Goal: Task Accomplishment & Management: Manage account settings

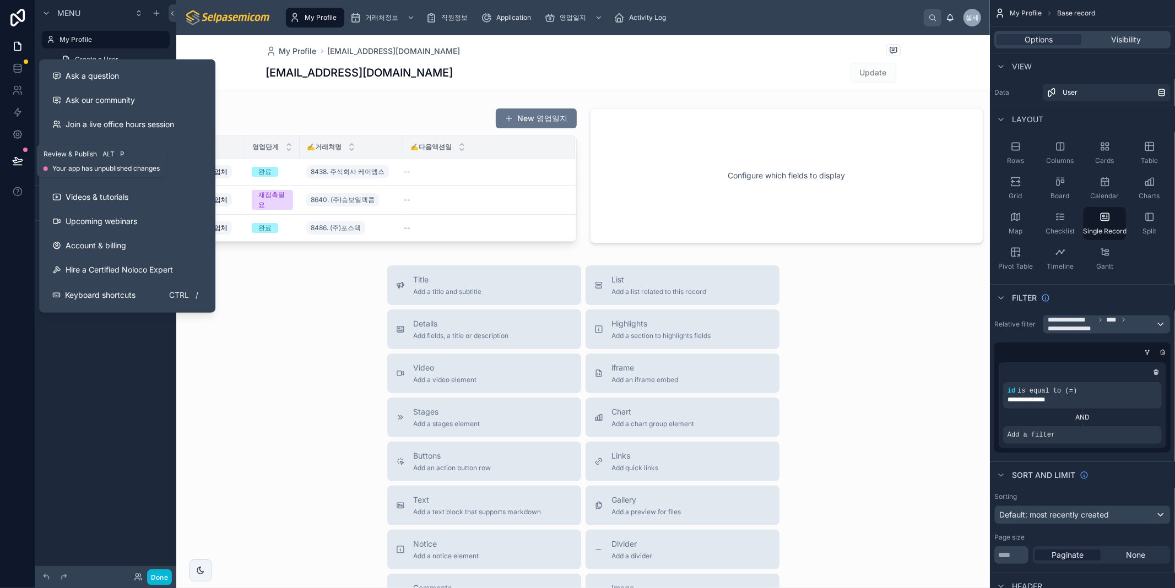
click at [19, 160] on icon at bounding box center [17, 160] width 11 height 11
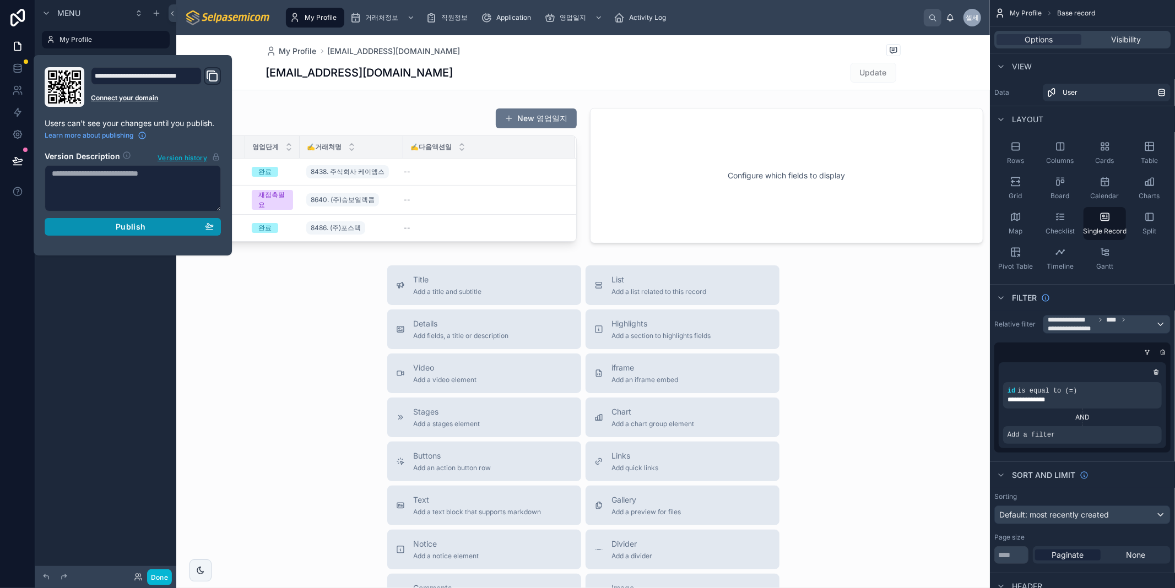
click at [134, 229] on span "Publish" at bounding box center [131, 227] width 30 height 10
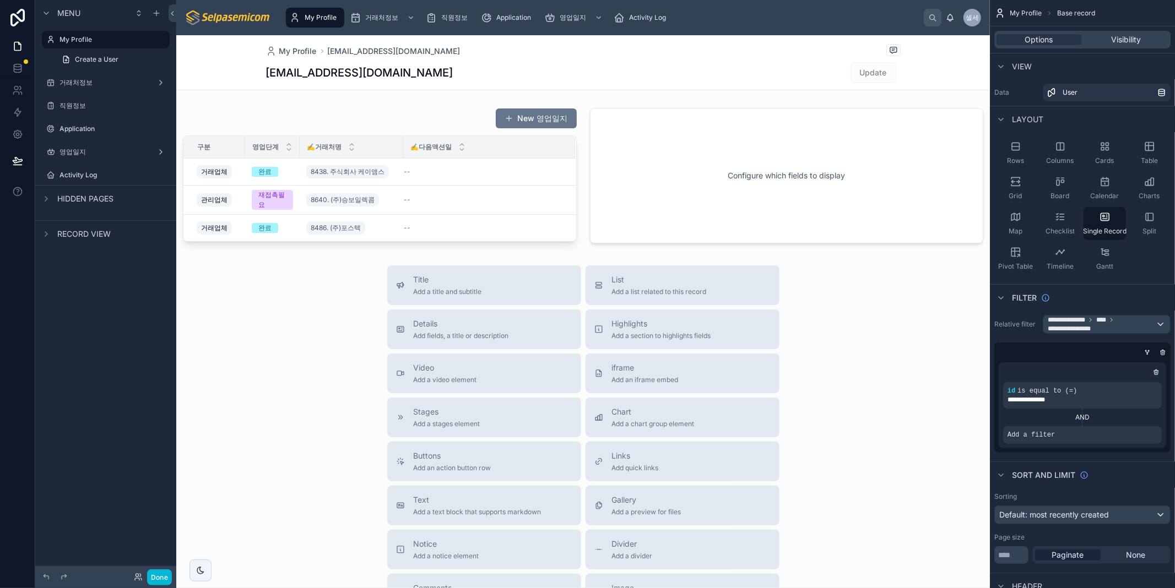
click at [222, 321] on div at bounding box center [583, 390] width 814 height 711
click at [11, 70] on link at bounding box center [17, 68] width 35 height 22
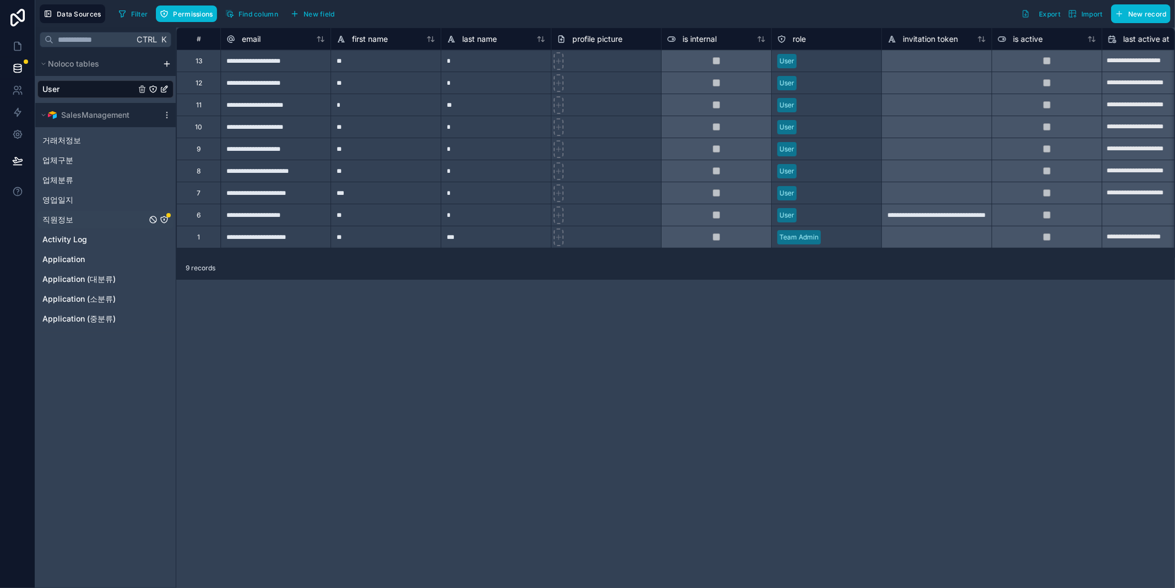
click at [62, 220] on span "직원정보" at bounding box center [57, 219] width 31 height 11
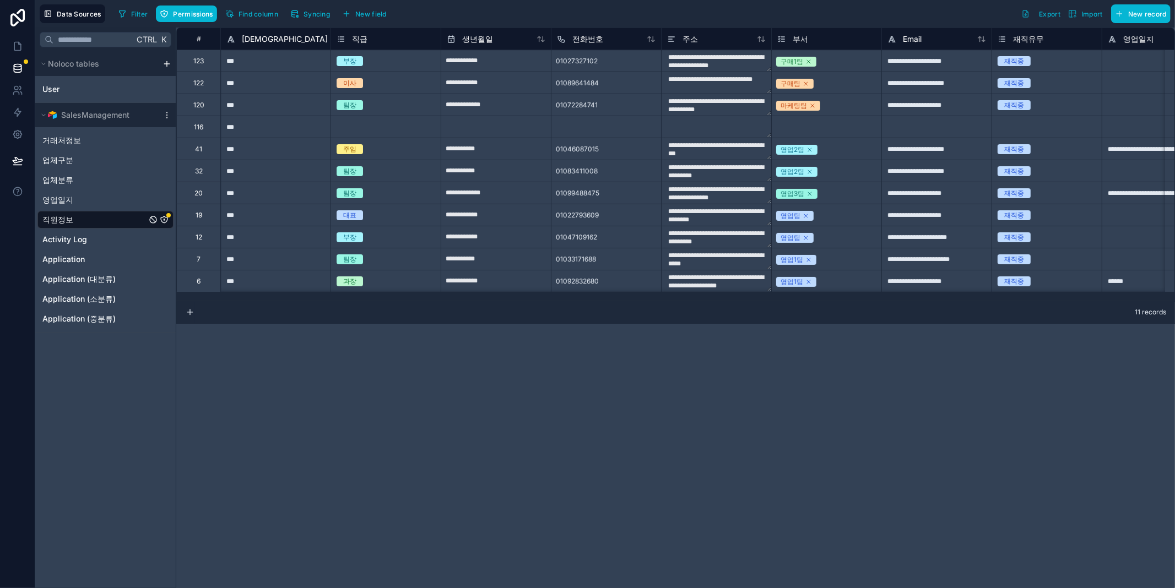
click at [586, 456] on div "**********" at bounding box center [675, 308] width 999 height 561
click at [486, 454] on div "**********" at bounding box center [675, 308] width 999 height 561
click at [161, 219] on icon "직원정보" at bounding box center [164, 219] width 9 height 9
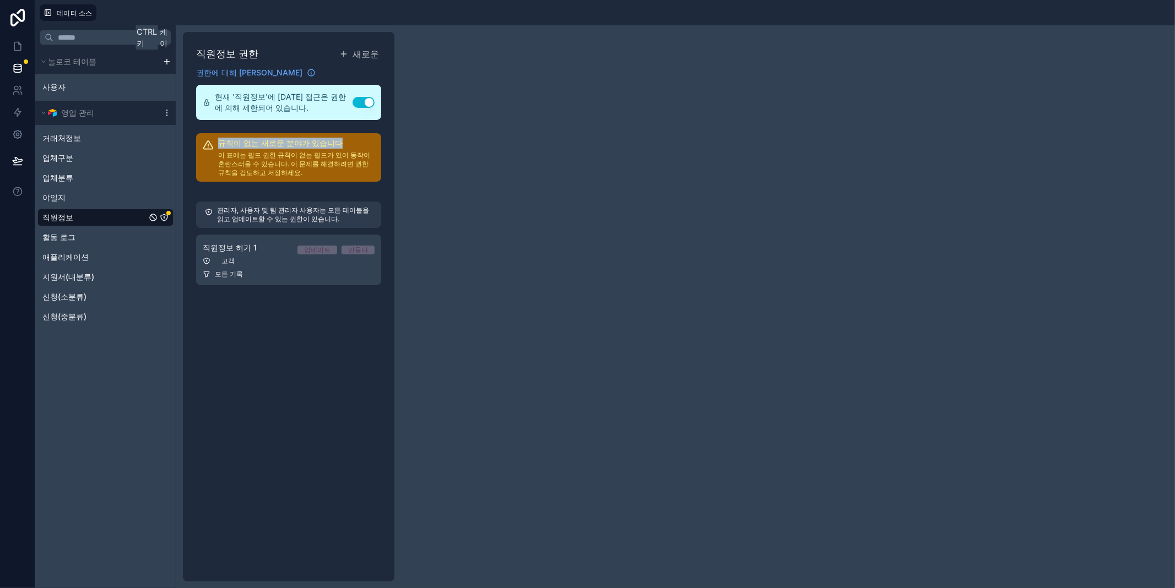
drag, startPoint x: 213, startPoint y: 139, endPoint x: 362, endPoint y: 147, distance: 148.9
click at [360, 138] on div "규칙이 없는 새로운 분야가 있습니다 이 표에는 필드 권한 규칙이 없는 필드가 있어 동작이 혼란스러울 수 있습니다. 이 문제를 해결하려면 권한 …" at bounding box center [288, 157] width 185 height 48
click at [364, 151] on font "이 표에는 필드 권한 규칙이 없는 필드가 있어 동작이 혼란스러울 수 있습니다. 이 문제를 해결하려면 권한 규칙을 검토하고 저장하세요." at bounding box center [294, 164] width 152 height 26
drag, startPoint x: 224, startPoint y: 154, endPoint x: 354, endPoint y: 174, distance: 131.5
click at [354, 174] on p "이 표에는 필드 권한 규칙이 없는 필드가 있어 동작이 혼란스러울 수 있습니다. 이 문제를 해결하려면 권한 규칙을 검토하고 저장하세요." at bounding box center [296, 164] width 156 height 26
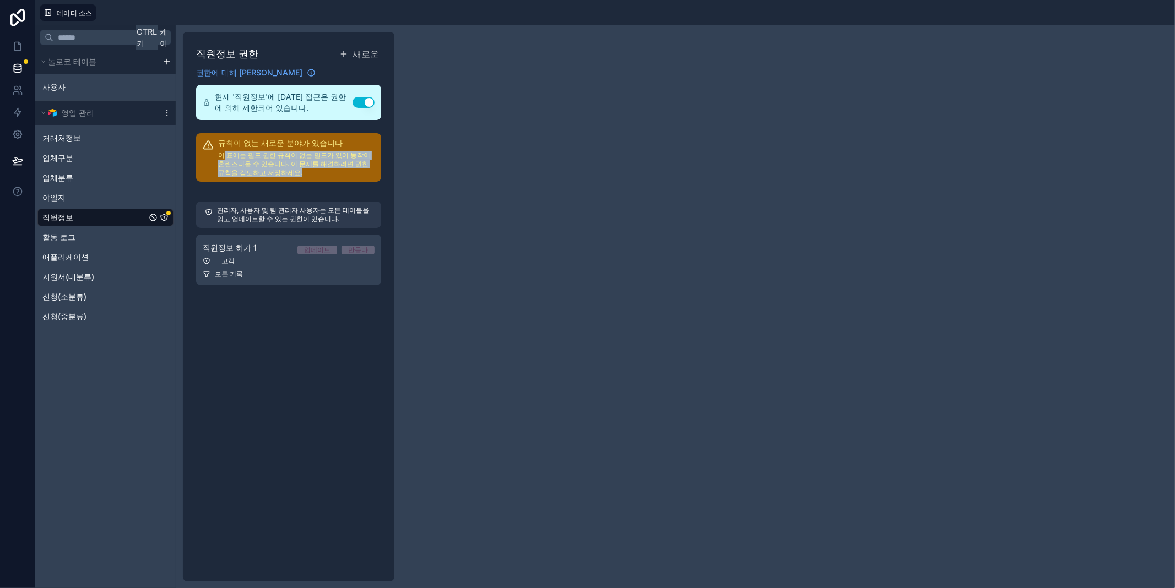
drag, startPoint x: 353, startPoint y: 174, endPoint x: 350, endPoint y: 179, distance: 5.7
click at [352, 174] on p "이 표에는 필드 권한 규칙이 없는 필드가 있어 동작이 혼란스러울 수 있습니다. 이 문제를 해결하려면 권한 규칙을 검토하고 저장하세요." at bounding box center [296, 164] width 156 height 26
click at [304, 160] on font "이 표에는 필드 권한 규칙이 없는 필드가 있어 동작이 혼란스러울 수 있습니다. 이 문제를 해결하려면 권한 규칙을 검토하고 저장하세요." at bounding box center [294, 164] width 152 height 26
click at [253, 215] on font "관리자, 사용자 및 팀 관리자 사용자는 모든 테이블을 읽고 업데이트할 수 있는 권한이 있습니다." at bounding box center [293, 214] width 152 height 17
click at [82, 222] on div "직원정보" at bounding box center [105, 218] width 136 height 18
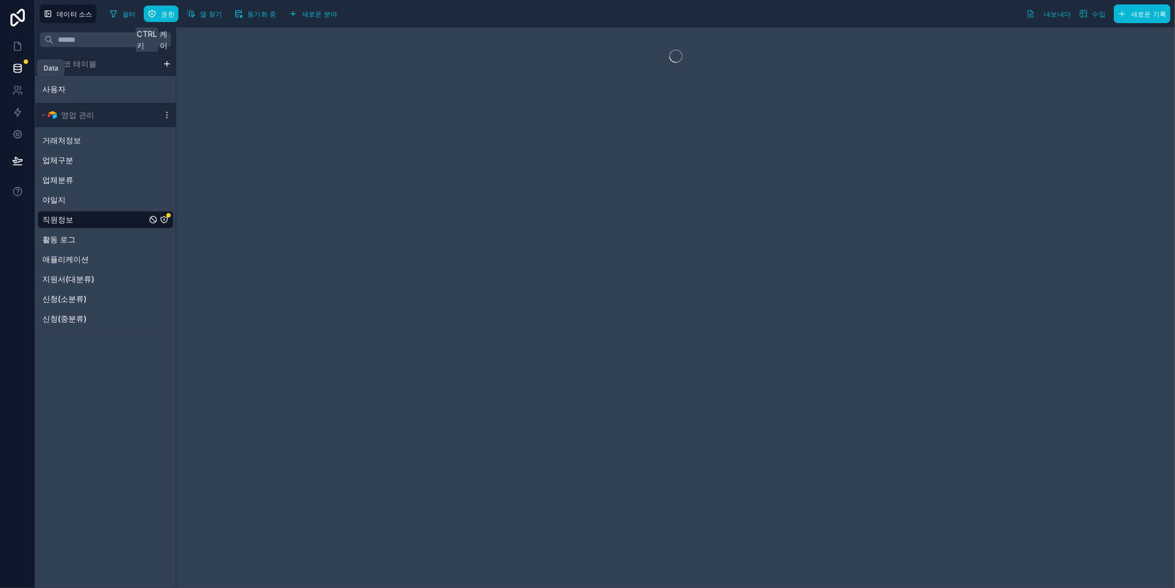
click at [17, 66] on icon at bounding box center [17, 68] width 11 height 11
click at [15, 43] on icon at bounding box center [17, 46] width 11 height 11
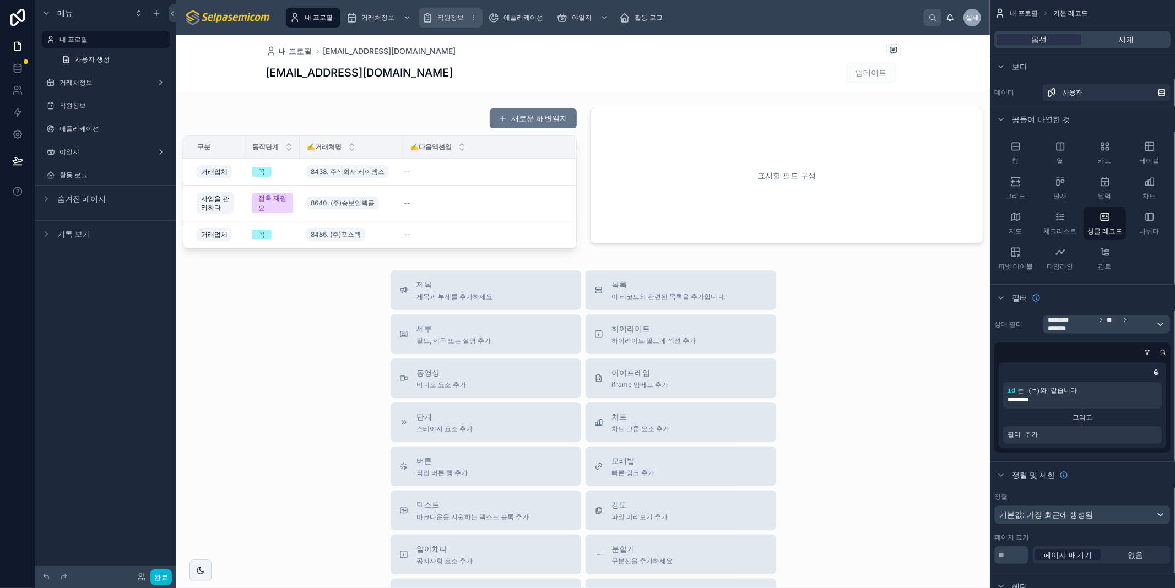
click at [455, 19] on font "직원정보" at bounding box center [451, 17] width 26 height 8
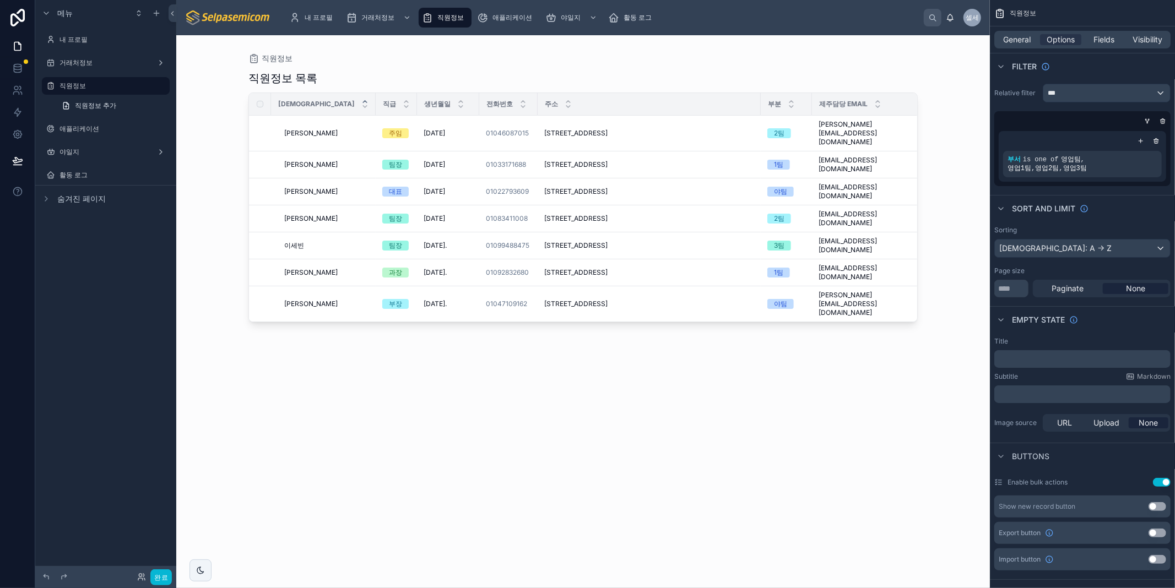
click at [621, 475] on div at bounding box center [583, 305] width 705 height 540
drag, startPoint x: 911, startPoint y: 107, endPoint x: 631, endPoint y: 149, distance: 283.1
click at [631, 141] on table "성함 직급 생년월일 전화번호 주소 부분 제주담당 Email 재직유무 김동일 김동일 주임 2000년 7월 8일 2000년 7월 8일 010460…" at bounding box center [610, 207] width 722 height 229
click at [790, 381] on div "직원정보 목록 성함 직급 생년월일 전화번호 주소 부분 제주담당 Email 재직유무 김동일 김동일 주임 2000년 7월 8일 2000년 7월 8…" at bounding box center [583, 319] width 669 height 511
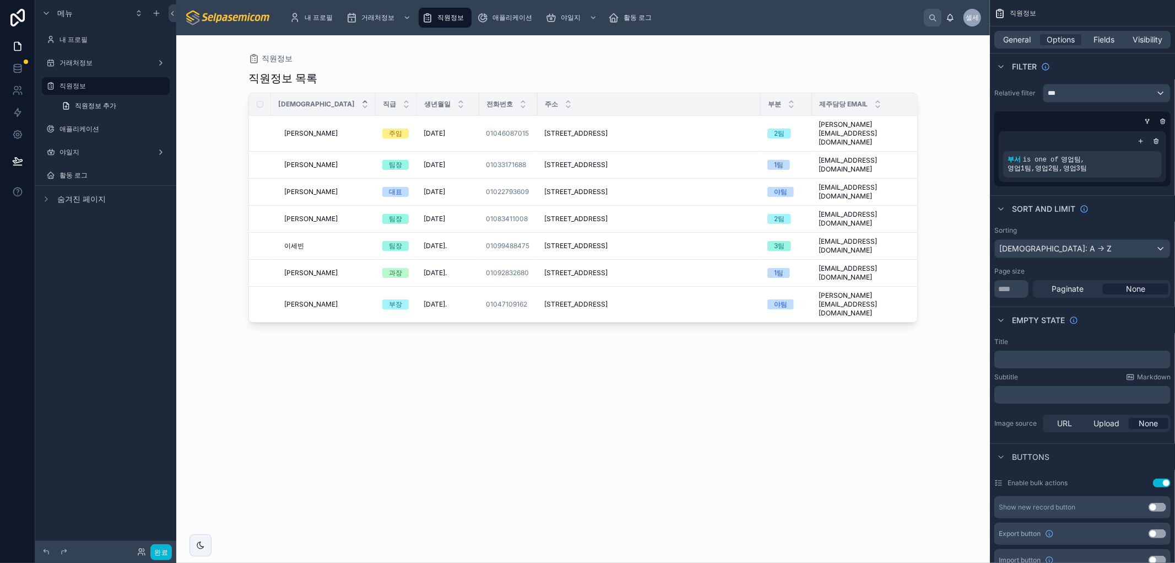
drag, startPoint x: 455, startPoint y: 495, endPoint x: 430, endPoint y: 533, distance: 46.2
click at [456, 495] on div "직원정보 목록 성함 직급 생년월일 전화번호 주소 부분 제주담당 Email 재직유무 김동일 김동일 주임 2000년 7월 8일 2000년 7월 8…" at bounding box center [583, 306] width 669 height 485
click at [1102, 34] on span "Fields" at bounding box center [1104, 39] width 21 height 11
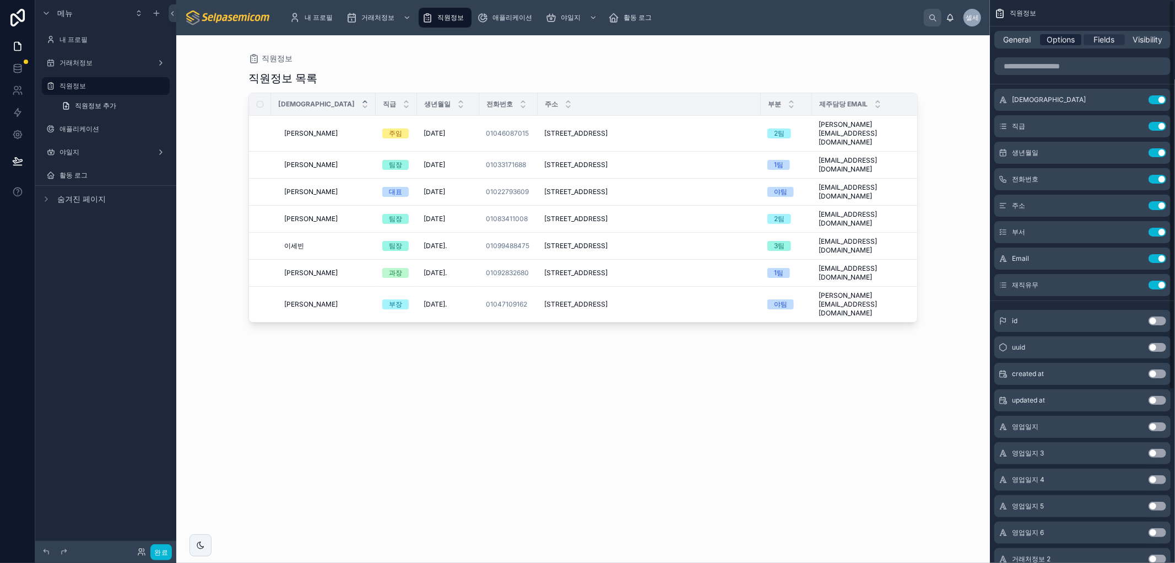
click at [1066, 37] on span "Options" at bounding box center [1061, 39] width 28 height 11
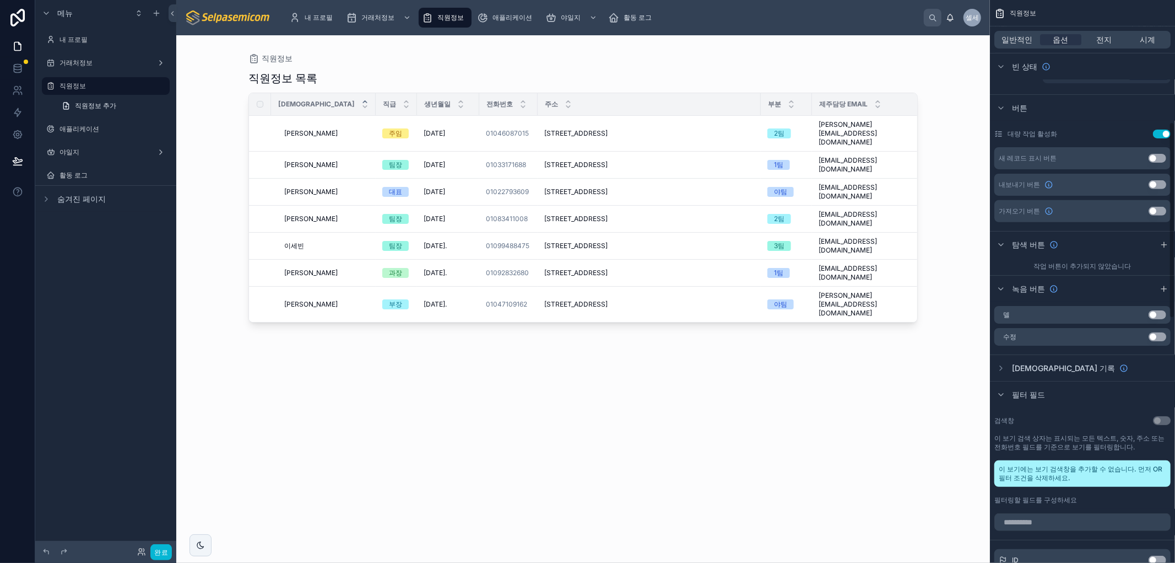
scroll to position [367, 0]
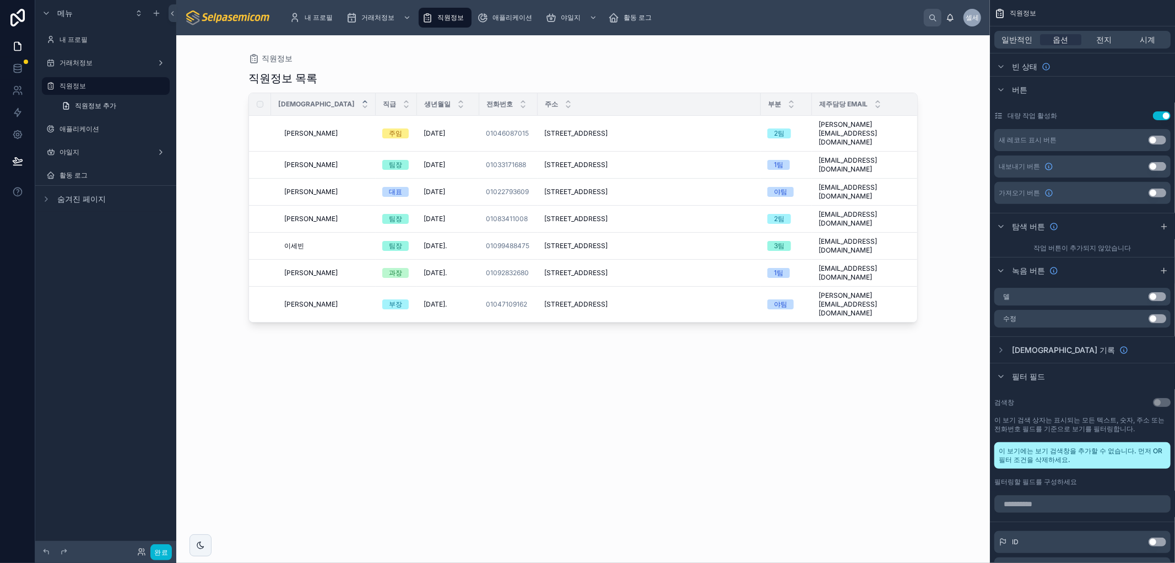
click at [1068, 461] on font "이 보기에는 보기 검색창을 추가할 수 없습니다. 먼저 OR 필터 조건을 삭제하세요." at bounding box center [1081, 454] width 164 height 17
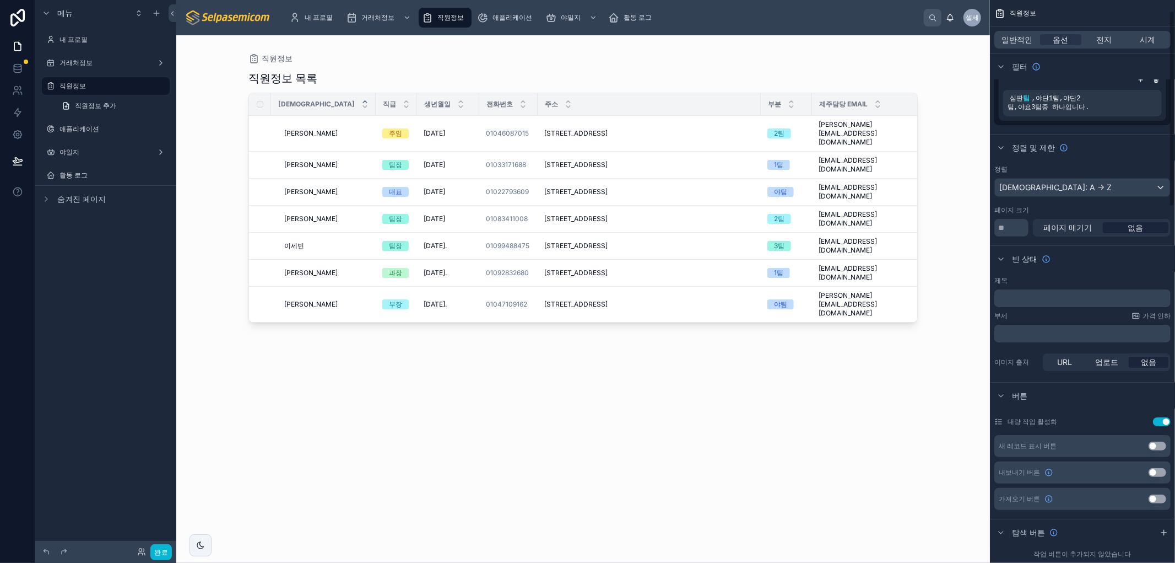
scroll to position [0, 0]
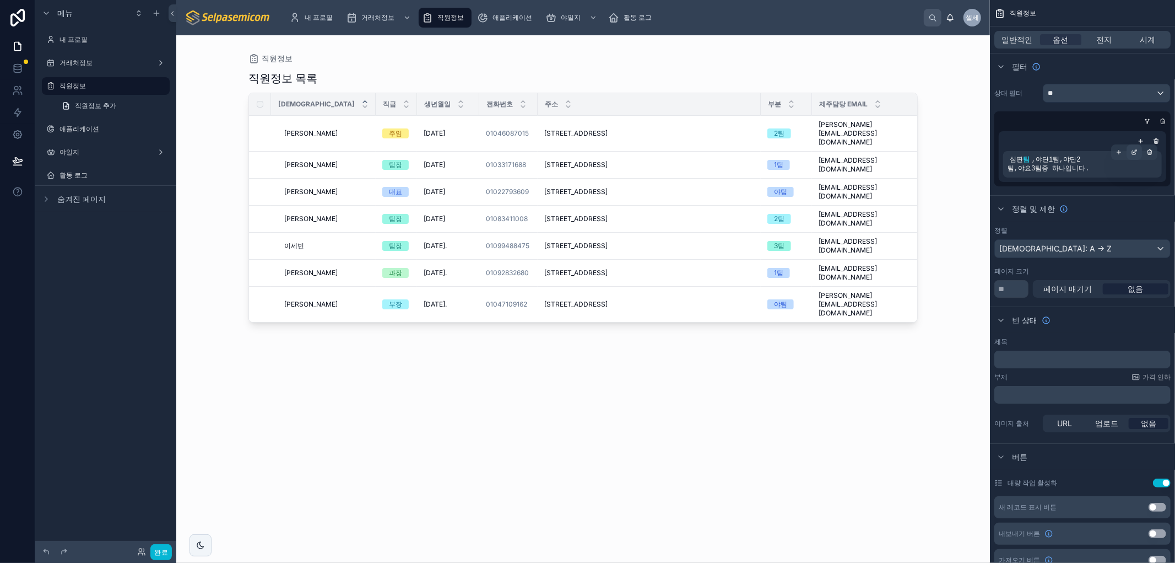
click at [1135, 151] on icon "스크롤 가능한 콘텐츠" at bounding box center [1135, 150] width 3 height 3
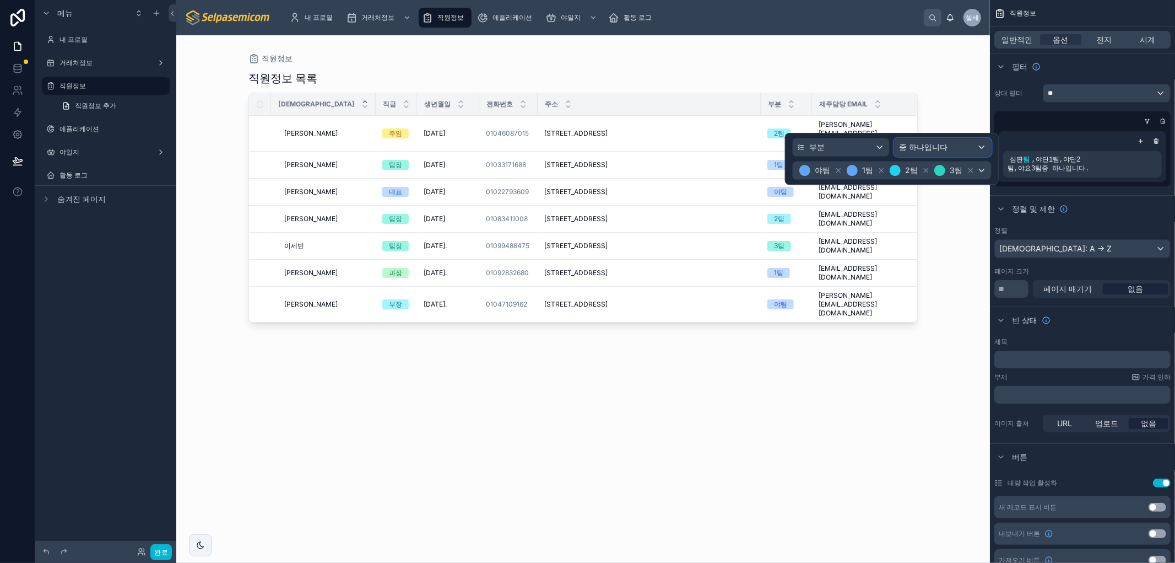
click at [962, 147] on div "중 하나입니다" at bounding box center [943, 147] width 96 height 18
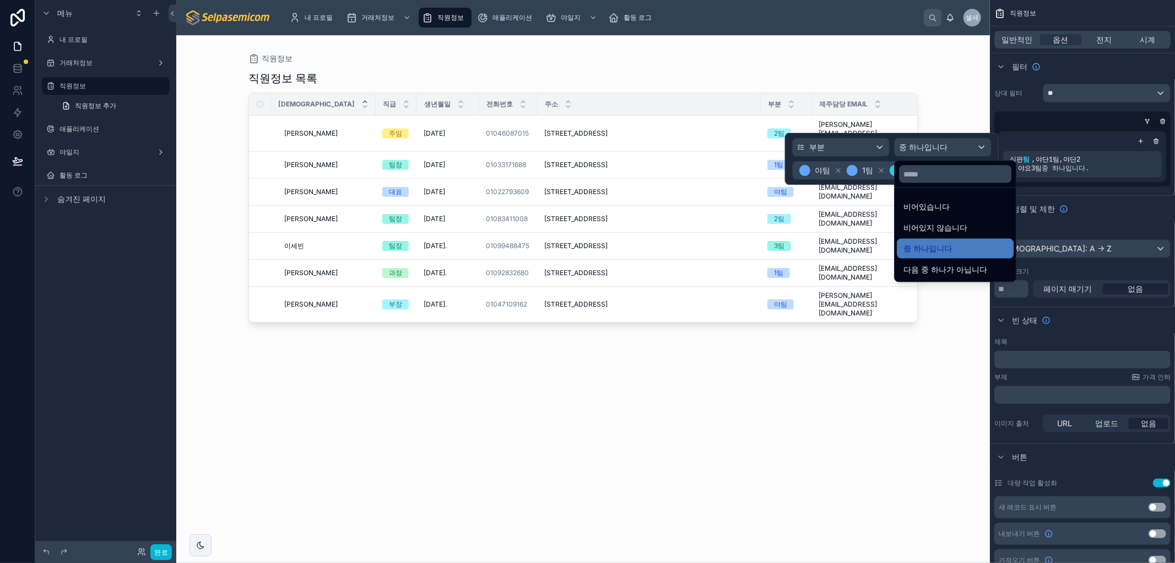
click at [962, 147] on div at bounding box center [892, 159] width 214 height 52
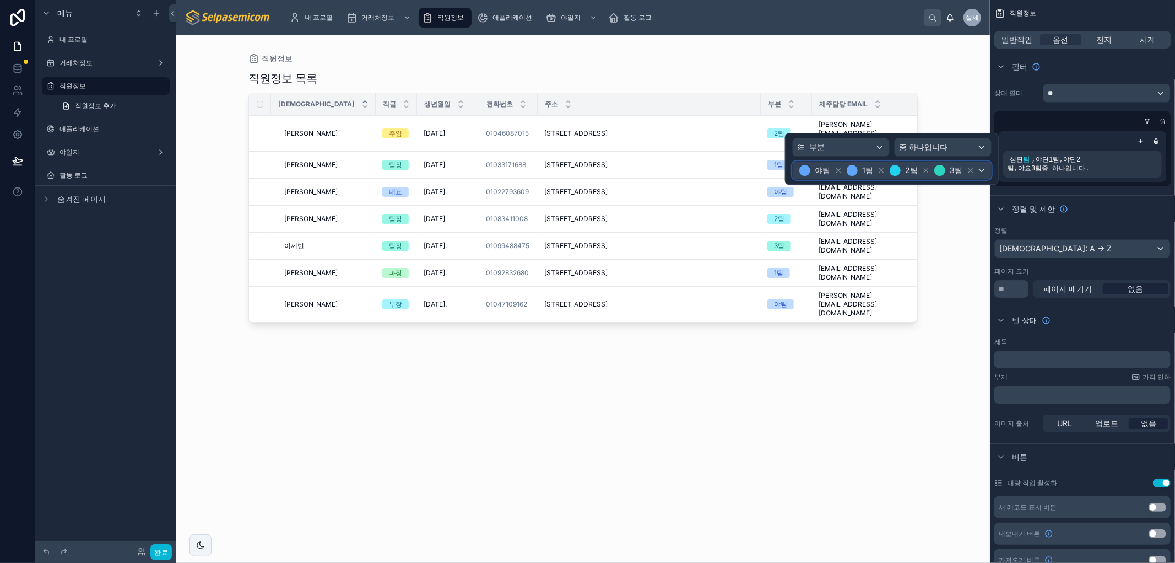
click at [979, 169] on div "야팀 1팀 2팀 3팀" at bounding box center [892, 170] width 198 height 18
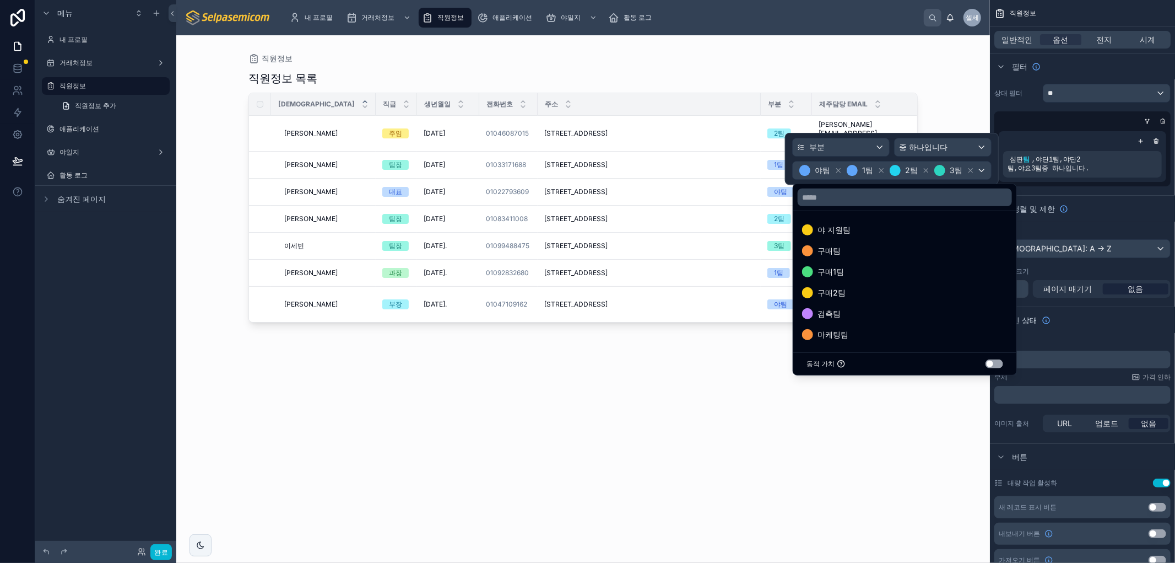
click at [981, 163] on div at bounding box center [892, 159] width 214 height 52
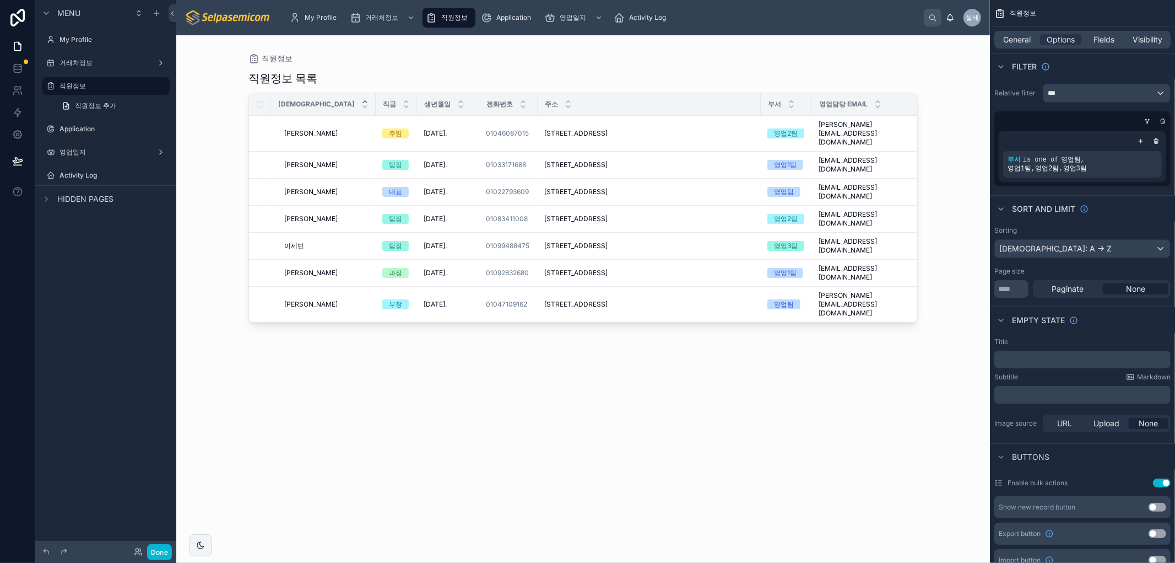
click at [1121, 208] on div "Sort And Limit" at bounding box center [1082, 208] width 185 height 26
click at [1154, 139] on icon "scrollable content" at bounding box center [1156, 141] width 7 height 7
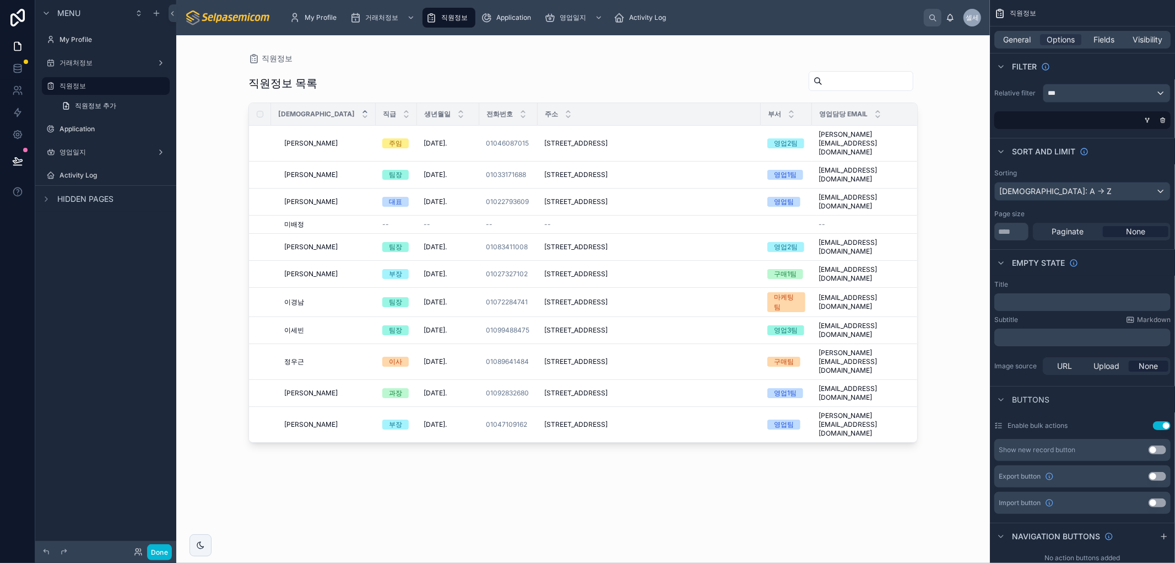
click at [823, 85] on input "text" at bounding box center [868, 80] width 90 height 15
click at [845, 485] on div "직원정보 목록 성함 직급 생년월일 전화번호 주소 부서 영업담당 Email 재직유무 김동일 김동일 주임 2000. 7. 8. 2000. 7. 8…" at bounding box center [583, 306] width 669 height 485
click at [1160, 426] on button "Use setting" at bounding box center [1162, 425] width 18 height 9
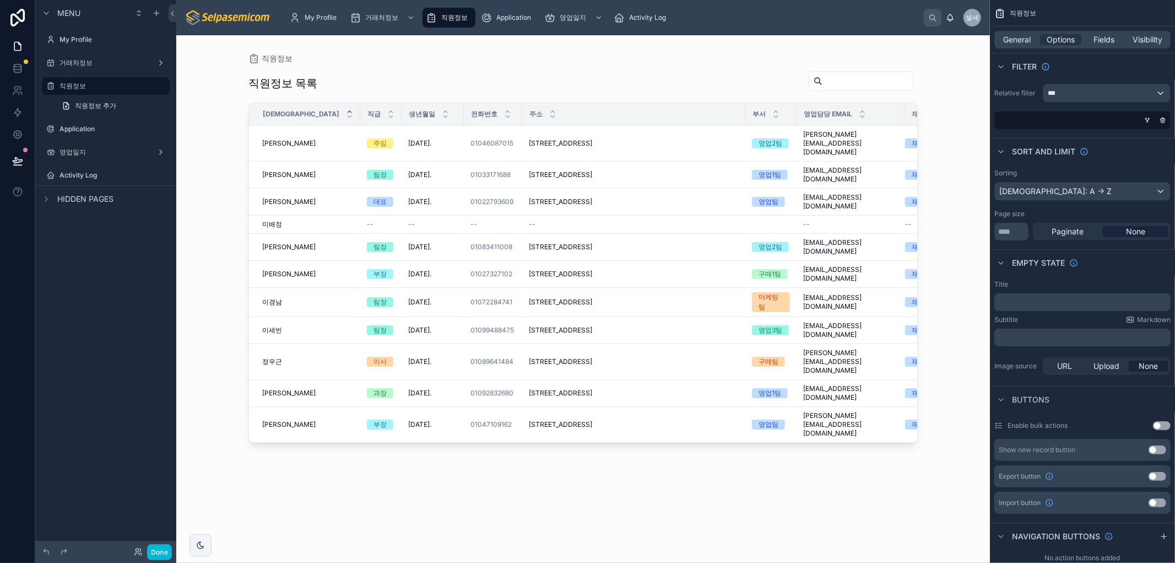
click at [1160, 426] on button "Use setting" at bounding box center [1162, 425] width 18 height 9
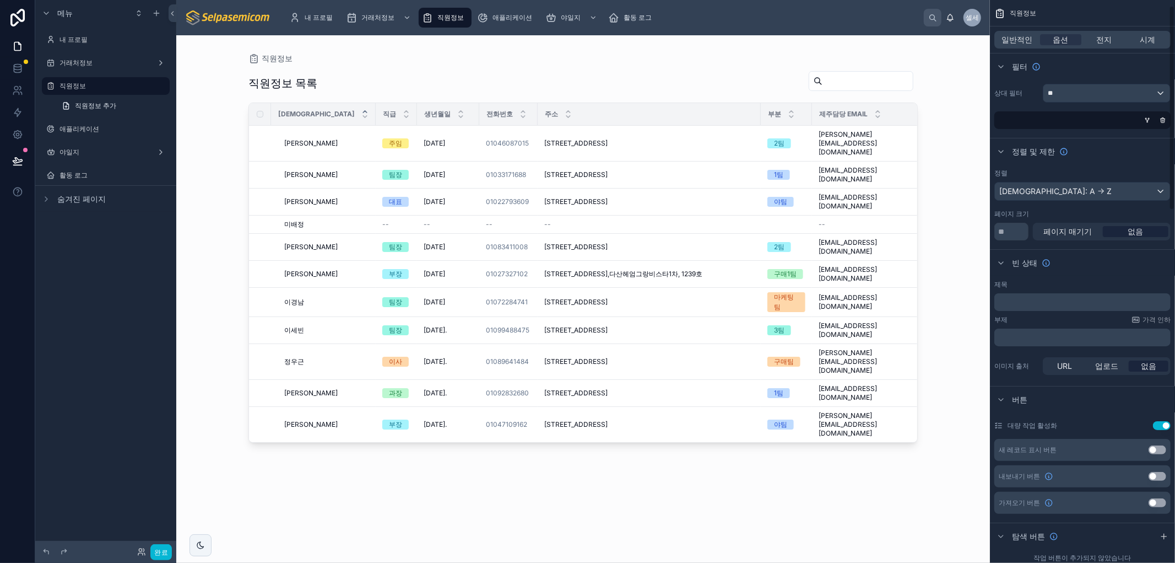
scroll to position [183, 0]
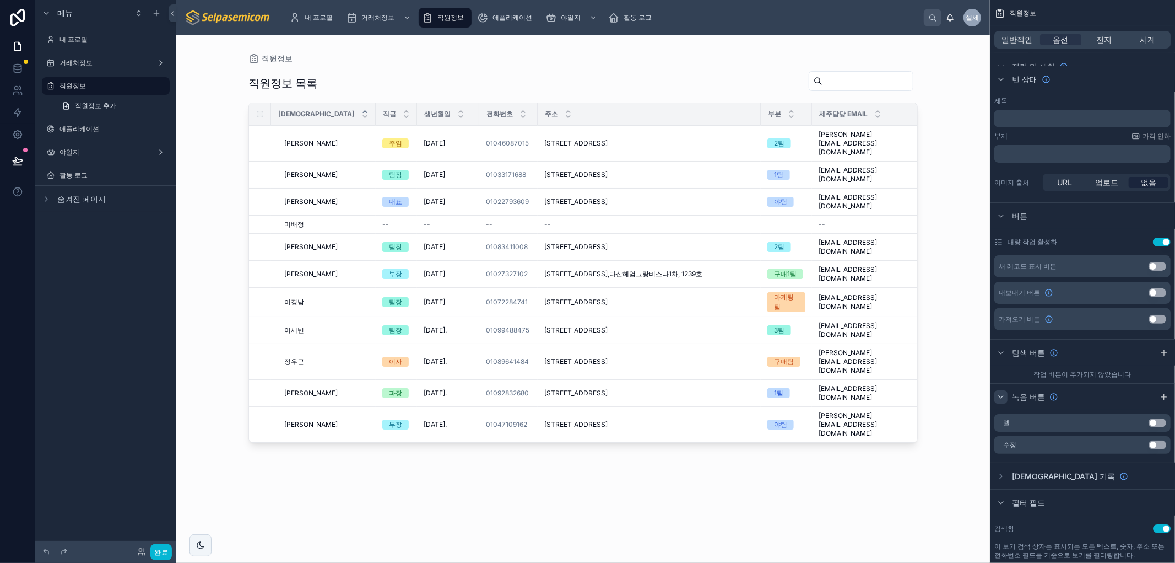
click at [1001, 397] on icon "스크롤 가능한 콘텐츠" at bounding box center [1001, 397] width 4 height 2
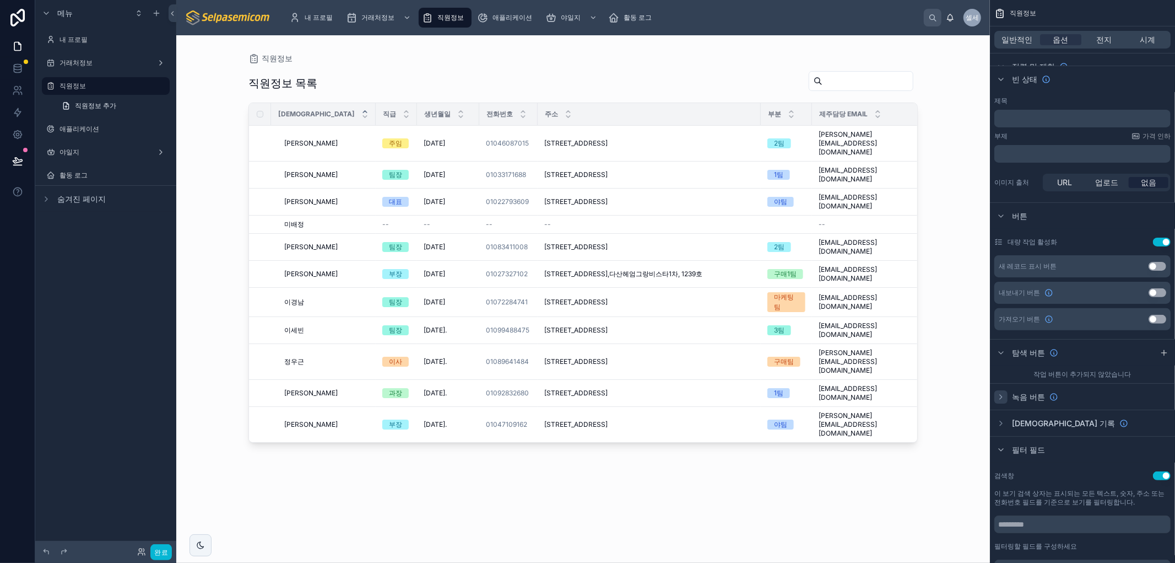
click at [1158, 476] on button "설정 사용" at bounding box center [1162, 475] width 18 height 9
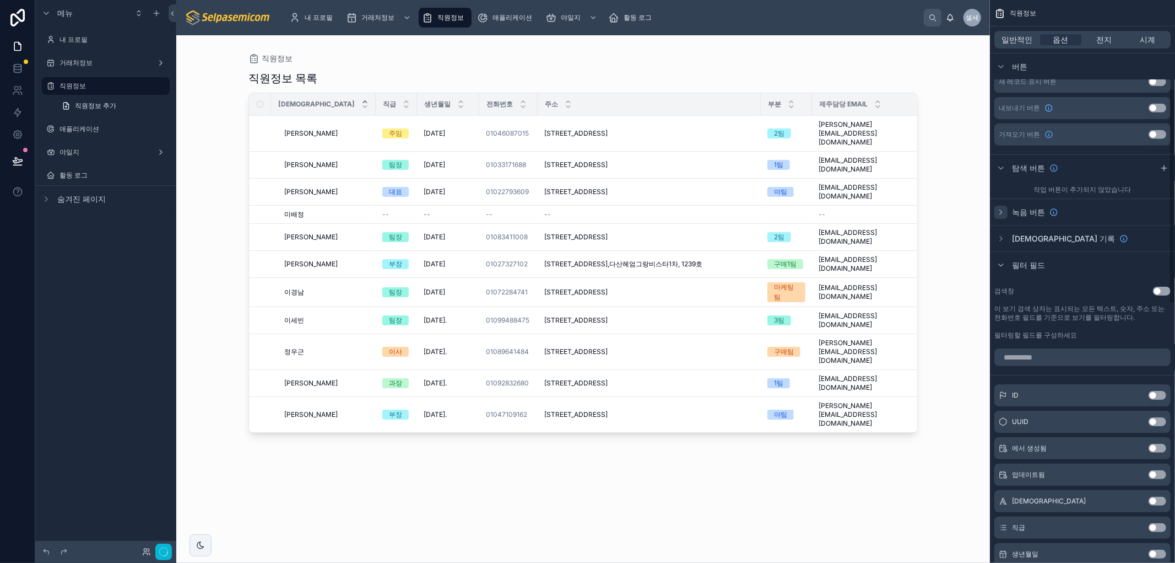
scroll to position [489, 0]
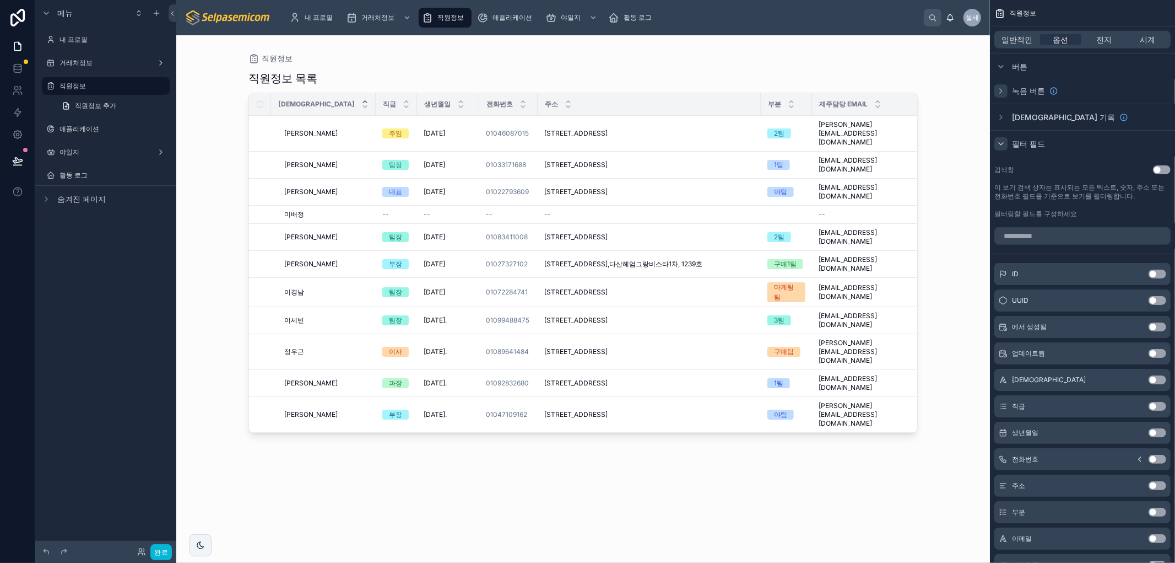
click at [998, 141] on icon "스크롤 가능한 콘텐츠" at bounding box center [1001, 143] width 9 height 9
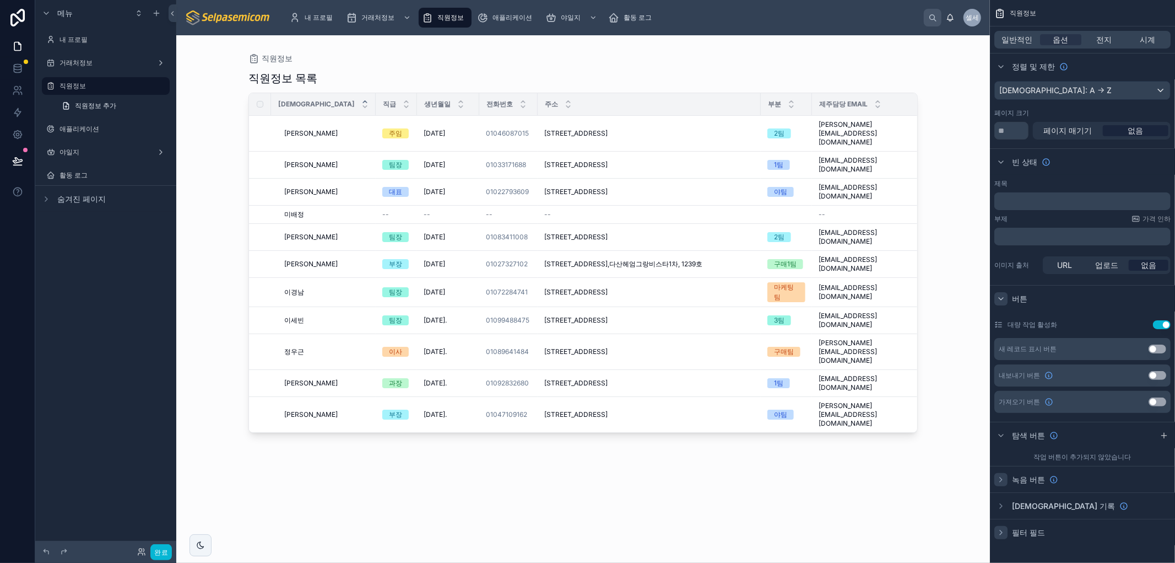
click at [1003, 299] on icon "스크롤 가능한 콘텐츠" at bounding box center [1001, 298] width 9 height 9
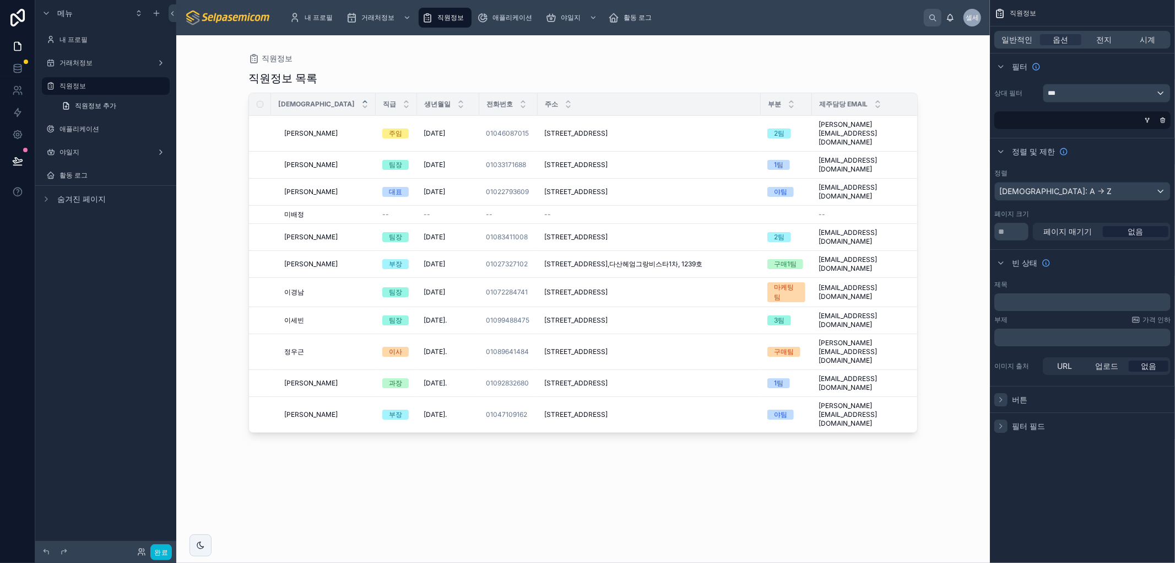
scroll to position [0, 0]
click at [1150, 120] on icon "스크롤 가능한 콘텐츠" at bounding box center [1147, 120] width 7 height 7
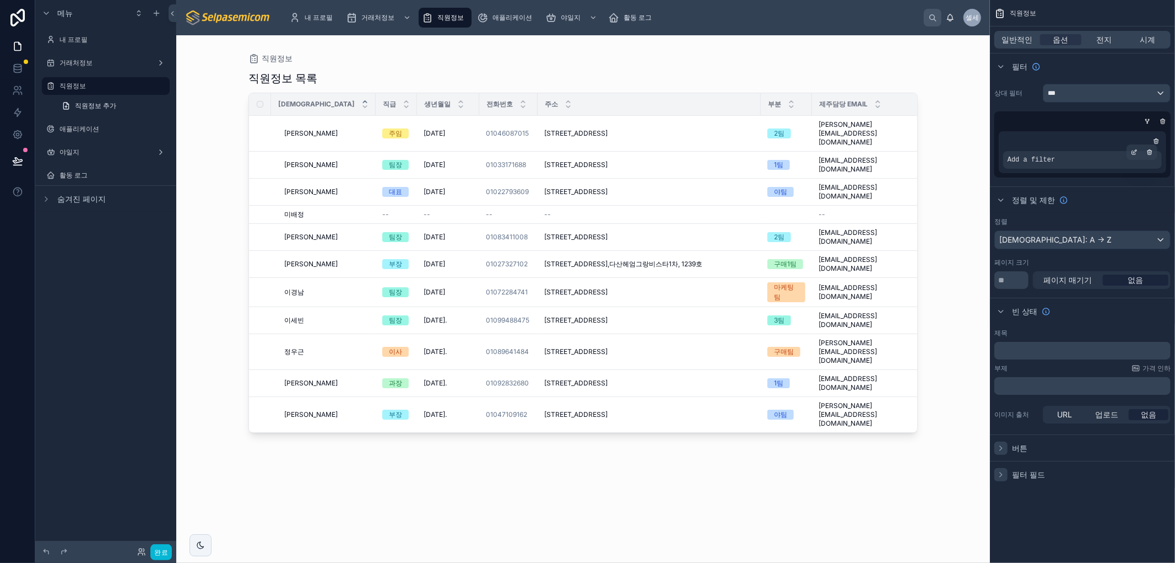
click at [1121, 166] on div "Add a filter" at bounding box center [1082, 160] width 159 height 18
click at [1113, 154] on div "Add a filter" at bounding box center [1082, 160] width 159 height 18
click at [1132, 149] on icon "스크롤 가능한 콘텐츠" at bounding box center [1134, 152] width 7 height 7
click at [910, 142] on font "필드를 선택하세요" at bounding box center [895, 142] width 64 height 9
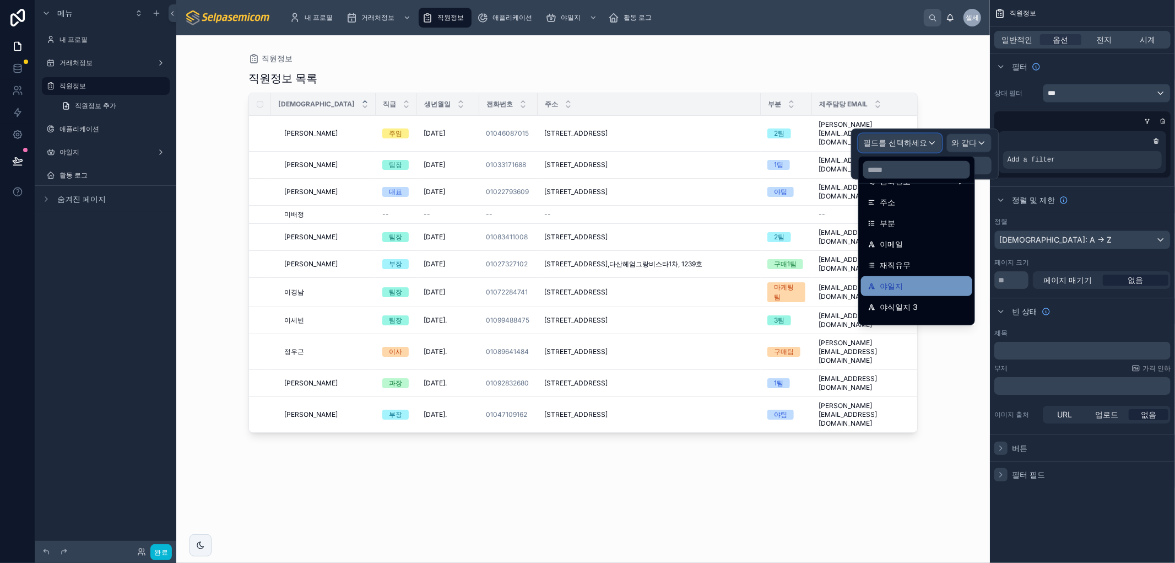
scroll to position [106, 0]
click at [628, 444] on div "직원정보 목록 성함 직급 생년월일 전화번호 주소 부분 제주담당 Email 재직유무 김동일 김동일 주임 2000년 7월 8일 2000년 7월 8…" at bounding box center [583, 306] width 669 height 485
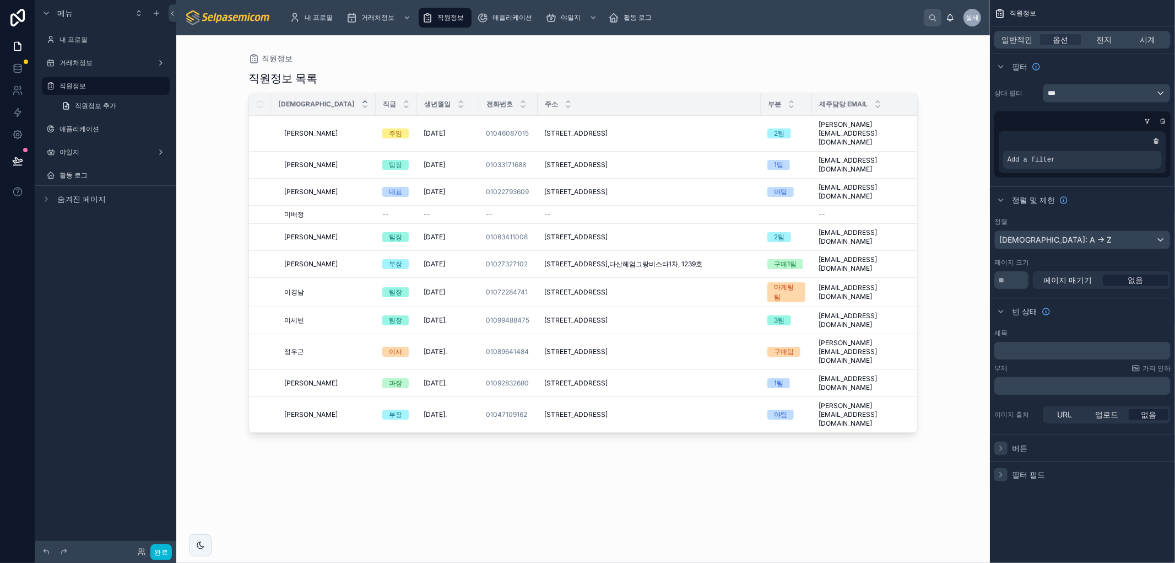
click at [563, 422] on div "직원정보 목록 성함 직급 생년월일 전화번호 주소 부분 제주담당 Email 재직유무 김동일 김동일 주임 2000년 7월 8일 2000년 7월 8…" at bounding box center [583, 306] width 669 height 485
click at [415, 453] on div "직원정보 목록 성함 직급 생년월일 전화번호 주소 부분 제주담당 Email 재직유무 김동일 김동일 주임 2000년 7월 8일 2000년 7월 8…" at bounding box center [583, 306] width 669 height 485
click at [692, 414] on div "직원정보 목록 성함 직급 생년월일 전화번호 주소 부분 제주담당 Email 재직유무 김동일 김동일 주임 2000년 7월 8일 2000년 7월 8…" at bounding box center [583, 306] width 669 height 485
click at [156, 9] on icon "스크롤 가능한 콘텐츠" at bounding box center [156, 13] width 9 height 9
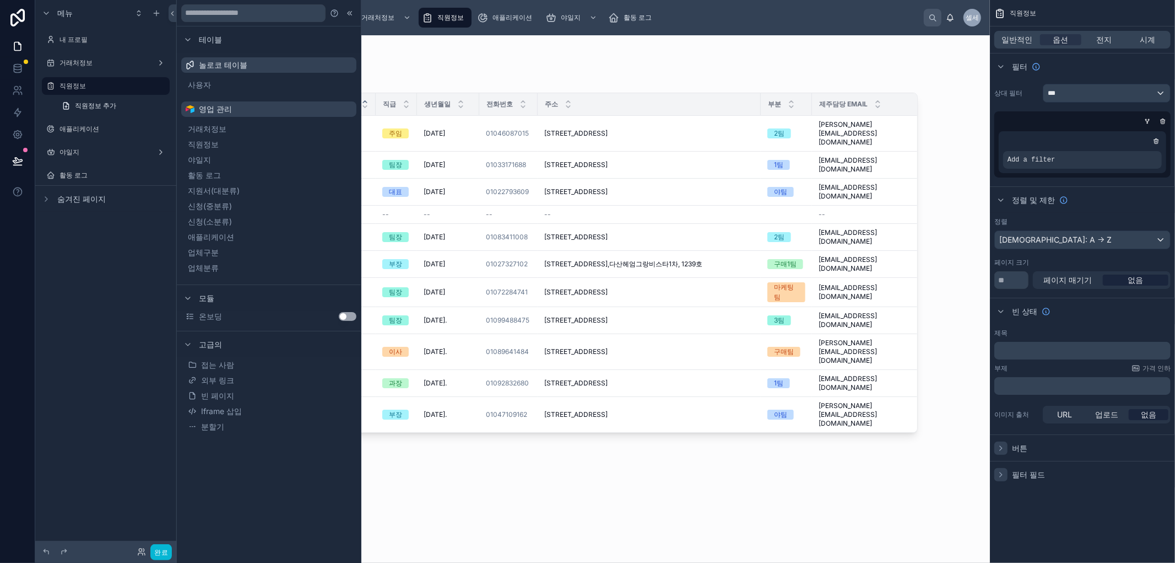
click at [530, 435] on div "직원정보 목록 성함 직급 생년월일 전화번호 주소 부분 제주담당 Email 재직유무 김동일 김동일 주임 2000년 7월 8일 2000년 7월 8…" at bounding box center [583, 306] width 669 height 485
click at [817, 439] on div "직원정보 목록 성함 직급 생년월일 전화번호 주소 부분 제주담당 Email 재직유무 김동일 김동일 주임 2000년 7월 8일 2000년 7월 8…" at bounding box center [583, 306] width 669 height 485
click at [660, 408] on div "직원정보 목록 성함 직급 생년월일 전화번호 주소 부분 제주담당 Email 재직유무 김동일 김동일 주임 2000년 7월 8일 2000년 7월 8…" at bounding box center [583, 306] width 669 height 485
drag, startPoint x: 618, startPoint y: 466, endPoint x: 227, endPoint y: 404, distance: 396.2
click at [626, 471] on div "직원정보 목록 성함 직급 생년월일 전화번호 주소 부분 제주담당 Email 재직유무 김동일 김동일 주임 2000년 7월 8일 2000년 7월 8…" at bounding box center [583, 306] width 669 height 485
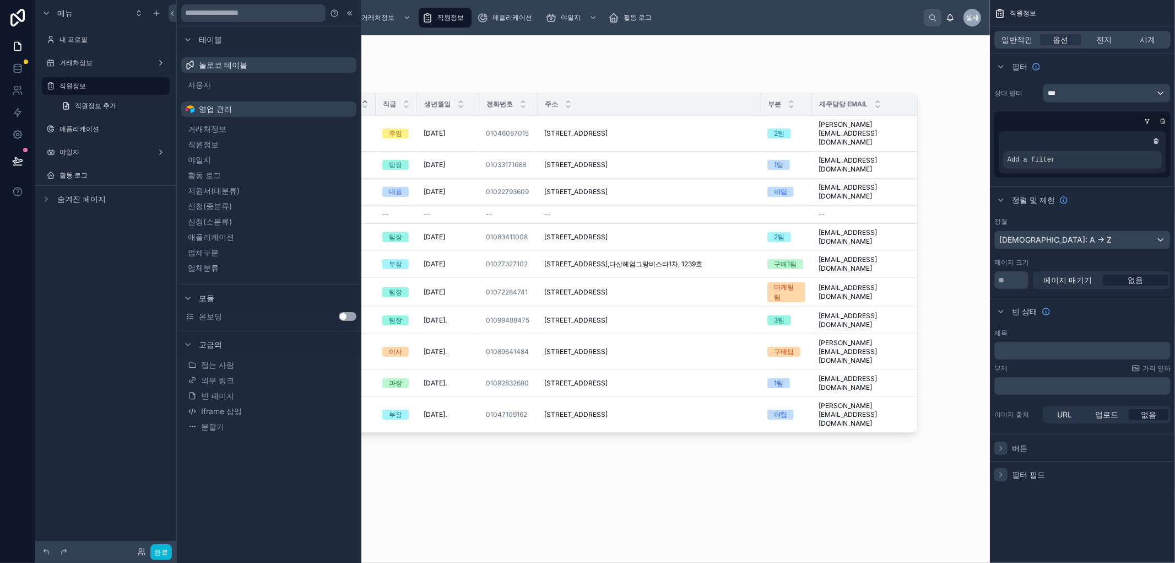
click at [607, 433] on div "직원정보 목록 성함 직급 생년월일 전화번호 주소 부분 제주담당 Email 재직유무 김동일 김동일 주임 2000년 7월 8일 2000년 7월 8…" at bounding box center [583, 306] width 669 height 485
drag, startPoint x: 568, startPoint y: 430, endPoint x: 445, endPoint y: 422, distance: 123.2
click at [560, 430] on div "직원정보 목록 성함 직급 생년월일 전화번호 주소 부분 제주담당 Email 재직유무 김동일 김동일 주임 2000년 7월 8일 2000년 7월 8…" at bounding box center [583, 306] width 669 height 485
click at [159, 550] on font "완료" at bounding box center [161, 552] width 14 height 8
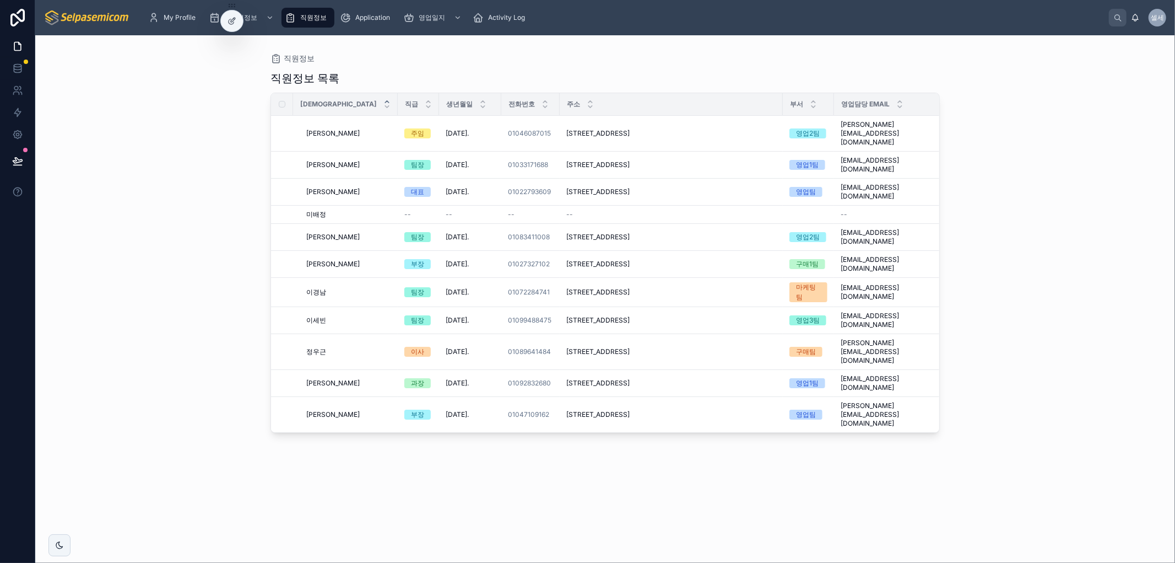
click at [591, 460] on div "직원정보 목록 성함 직급 생년월일 전화번호 주소 부서 영업담당 Email 재직유무 김동일 김동일 주임 2000. 7. 8. 2000. 7. 8…" at bounding box center [605, 306] width 669 height 485
click at [300, 19] on span "직원정보" at bounding box center [313, 17] width 26 height 9
click at [371, 22] on div "Application" at bounding box center [367, 18] width 55 height 18
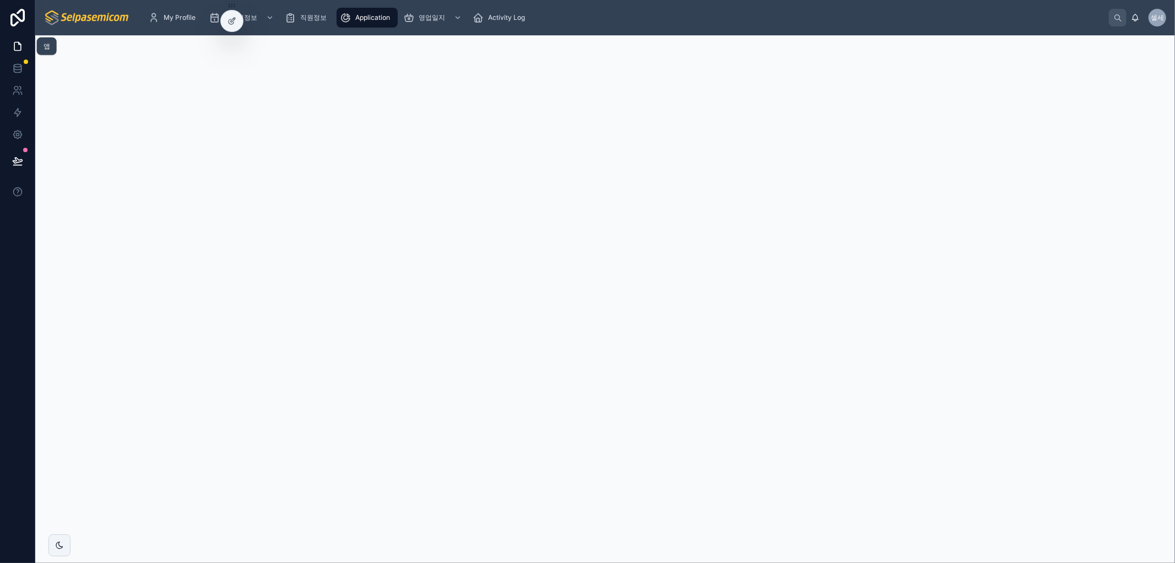
click at [23, 47] on link at bounding box center [17, 46] width 35 height 22
click at [23, 67] on icon at bounding box center [17, 68] width 11 height 11
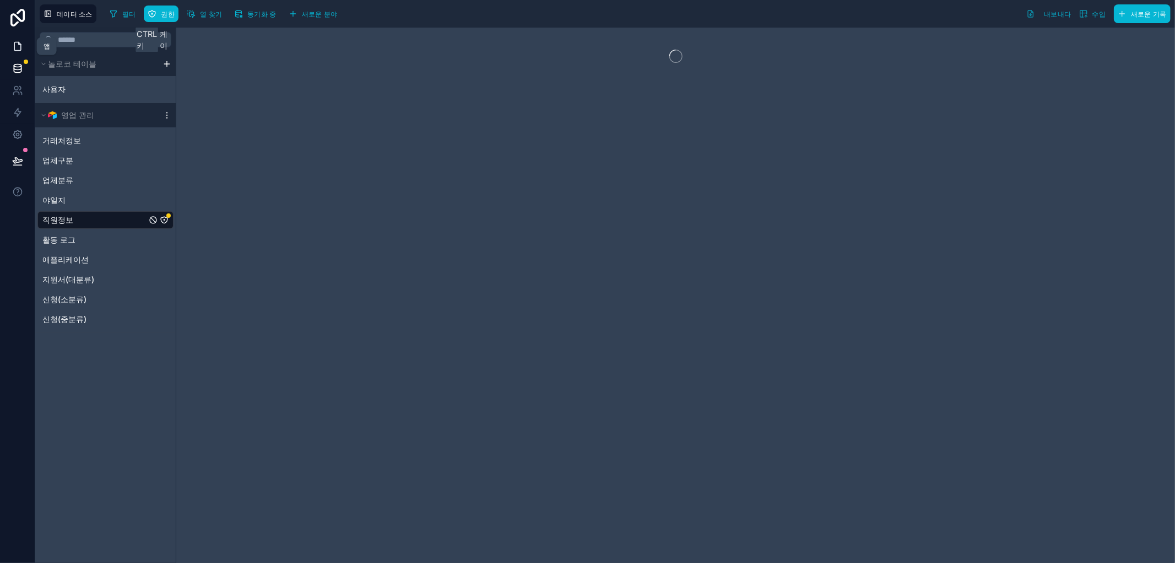
click at [13, 51] on icon at bounding box center [17, 46] width 11 height 11
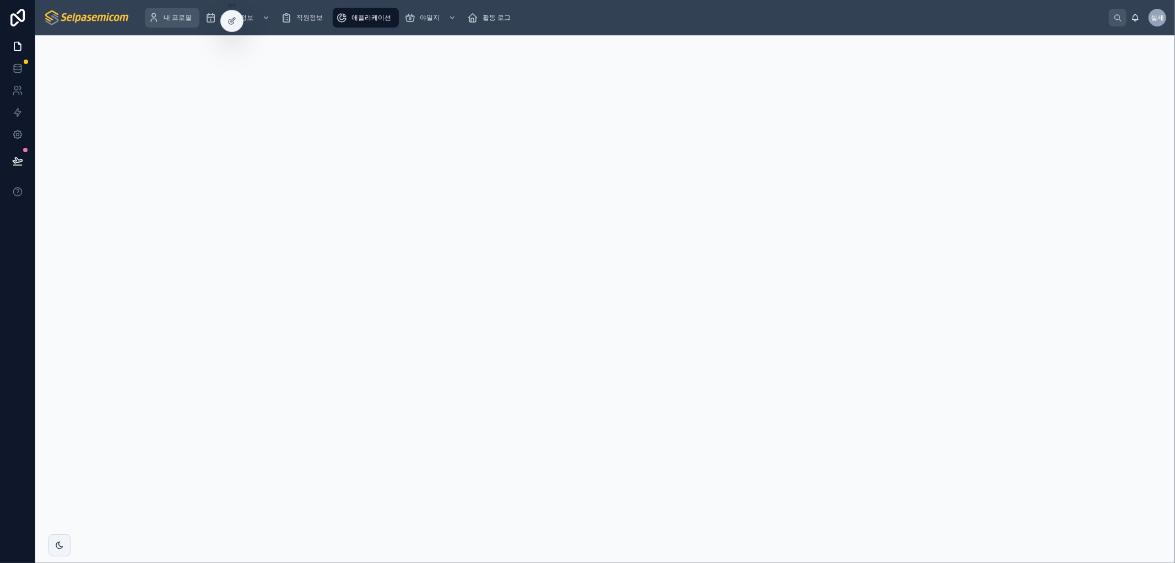
click at [178, 12] on div "내 프로필" at bounding box center [172, 18] width 48 height 18
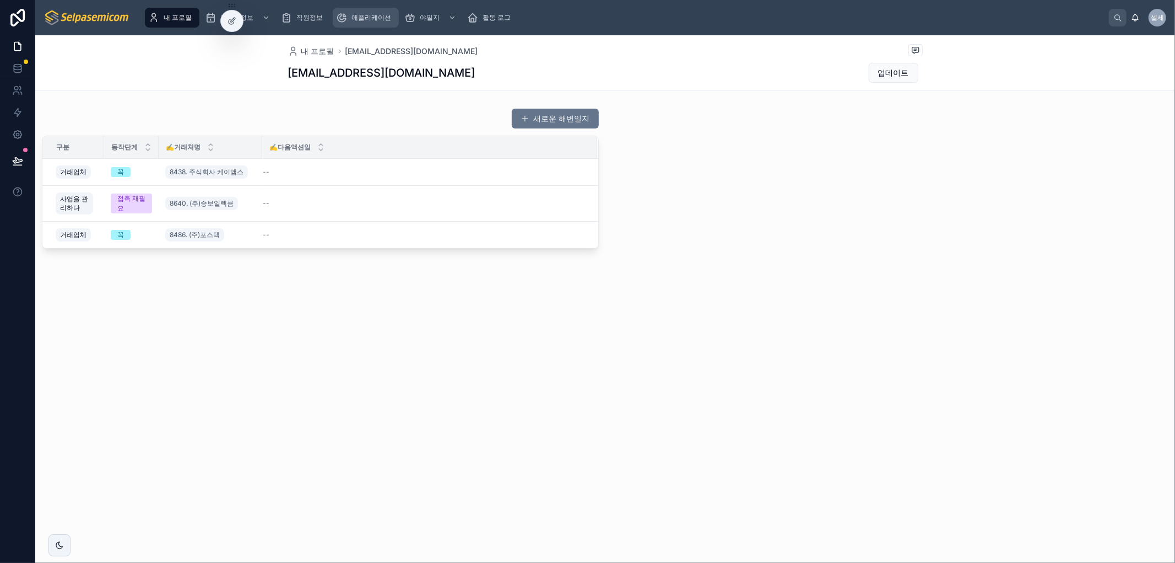
click at [377, 18] on font "애플리케이션" at bounding box center [372, 17] width 40 height 8
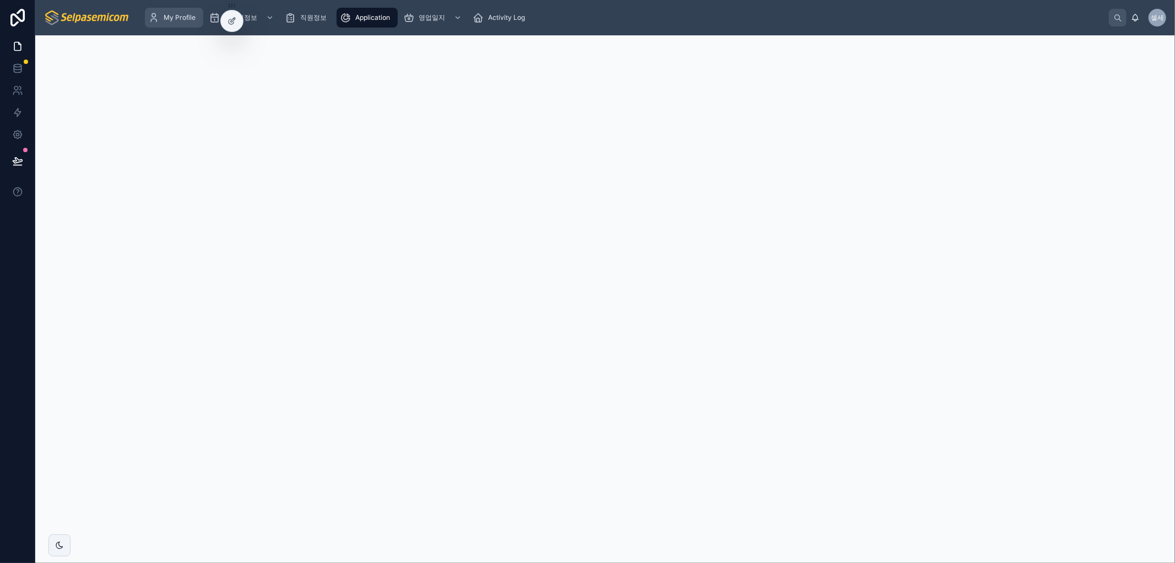
click at [167, 17] on span "My Profile" at bounding box center [180, 17] width 32 height 9
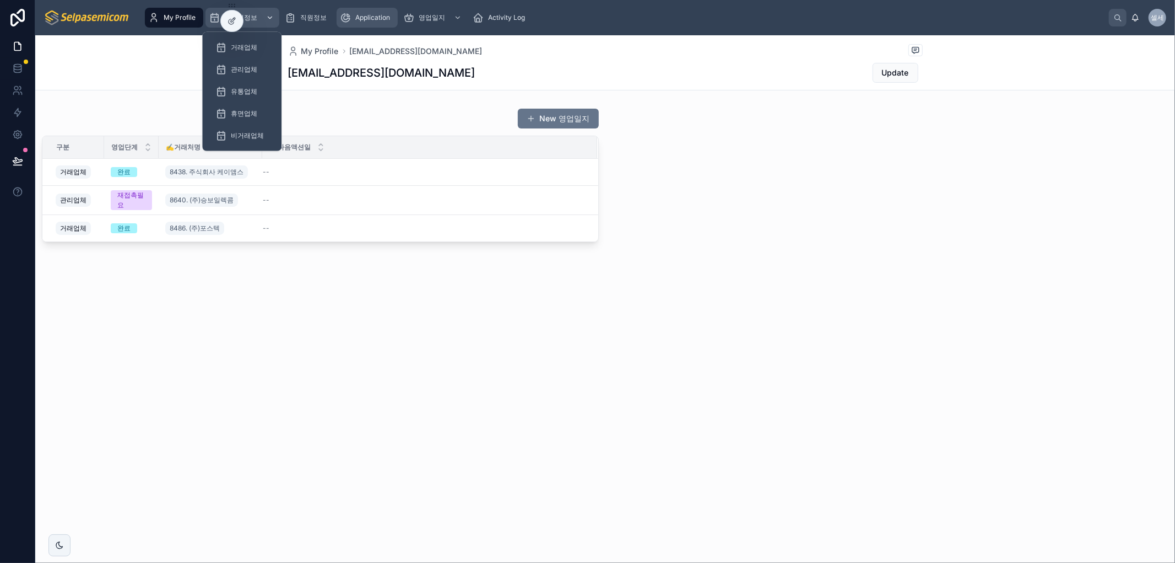
click at [244, 13] on span "거래처정보" at bounding box center [240, 17] width 33 height 9
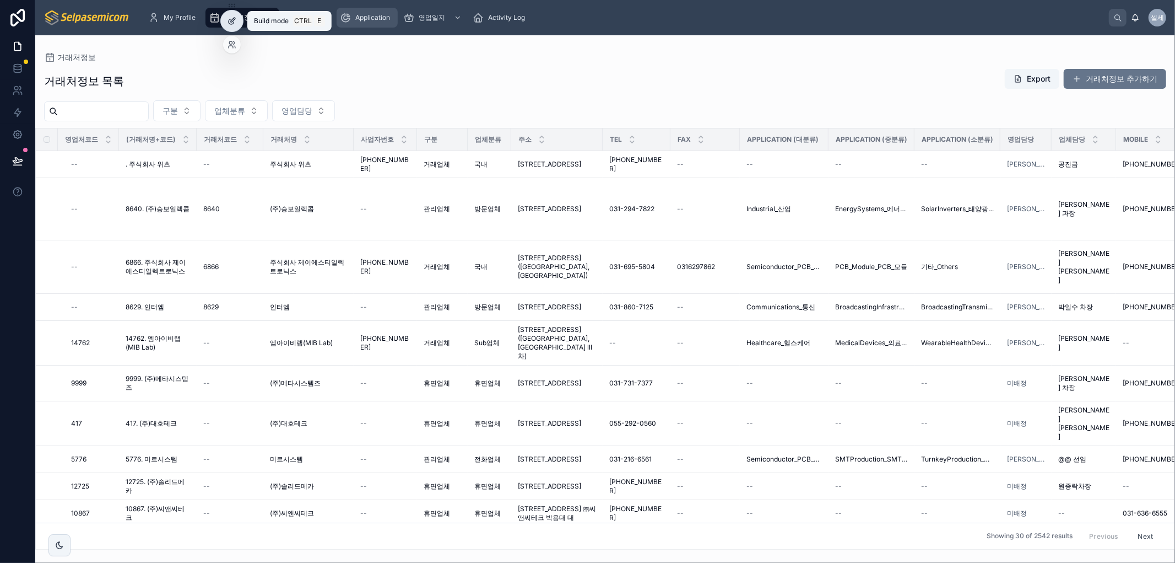
click at [228, 25] on icon at bounding box center [232, 21] width 9 height 9
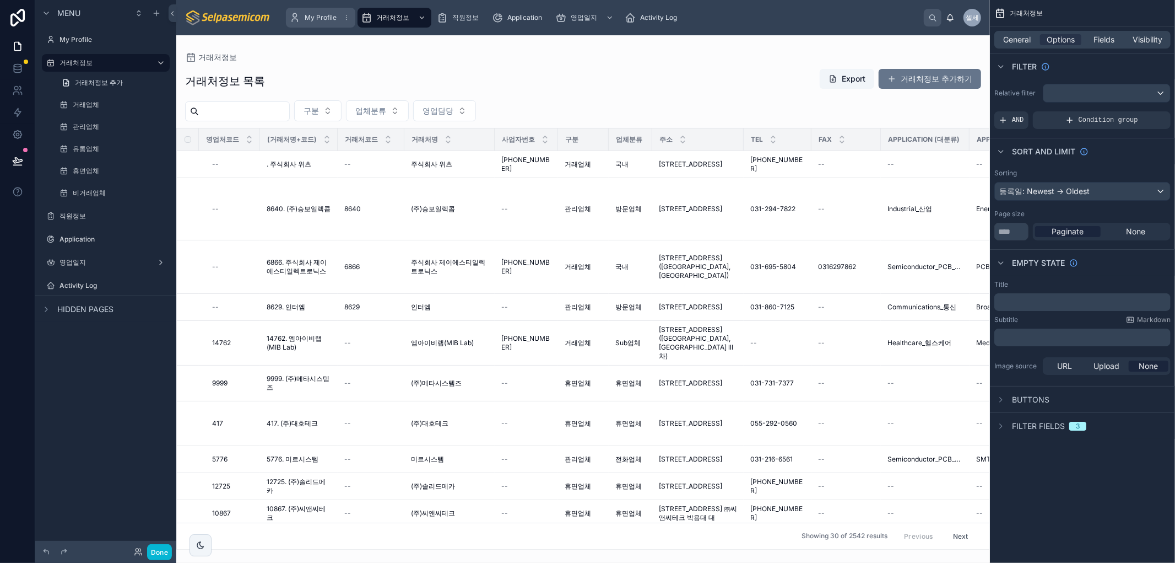
click at [317, 18] on span "My Profile" at bounding box center [321, 17] width 32 height 9
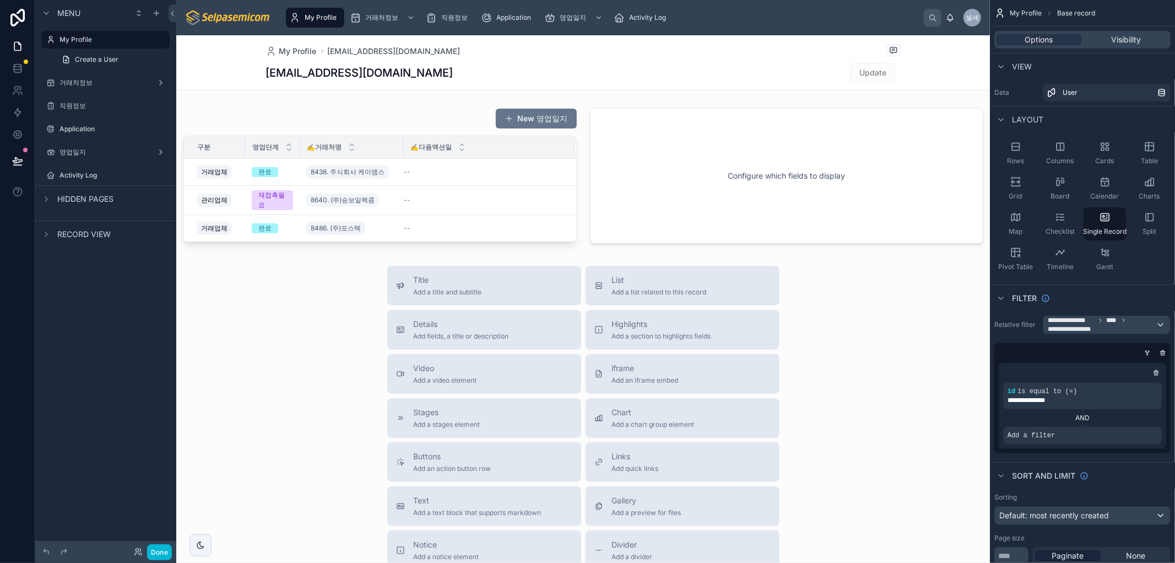
click at [849, 395] on div at bounding box center [583, 390] width 814 height 711
click at [569, 72] on div "selpa@selpasemicom.com Update" at bounding box center [583, 72] width 635 height 21
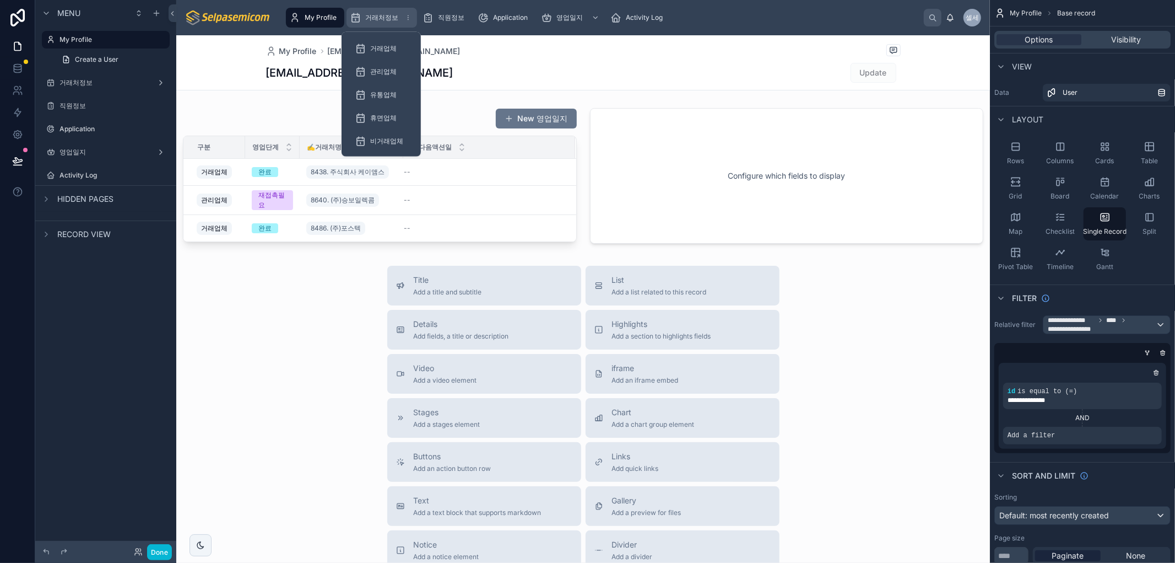
click at [372, 17] on span "거래처정보" at bounding box center [381, 17] width 33 height 9
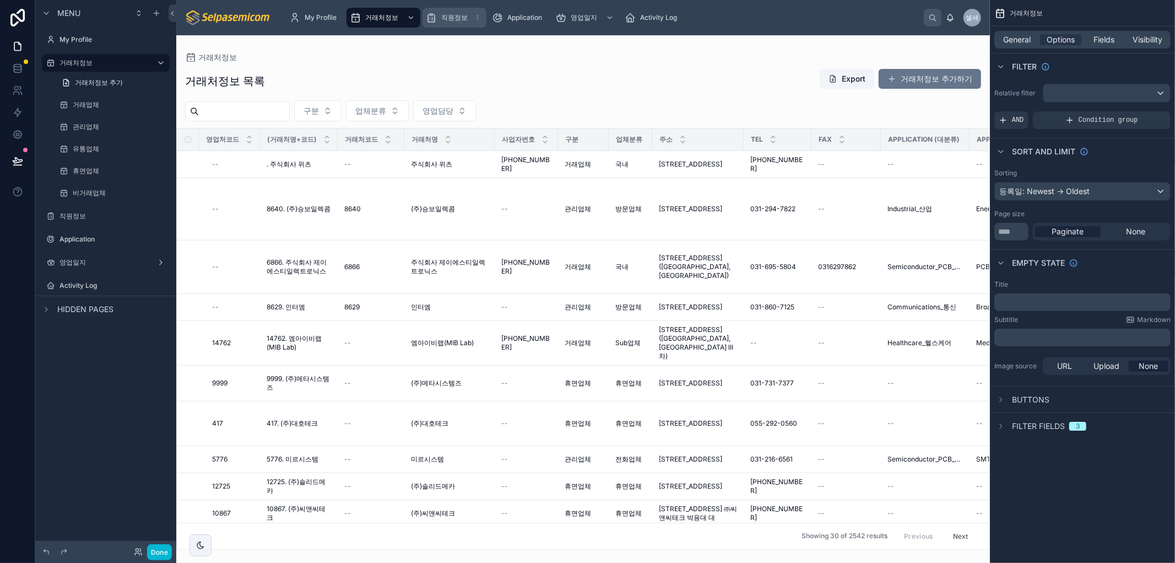
drag, startPoint x: 593, startPoint y: 78, endPoint x: 465, endPoint y: 15, distance: 142.7
click at [587, 79] on div at bounding box center [583, 298] width 814 height 527
click at [467, 13] on div "직원정보" at bounding box center [454, 18] width 57 height 18
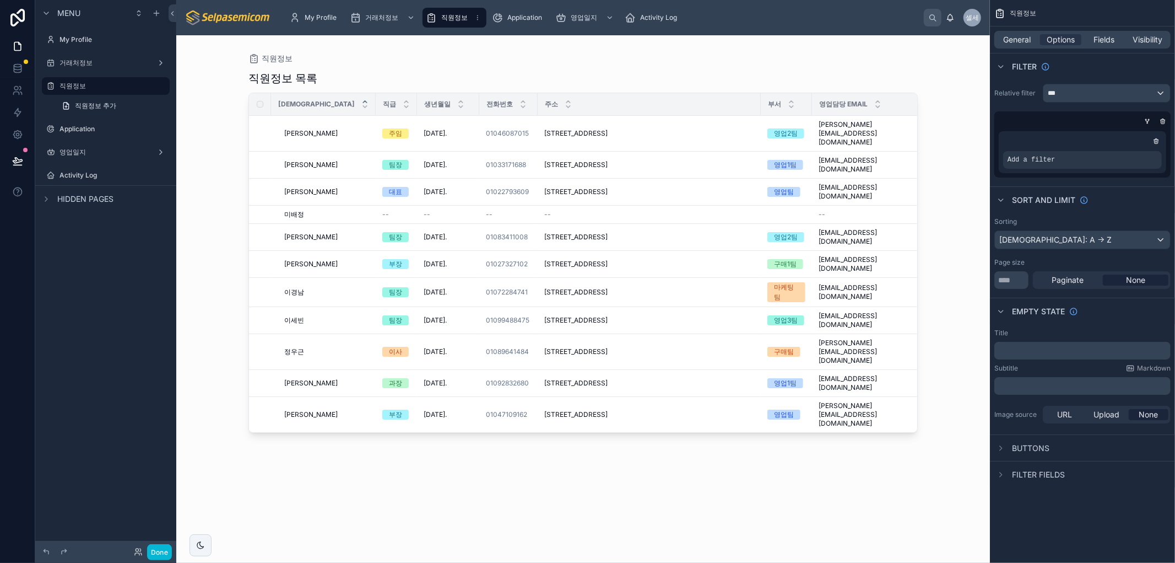
click at [465, 15] on span "직원정보" at bounding box center [454, 17] width 26 height 9
click at [299, 123] on div at bounding box center [583, 292] width 705 height 514
click at [299, 129] on span "[PERSON_NAME]" at bounding box center [310, 133] width 53 height 9
drag, startPoint x: 420, startPoint y: 79, endPoint x: 335, endPoint y: 90, distance: 85.6
click at [421, 80] on div "직원정보 목록" at bounding box center [583, 78] width 669 height 15
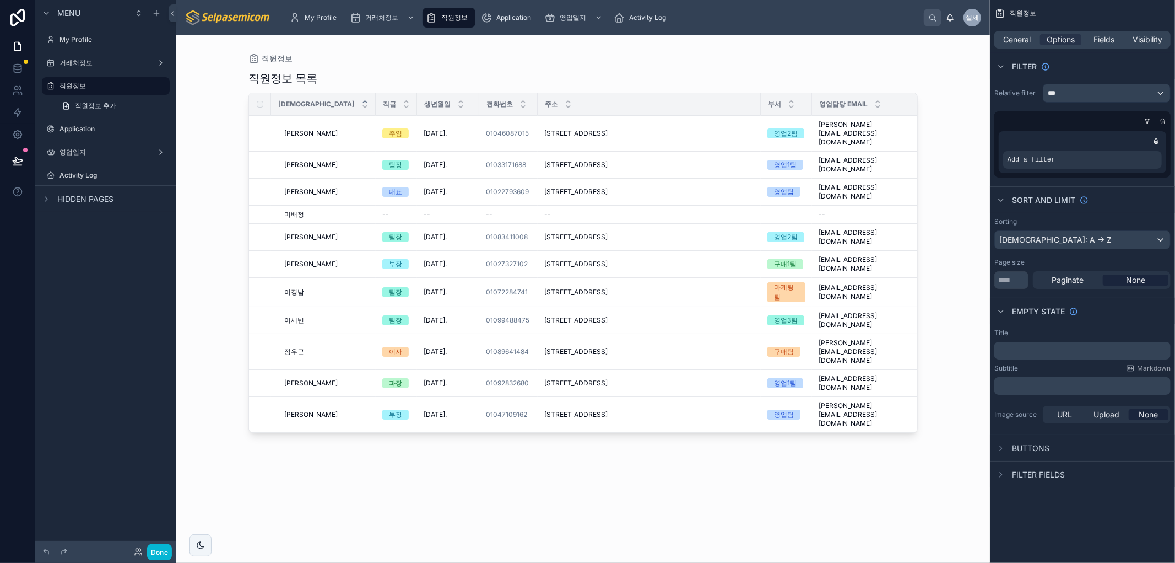
click at [499, 46] on div "직원정보 직원정보 목록 성함 직급 생년월일 전화번호 주소 부서 영업담당 Email 재직유무 김동일 김동일 주임 2000. 7. 8. 2000.…" at bounding box center [583, 292] width 705 height 514
click at [14, 91] on icon at bounding box center [17, 90] width 11 height 11
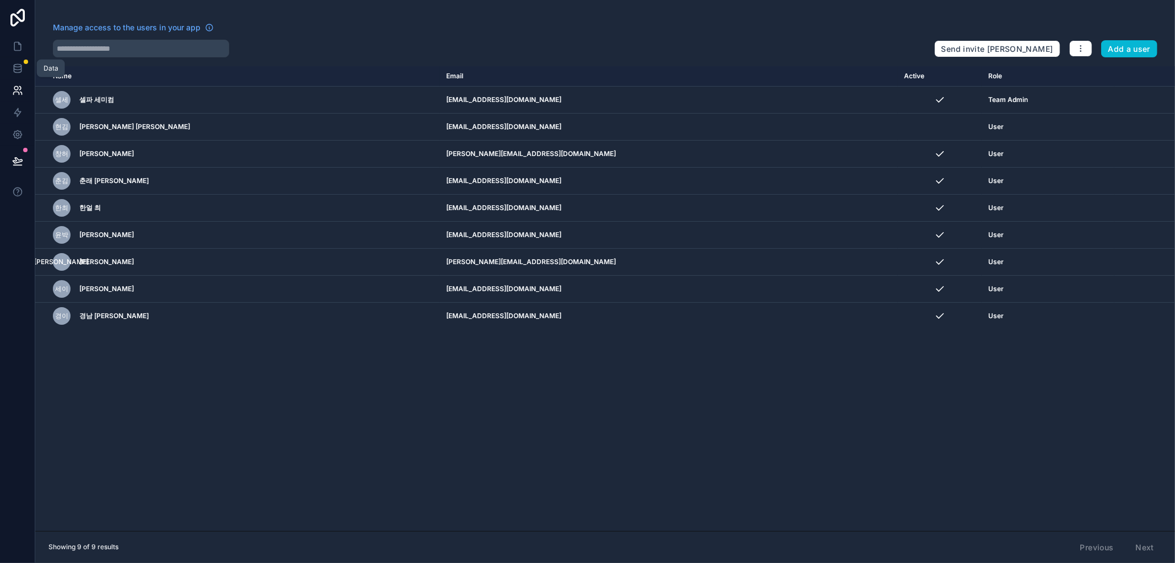
click at [17, 69] on icon at bounding box center [17, 68] width 7 height 4
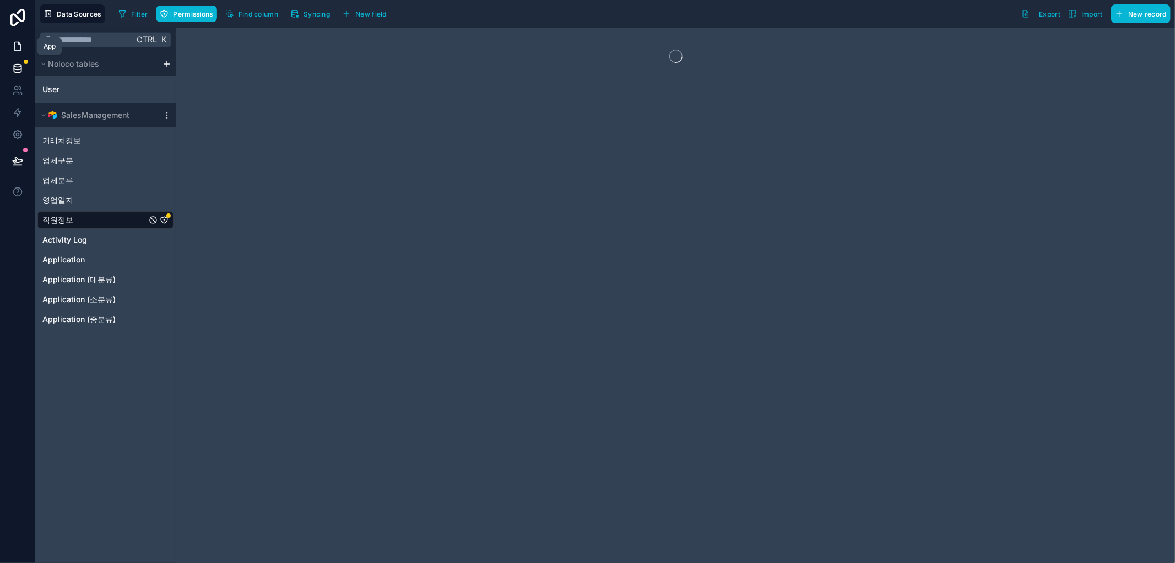
click at [17, 41] on icon at bounding box center [17, 46] width 11 height 11
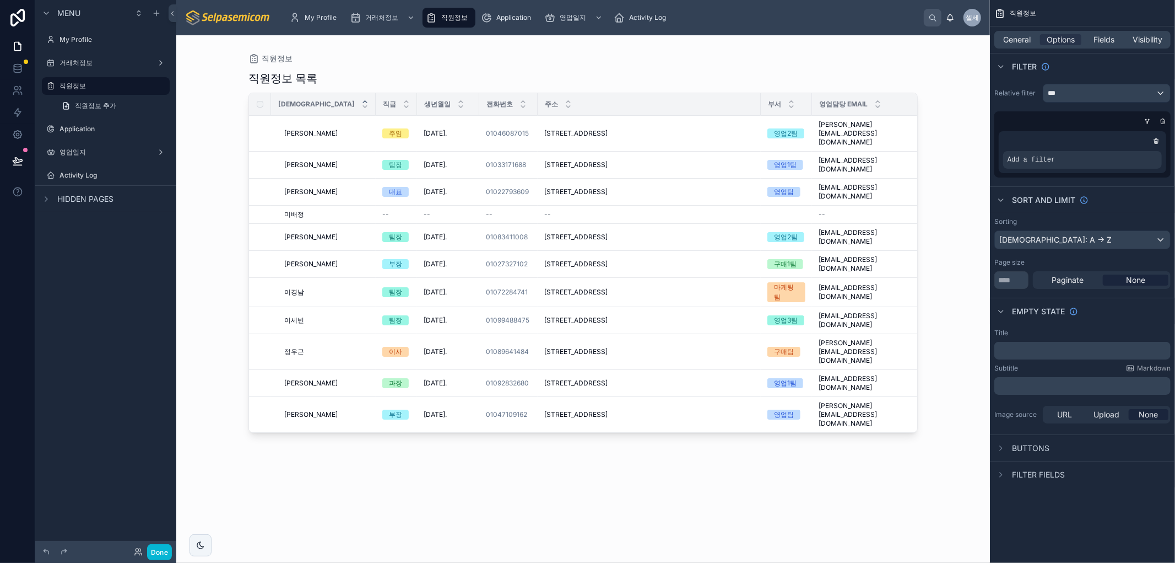
click at [975, 201] on div "직원정보 직원정보 목록 성함 직급 생년월일 전화번호 주소 부서 영업담당 Email 재직유무 김동일 김동일 주임 2000. 7. 8. 2000.…" at bounding box center [583, 298] width 814 height 527
click at [315, 12] on div "My Profile" at bounding box center [320, 18] width 63 height 18
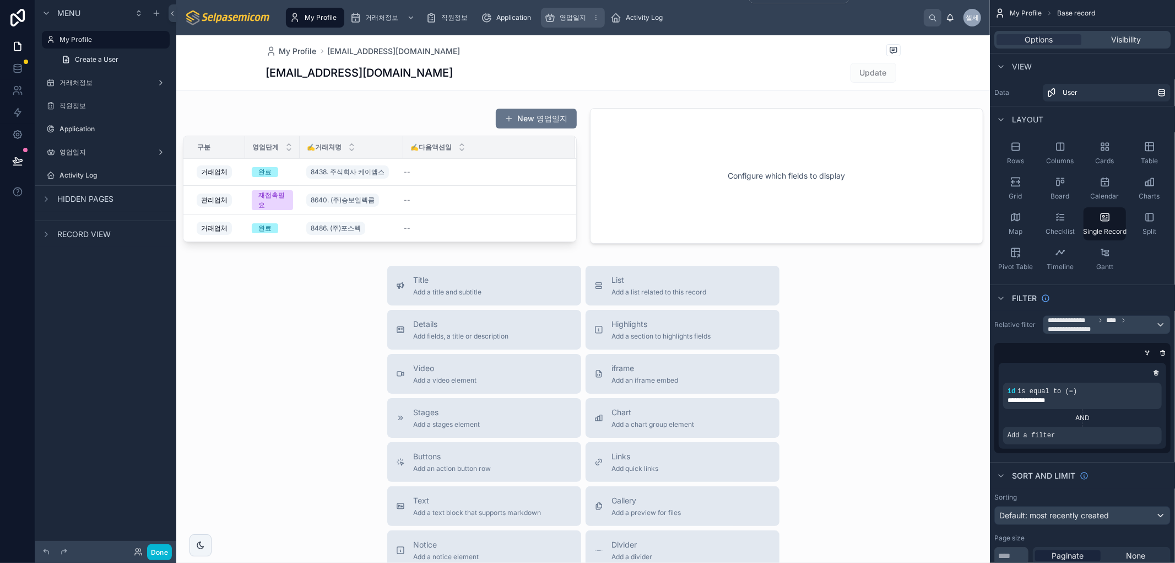
click at [555, 14] on div "영업일지" at bounding box center [572, 18] width 57 height 18
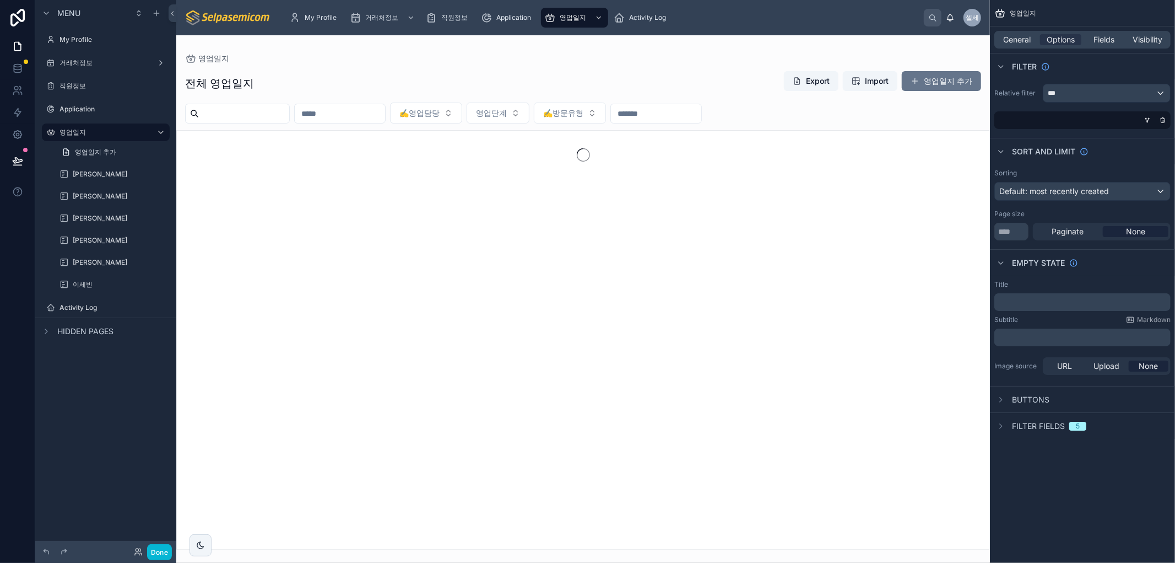
click at [507, 43] on div at bounding box center [583, 298] width 814 height 527
click at [75, 169] on div "[PERSON_NAME]" at bounding box center [112, 174] width 79 height 13
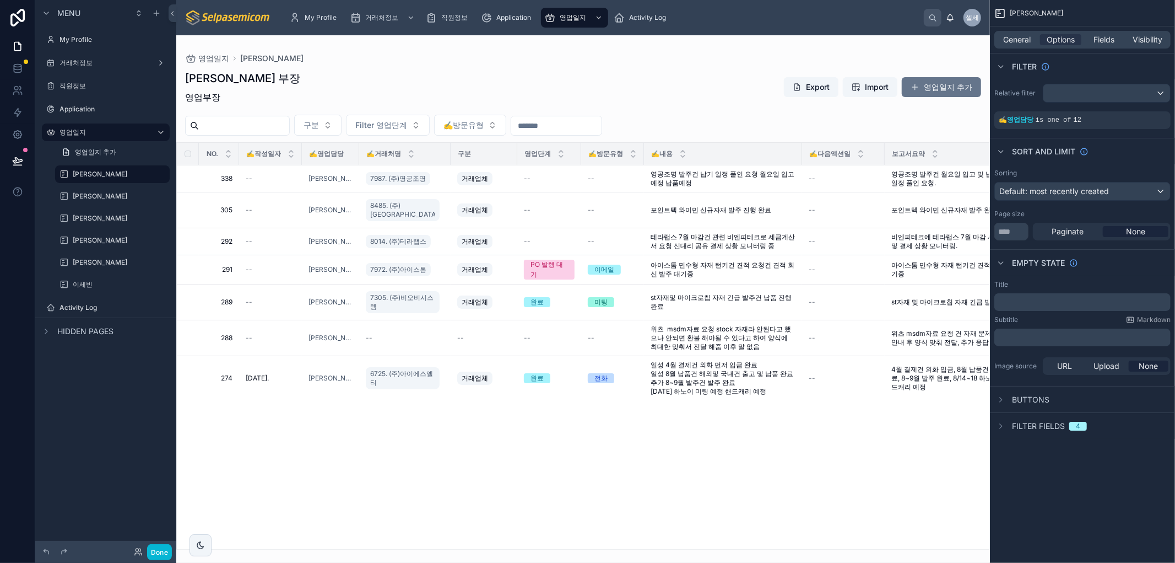
drag, startPoint x: 531, startPoint y: 542, endPoint x: 828, endPoint y: 537, distance: 297.6
click at [828, 537] on div at bounding box center [583, 298] width 814 height 527
click at [526, 62] on div "영업일지 허창윤" at bounding box center [583, 58] width 796 height 11
click at [82, 134] on label "영업일지" at bounding box center [104, 132] width 88 height 9
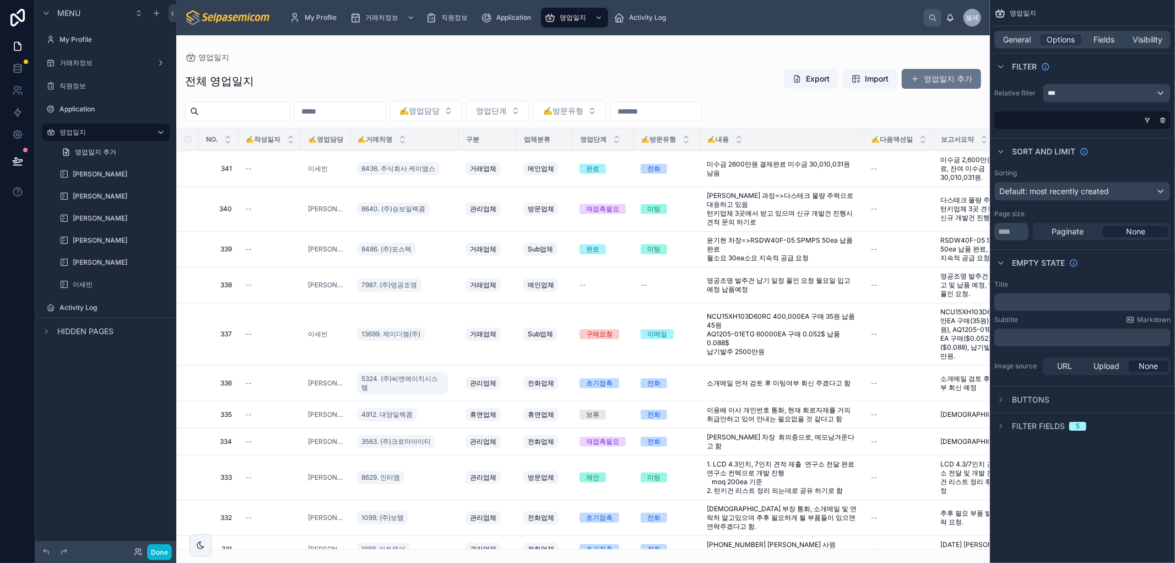
drag, startPoint x: 796, startPoint y: 549, endPoint x: 917, endPoint y: 544, distance: 121.3
click at [917, 544] on div at bounding box center [583, 298] width 814 height 527
click at [906, 75] on button "영업일지 추가" at bounding box center [941, 79] width 79 height 20
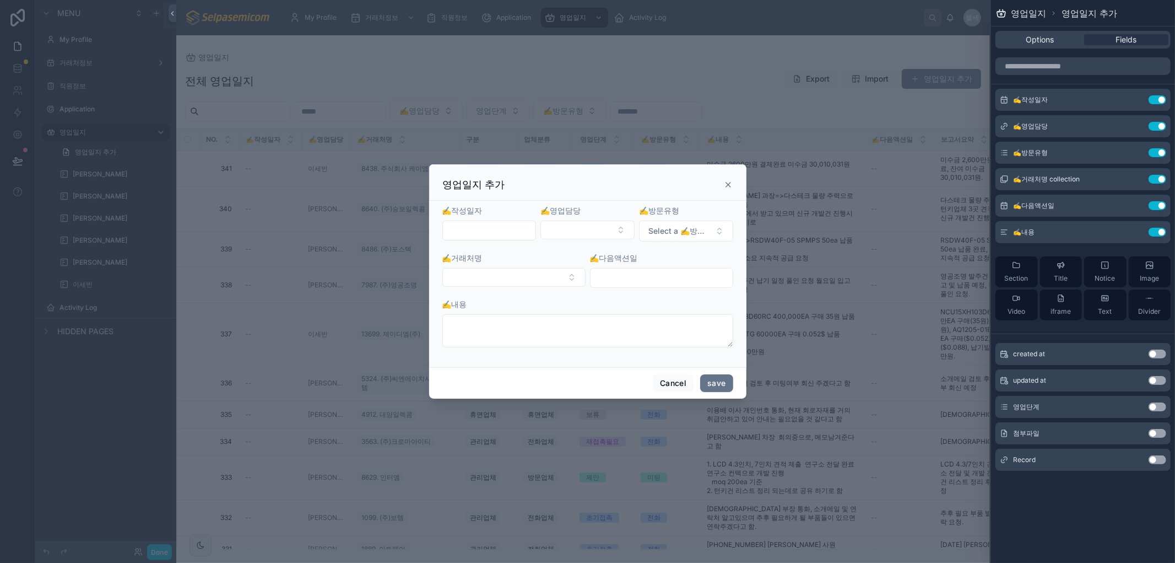
click at [485, 230] on input "text" at bounding box center [489, 230] width 93 height 15
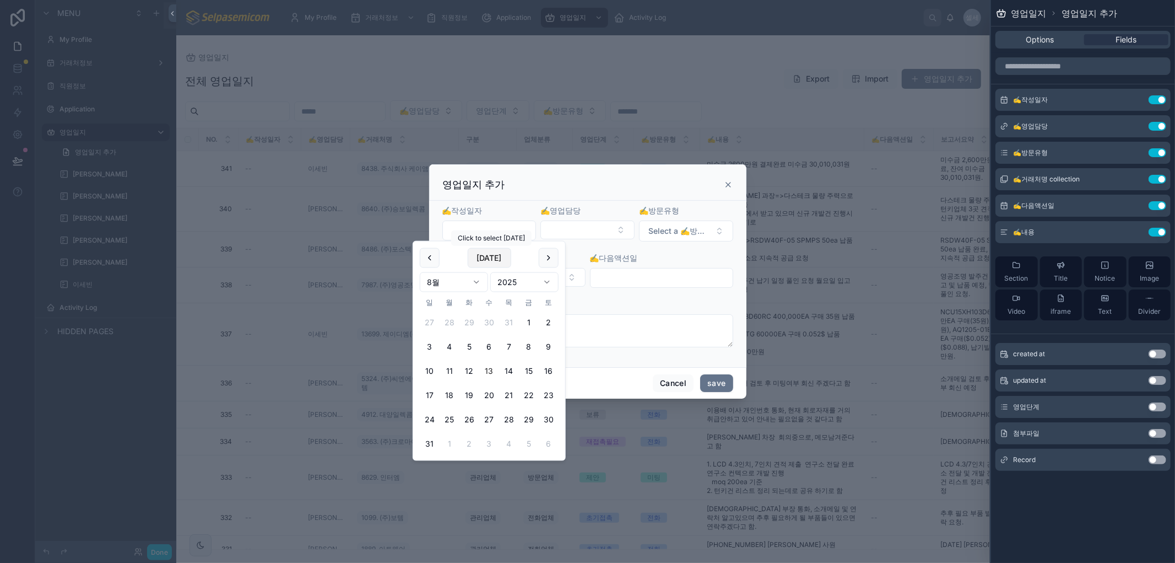
click at [488, 254] on button "Today" at bounding box center [489, 258] width 44 height 20
type input "**********"
click at [626, 229] on button "Select Button" at bounding box center [588, 229] width 94 height 19
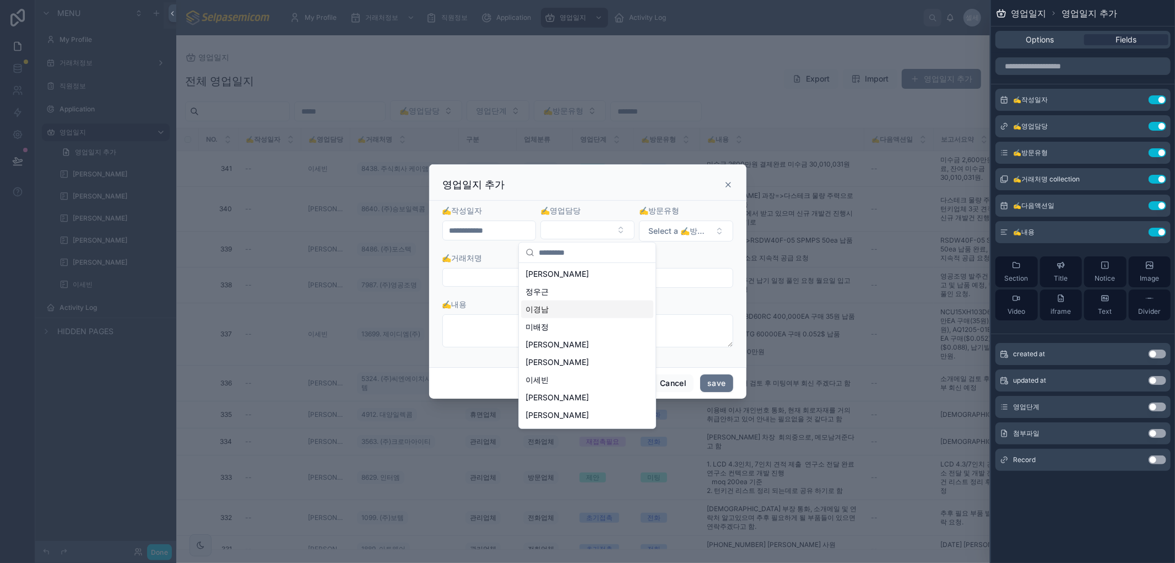
click at [527, 311] on span "이경남" at bounding box center [537, 309] width 23 height 11
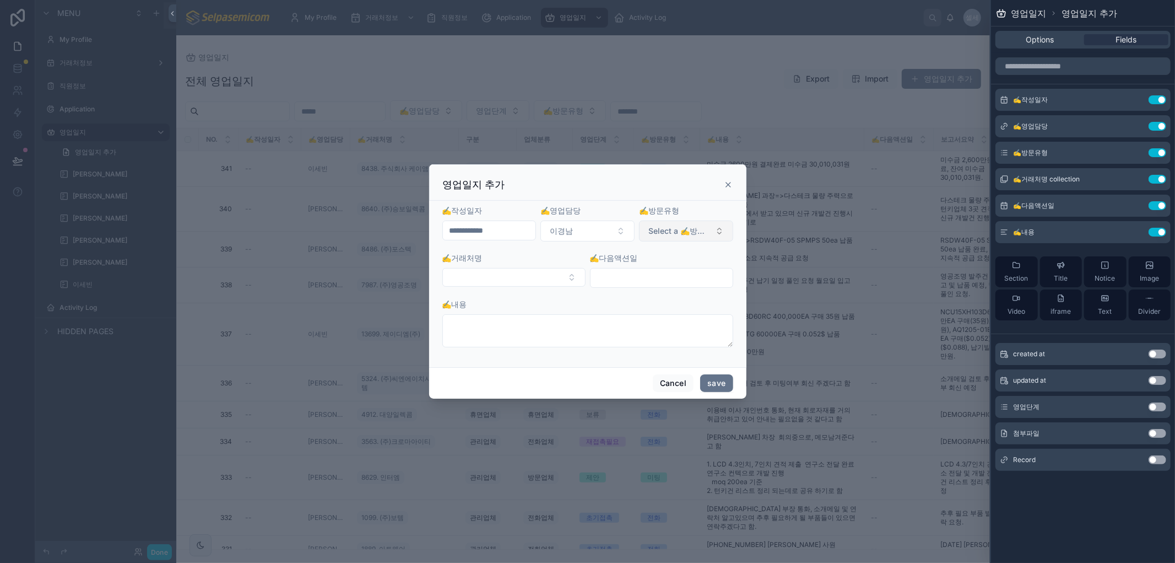
click at [664, 228] on span "Select a ✍️방문유형" at bounding box center [680, 230] width 62 height 11
click at [637, 272] on div "전화" at bounding box center [637, 275] width 13 height 10
click at [562, 280] on button "Select Button" at bounding box center [513, 277] width 143 height 19
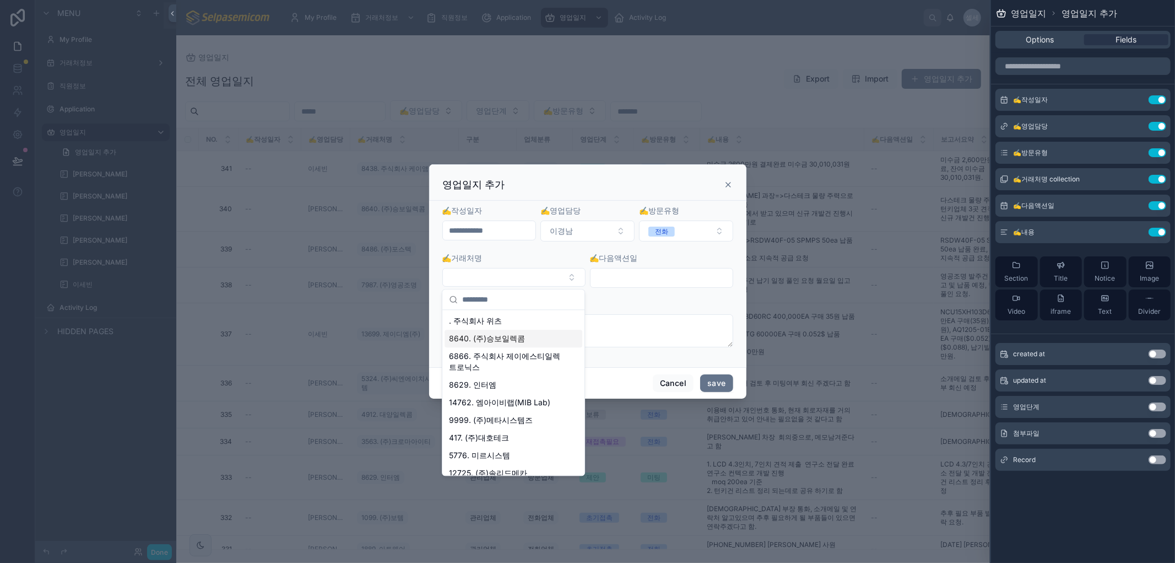
click at [495, 338] on span "8640. (주)승보일렉콤" at bounding box center [487, 338] width 76 height 11
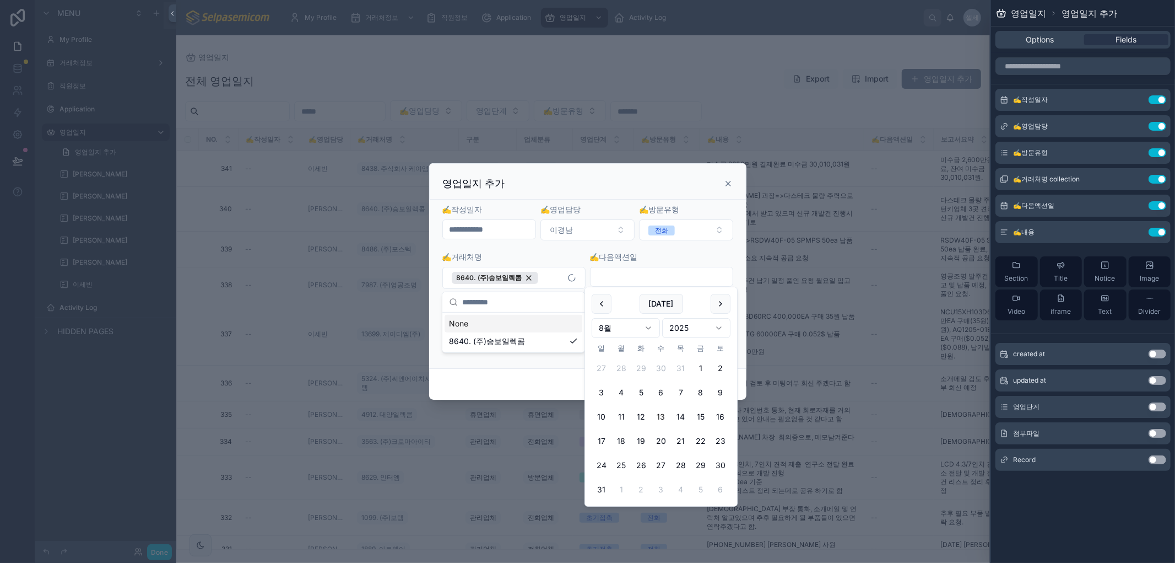
click at [631, 271] on input "text" at bounding box center [662, 276] width 142 height 15
click at [679, 415] on button "14" at bounding box center [681, 417] width 20 height 20
click at [661, 416] on button "13" at bounding box center [661, 417] width 20 height 20
type input "**********"
click at [543, 385] on div "Cancel save" at bounding box center [587, 383] width 317 height 31
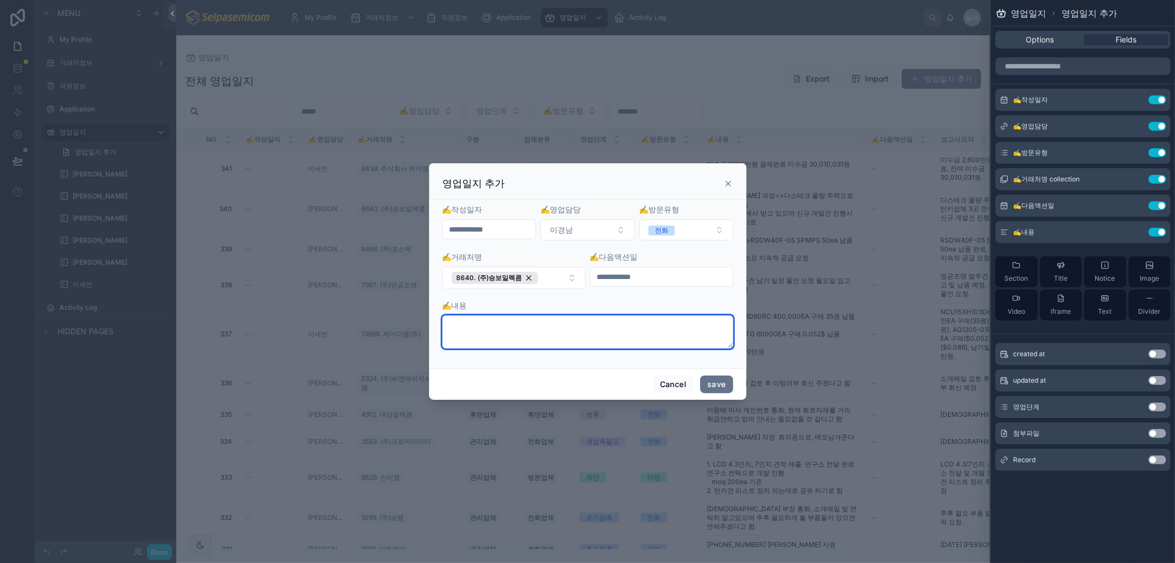
click at [529, 318] on textarea at bounding box center [587, 331] width 291 height 33
type textarea "*"
type textarea "****"
click at [724, 396] on div "Cancel save" at bounding box center [587, 383] width 317 height 31
click at [726, 387] on button "save" at bounding box center [716, 384] width 33 height 18
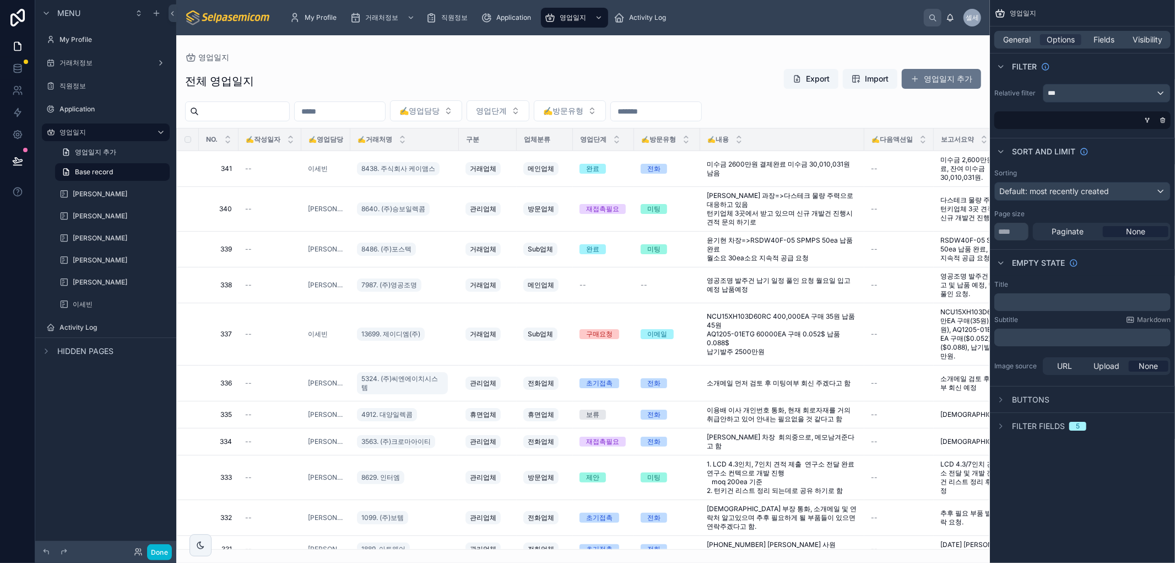
click at [751, 57] on div "영업일지" at bounding box center [583, 57] width 796 height 9
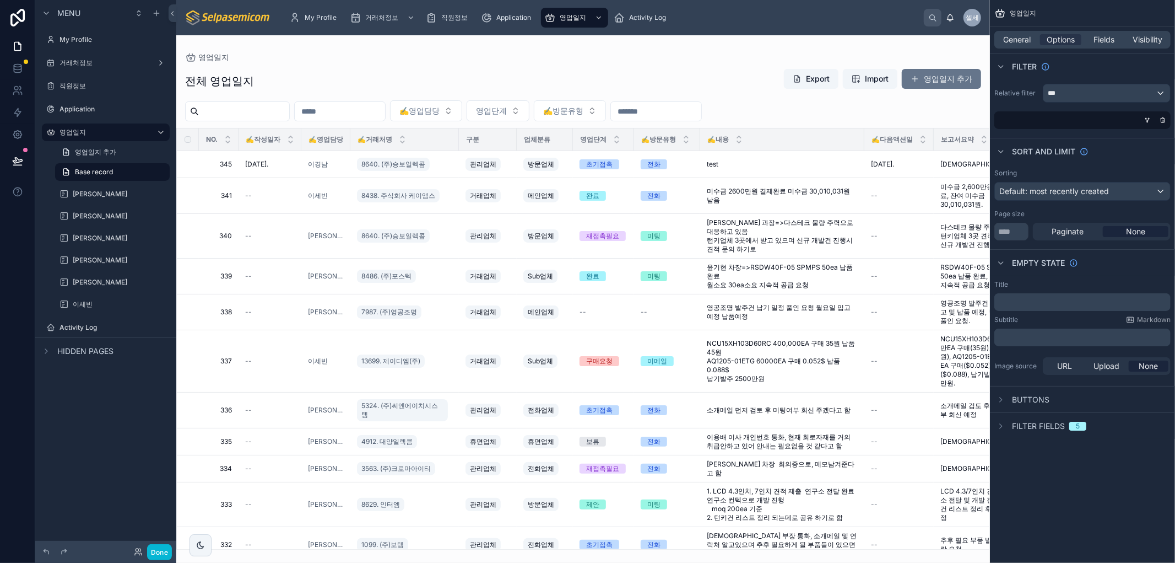
click at [136, 557] on div "Done" at bounding box center [150, 552] width 44 height 16
click at [134, 552] on icon at bounding box center [138, 551] width 9 height 9
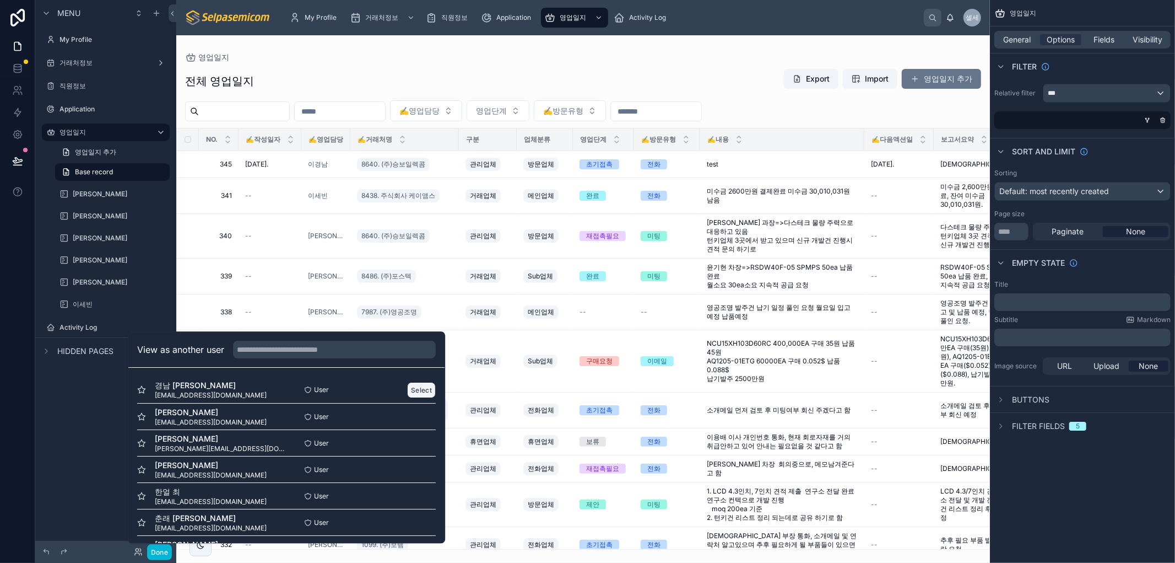
click at [411, 387] on button "Select" at bounding box center [421, 390] width 29 height 16
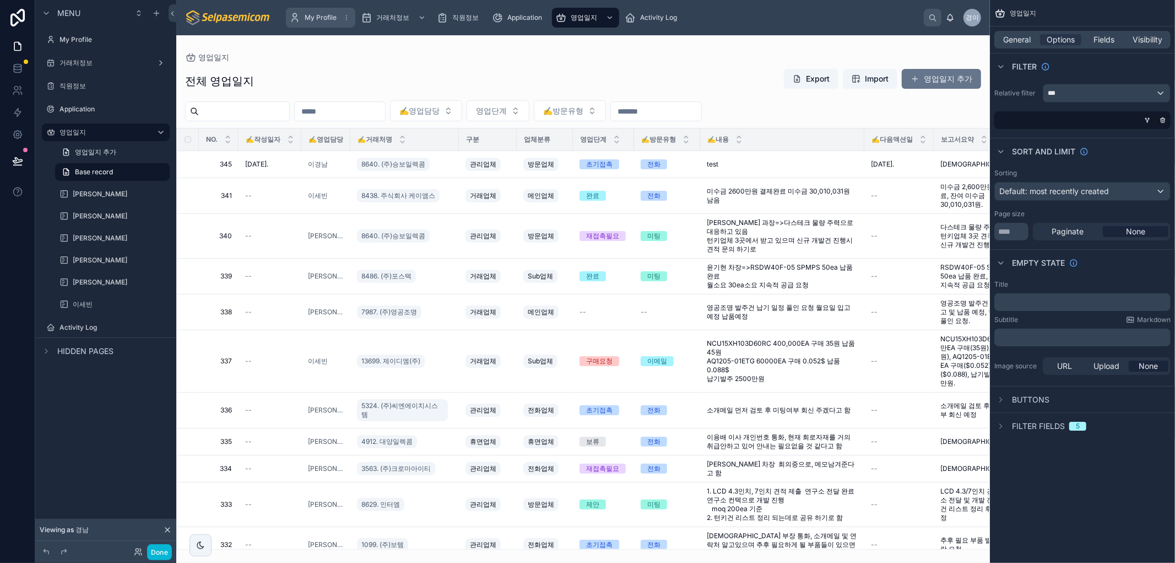
click at [315, 24] on div "My Profile" at bounding box center [320, 18] width 63 height 18
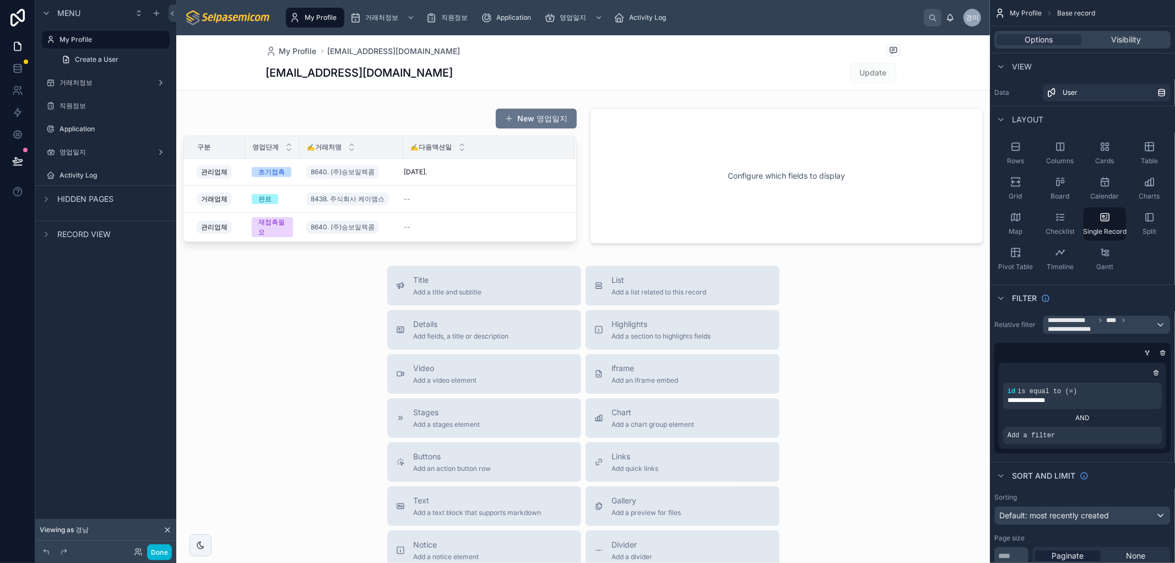
click at [322, 401] on div at bounding box center [583, 390] width 814 height 711
click at [452, 120] on div at bounding box center [379, 176] width 407 height 144
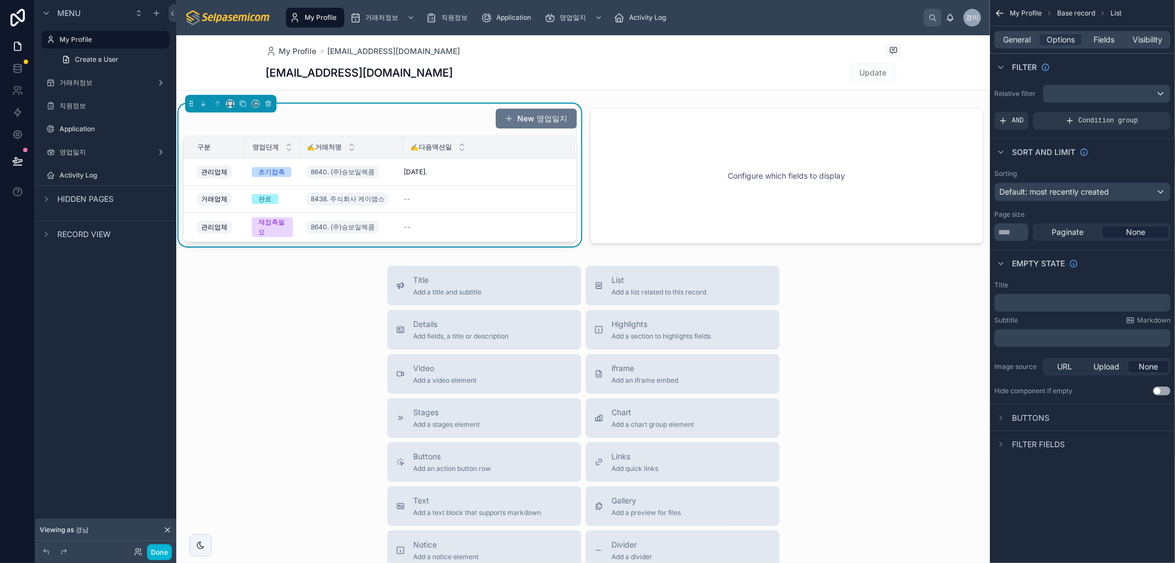
click at [1083, 493] on div "My Profile Base record List General Options Fields Visibility Filter Relative f…" at bounding box center [1082, 281] width 185 height 563
click at [1001, 10] on icon "scrollable content" at bounding box center [1000, 13] width 11 height 11
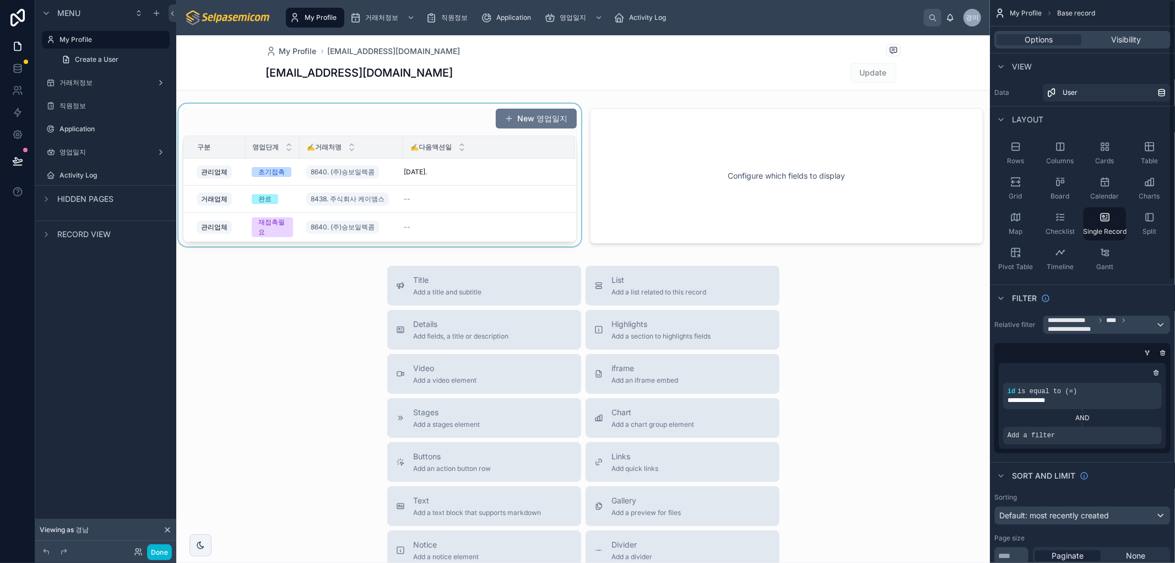
click at [850, 350] on div "Title Add a title and subtitle List Add a list related to this record Details A…" at bounding box center [583, 462] width 814 height 392
click at [1094, 323] on span "**********" at bounding box center [1071, 320] width 47 height 9
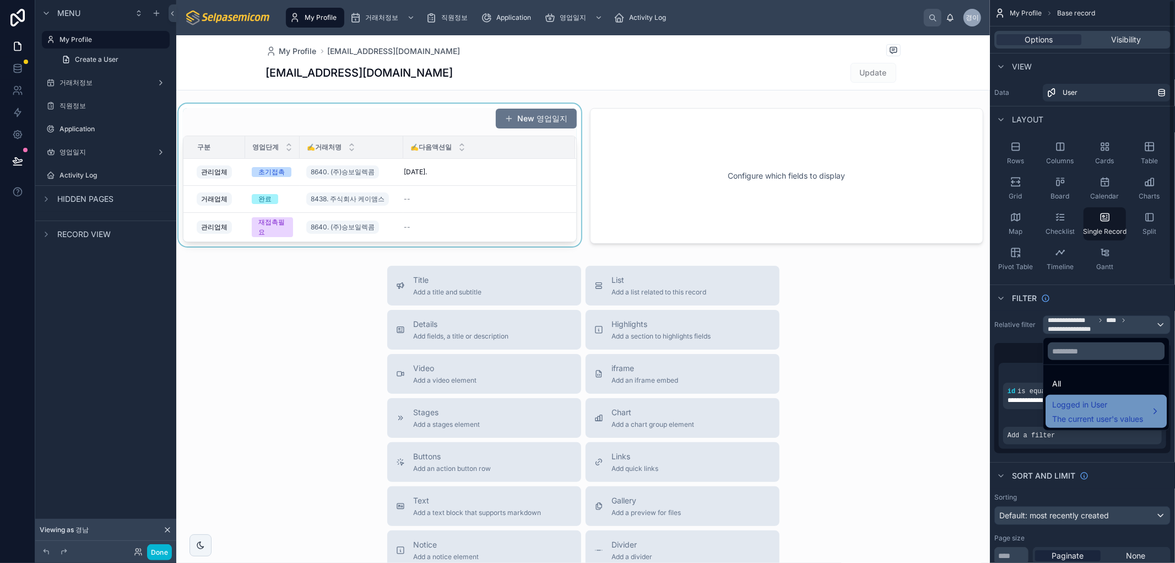
click at [1089, 406] on span "Logged in User" at bounding box center [1097, 404] width 91 height 13
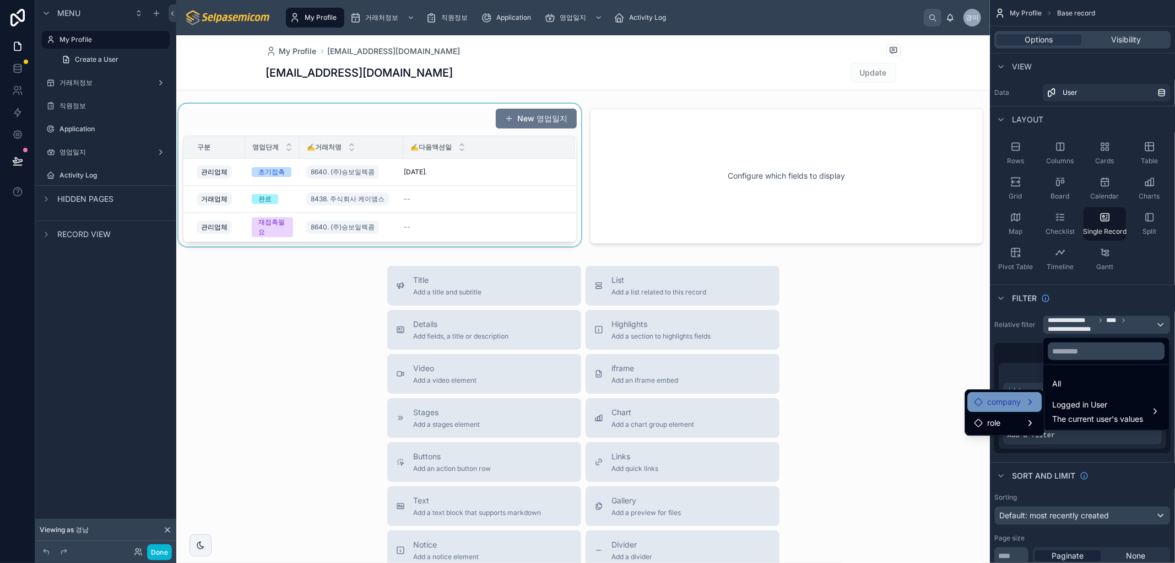
click at [1030, 405] on div "company" at bounding box center [1004, 401] width 61 height 13
click at [1093, 411] on div "users collection" at bounding box center [1087, 403] width 82 height 20
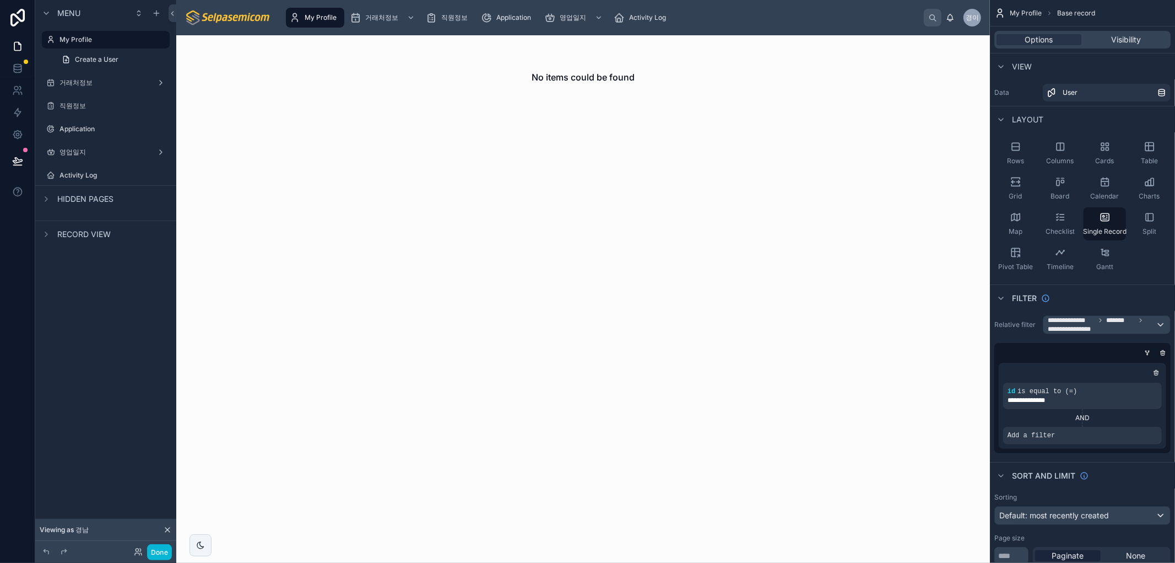
drag, startPoint x: 553, startPoint y: 138, endPoint x: 559, endPoint y: 116, distance: 22.9
click at [552, 135] on div "No items could be found" at bounding box center [583, 298] width 814 height 527
click at [564, 81] on h2 "No items could be found" at bounding box center [583, 77] width 103 height 13
click at [566, 80] on h2 "No items could be found" at bounding box center [583, 77] width 103 height 13
click at [1091, 318] on span "**********" at bounding box center [1071, 320] width 47 height 9
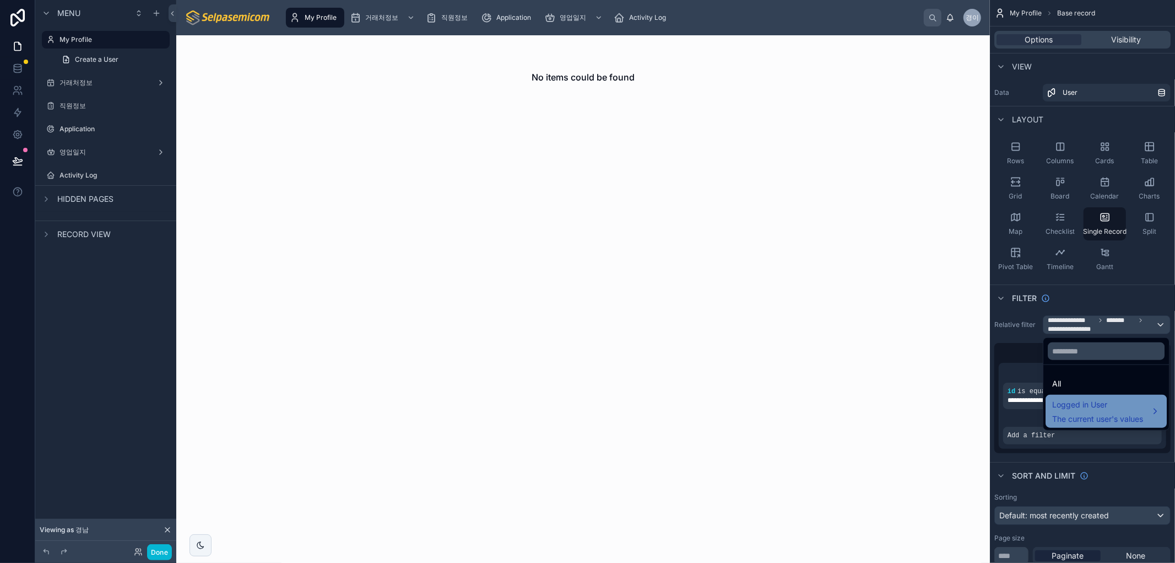
click at [1089, 414] on span "The current user's values" at bounding box center [1097, 418] width 91 height 11
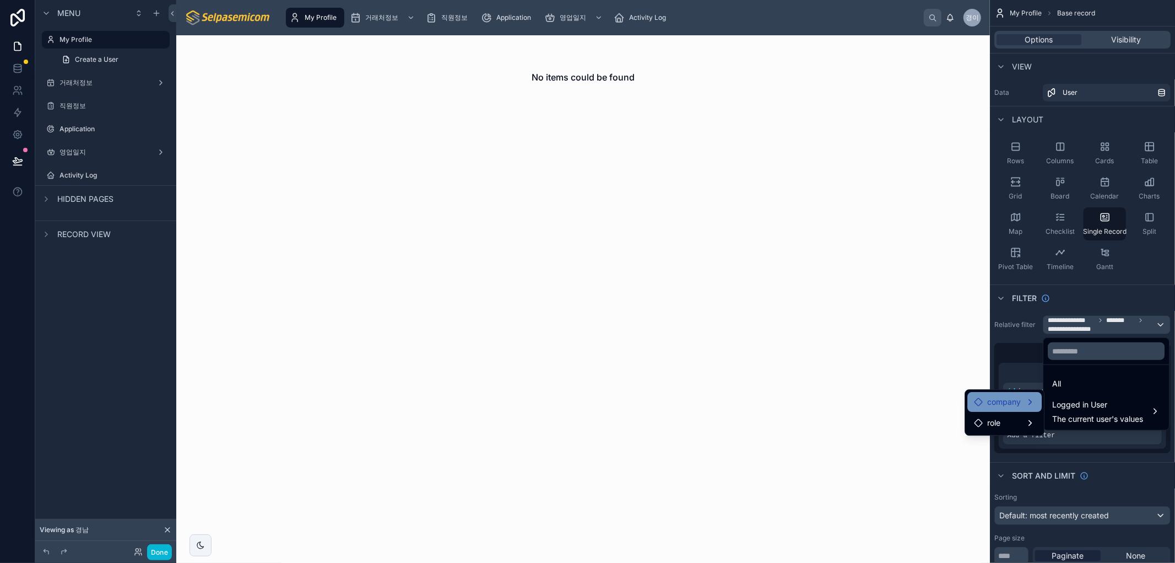
click at [1032, 403] on div "company" at bounding box center [1004, 401] width 61 height 13
click at [1029, 428] on div "role" at bounding box center [1004, 422] width 61 height 13
click at [1060, 418] on div "users collection" at bounding box center [1086, 423] width 69 height 13
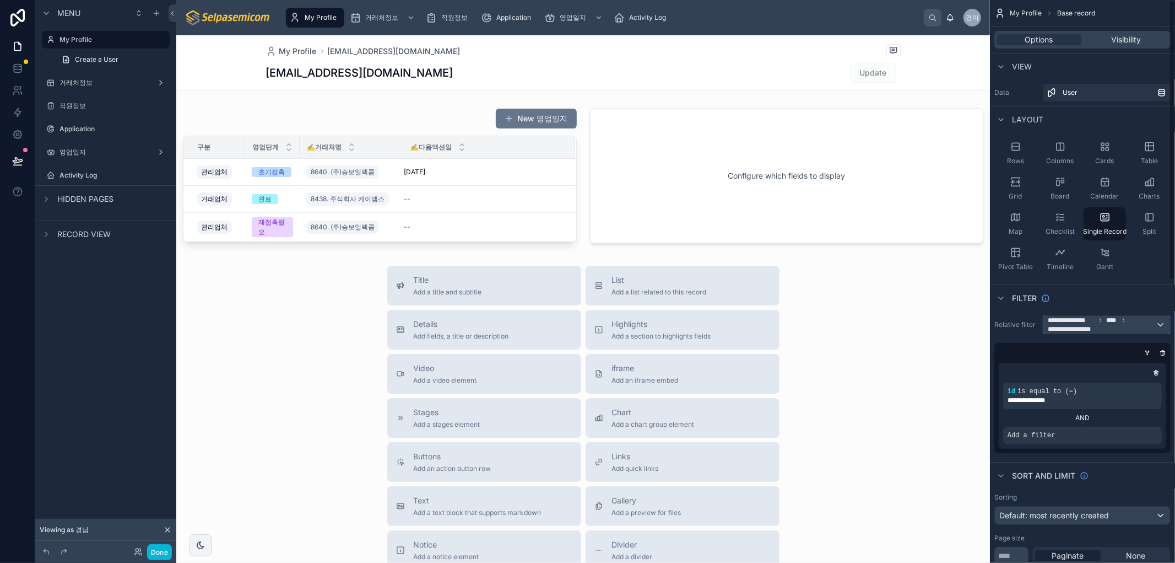
click at [1160, 329] on div "**********" at bounding box center [1107, 325] width 127 height 18
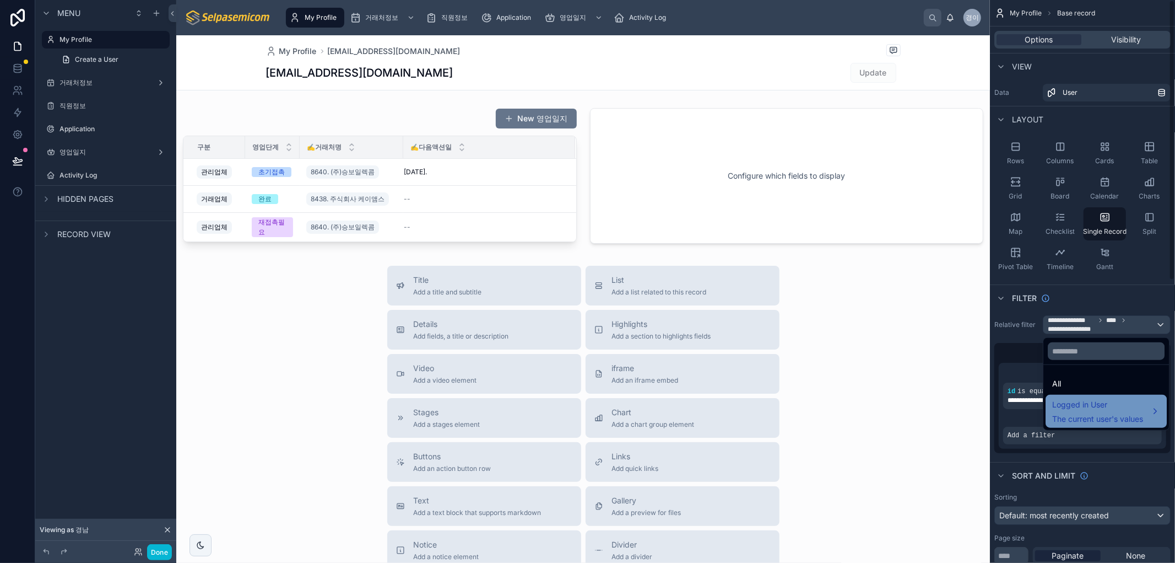
click at [1120, 406] on span "Logged in User" at bounding box center [1097, 404] width 91 height 13
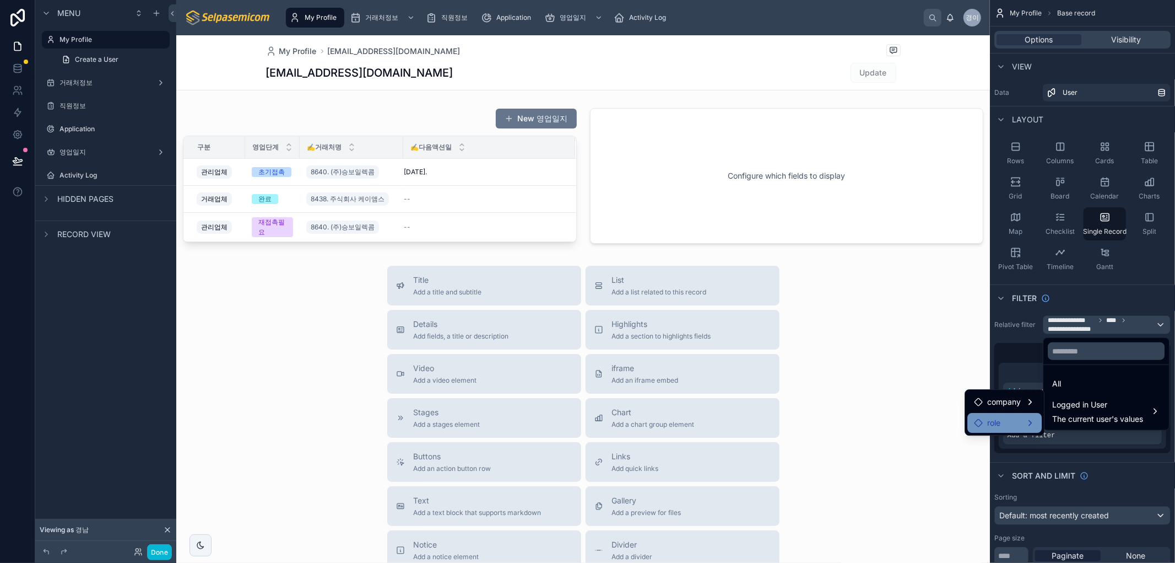
click at [1024, 417] on div "role" at bounding box center [1004, 422] width 61 height 13
click at [1072, 423] on span "users collection" at bounding box center [1094, 423] width 56 height 13
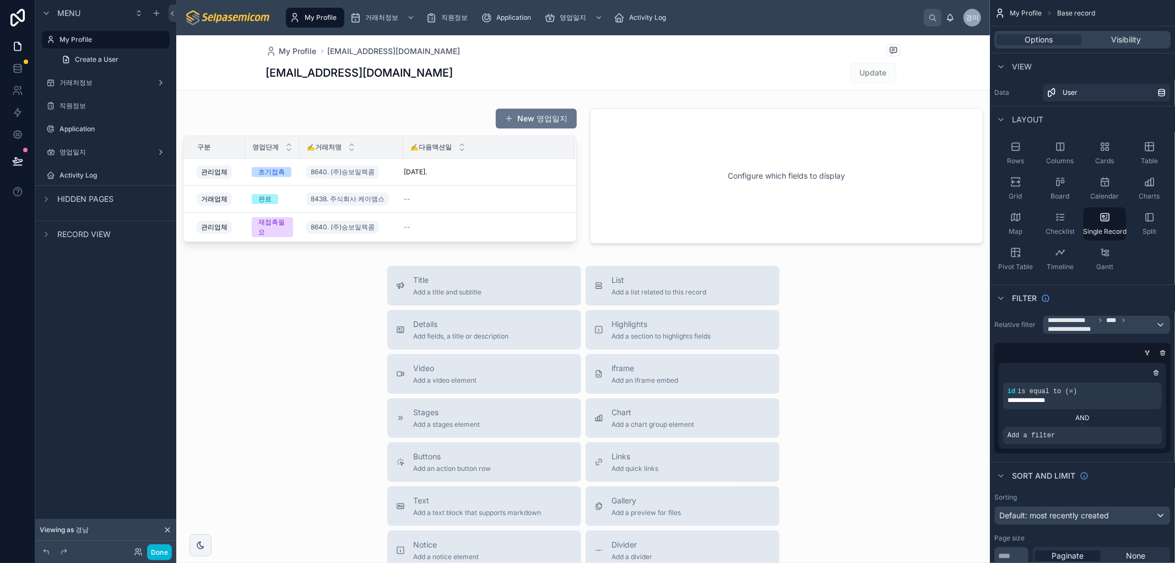
drag, startPoint x: 245, startPoint y: 323, endPoint x: 307, endPoint y: 334, distance: 63.7
click at [245, 325] on div "Title Add a title and subtitle List Add a list related to this record Details A…" at bounding box center [583, 462] width 814 height 392
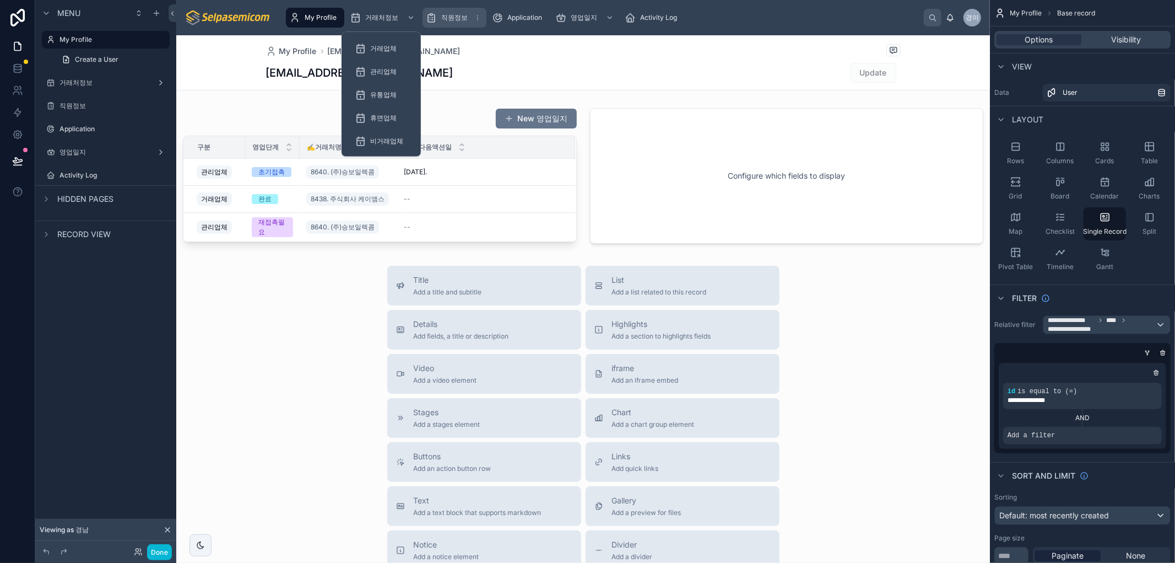
click at [450, 15] on span "직원정보" at bounding box center [454, 17] width 26 height 9
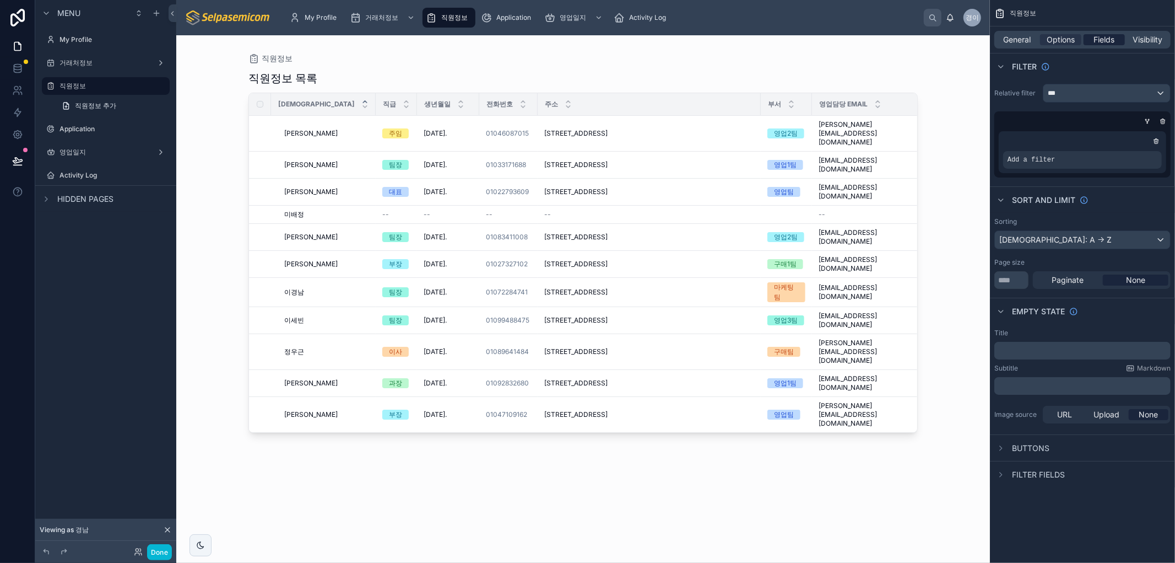
click at [1104, 36] on span "Fields" at bounding box center [1104, 39] width 21 height 11
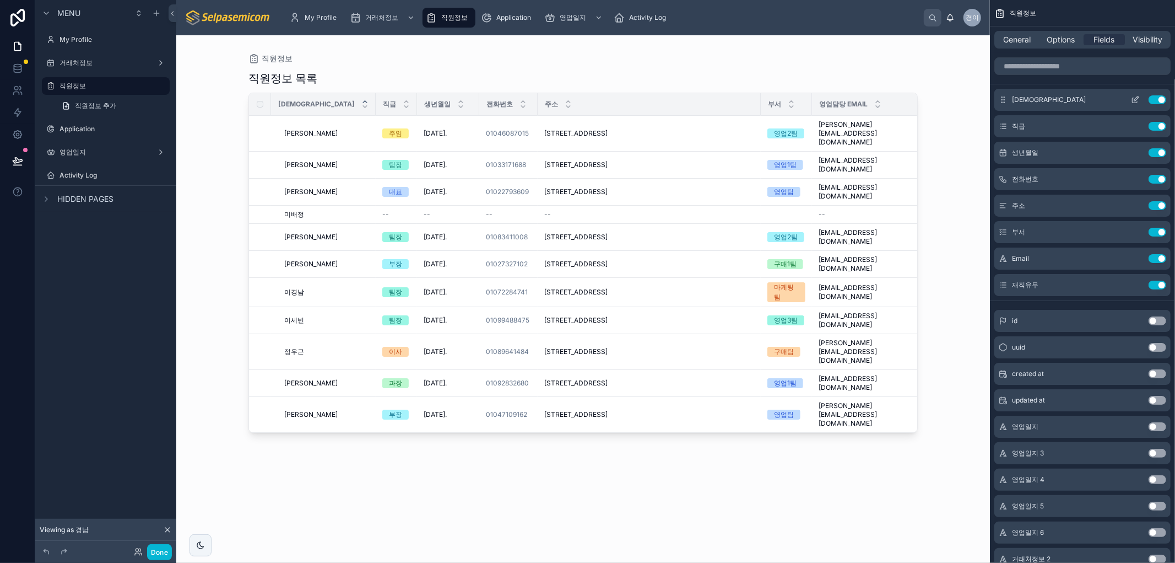
click at [1077, 104] on div "성함 Use setting" at bounding box center [1083, 100] width 176 height 22
click at [1137, 98] on icon "scrollable content" at bounding box center [1135, 99] width 9 height 9
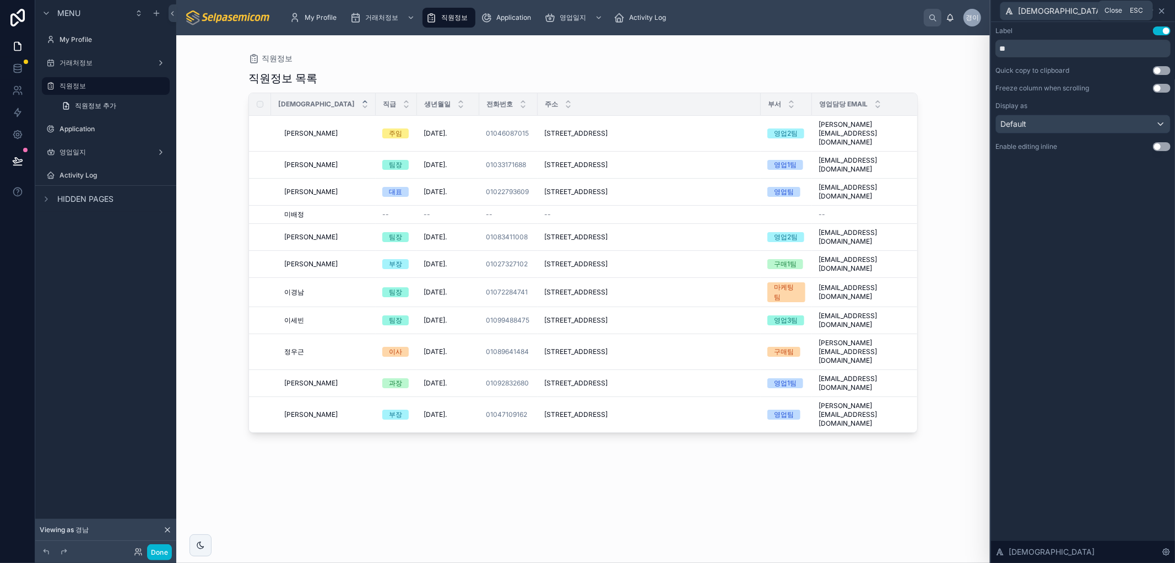
click at [1163, 9] on icon at bounding box center [1162, 11] width 9 height 9
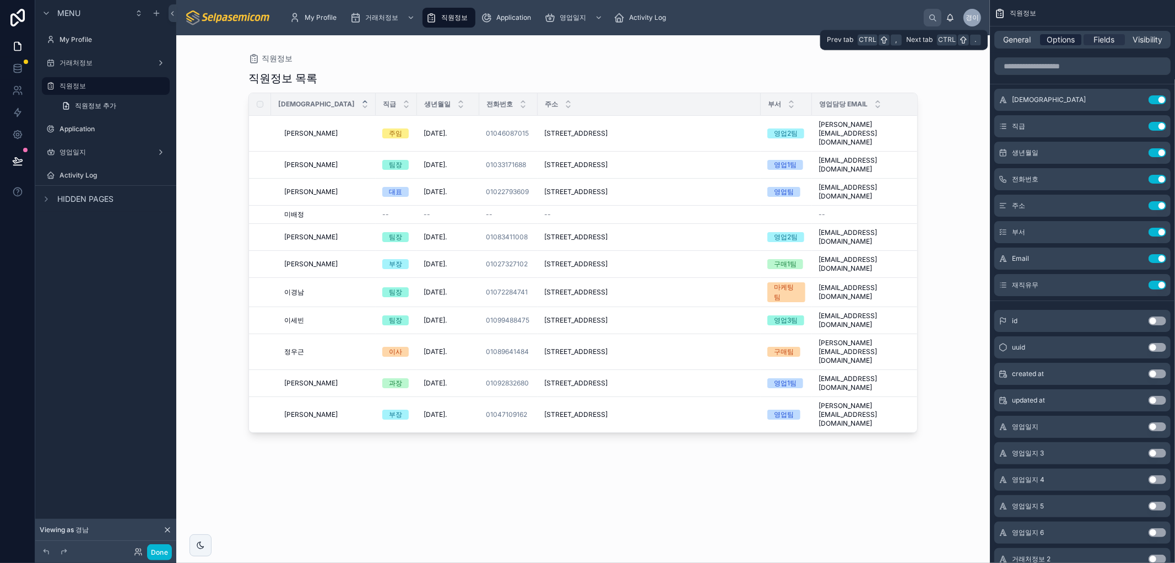
click at [1052, 39] on span "Options" at bounding box center [1061, 39] width 28 height 11
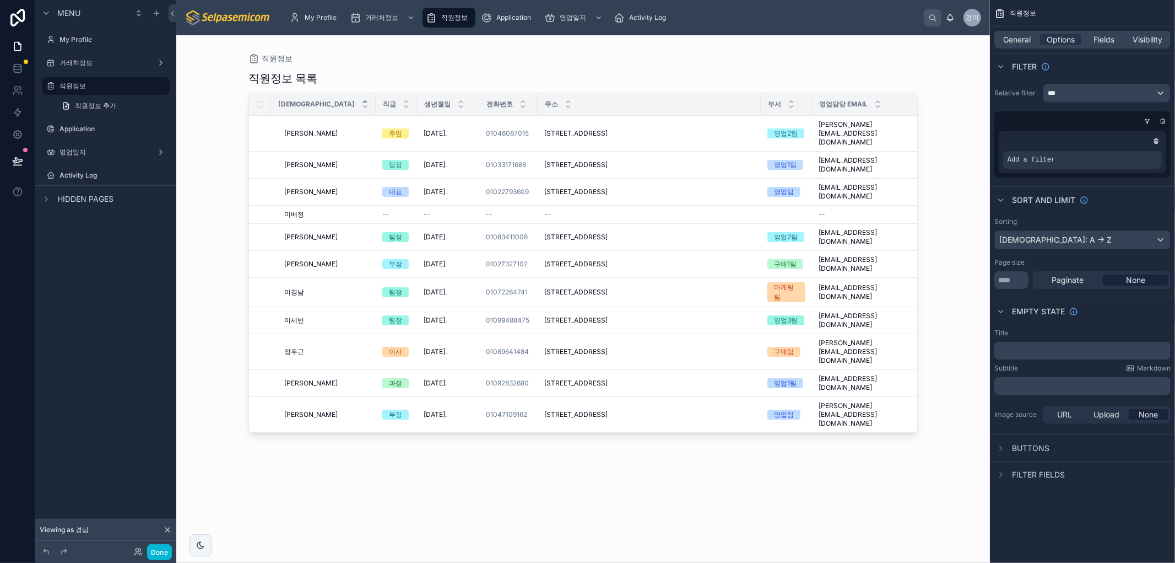
drag, startPoint x: 1005, startPoint y: 483, endPoint x: 1011, endPoint y: 480, distance: 6.2
drag, startPoint x: 1011, startPoint y: 480, endPoint x: 1059, endPoint y: 468, distance: 49.4
click at [1060, 468] on div "Filter fields" at bounding box center [1030, 474] width 71 height 13
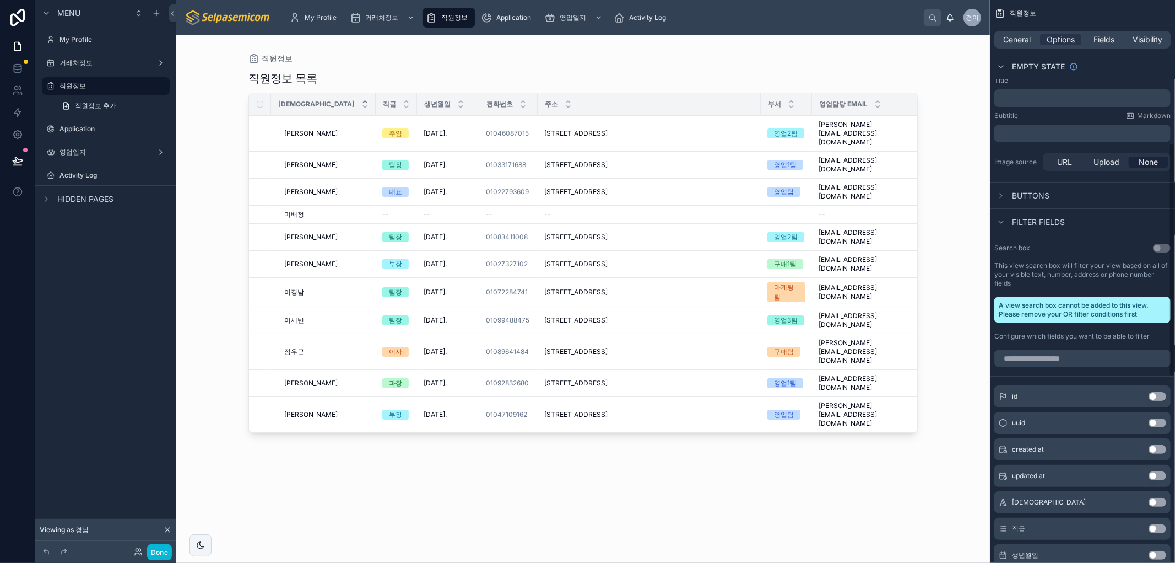
scroll to position [343, 0]
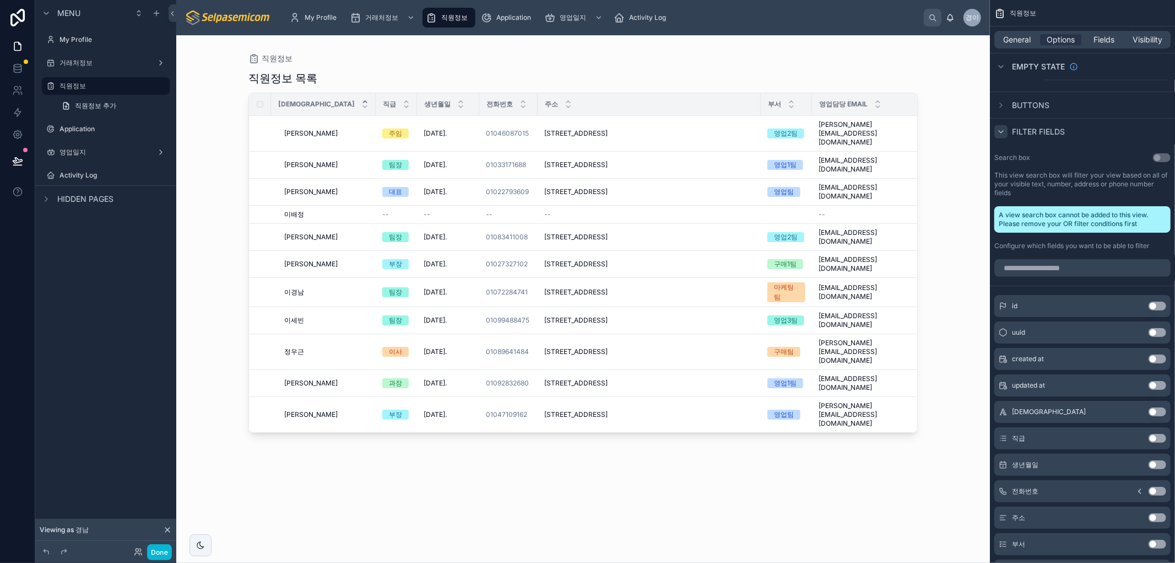
click at [997, 128] on icon "scrollable content" at bounding box center [1001, 131] width 9 height 9
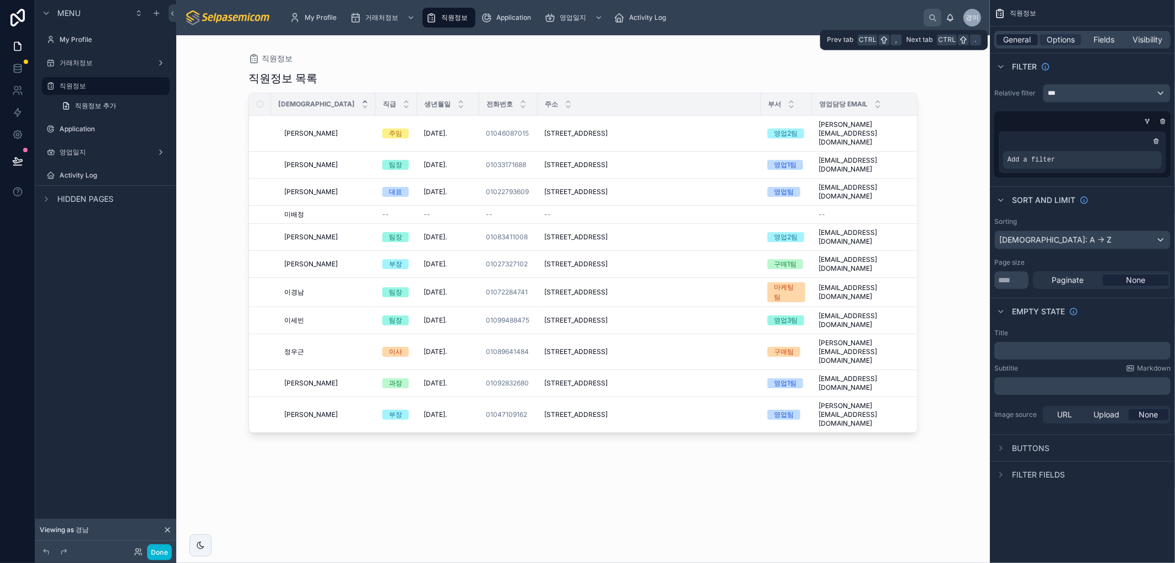
click at [1014, 34] on span "General" at bounding box center [1018, 39] width 28 height 11
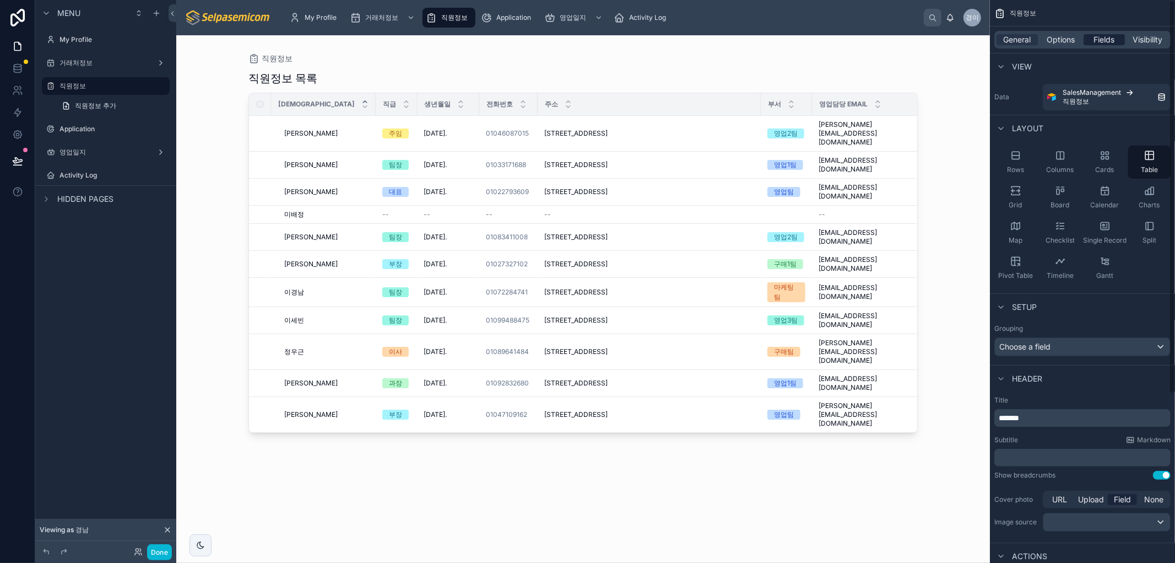
click at [1094, 37] on span "Fields" at bounding box center [1104, 39] width 21 height 11
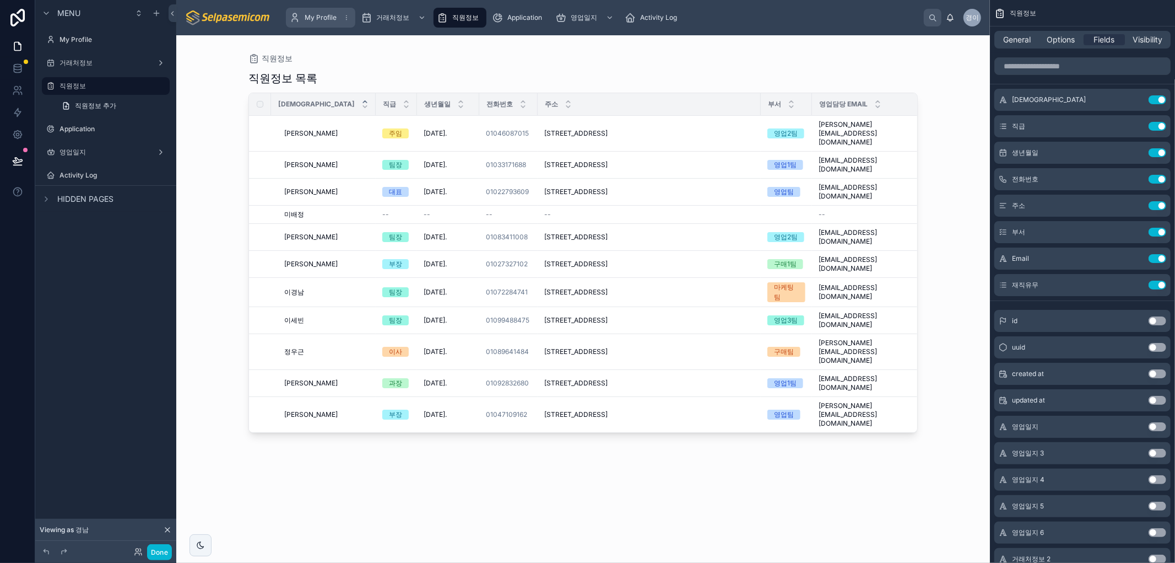
click at [323, 17] on span "My Profile" at bounding box center [321, 17] width 32 height 9
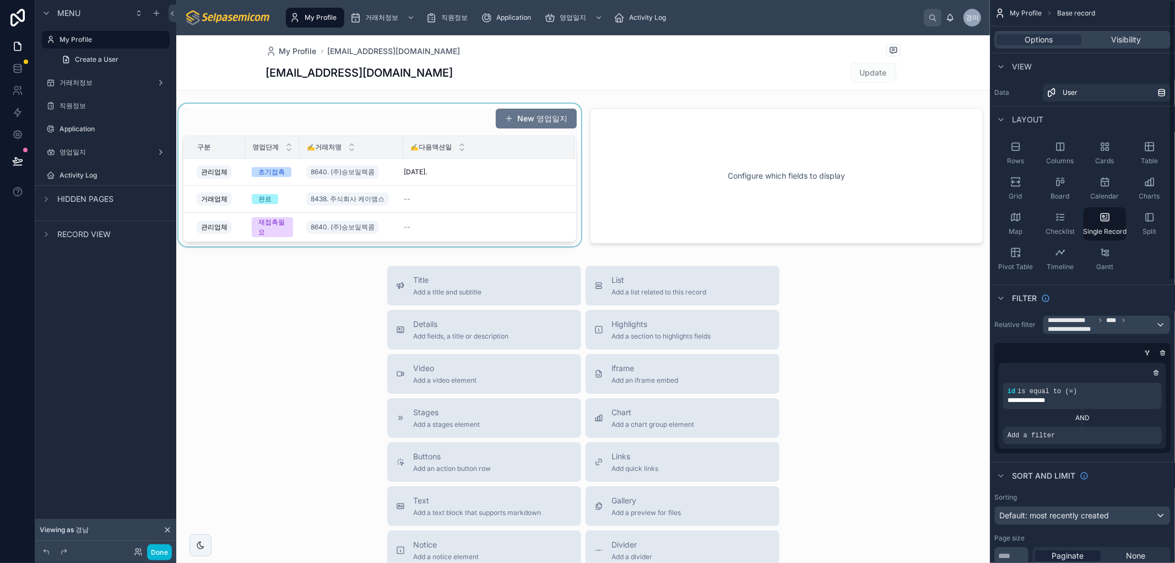
drag, startPoint x: 298, startPoint y: 302, endPoint x: 403, endPoint y: 213, distance: 137.6
click at [299, 303] on div "Title Add a title and subtitle List Add a list related to this record Details A…" at bounding box center [583, 462] width 814 height 392
click at [405, 124] on div at bounding box center [379, 176] width 407 height 144
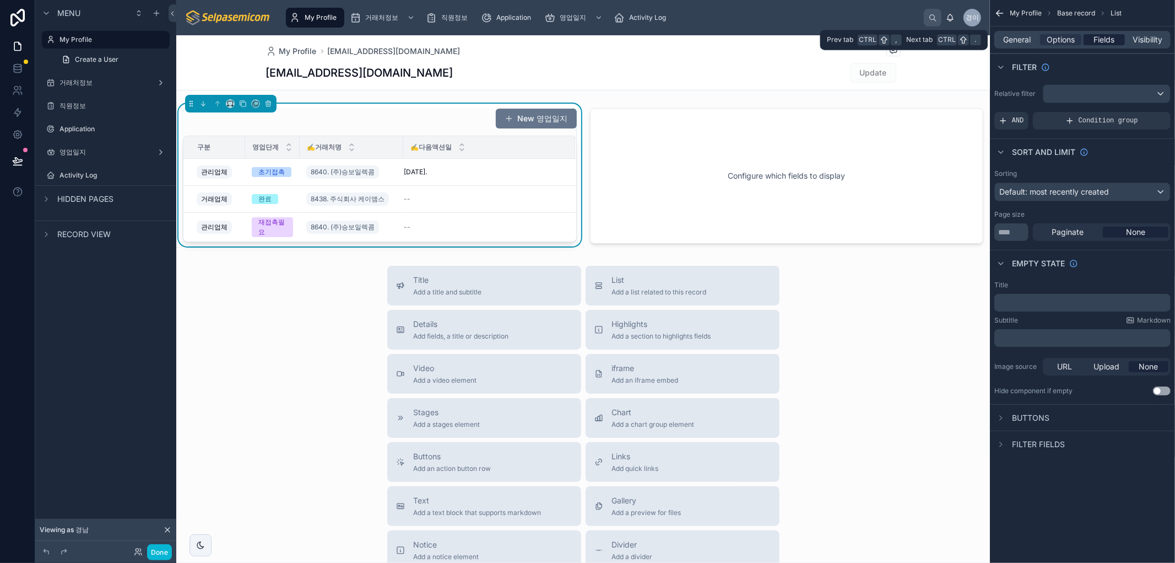
click at [1104, 40] on span "Fields" at bounding box center [1104, 39] width 21 height 11
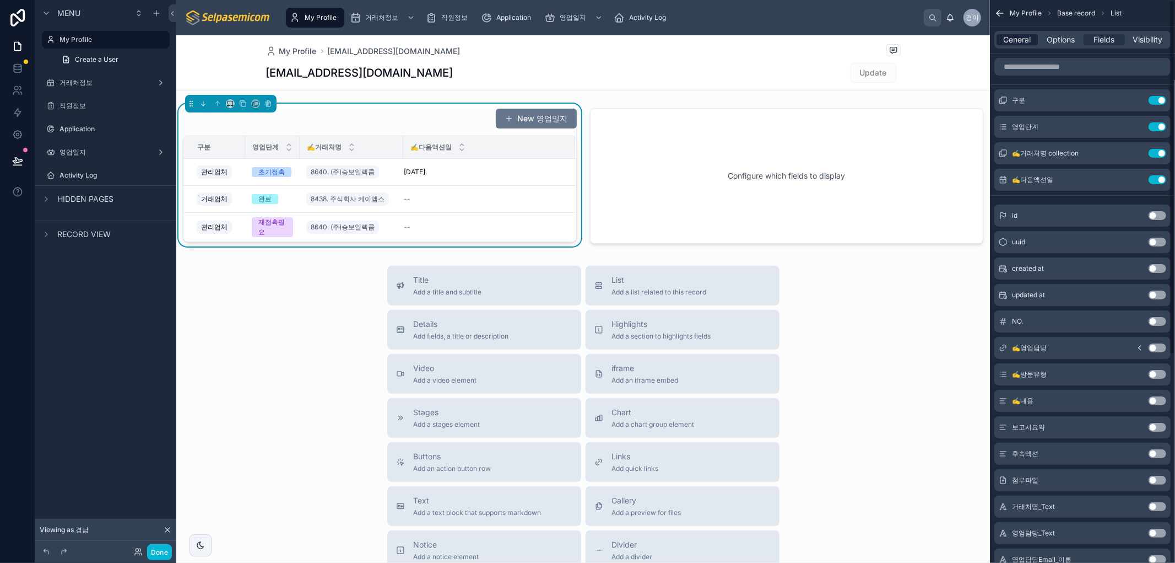
click at [1022, 36] on span "General" at bounding box center [1018, 39] width 28 height 11
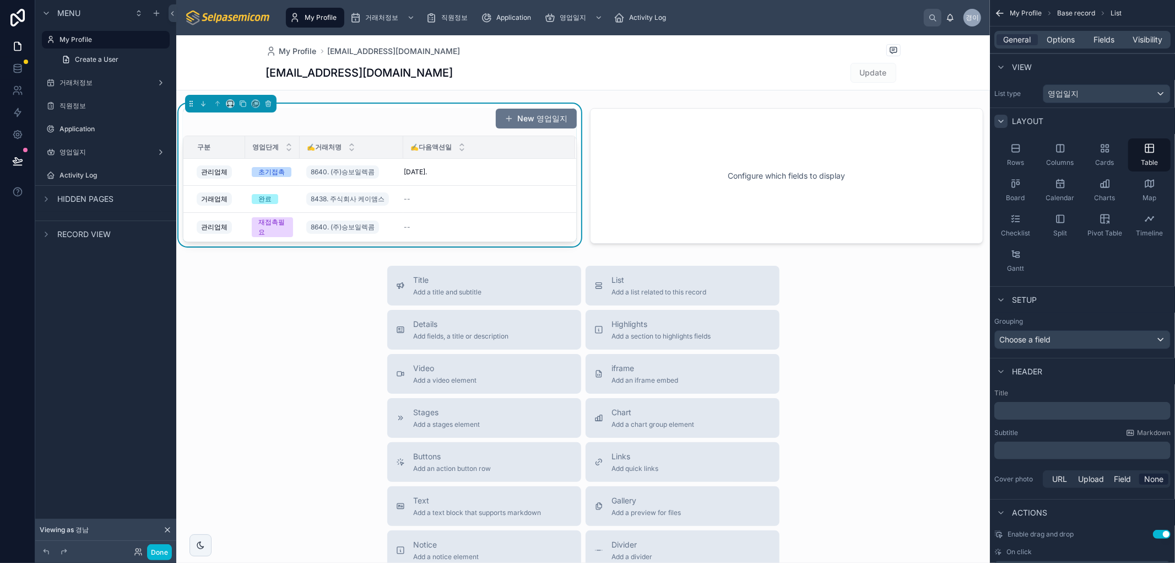
click at [1000, 117] on icon "scrollable content" at bounding box center [1001, 121] width 9 height 9
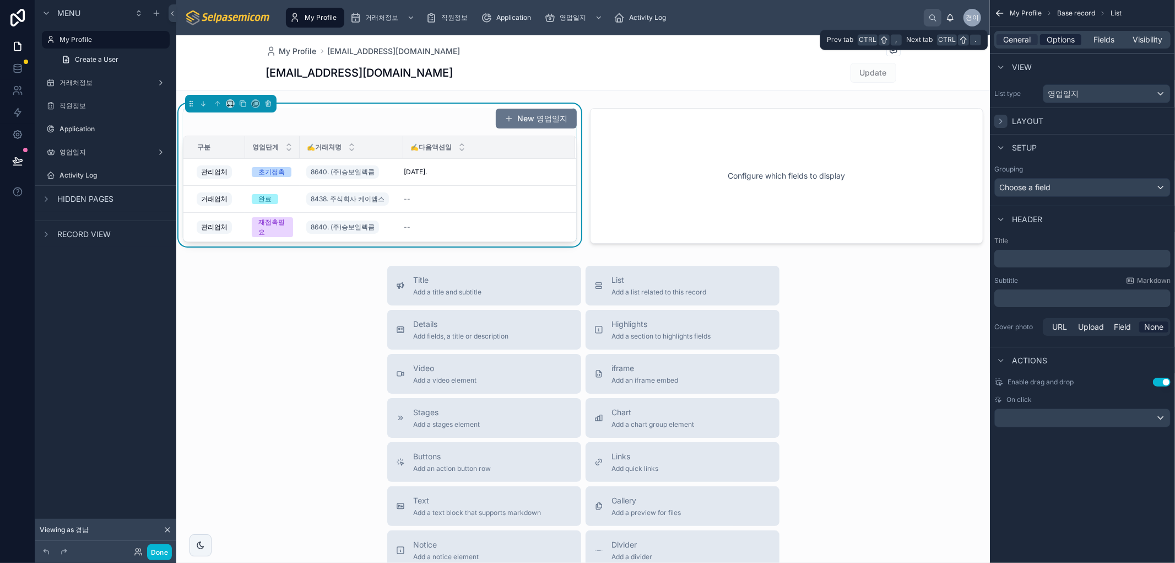
click at [1052, 35] on span "Options" at bounding box center [1061, 39] width 28 height 11
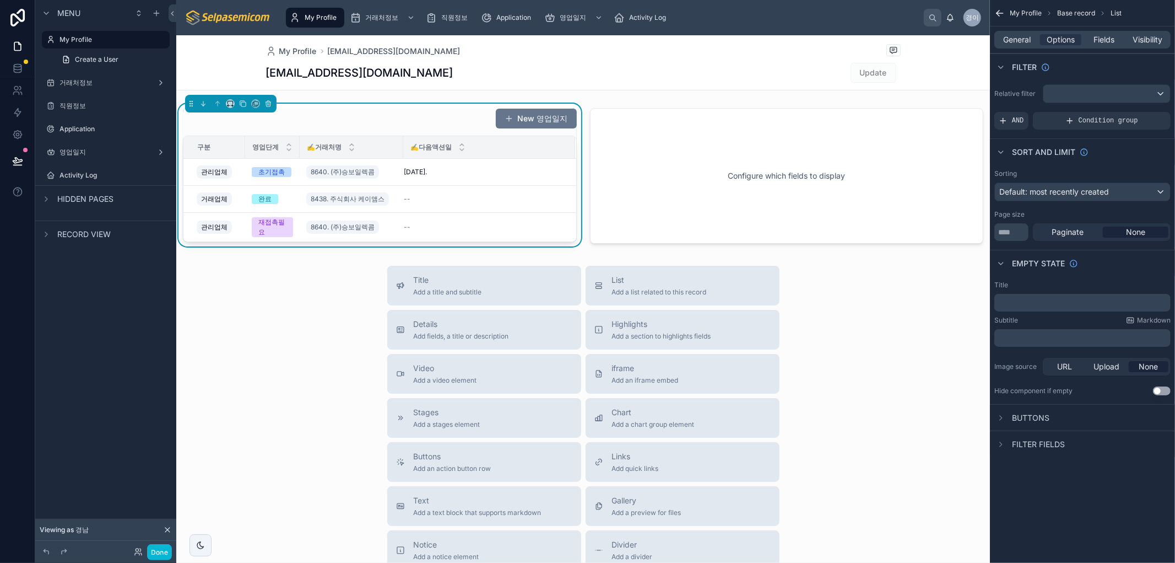
click at [1056, 32] on div "General Options Fields Visibility" at bounding box center [1083, 40] width 176 height 18
click at [1104, 92] on div "scrollable content" at bounding box center [1107, 94] width 127 height 18
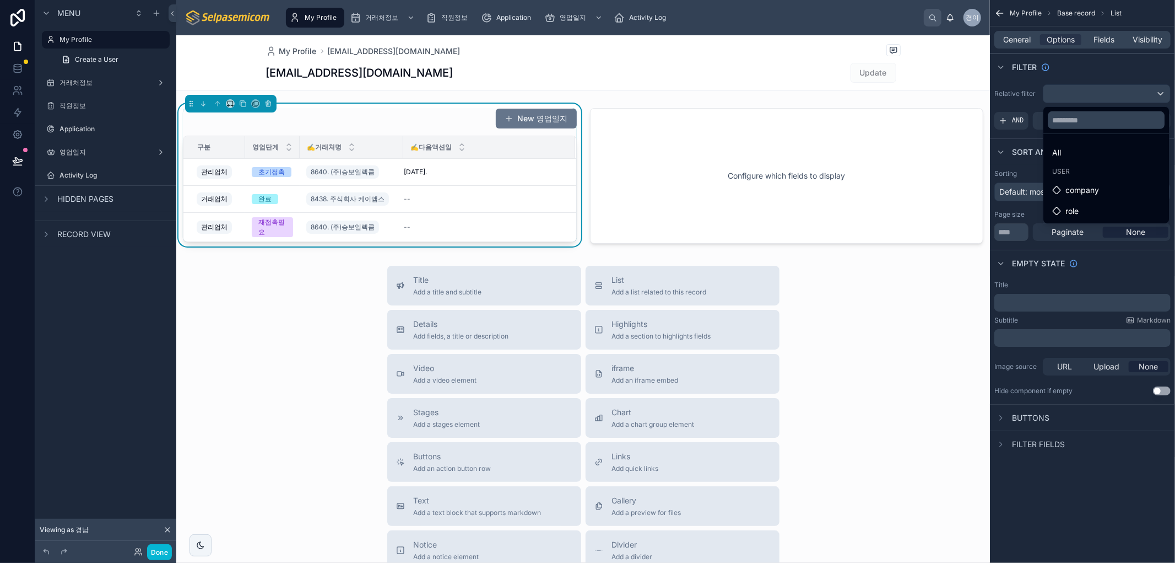
click at [1066, 168] on span "User" at bounding box center [1061, 171] width 18 height 9
click at [1066, 169] on span "User" at bounding box center [1061, 171] width 18 height 9
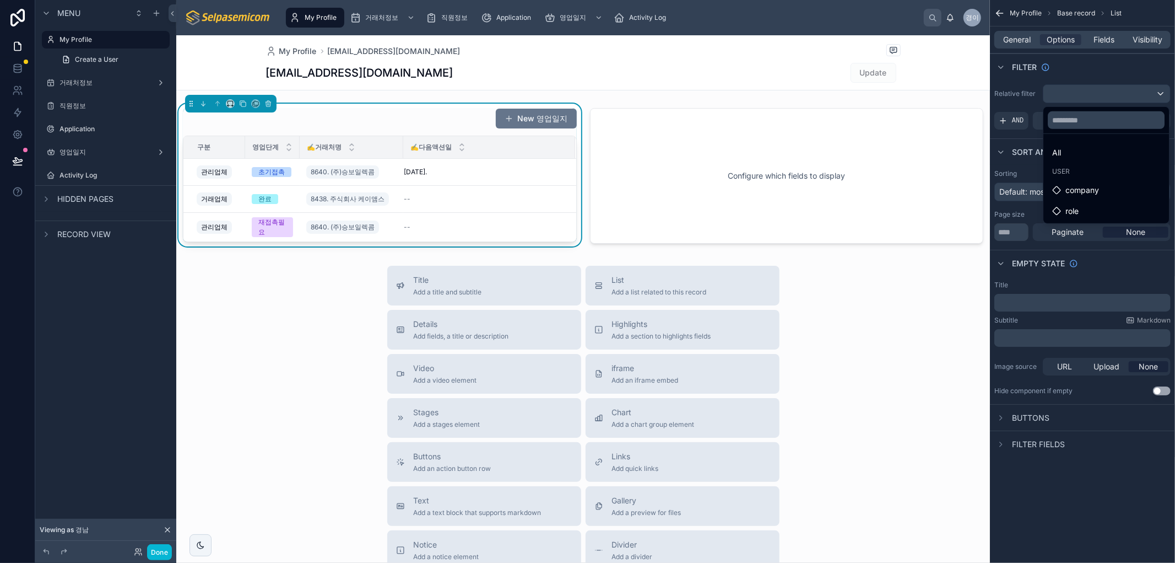
click at [1032, 86] on div "scrollable content" at bounding box center [587, 281] width 1175 height 563
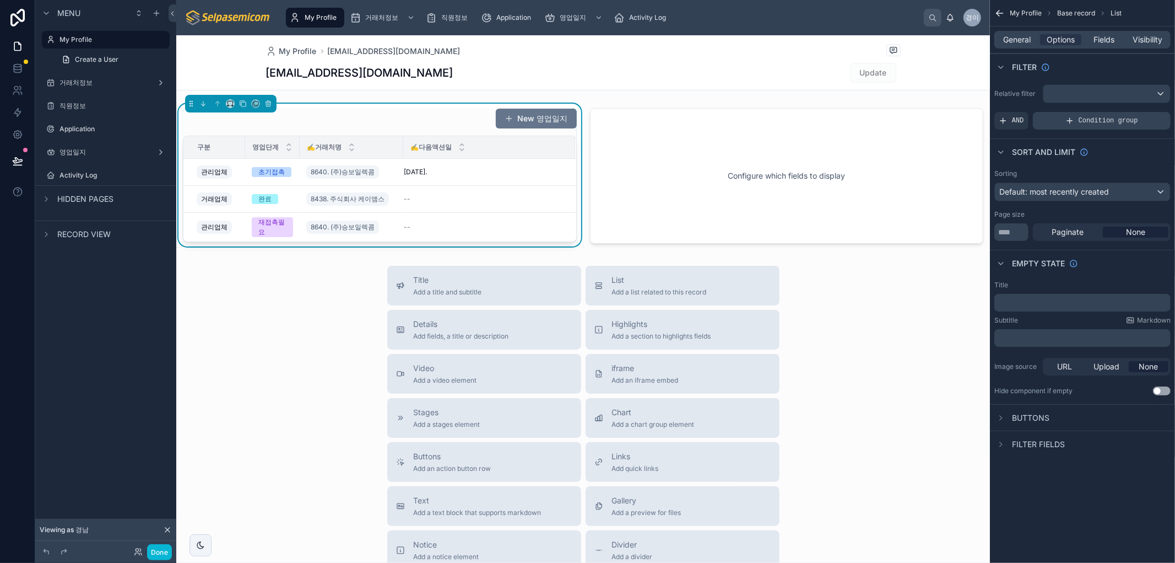
click at [1047, 118] on div "Condition group" at bounding box center [1102, 121] width 138 height 18
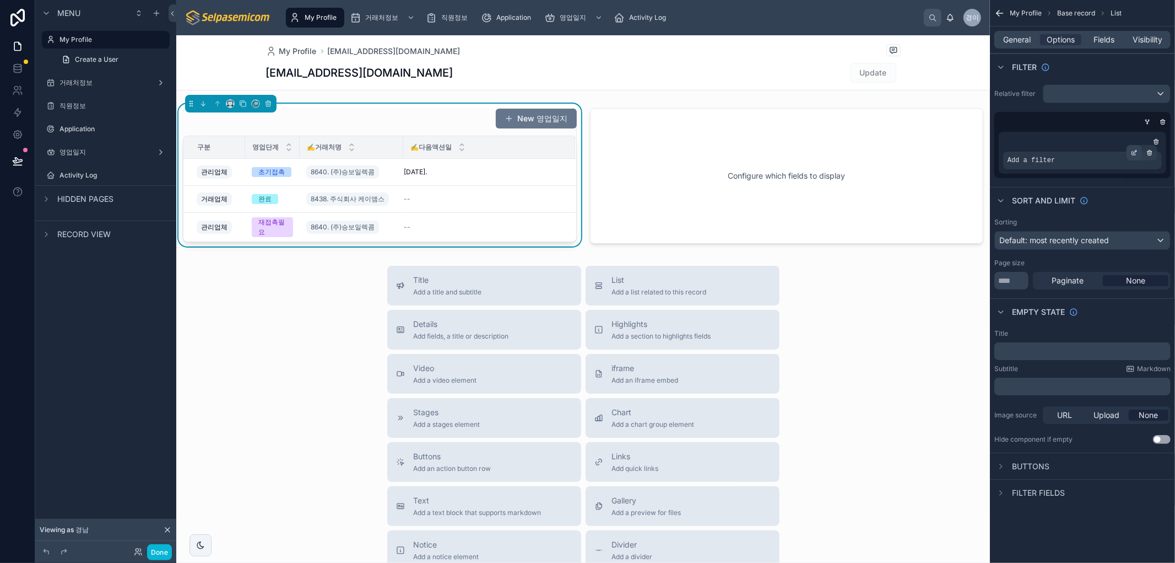
click at [1133, 152] on icon "scrollable content" at bounding box center [1134, 152] width 7 height 7
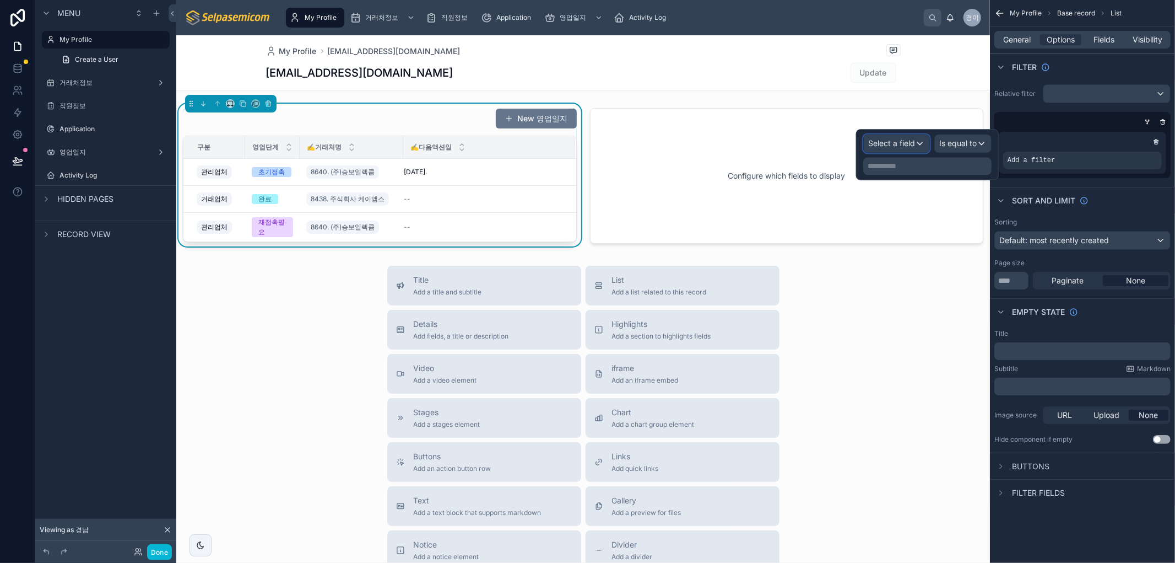
click at [908, 144] on span "Select a field" at bounding box center [891, 142] width 47 height 9
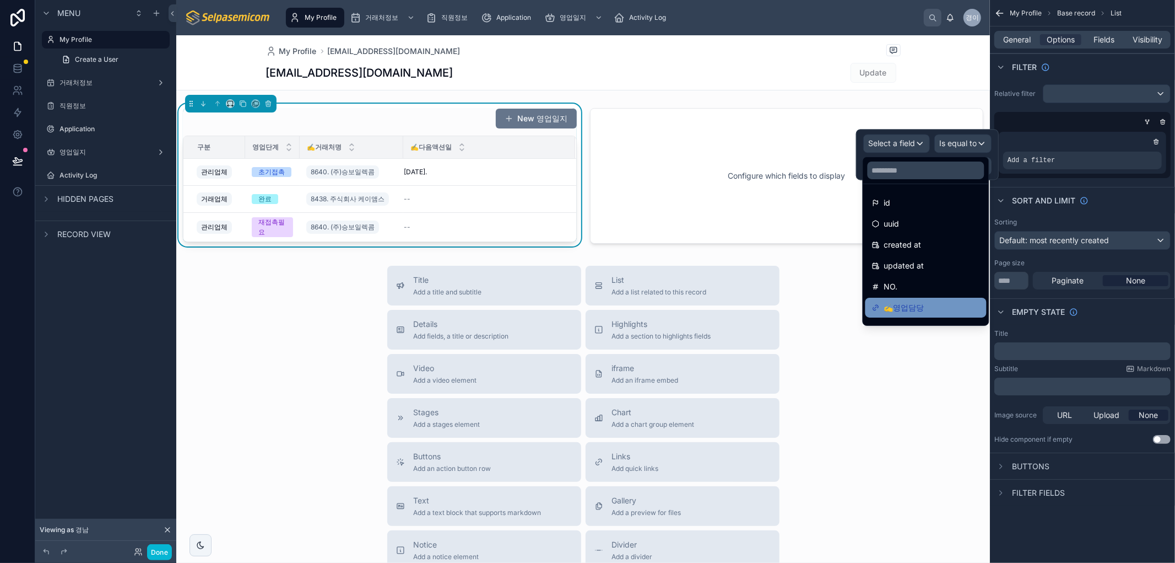
click at [924, 305] on span "✍️영업담당" at bounding box center [904, 307] width 40 height 13
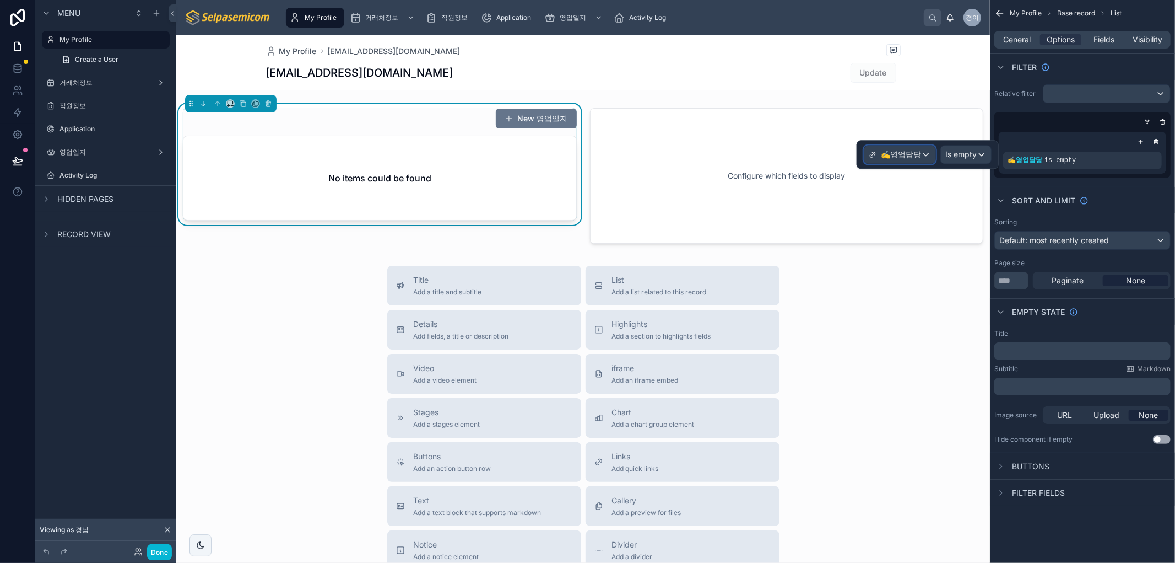
click at [904, 158] on span "✍️영업담당" at bounding box center [901, 154] width 40 height 11
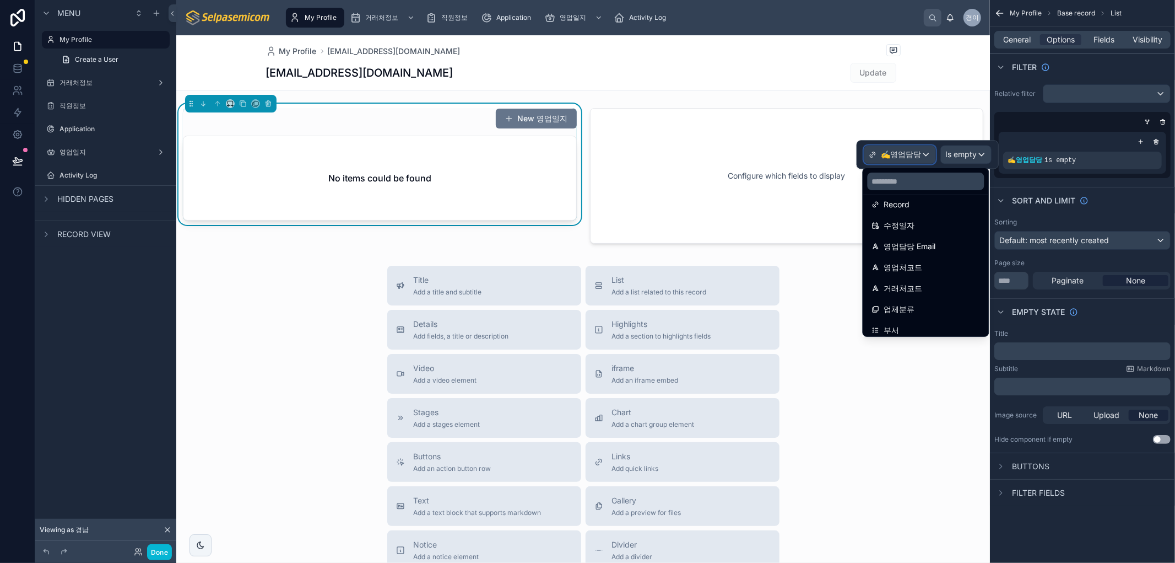
scroll to position [476, 0]
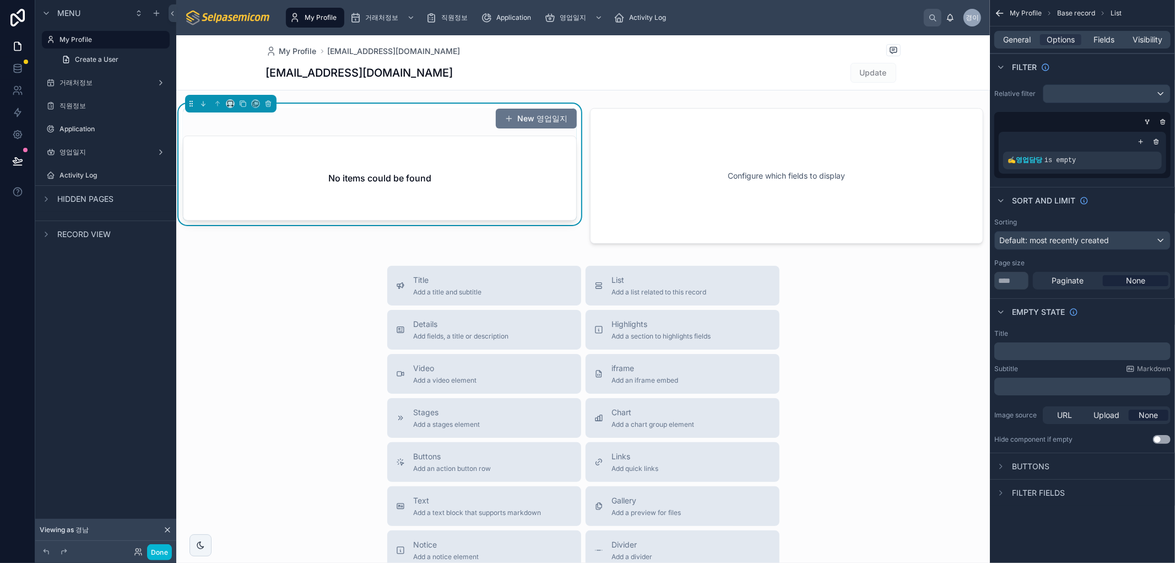
click at [251, 354] on div "Title Add a title and subtitle List Add a list related to this record Details A…" at bounding box center [583, 462] width 814 height 392
click at [1060, 162] on span "is empty" at bounding box center [1061, 160] width 32 height 8
click at [1134, 153] on icon "scrollable content" at bounding box center [1134, 152] width 7 height 7
click at [915, 157] on span "✍️영업담당" at bounding box center [901, 154] width 40 height 11
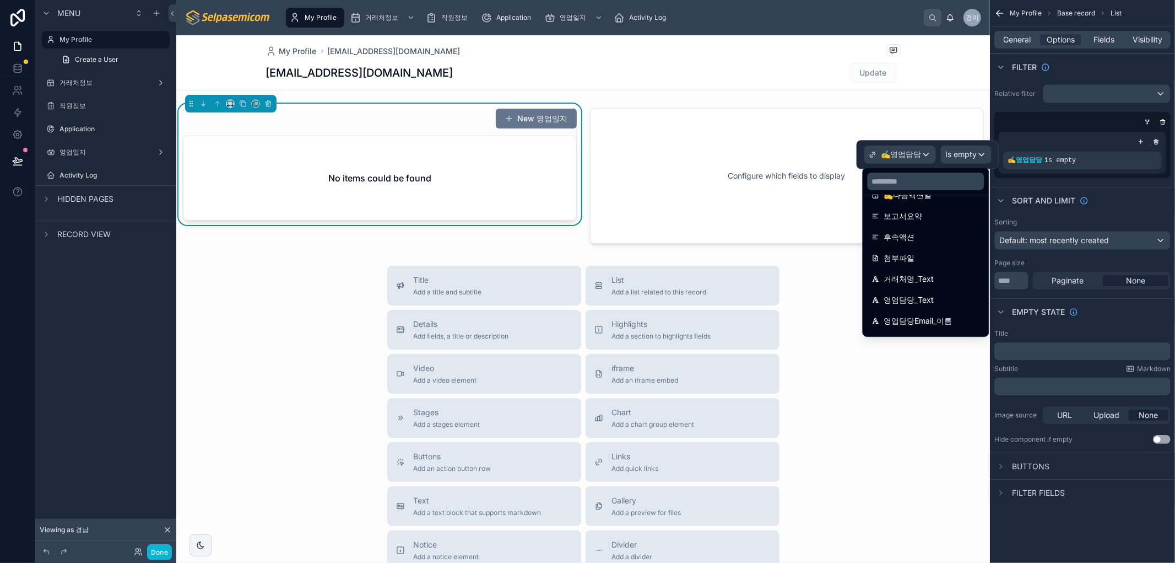
scroll to position [231, 0]
click at [940, 293] on div "영엄담당_Text" at bounding box center [926, 296] width 108 height 13
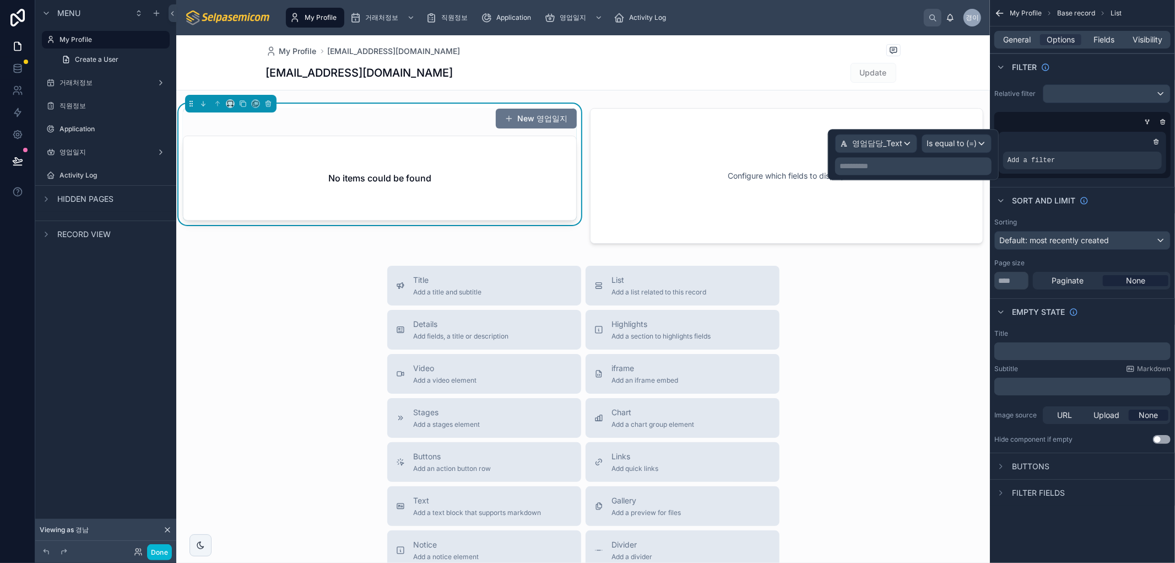
click at [879, 159] on div "**********" at bounding box center [913, 166] width 156 height 18
click at [876, 163] on p "**********" at bounding box center [915, 165] width 150 height 11
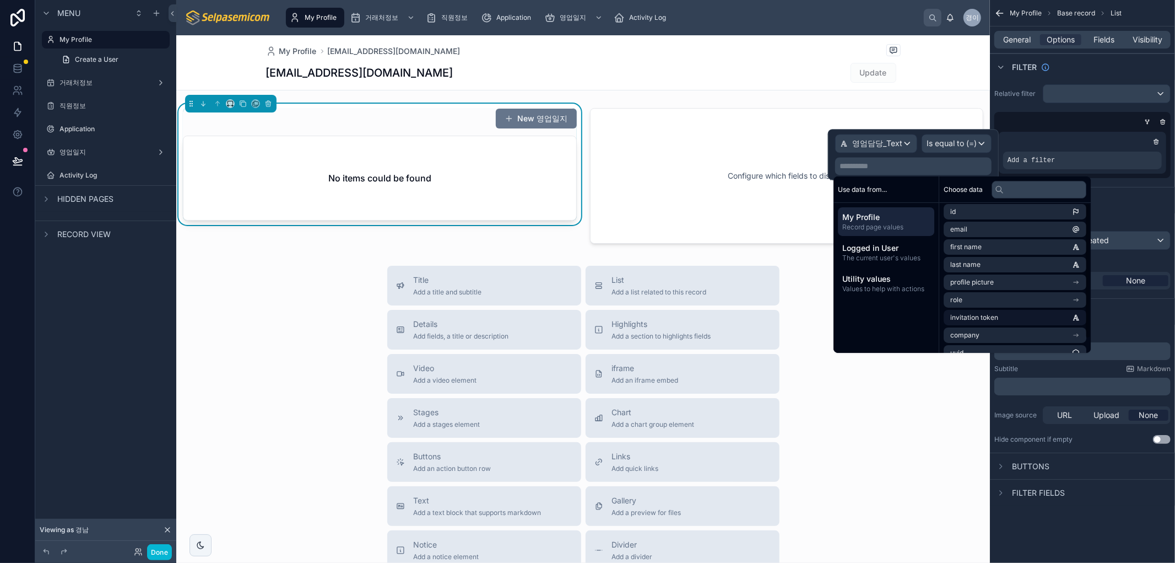
scroll to position [0, 0]
click at [986, 230] on li "email" at bounding box center [1015, 232] width 143 height 15
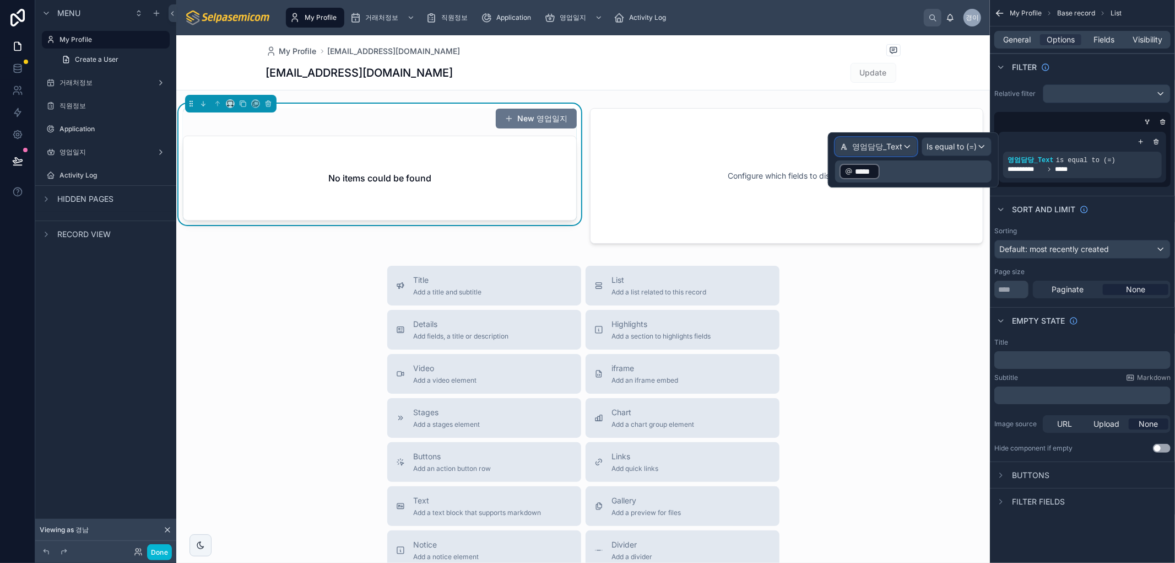
click at [900, 147] on span "영엄담당_Text" at bounding box center [877, 146] width 50 height 11
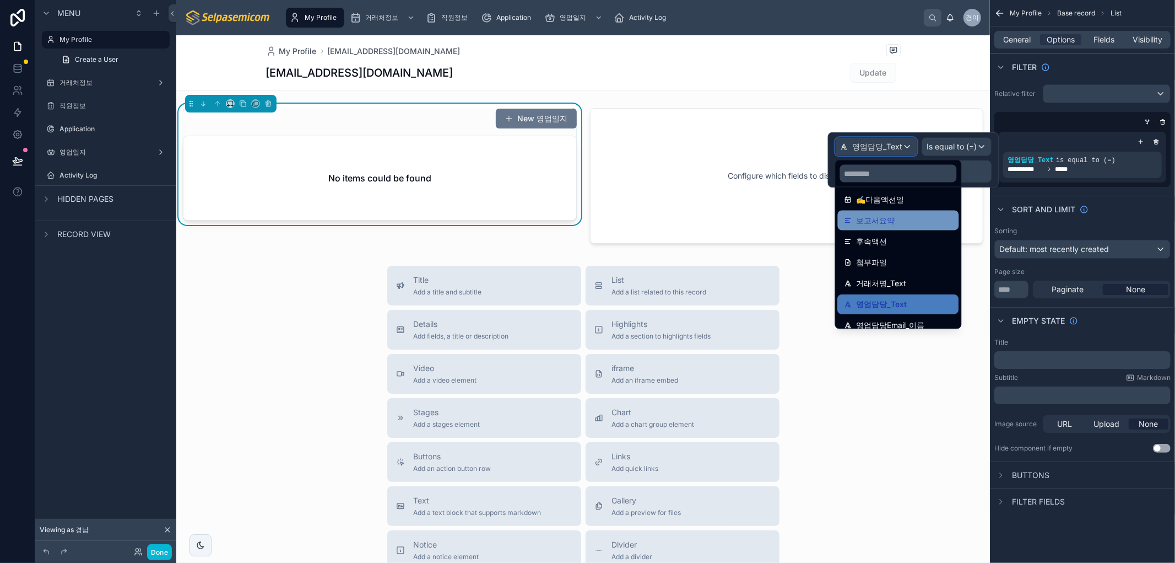
scroll to position [245, 0]
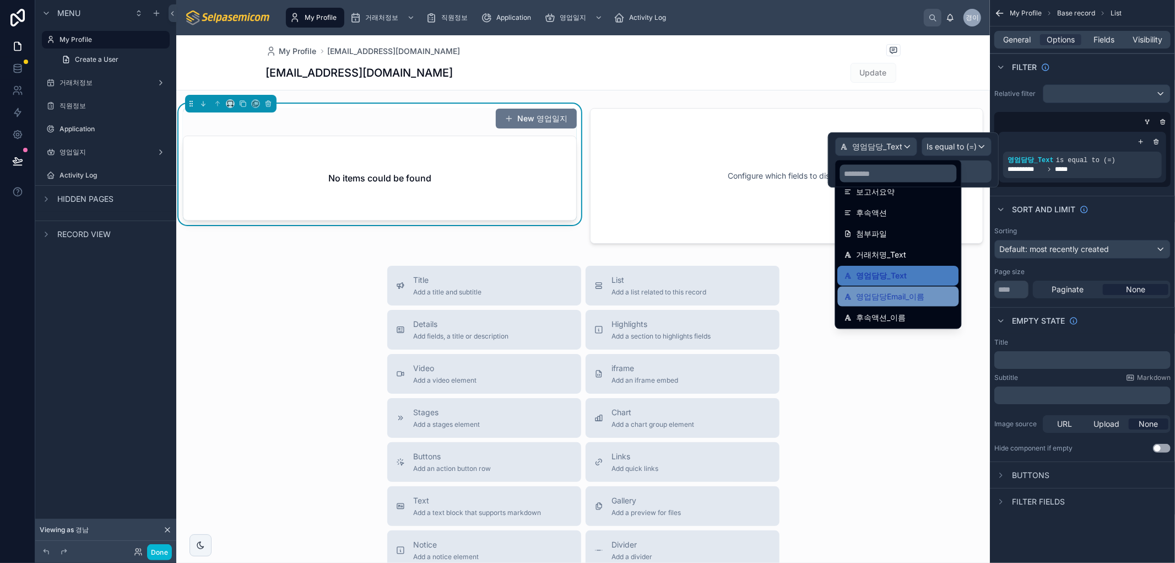
click at [921, 298] on span "영업담당Email_이름" at bounding box center [891, 296] width 68 height 13
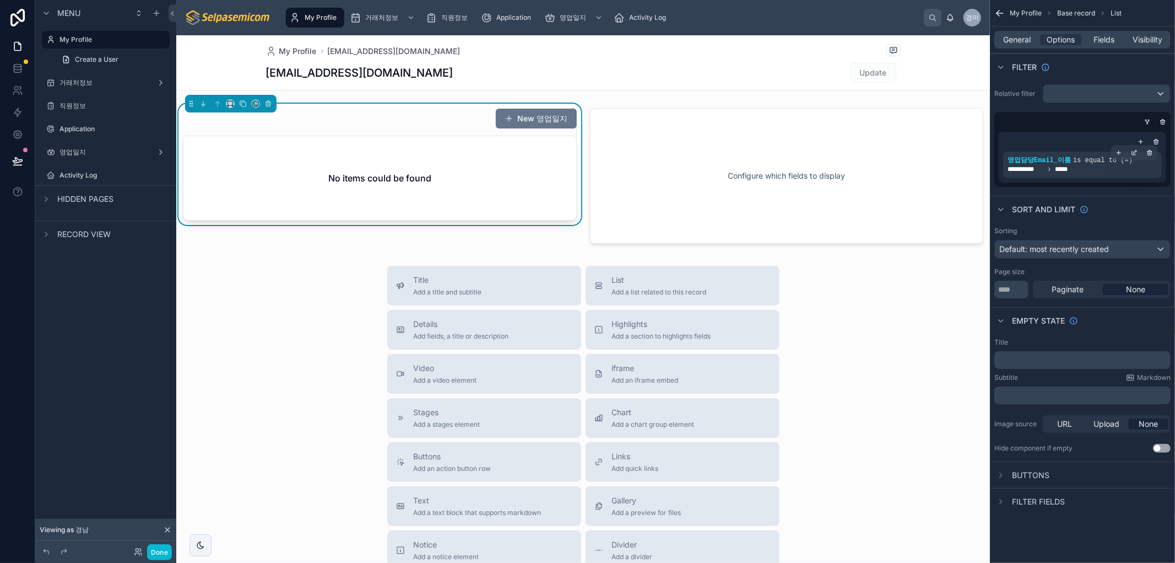
click at [1058, 169] on span "*****" at bounding box center [1064, 169] width 18 height 9
click at [1136, 151] on icon "scrollable content" at bounding box center [1135, 151] width 3 height 3
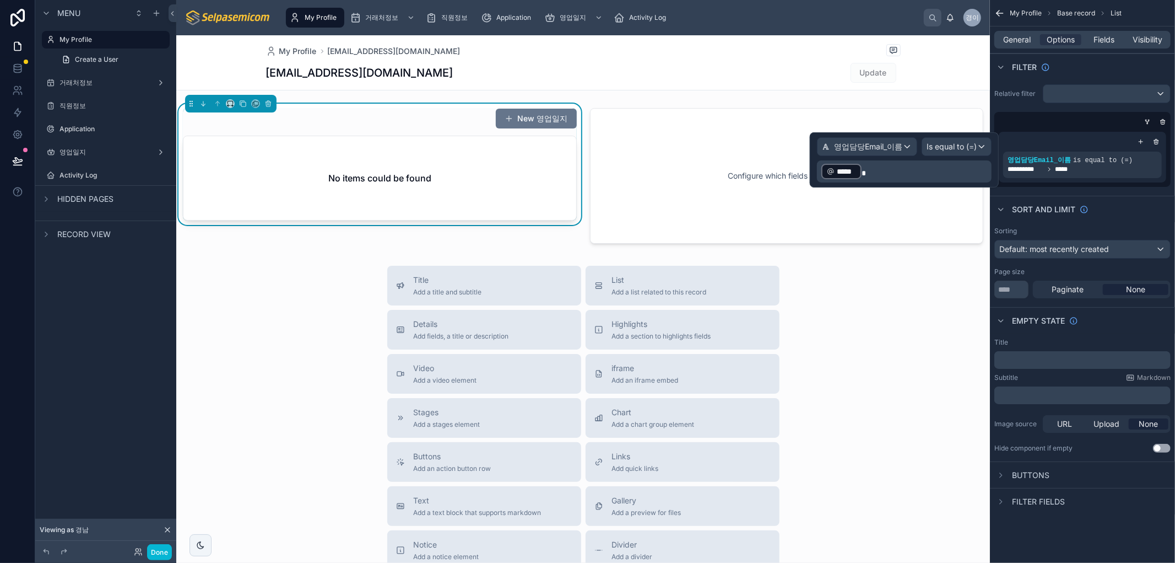
click at [920, 171] on p "﻿ ***** ﻿" at bounding box center [906, 172] width 168 height 18
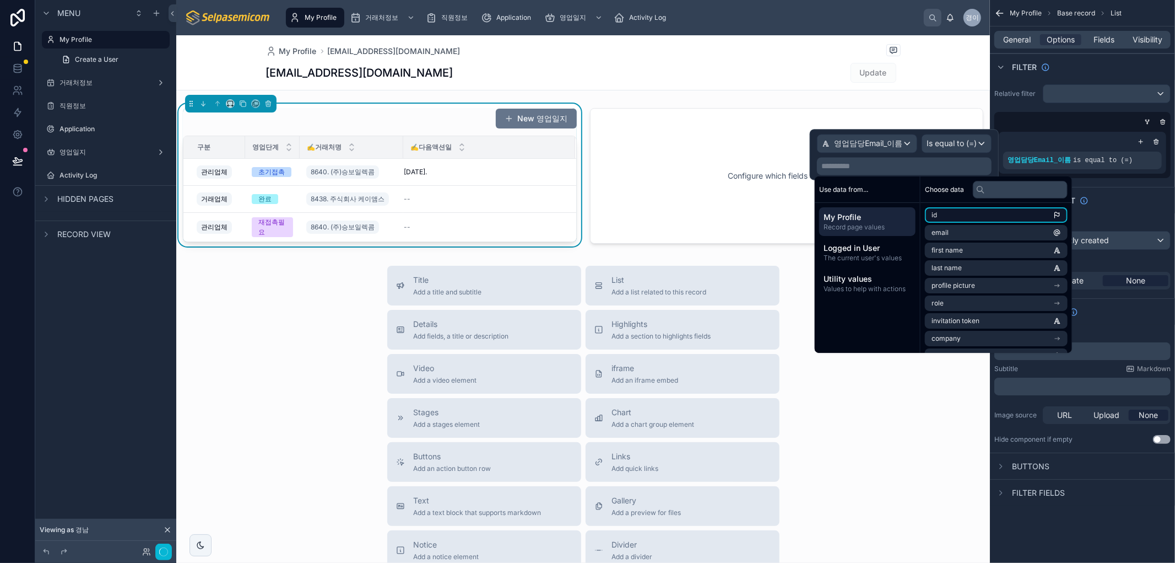
click at [941, 221] on li "id" at bounding box center [996, 214] width 143 height 15
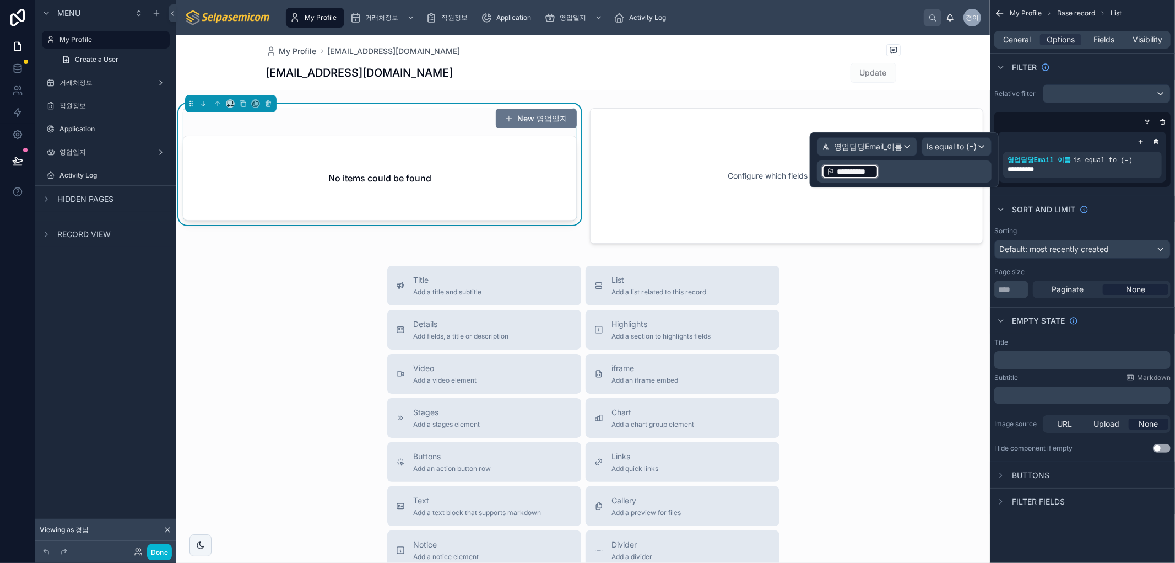
click at [890, 175] on p "**********" at bounding box center [906, 172] width 168 height 18
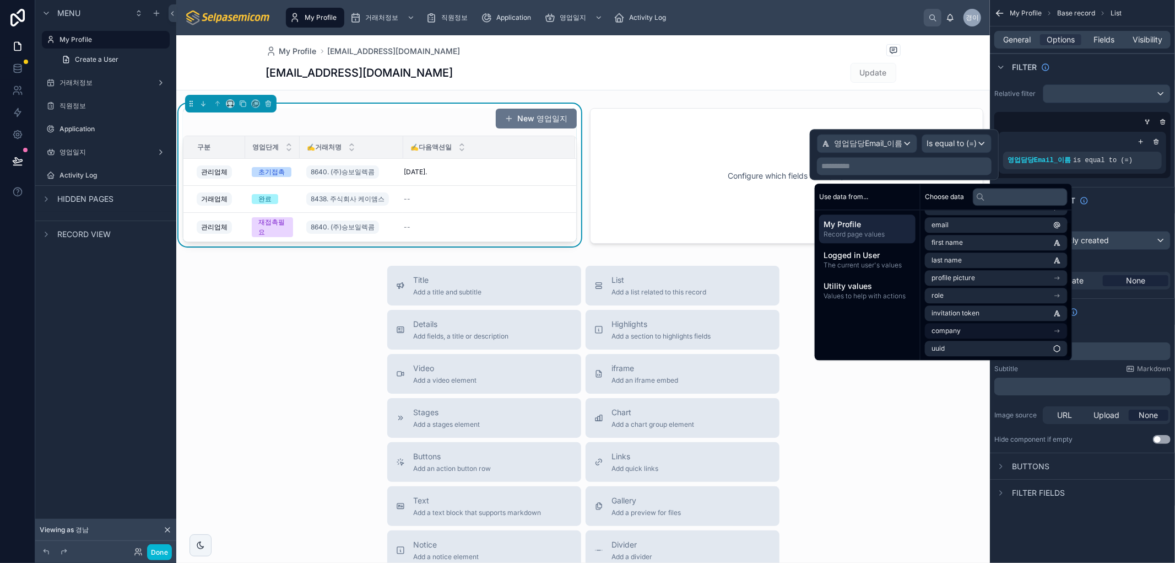
scroll to position [0, 0]
click at [954, 239] on li "email" at bounding box center [996, 239] width 143 height 15
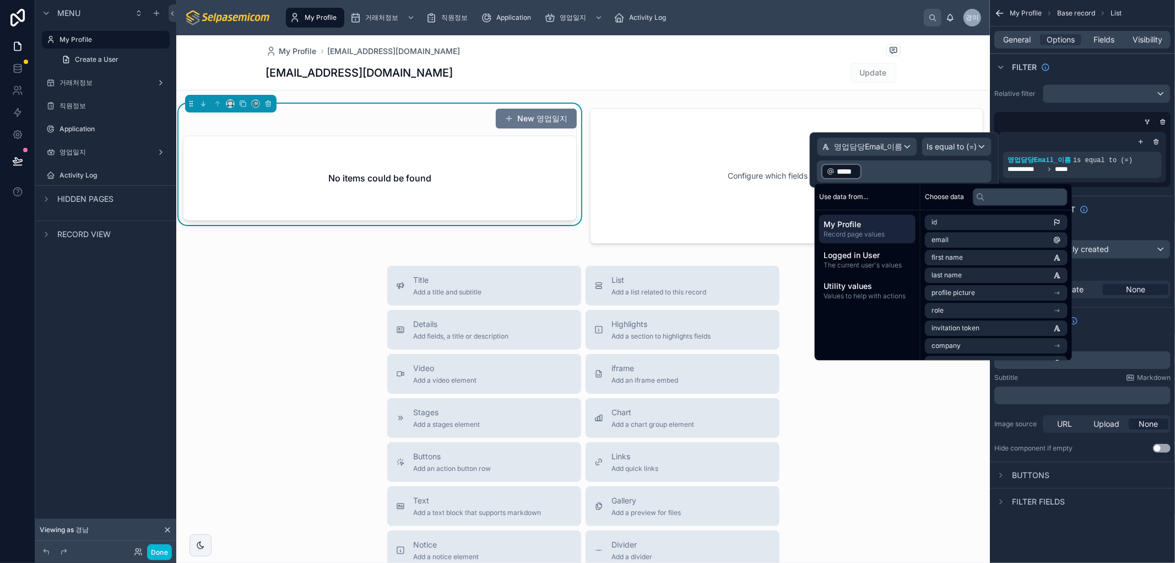
click at [932, 463] on div "Title Add a title and subtitle List Add a list related to this record Details A…" at bounding box center [583, 462] width 814 height 392
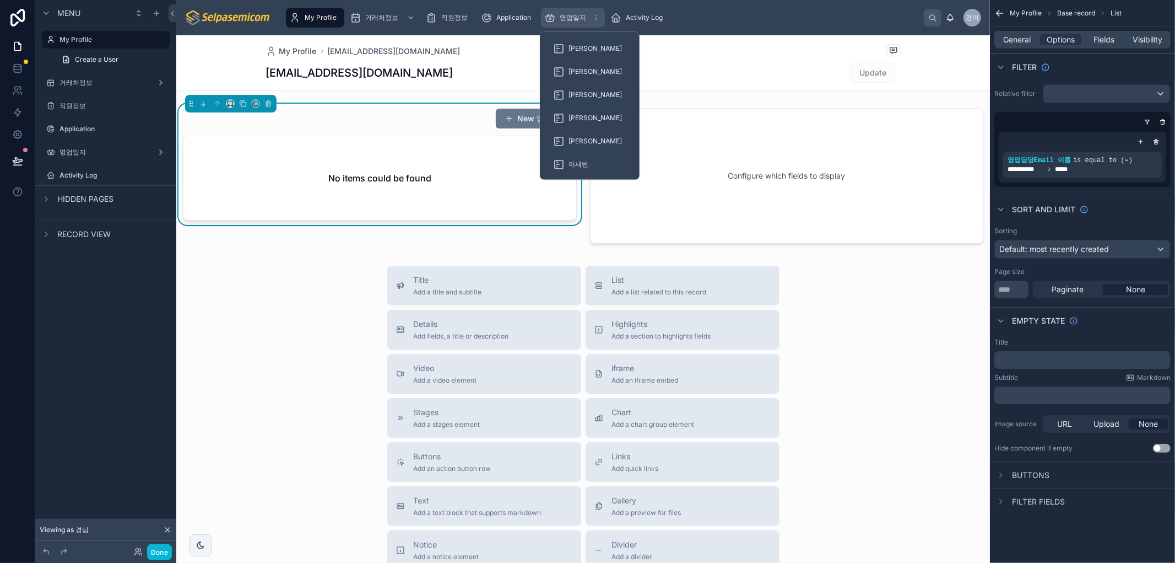
click at [581, 23] on div "영업일지" at bounding box center [572, 18] width 57 height 18
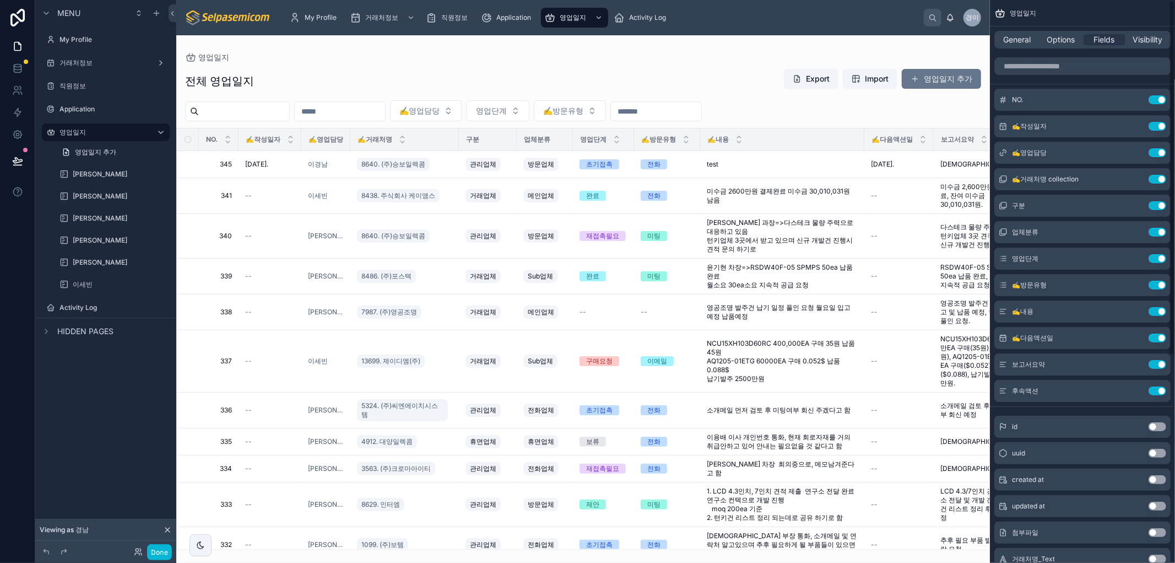
drag, startPoint x: 834, startPoint y: 547, endPoint x: 973, endPoint y: 546, distance: 138.3
click at [1059, 543] on div "My Profile 거래처정보 직원정보 Application 영업일지 Activity Log 경이 경남 이 영업일지 전체 영업일지 Export…" at bounding box center [675, 281] width 999 height 563
click at [845, 116] on div at bounding box center [583, 298] width 814 height 527
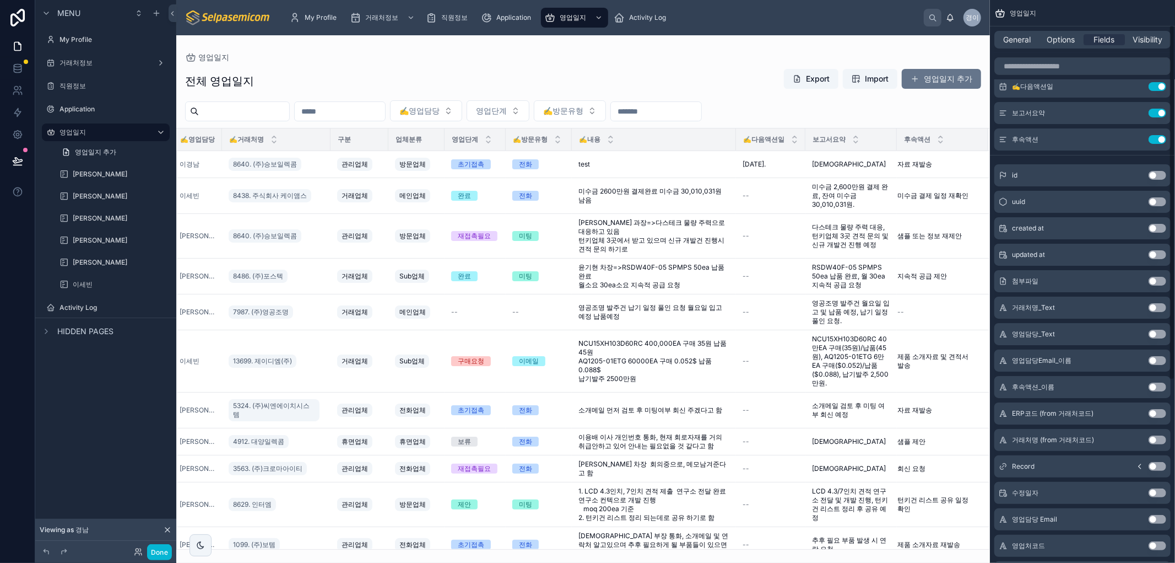
scroll to position [328, 0]
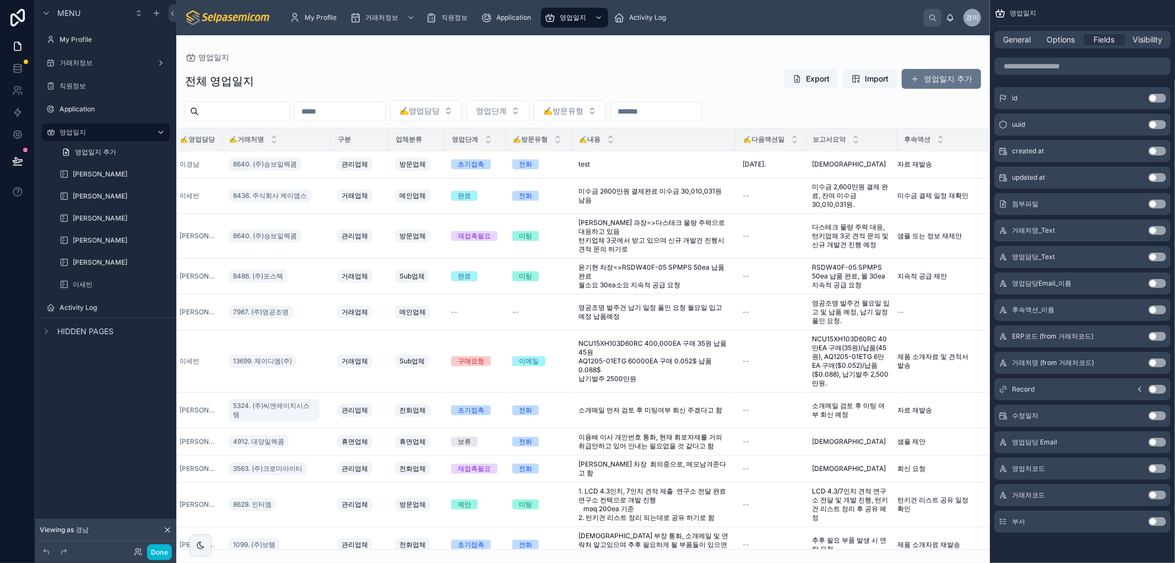
click at [1154, 283] on button "Use setting" at bounding box center [1158, 283] width 18 height 9
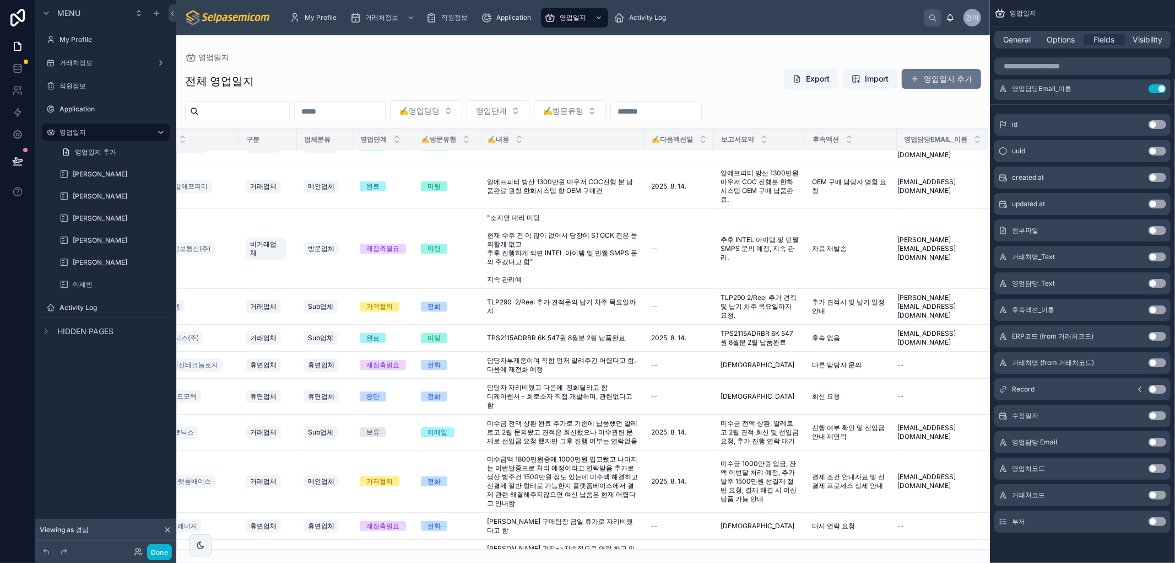
scroll to position [712, 231]
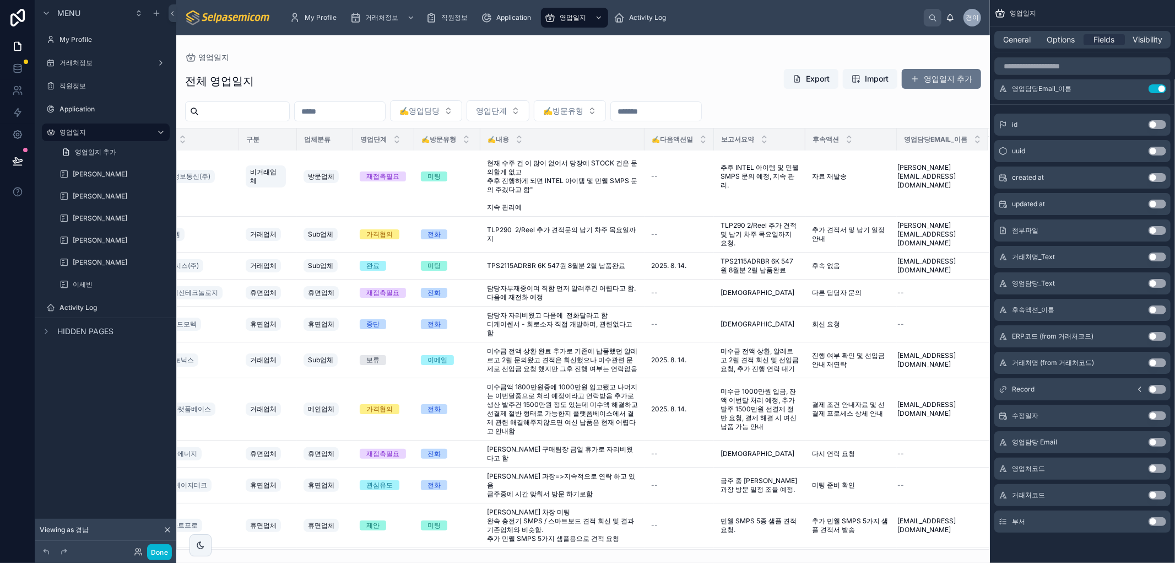
click at [307, 53] on div "영업일지" at bounding box center [583, 57] width 796 height 9
click at [322, 14] on span "My Profile" at bounding box center [321, 17] width 32 height 9
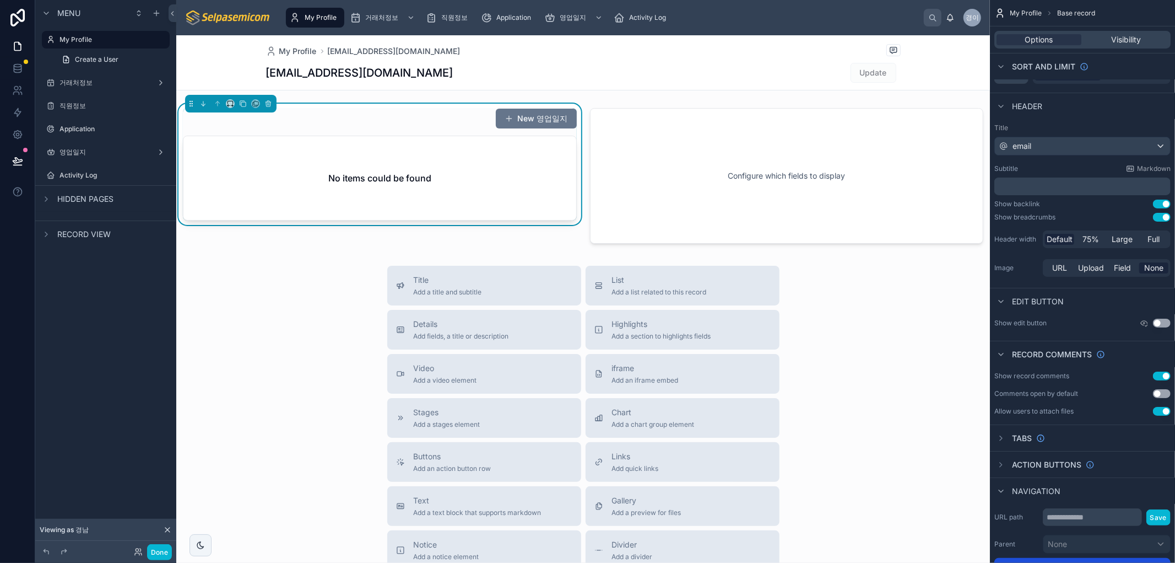
click at [453, 145] on div at bounding box center [583, 390] width 814 height 711
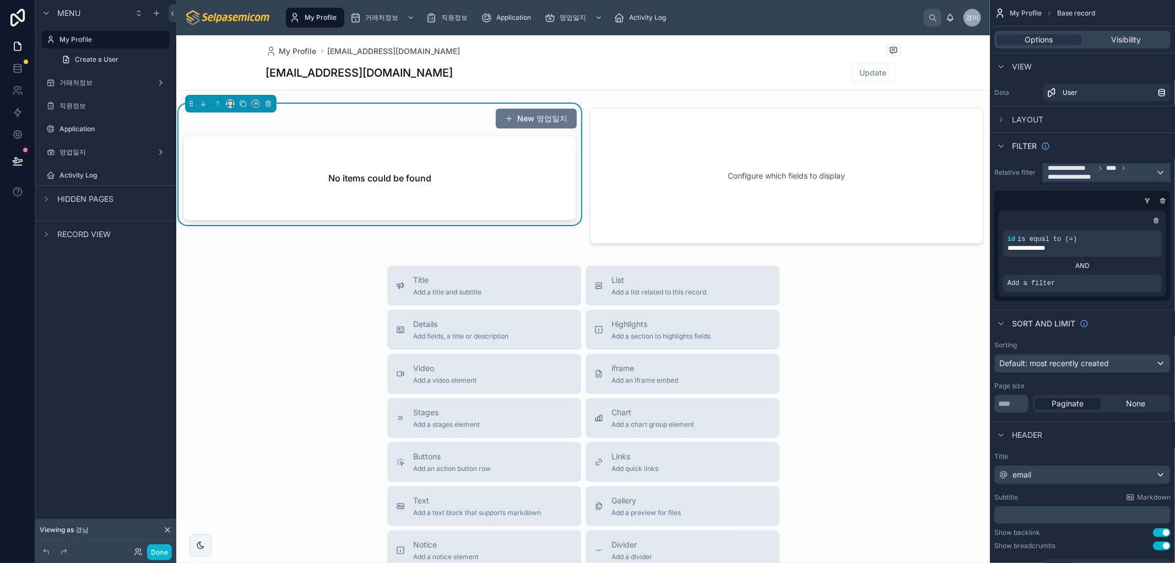
click at [1124, 166] on icon "scrollable content" at bounding box center [1124, 168] width 7 height 7
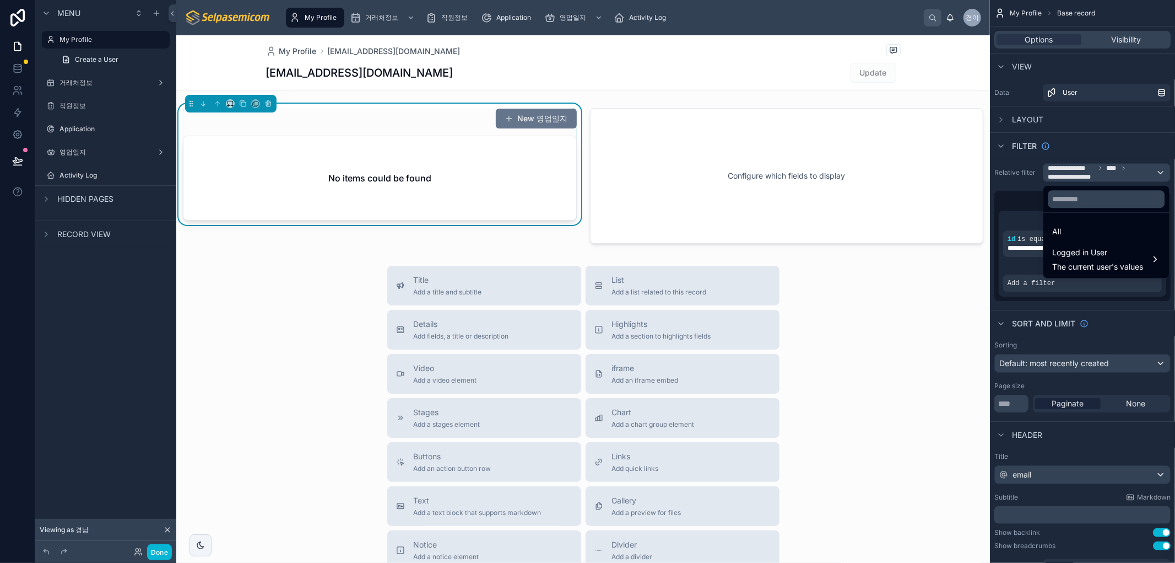
click at [1124, 166] on div "scrollable content" at bounding box center [587, 281] width 1175 height 563
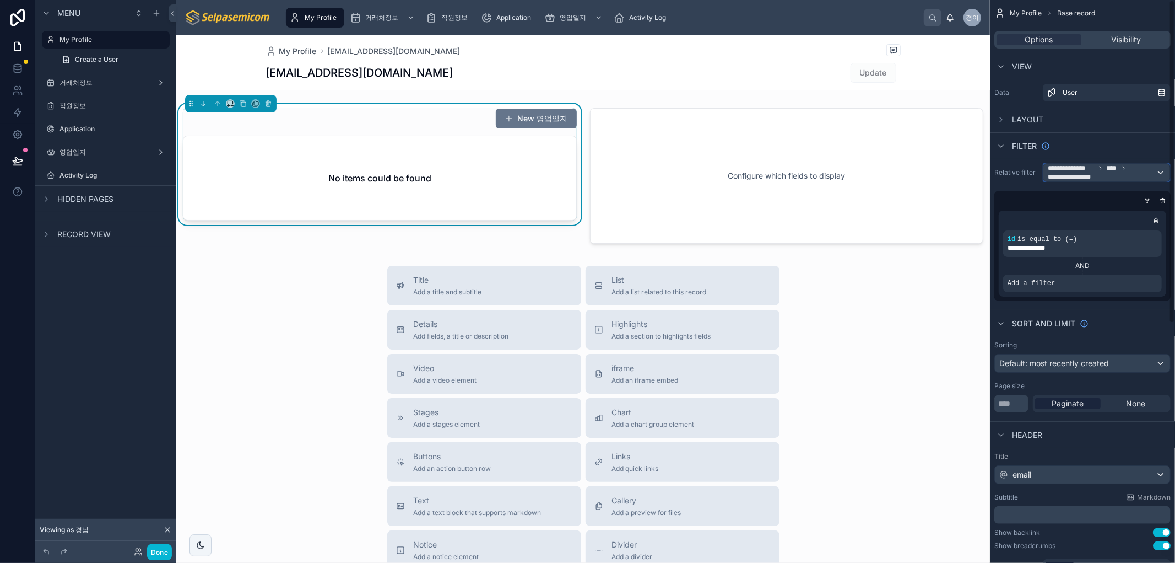
click at [1163, 176] on div "**********" at bounding box center [1107, 173] width 127 height 18
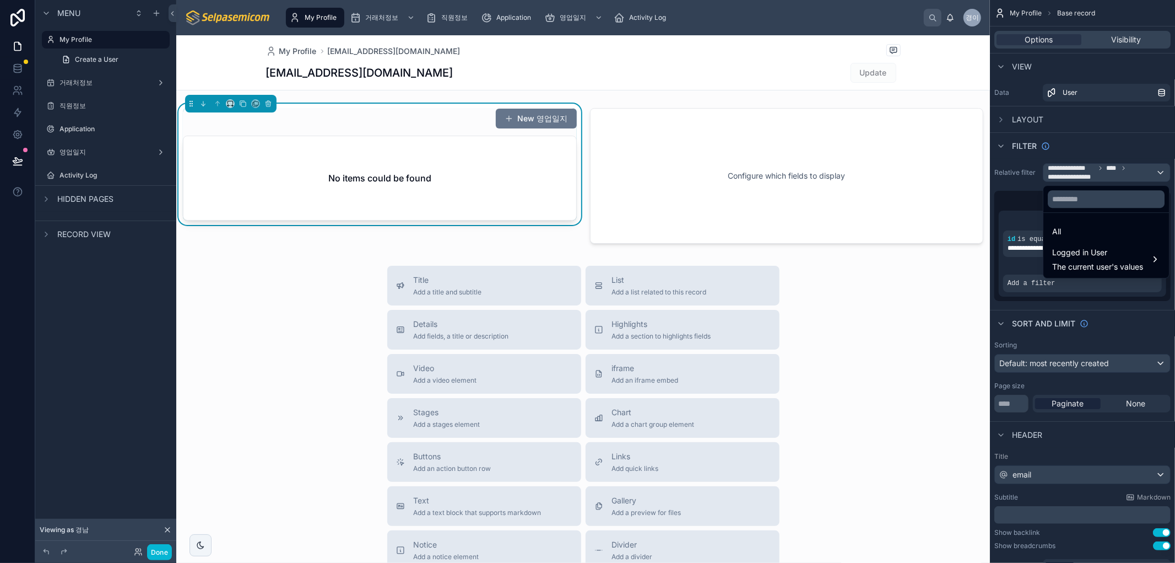
click at [1155, 174] on div "scrollable content" at bounding box center [587, 281] width 1175 height 563
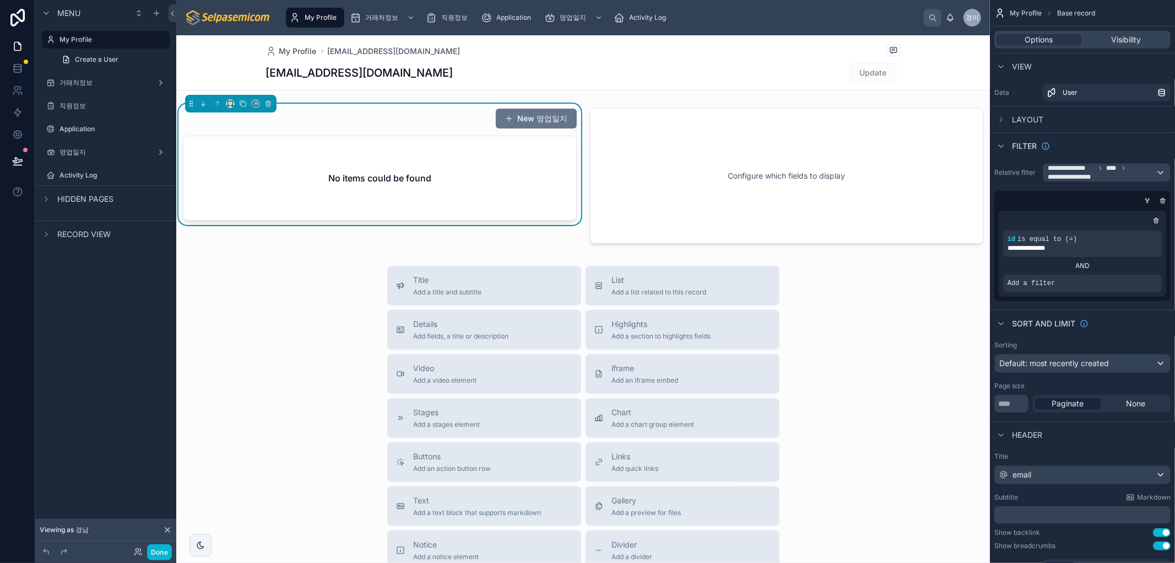
click at [1157, 149] on div "Filter" at bounding box center [1082, 145] width 185 height 26
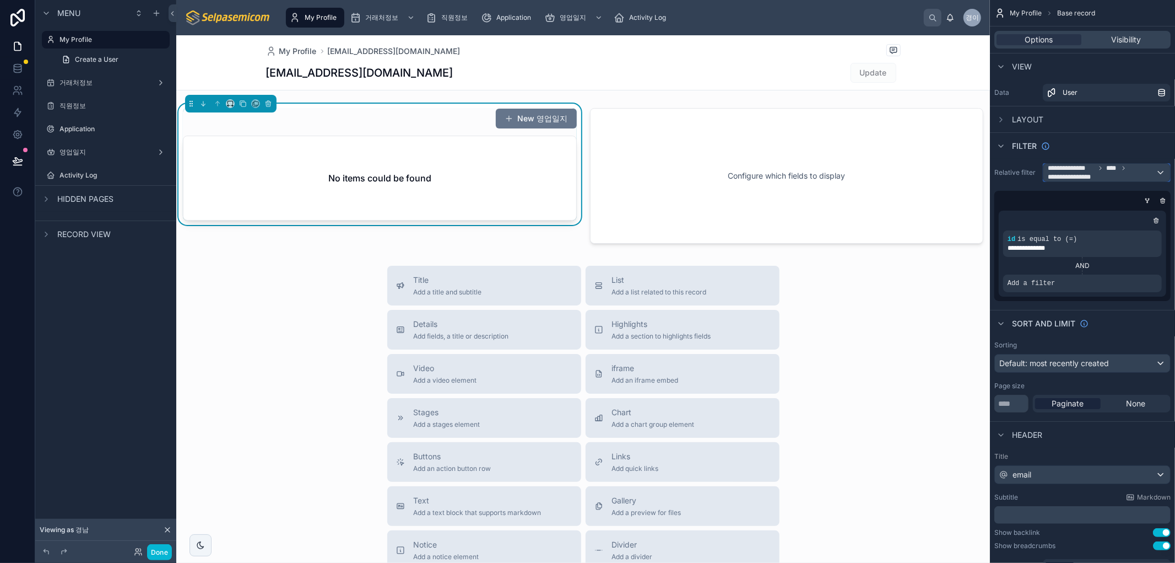
click at [1071, 172] on span "**********" at bounding box center [1072, 176] width 49 height 9
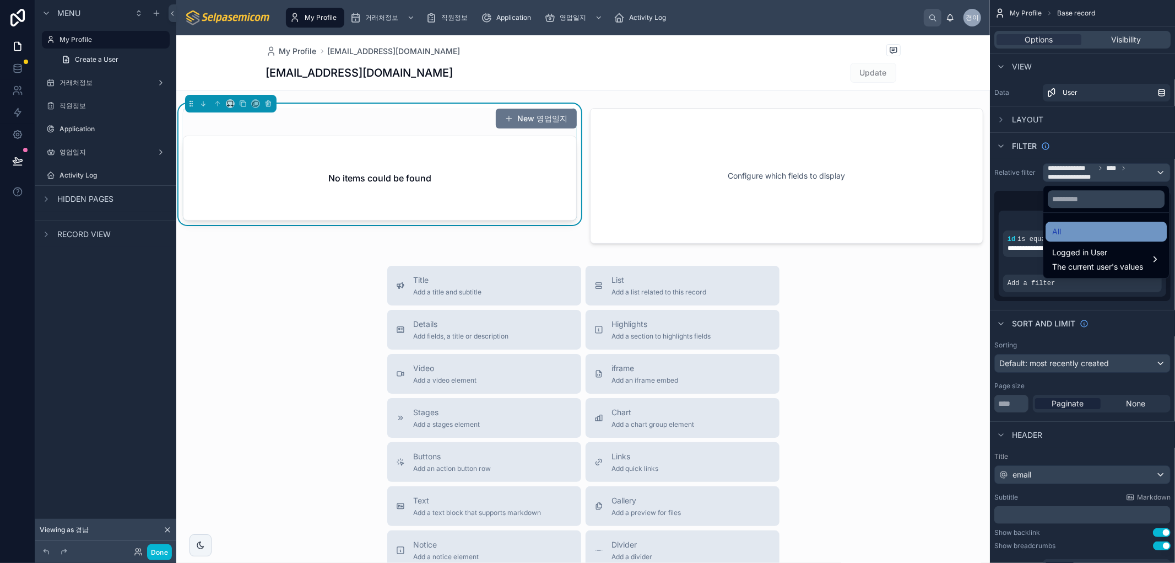
click at [1067, 226] on div "All" at bounding box center [1106, 231] width 108 height 13
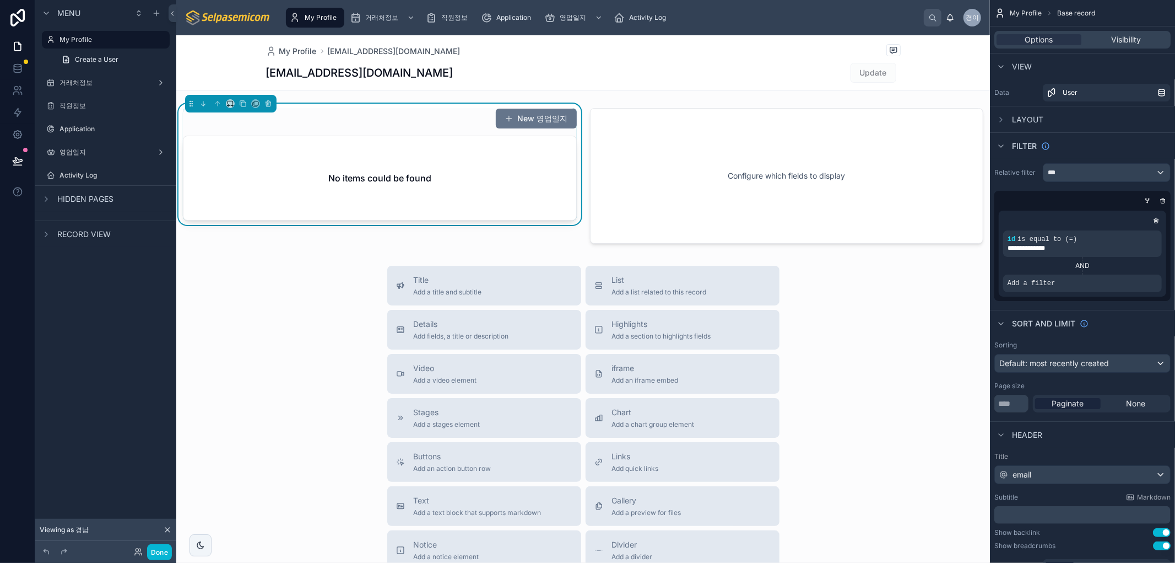
click at [1049, 197] on div "scrollable content" at bounding box center [1080, 200] width 176 height 11
click at [1055, 173] on span "***" at bounding box center [1052, 172] width 8 height 9
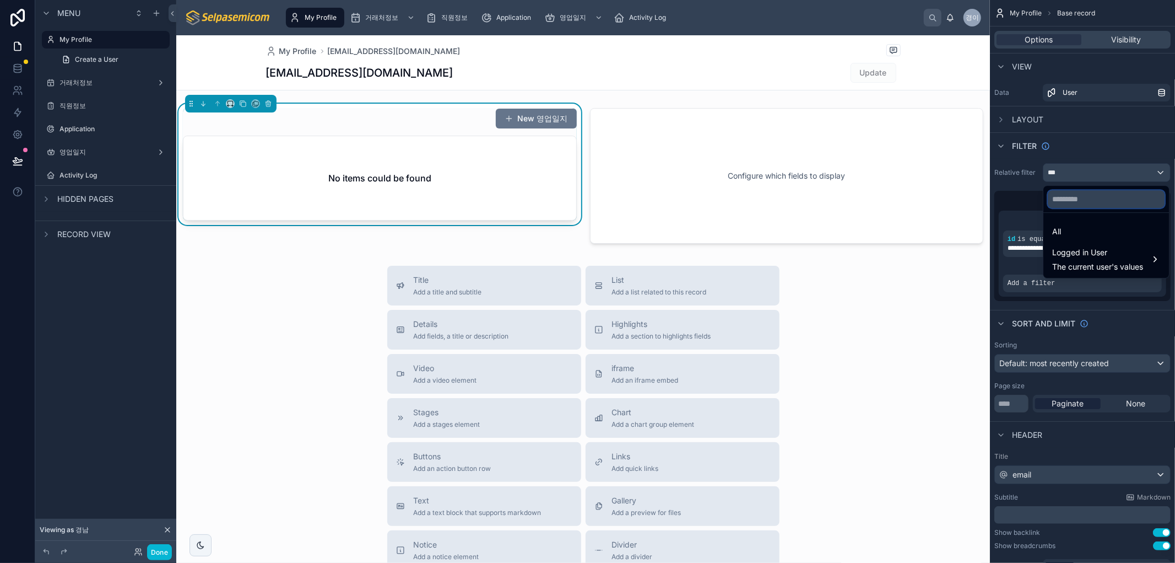
click at [1060, 199] on input "text" at bounding box center [1106, 199] width 117 height 18
drag, startPoint x: 993, startPoint y: 201, endPoint x: 1056, endPoint y: 242, distance: 74.7
click at [994, 201] on div "scrollable content" at bounding box center [587, 281] width 1175 height 563
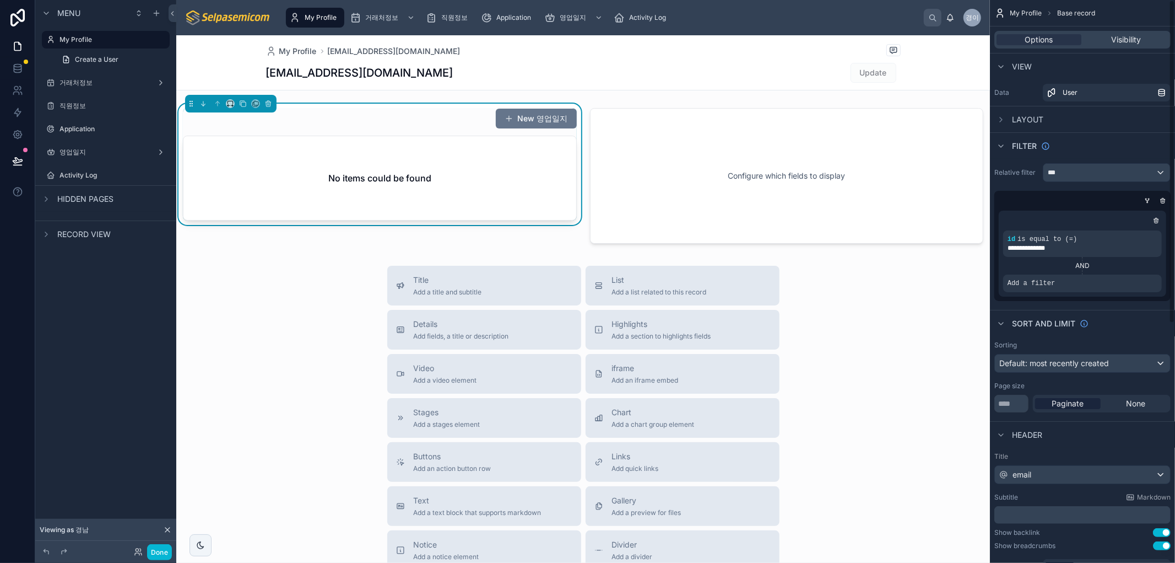
click at [1070, 191] on div "**********" at bounding box center [1083, 246] width 176 height 110
click at [1150, 273] on icon "scrollable content" at bounding box center [1150, 273] width 2 height 1
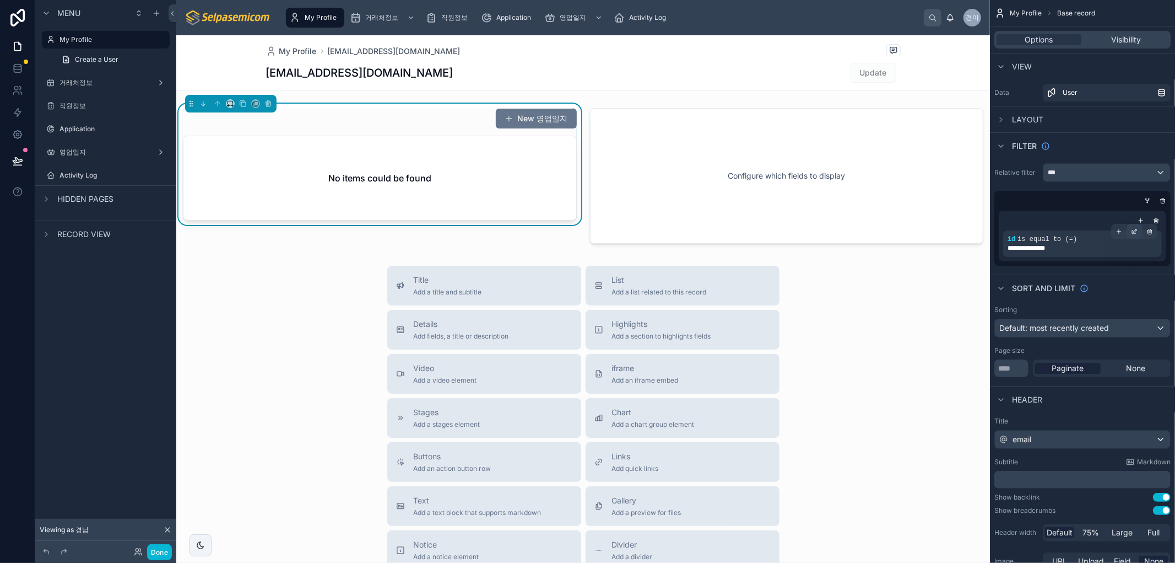
click at [1136, 230] on icon "scrollable content" at bounding box center [1135, 230] width 3 height 3
click at [927, 248] on span "**********" at bounding box center [906, 249] width 47 height 9
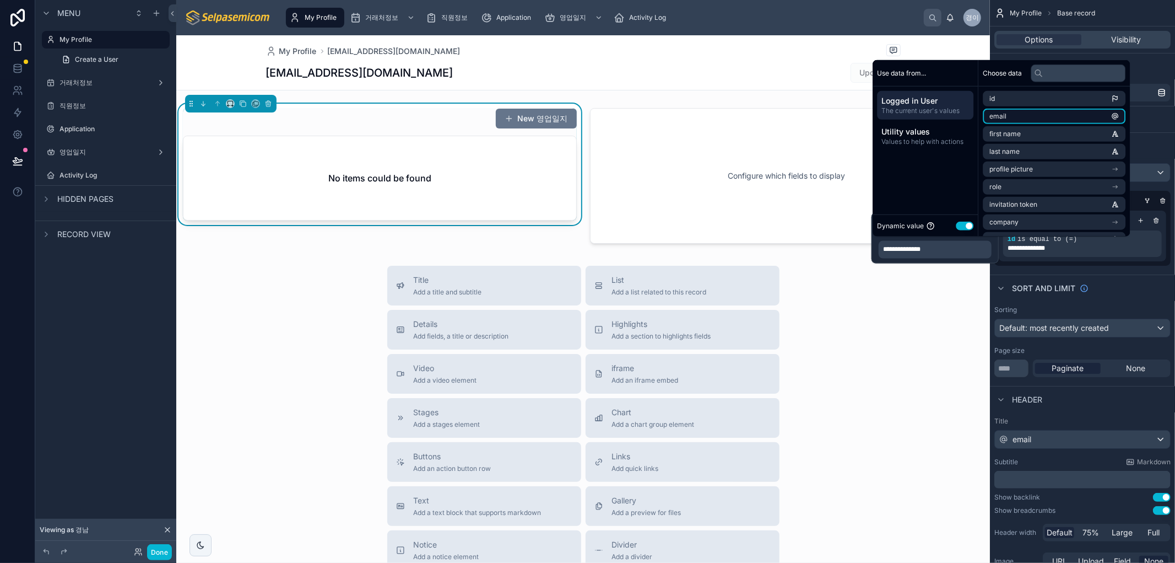
click at [1020, 115] on li "email" at bounding box center [1054, 116] width 143 height 15
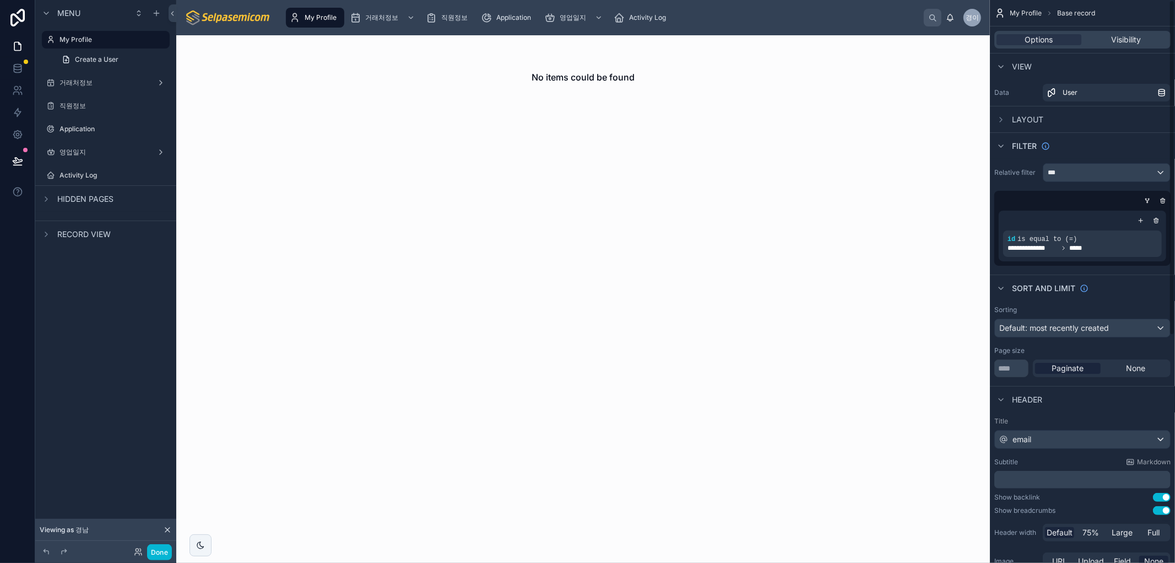
click at [963, 370] on div "No items could be found" at bounding box center [583, 298] width 814 height 527
click at [1056, 175] on div "***" at bounding box center [1107, 173] width 127 height 18
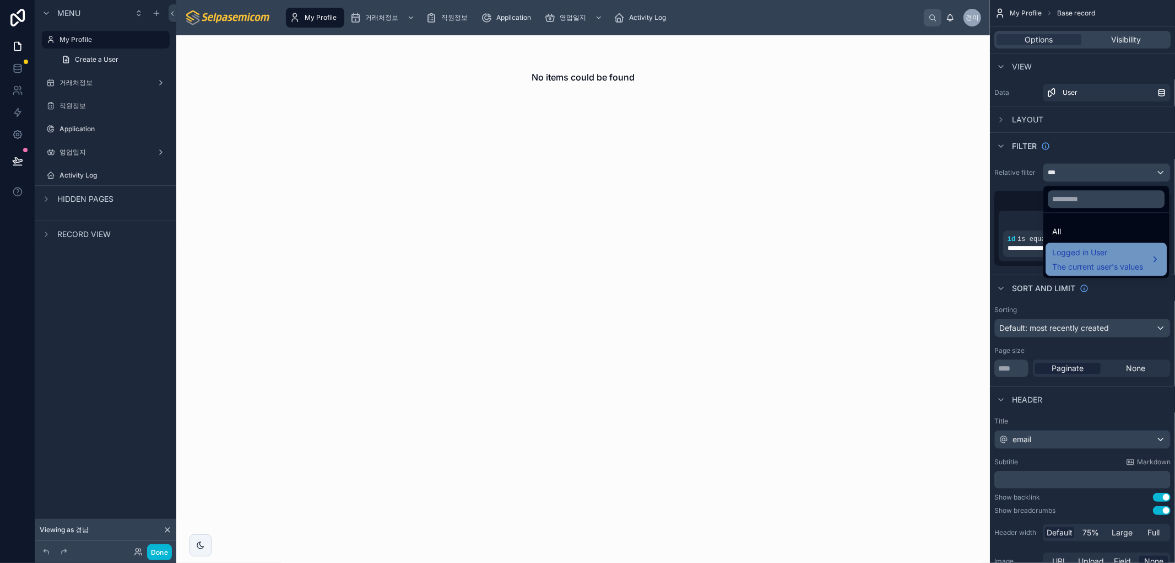
click at [1055, 261] on span "The current user's values" at bounding box center [1097, 266] width 91 height 11
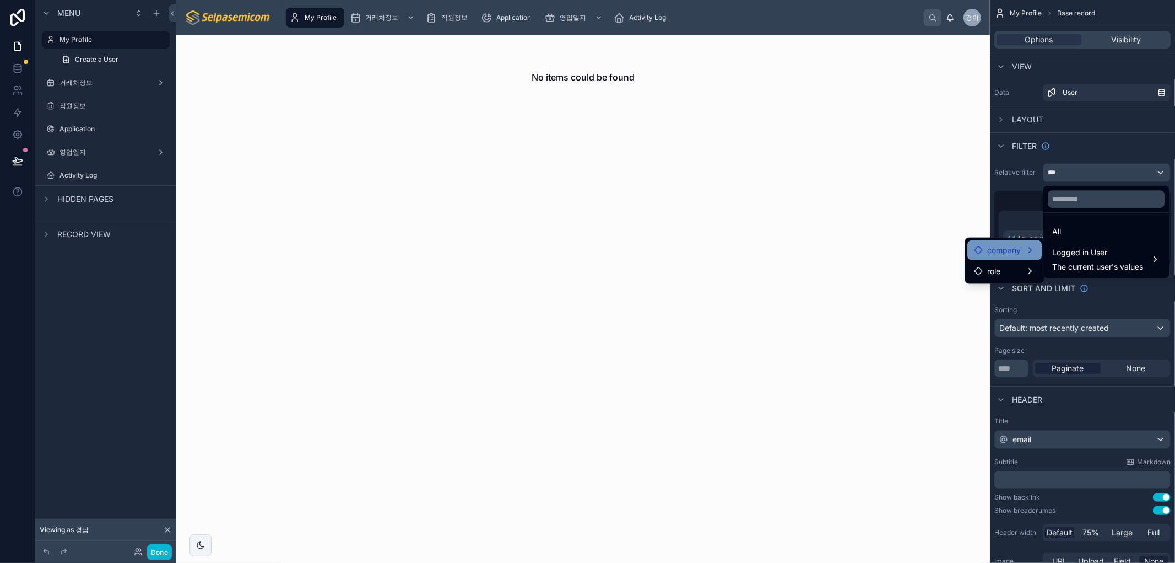
click at [1012, 251] on span "company" at bounding box center [1004, 250] width 34 height 13
click at [989, 273] on span "role" at bounding box center [993, 270] width 13 height 13
click at [779, 329] on div "No items could be found" at bounding box center [583, 298] width 814 height 527
click at [778, 318] on div "No items could be found" at bounding box center [583, 298] width 814 height 527
click at [999, 197] on div "scrollable content" at bounding box center [587, 281] width 1175 height 563
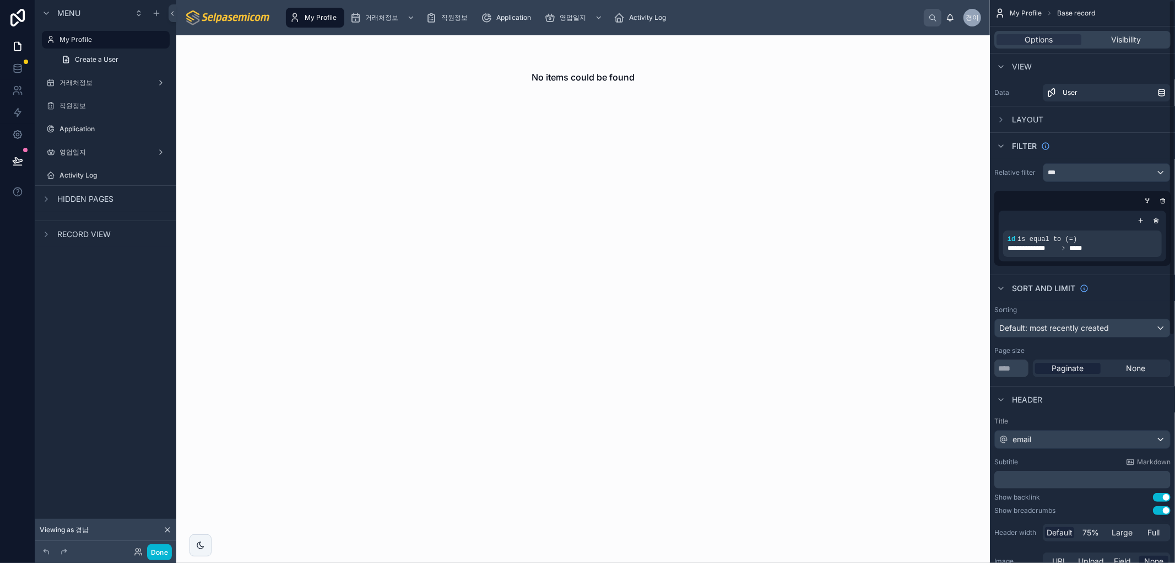
drag, startPoint x: 563, startPoint y: 304, endPoint x: 474, endPoint y: 416, distance: 142.8
click at [563, 305] on div "No items could be found" at bounding box center [583, 298] width 814 height 527
click at [1049, 241] on span "is equal to (=)" at bounding box center [1048, 239] width 60 height 8
click at [1133, 228] on icon "scrollable content" at bounding box center [1134, 231] width 7 height 7
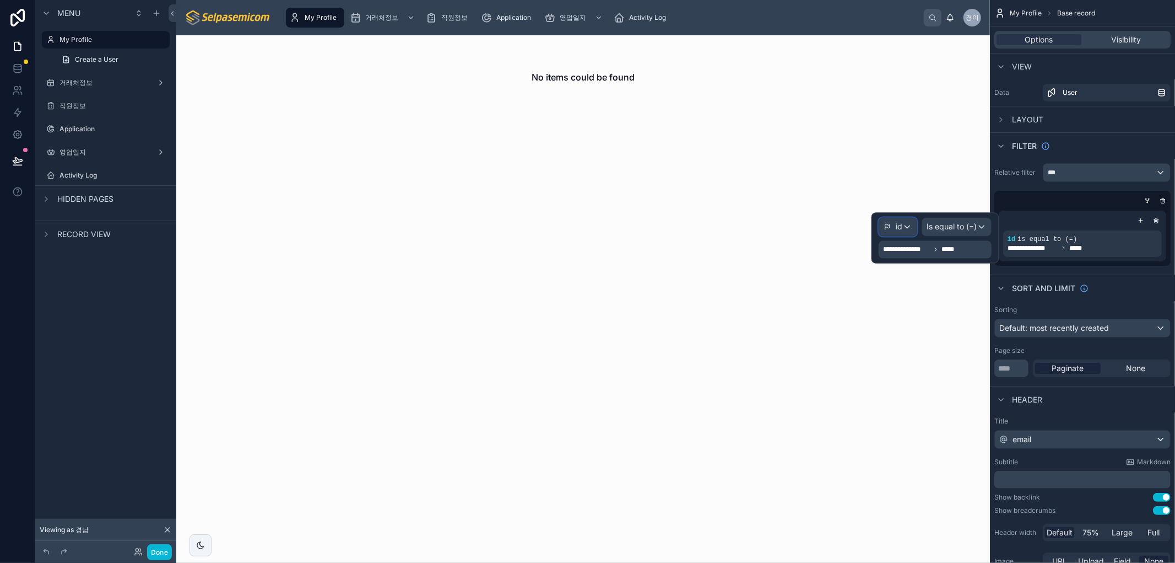
click at [908, 230] on div "id" at bounding box center [897, 227] width 37 height 18
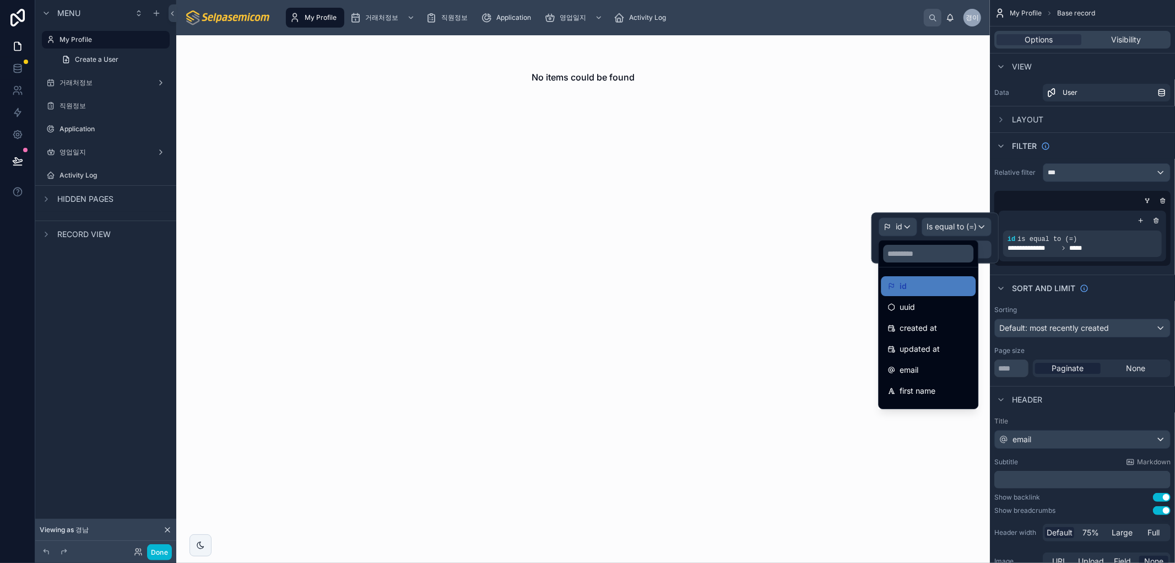
click at [959, 240] on div at bounding box center [928, 253] width 99 height 26
click at [832, 114] on div "No items could be found" at bounding box center [583, 77] width 814 height 84
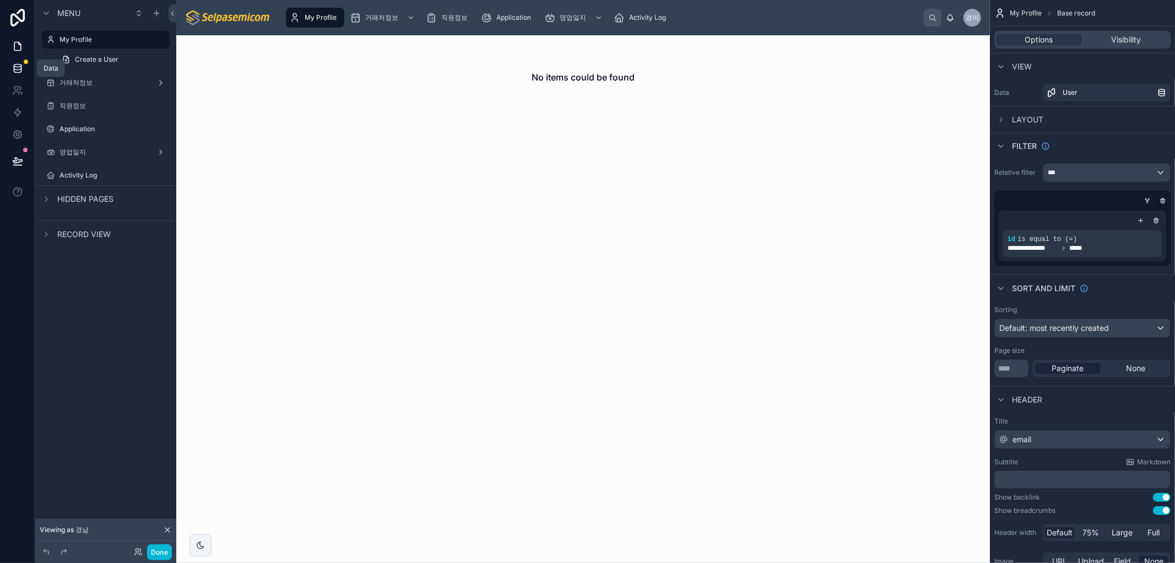
click at [9, 68] on link at bounding box center [17, 68] width 35 height 22
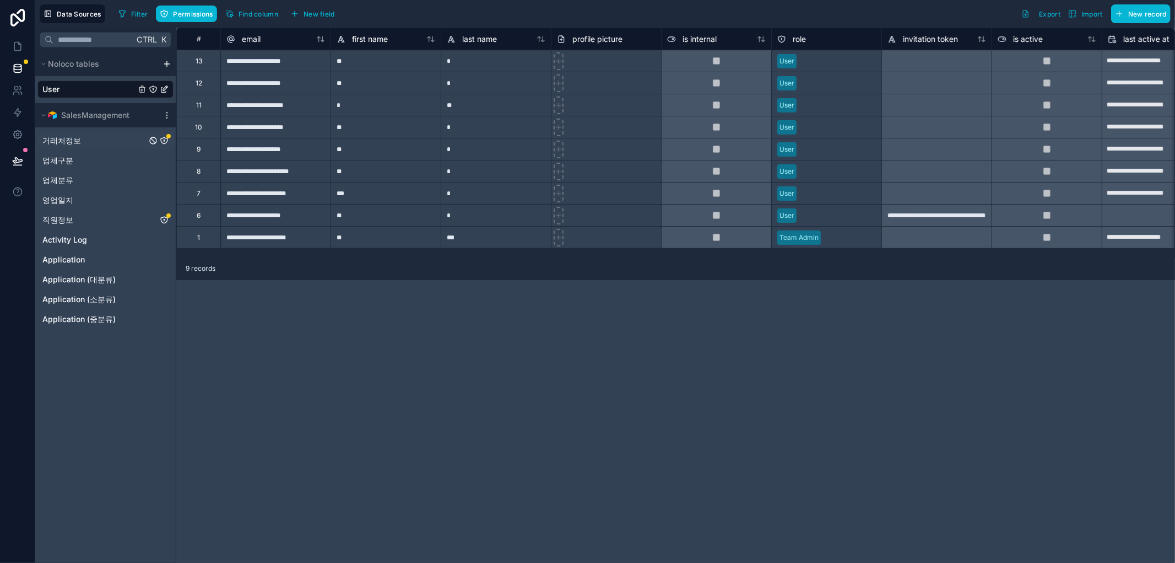
click at [88, 138] on div "거래처정보" at bounding box center [105, 141] width 136 height 18
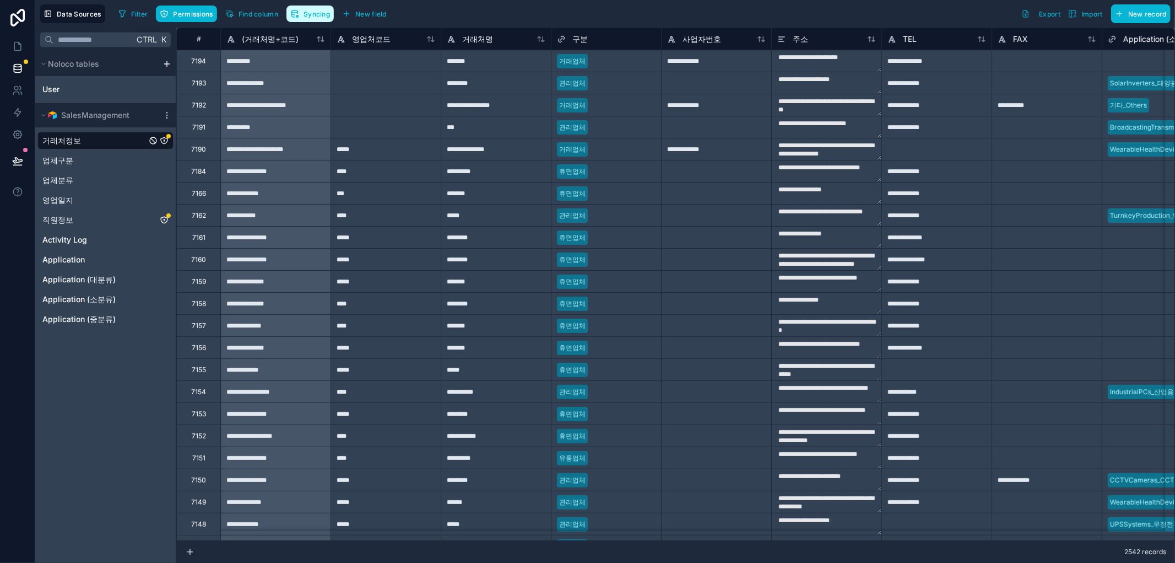
click at [311, 10] on span "Syncing" at bounding box center [317, 14] width 26 height 8
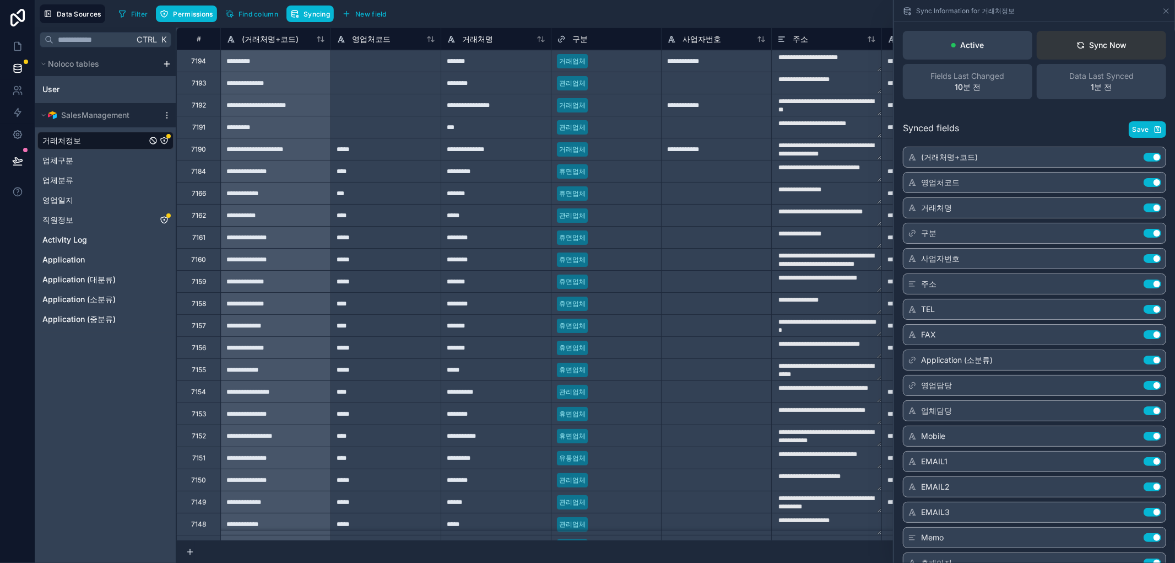
click at [1089, 46] on div "Sync Now" at bounding box center [1102, 45] width 51 height 11
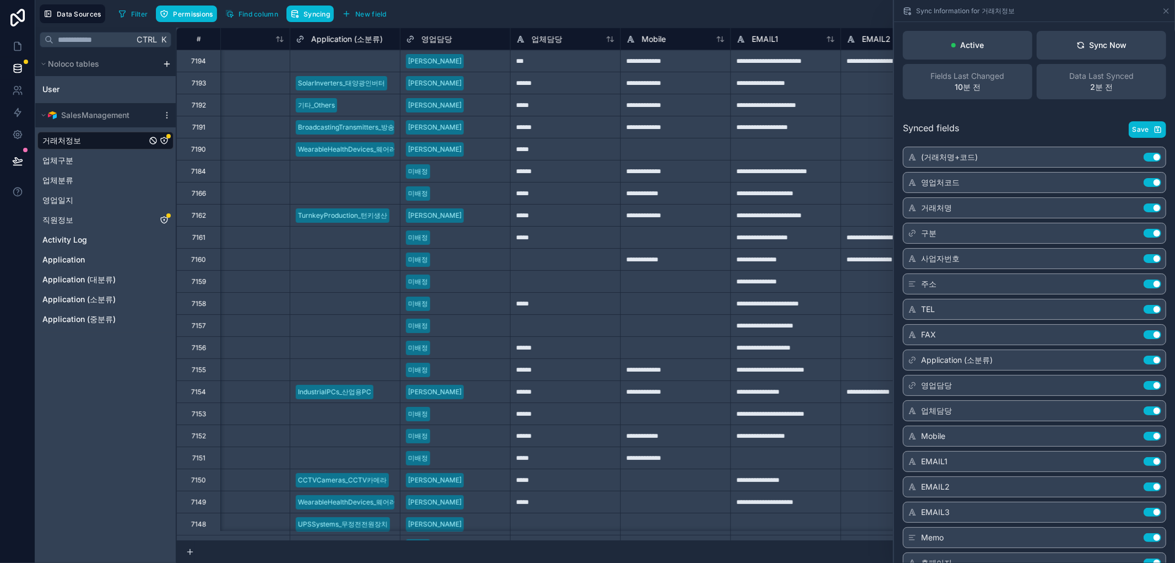
scroll to position [0, 814]
click at [1060, 121] on div "Synced fields Save" at bounding box center [1034, 129] width 263 height 17
drag, startPoint x: 1070, startPoint y: 118, endPoint x: 483, endPoint y: 179, distance: 590.5
click at [1071, 123] on div "Synced fields Save (거래처명+코드) Use setting 영업처코드 Use setting 거래처명 Use setting 구분 …" at bounding box center [1034, 547] width 281 height 879
click at [123, 215] on div "직원정보" at bounding box center [105, 220] width 136 height 18
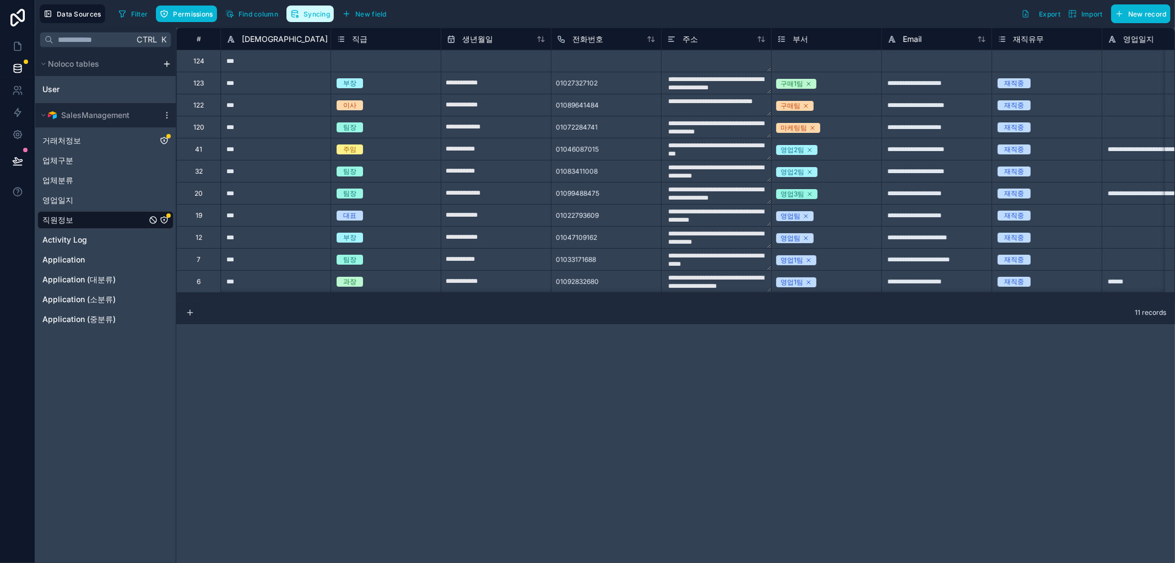
click at [315, 17] on span "Syncing" at bounding box center [317, 14] width 26 height 8
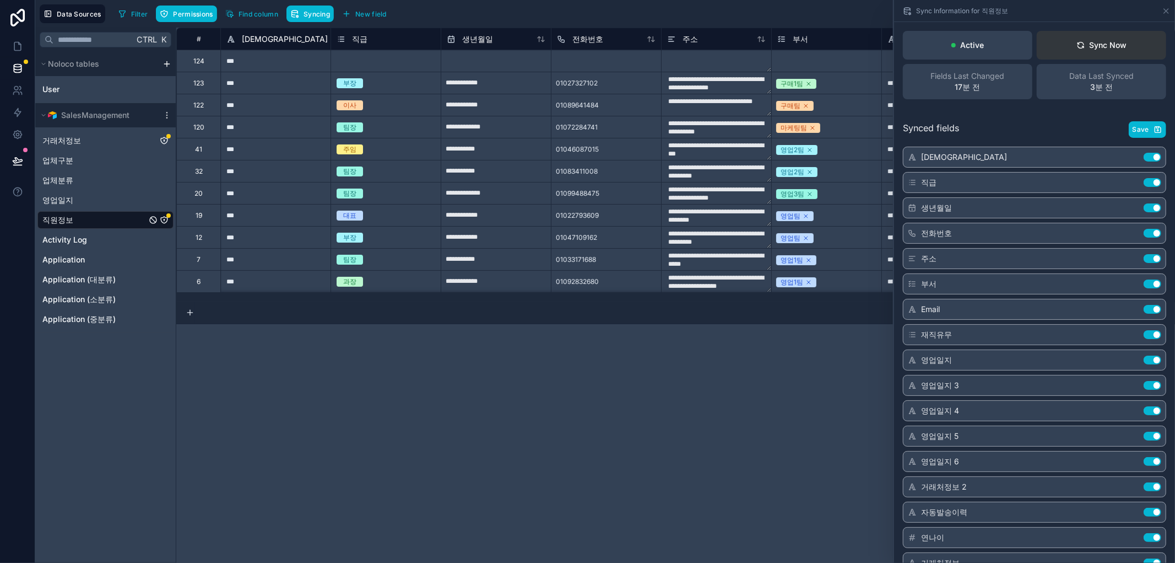
click at [1102, 42] on div "Sync Now" at bounding box center [1102, 45] width 51 height 11
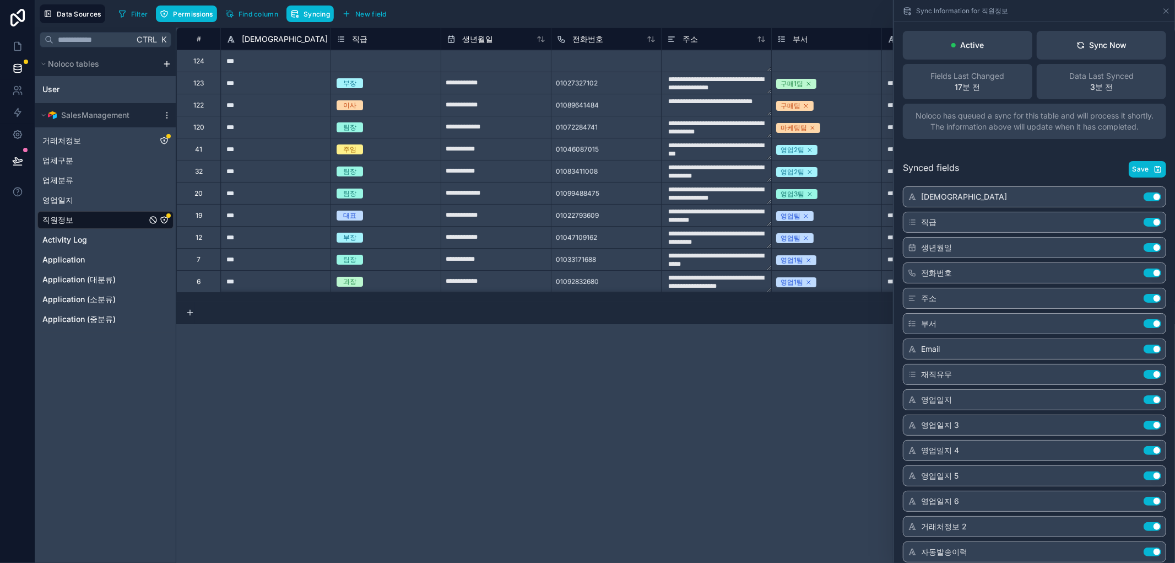
click at [165, 219] on icon "직원정보" at bounding box center [164, 219] width 9 height 9
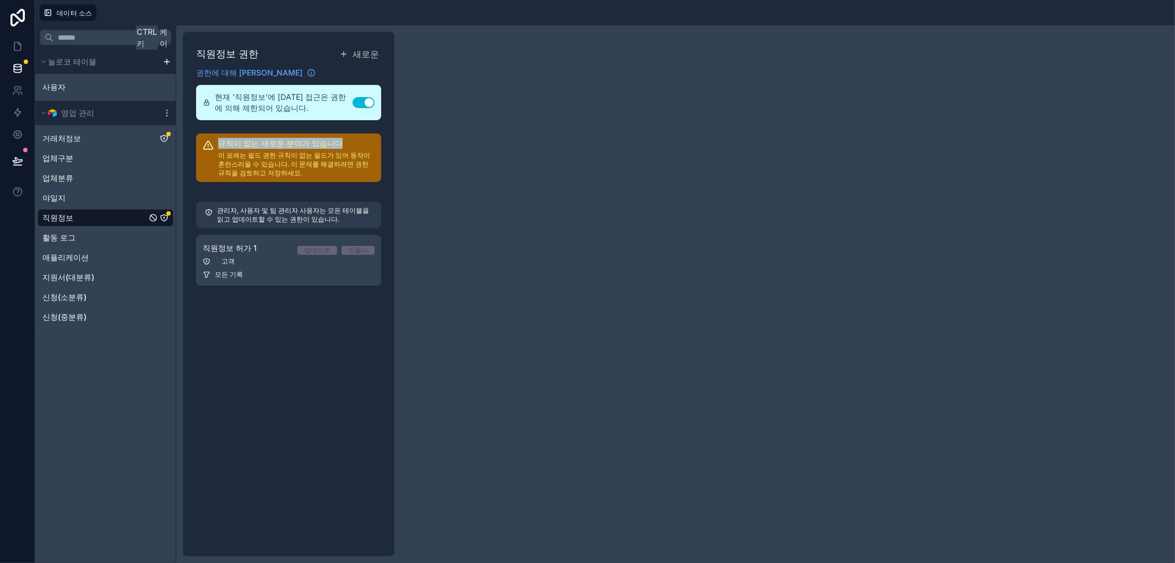
drag, startPoint x: 216, startPoint y: 145, endPoint x: 354, endPoint y: 131, distance: 139.0
click at [354, 131] on div "직원정보 권한 새로운 권한에 대해 자세히 알아보세요 현재 '직원정보'에 대한 접근은 권한에 의해 제한되어 있습니다. 설정 사용 규칙이 없는 새…" at bounding box center [289, 294] width 212 height 524
click at [300, 171] on font "이 표에는 필드 권한 규칙이 없는 필드가 있어 동작이 혼란스러울 수 있습니다. 이 문제를 해결하려면 권한 규칙을 검토하고 저장하세요." at bounding box center [294, 164] width 152 height 26
drag, startPoint x: 207, startPoint y: 158, endPoint x: 327, endPoint y: 173, distance: 120.6
click at [327, 173] on div "규칙이 없는 새로운 분야가 있습니다 이 표에는 필드 권한 규칙이 없는 필드가 있어 동작이 혼란스러울 수 있습니다. 이 문제를 해결하려면 권한 …" at bounding box center [288, 157] width 185 height 48
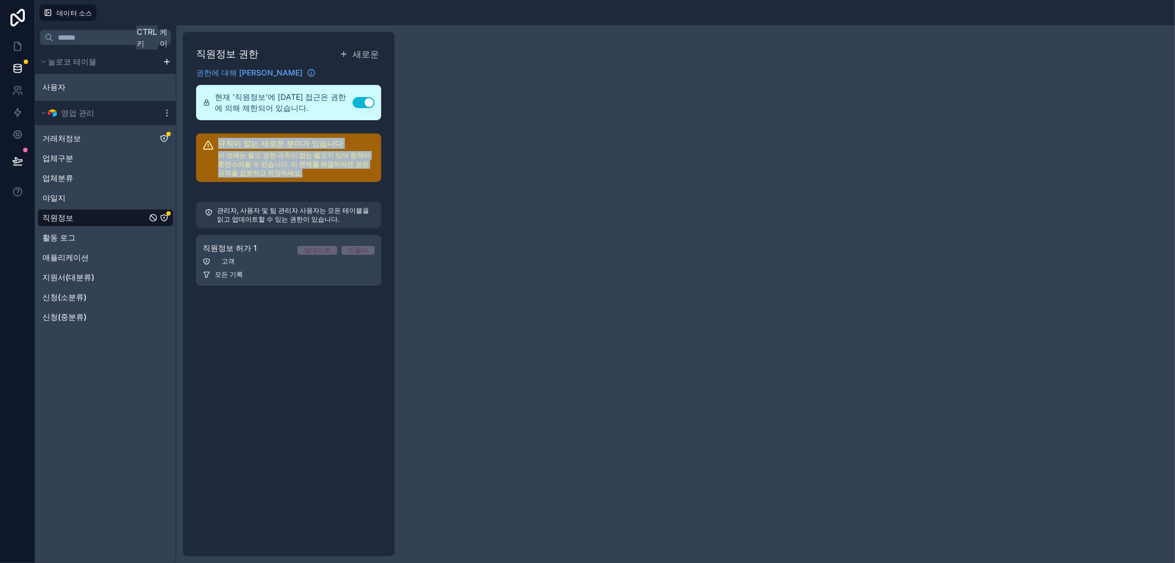
click at [330, 171] on p "이 표에는 필드 권한 규칙이 없는 필드가 있어 동작이 혼란스러울 수 있습니다. 이 문제를 해결하려면 권한 규칙을 검토하고 저장하세요." at bounding box center [296, 164] width 156 height 26
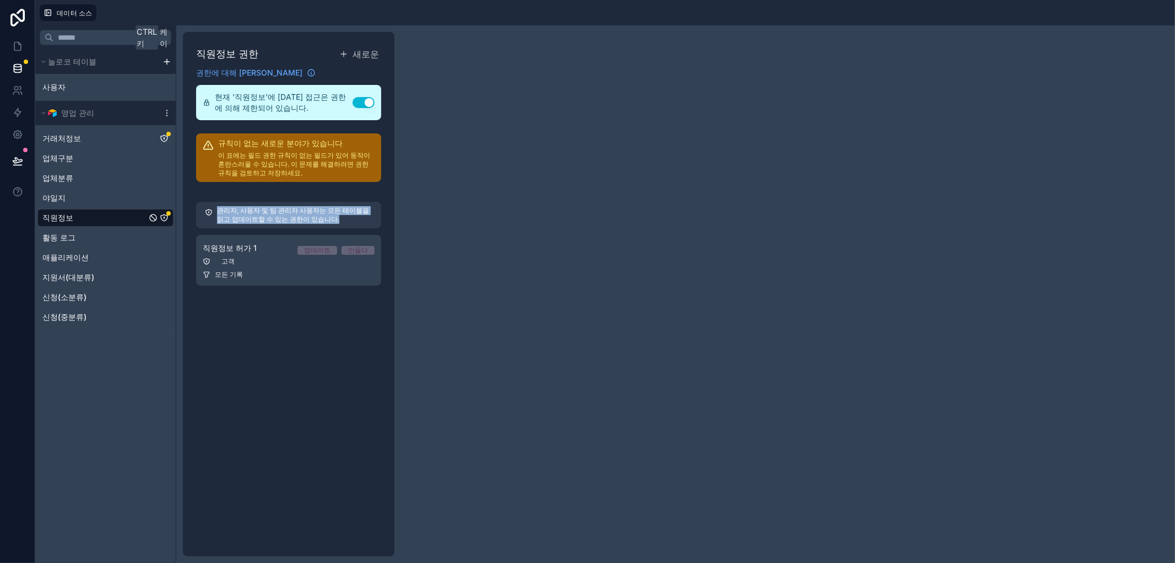
drag, startPoint x: 218, startPoint y: 208, endPoint x: 369, endPoint y: 213, distance: 151.6
click at [342, 222] on p "관리자, 사용자 및 팀 관리자 사용자는 모든 테이블을 읽고 업데이트할 수 있는 권한이 있습니다." at bounding box center [294, 215] width 155 height 18
click at [369, 213] on font "관리자, 사용자 및 팀 관리자 사용자는 모든 테이블을 읽고 업데이트할 수 있는 권한이 있습니다." at bounding box center [293, 214] width 152 height 17
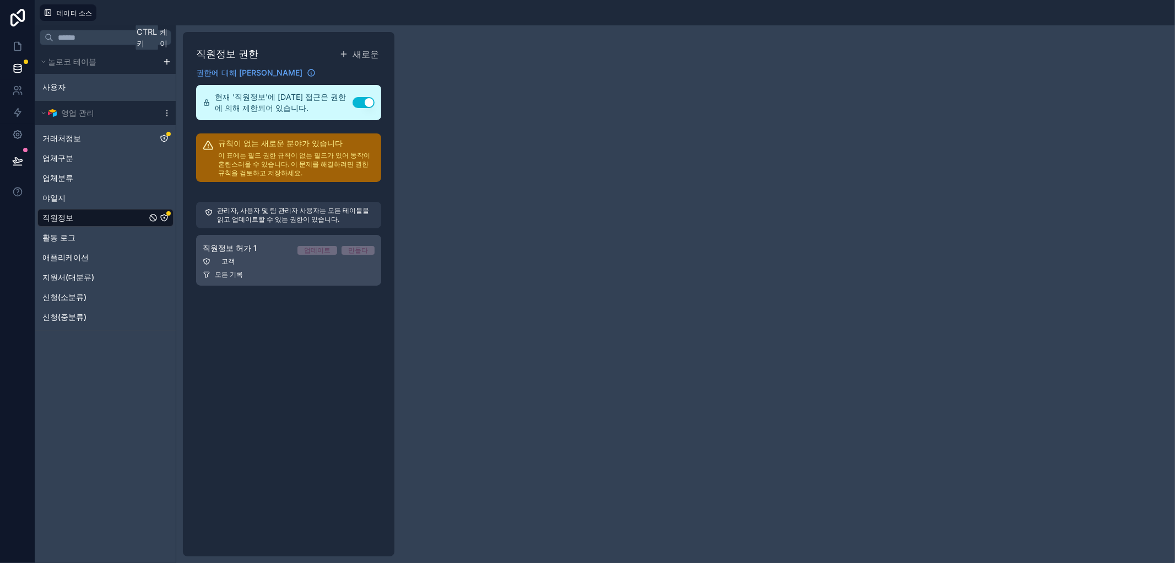
click at [248, 250] on font "직원정보 허가 1" at bounding box center [230, 247] width 54 height 9
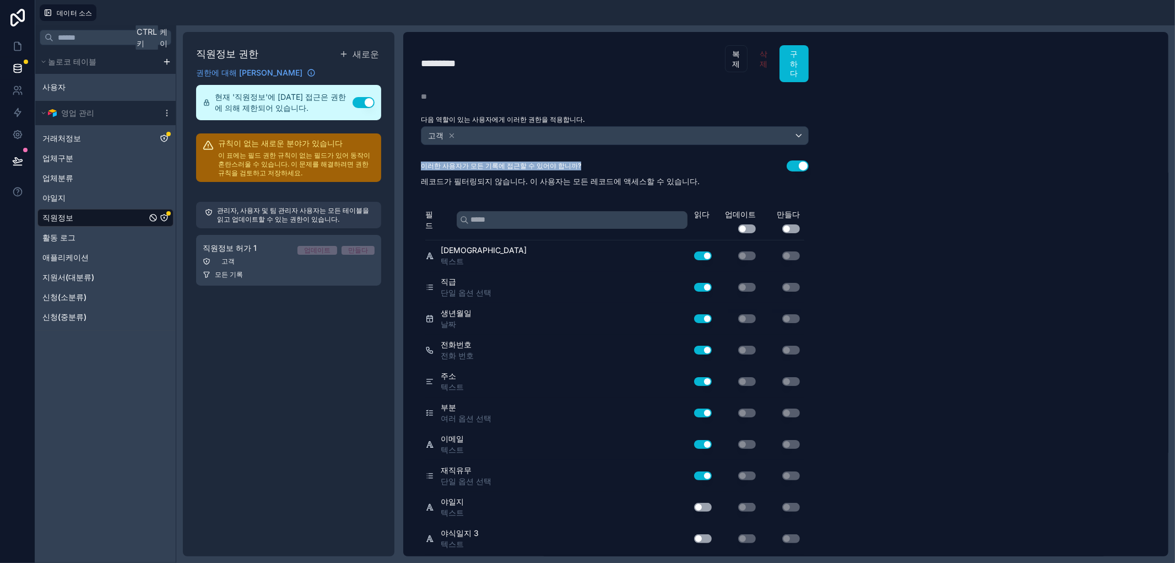
drag, startPoint x: 420, startPoint y: 164, endPoint x: 649, endPoint y: 156, distance: 228.8
click at [619, 155] on div "********* 직원정보 허가 1 복제 삭제 구하다 설명 다음 역할이 있는 사용자에게 이러한 권한을 적용합니다. 고객 이러한 사용자가 모든 …" at bounding box center [614, 294] width 423 height 524
click at [650, 156] on div "********* 직원정보 허가 1 복제 삭제 구하다 설명 다음 역할이 있는 사용자에게 이러한 권한을 적용합니다. 고객 이러한 사용자가 모든 …" at bounding box center [614, 294] width 423 height 524
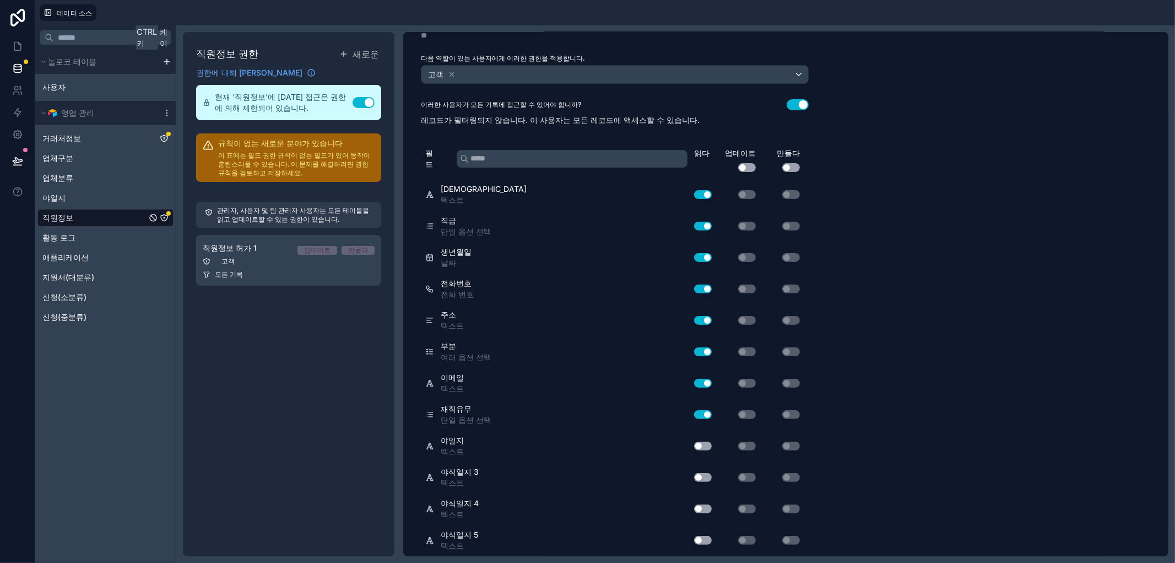
scroll to position [42, 0]
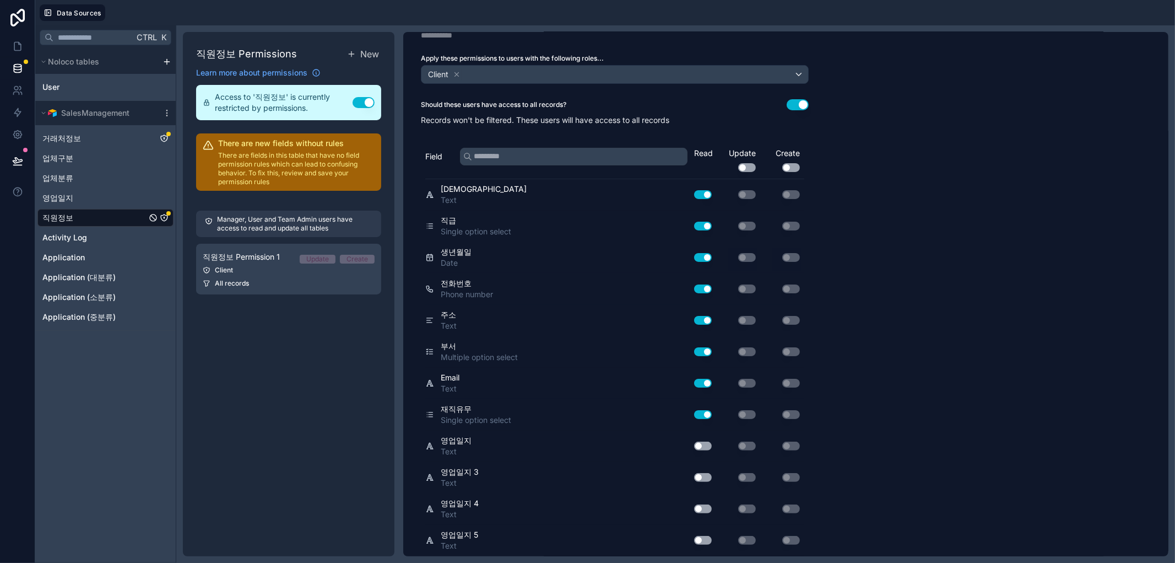
click at [938, 243] on div "**********" at bounding box center [785, 294] width 765 height 524
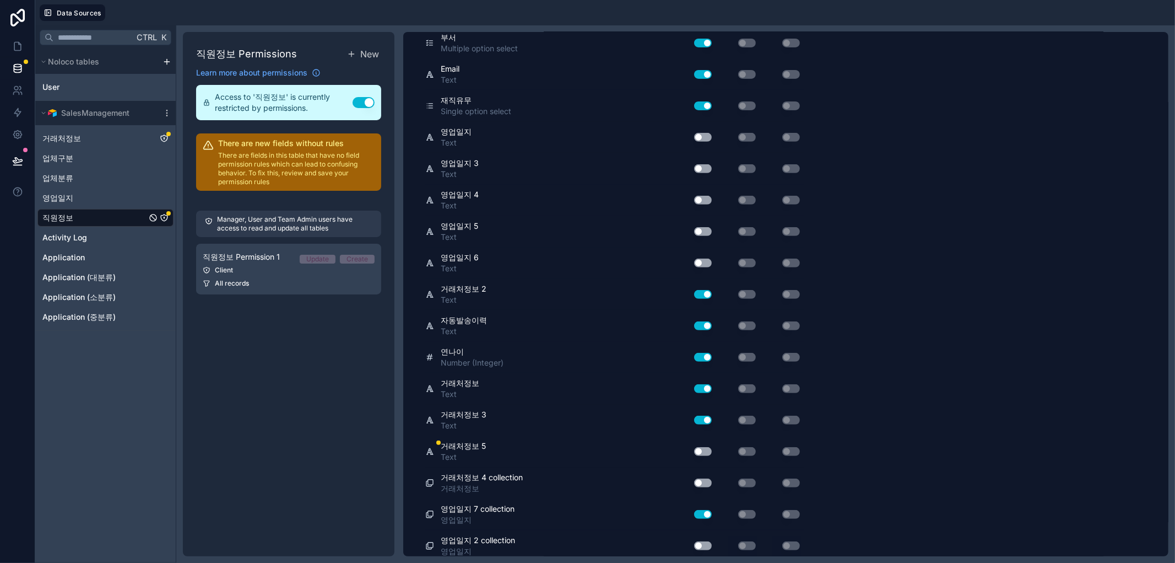
scroll to position [355, 0]
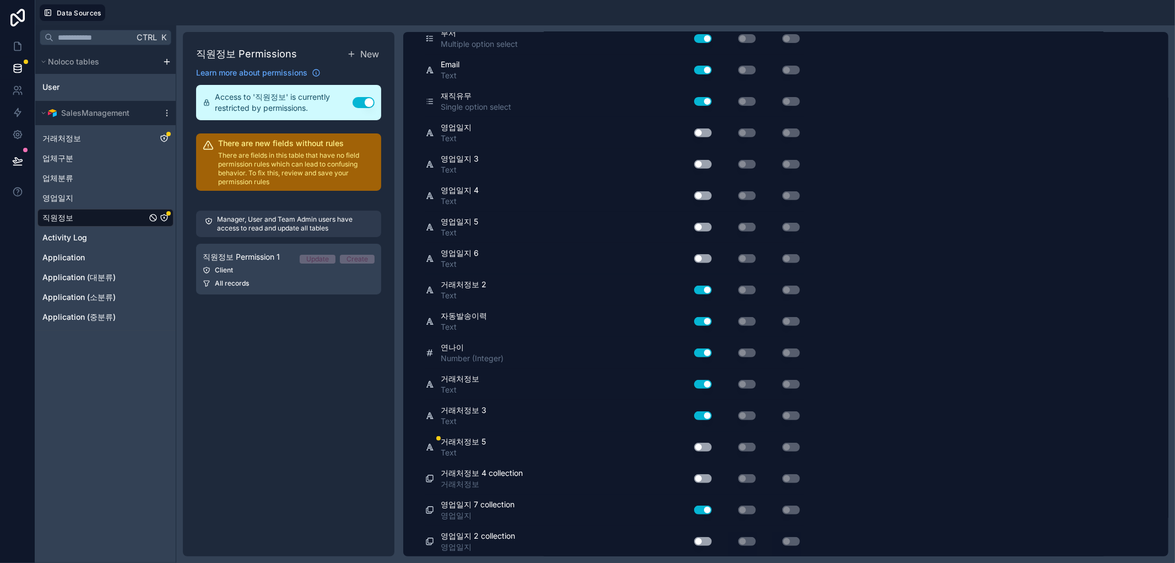
click at [463, 443] on span "거래처정보 5" at bounding box center [463, 441] width 45 height 11
drag, startPoint x: 436, startPoint y: 438, endPoint x: 478, endPoint y: 448, distance: 42.6
click at [478, 448] on div "거래처정보 5 Text" at bounding box center [553, 447] width 256 height 22
click at [566, 450] on div "거래처정보 5 Text" at bounding box center [549, 447] width 249 height 22
click at [696, 442] on button "Use setting" at bounding box center [703, 446] width 18 height 9
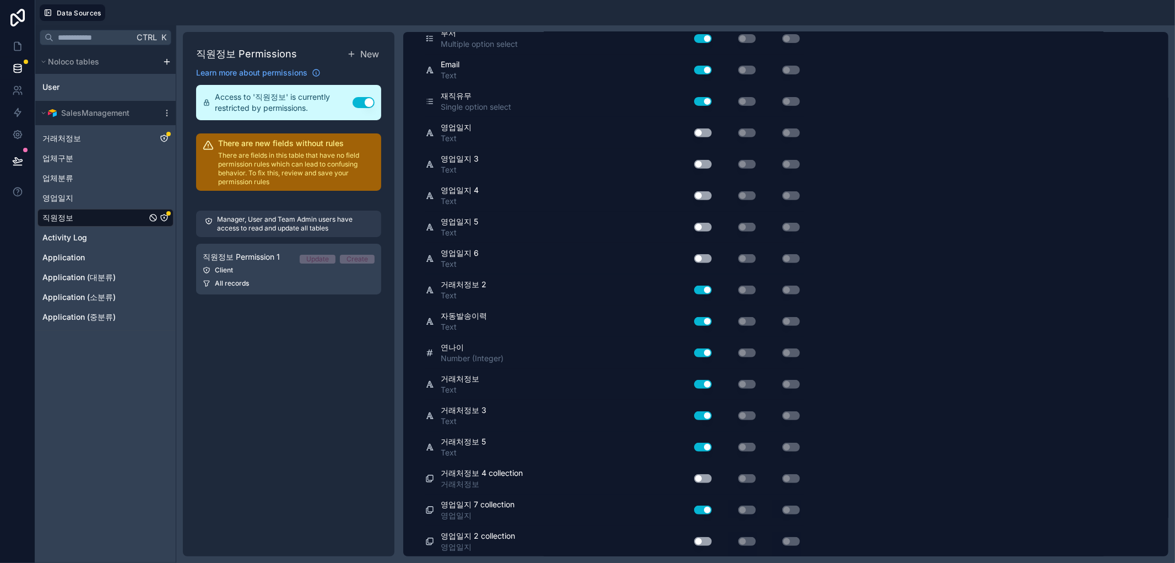
click at [709, 440] on div "Use setting" at bounding box center [698, 447] width 35 height 18
click at [706, 444] on button "Use setting" at bounding box center [703, 446] width 18 height 9
drag, startPoint x: 441, startPoint y: 408, endPoint x: 465, endPoint y: 425, distance: 29.5
click at [465, 425] on div "거래처정보 3 Text" at bounding box center [553, 415] width 256 height 31
click at [541, 428] on div "거래처정보 3 Text" at bounding box center [553, 415] width 256 height 31
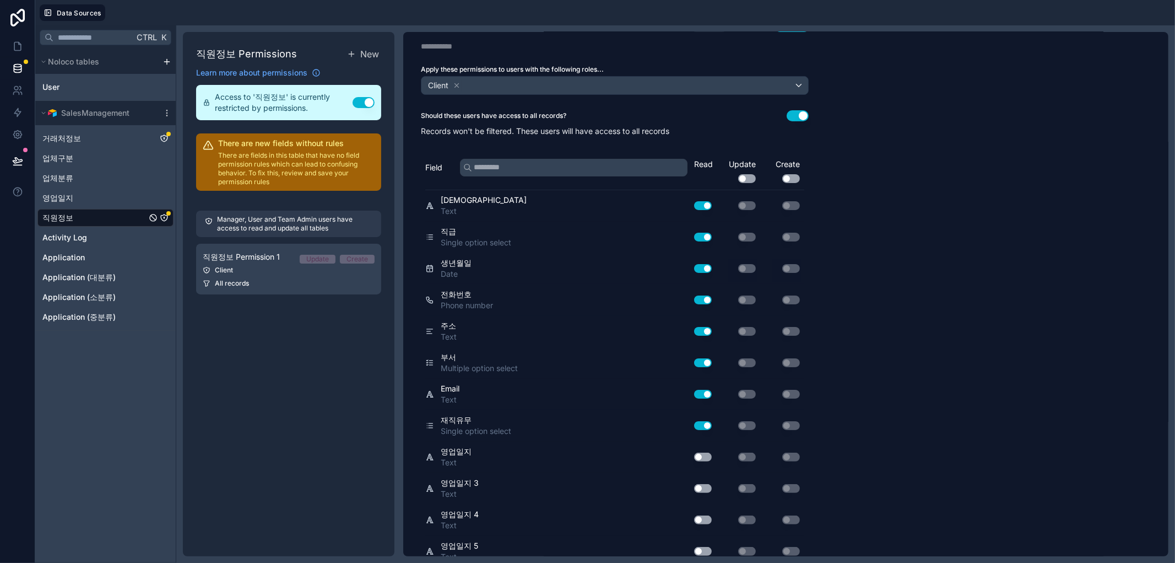
scroll to position [0, 0]
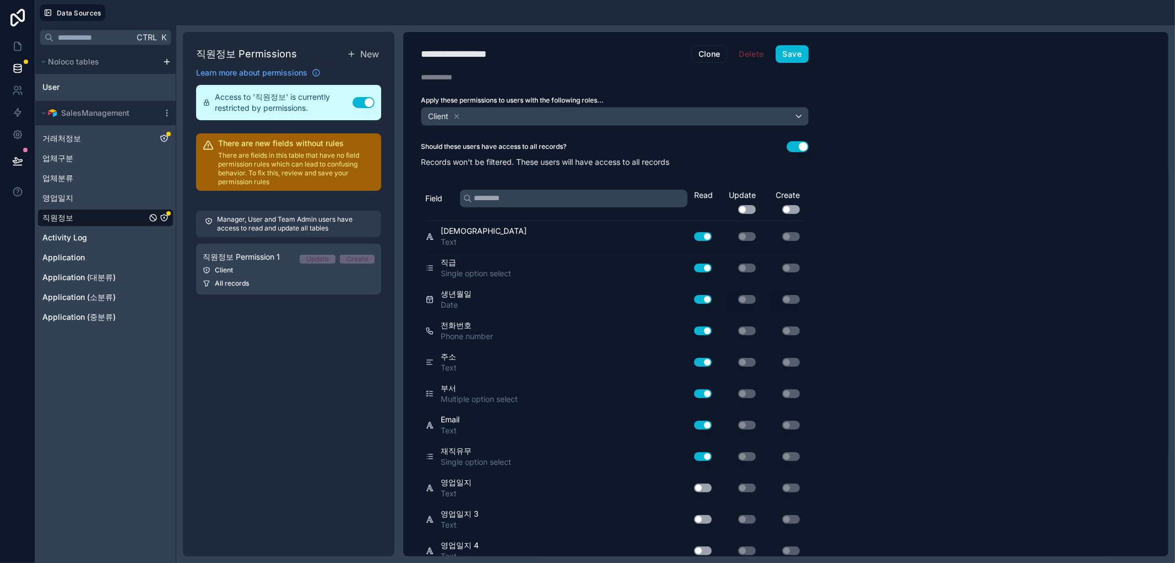
click at [262, 398] on div "직원정보 Permissions New Learn more about permissions Access to '직원정보' is currently…" at bounding box center [289, 294] width 212 height 524
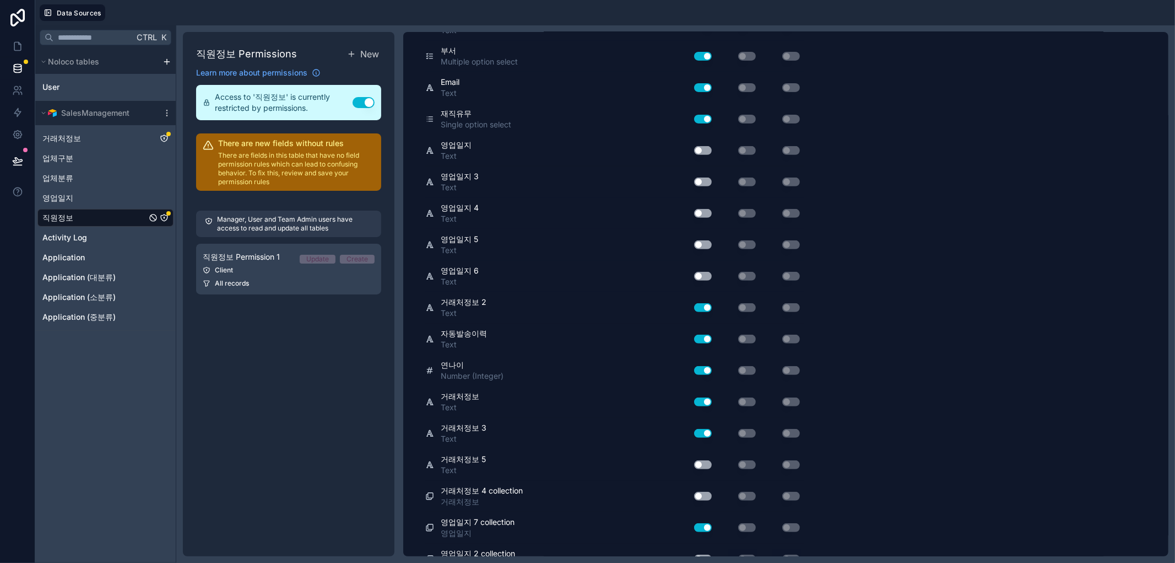
scroll to position [355, 0]
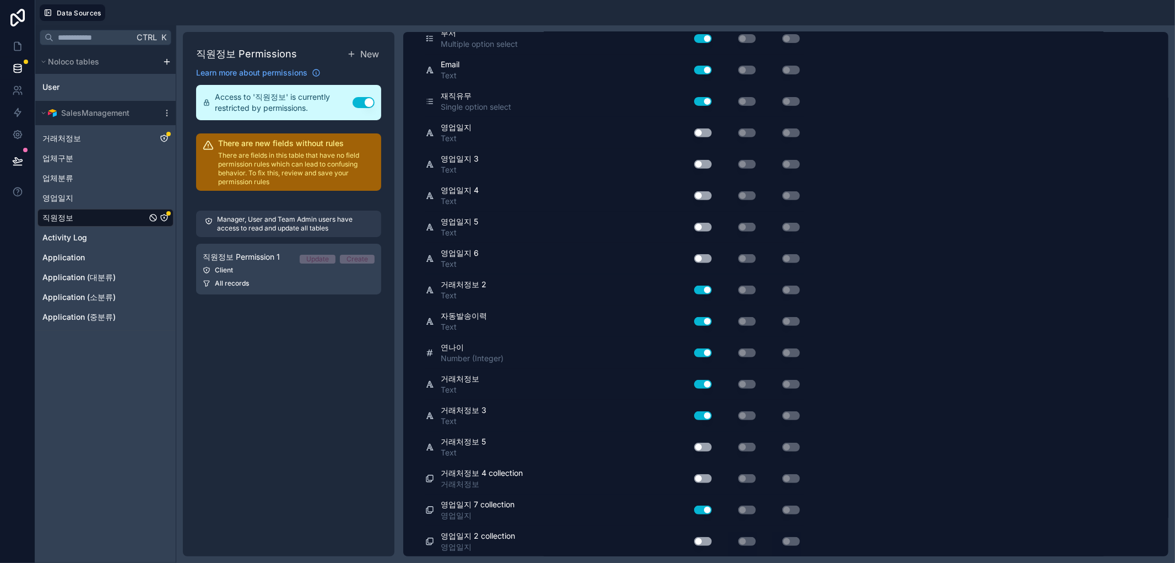
click at [89, 222] on div "직원정보" at bounding box center [105, 218] width 136 height 18
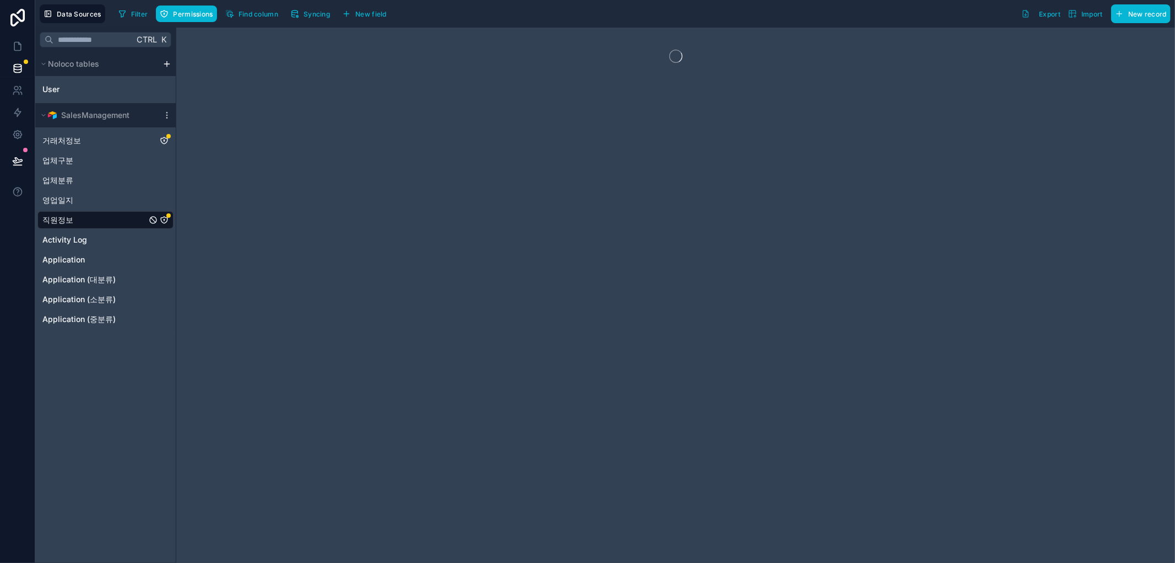
click at [165, 217] on icon "직원정보" at bounding box center [164, 220] width 7 height 7
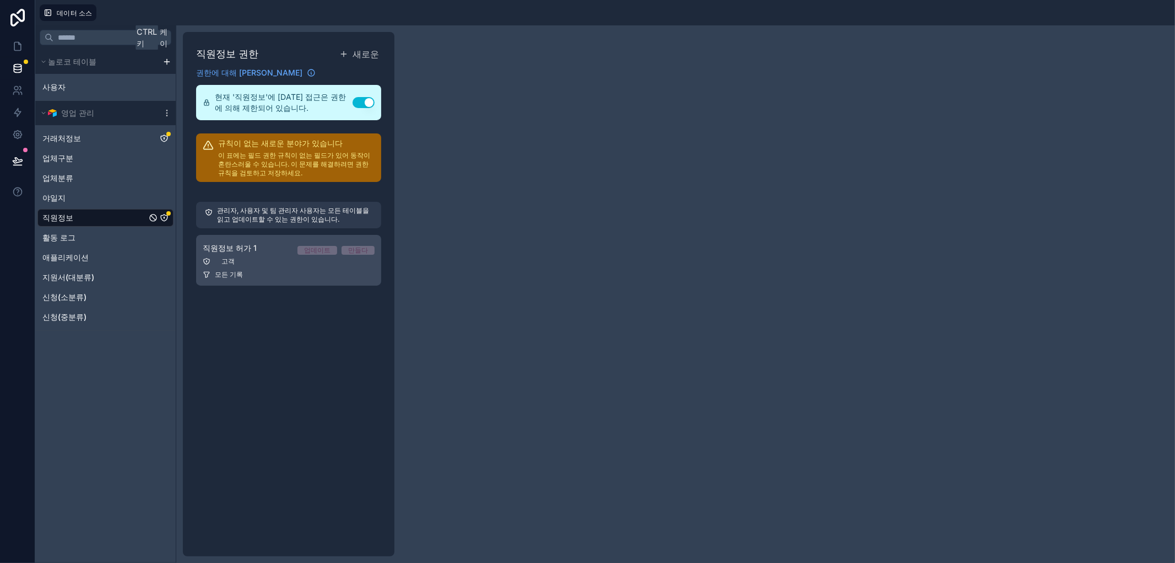
click at [261, 273] on div "모든 기록" at bounding box center [289, 274] width 172 height 9
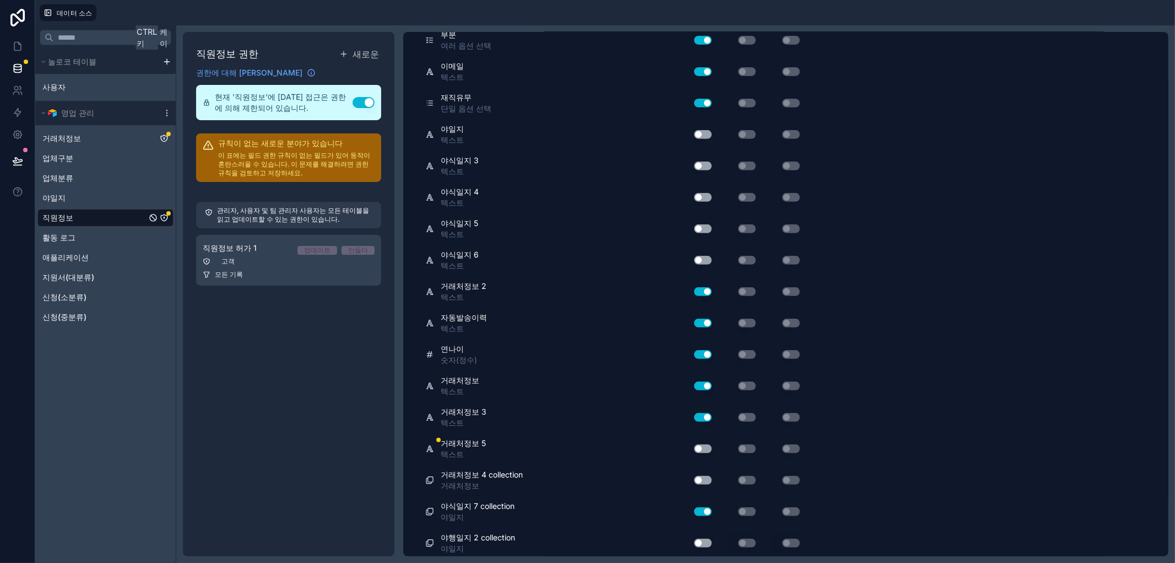
scroll to position [374, 0]
click at [439, 437] on div at bounding box center [438, 438] width 4 height 4
drag, startPoint x: 455, startPoint y: 442, endPoint x: 489, endPoint y: 448, distance: 34.2
click at [489, 448] on div "거래처정보 5 텍스트" at bounding box center [549, 447] width 249 height 22
click at [522, 445] on div "거래처정보 5 텍스트" at bounding box center [549, 447] width 249 height 22
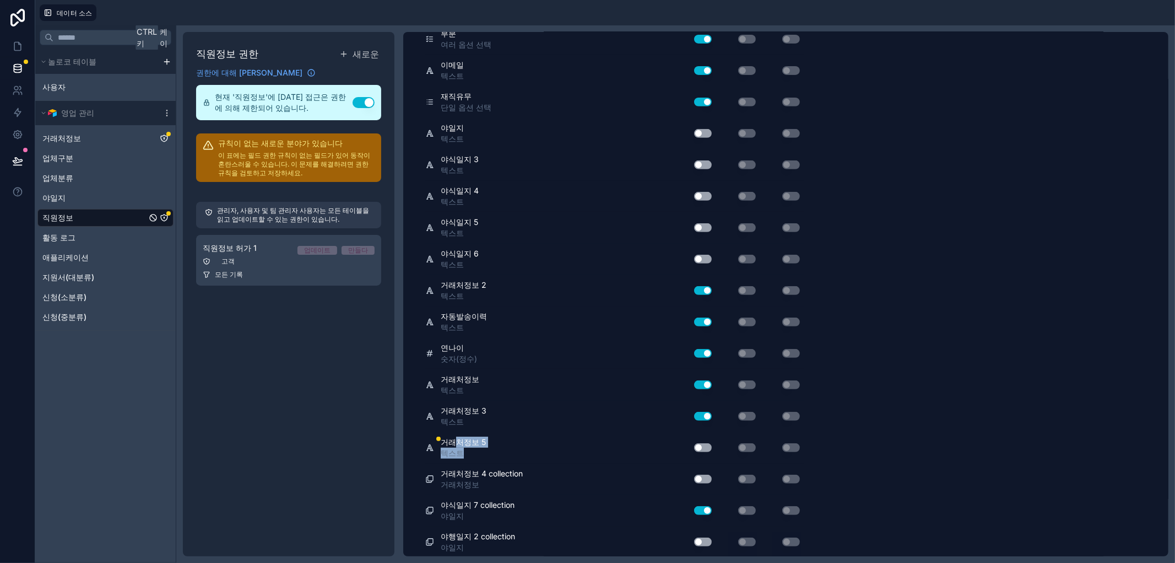
click at [515, 434] on div "거래처정보 5 텍스트" at bounding box center [553, 447] width 256 height 31
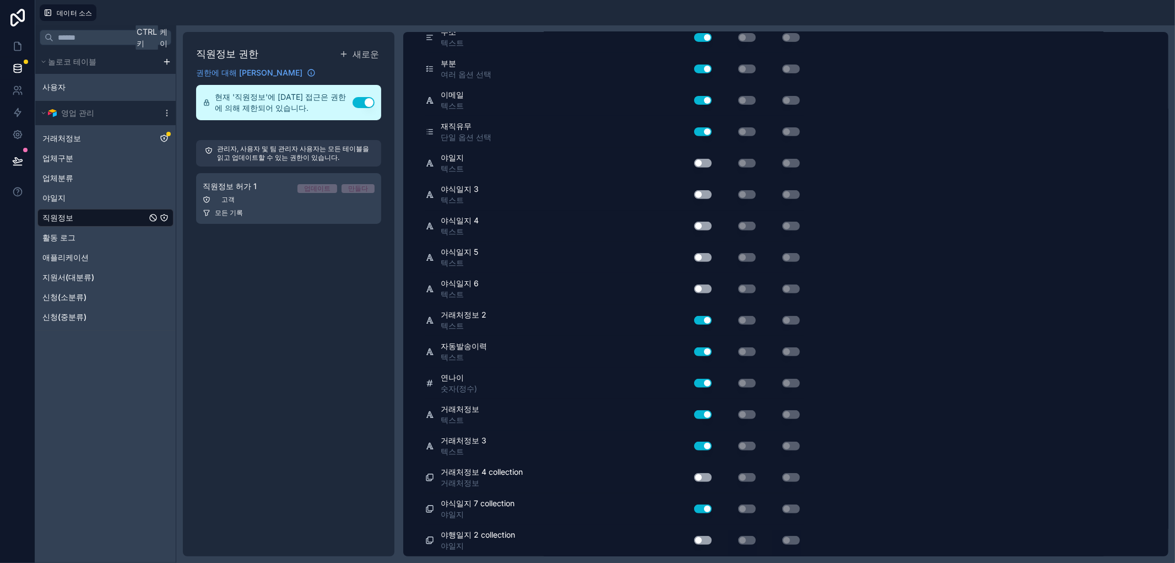
scroll to position [343, 0]
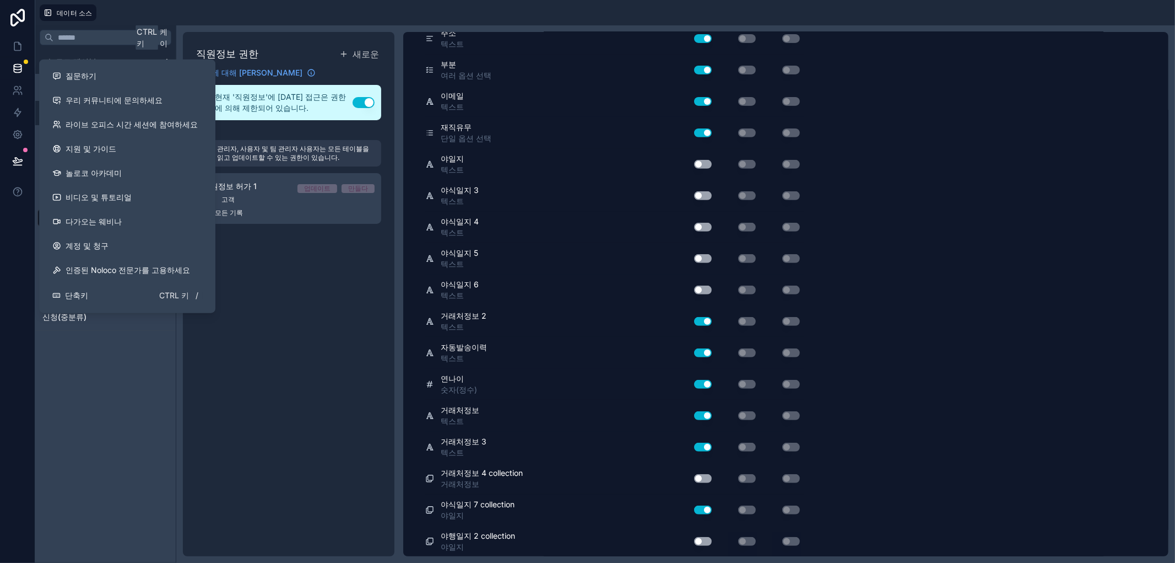
click at [60, 473] on div "Ctrl 키 케이 놀로코 테이블 사용자 영업 관리 거래처정보 업체구분 업체분류 야일지 직원정보 활동 로그 애플리케이션 지원서(대분류) 신청(소…" at bounding box center [105, 293] width 141 height 537
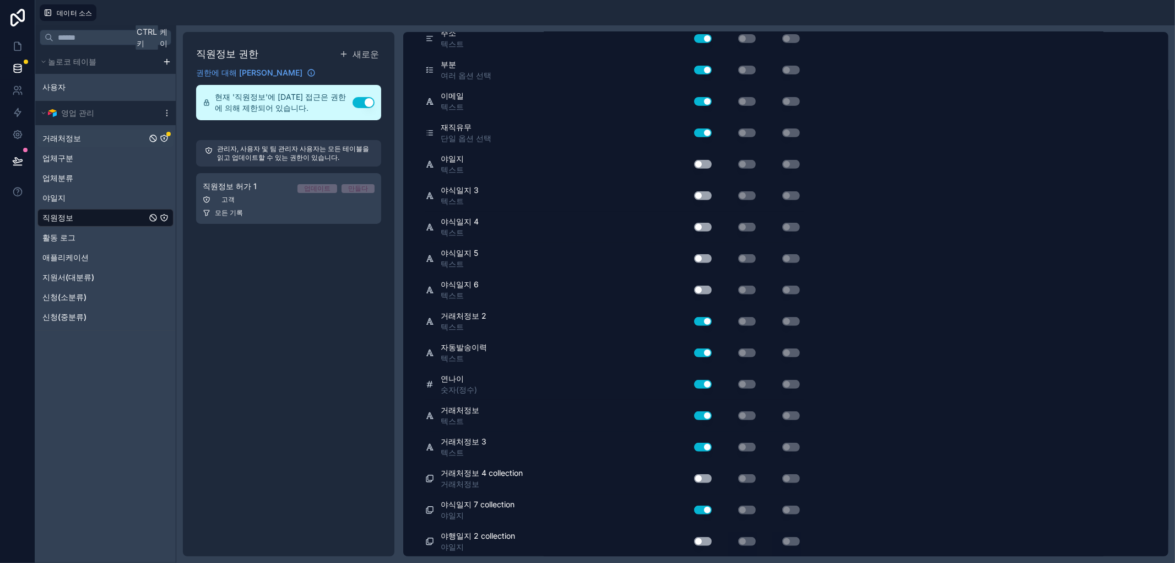
click at [160, 142] on icon "거래처정보" at bounding box center [164, 138] width 9 height 9
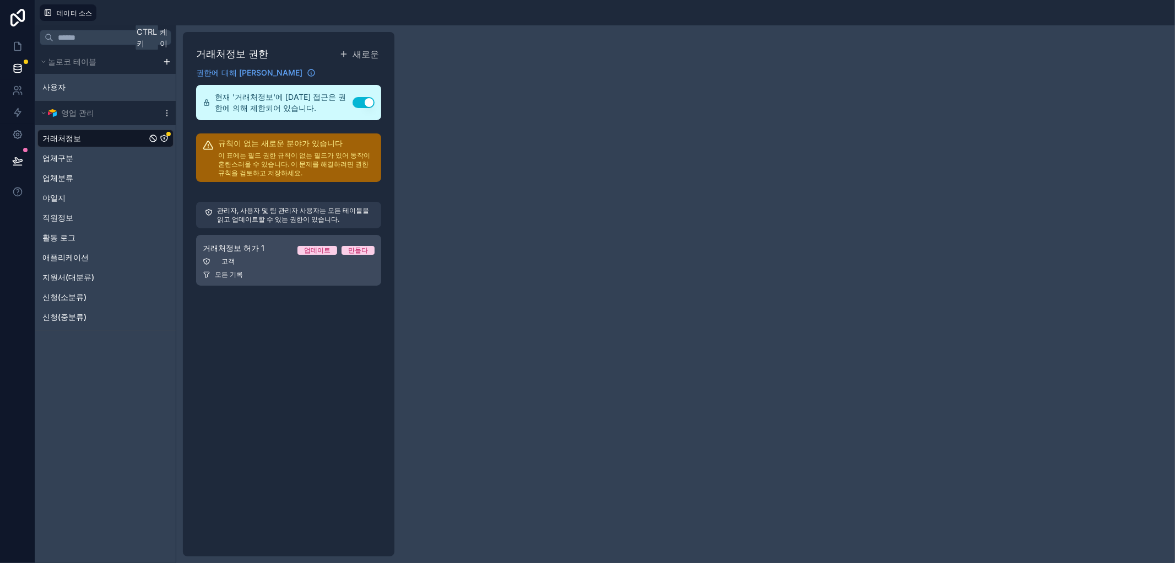
click at [254, 263] on div "고객" at bounding box center [289, 261] width 172 height 9
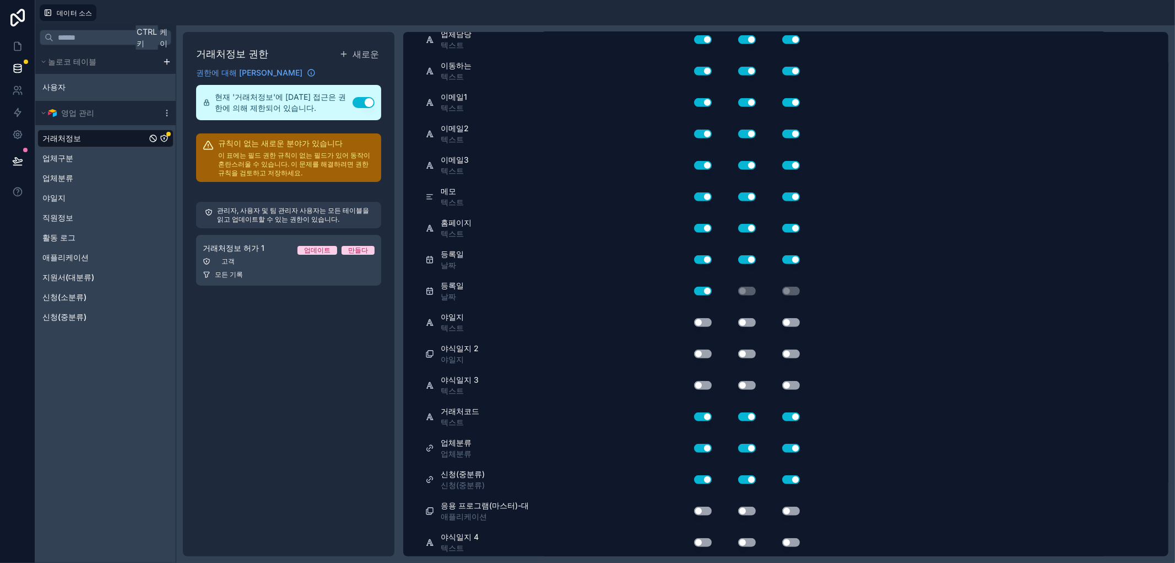
scroll to position [720, 0]
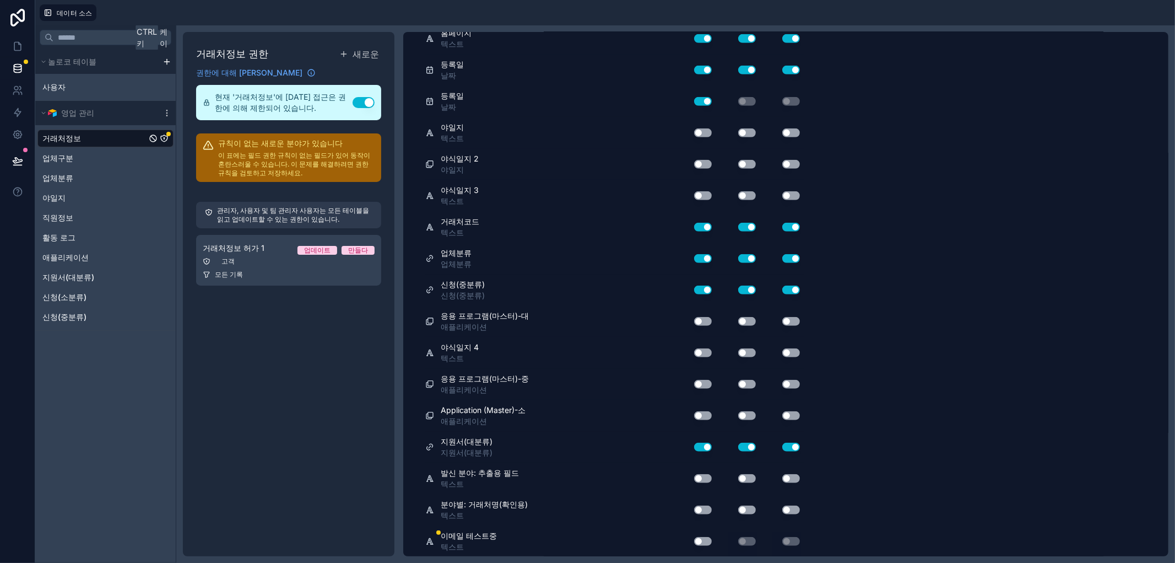
click at [701, 539] on button "설정 사용" at bounding box center [703, 541] width 18 height 9
click at [701, 538] on button "설정 사용" at bounding box center [703, 541] width 18 height 9
click at [59, 436] on div "Ctrl 키 케이 놀로코 테이블 사용자 영업 관리 거래처정보 업체구분 업체분류 야일지 직원정보 활동 로그 애플리케이션 지원서(대분류) 신청(소…" at bounding box center [105, 293] width 141 height 537
click at [19, 61] on link at bounding box center [17, 68] width 35 height 22
click at [13, 160] on icon at bounding box center [17, 160] width 11 height 11
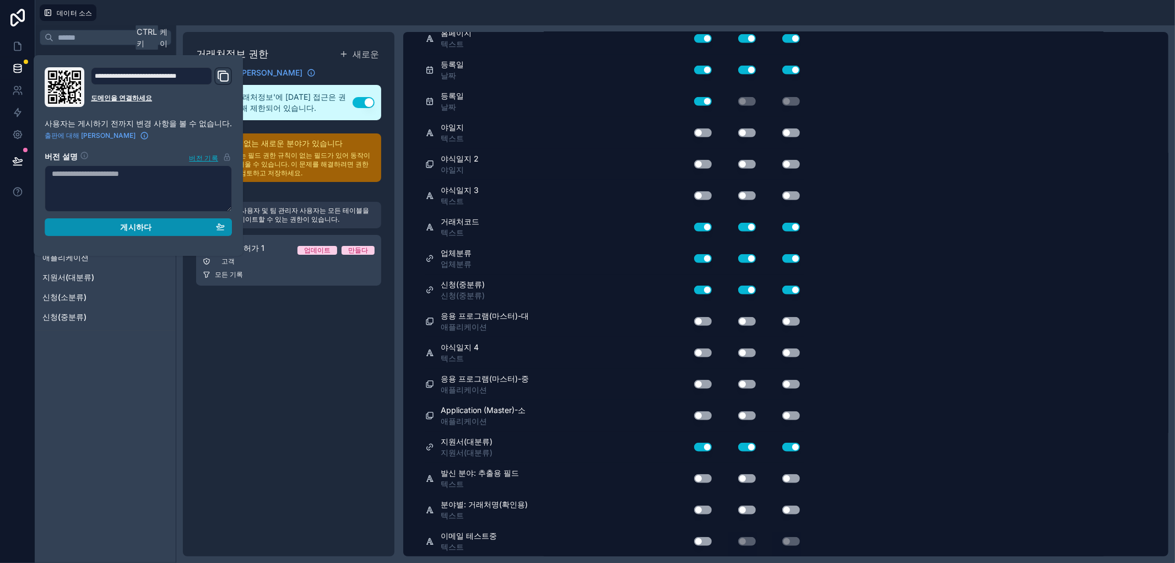
click at [111, 226] on div "게시하다" at bounding box center [138, 227] width 173 height 10
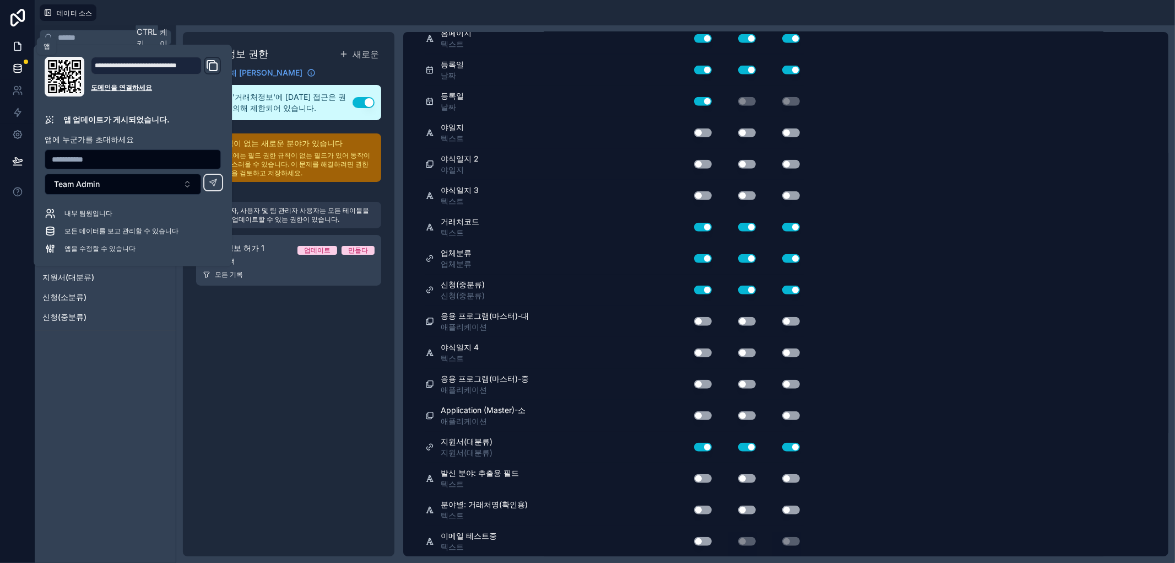
click at [23, 45] on link at bounding box center [17, 46] width 35 height 22
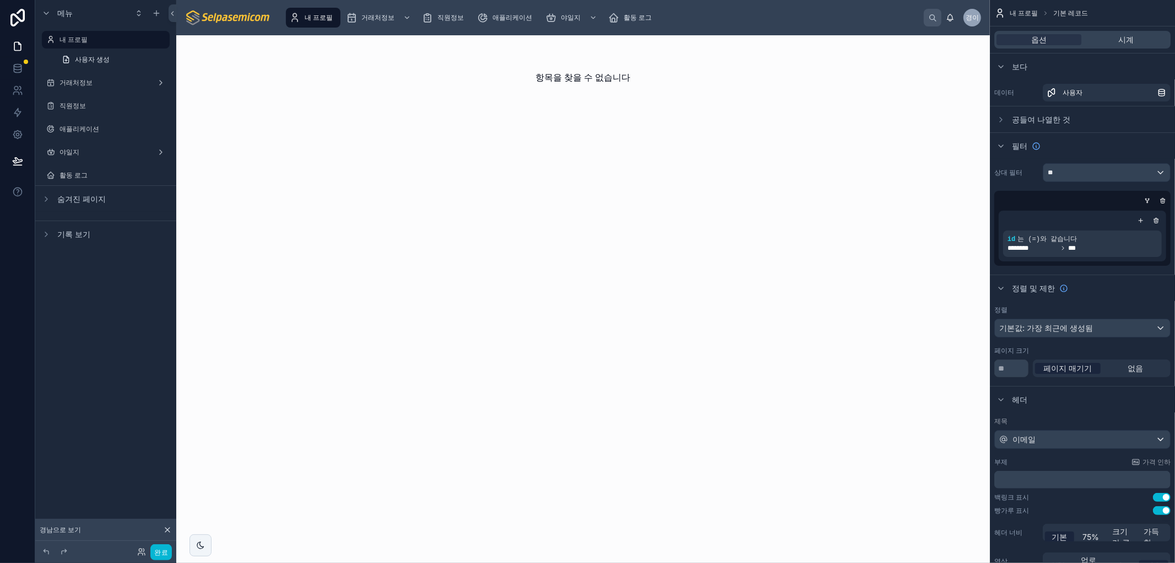
drag, startPoint x: 814, startPoint y: 271, endPoint x: 817, endPoint y: 262, distance: 8.9
click at [814, 271] on div "항목을 찾을 수 없습니다" at bounding box center [583, 298] width 814 height 527
click at [797, 307] on div "항목을 찾을 수 없습니다" at bounding box center [583, 298] width 814 height 527
click at [385, 17] on font "거래처정보" at bounding box center [377, 17] width 33 height 8
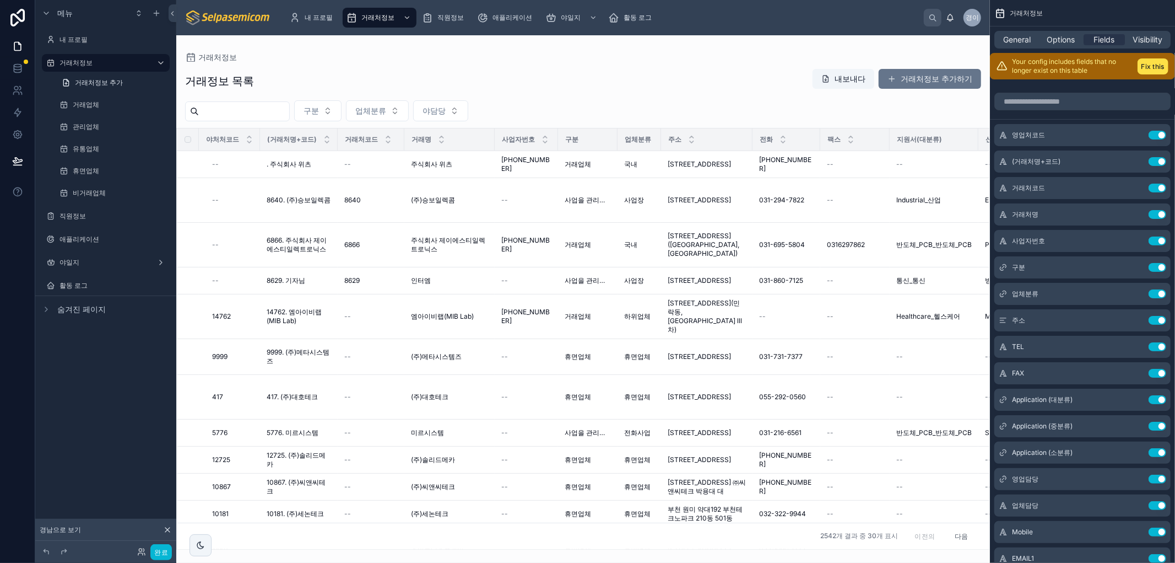
scroll to position [13, 0]
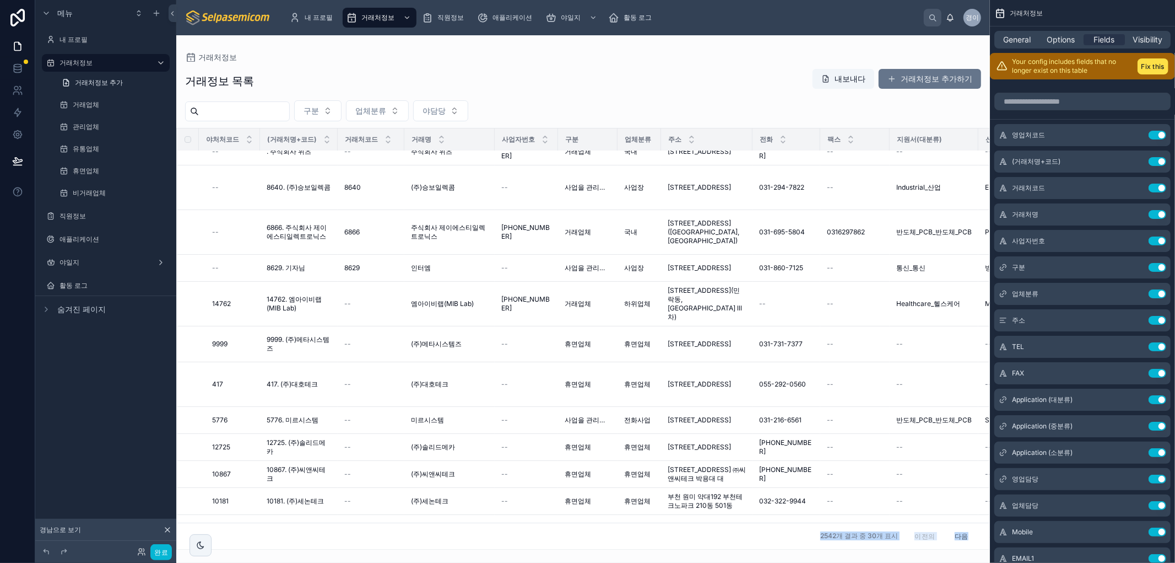
drag, startPoint x: 458, startPoint y: 544, endPoint x: 690, endPoint y: 527, distance: 233.2
click at [701, 524] on div "거래처정보 거래정보 목록 내보내다 거래처정보 추가하기 구분 업체분류 야담당 야처처코드 (거래처명+코드) 거래처코드 거래명 사업자번호 구분 업체…" at bounding box center [583, 292] width 814 height 514
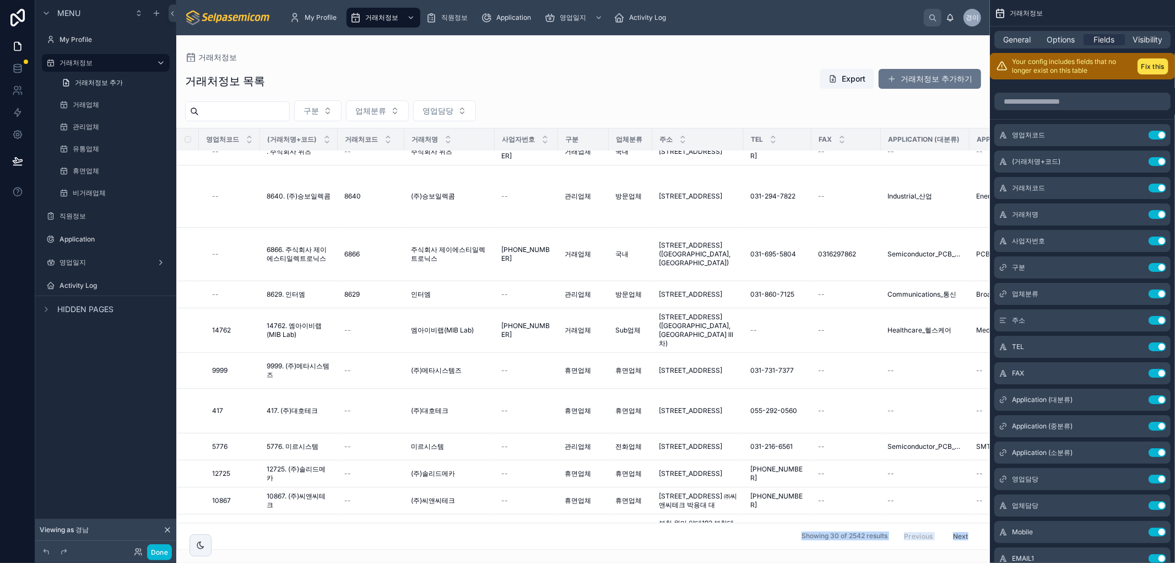
click at [755, 58] on div at bounding box center [583, 298] width 814 height 527
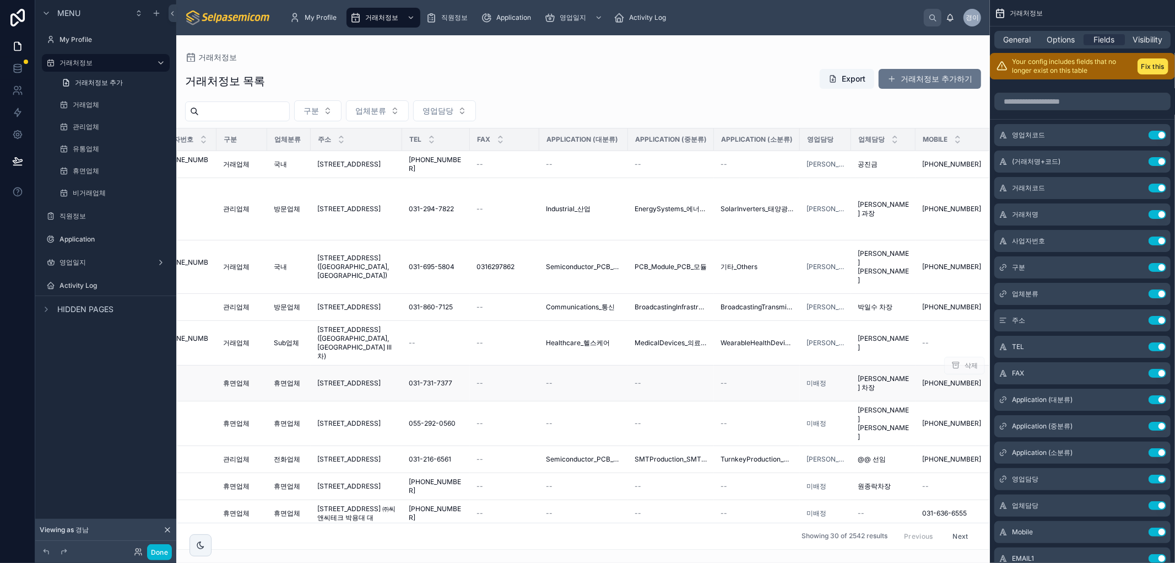
scroll to position [0, 343]
click at [808, 167] on span "[PERSON_NAME]" at bounding box center [825, 164] width 38 height 9
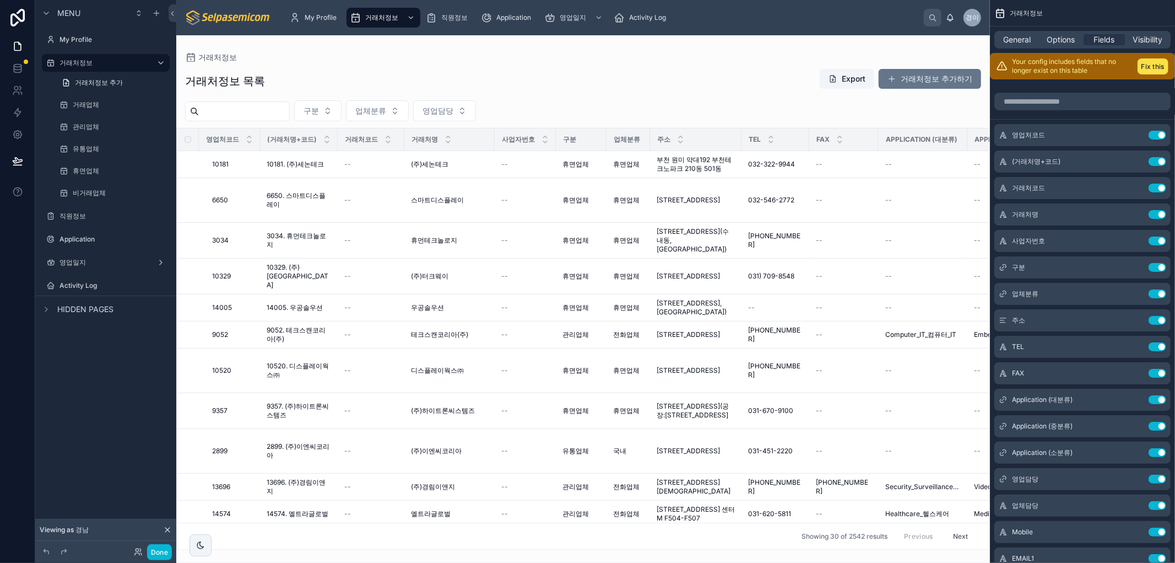
scroll to position [632, 0]
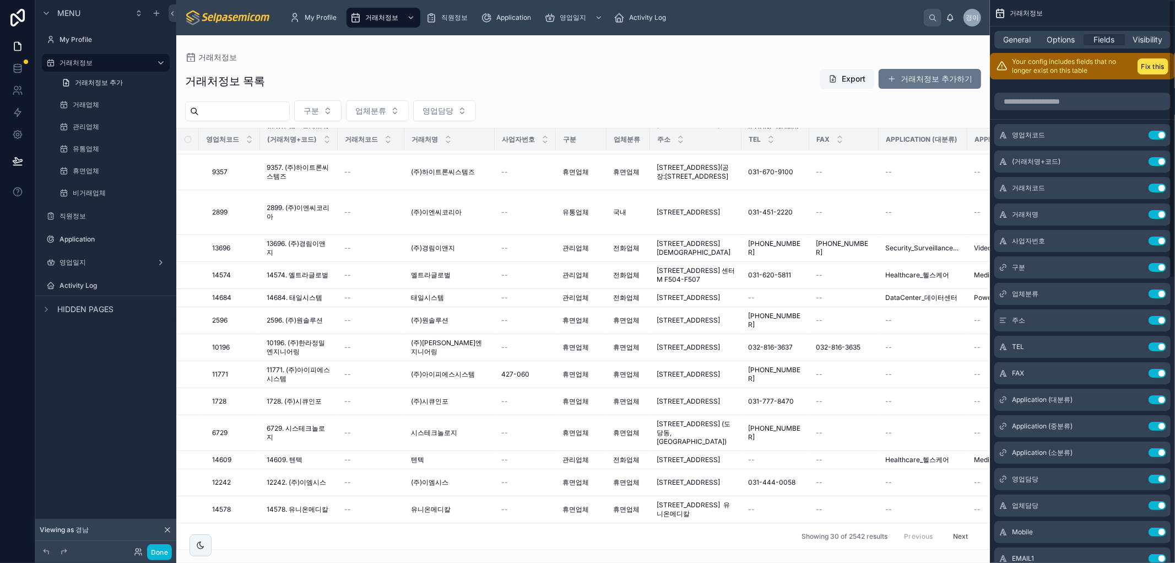
click at [749, 62] on div "거래처정보 목록 Export 거래처정보 추가하기 구분 업체분류 영업담당 영업처코드 (거래처명+코드) 거래처코드 거래처명 사업자번호 구분 업체분…" at bounding box center [583, 306] width 814 height 488
click at [747, 76] on div "거래처정보 목록 Export 거래처정보 추가하기" at bounding box center [583, 80] width 796 height 25
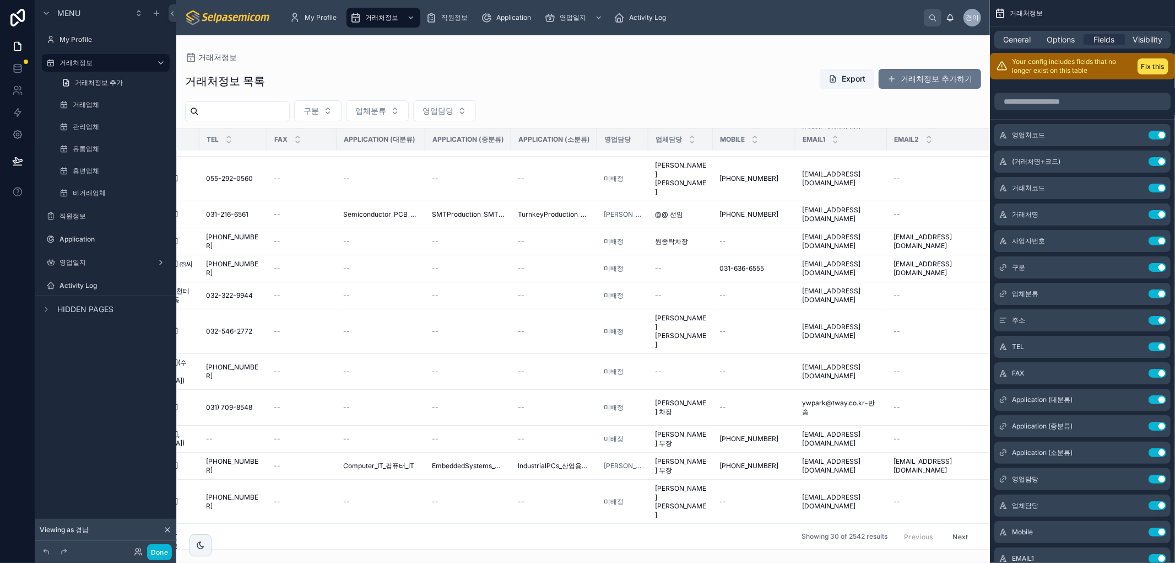
scroll to position [245, 546]
click at [596, 168] on td "미배정" at bounding box center [621, 178] width 51 height 45
click at [602, 210] on span "[PERSON_NAME]" at bounding box center [621, 214] width 38 height 9
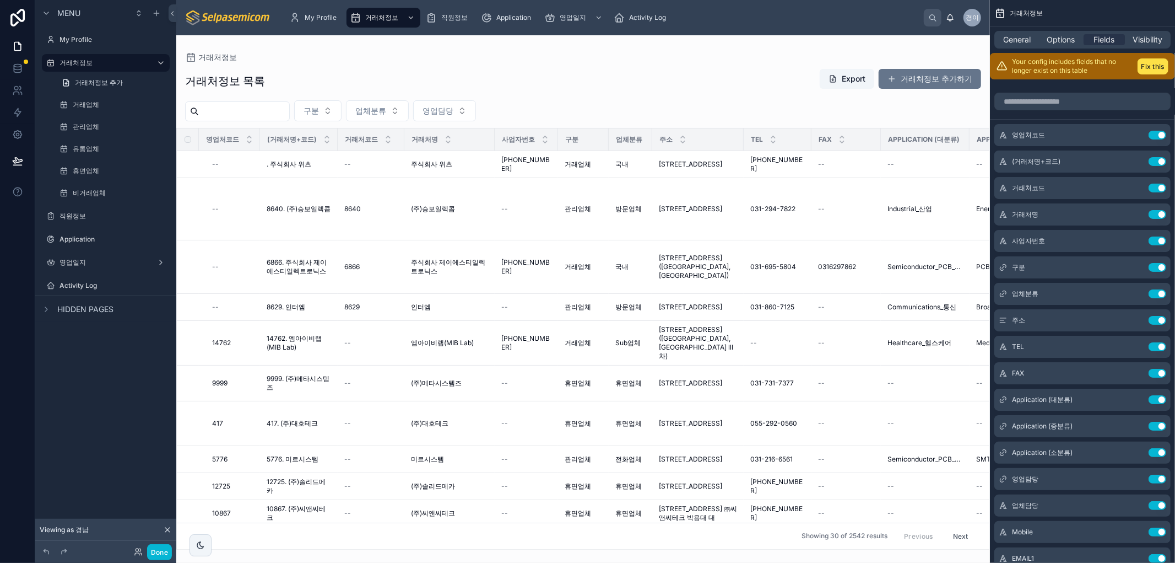
click at [584, 102] on div "구분 업체분류 영업담당" at bounding box center [583, 110] width 814 height 21
drag, startPoint x: 559, startPoint y: 99, endPoint x: 455, endPoint y: 90, distance: 104.0
click at [559, 100] on div "거래처정보 목록 Export 거래처정보 추가하기 구분 업체분류 영업담당 영업처코드 (거래처명+코드) 거래처코드 거래처명 사업자번호 구분 업체분…" at bounding box center [583, 306] width 814 height 488
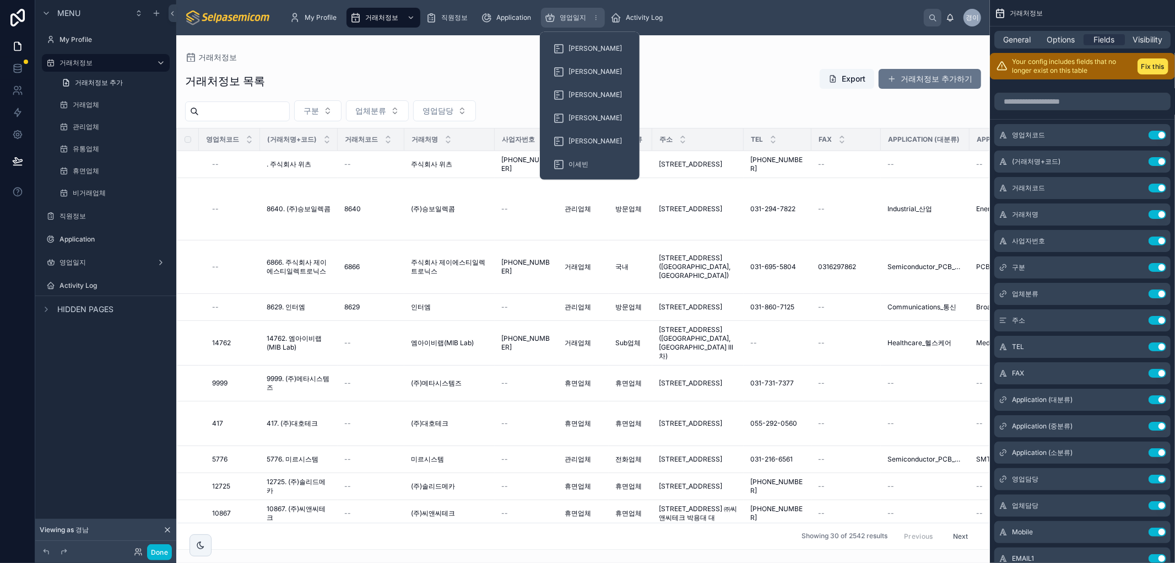
click at [557, 24] on div "영업일지" at bounding box center [572, 18] width 57 height 18
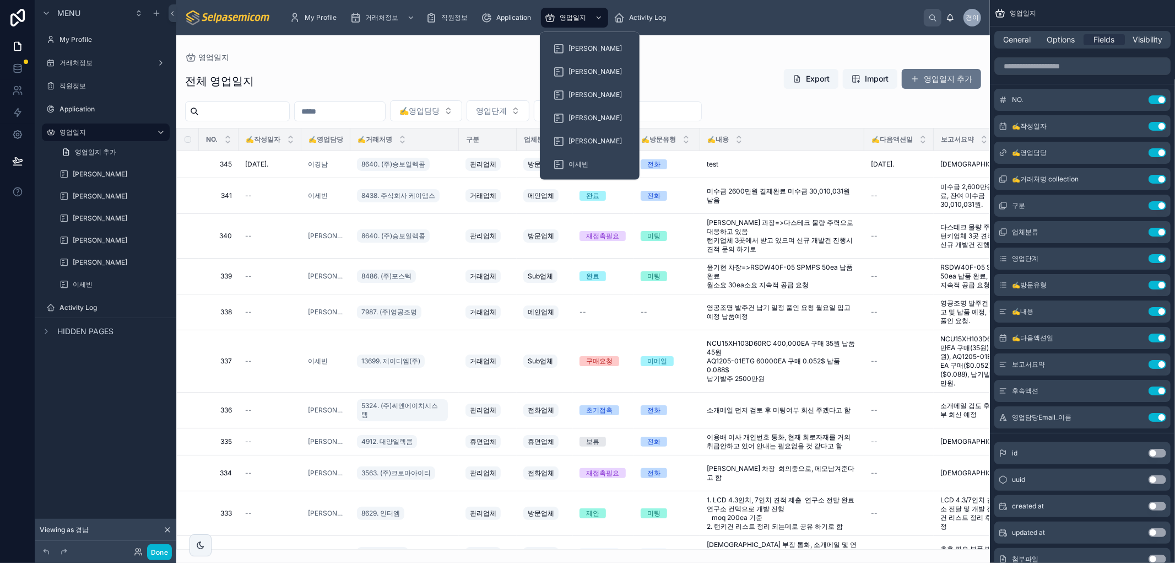
click at [424, 68] on div at bounding box center [583, 298] width 814 height 527
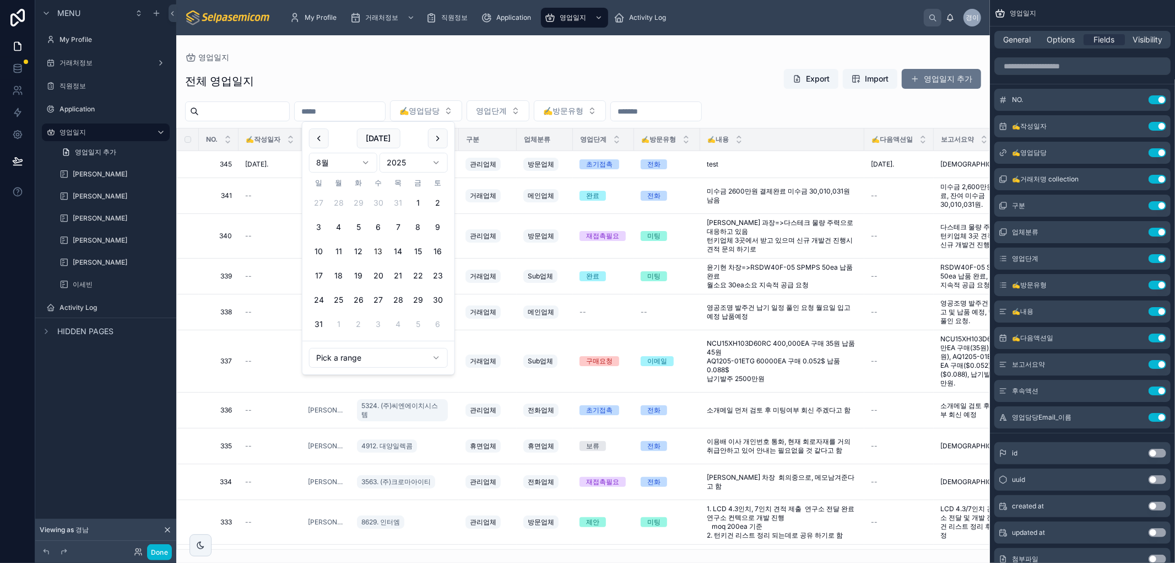
click at [644, 83] on div "전체 영업일지 Export Import 영업일지 추가" at bounding box center [583, 80] width 796 height 25
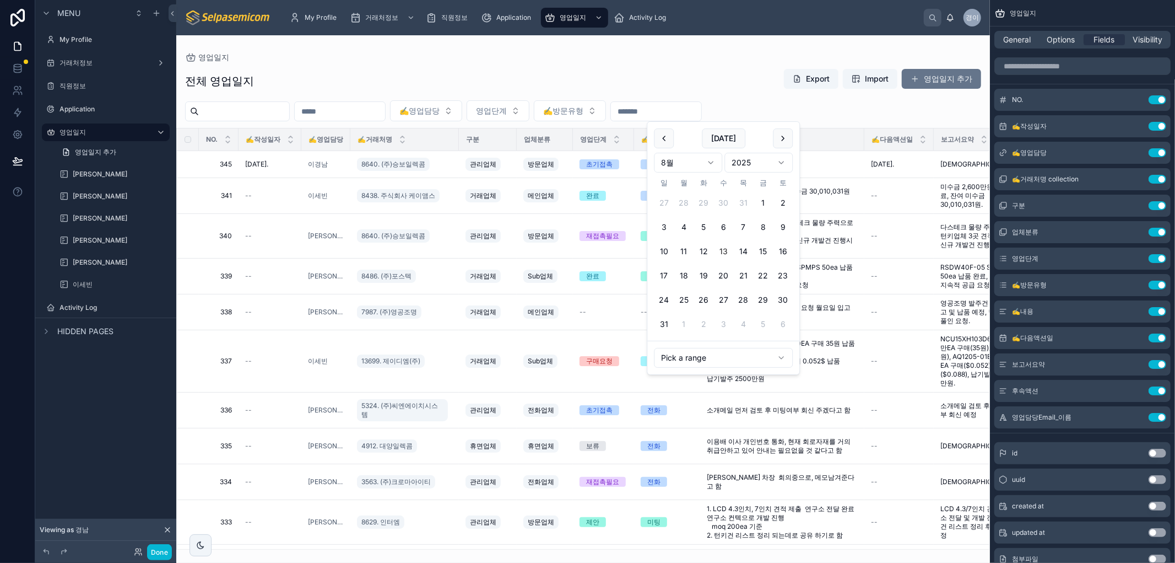
click at [701, 110] on input "text" at bounding box center [656, 111] width 90 height 15
click at [629, 63] on div "전체 영업일지 Export Import 영업일지 추가 ✍️영업담당 영업단계 ✍️방문유형 NO. ✍️작성일자 ✍️영업담당 ✍️거래처명 구분 업체…" at bounding box center [583, 306] width 814 height 488
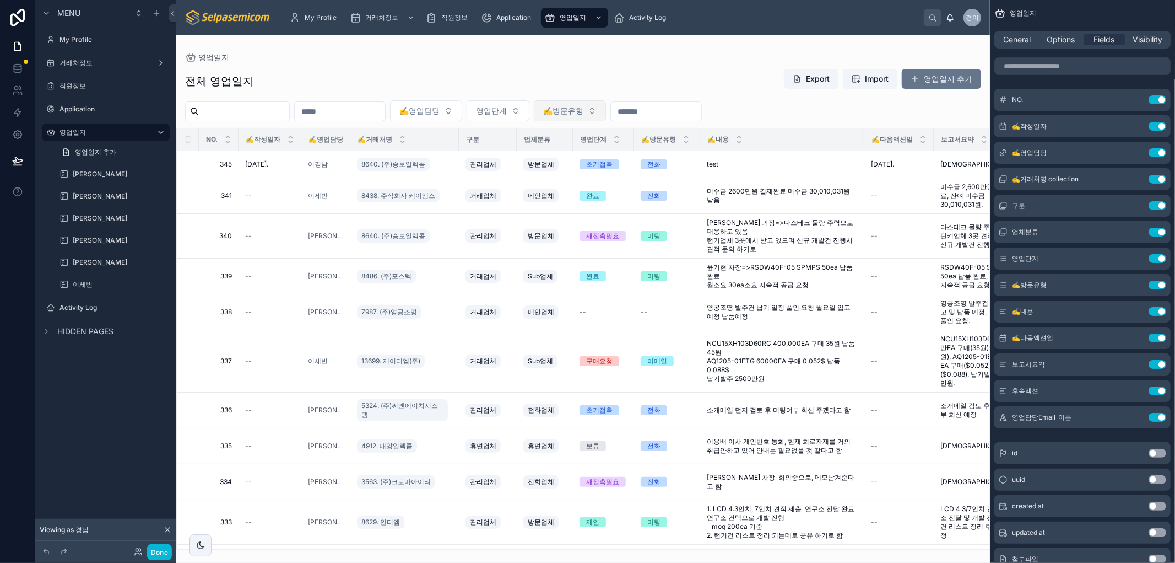
click at [584, 107] on span "✍️방문유형" at bounding box center [563, 110] width 40 height 11
drag, startPoint x: 618, startPoint y: 82, endPoint x: 601, endPoint y: 98, distance: 23.4
click at [618, 81] on div "전체 영업일지 Export Import 영업일지 추가" at bounding box center [583, 80] width 796 height 25
click at [530, 108] on button "영업단계" at bounding box center [498, 110] width 63 height 21
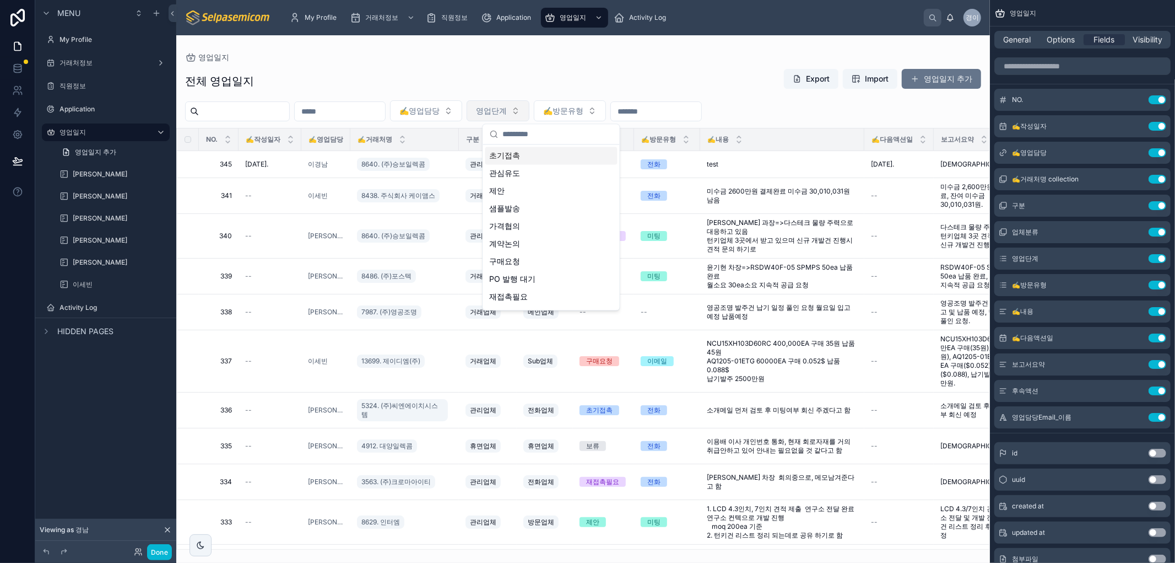
click at [530, 108] on button "영업단계" at bounding box center [498, 110] width 63 height 21
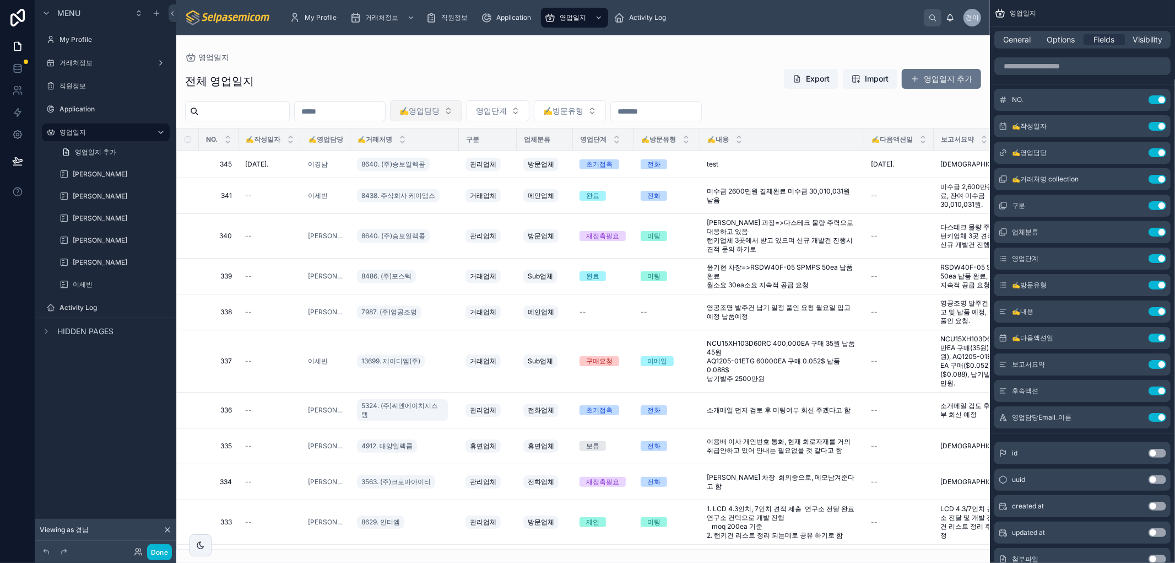
click at [462, 112] on button "✍️영업담당" at bounding box center [426, 110] width 72 height 21
click at [462, 108] on button "✍️영업담당" at bounding box center [426, 110] width 72 height 21
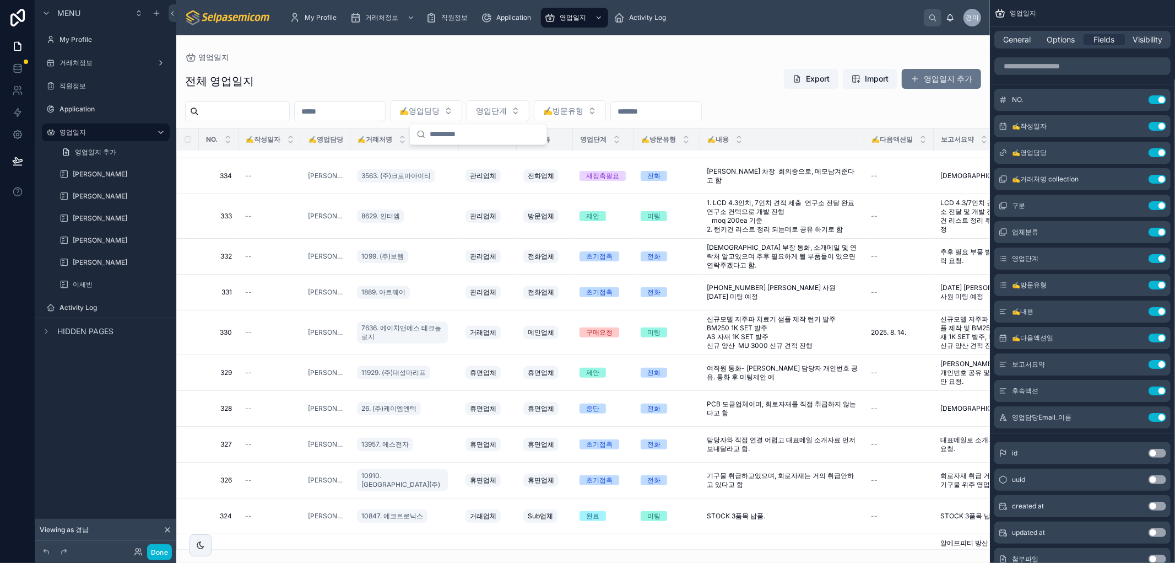
click at [520, 74] on div "전체 영업일지 Export Import 영업일지 추가" at bounding box center [583, 80] width 796 height 25
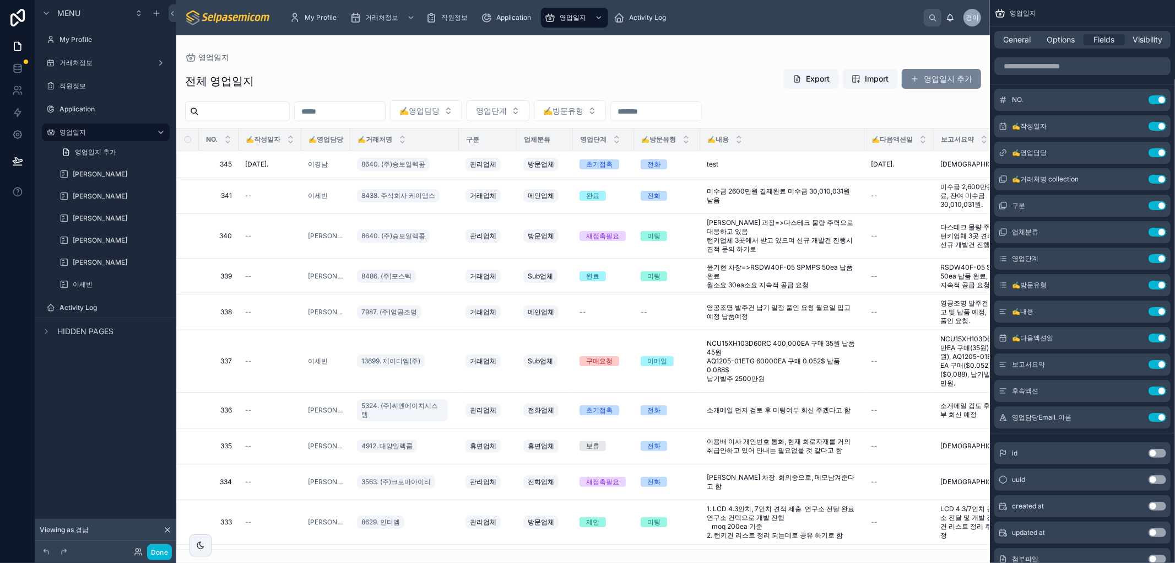
click at [913, 80] on span at bounding box center [915, 78] width 9 height 9
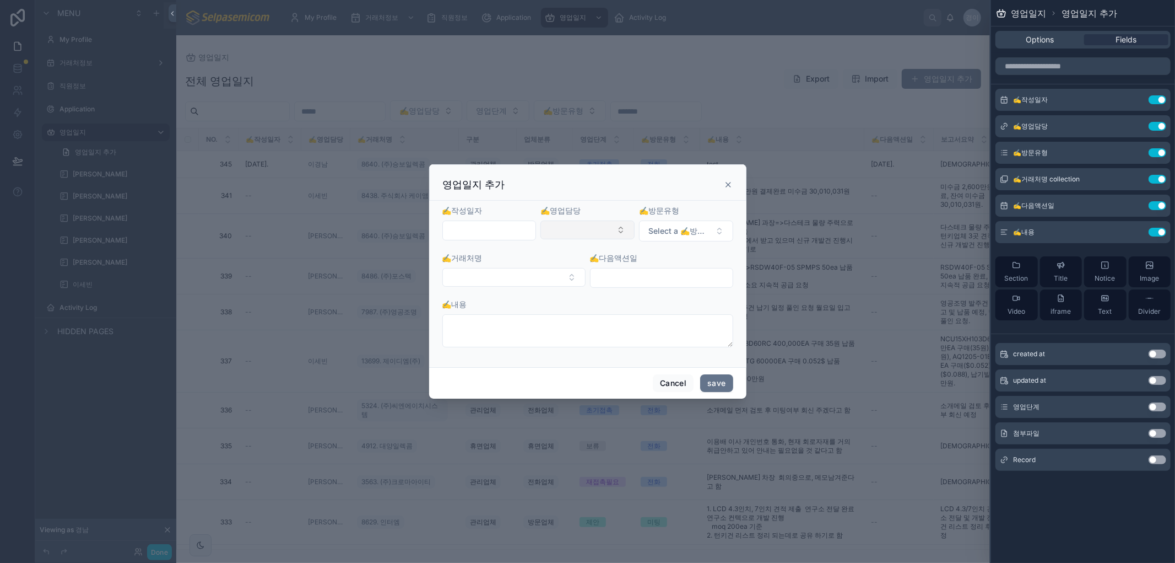
click at [586, 233] on button "Select Button" at bounding box center [588, 229] width 94 height 19
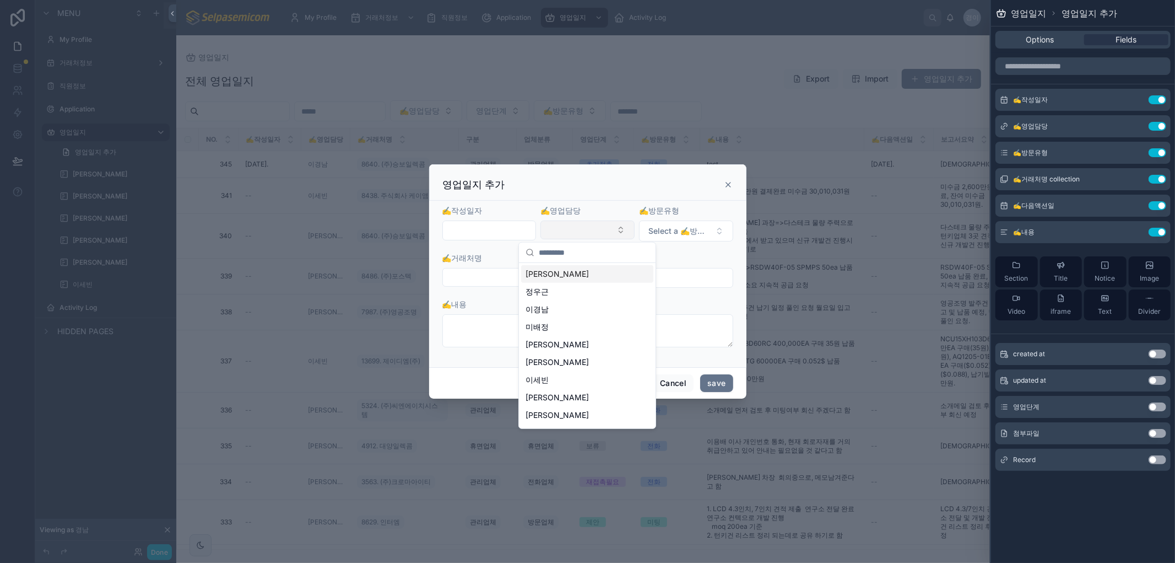
click at [585, 233] on button "Select Button" at bounding box center [588, 229] width 94 height 19
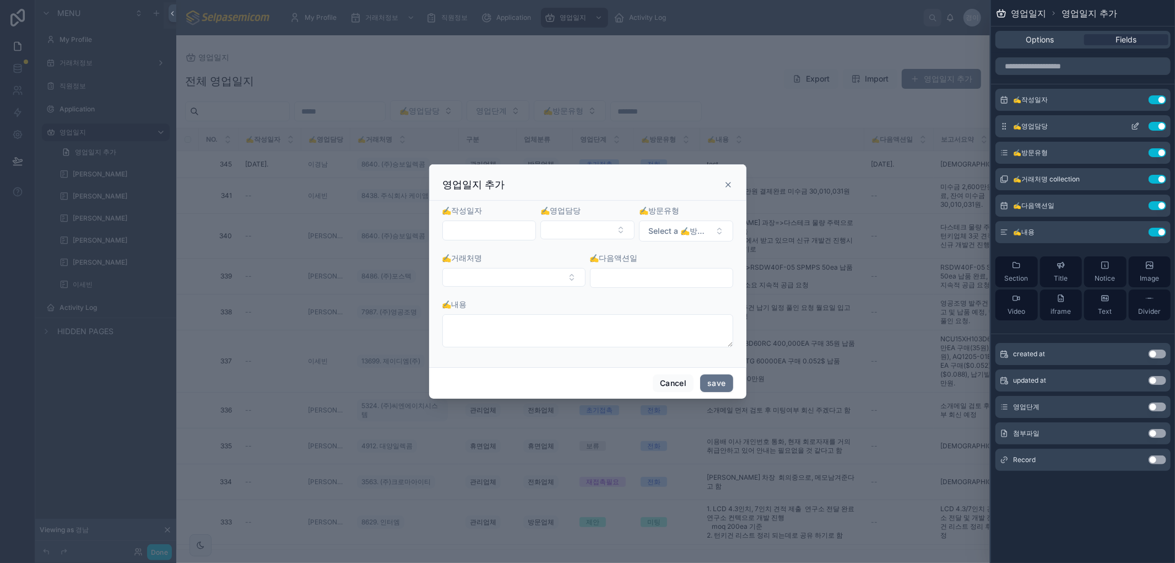
click at [1133, 127] on icon at bounding box center [1135, 127] width 5 height 5
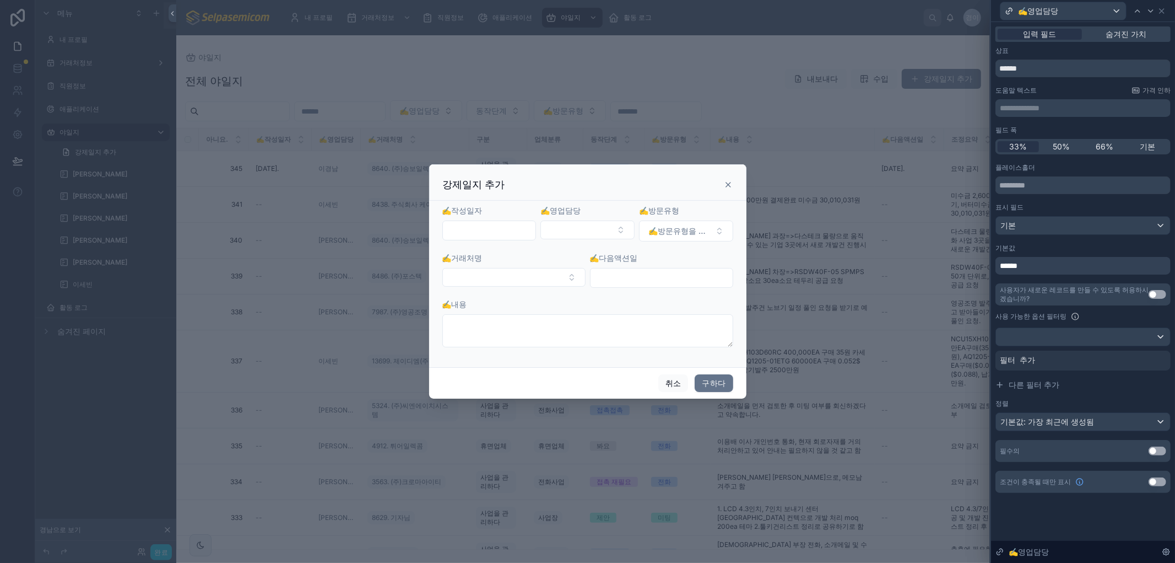
click at [1065, 212] on div "표시 필드 기본" at bounding box center [1083, 219] width 175 height 32
click at [1065, 252] on div "기본값 ******" at bounding box center [1083, 259] width 175 height 31
click at [1021, 180] on input "text" at bounding box center [1083, 185] width 175 height 18
click at [998, 185] on input "text" at bounding box center [1083, 185] width 175 height 18
click at [1003, 182] on input "text" at bounding box center [1083, 185] width 175 height 18
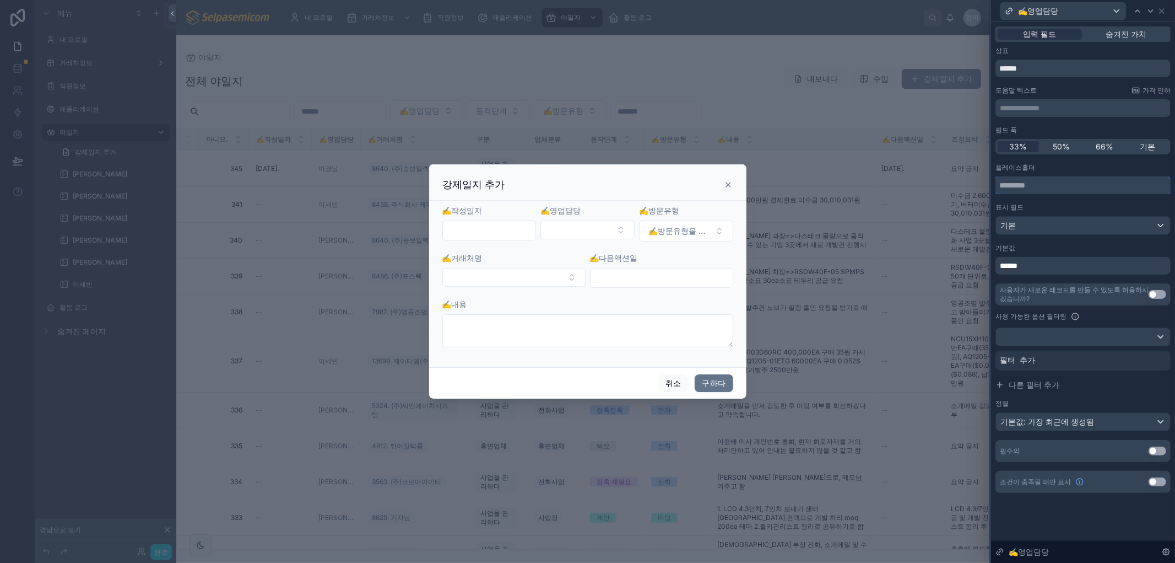
click at [1003, 182] on input "text" at bounding box center [1083, 185] width 175 height 18
drag, startPoint x: 1003, startPoint y: 182, endPoint x: 1009, endPoint y: 182, distance: 6.1
click at [1005, 182] on input "text" at bounding box center [1083, 185] width 175 height 18
click at [1018, 186] on input "text" at bounding box center [1083, 185] width 175 height 18
click at [1020, 187] on input "text" at bounding box center [1083, 185] width 175 height 18
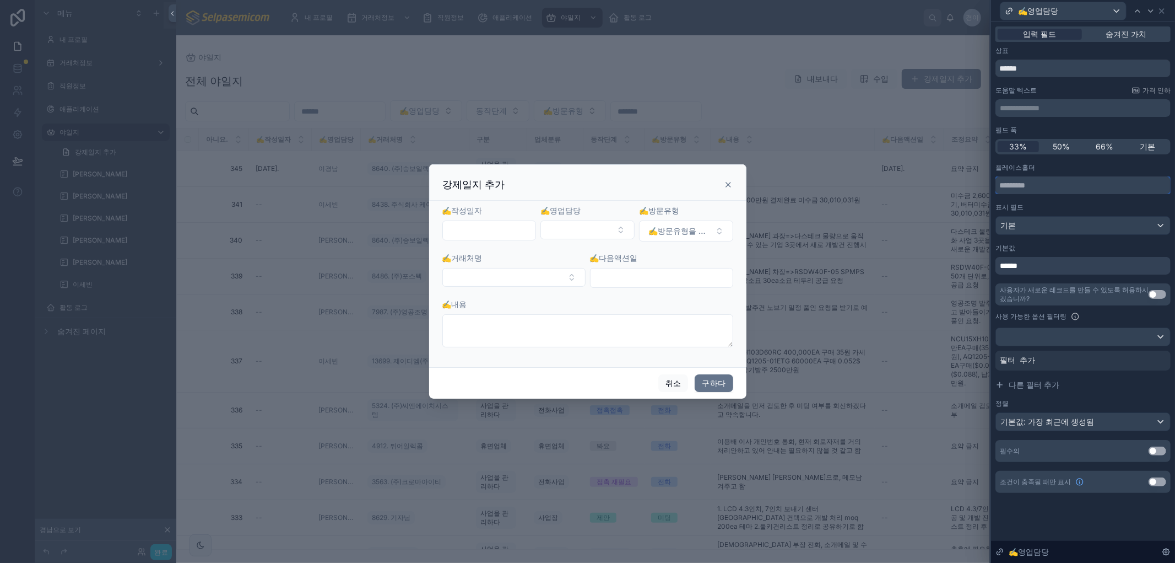
click at [1037, 182] on input "text" at bounding box center [1083, 185] width 175 height 18
click at [1038, 182] on input "text" at bounding box center [1083, 185] width 175 height 18
click at [1027, 229] on div "기본" at bounding box center [1083, 226] width 174 height 18
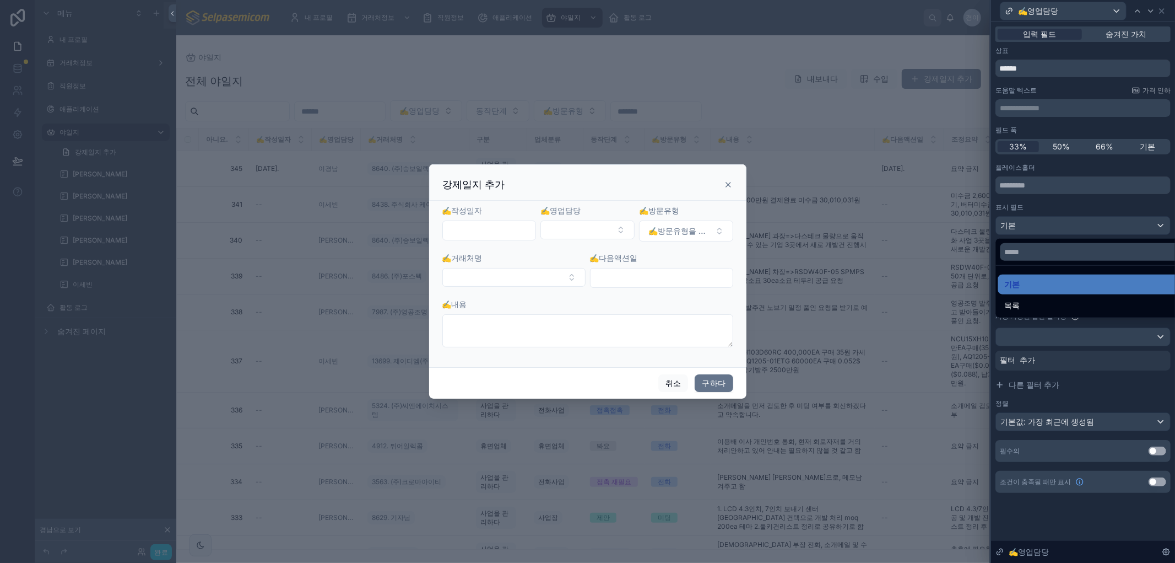
click at [1052, 209] on div at bounding box center [1083, 281] width 184 height 563
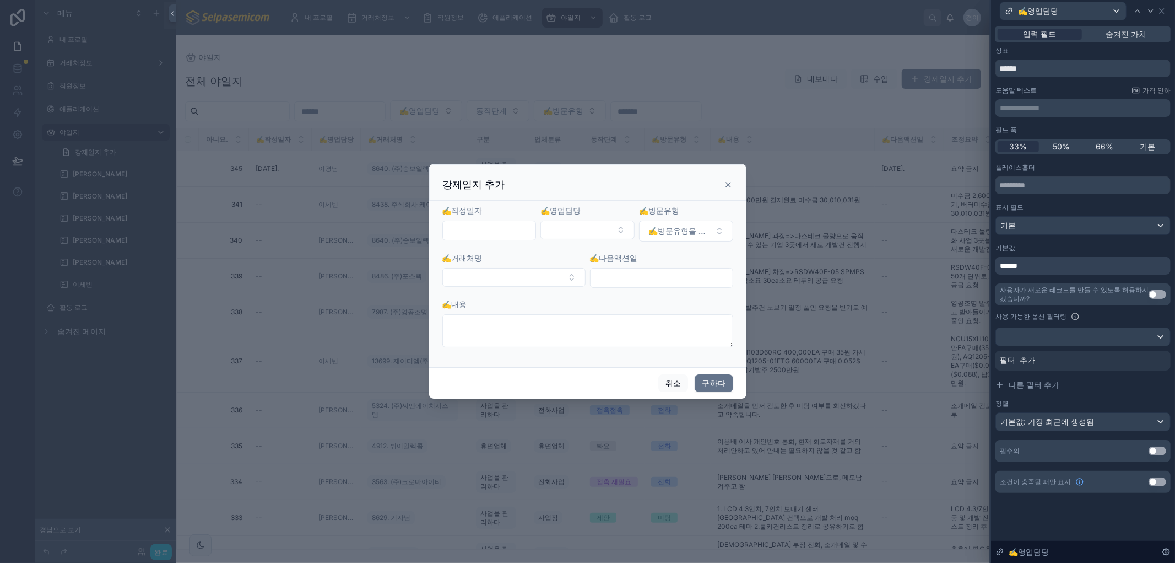
click at [1062, 269] on div "******" at bounding box center [1083, 266] width 175 height 18
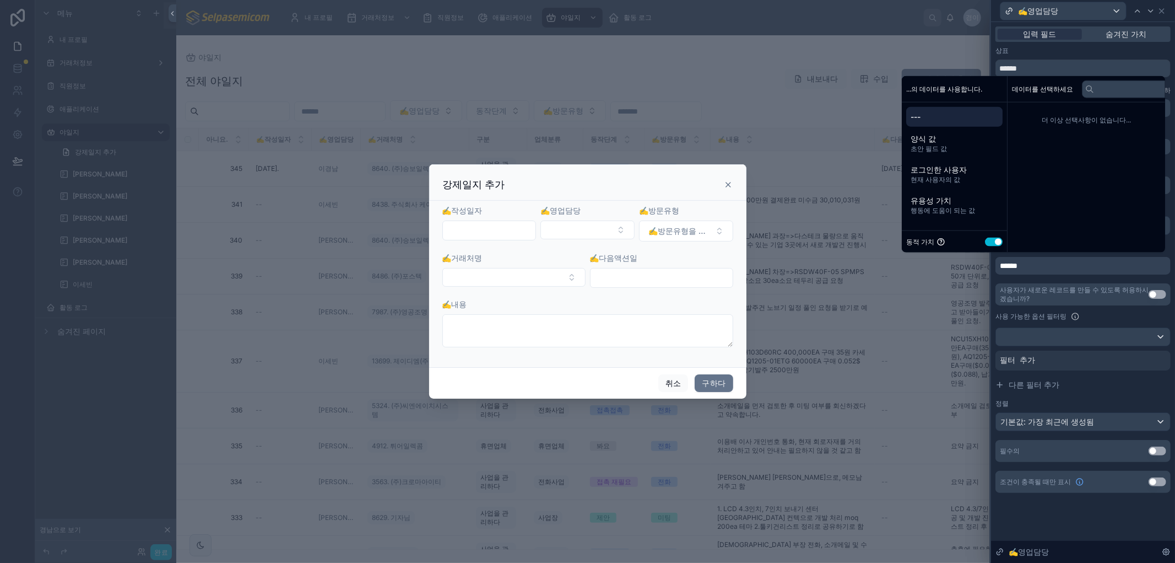
click at [947, 115] on span "---" at bounding box center [955, 116] width 88 height 11
click at [984, 240] on div "동적 가치 설정 사용" at bounding box center [954, 241] width 96 height 13
click at [992, 240] on button "설정 사용" at bounding box center [994, 241] width 18 height 9
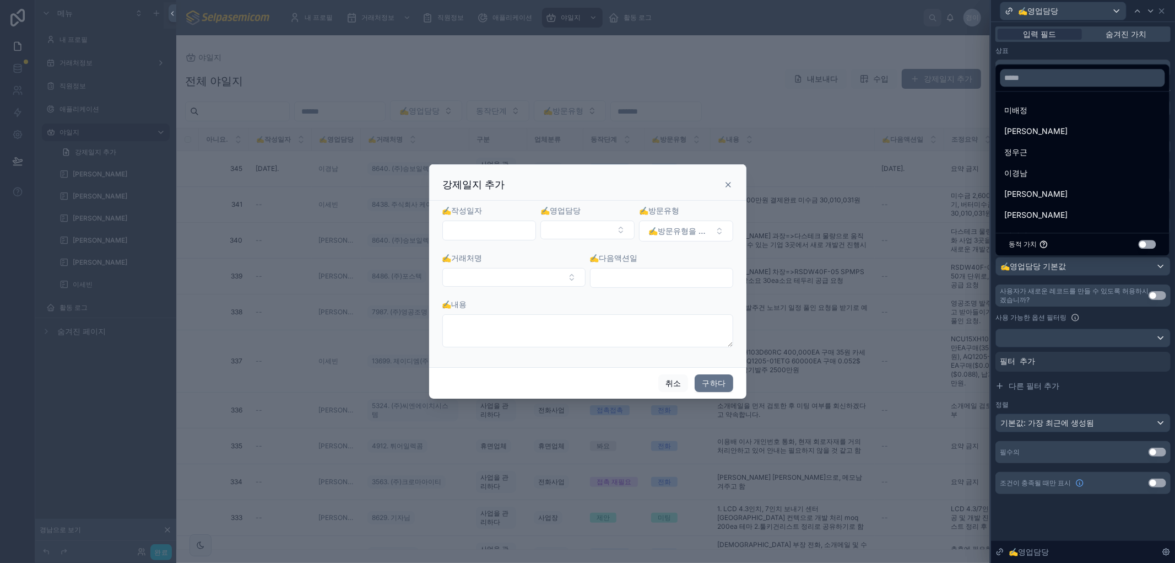
click at [1146, 245] on button "설정 사용" at bounding box center [1148, 244] width 18 height 9
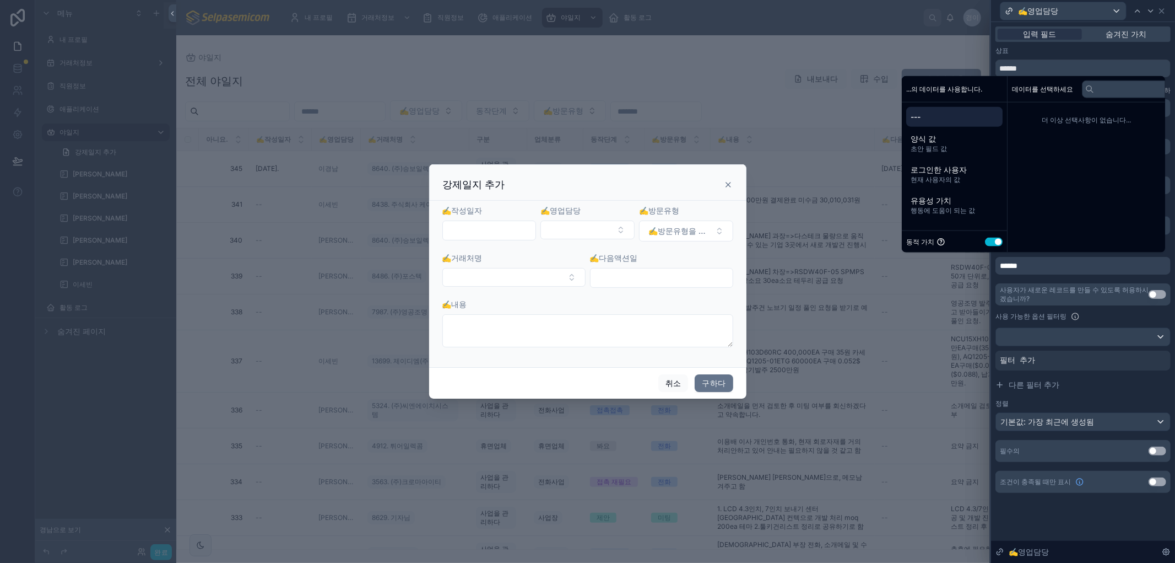
click at [1117, 314] on div "사용 가능한 옵션 필터링" at bounding box center [1083, 316] width 175 height 13
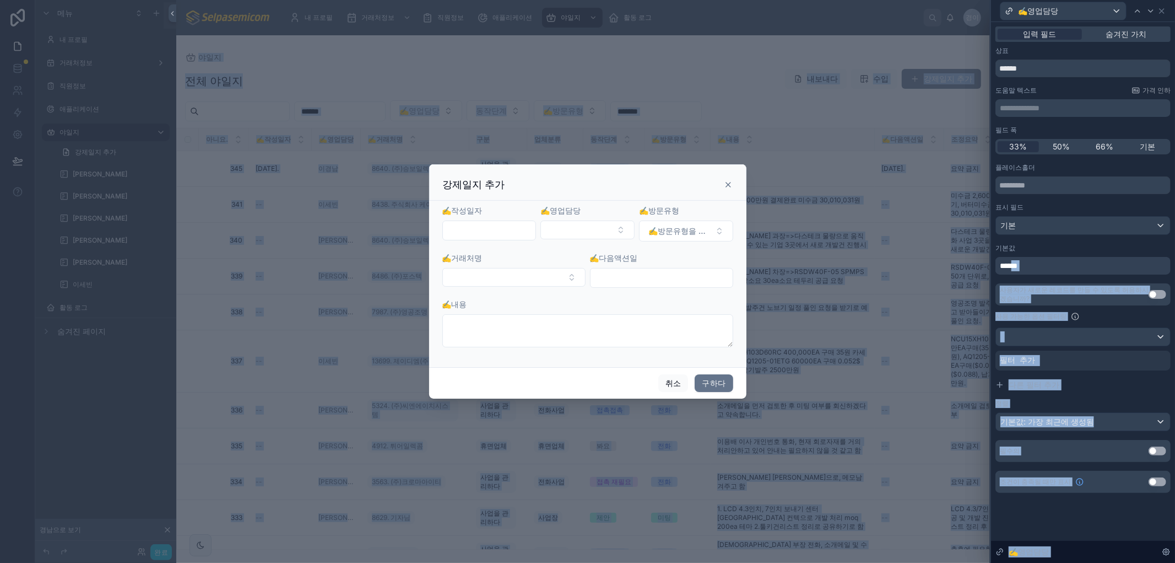
drag, startPoint x: 1028, startPoint y: 262, endPoint x: 1019, endPoint y: 263, distance: 8.3
click at [978, 265] on div "**********" at bounding box center [587, 281] width 1175 height 563
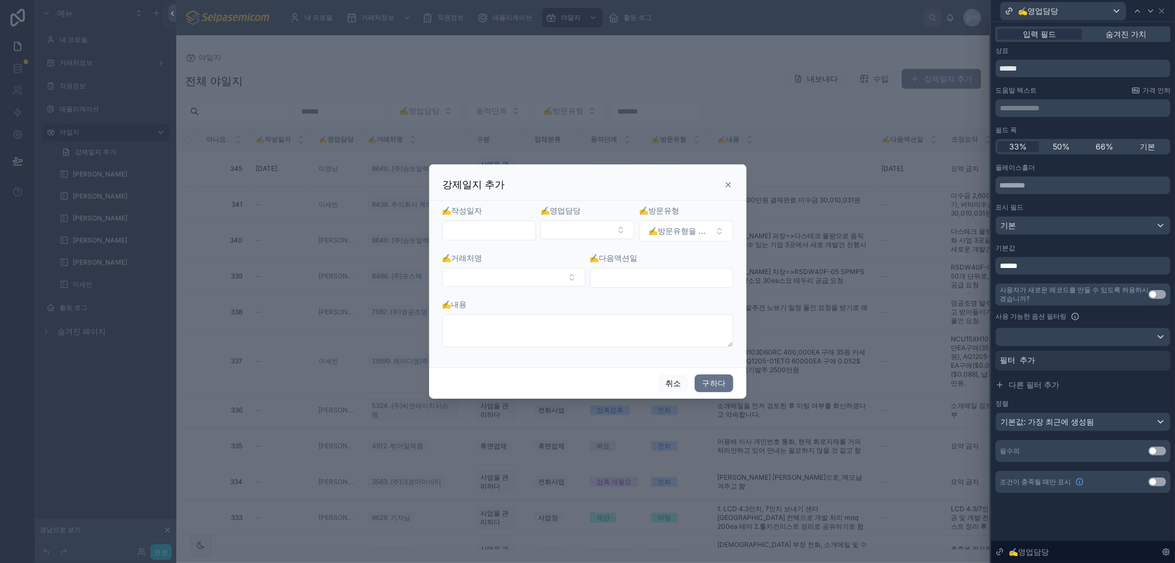
click at [1018, 262] on font "******" at bounding box center [1009, 266] width 18 height 8
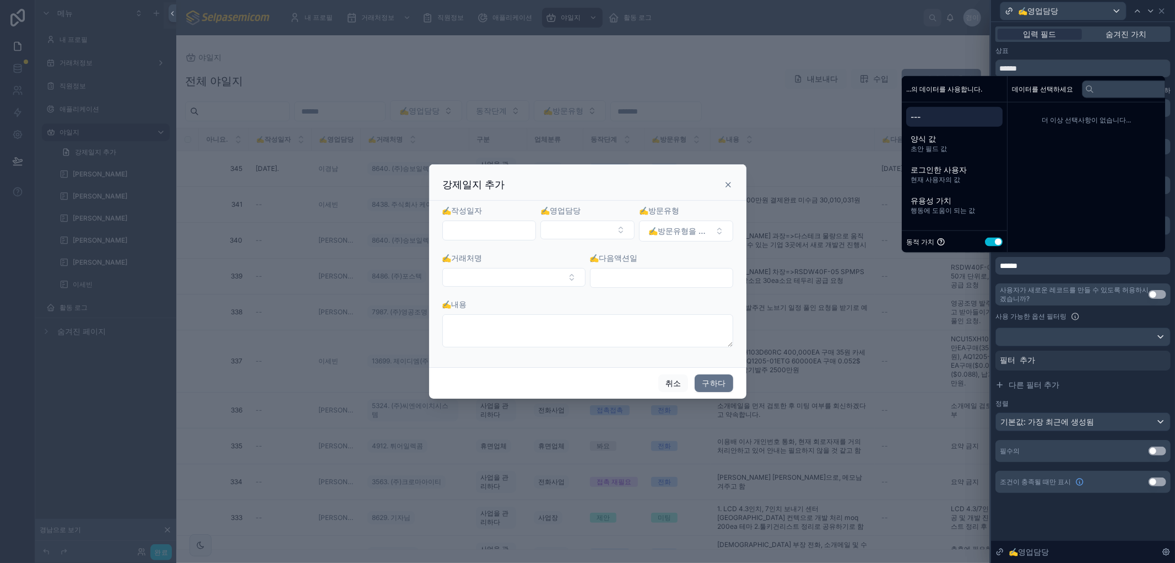
click at [1072, 264] on div "******" at bounding box center [1083, 266] width 175 height 18
click at [1120, 322] on div "사용 가능한 옵션 필터링" at bounding box center [1083, 316] width 175 height 13
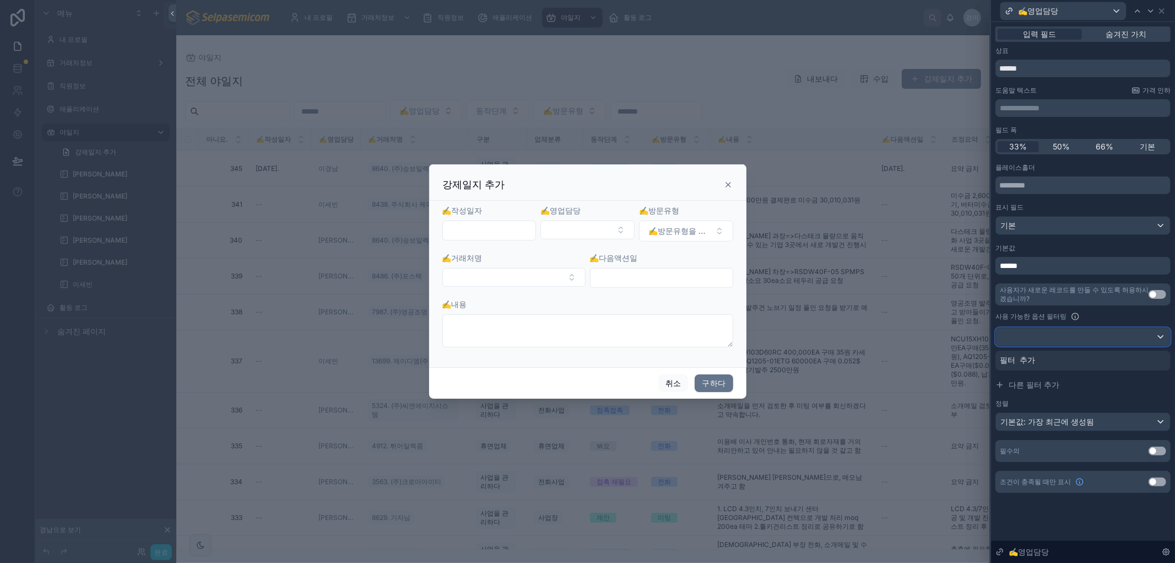
click at [1032, 334] on div at bounding box center [1083, 337] width 174 height 18
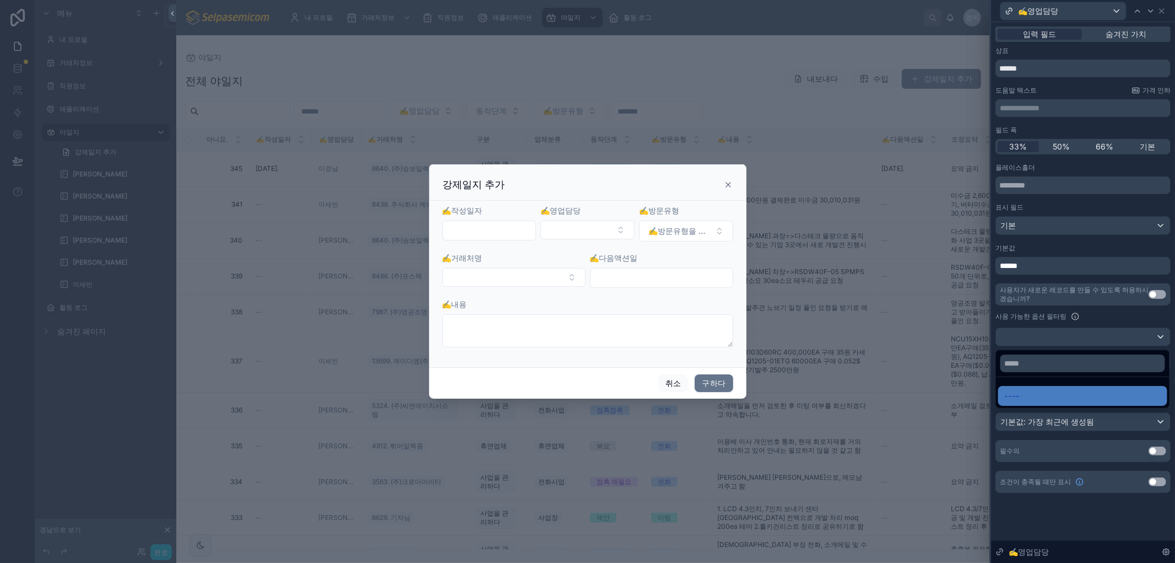
drag, startPoint x: 1043, startPoint y: 397, endPoint x: 1018, endPoint y: 423, distance: 35.5
click at [1043, 396] on div "----" at bounding box center [1083, 395] width 156 height 13
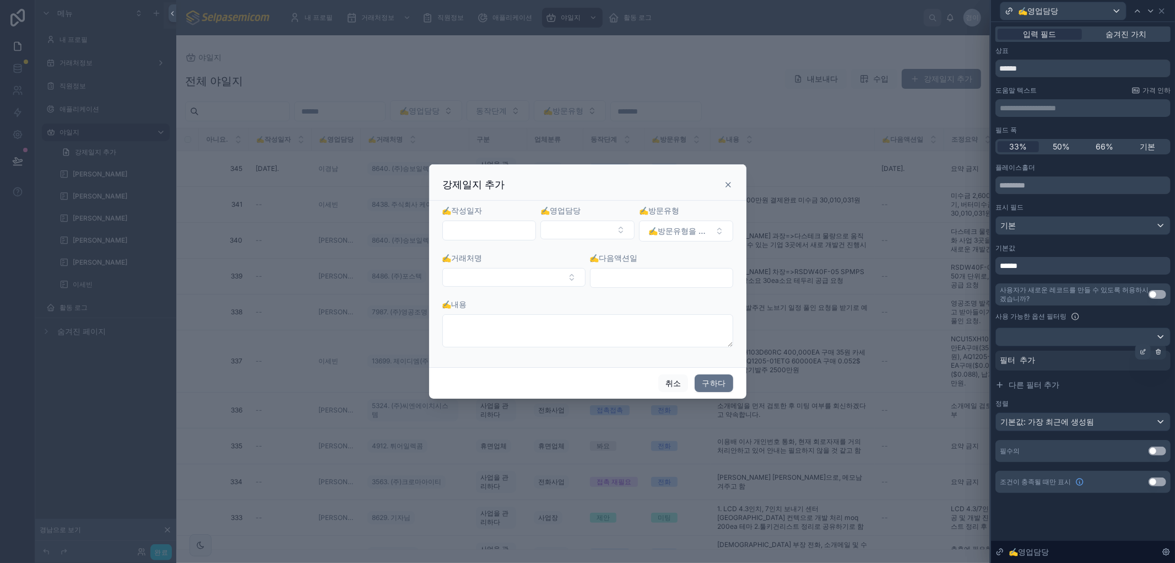
click at [1141, 351] on icon at bounding box center [1143, 352] width 4 height 4
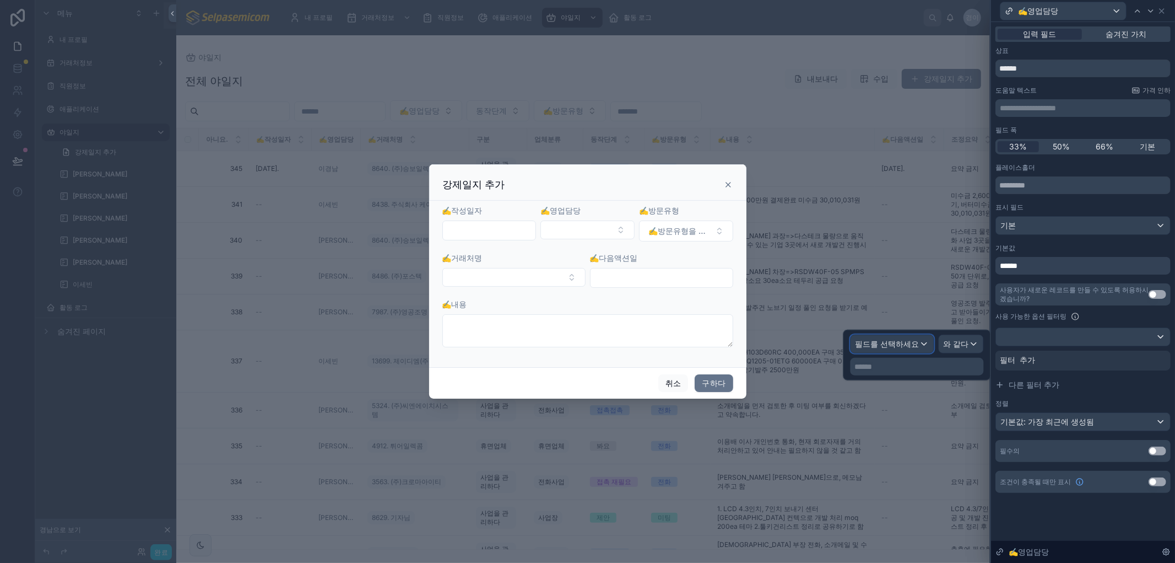
click at [900, 349] on div "필드를 선택하세요" at bounding box center [892, 344] width 83 height 18
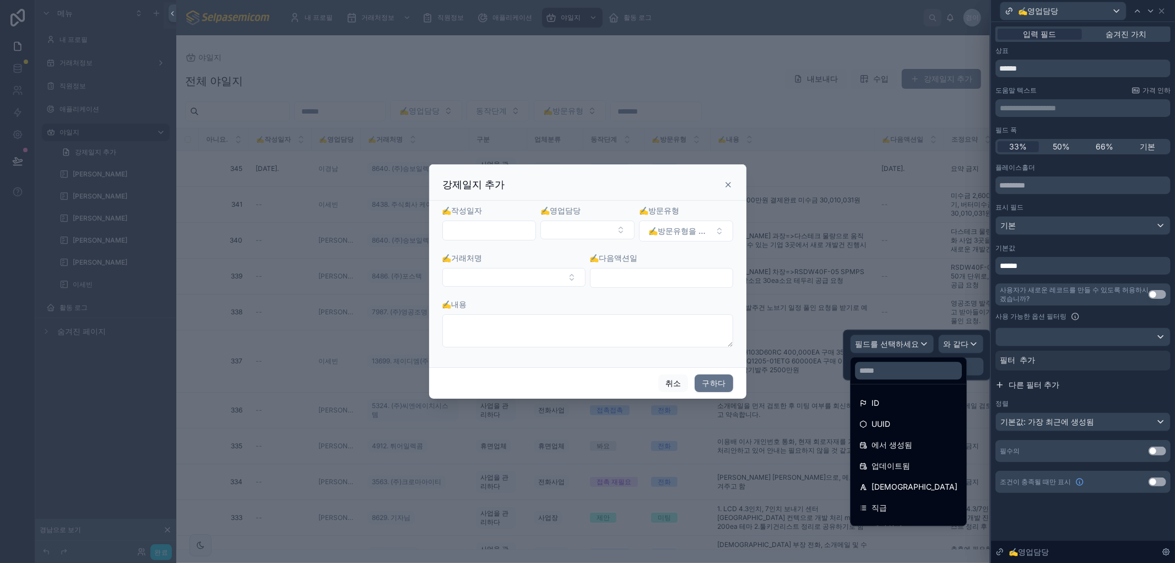
drag, startPoint x: 1124, startPoint y: 402, endPoint x: 1093, endPoint y: 384, distance: 36.6
click at [1122, 401] on div "정렬" at bounding box center [1083, 403] width 175 height 9
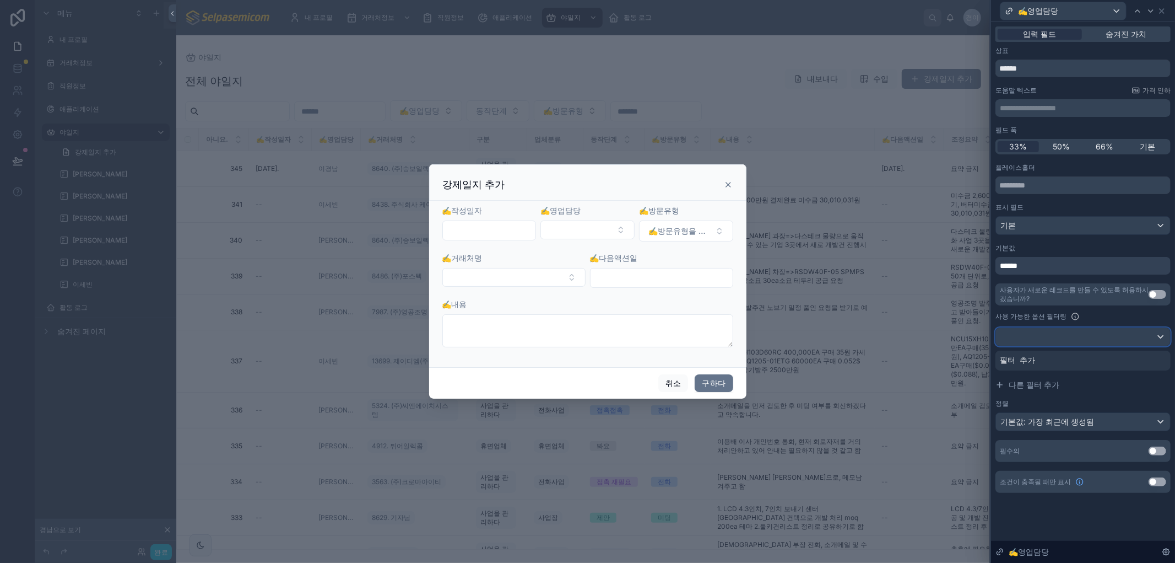
click at [1055, 334] on div at bounding box center [1083, 337] width 174 height 18
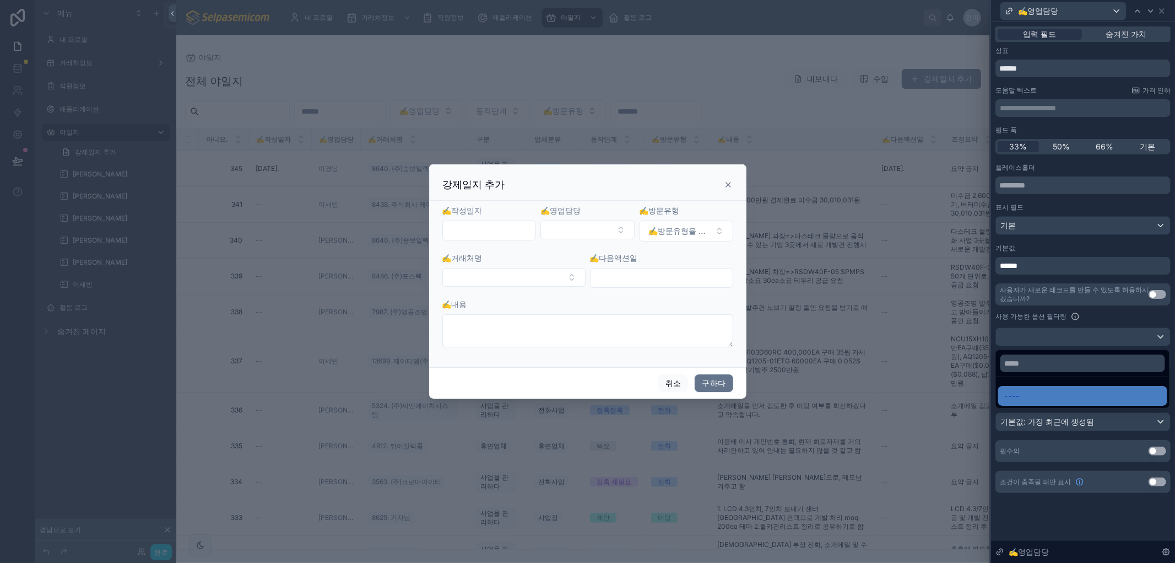
click at [1055, 334] on div at bounding box center [1083, 281] width 184 height 563
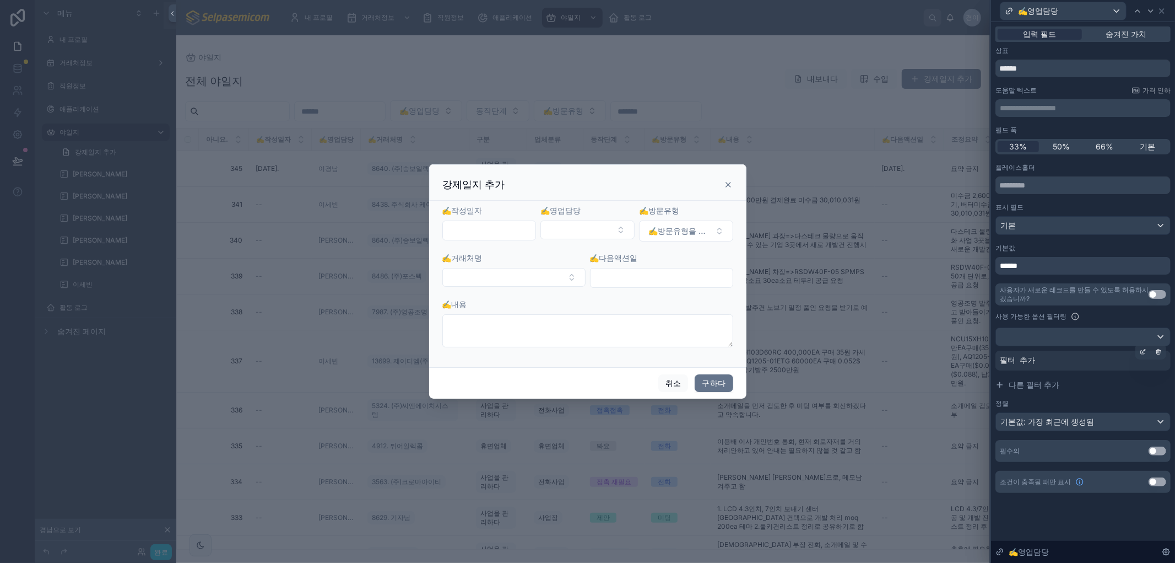
click at [1021, 359] on font "필터 추가" at bounding box center [1017, 360] width 35 height 9
click at [1136, 351] on div at bounding box center [1143, 351] width 15 height 15
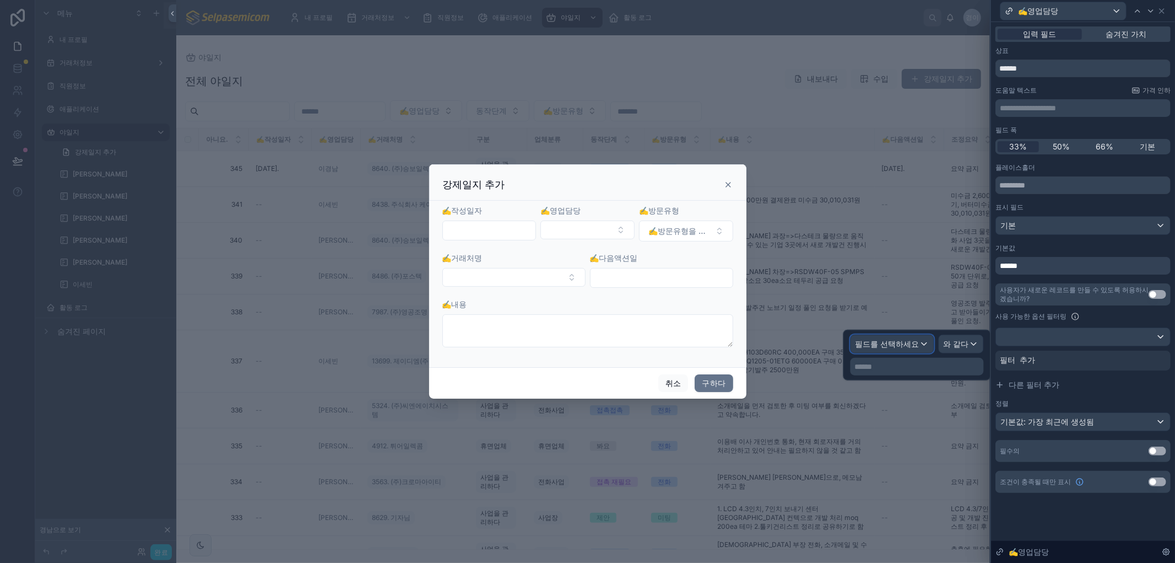
click at [928, 342] on div "필드를 선택하세요" at bounding box center [892, 344] width 83 height 18
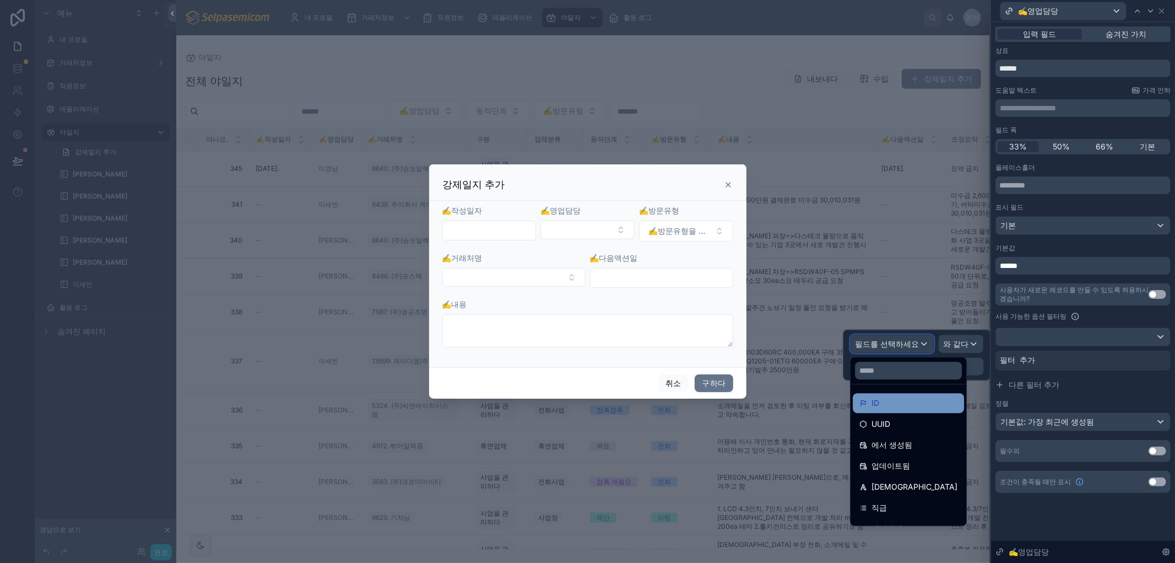
scroll to position [61, 0]
click at [912, 421] on div "[DEMOGRAPHIC_DATA]" at bounding box center [909, 425] width 98 height 13
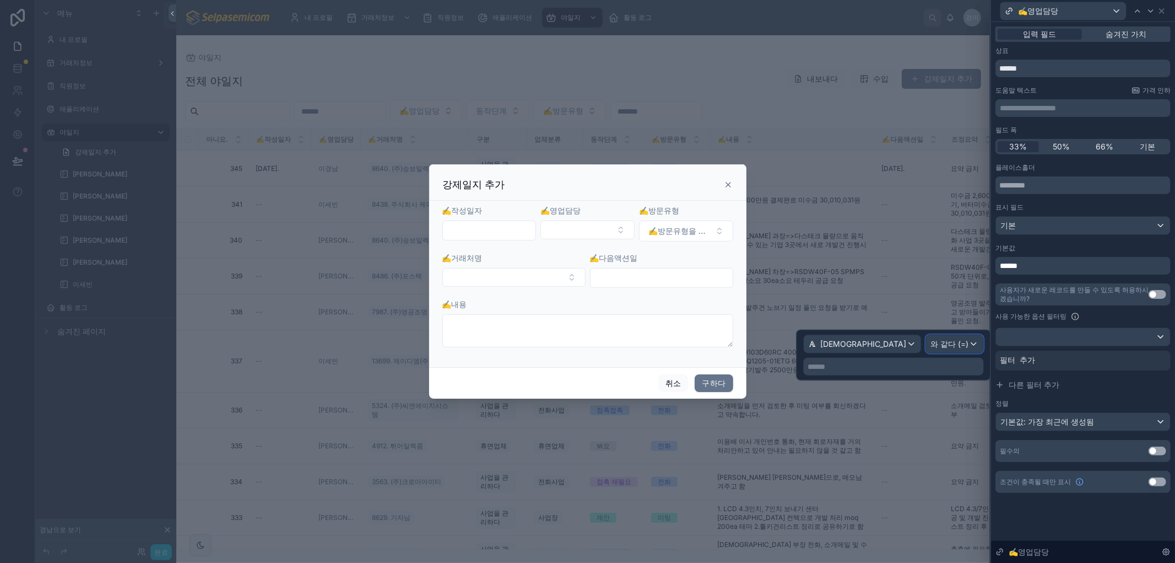
click at [960, 345] on font "와 같다 (=)" at bounding box center [950, 343] width 38 height 9
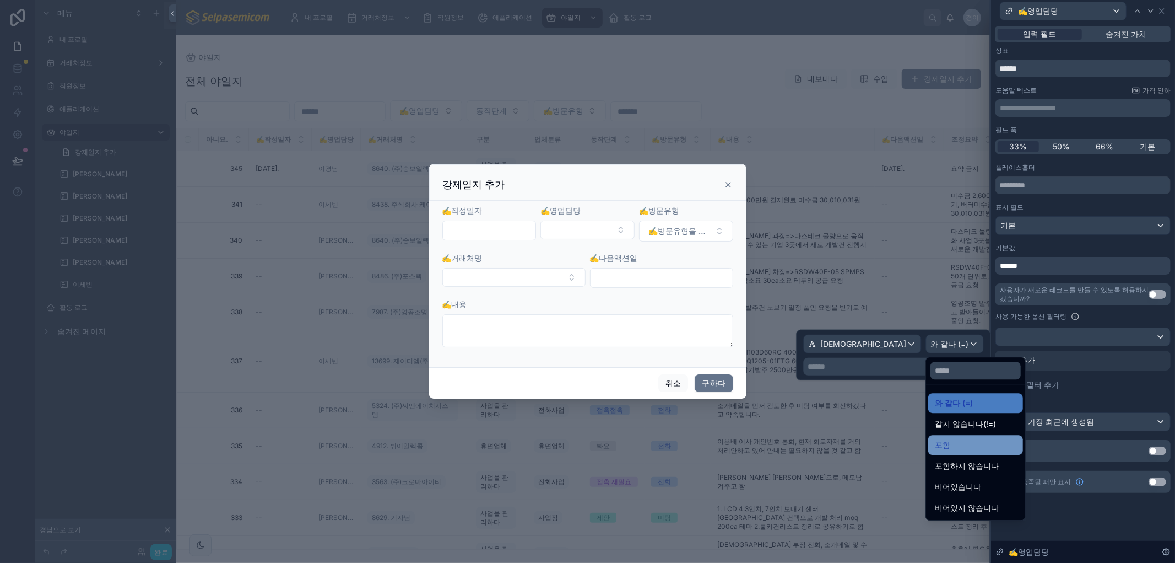
click at [959, 441] on div "포함" at bounding box center [976, 444] width 82 height 13
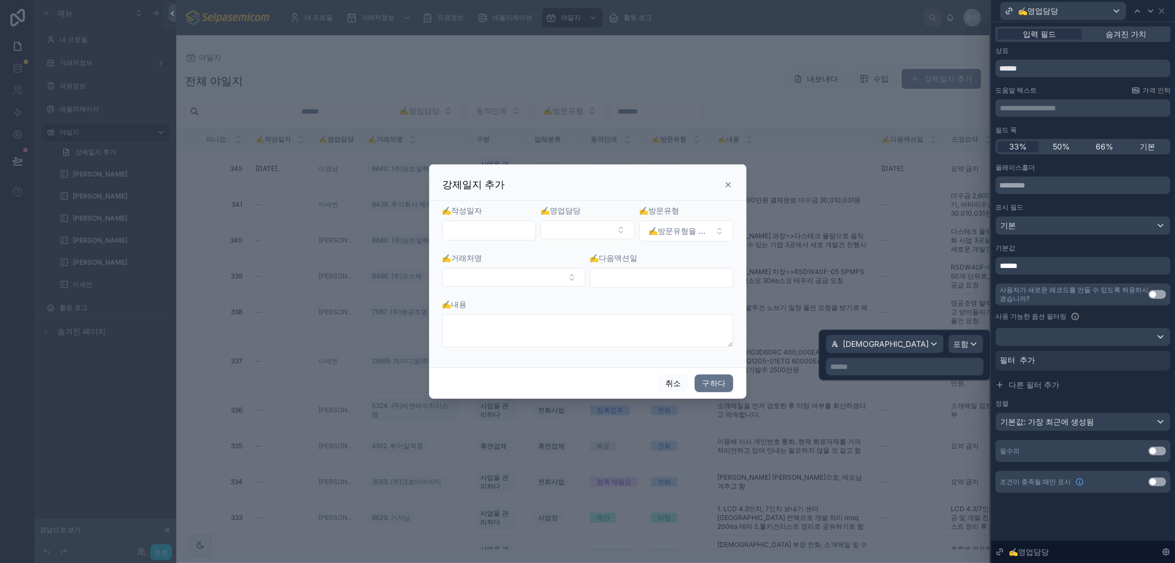
click at [926, 366] on p "****** ﻿" at bounding box center [906, 366] width 151 height 11
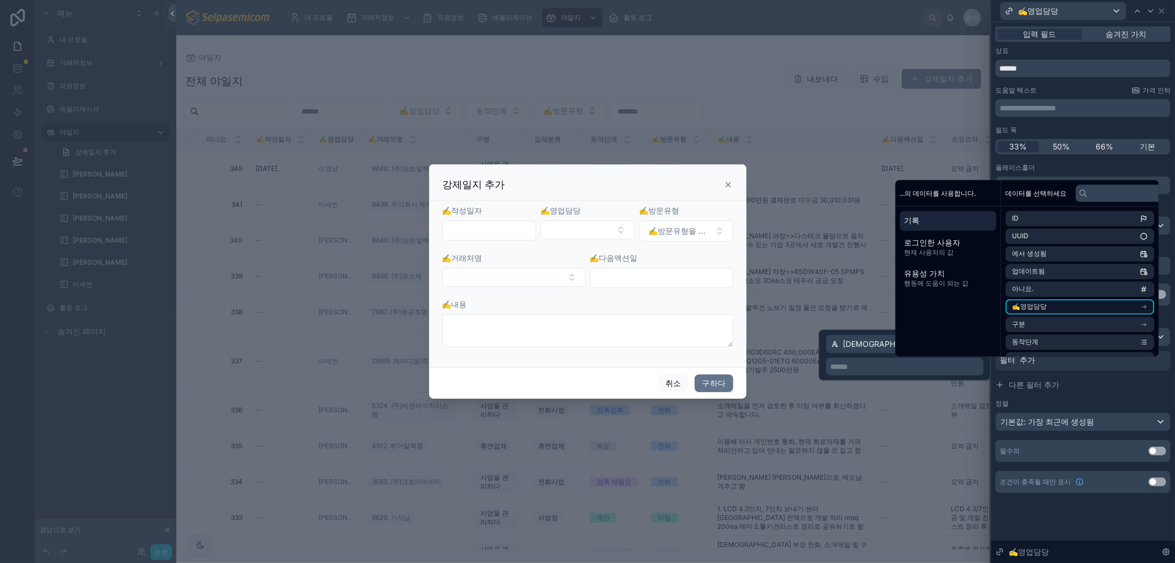
click at [1143, 307] on icon "스크롤 가능한 콘텐츠" at bounding box center [1145, 307] width 8 height 8
click at [1148, 310] on li "[DEMOGRAPHIC_DATA]" at bounding box center [1080, 308] width 149 height 15
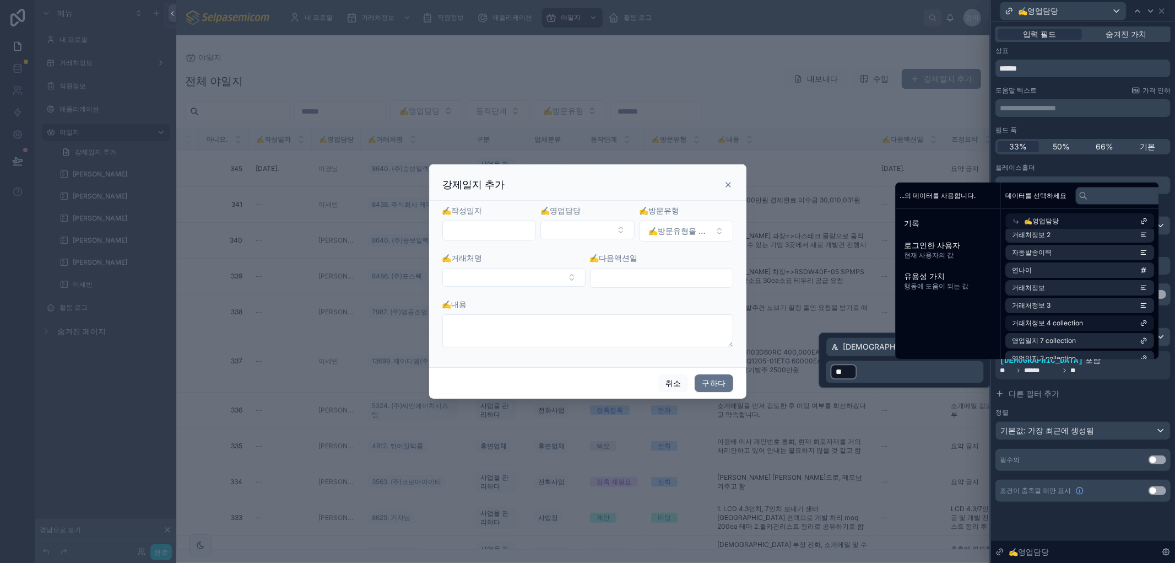
scroll to position [334, 0]
click at [963, 365] on p "﻿ ** ﻿ ﻿" at bounding box center [906, 372] width 151 height 18
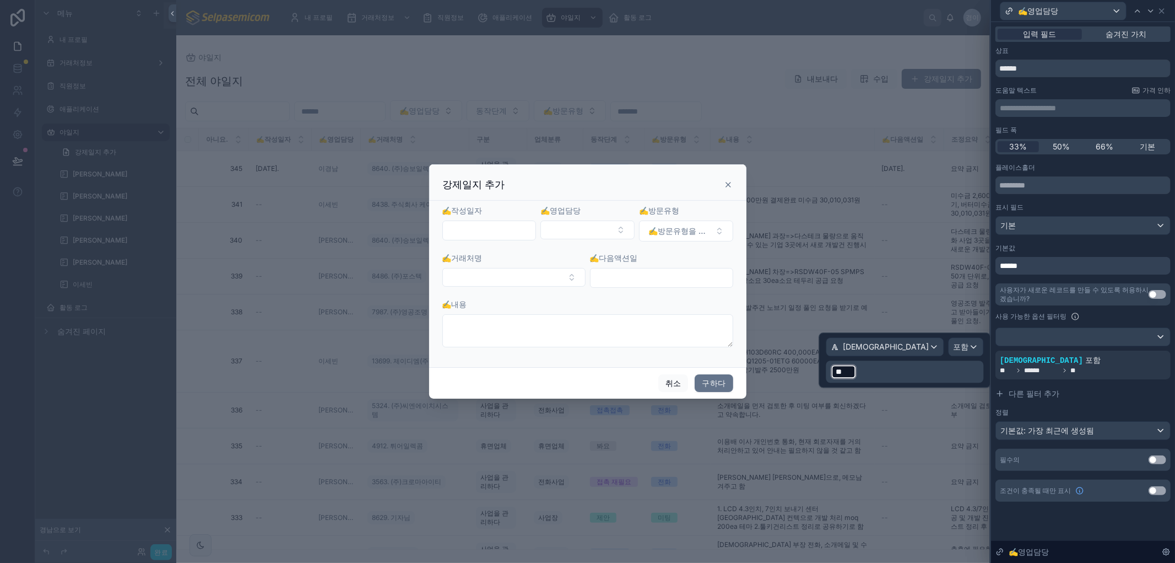
click at [960, 375] on p "﻿ ** ﻿ ﻿" at bounding box center [906, 372] width 151 height 18
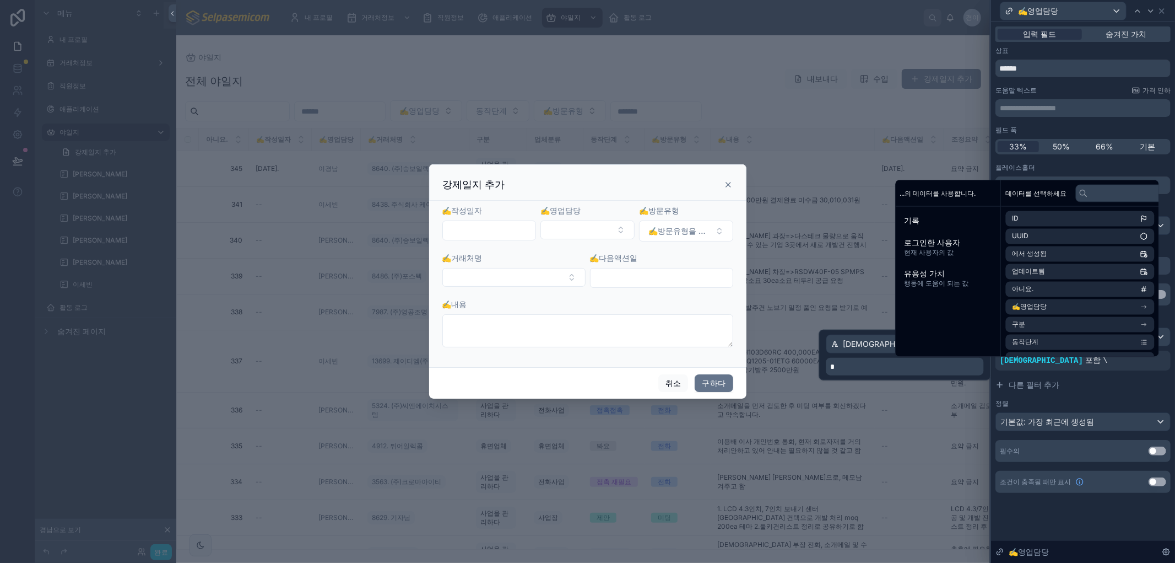
click at [955, 368] on p "*" at bounding box center [906, 366] width 151 height 11
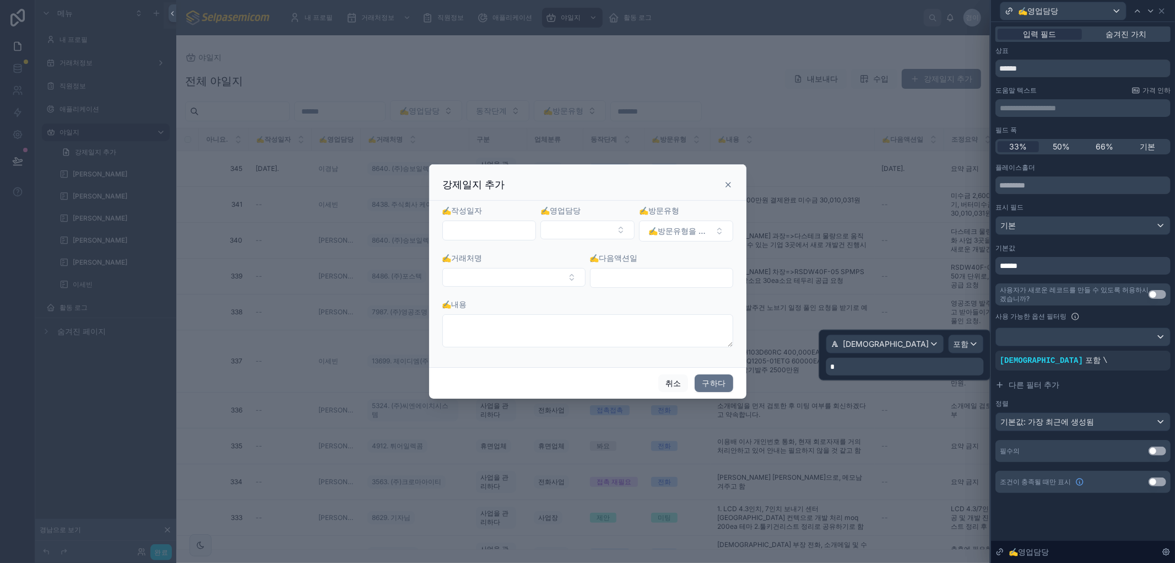
click at [911, 362] on p "*" at bounding box center [906, 366] width 151 height 11
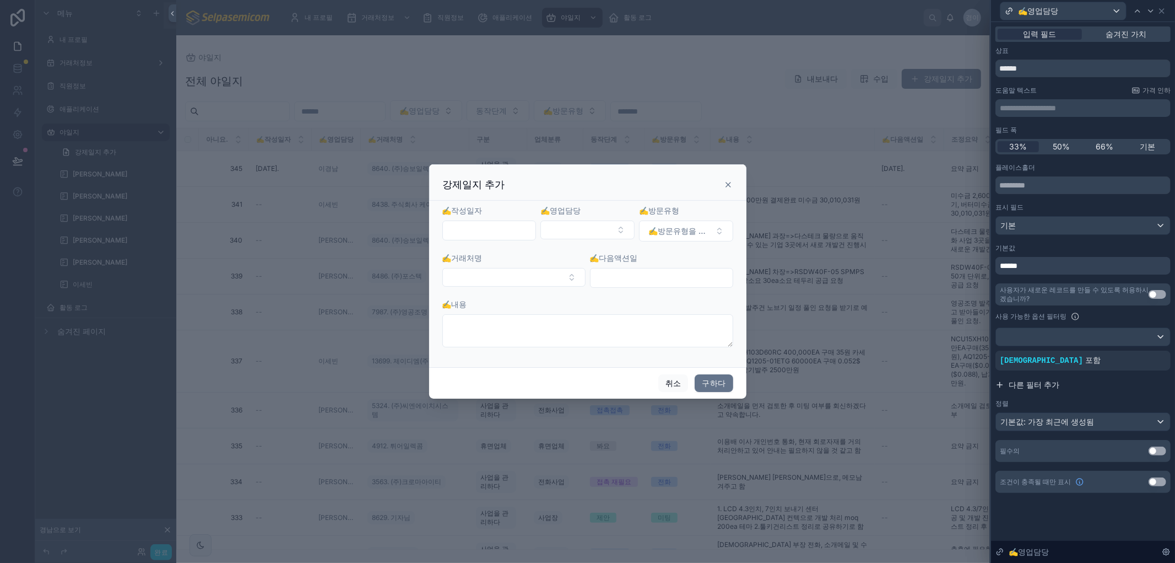
click at [1108, 393] on button "다른 필터 추가" at bounding box center [1083, 385] width 175 height 20
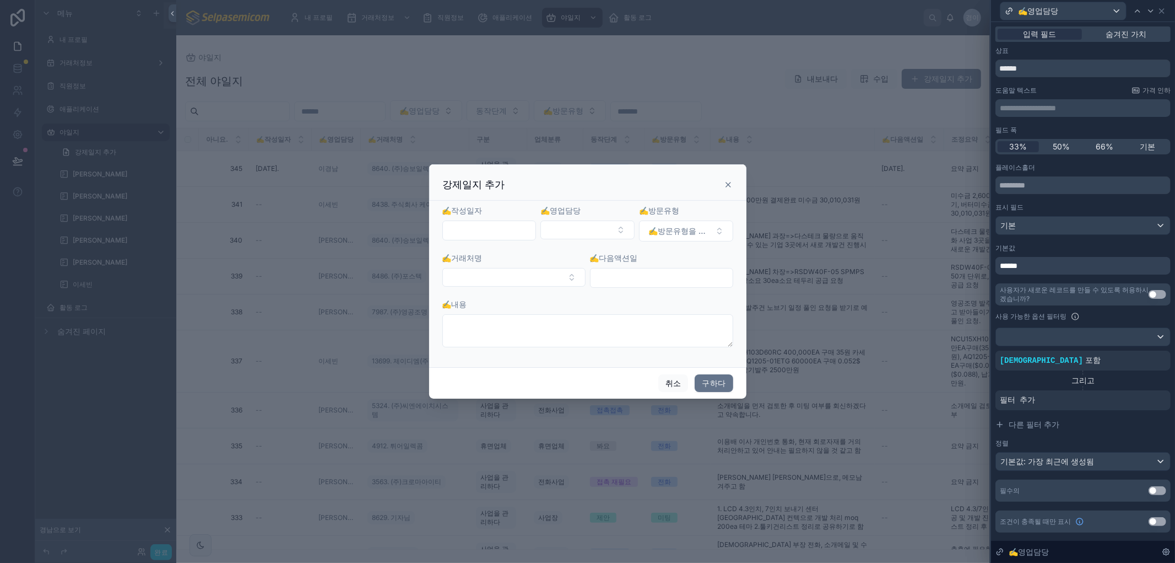
click at [607, 242] on form "✍️작성일자 ✍️영업담당 ✍️방문유형 ✍️방문유형을 선택하세요 ✍️거래처명 ✍️다음액션일 ✍️내용" at bounding box center [587, 281] width 291 height 153
click at [609, 233] on button "선택 버튼" at bounding box center [588, 229] width 94 height 19
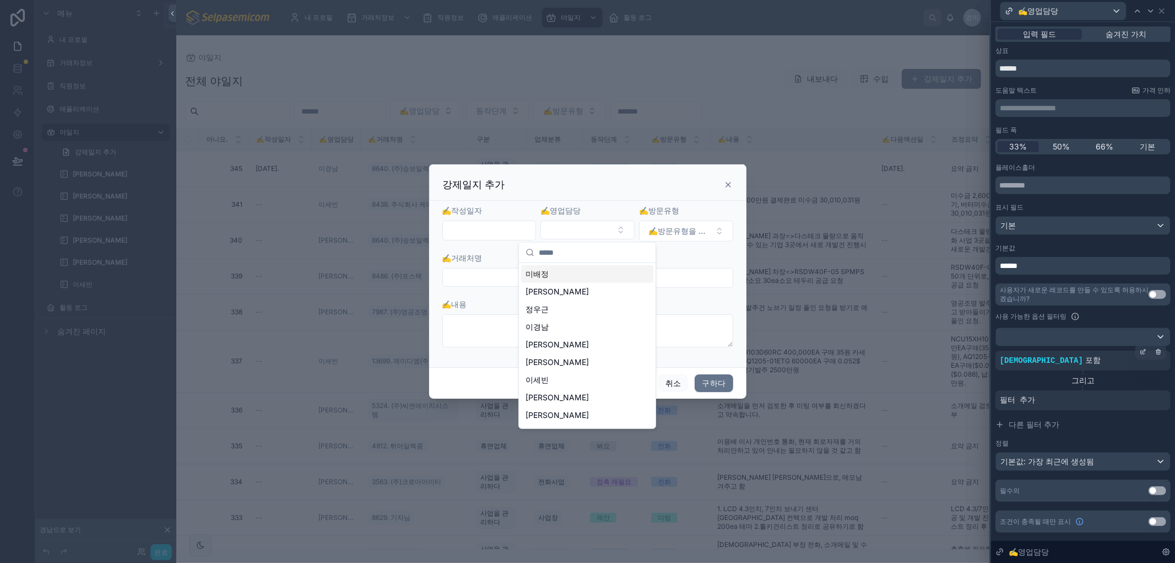
drag, startPoint x: 1028, startPoint y: 379, endPoint x: 1040, endPoint y: 352, distance: 29.4
click at [1028, 379] on div "그리고" at bounding box center [1083, 380] width 175 height 11
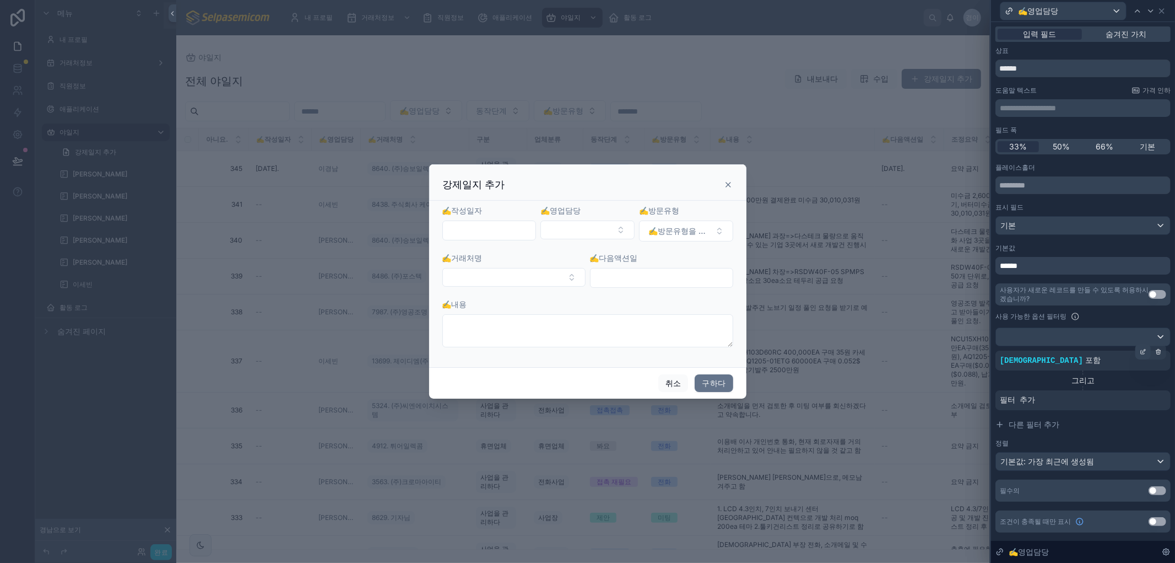
click at [1142, 353] on icon at bounding box center [1143, 351] width 7 height 7
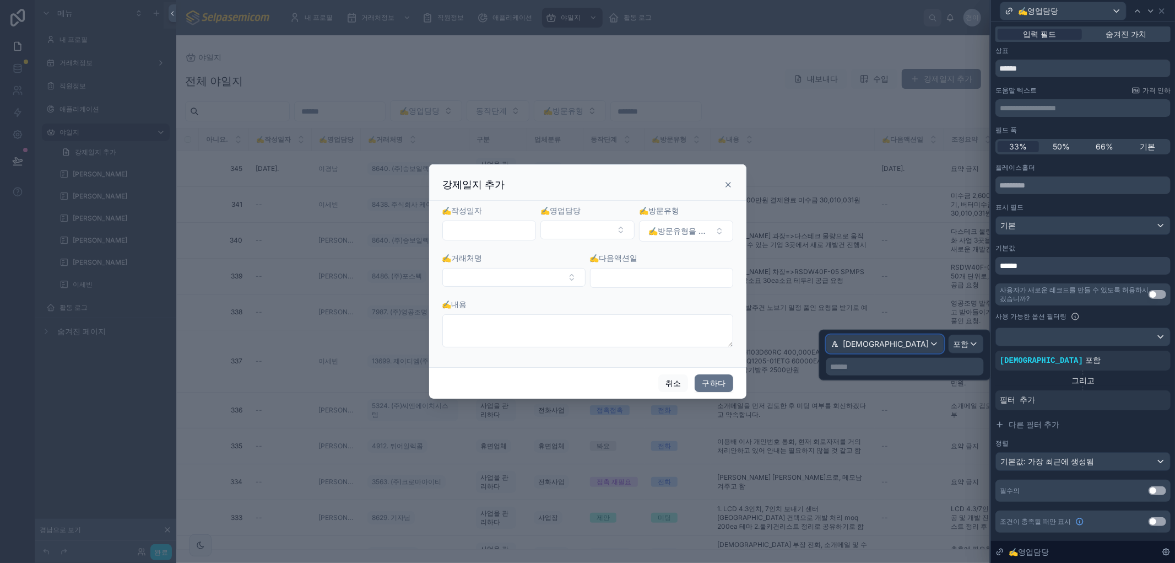
click at [920, 337] on div "[DEMOGRAPHIC_DATA]" at bounding box center [885, 344] width 117 height 18
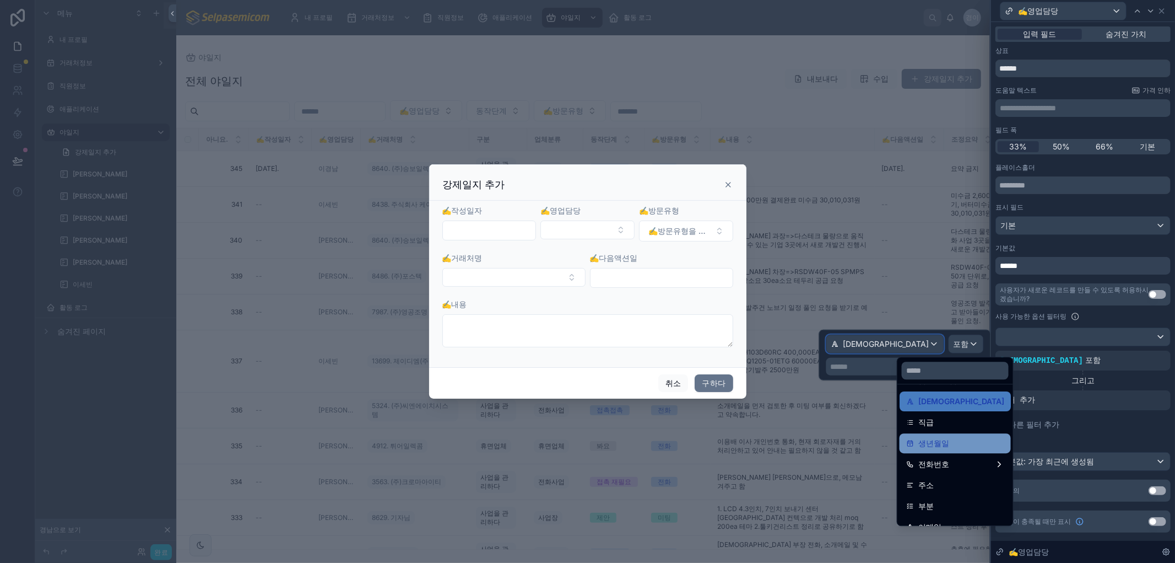
scroll to position [0, 0]
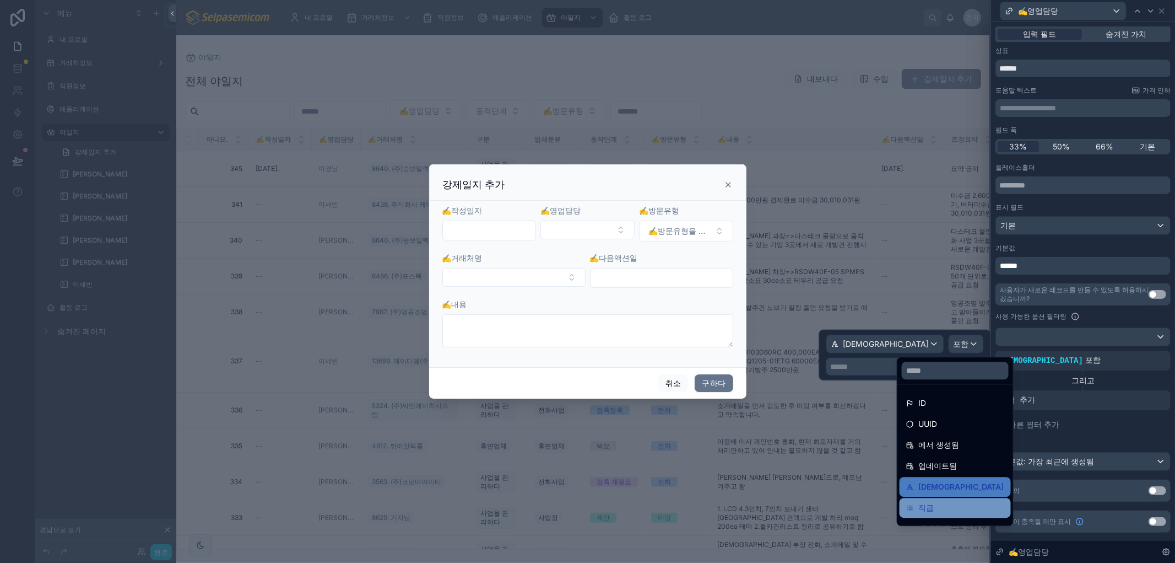
click at [941, 503] on div "직급" at bounding box center [955, 507] width 98 height 13
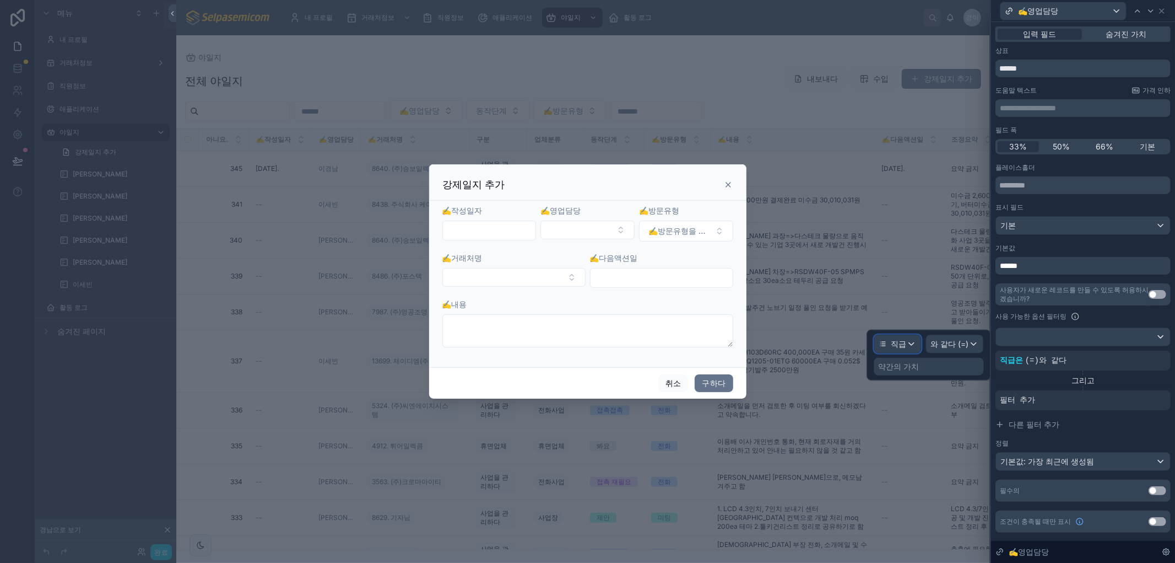
click at [879, 340] on icon at bounding box center [883, 344] width 8 height 8
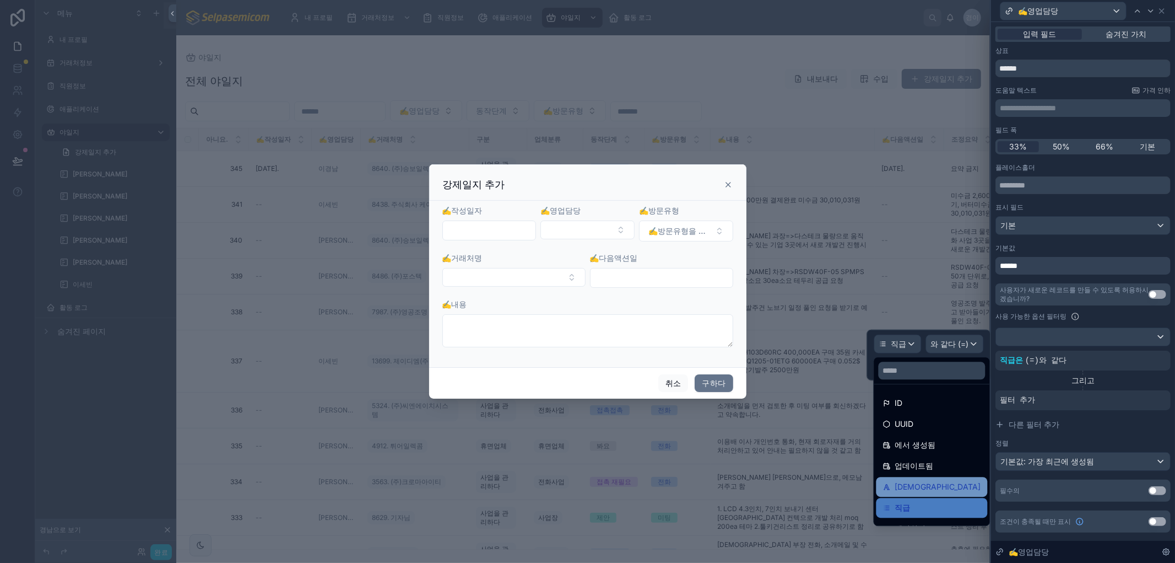
click at [939, 484] on div "[DEMOGRAPHIC_DATA]" at bounding box center [932, 486] width 98 height 13
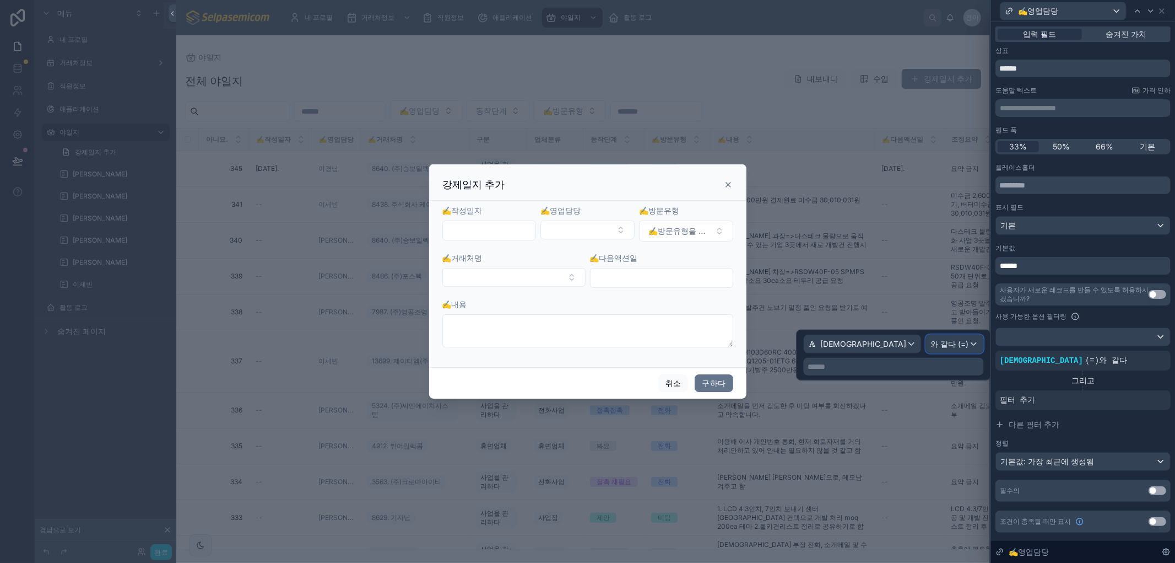
click at [944, 348] on font "와 같다 (=)" at bounding box center [950, 343] width 38 height 11
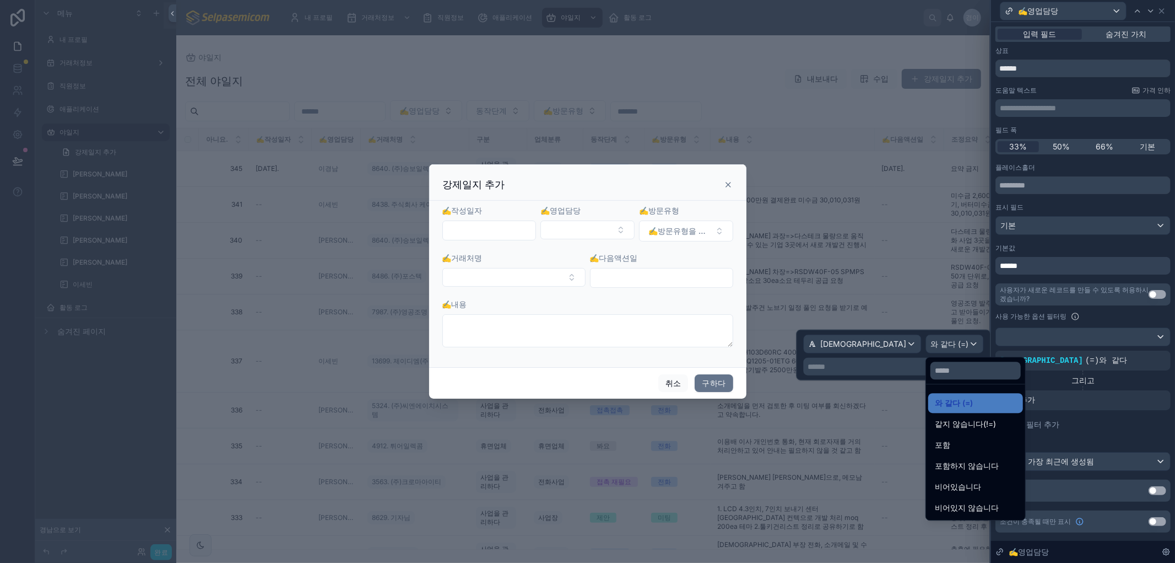
click at [912, 367] on div at bounding box center [894, 355] width 195 height 51
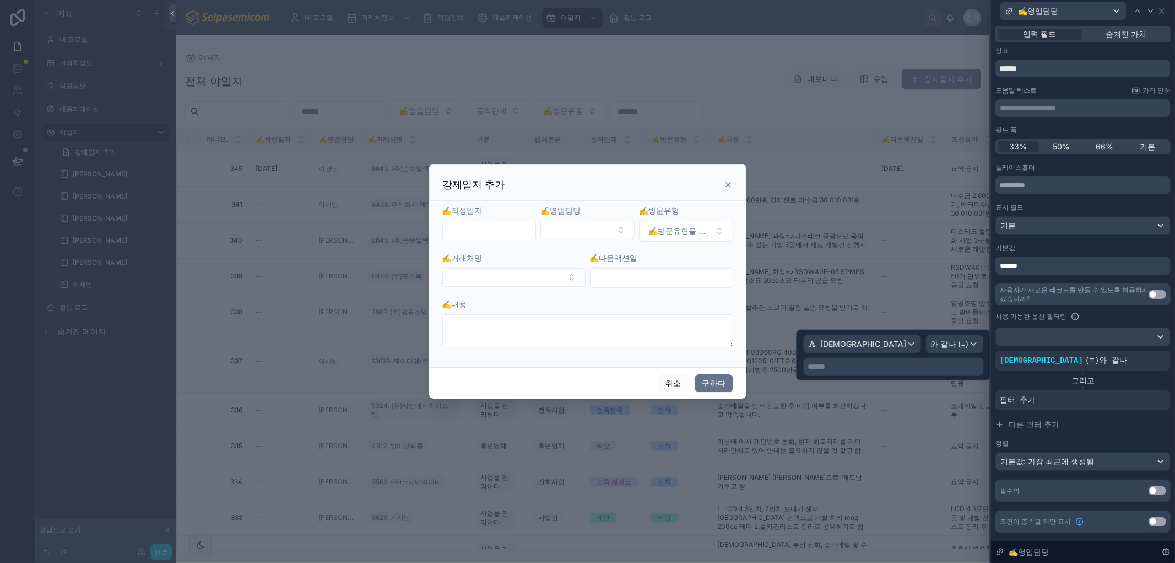
click at [895, 363] on p "****** ﻿" at bounding box center [895, 366] width 174 height 11
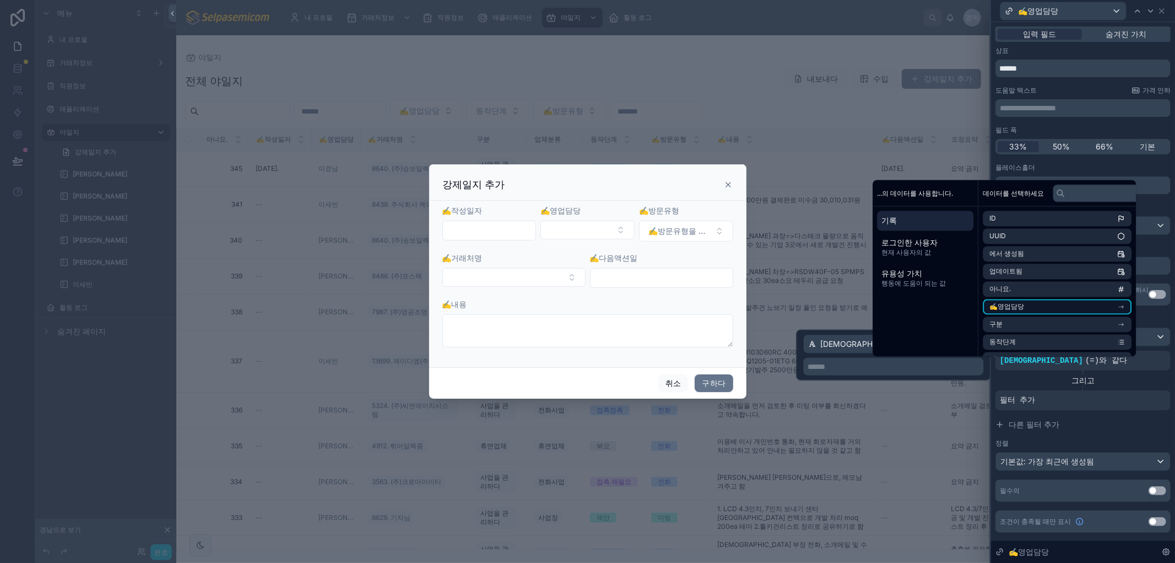
click at [1126, 306] on li "✍️영업담당" at bounding box center [1057, 306] width 149 height 15
click at [1127, 333] on li "부서" at bounding box center [1057, 335] width 149 height 15
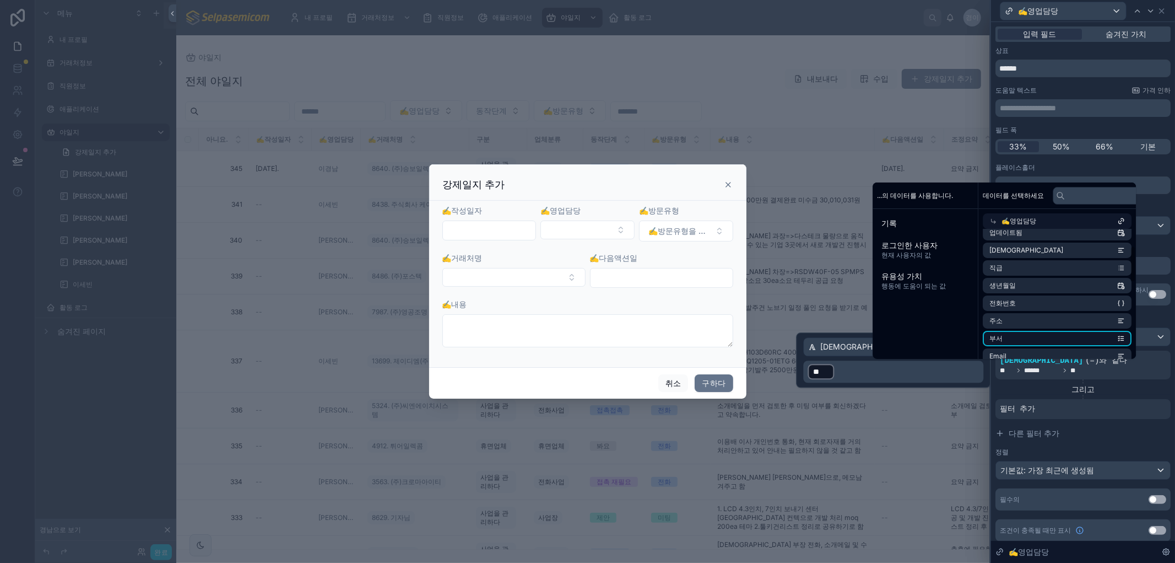
click at [1005, 338] on li "부서" at bounding box center [1057, 338] width 149 height 15
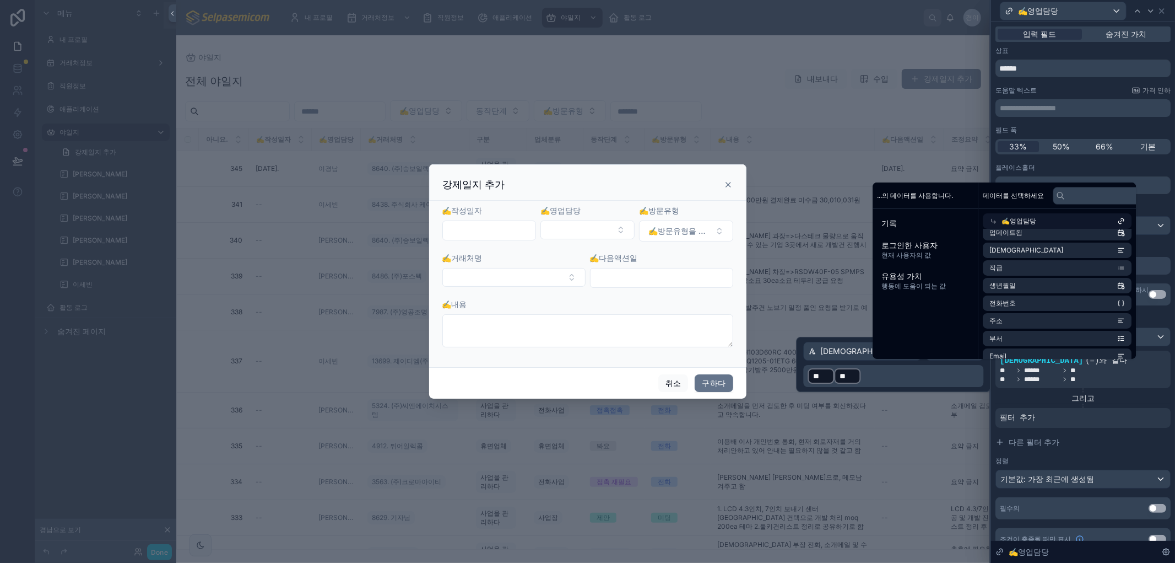
click at [952, 370] on p "﻿ ** ﻿ ﻿ ** ﻿ ﻿" at bounding box center [895, 376] width 174 height 18
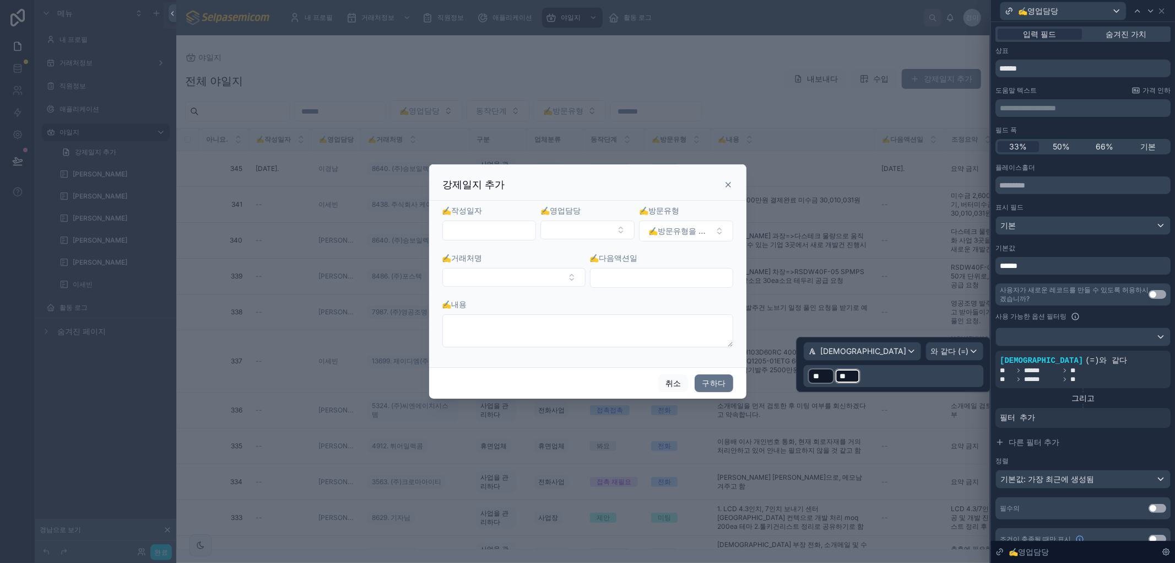
click at [955, 376] on p "﻿ ** ﻿ ﻿ ** ﻿ ﻿" at bounding box center [895, 376] width 174 height 18
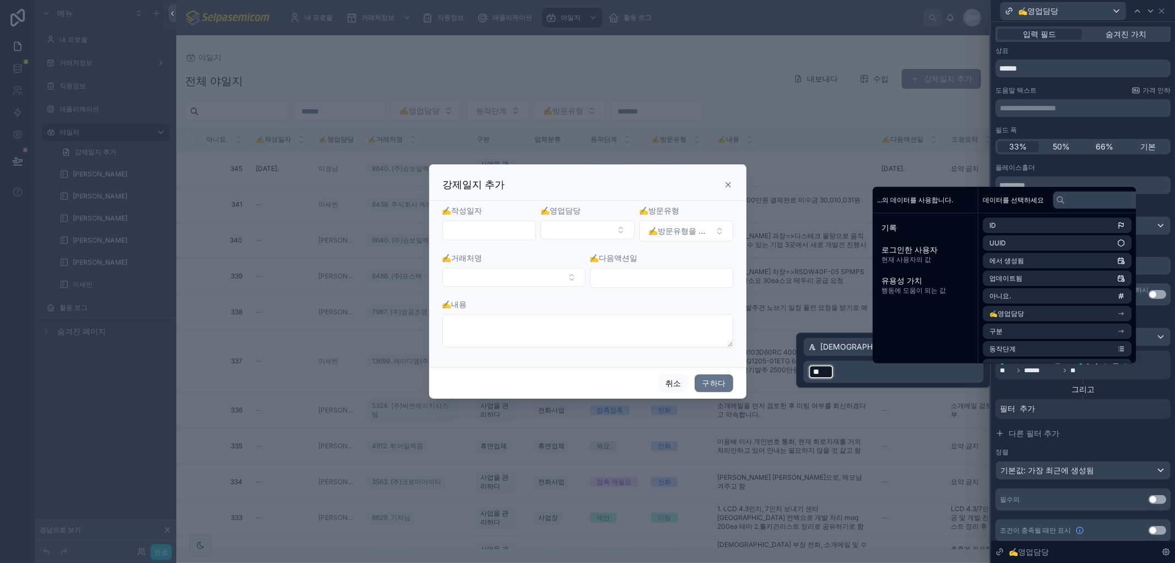
click at [1025, 395] on div "그리고" at bounding box center [1083, 389] width 175 height 20
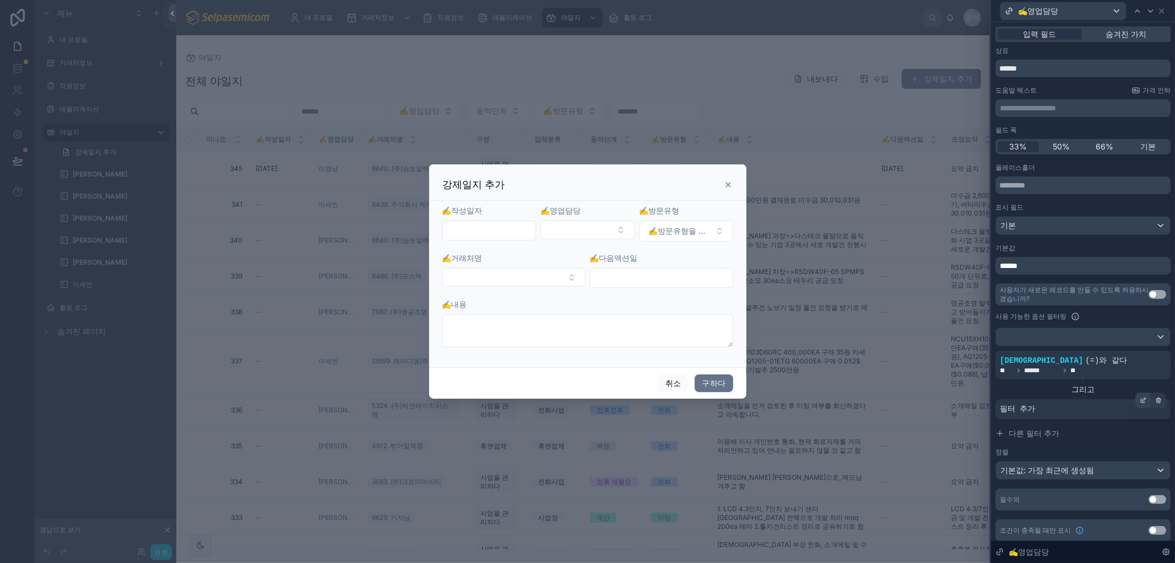
click at [1140, 400] on icon at bounding box center [1143, 400] width 7 height 7
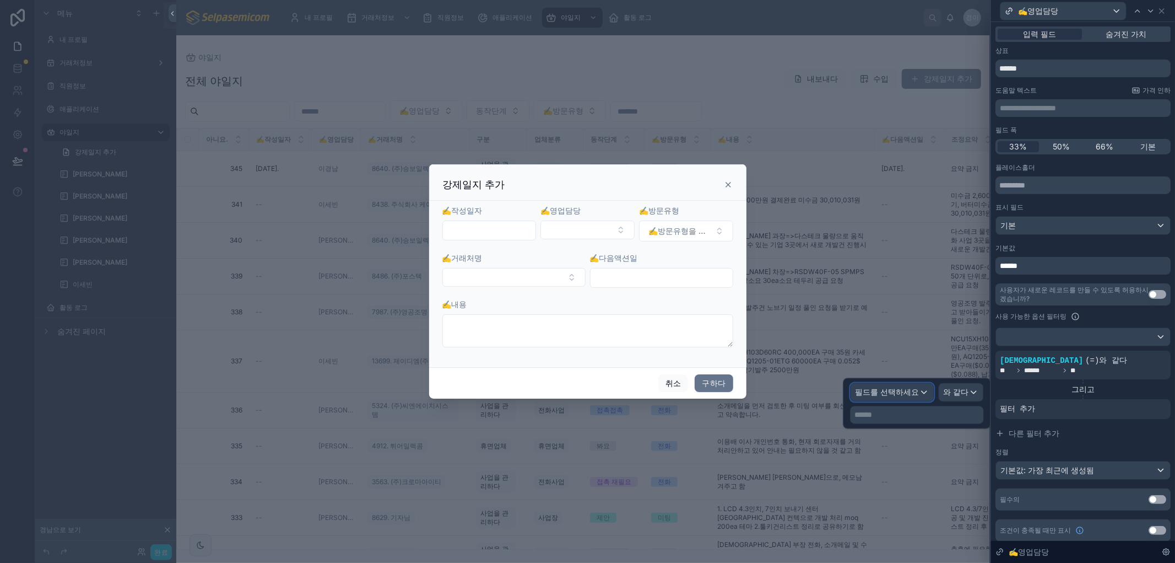
click at [879, 387] on font "필드를 선택하세요" at bounding box center [888, 391] width 64 height 9
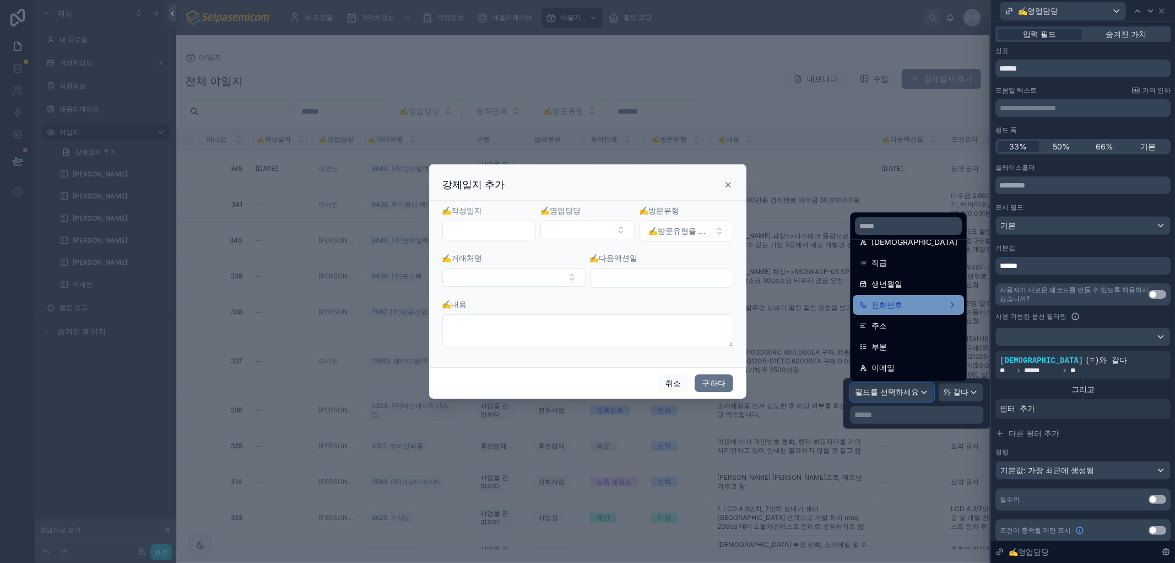
scroll to position [122, 0]
click at [925, 322] on div "부분" at bounding box center [909, 324] width 98 height 13
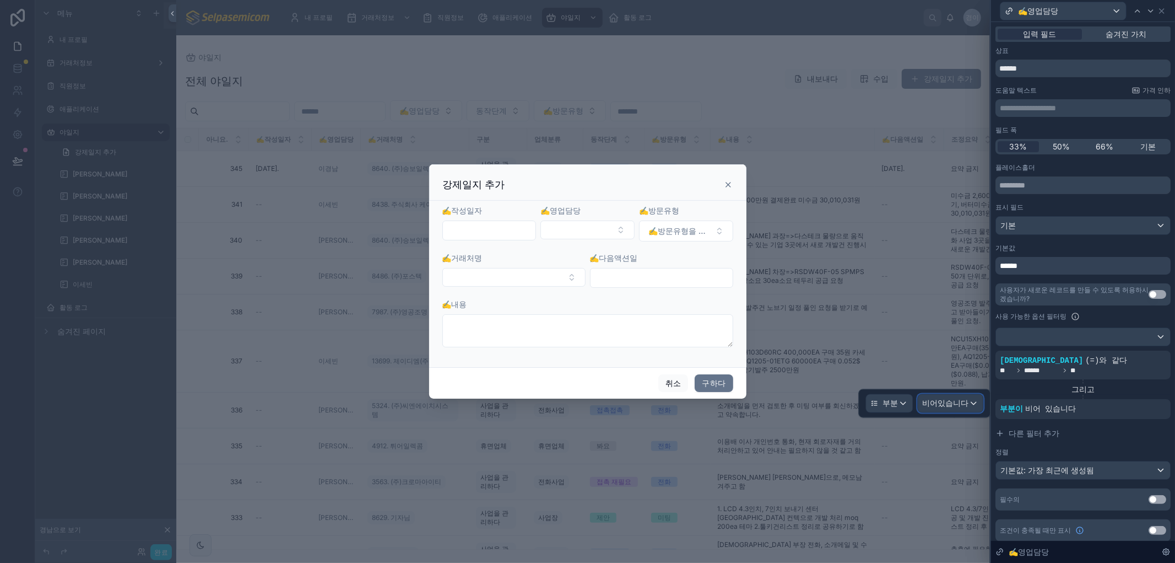
click at [968, 401] on font "비어있습니다" at bounding box center [946, 402] width 46 height 9
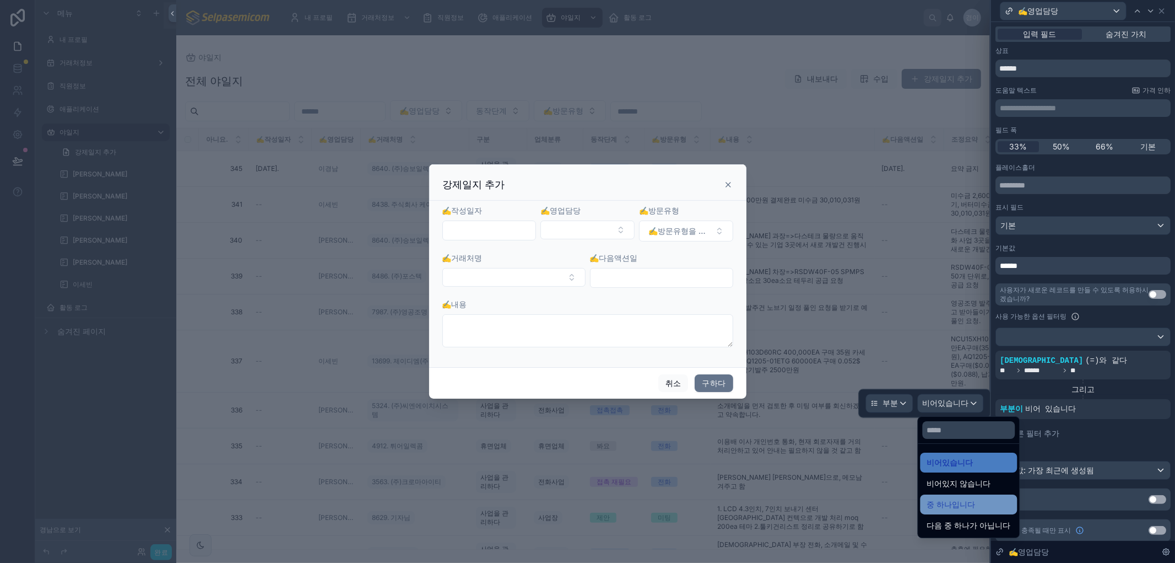
click at [984, 501] on div "중 하나입니다" at bounding box center [969, 504] width 84 height 13
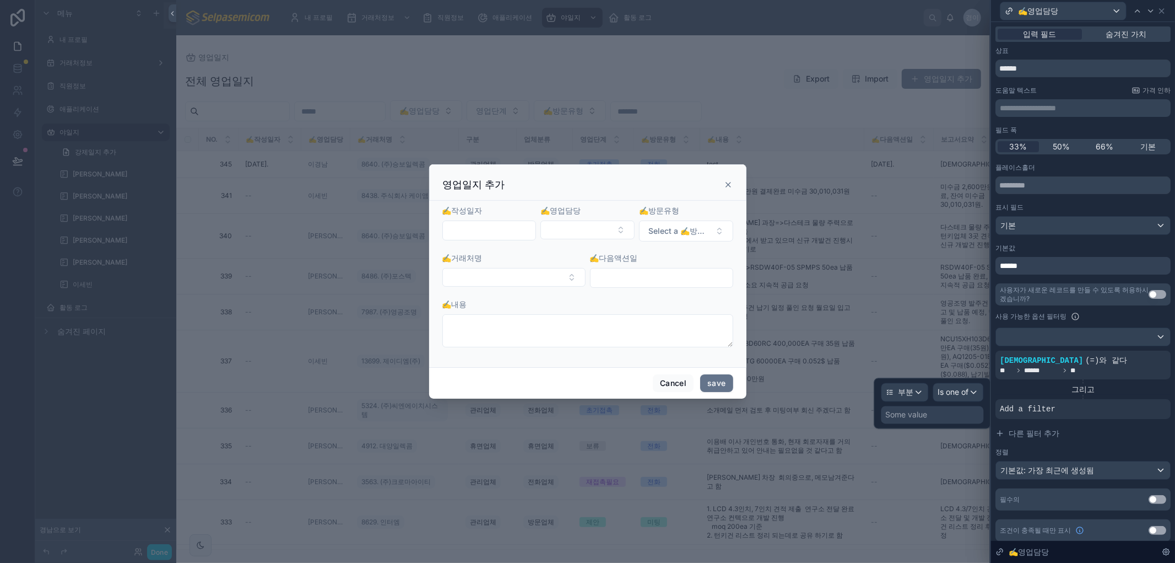
click at [927, 415] on div "Some value" at bounding box center [933, 415] width 102 height 18
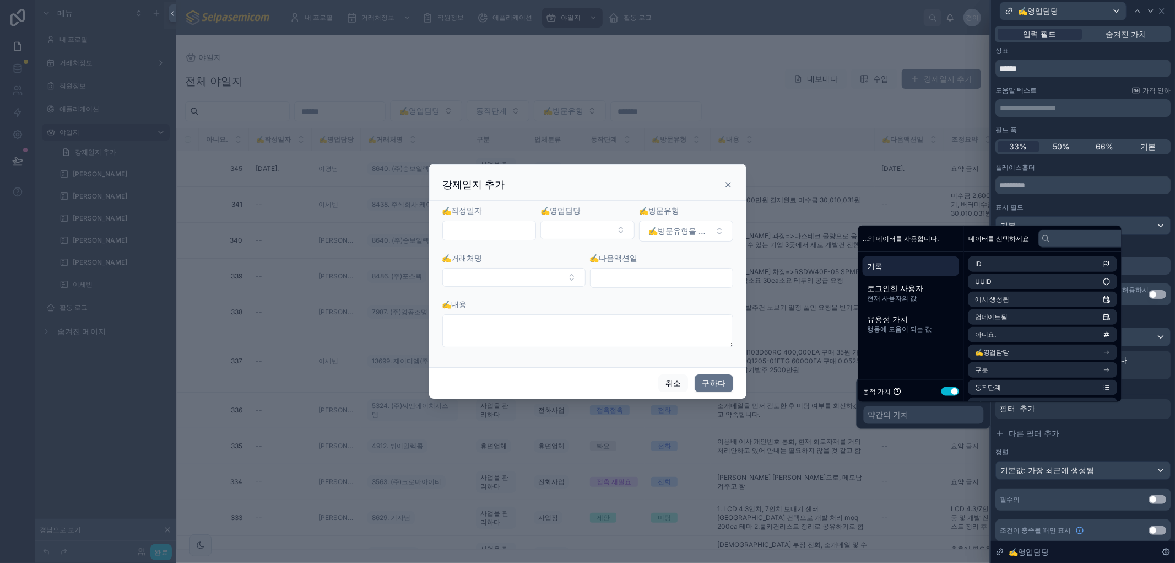
click at [893, 421] on div "약간의 가치" at bounding box center [924, 415] width 120 height 18
click at [951, 393] on button "설정 사용" at bounding box center [951, 390] width 18 height 9
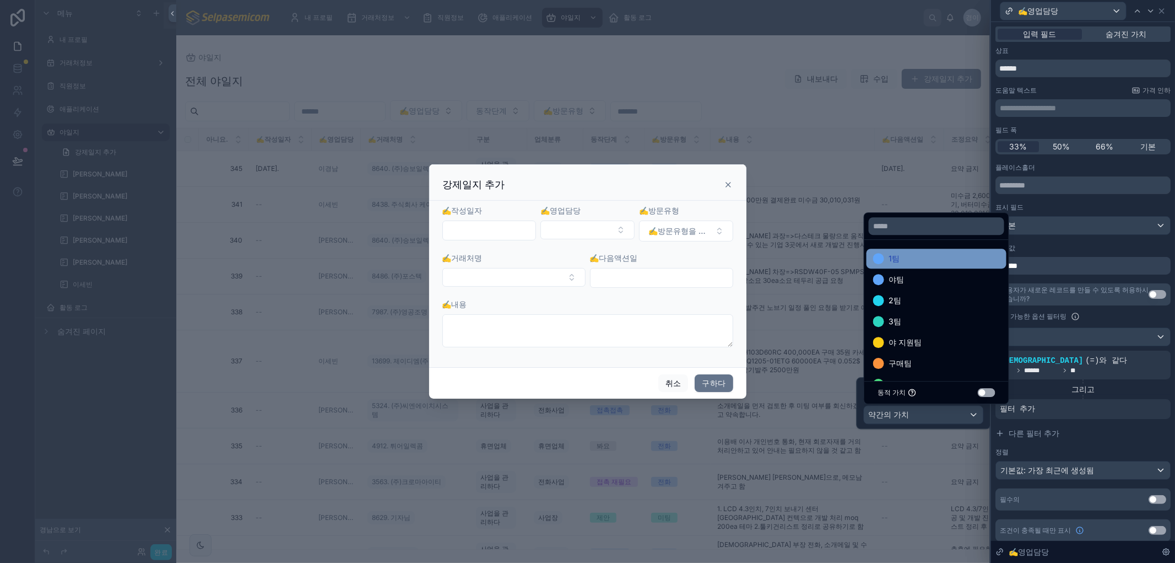
click at [910, 263] on div "1팀" at bounding box center [936, 258] width 127 height 13
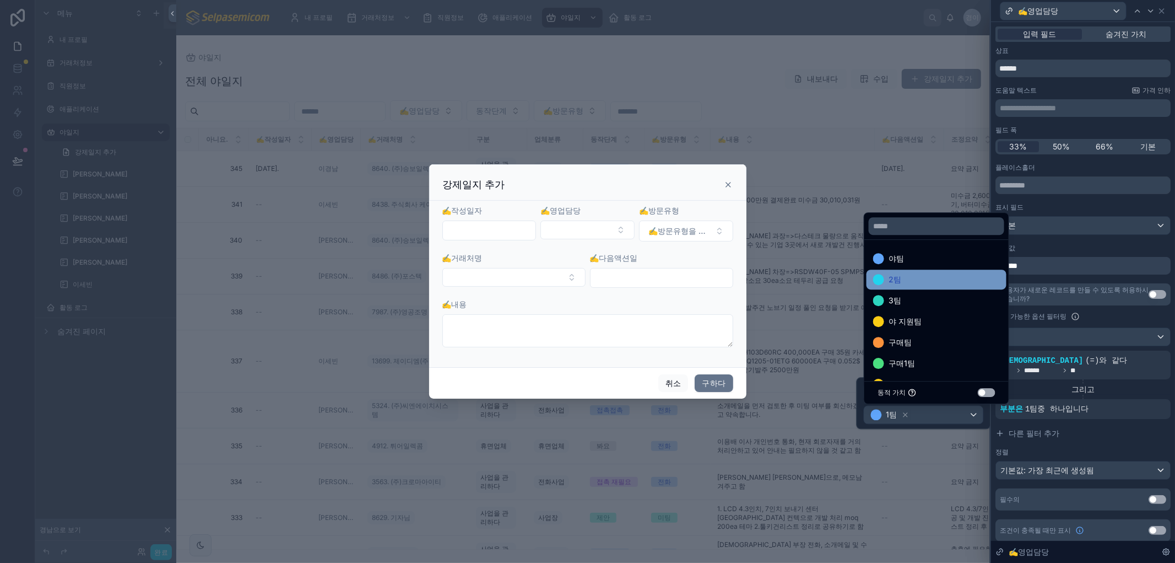
click at [908, 282] on div "2팀" at bounding box center [936, 279] width 127 height 13
click at [895, 284] on font "3팀" at bounding box center [895, 279] width 13 height 13
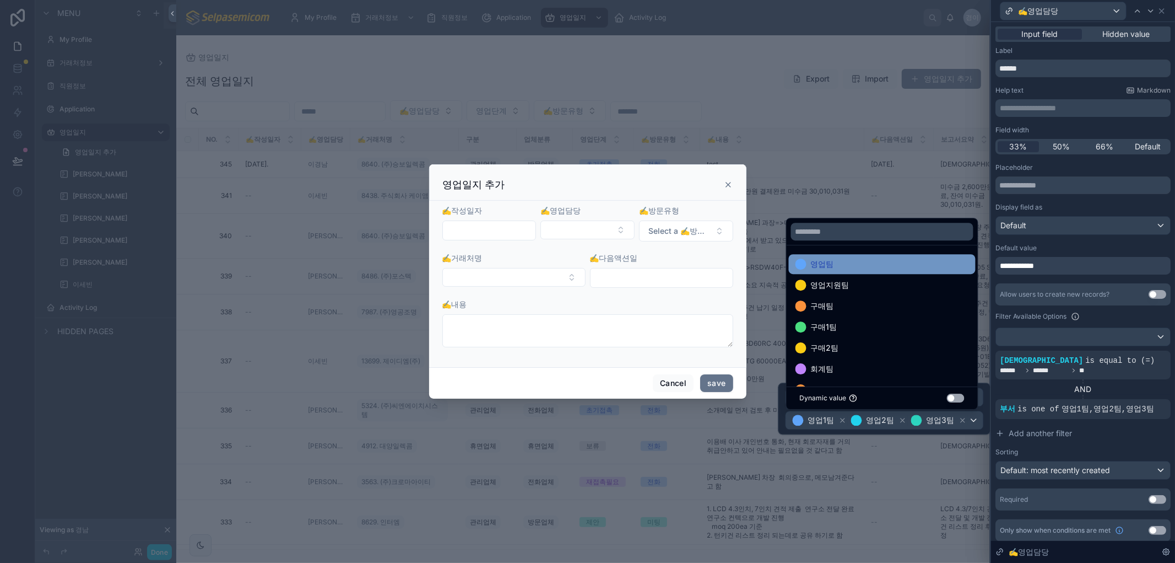
click at [835, 257] on div "영업팀" at bounding box center [883, 263] width 174 height 13
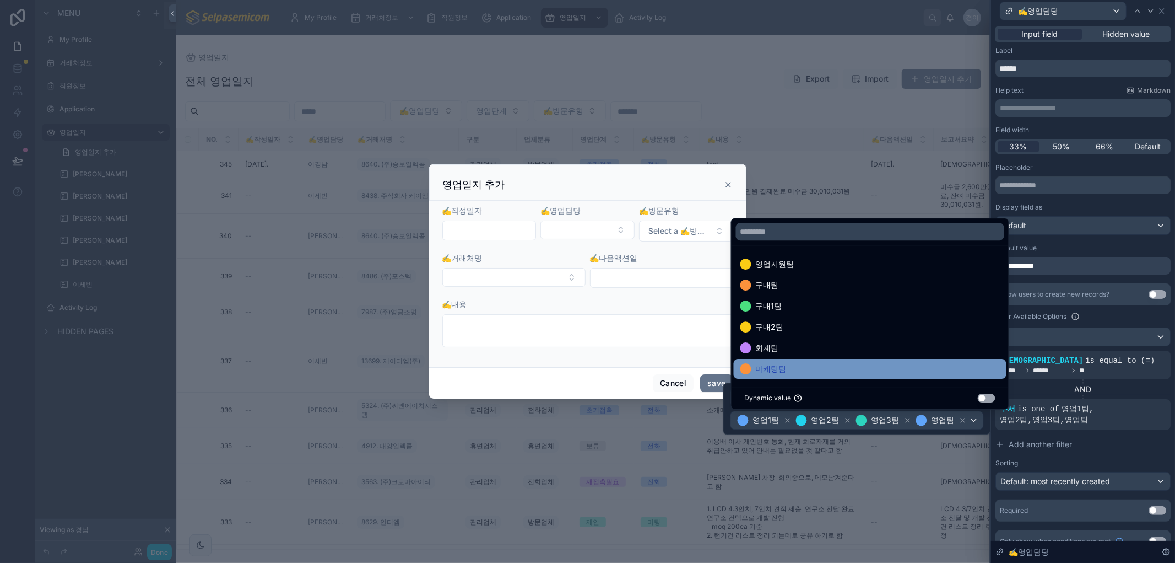
scroll to position [1, 0]
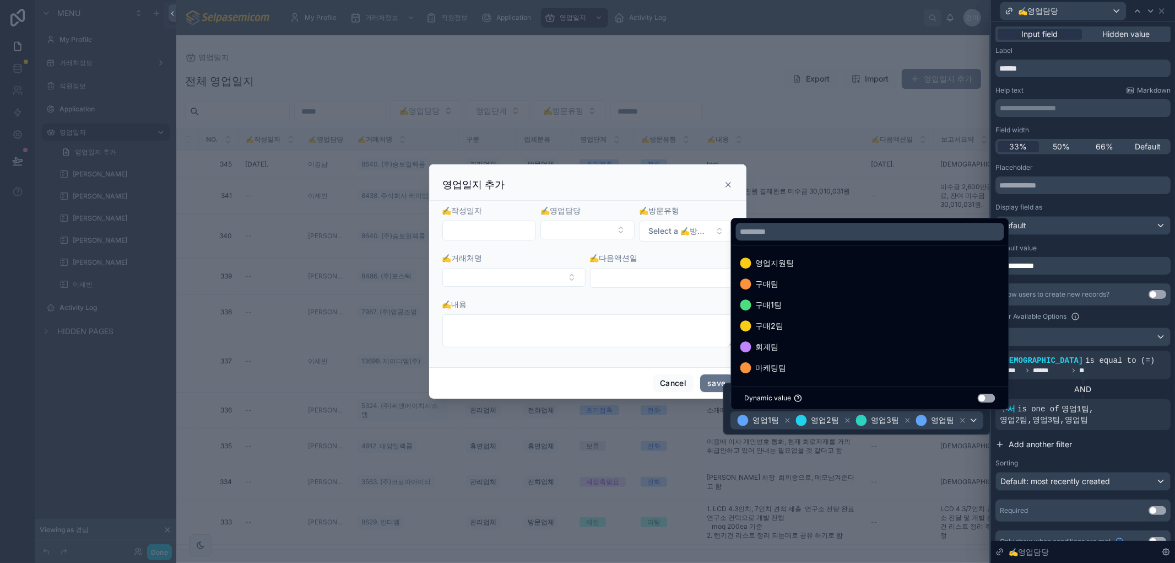
click at [1117, 450] on button "Add another filter" at bounding box center [1083, 444] width 175 height 20
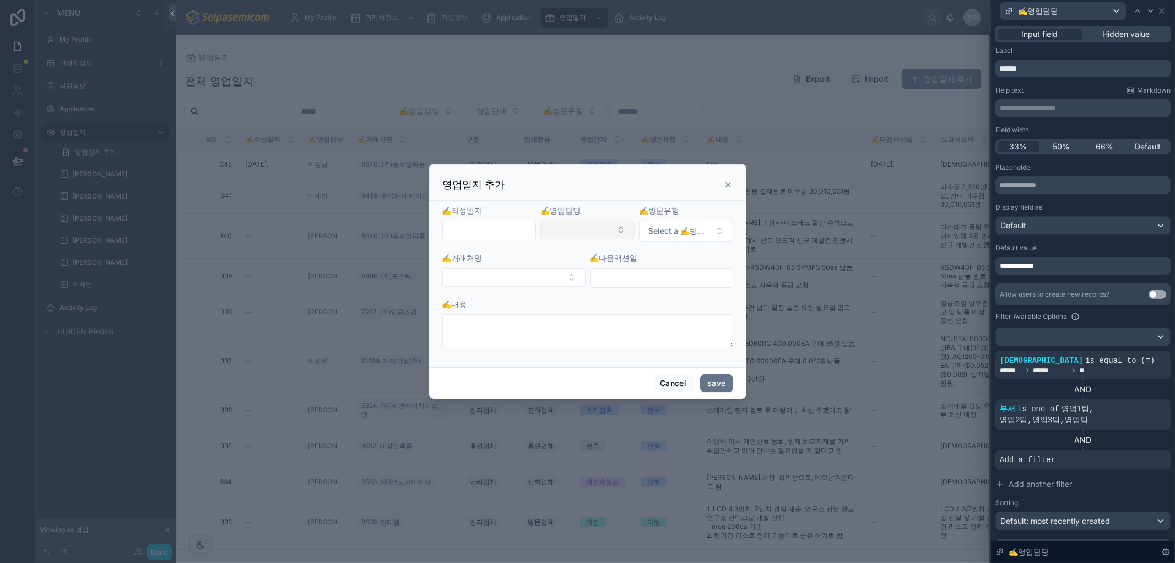
click at [568, 231] on button "Select Button" at bounding box center [588, 229] width 94 height 19
drag, startPoint x: 695, startPoint y: 179, endPoint x: 711, endPoint y: 180, distance: 16.0
click at [695, 179] on div "영업일지 추가" at bounding box center [588, 184] width 290 height 13
drag, startPoint x: 725, startPoint y: 183, endPoint x: 915, endPoint y: 57, distance: 227.9
click at [725, 183] on icon at bounding box center [728, 184] width 9 height 9
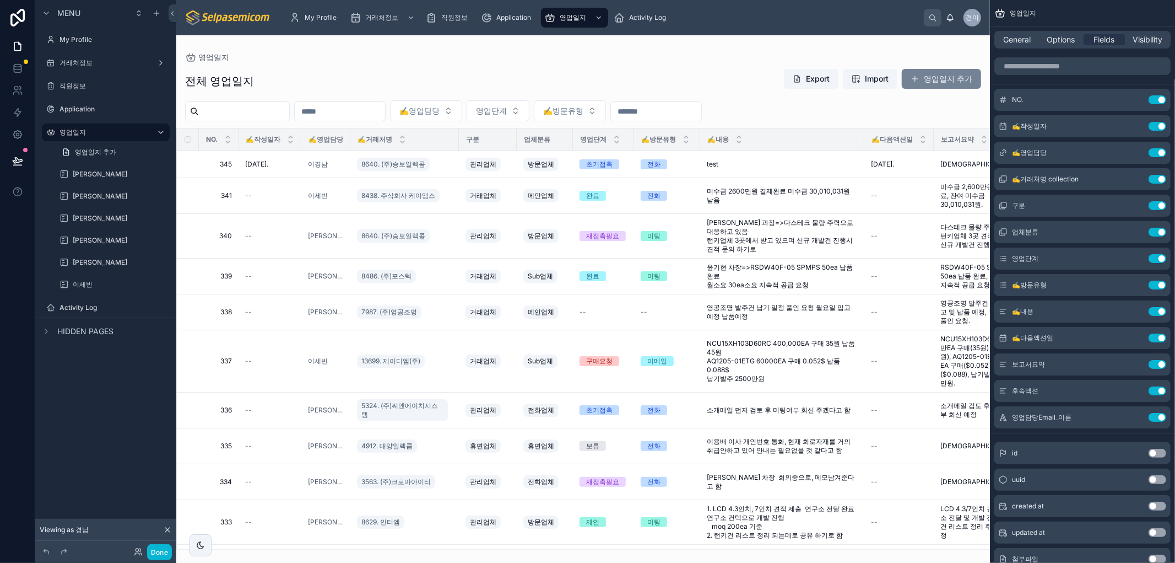
click at [943, 77] on button "영업일지 추가" at bounding box center [941, 79] width 79 height 20
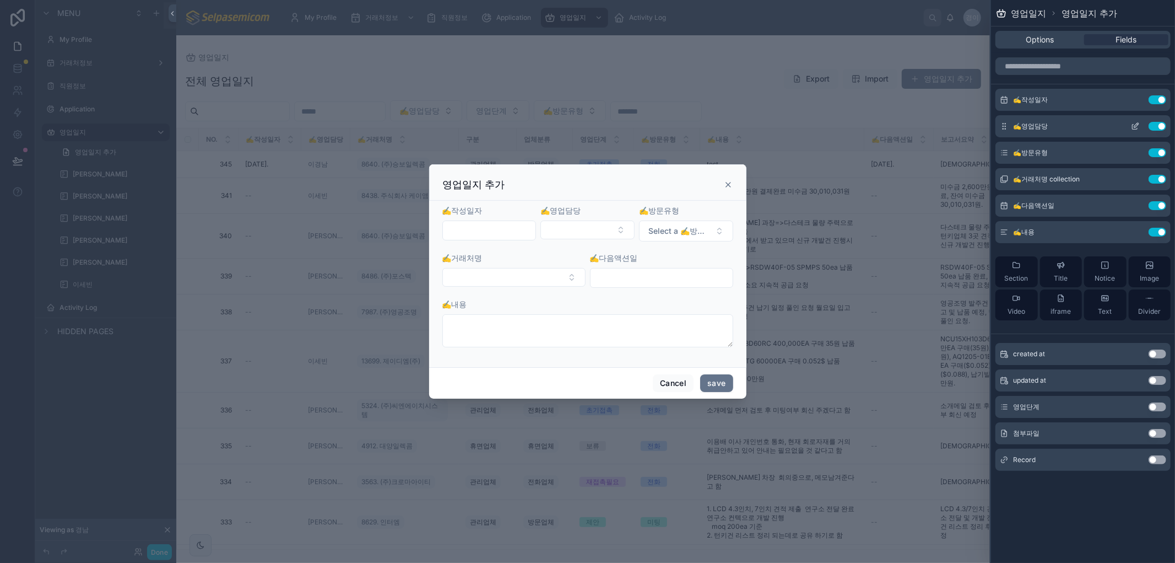
click at [1134, 123] on icon at bounding box center [1135, 126] width 9 height 9
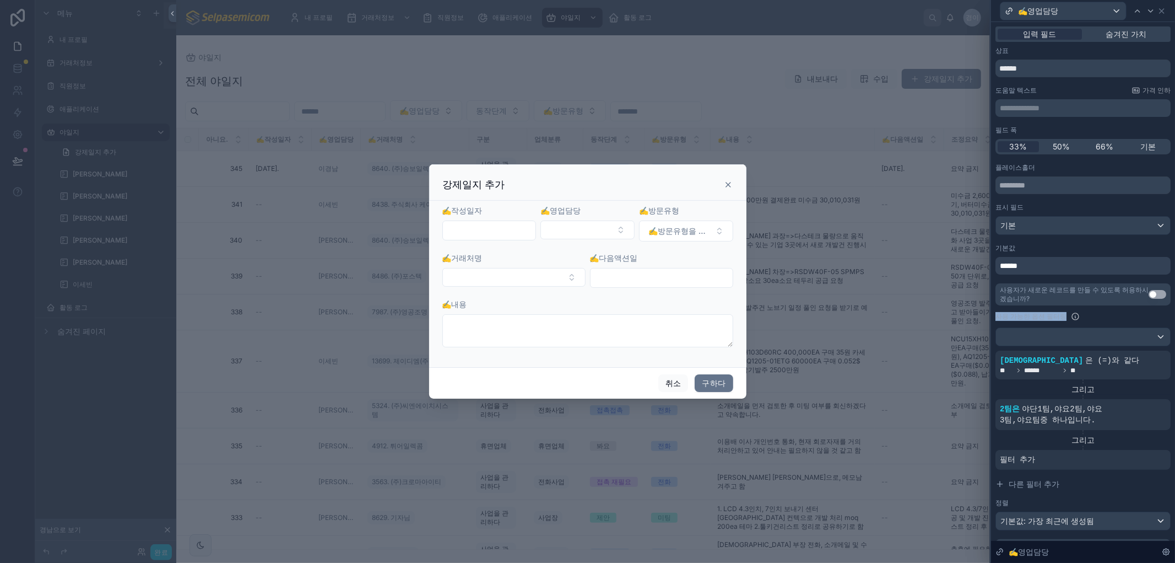
drag, startPoint x: 996, startPoint y: 317, endPoint x: 1062, endPoint y: 316, distance: 66.1
click at [1065, 318] on font "사용 가능한 옵션 필터링" at bounding box center [1031, 316] width 71 height 8
copy font "사용 가능한 옵션 필터링"
drag, startPoint x: 1066, startPoint y: 316, endPoint x: 995, endPoint y: 317, distance: 70.5
click at [996, 317] on div "Filter Available Options" at bounding box center [1083, 316] width 175 height 13
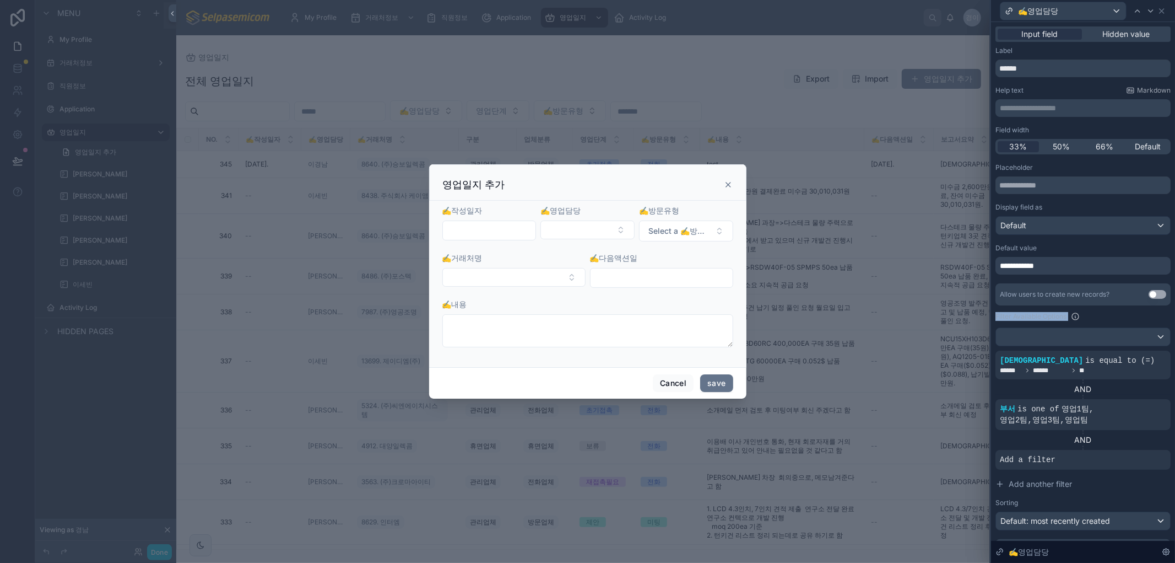
copy div "Filter Available Options"
click at [1140, 353] on icon at bounding box center [1143, 351] width 7 height 7
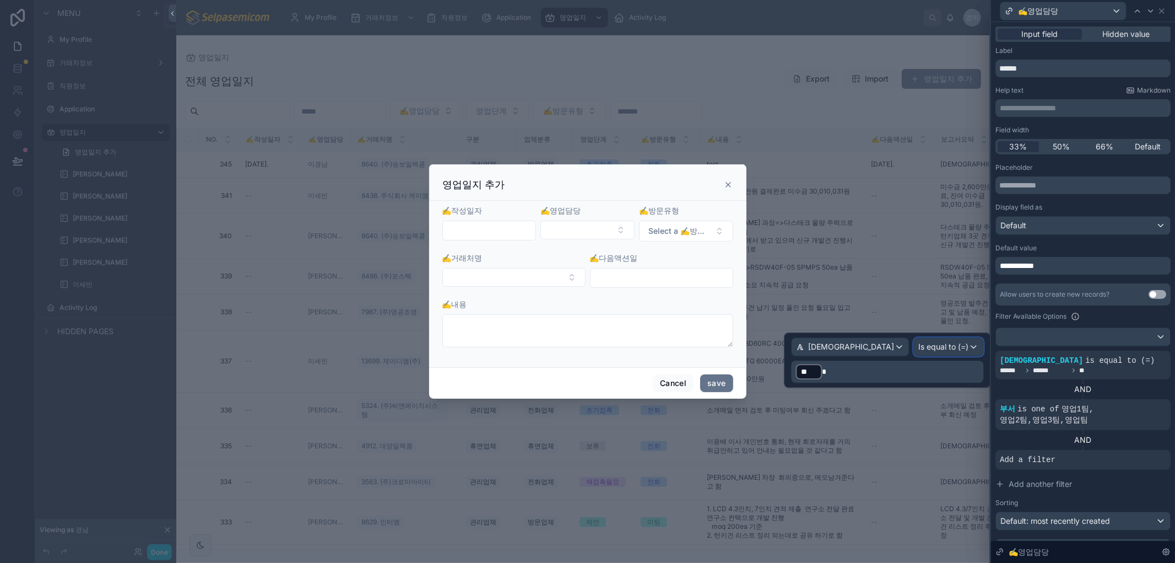
click at [971, 345] on div "Is equal to (=)" at bounding box center [949, 347] width 69 height 18
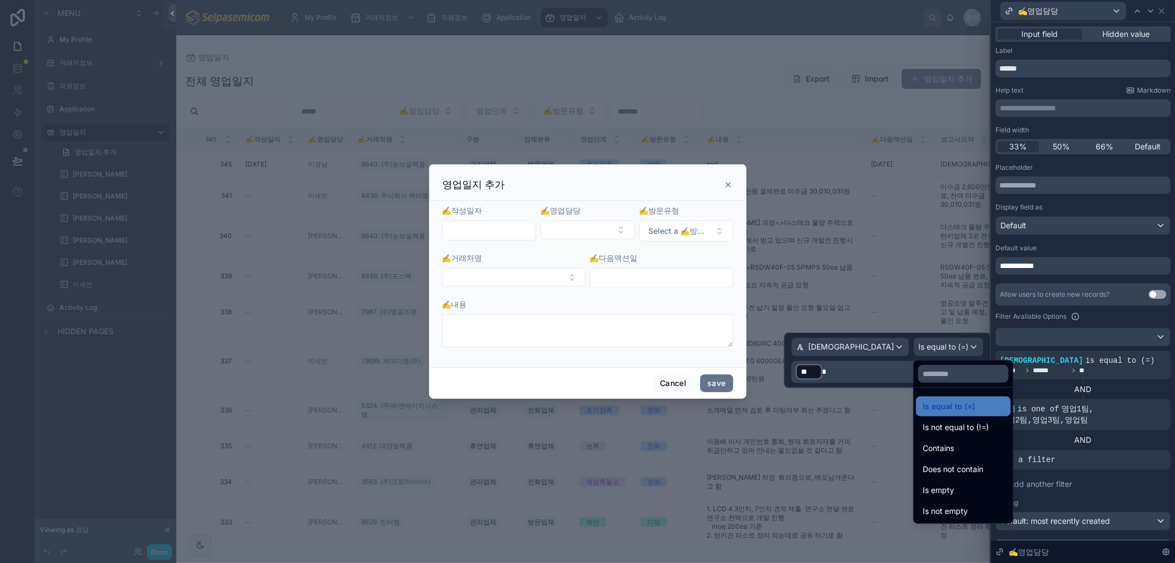
click at [972, 345] on div at bounding box center [888, 359] width 207 height 55
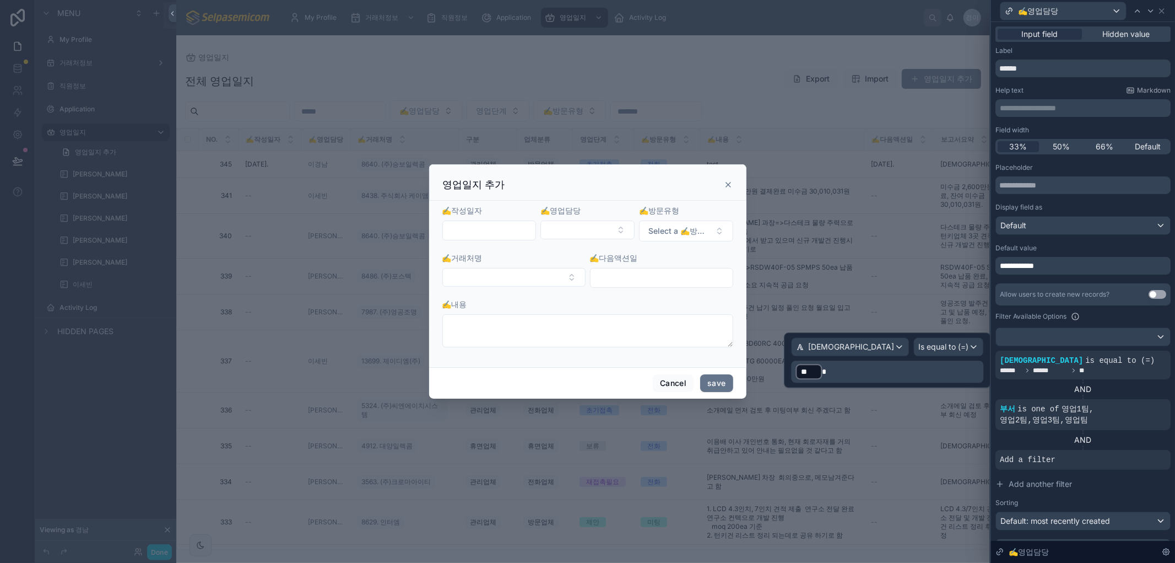
click at [970, 370] on p "﻿ ** ﻿" at bounding box center [889, 372] width 186 height 18
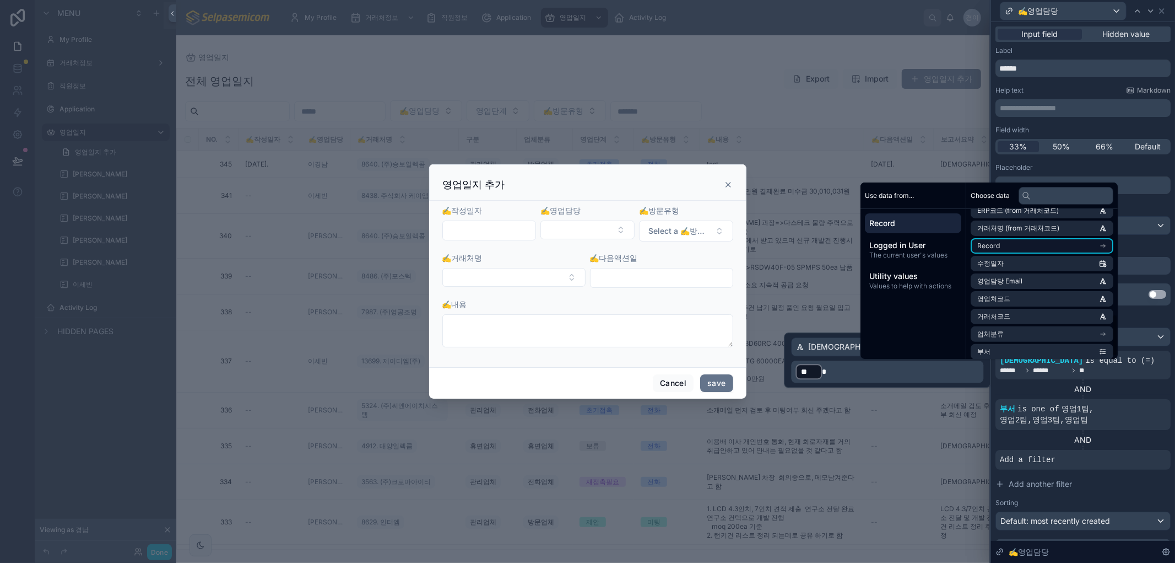
scroll to position [385, 0]
click at [942, 379] on p "﻿ ** ﻿" at bounding box center [889, 372] width 186 height 18
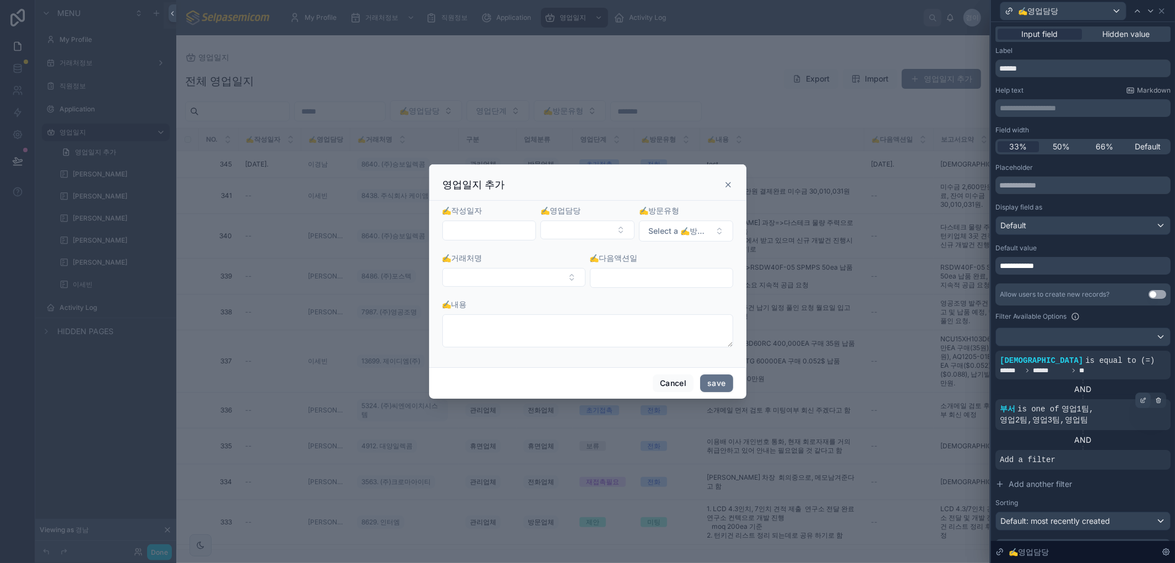
click at [1140, 399] on icon at bounding box center [1143, 400] width 7 height 7
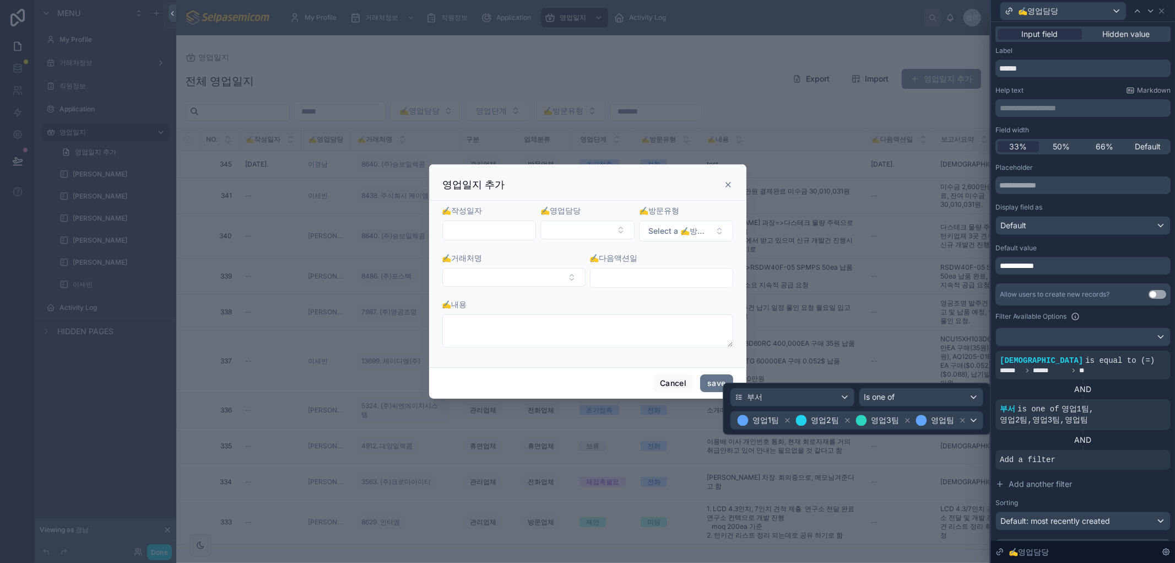
click at [1128, 441] on div "AND" at bounding box center [1083, 439] width 175 height 11
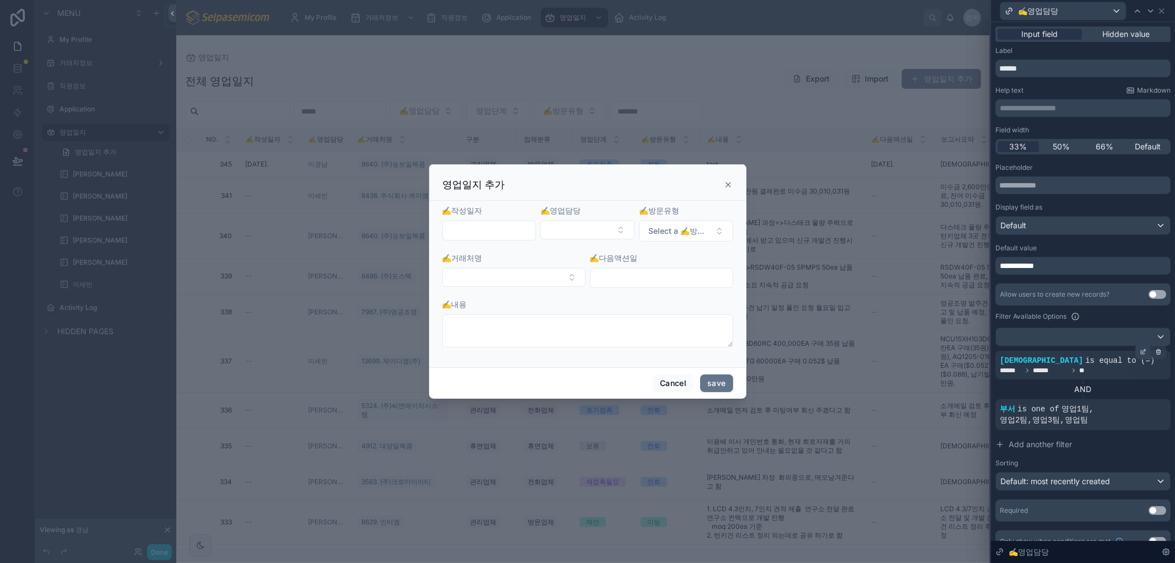
click at [1140, 350] on icon at bounding box center [1143, 351] width 7 height 7
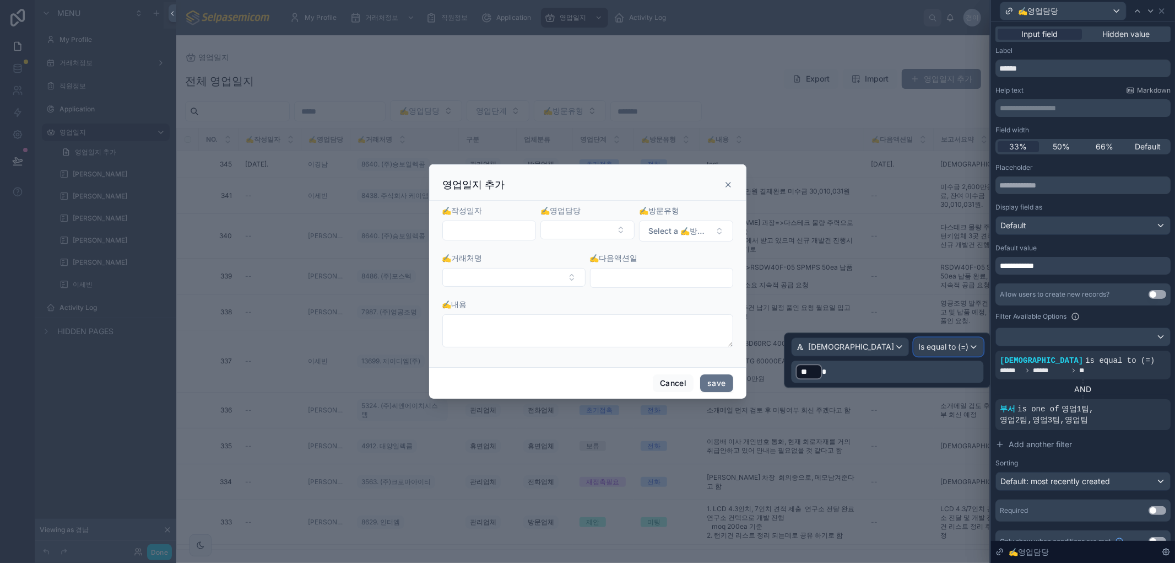
click at [953, 349] on span "Is equal to (=)" at bounding box center [944, 346] width 50 height 11
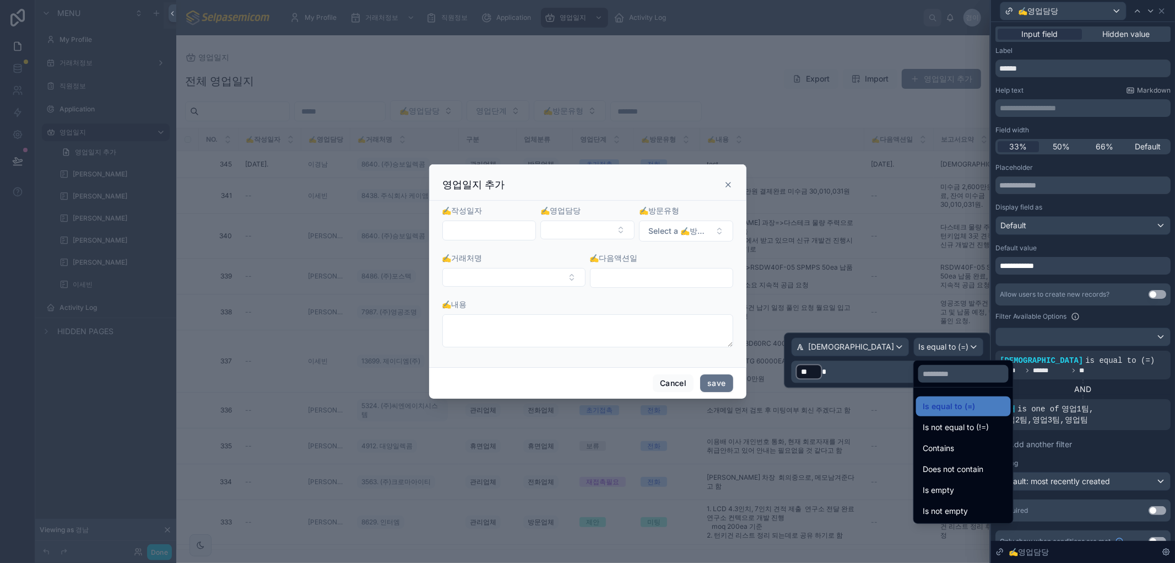
click at [953, 349] on div at bounding box center [888, 359] width 207 height 55
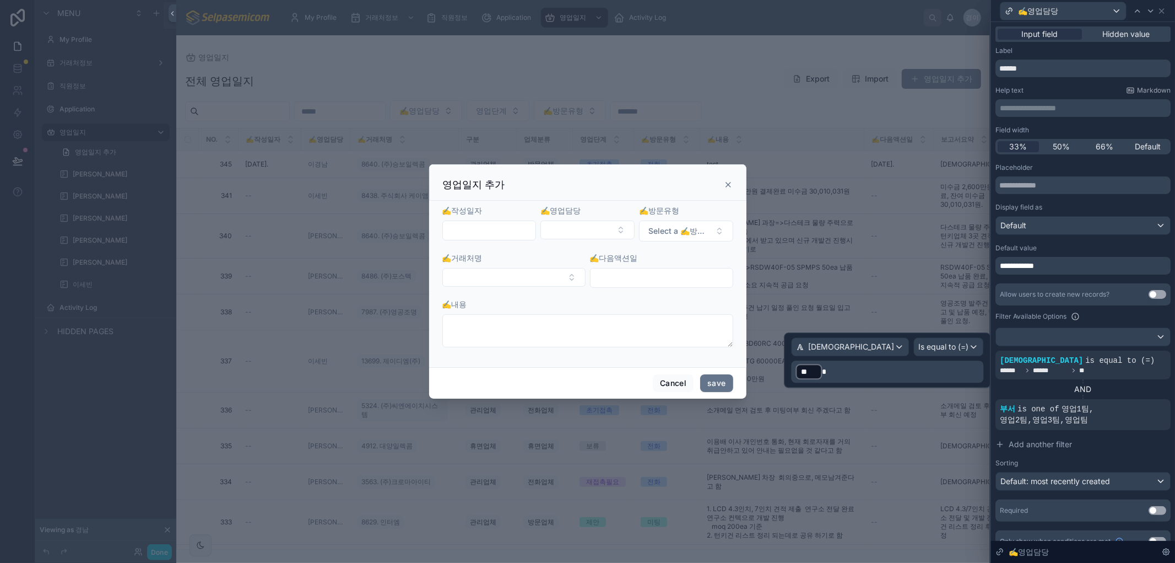
click at [906, 371] on p "﻿ ** ﻿" at bounding box center [889, 372] width 186 height 18
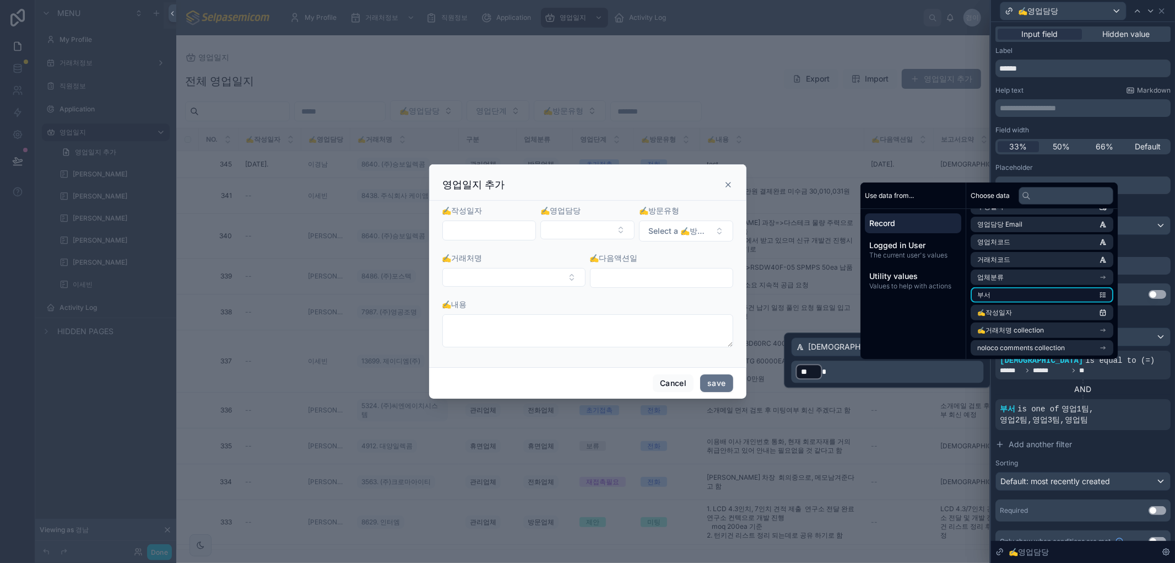
click at [1107, 293] on icon "scrollable content" at bounding box center [1103, 295] width 8 height 8
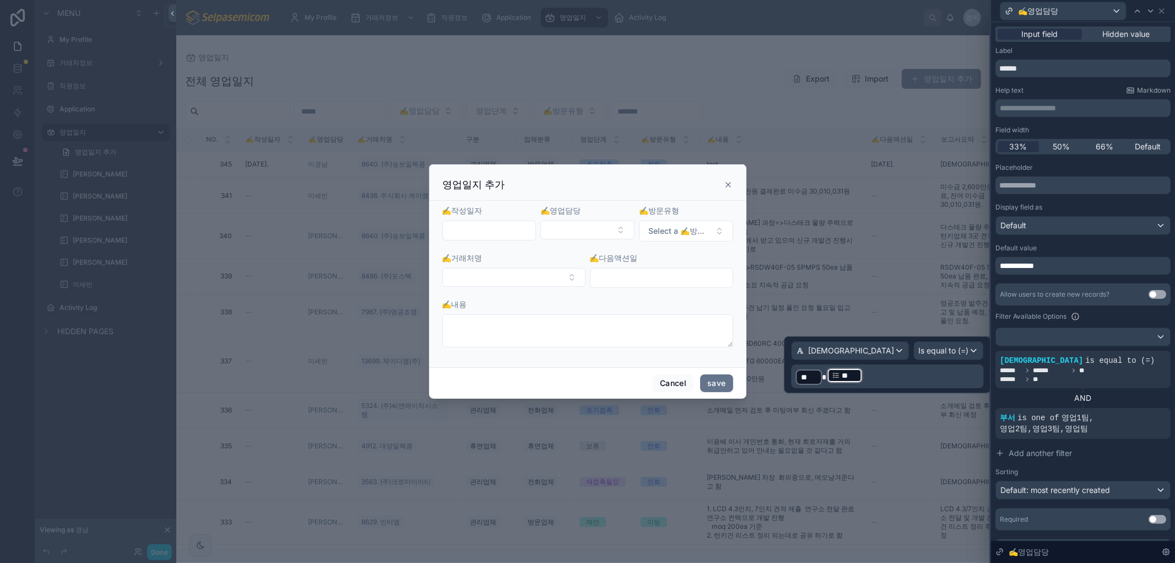
click at [940, 375] on p "﻿ ** ﻿ ** ﻿ ﻿" at bounding box center [889, 375] width 186 height 19
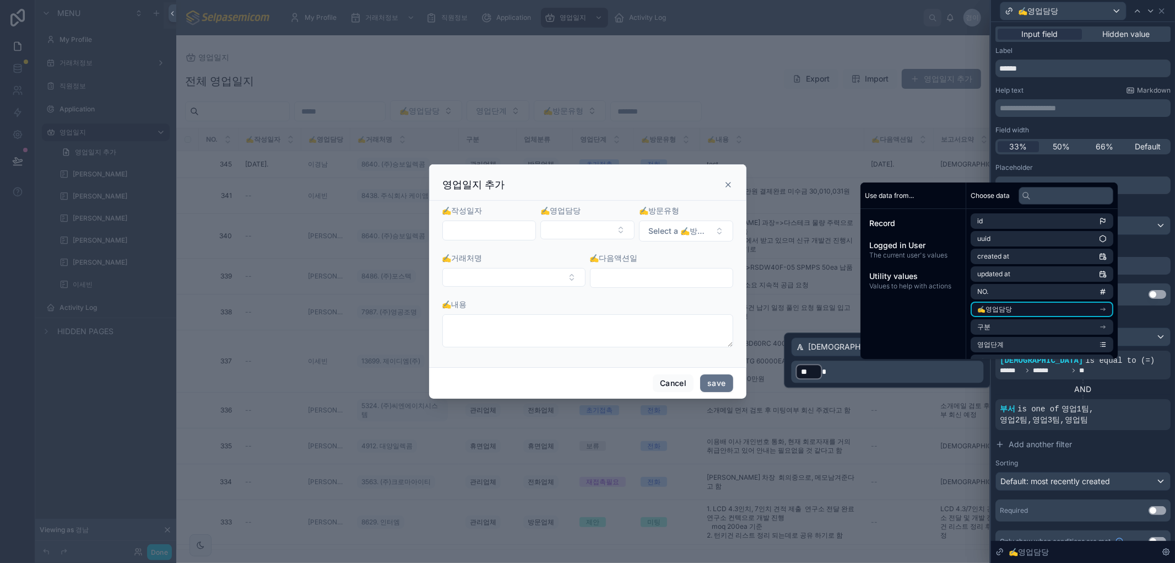
click at [1113, 307] on li "✍️영업담당" at bounding box center [1042, 308] width 143 height 15
click at [981, 245] on span "부서" at bounding box center [984, 248] width 13 height 9
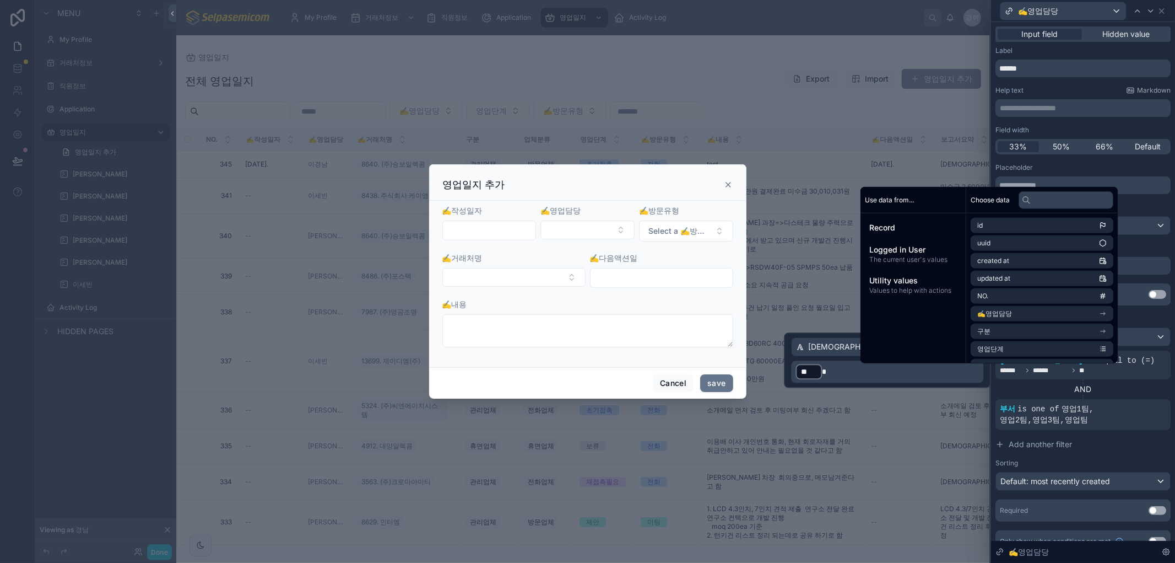
click at [1039, 388] on div "AND" at bounding box center [1083, 389] width 175 height 11
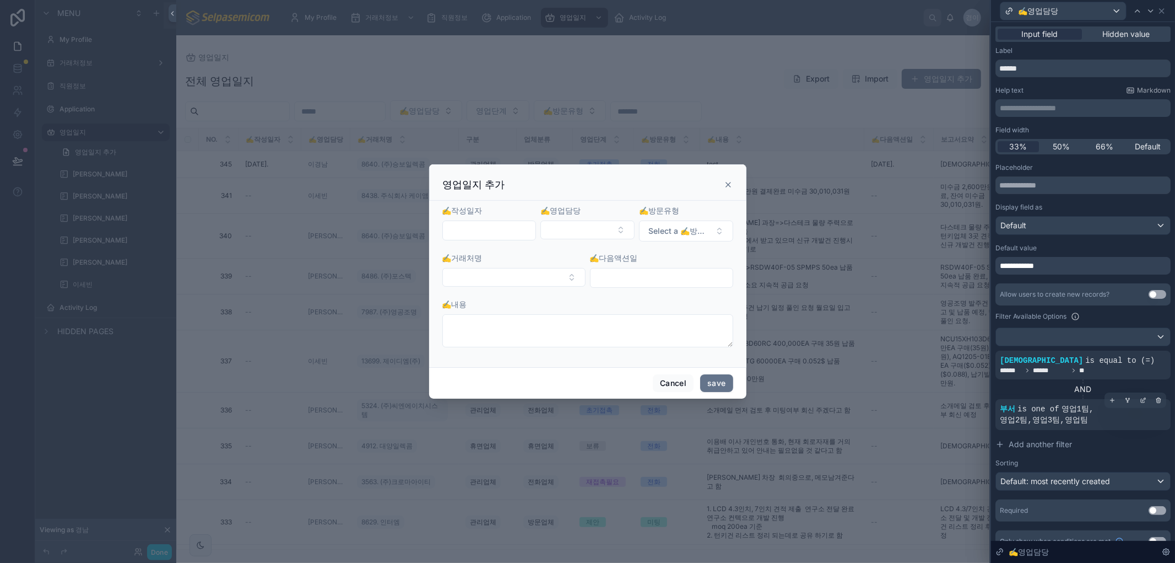
click at [1060, 427] on div "부서 is one of 영업1팀 , 영업2팀 , 영업3팀 , 영업팀" at bounding box center [1083, 414] width 175 height 31
click at [1064, 417] on span "," at bounding box center [1062, 419] width 4 height 9
click at [1136, 396] on div at bounding box center [1143, 399] width 15 height 15
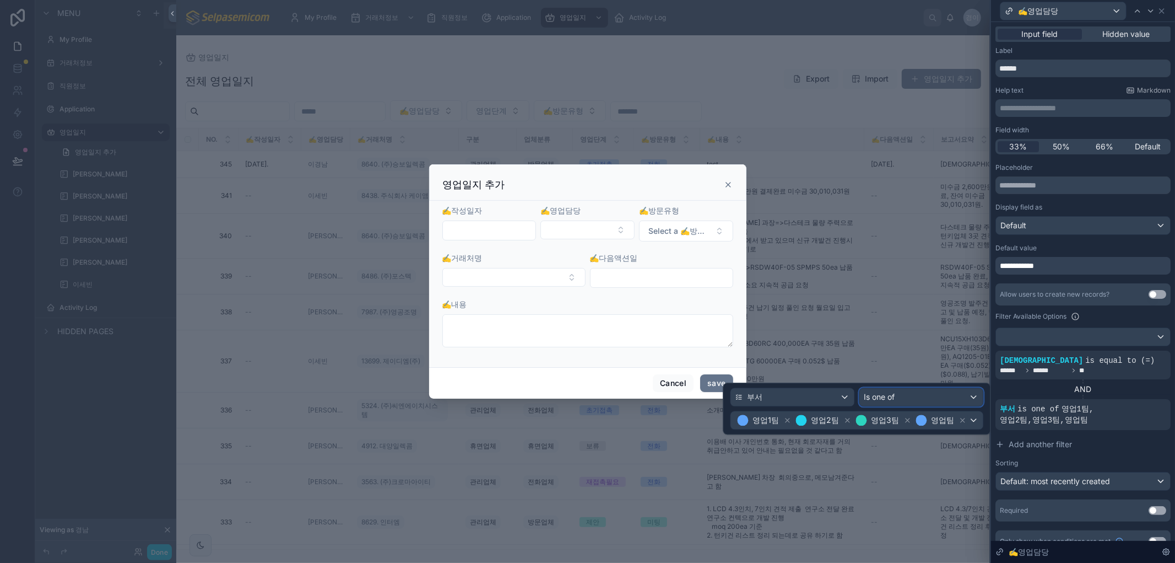
click at [906, 398] on div "Is one of" at bounding box center [921, 397] width 123 height 18
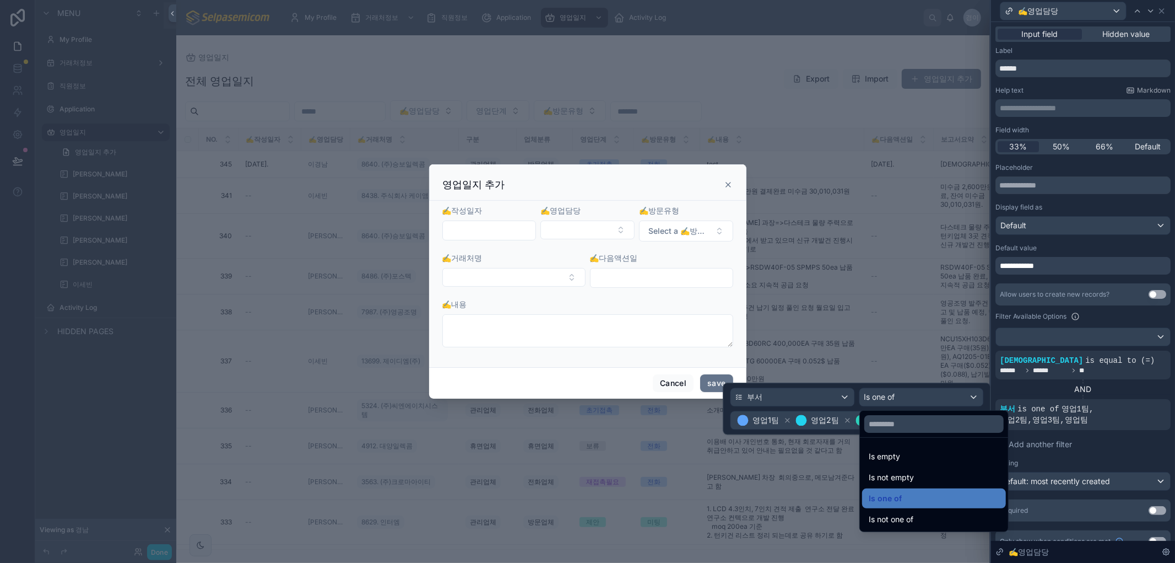
click at [906, 398] on div at bounding box center [857, 408] width 268 height 52
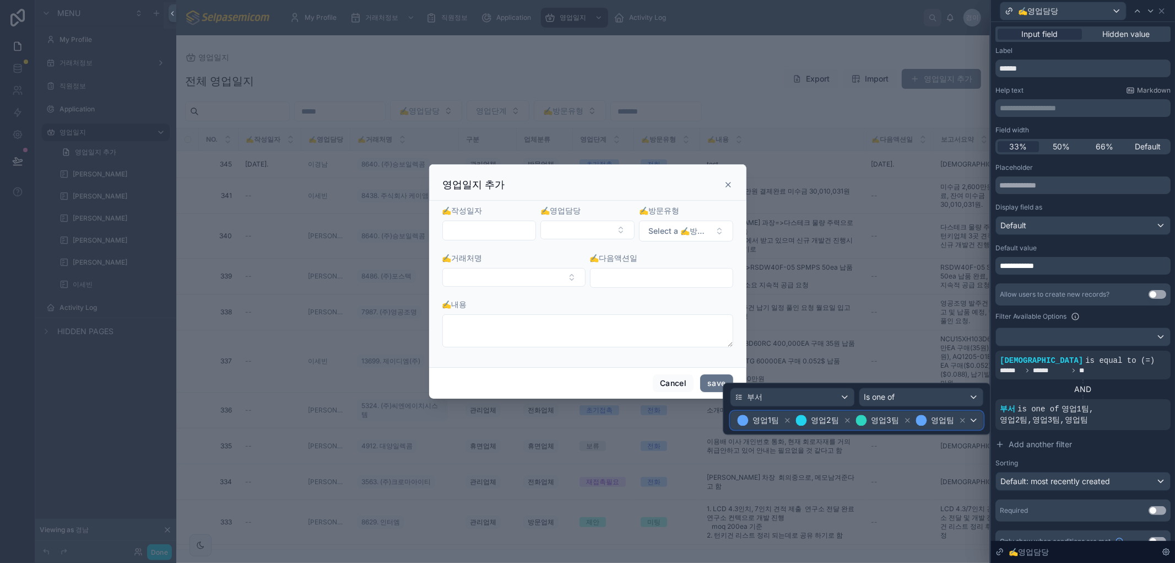
click at [974, 422] on div "영업1팀 영업2팀 영업3팀 영업팀" at bounding box center [857, 420] width 252 height 18
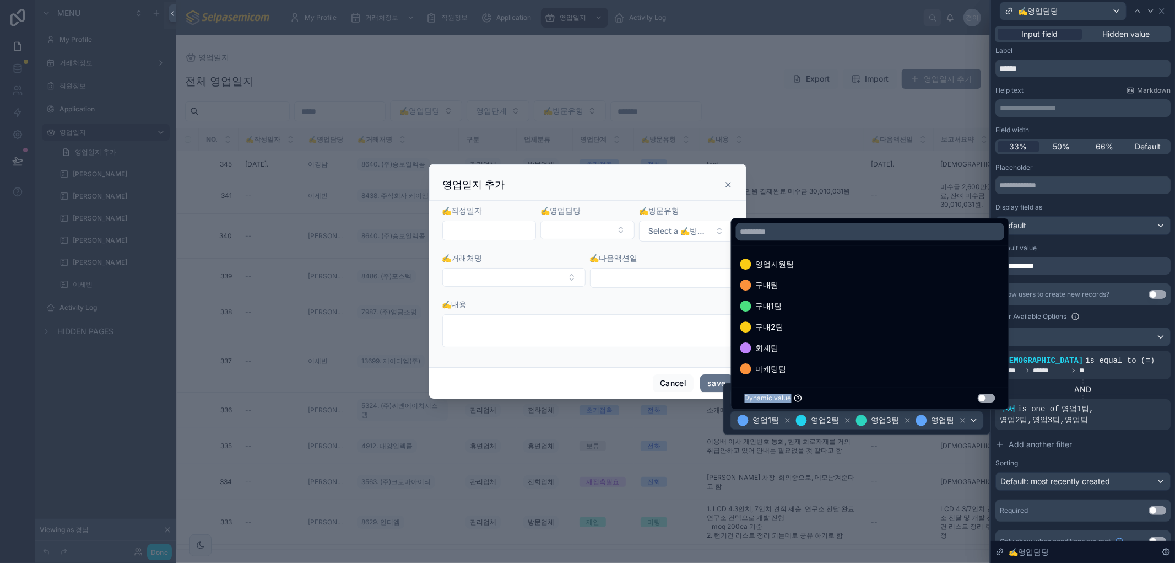
drag, startPoint x: 743, startPoint y: 398, endPoint x: 789, endPoint y: 399, distance: 46.3
click at [789, 399] on div "Dynamic value Use setting" at bounding box center [870, 397] width 277 height 23
copy span "Dynamic value"
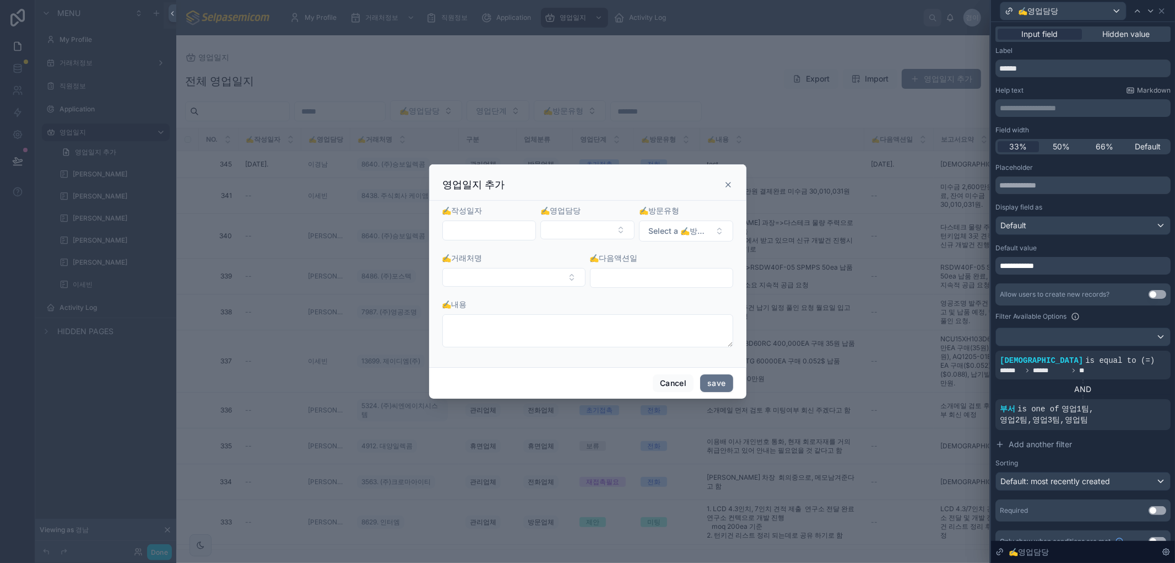
click at [669, 178] on div "영업일지 추가" at bounding box center [588, 184] width 290 height 13
click at [610, 222] on button "Select Button" at bounding box center [588, 229] width 94 height 19
click at [471, 386] on div "Cancel save" at bounding box center [587, 382] width 317 height 31
click at [725, 384] on button "save" at bounding box center [716, 383] width 33 height 18
click at [726, 180] on icon at bounding box center [728, 184] width 9 height 9
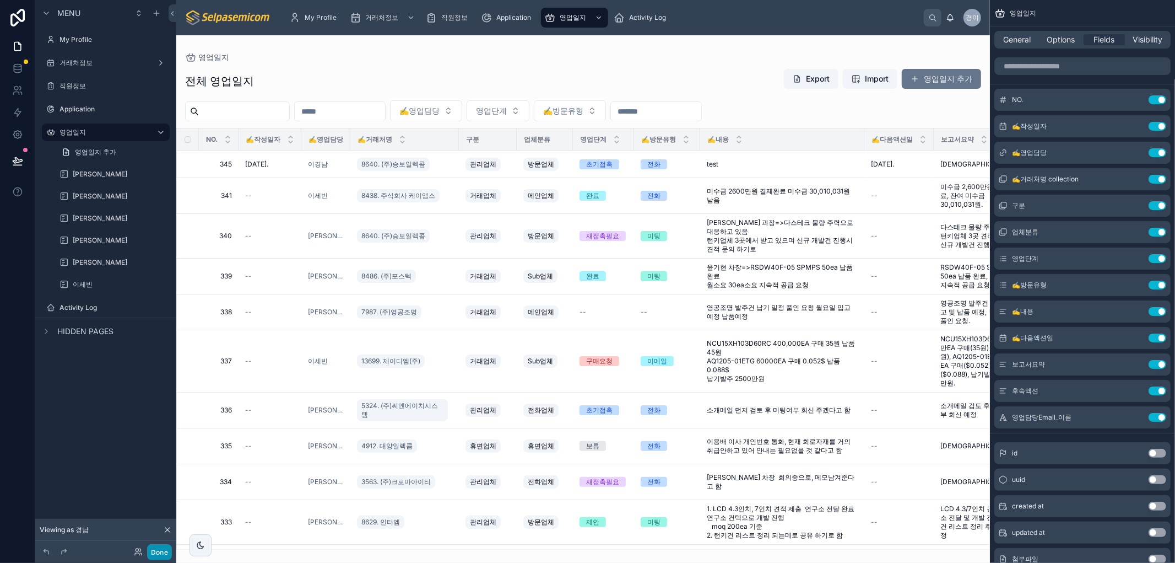
click at [158, 546] on button "Done" at bounding box center [159, 552] width 25 height 16
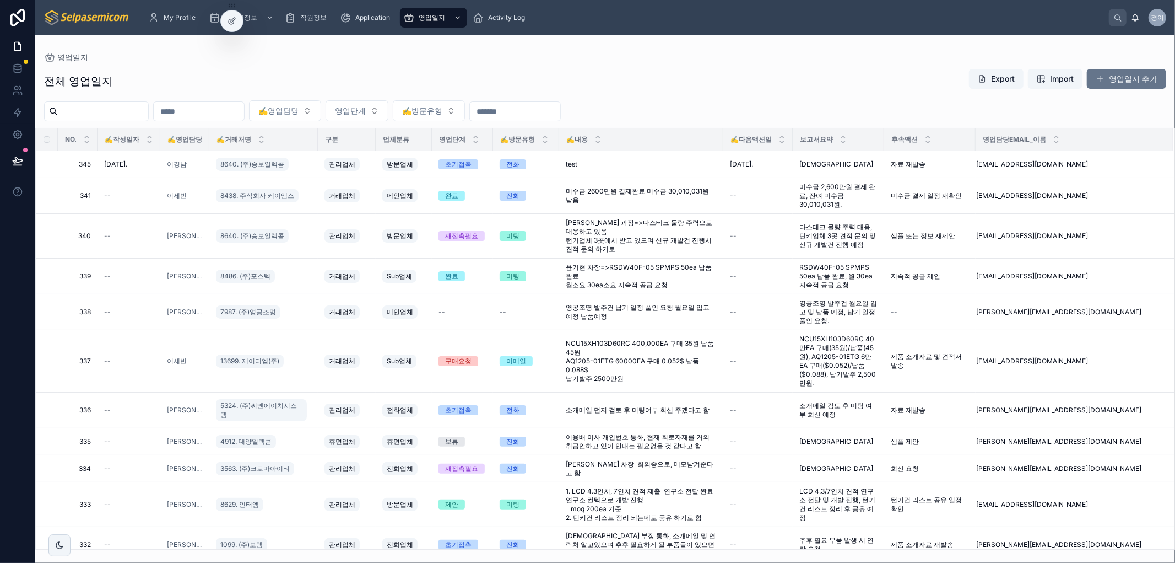
click at [385, 58] on div "영업일지" at bounding box center [605, 57] width 1122 height 9
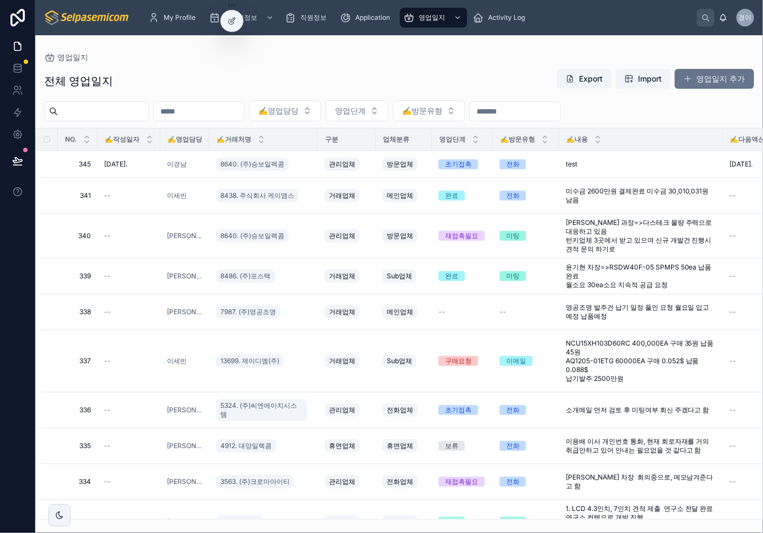
click at [401, 69] on div "전체 영업일지 Export Import 영업일지 추가" at bounding box center [399, 80] width 710 height 25
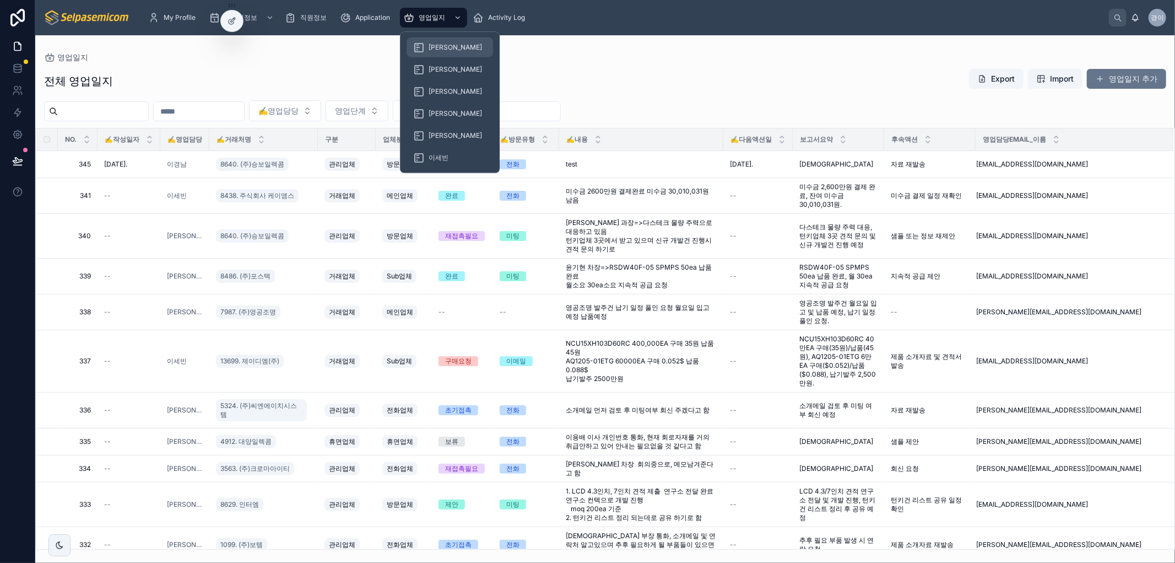
click at [430, 45] on span "[PERSON_NAME]" at bounding box center [455, 47] width 53 height 9
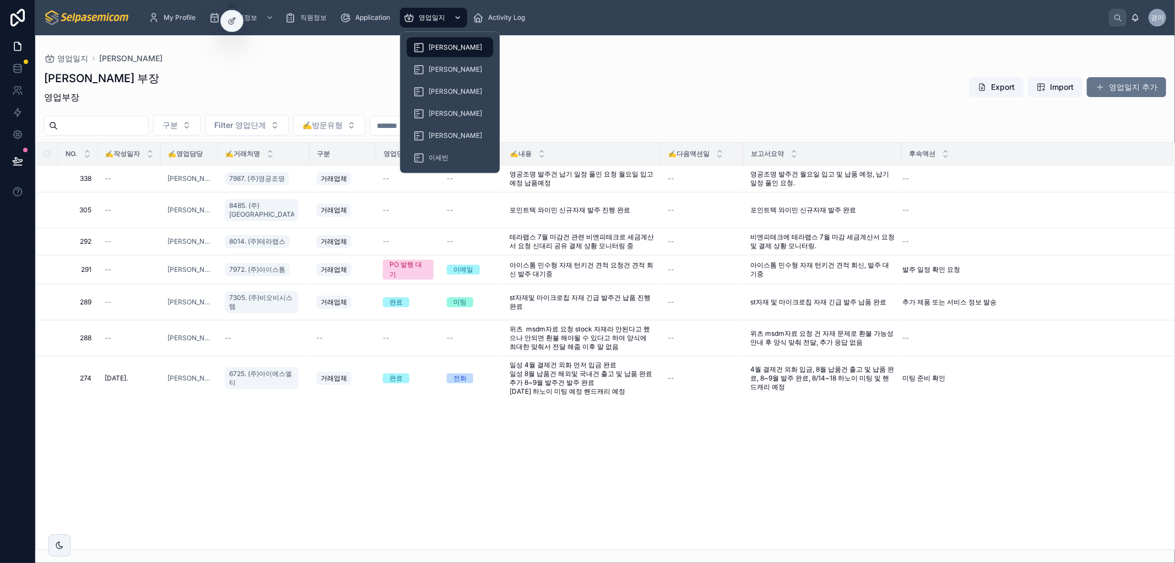
click at [435, 9] on div "영업일지" at bounding box center [433, 18] width 61 height 18
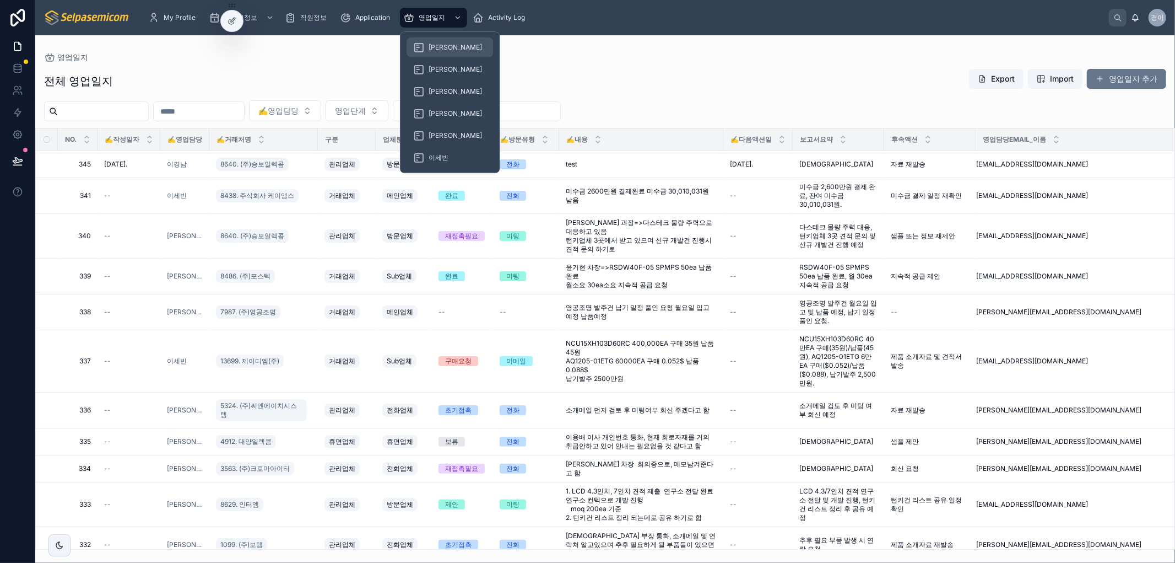
click at [430, 47] on span "[PERSON_NAME]" at bounding box center [455, 47] width 53 height 9
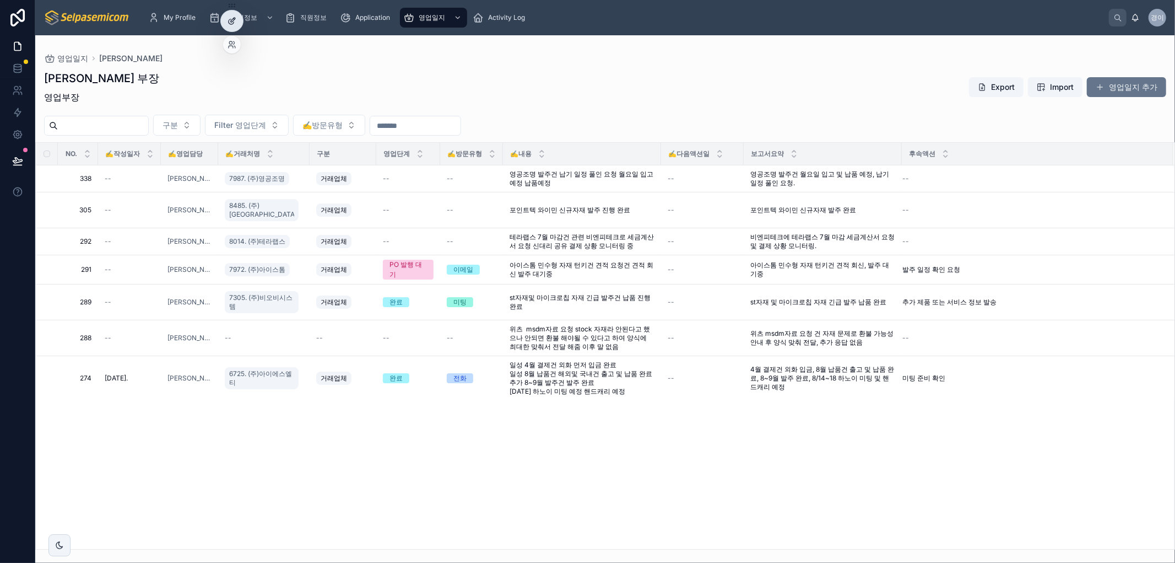
click at [230, 22] on icon at bounding box center [232, 21] width 9 height 9
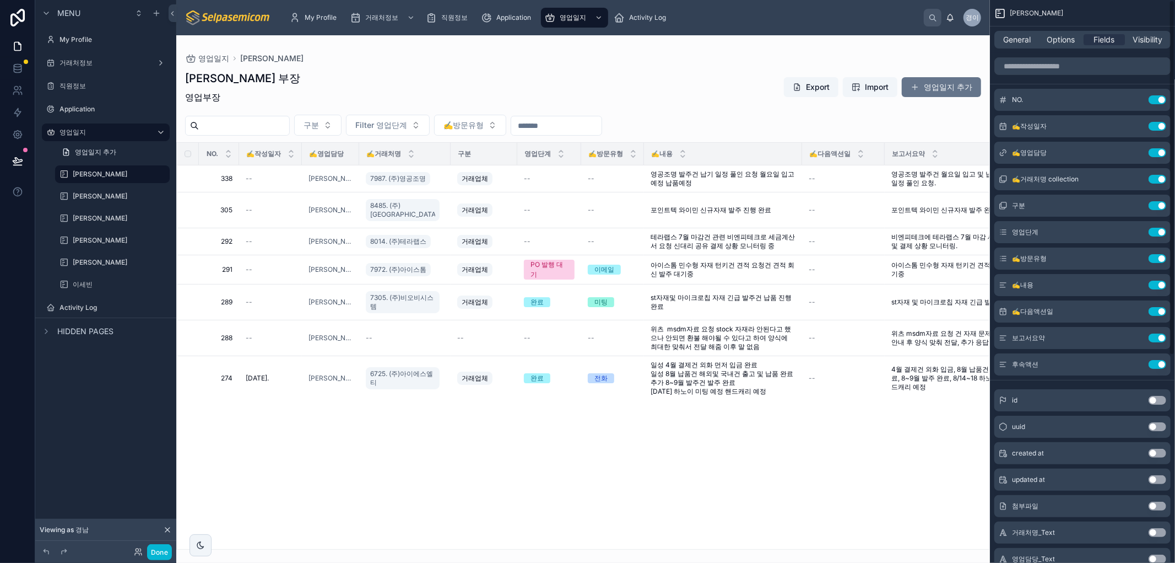
click at [957, 88] on div at bounding box center [583, 298] width 814 height 527
click at [941, 90] on button "영업일지 추가" at bounding box center [941, 87] width 79 height 20
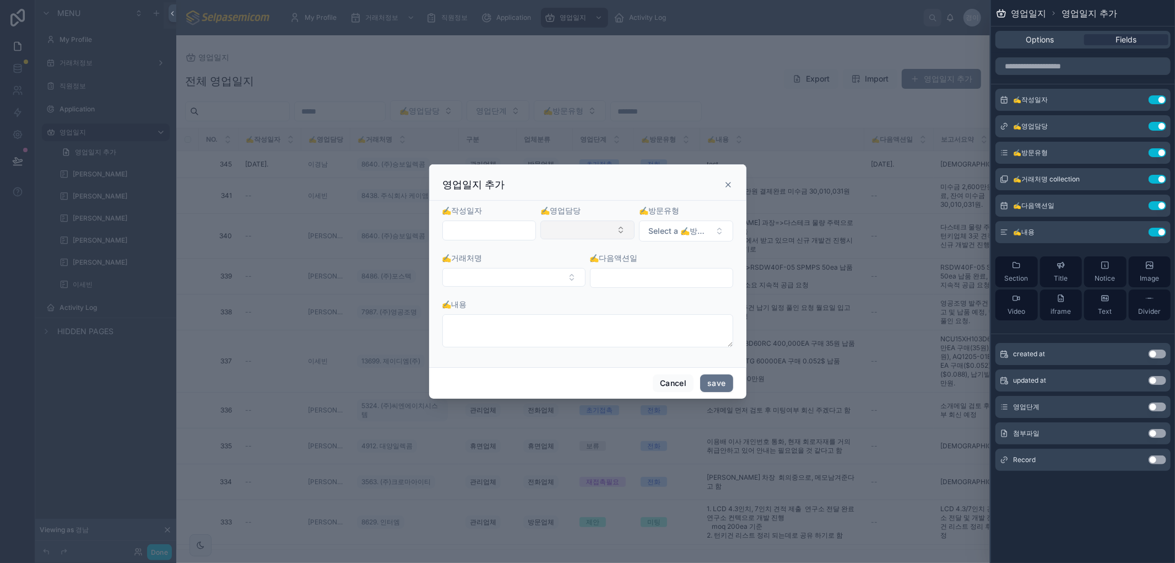
click at [608, 230] on button "Select Button" at bounding box center [588, 229] width 94 height 19
click at [727, 185] on icon at bounding box center [728, 184] width 4 height 4
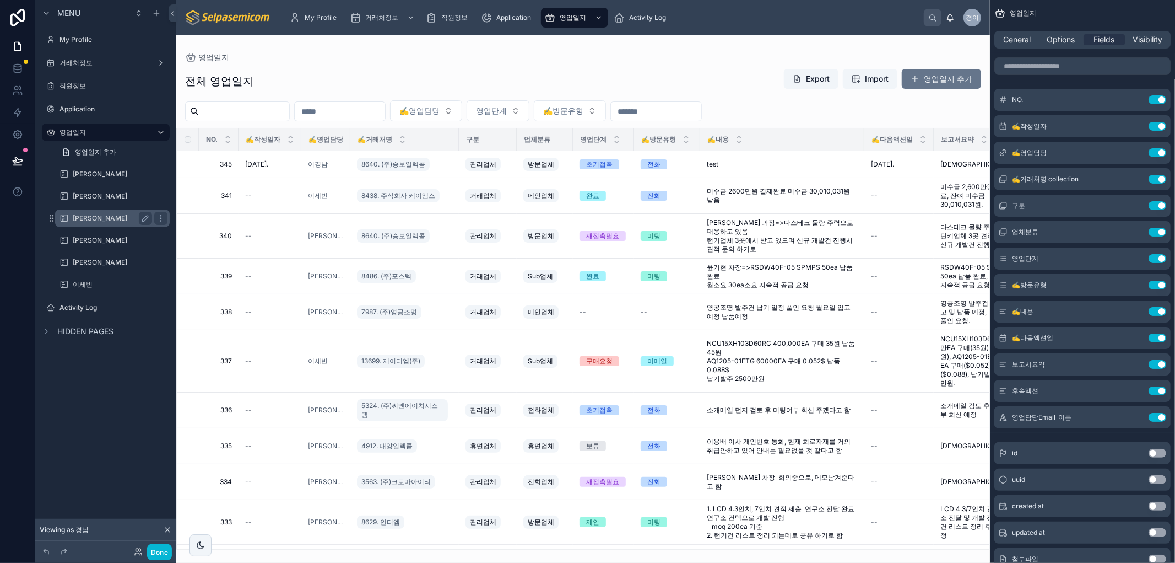
click at [81, 214] on label "[PERSON_NAME]" at bounding box center [110, 218] width 75 height 9
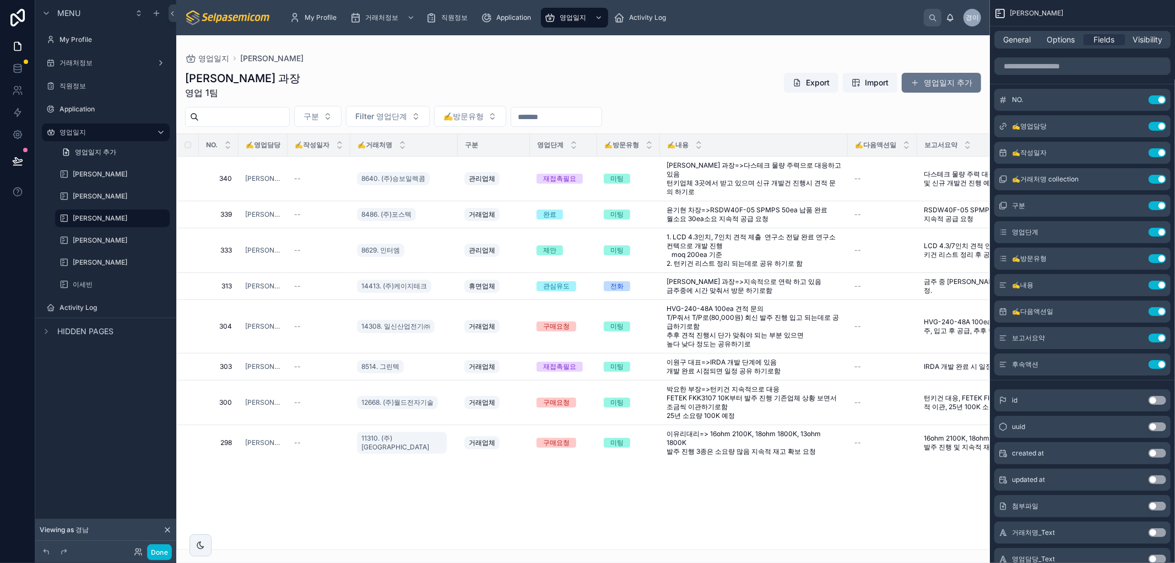
click at [725, 99] on div at bounding box center [583, 298] width 814 height 527
click at [916, 80] on span at bounding box center [915, 82] width 9 height 9
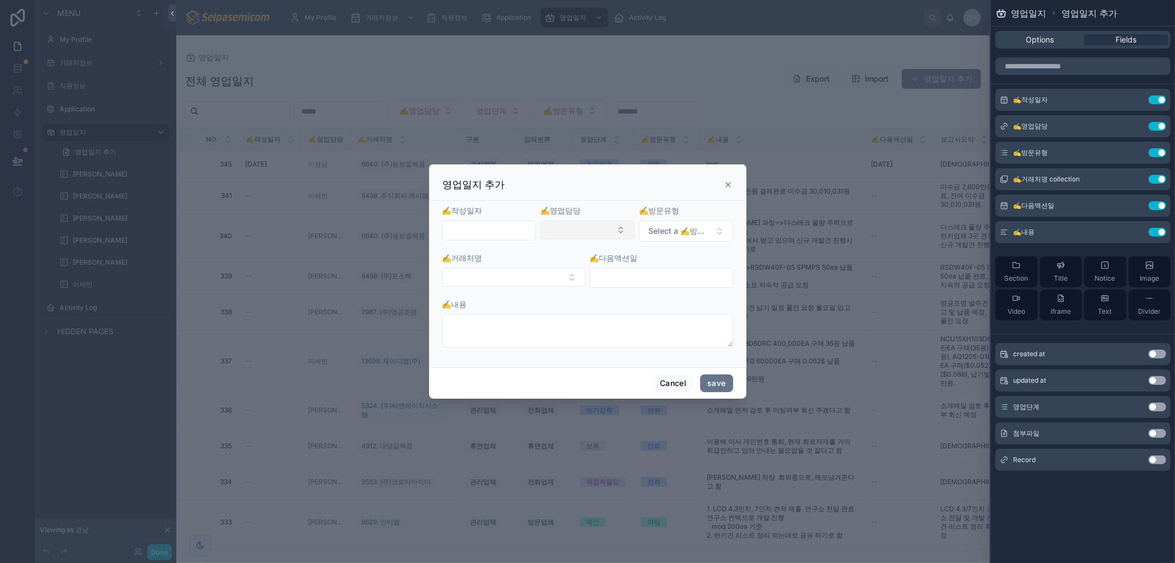
click at [610, 222] on button "Select Button" at bounding box center [588, 229] width 94 height 19
click at [708, 223] on button "Select a ✍️방문유형" at bounding box center [686, 230] width 94 height 21
click at [701, 230] on span "Select a ✍️방문유형" at bounding box center [680, 230] width 62 height 11
click at [701, 227] on span "Select a ✍️방문유형" at bounding box center [680, 230] width 62 height 11
drag, startPoint x: 726, startPoint y: 182, endPoint x: 498, endPoint y: 61, distance: 257.8
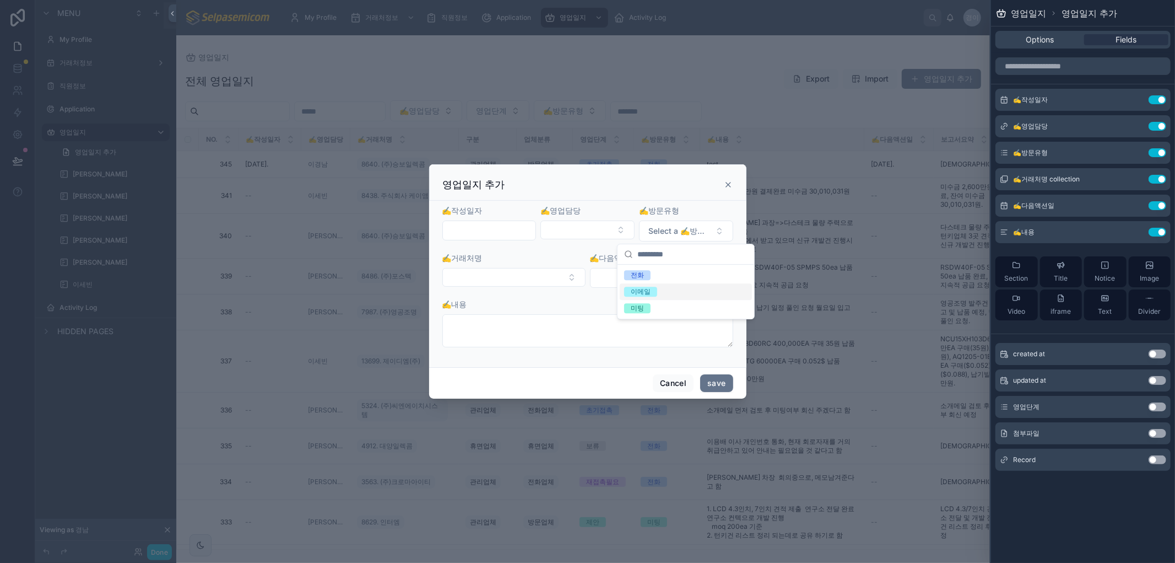
click at [727, 183] on icon at bounding box center [728, 184] width 9 height 9
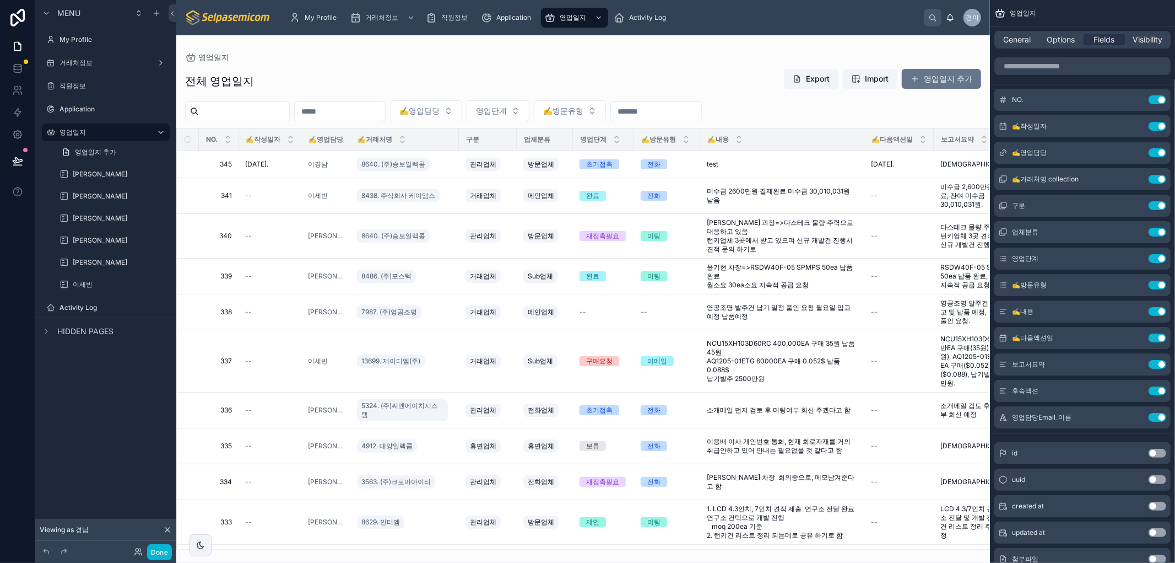
drag, startPoint x: 533, startPoint y: 55, endPoint x: 393, endPoint y: 2, distance: 149.6
click at [532, 55] on div at bounding box center [583, 298] width 814 height 527
click at [371, 18] on span "거래처정보" at bounding box center [381, 17] width 33 height 9
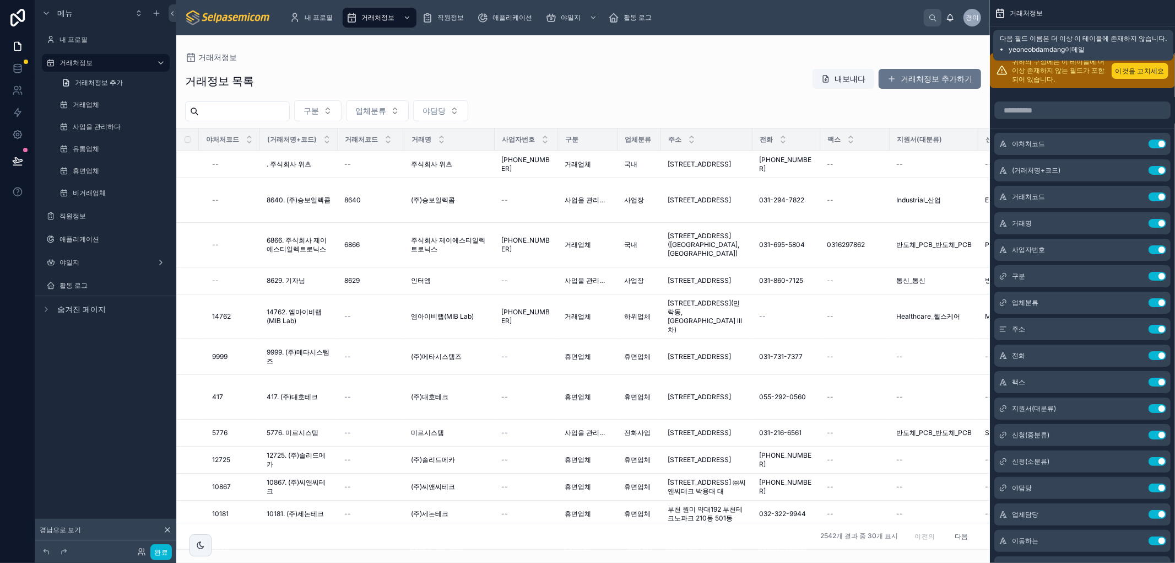
click at [1131, 72] on font "이것을 고치세요" at bounding box center [1140, 71] width 49 height 8
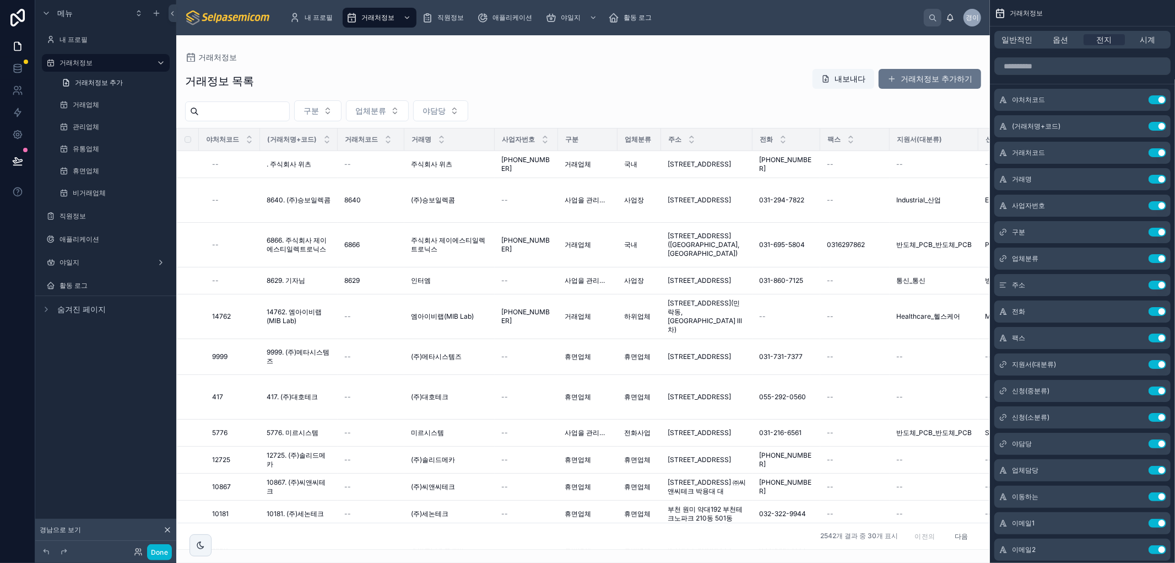
click at [665, 88] on div at bounding box center [583, 298] width 814 height 527
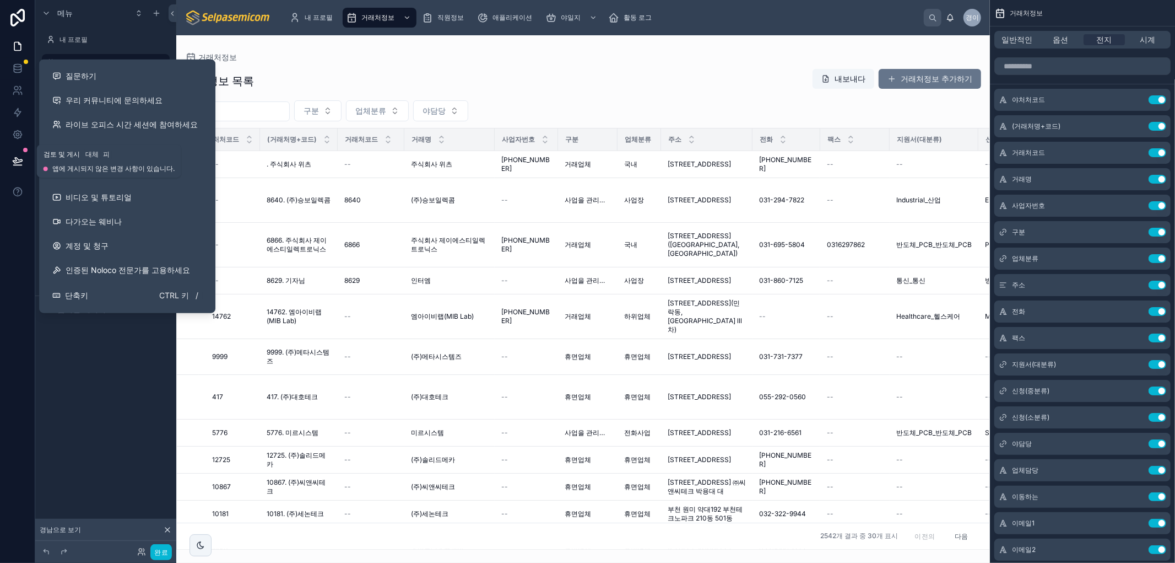
click at [17, 166] on button at bounding box center [18, 160] width 24 height 31
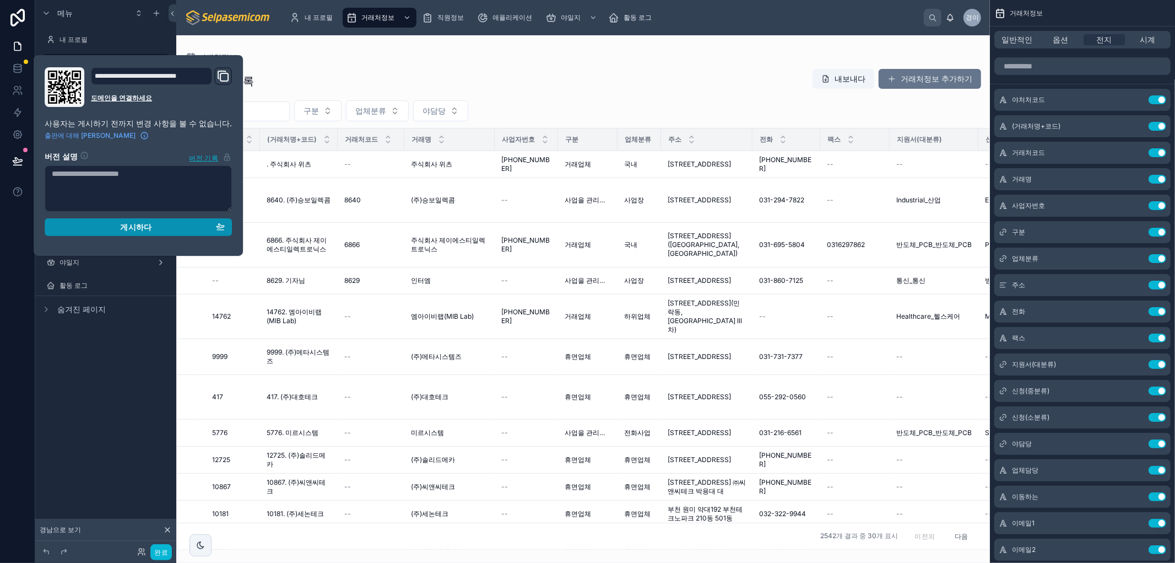
click at [101, 227] on div "게시하다" at bounding box center [138, 227] width 173 height 10
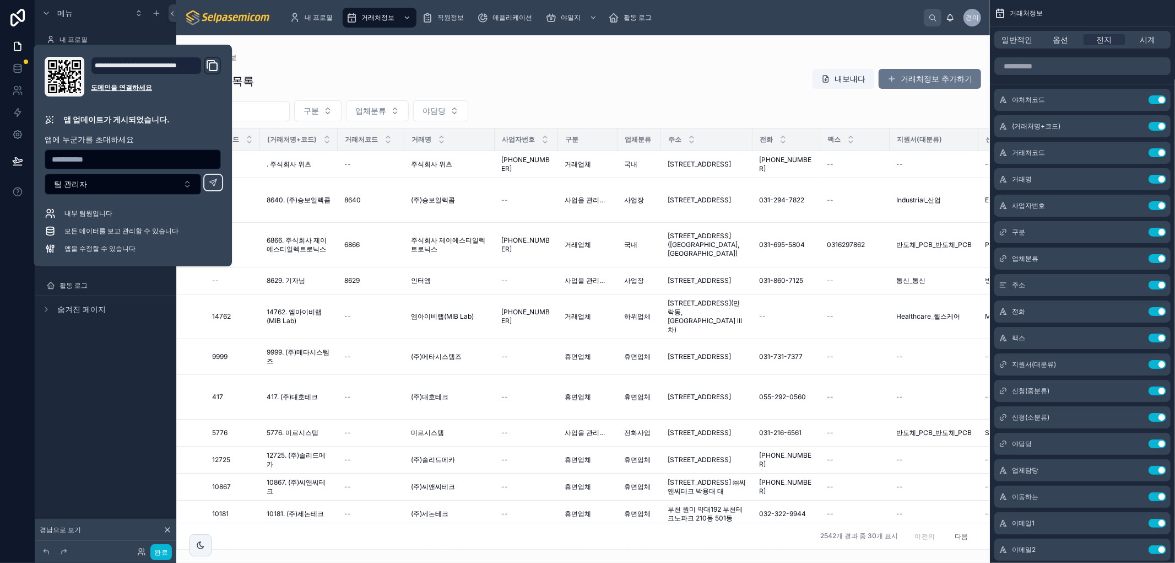
click at [624, 50] on div "거래처정보 거래정보 목록 내보내다 거래처정보 추가하기 구분 업체분류 야담당 야처처코드 (거래처명+코드) 거래처코드 거래명 사업자번호 구분 업체…" at bounding box center [583, 292] width 814 height 514
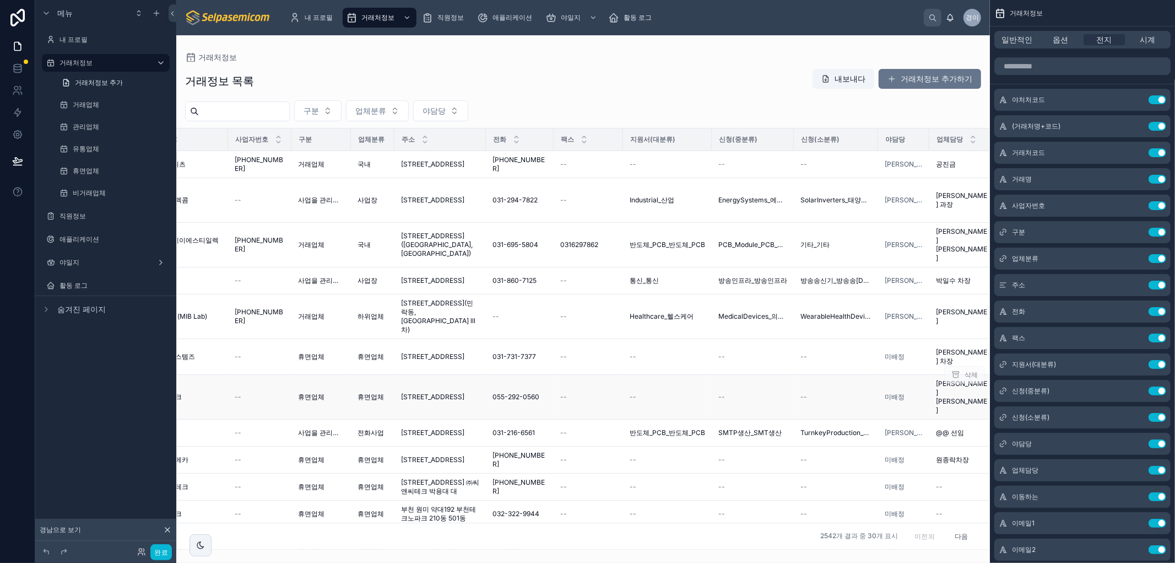
scroll to position [0, 268]
click at [899, 75] on button "거래처정보 추가하기" at bounding box center [930, 79] width 102 height 20
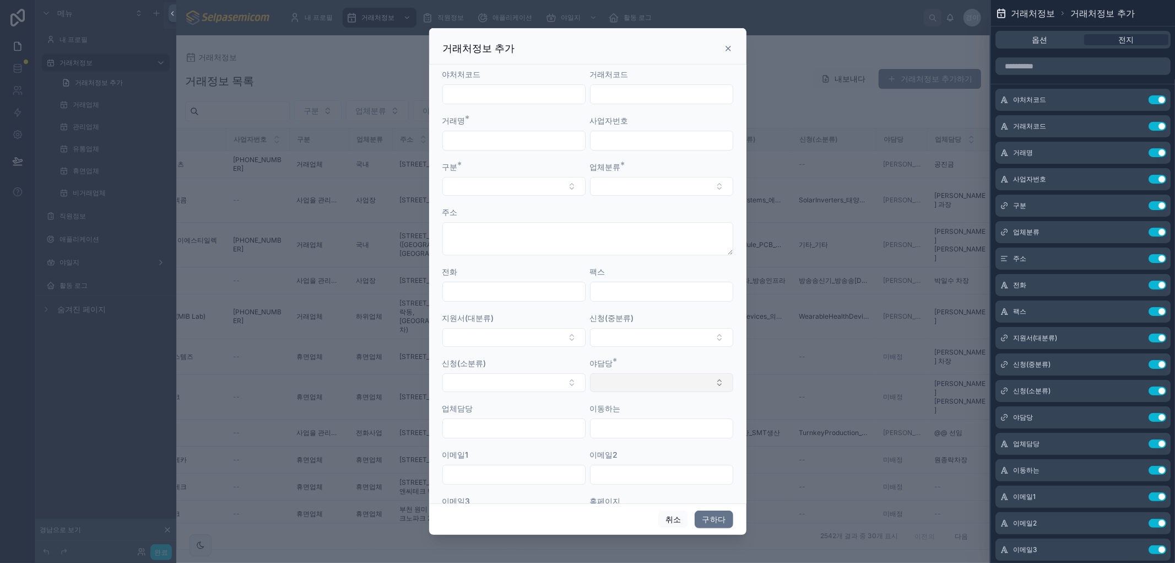
click at [614, 382] on button "선택 버튼" at bounding box center [661, 382] width 143 height 19
click at [633, 380] on button "선택 버튼" at bounding box center [661, 382] width 143 height 19
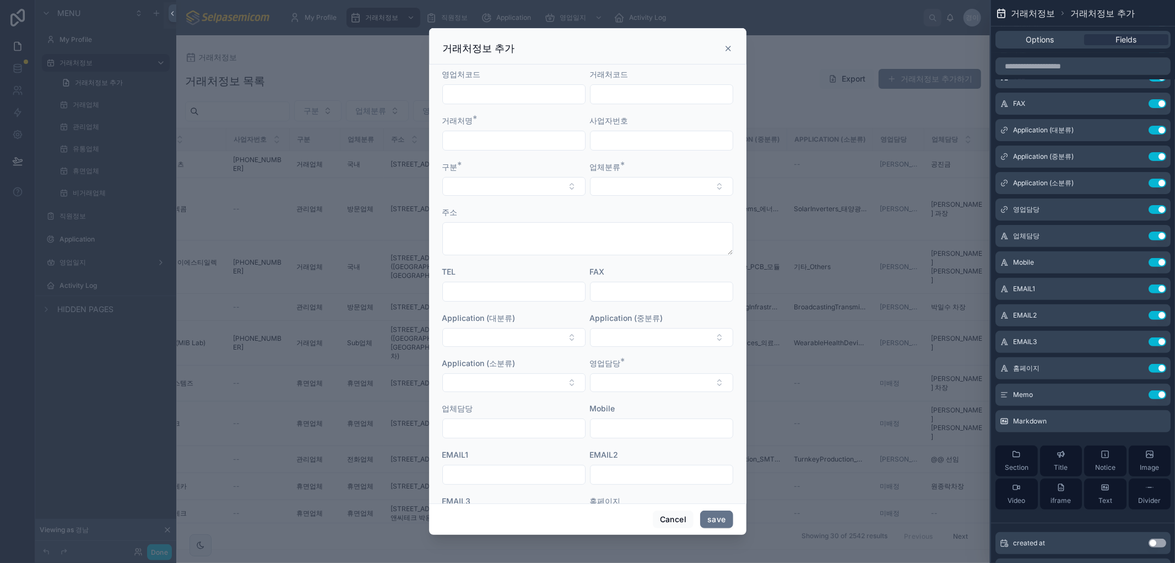
scroll to position [245, 0]
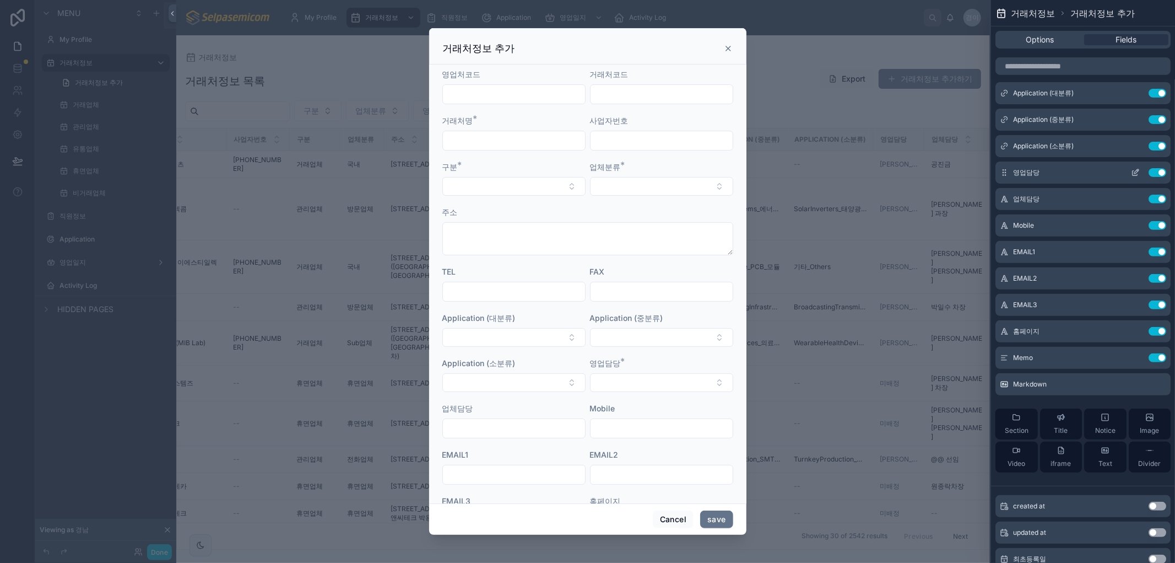
click at [1131, 168] on icon at bounding box center [1135, 172] width 9 height 9
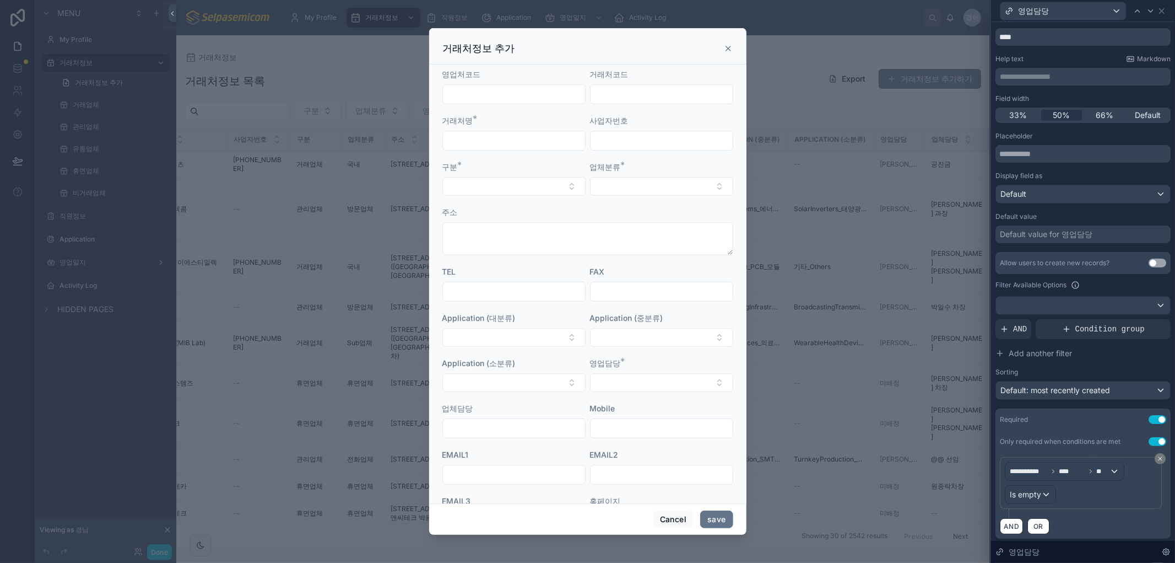
scroll to position [0, 0]
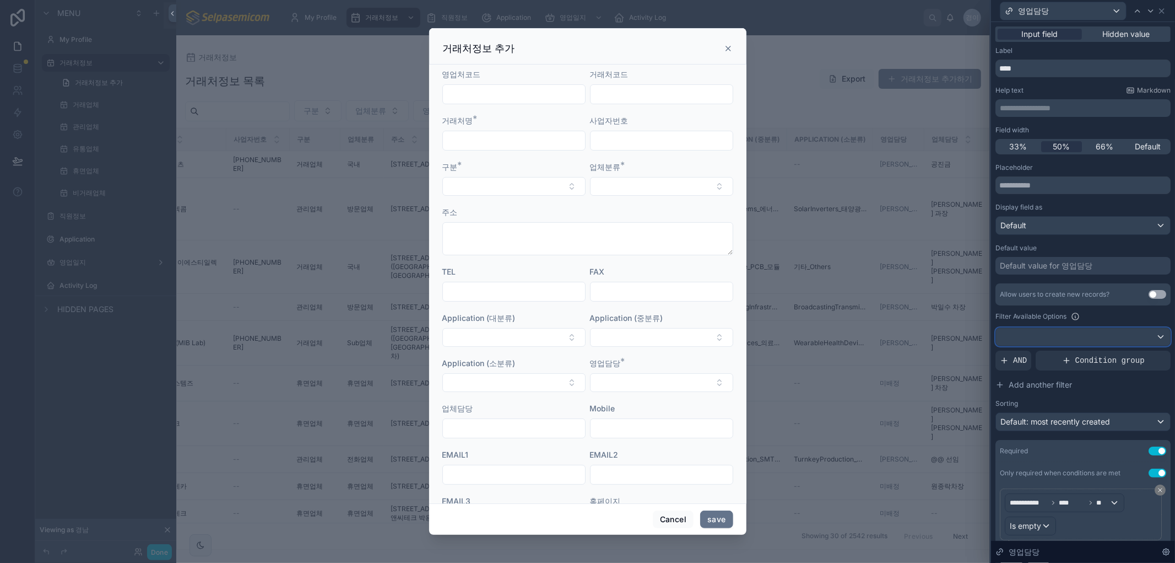
click at [1043, 336] on div at bounding box center [1083, 337] width 174 height 18
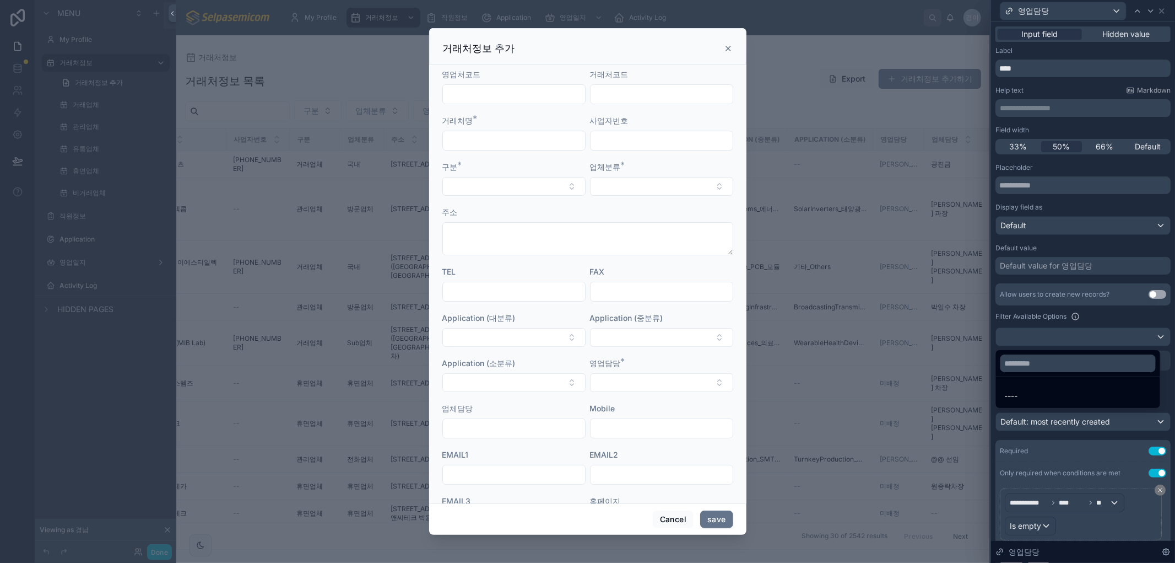
click at [1148, 334] on div at bounding box center [1083, 281] width 184 height 563
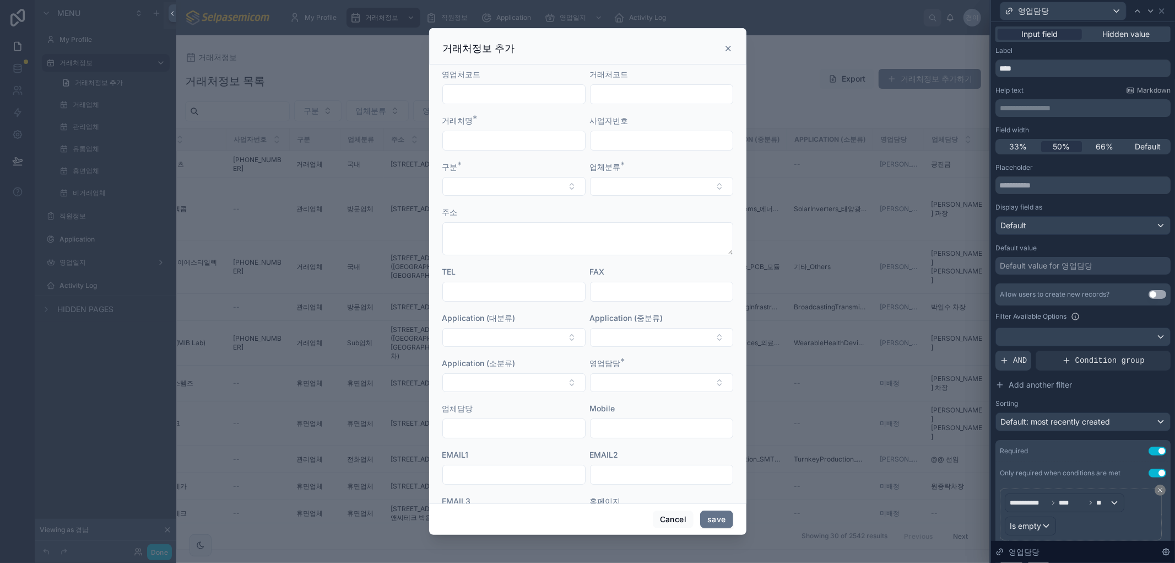
click at [1011, 362] on div "AND" at bounding box center [1014, 360] width 36 height 20
click at [1136, 349] on div at bounding box center [1143, 351] width 15 height 15
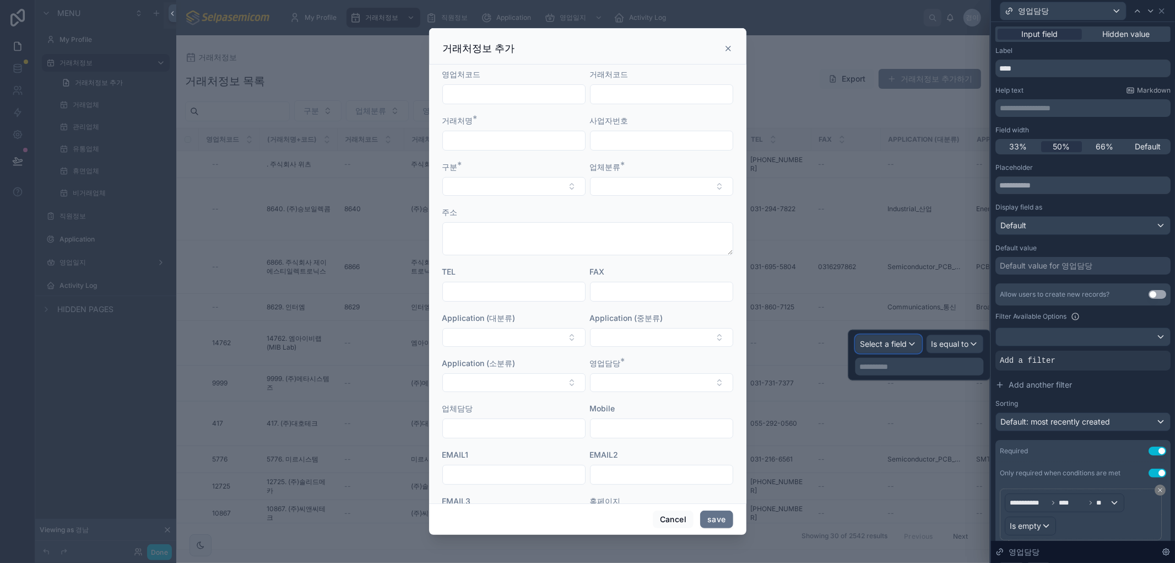
click at [898, 347] on span "Select a field" at bounding box center [884, 343] width 47 height 9
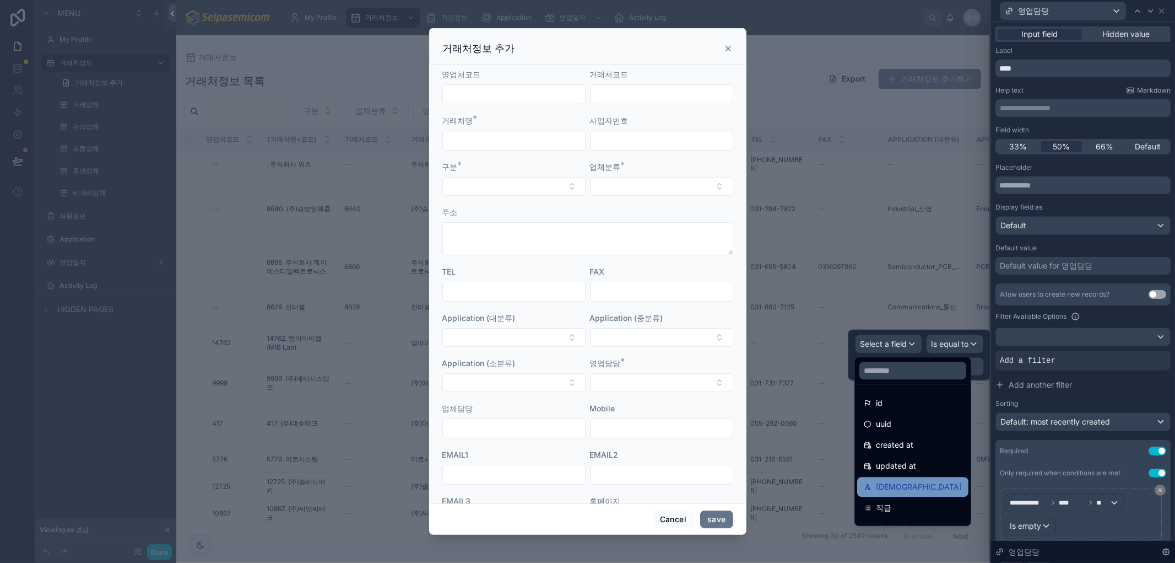
click at [878, 487] on span "[DEMOGRAPHIC_DATA]" at bounding box center [919, 486] width 86 height 13
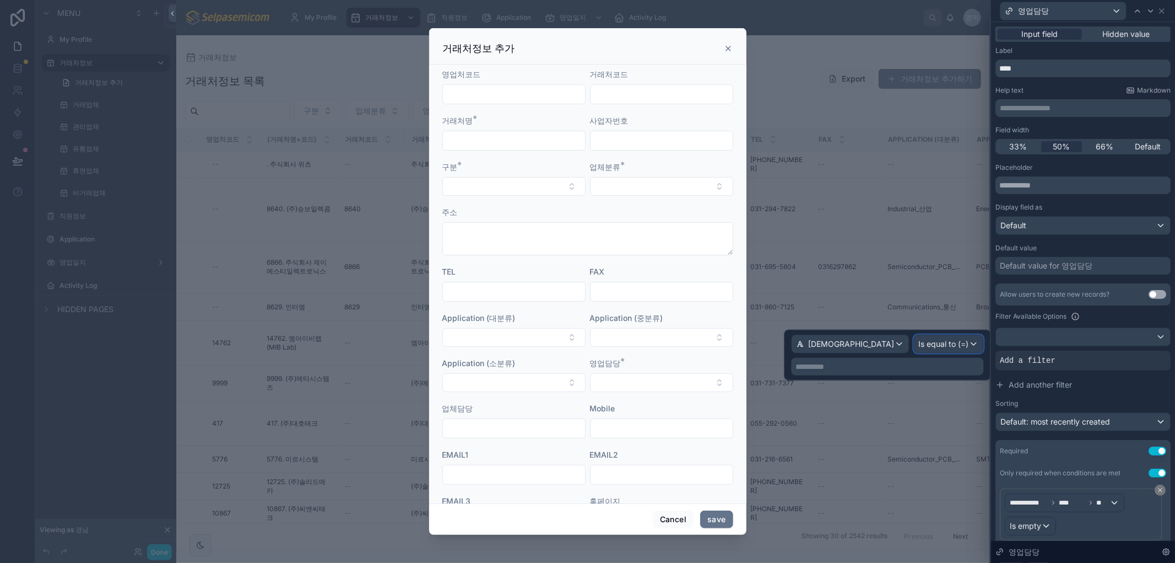
click at [960, 347] on span "Is equal to (=)" at bounding box center [944, 343] width 50 height 11
click at [876, 351] on div "성함" at bounding box center [850, 344] width 117 height 18
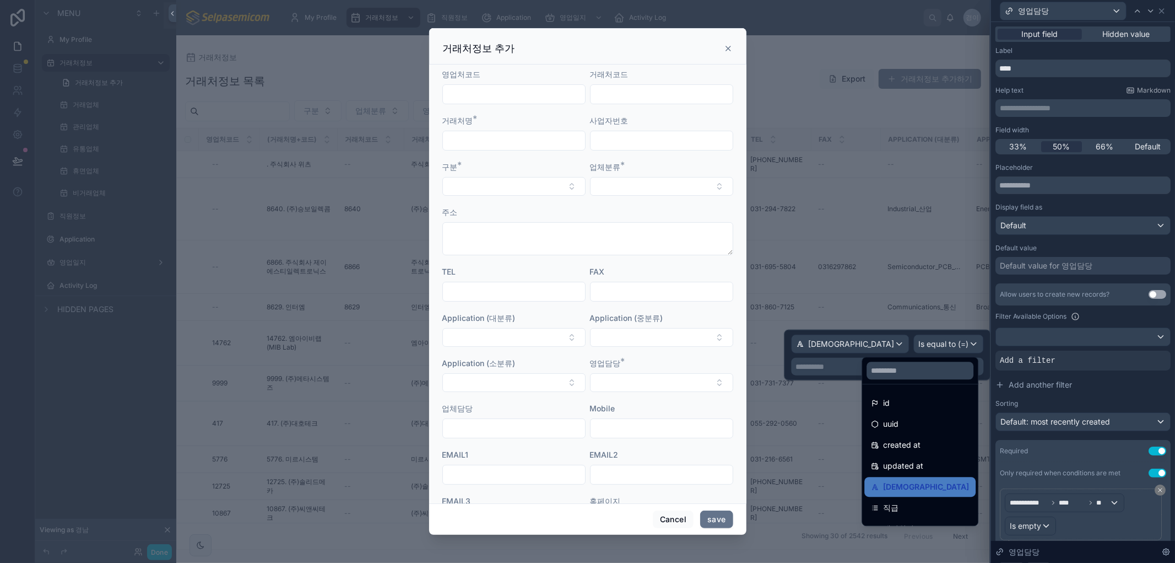
drag, startPoint x: 856, startPoint y: 355, endPoint x: 861, endPoint y: 361, distance: 7.1
click at [857, 358] on div at bounding box center [888, 355] width 207 height 51
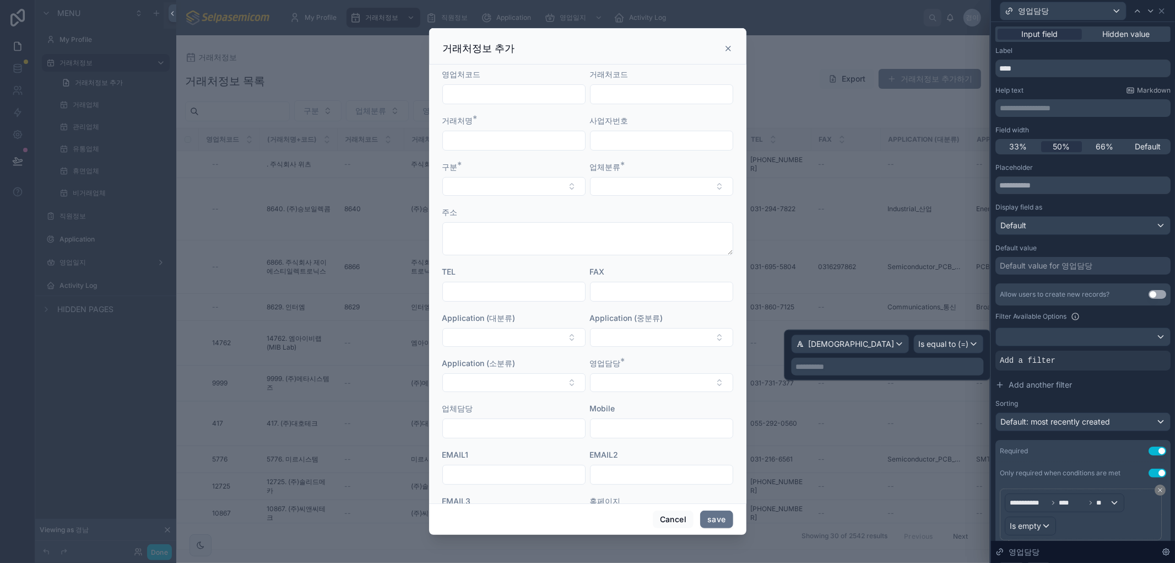
click at [903, 367] on p "**********" at bounding box center [889, 366] width 186 height 11
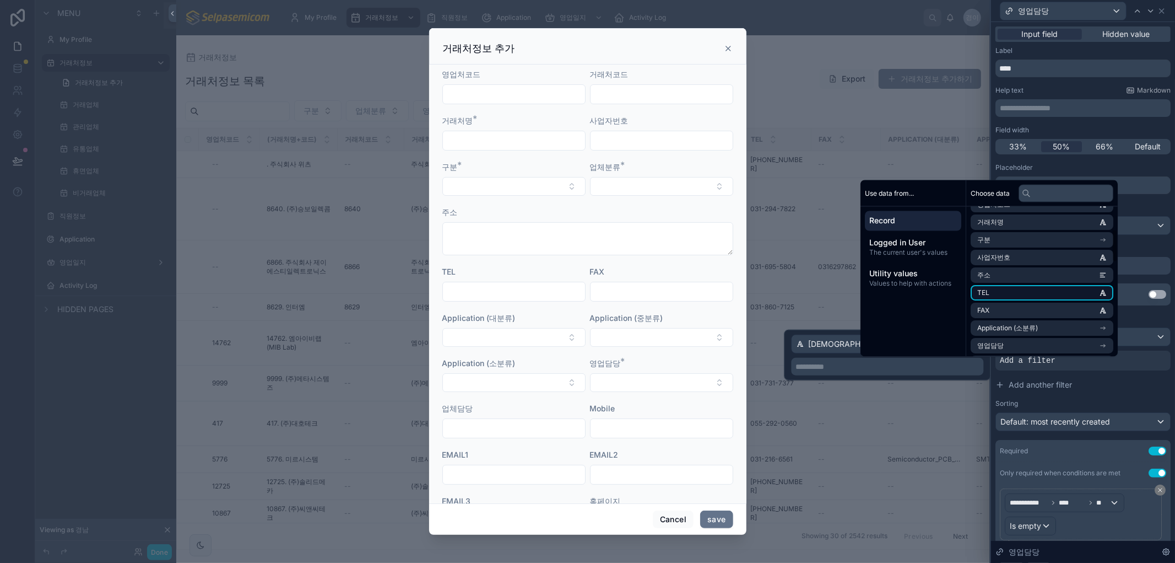
scroll to position [122, 0]
click at [1023, 322] on li "영업담당" at bounding box center [1042, 325] width 143 height 15
click at [998, 276] on li "부서" at bounding box center [1042, 274] width 143 height 15
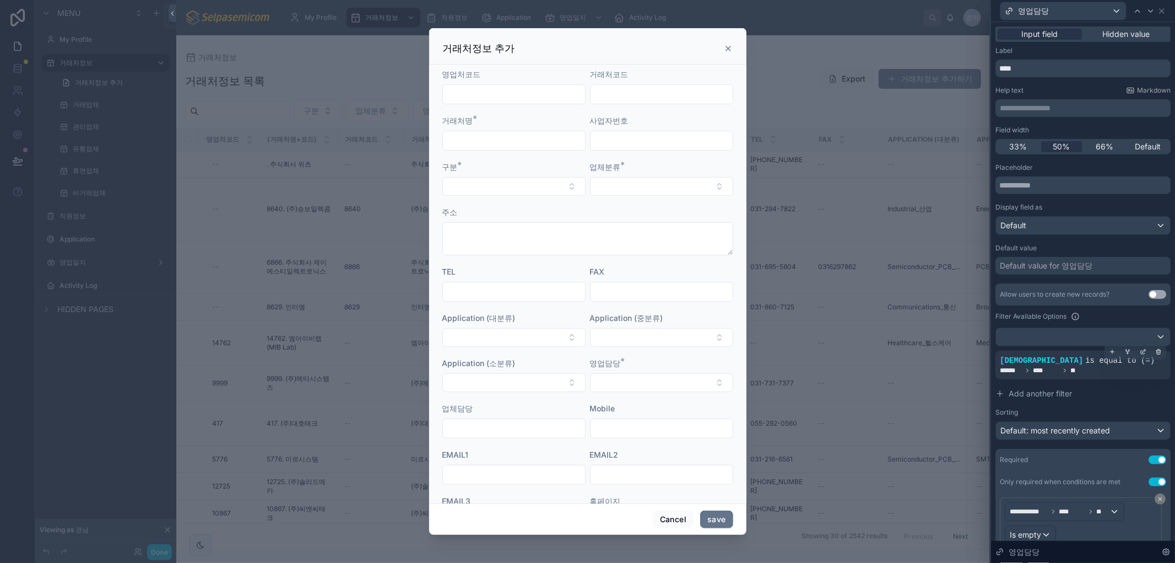
drag, startPoint x: 1023, startPoint y: 395, endPoint x: 1122, endPoint y: 356, distance: 106.6
click at [1023, 395] on span "Add another filter" at bounding box center [1040, 393] width 63 height 11
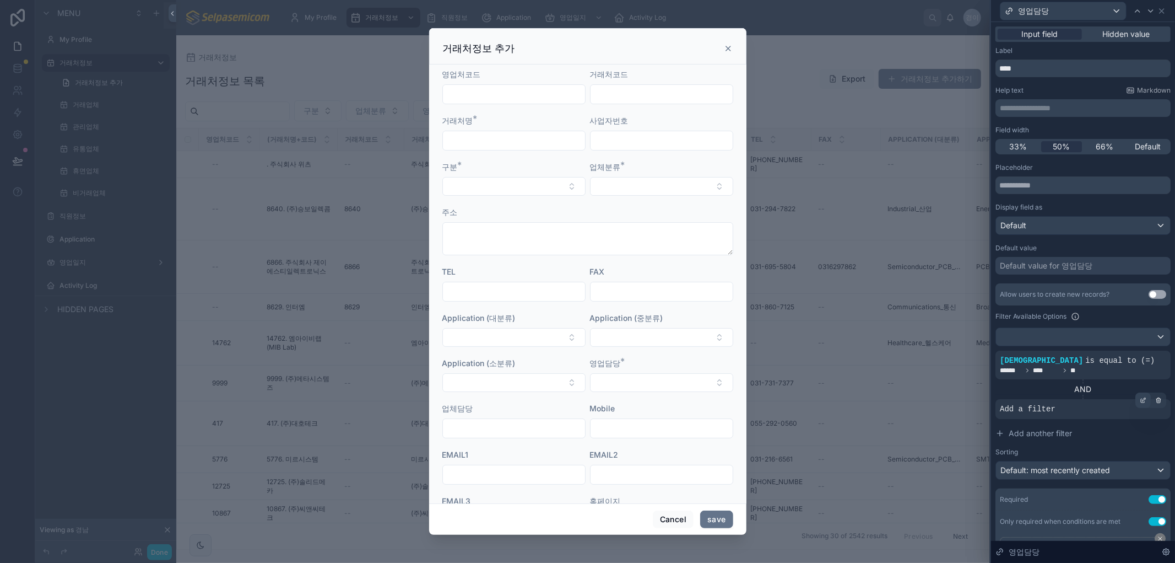
click at [1136, 395] on div at bounding box center [1143, 399] width 15 height 15
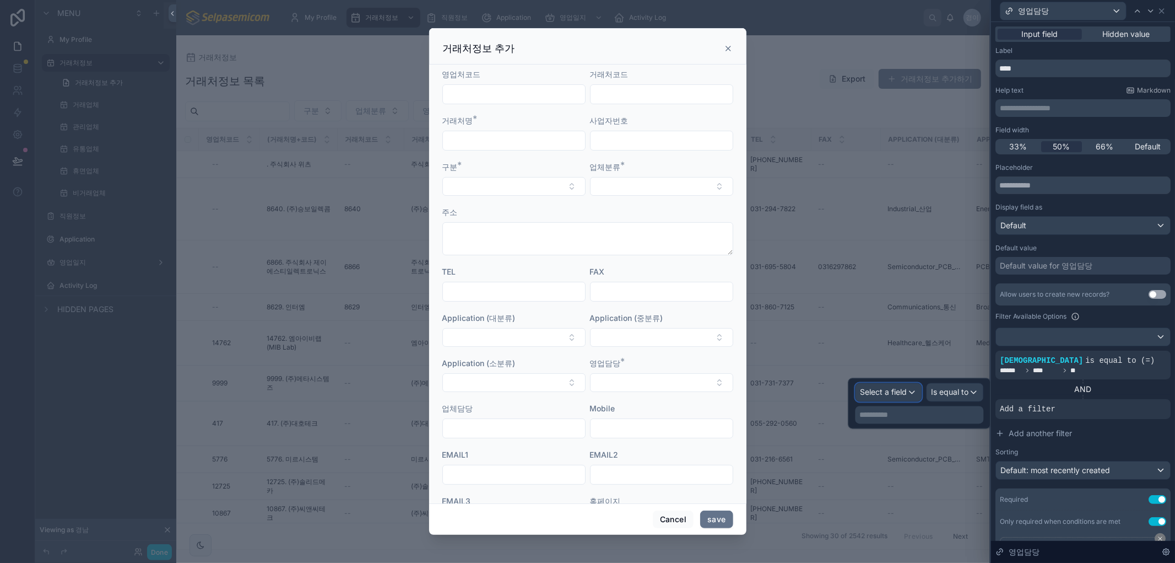
click at [885, 390] on span "Select a field" at bounding box center [884, 391] width 47 height 9
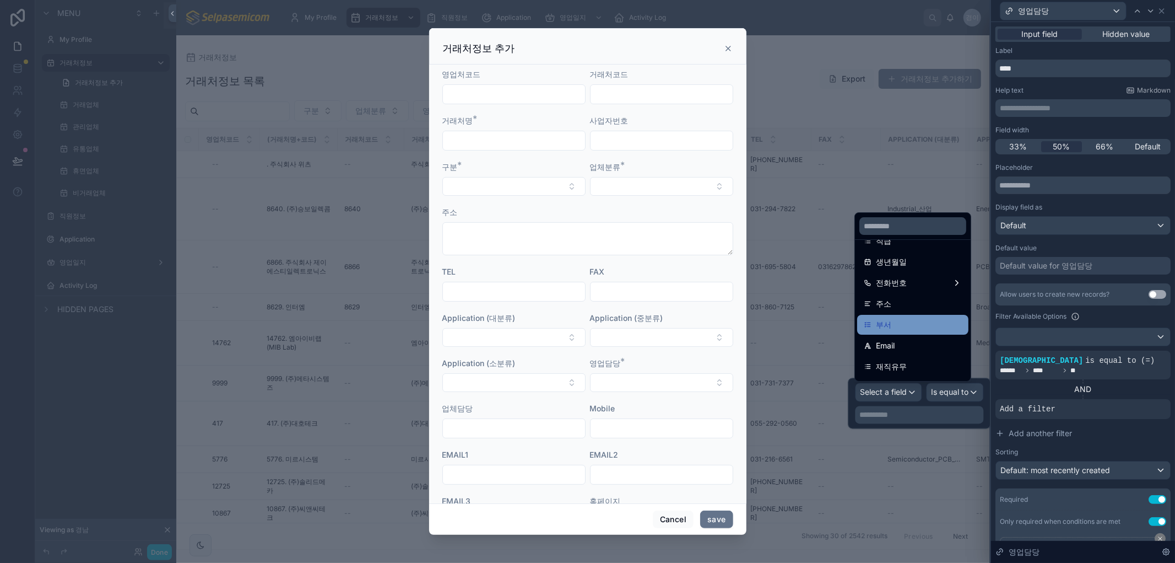
click at [891, 331] on div "부서" at bounding box center [912, 325] width 111 height 20
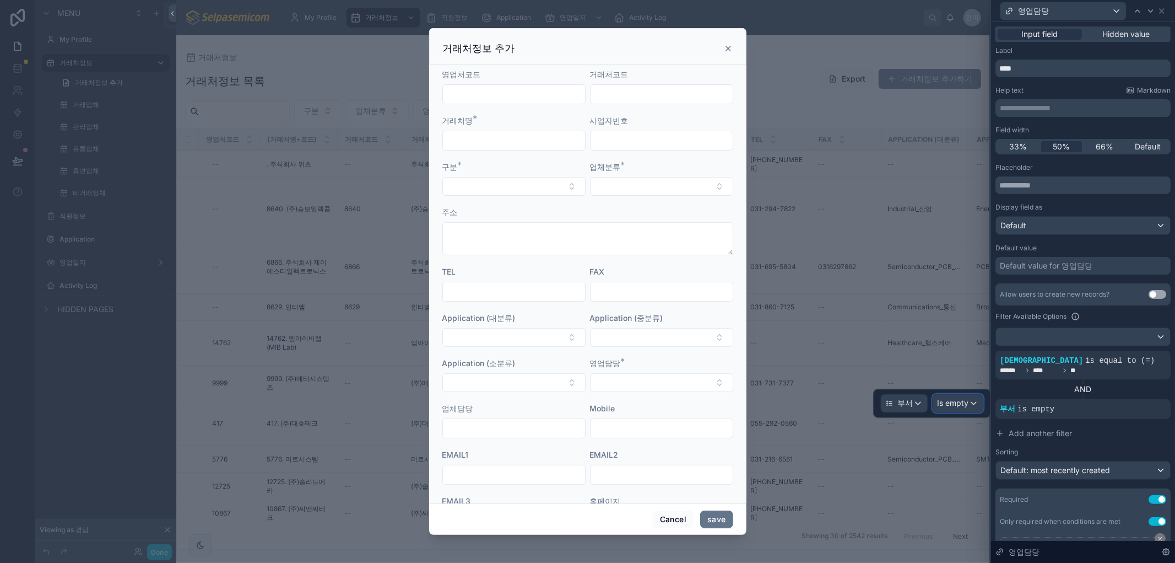
click at [973, 401] on div "Is empty" at bounding box center [958, 404] width 50 height 18
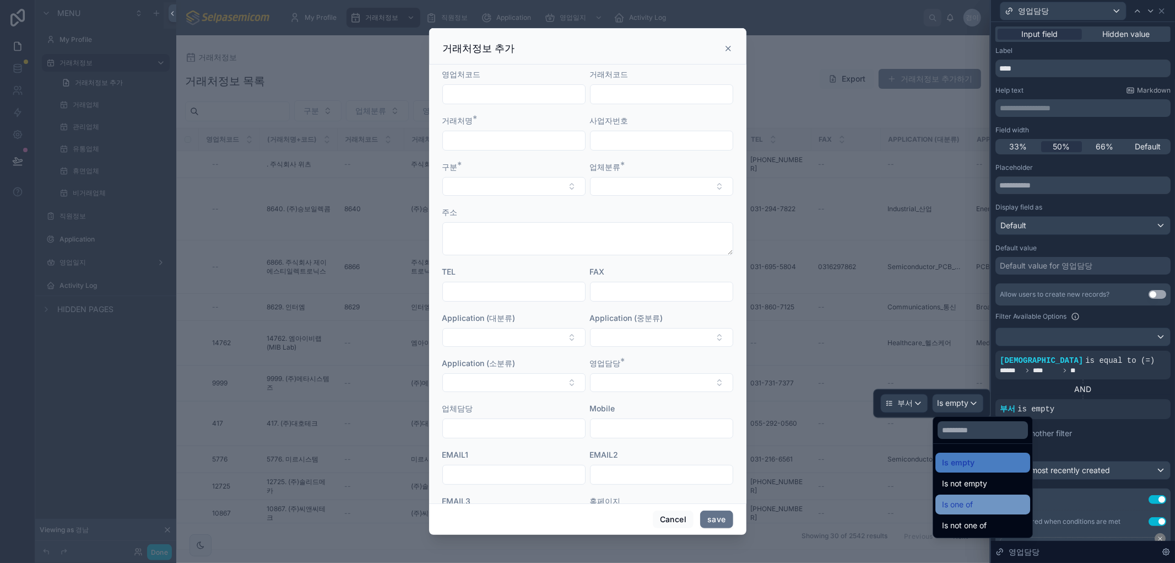
click at [998, 509] on div "Is one of" at bounding box center [983, 504] width 82 height 13
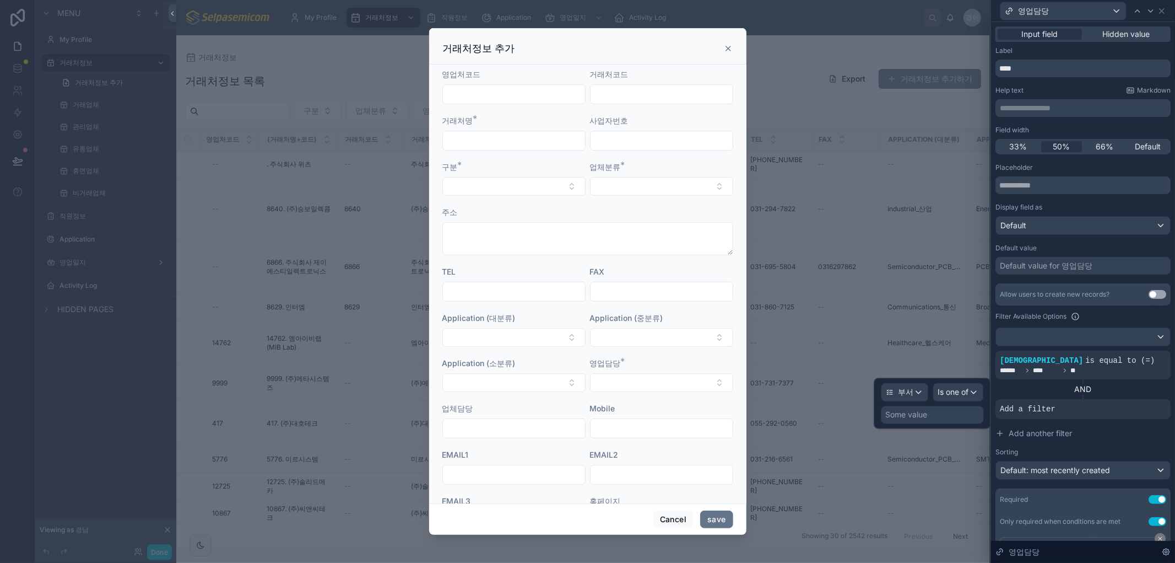
click at [924, 415] on div "Some value" at bounding box center [907, 414] width 42 height 11
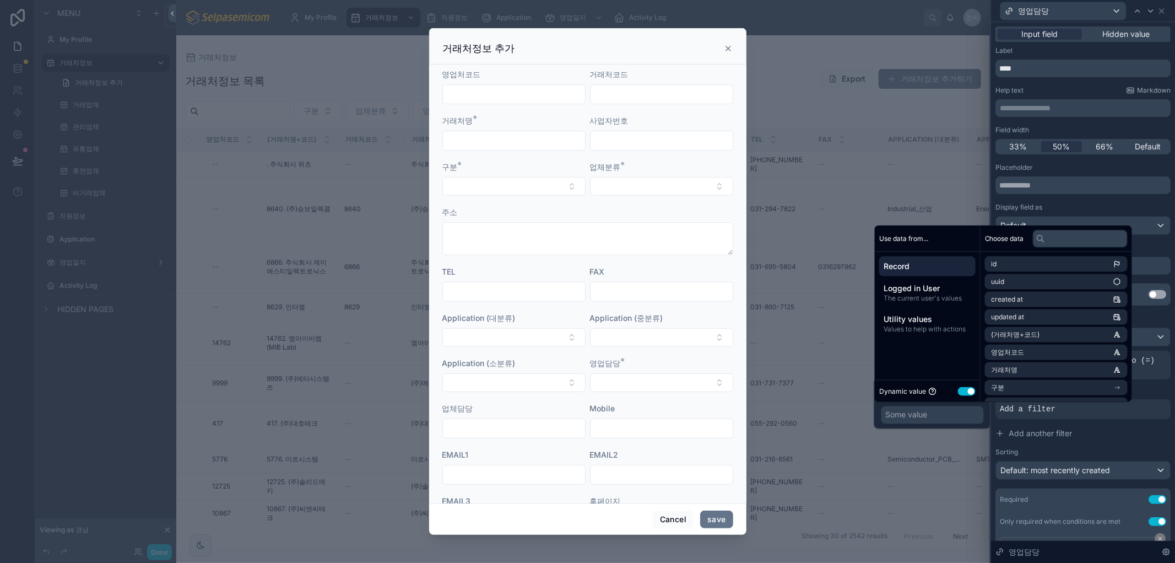
click at [963, 388] on button "Use setting" at bounding box center [967, 390] width 18 height 9
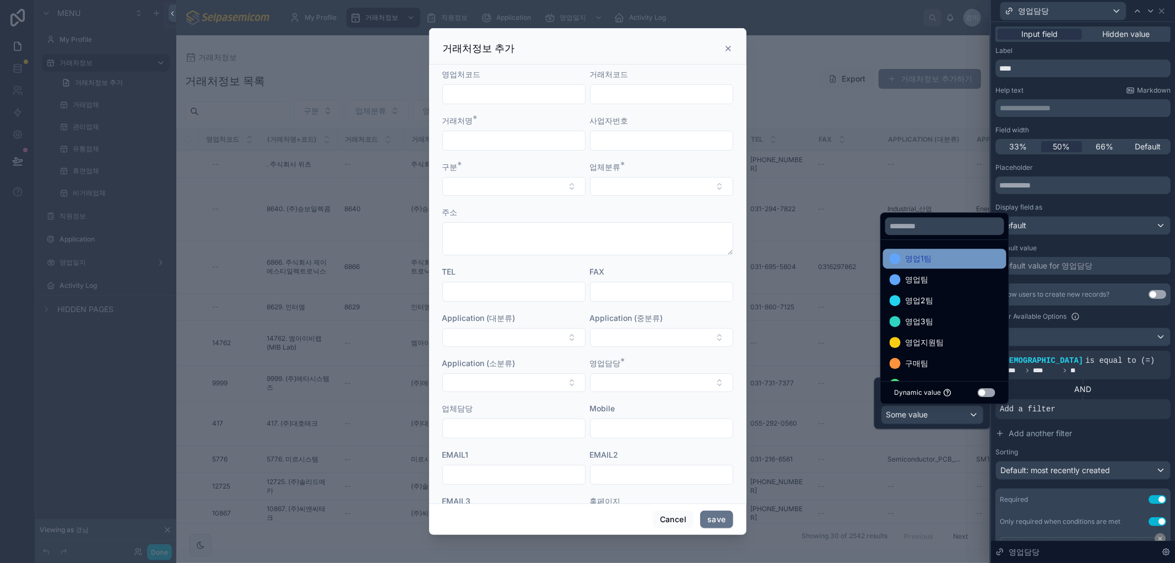
click at [937, 259] on div "영업1팀" at bounding box center [945, 258] width 110 height 13
click at [929, 283] on span "영업2팀" at bounding box center [919, 279] width 28 height 13
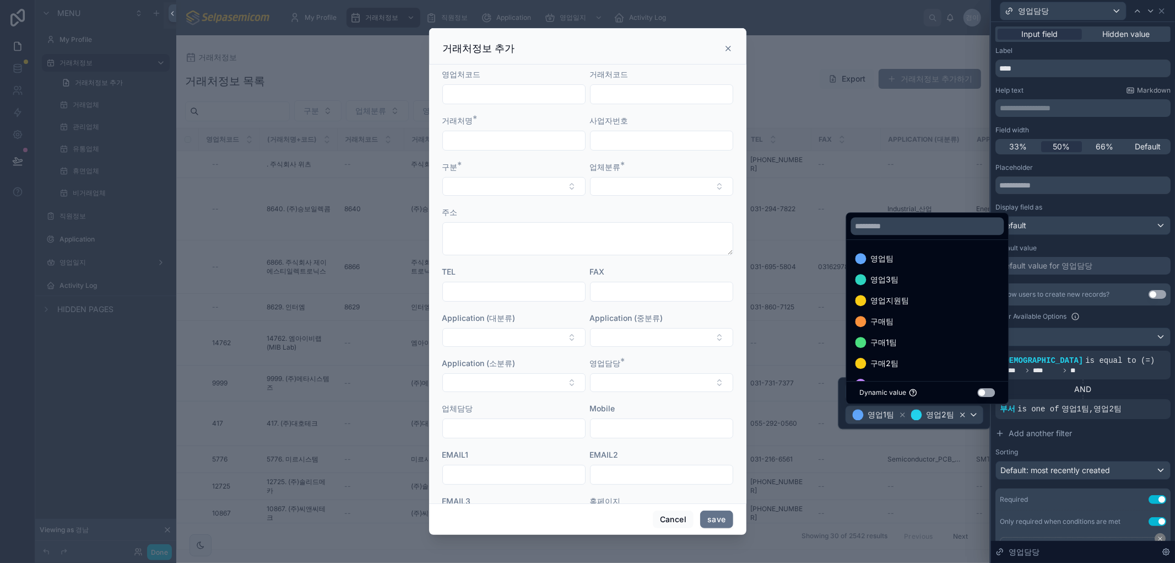
click at [963, 412] on icon at bounding box center [963, 415] width 8 height 8
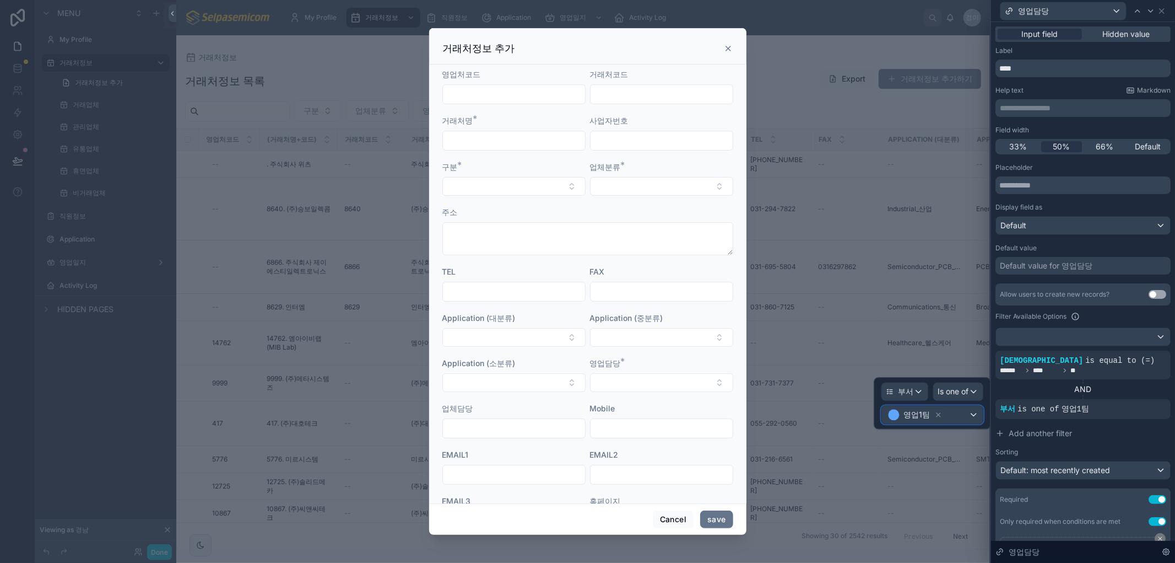
click at [971, 419] on div "영업1팀" at bounding box center [932, 415] width 101 height 18
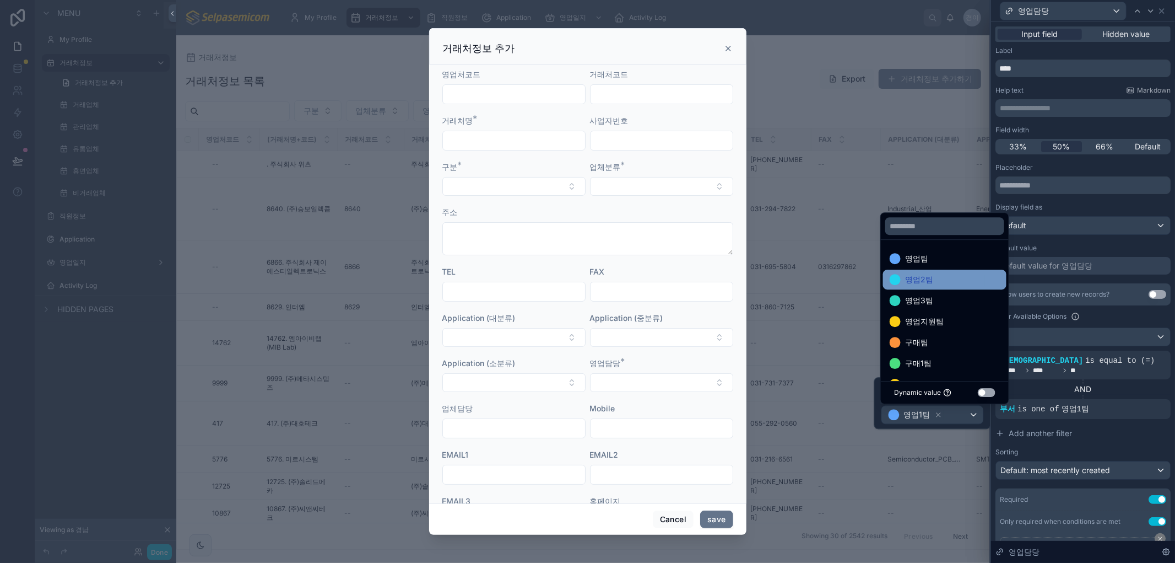
click at [922, 287] on div "영업2팀" at bounding box center [944, 279] width 123 height 20
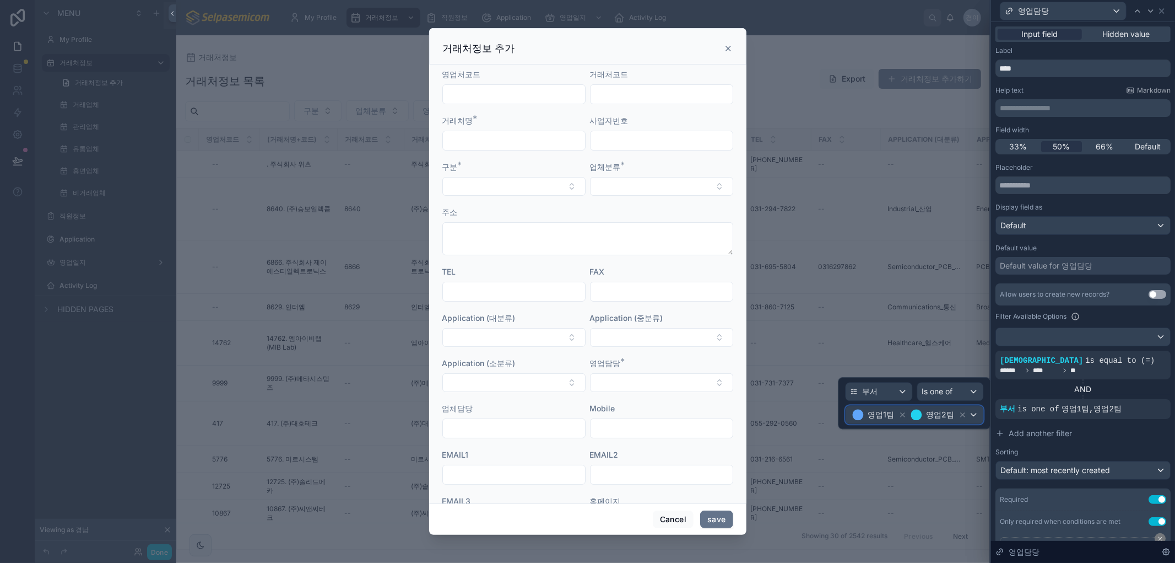
click at [975, 414] on div "영업1팀 영업2팀" at bounding box center [914, 415] width 137 height 18
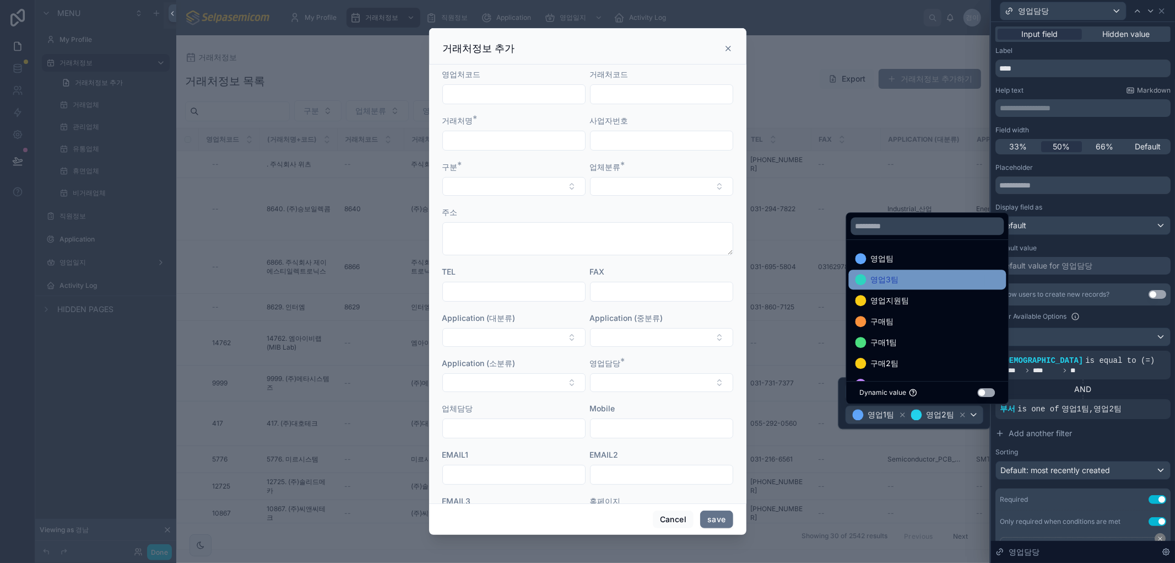
click at [897, 274] on span "영업3팀" at bounding box center [885, 279] width 28 height 13
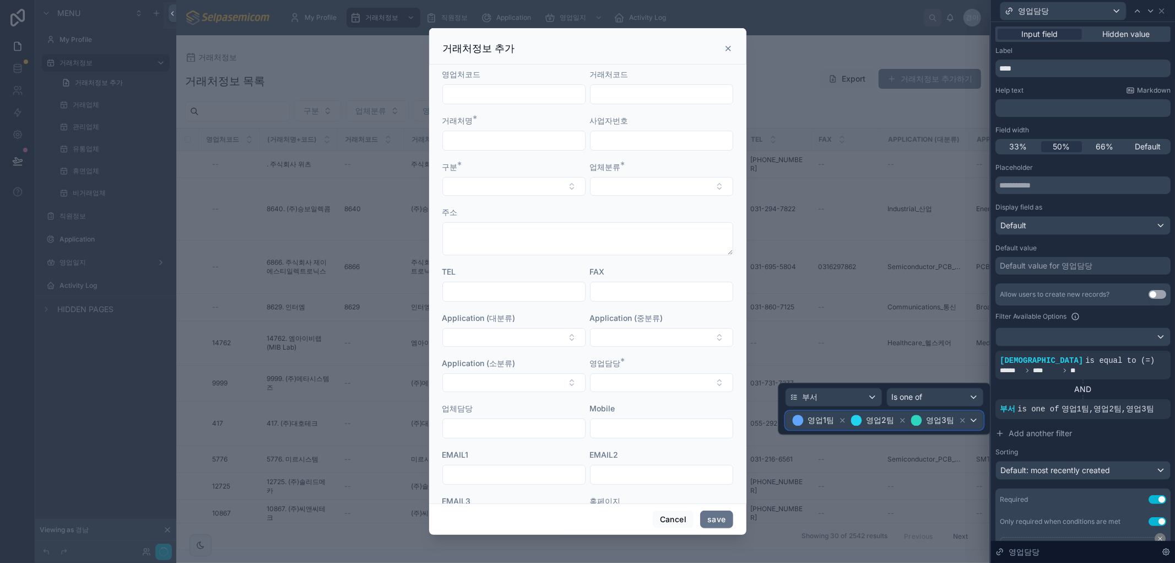
click at [974, 420] on div "영업1팀 영업2팀 영업3팀" at bounding box center [884, 420] width 197 height 18
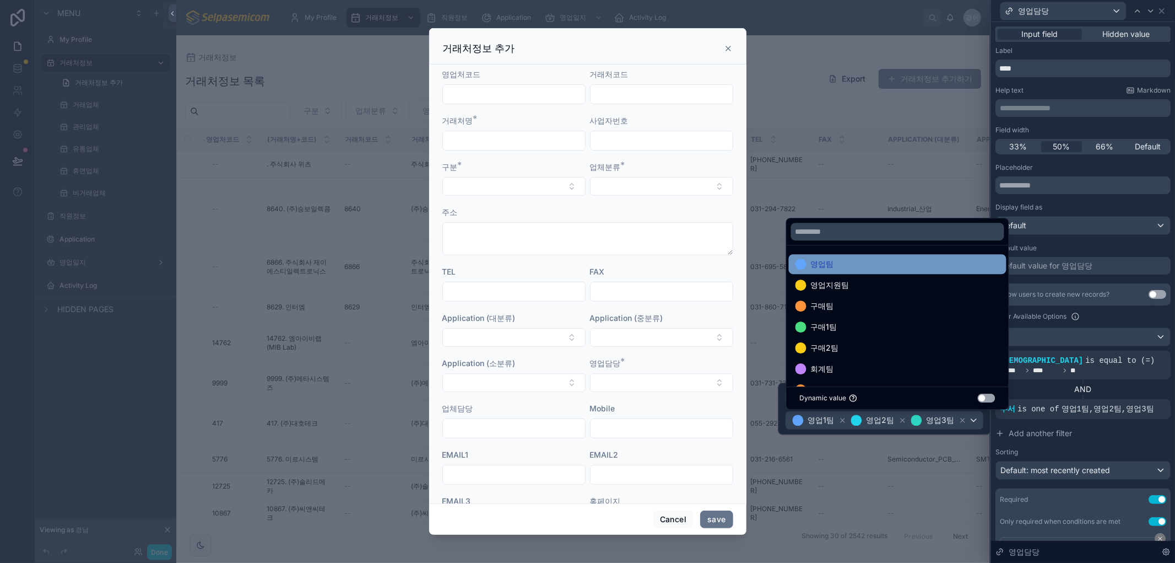
click at [868, 257] on div "영업팀" at bounding box center [898, 263] width 204 height 13
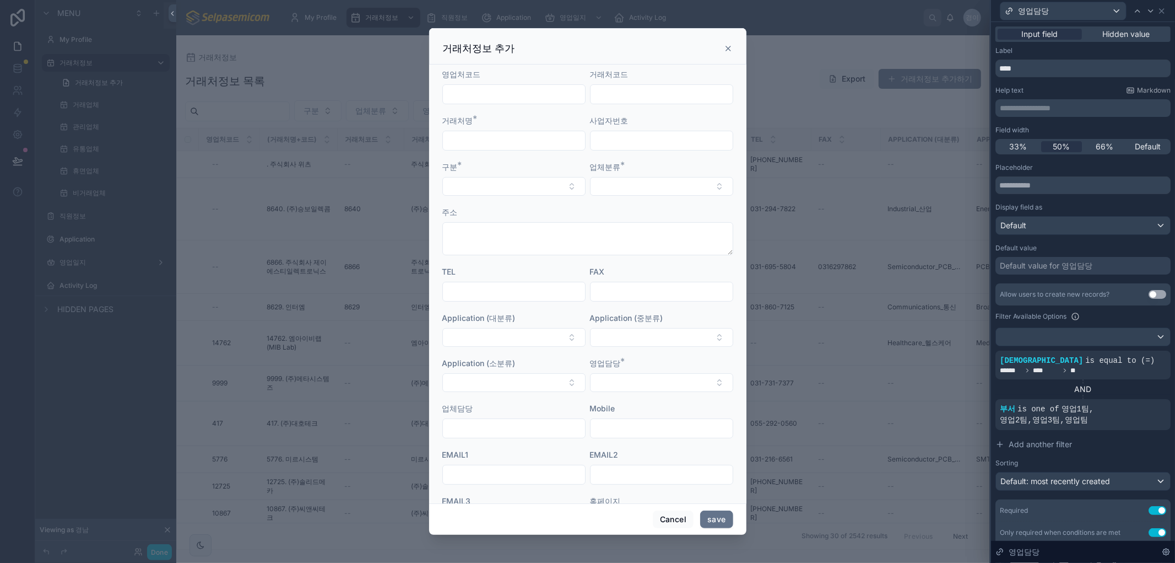
drag, startPoint x: 1110, startPoint y: 459, endPoint x: 1014, endPoint y: 433, distance: 98.9
click at [1108, 455] on div "Allow users to create new records? Use setting Filter Available Options 성함 is e…" at bounding box center [1083, 386] width 175 height 207
click at [655, 386] on button "Select Button" at bounding box center [661, 382] width 143 height 19
click at [537, 413] on div "업체담당" at bounding box center [513, 408] width 143 height 11
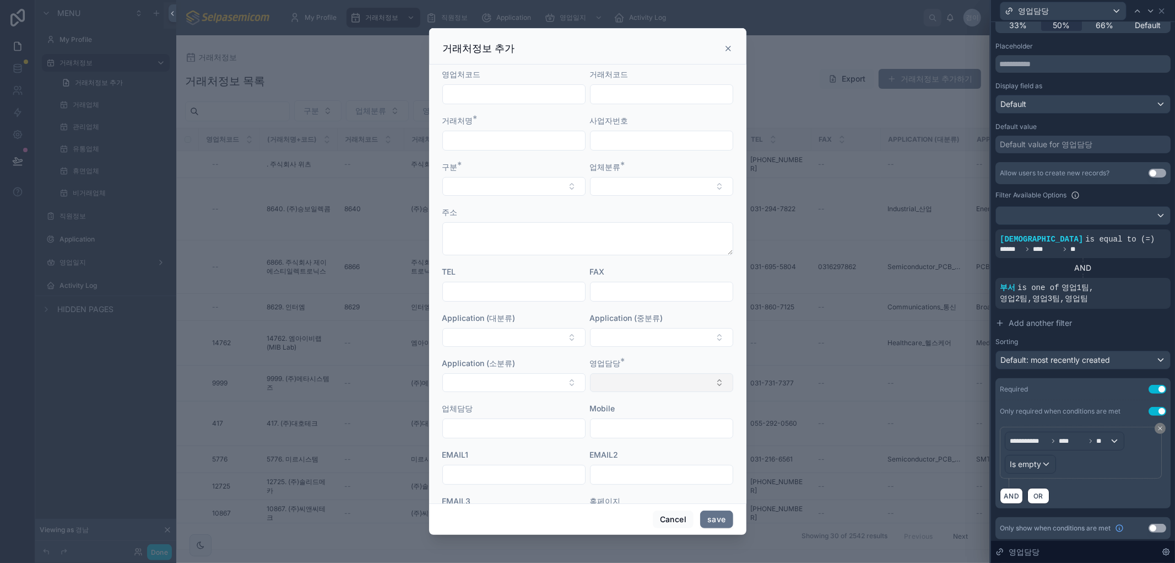
scroll to position [124, 0]
click at [663, 334] on button "Select Button" at bounding box center [661, 337] width 143 height 19
drag, startPoint x: 721, startPoint y: 312, endPoint x: 779, endPoint y: 290, distance: 62.2
click at [722, 312] on div "Application (중분류)" at bounding box center [661, 317] width 143 height 11
click at [618, 373] on button "Select Button" at bounding box center [661, 382] width 143 height 19
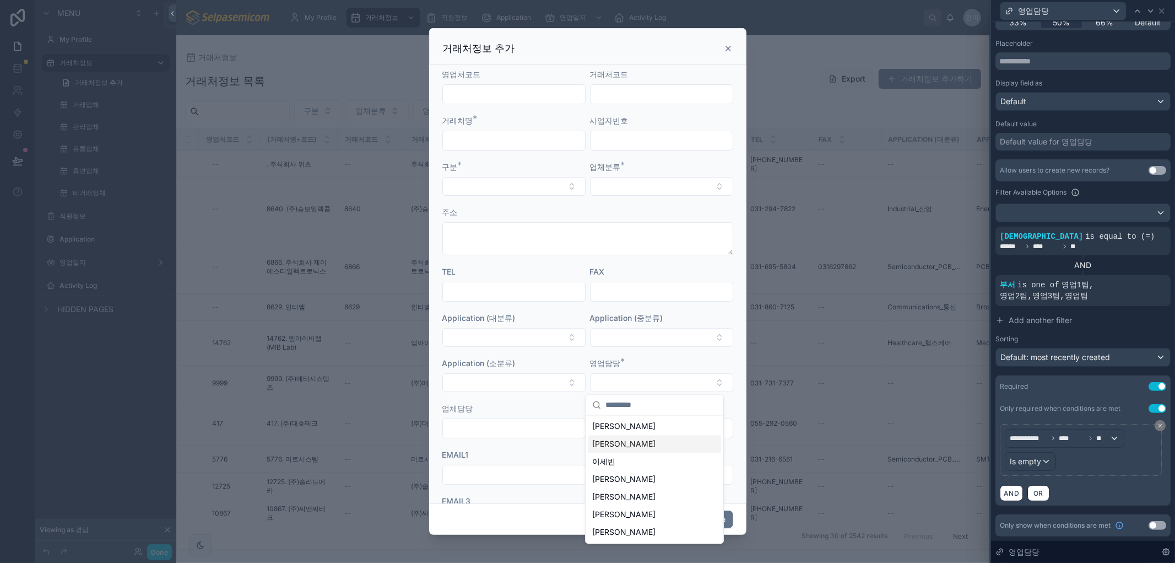
drag, startPoint x: 724, startPoint y: 309, endPoint x: 733, endPoint y: 327, distance: 20.9
click at [726, 305] on div "영업처코드 거래처코드 거래처명 * 사업자번호 구분 * 업체분류 * 주소 TEL FAX Application (대분류) Application (…" at bounding box center [587, 283] width 317 height 439
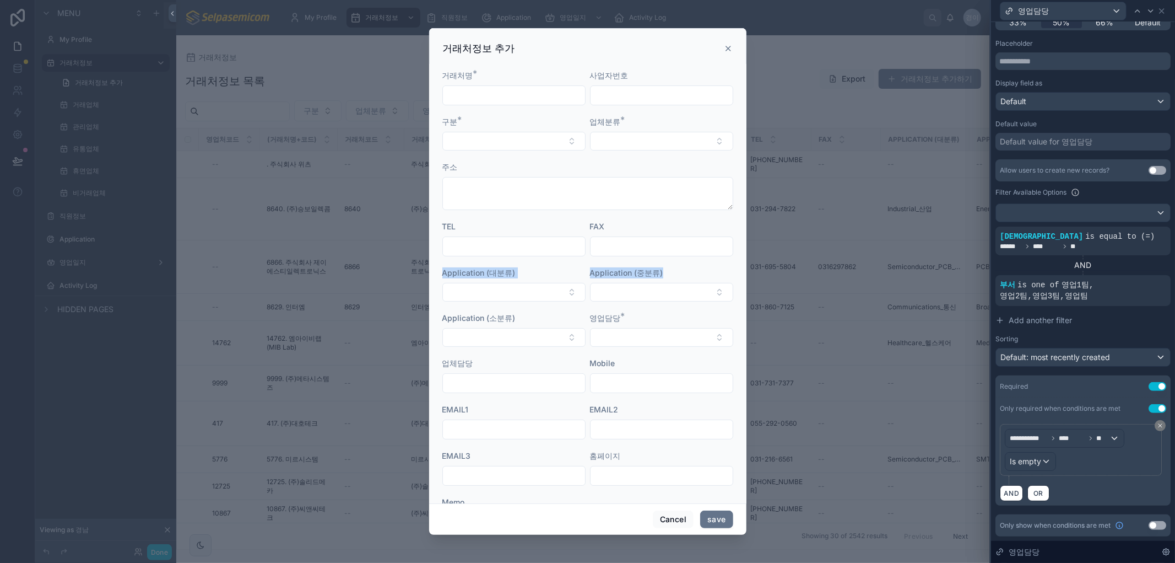
scroll to position [0, 0]
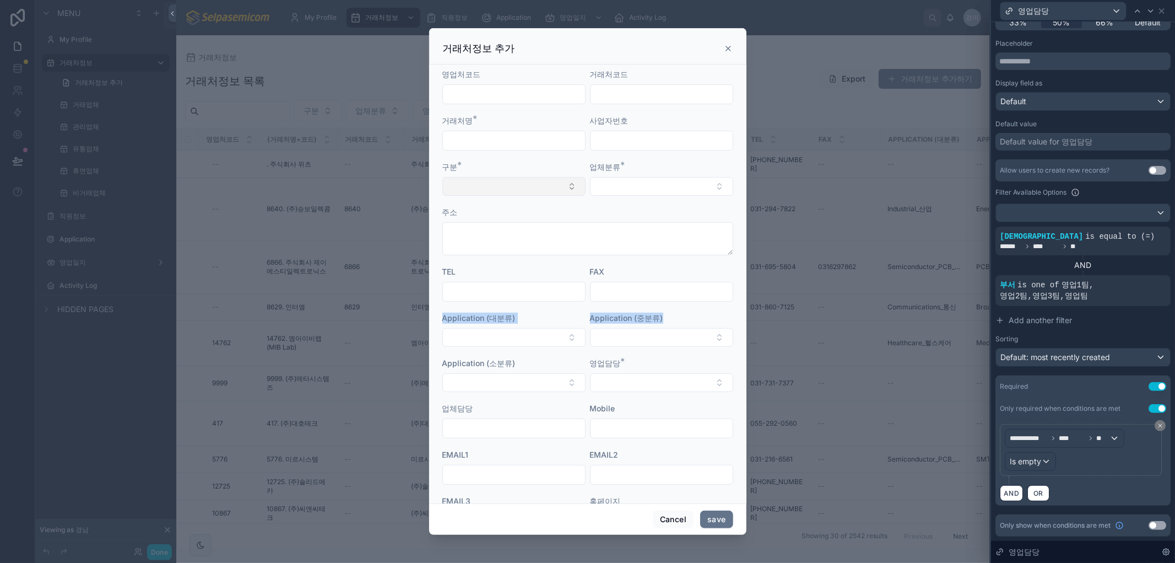
click at [526, 187] on button "Select Button" at bounding box center [513, 186] width 143 height 19
drag, startPoint x: 657, startPoint y: 159, endPoint x: 715, endPoint y: 169, distance: 59.2
click at [661, 158] on form "영업처코드 거래처코드 거래처명 * 사업자번호 구분 * 업체분류 * 주소 TEL FAX Application (대분류) Application (…" at bounding box center [587, 335] width 291 height 532
click at [705, 184] on button "Select Button" at bounding box center [661, 186] width 143 height 19
click at [708, 187] on button "Select Button" at bounding box center [661, 186] width 143 height 19
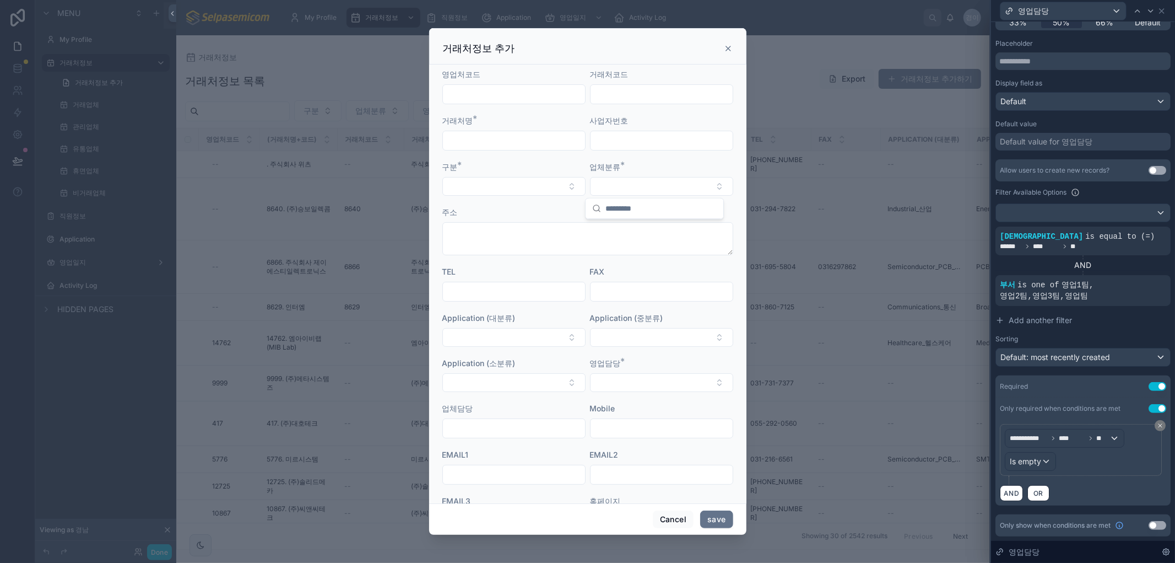
click at [719, 158] on form "영업처코드 거래처코드 거래처명 * 사업자번호 구분 * 업체분류 * 주소 TEL FAX Application (대분류) Application (…" at bounding box center [587, 335] width 291 height 532
click at [569, 337] on button "Select Button" at bounding box center [513, 337] width 143 height 19
click at [566, 316] on div "Application (대분류)" at bounding box center [513, 317] width 143 height 11
drag, startPoint x: 658, startPoint y: 39, endPoint x: 910, endPoint y: 104, distance: 259.9
click at [657, 36] on div "거래처정보 추가" at bounding box center [587, 46] width 317 height 36
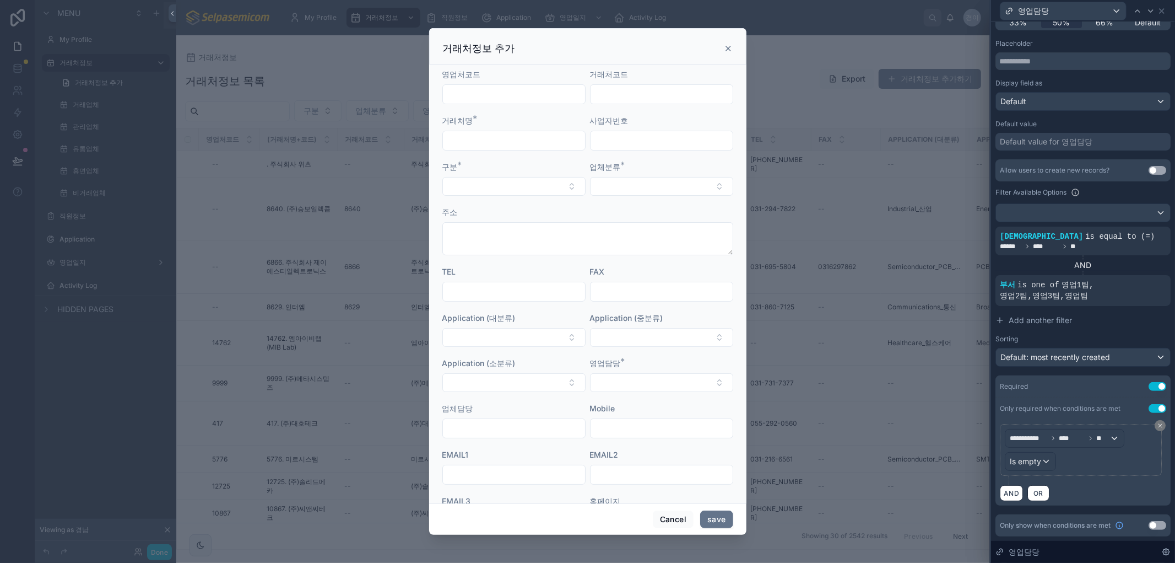
click at [726, 50] on icon at bounding box center [728, 48] width 4 height 4
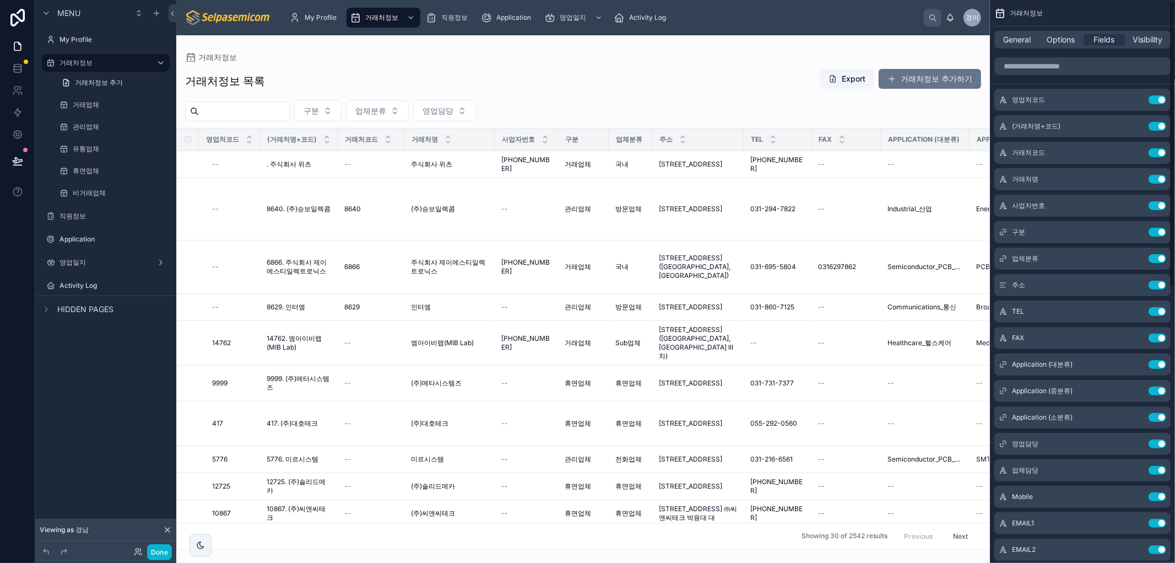
click at [586, 92] on div "거래처정보 목록 Export 거래처정보 추가하기" at bounding box center [583, 80] width 796 height 25
click at [565, 78] on div "거래처정보 목록 Export 거래처정보 추가하기" at bounding box center [583, 80] width 796 height 25
click at [314, 17] on span "My Profile" at bounding box center [321, 17] width 32 height 9
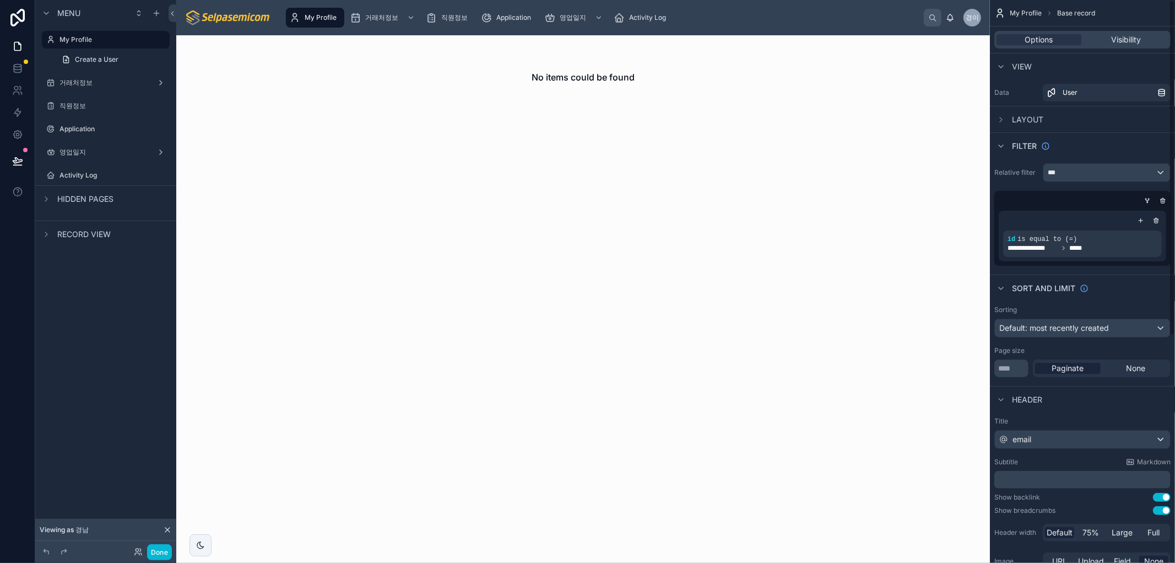
drag, startPoint x: 790, startPoint y: 289, endPoint x: 698, endPoint y: 288, distance: 92.0
click at [790, 289] on div "No items could be found" at bounding box center [583, 298] width 814 height 527
click at [643, 228] on div "No items could be found" at bounding box center [583, 298] width 814 height 527
click at [1137, 230] on icon "scrollable content" at bounding box center [1136, 230] width 1 height 1
click at [897, 226] on span "id" at bounding box center [899, 227] width 7 height 11
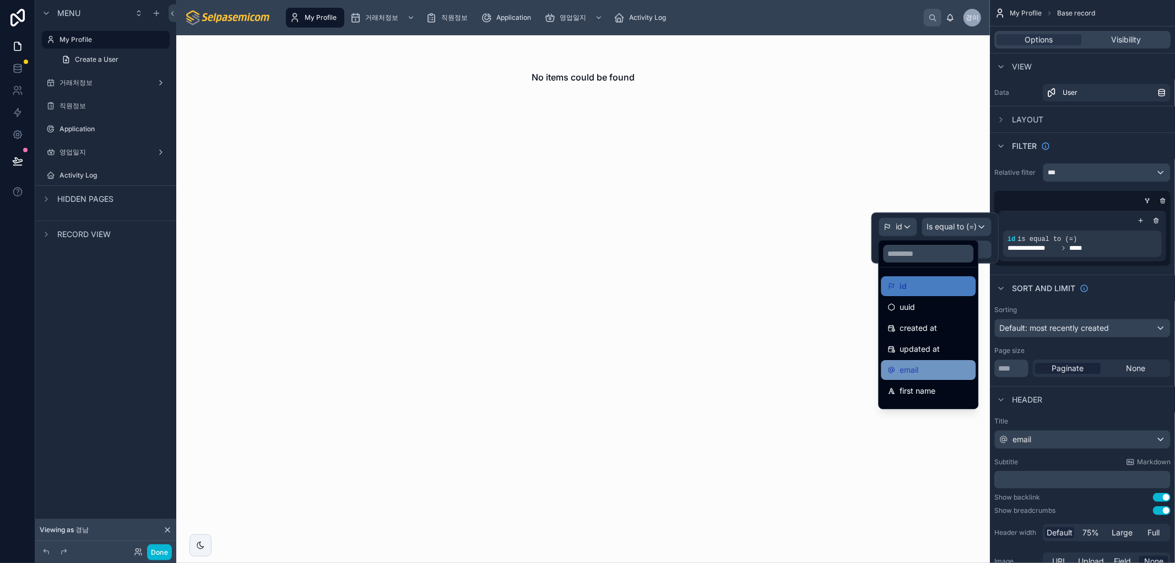
click at [924, 366] on div "email" at bounding box center [929, 369] width 82 height 13
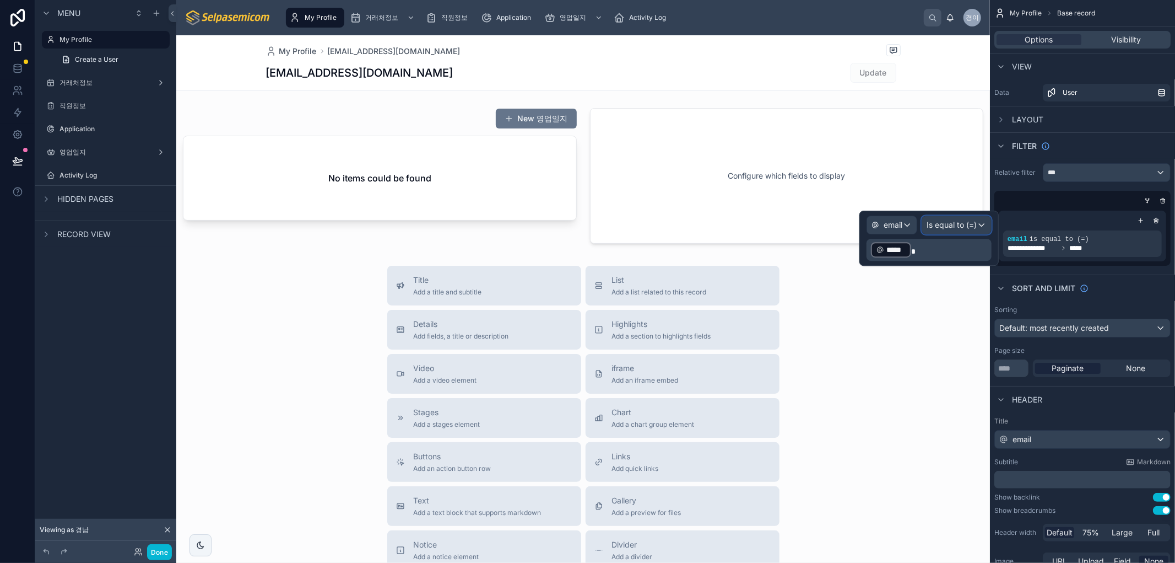
click at [938, 225] on span "Is equal to (=)" at bounding box center [952, 224] width 50 height 11
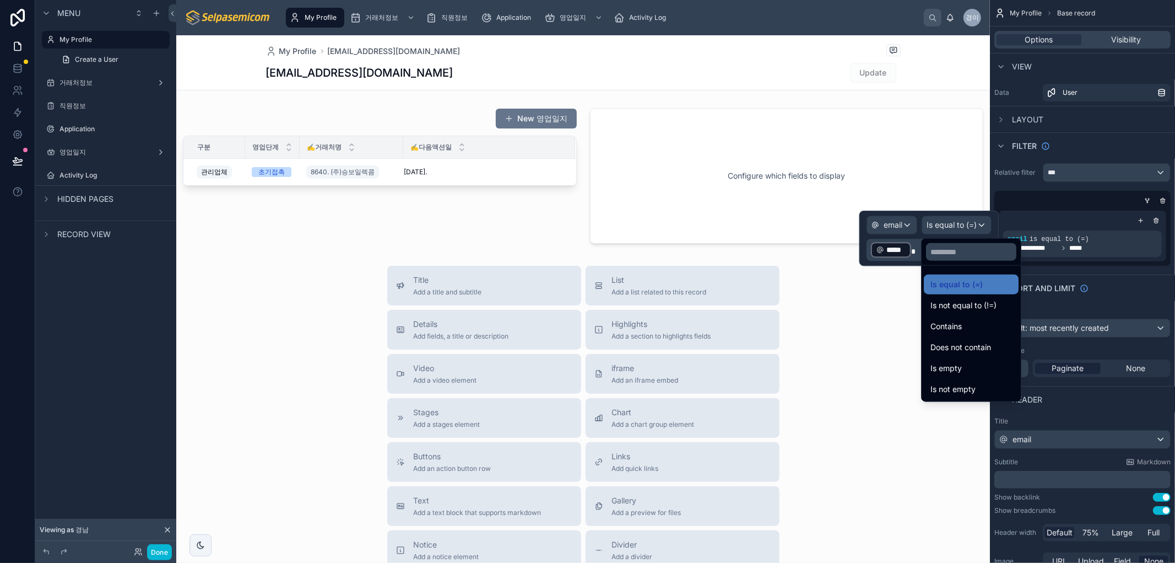
click at [938, 225] on div at bounding box center [929, 237] width 139 height 55
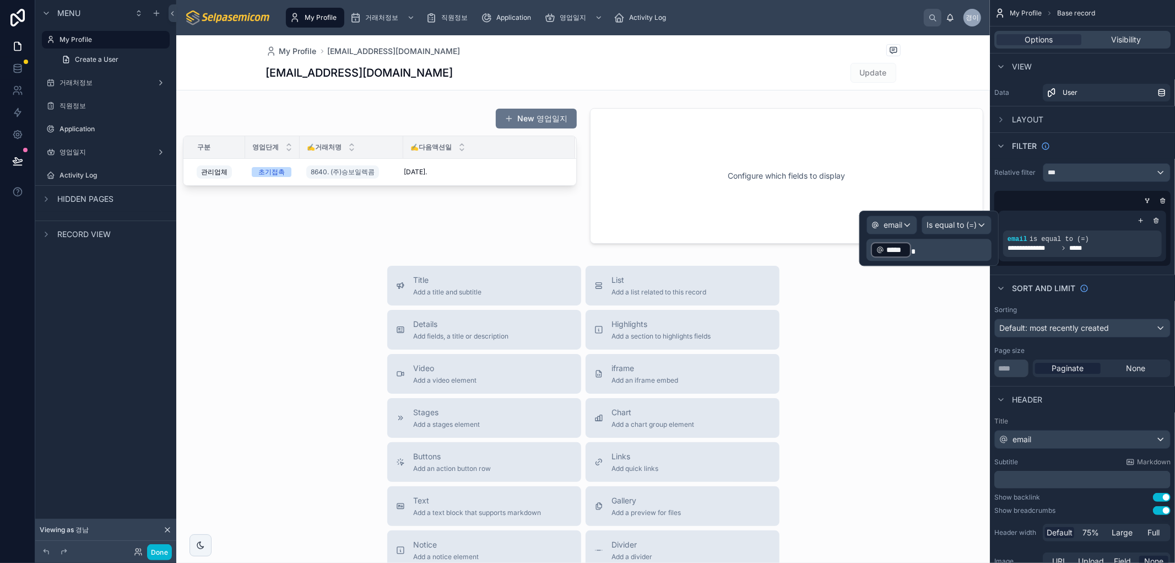
click at [241, 250] on div at bounding box center [583, 390] width 814 height 711
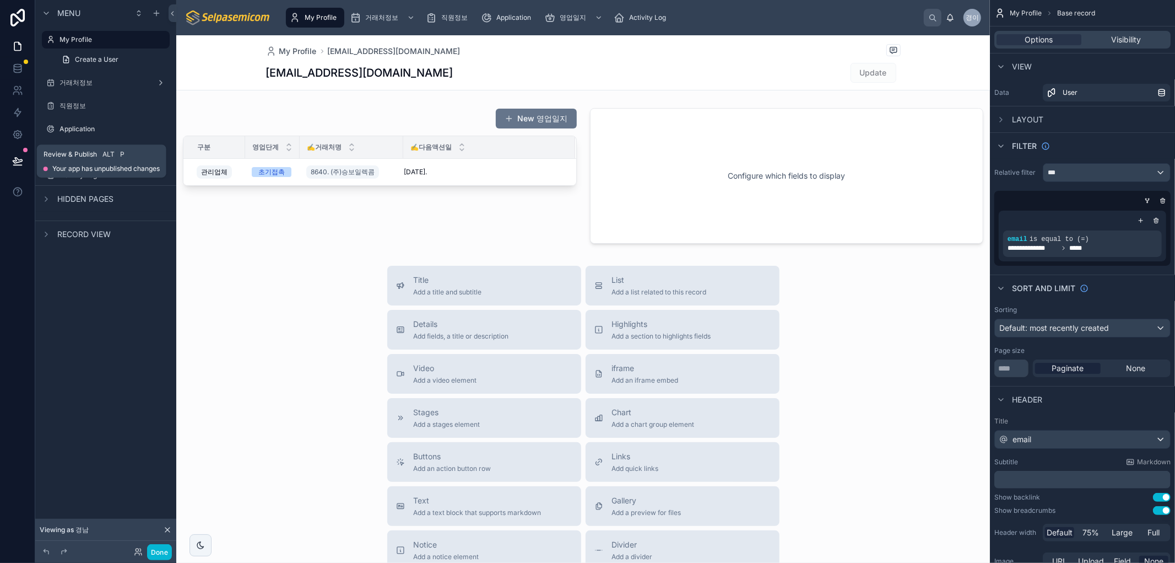
click at [24, 152] on div at bounding box center [25, 150] width 4 height 4
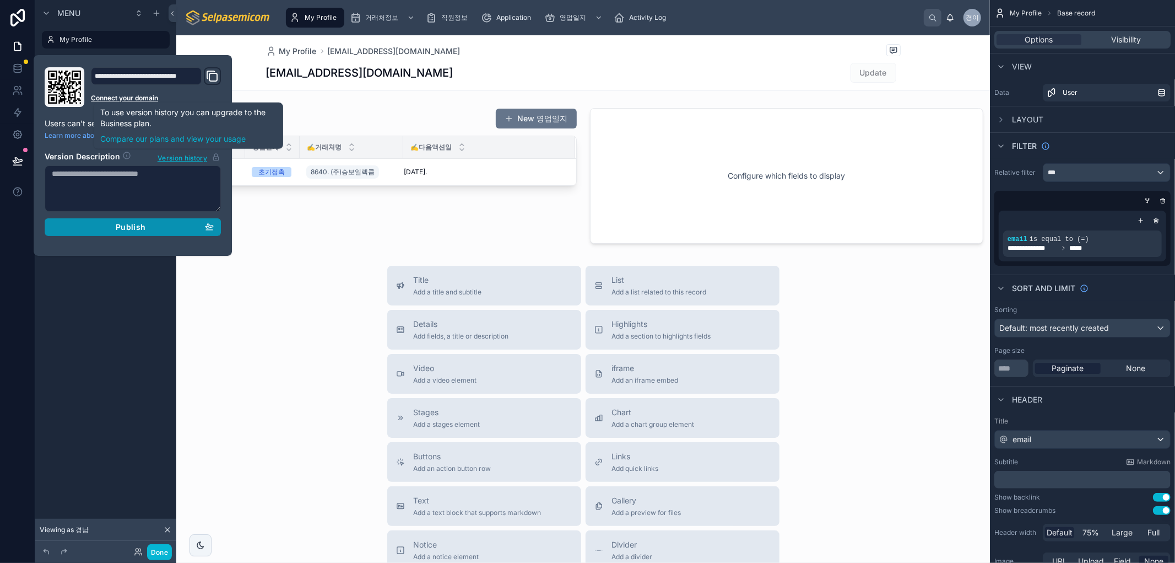
click at [141, 230] on span "Publish" at bounding box center [131, 227] width 30 height 10
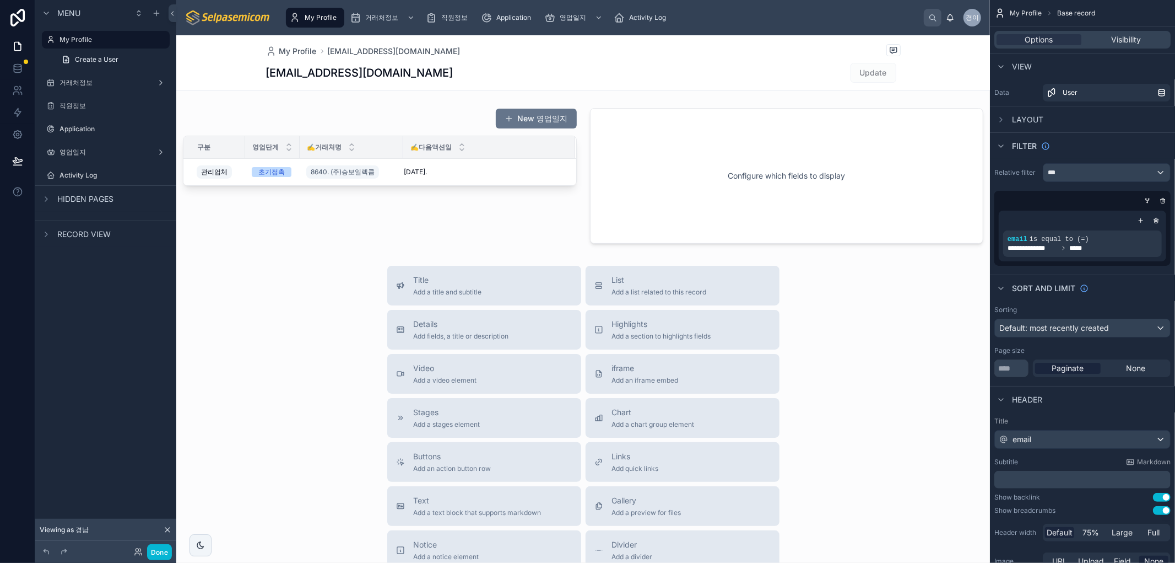
drag, startPoint x: 857, startPoint y: 383, endPoint x: 1125, endPoint y: 376, distance: 267.9
click at [857, 384] on div "Title Add a title and subtitle List Add a list related to this record Details A…" at bounding box center [583, 462] width 814 height 392
click at [751, 185] on div at bounding box center [787, 176] width 407 height 144
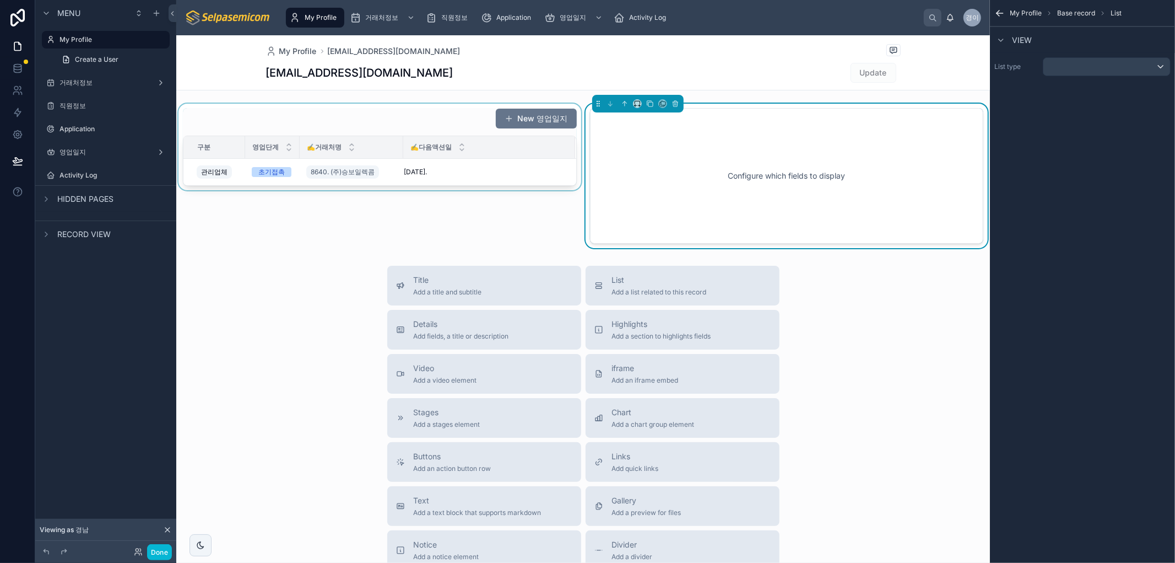
click at [331, 158] on th "✍️거래처명" at bounding box center [352, 147] width 104 height 23
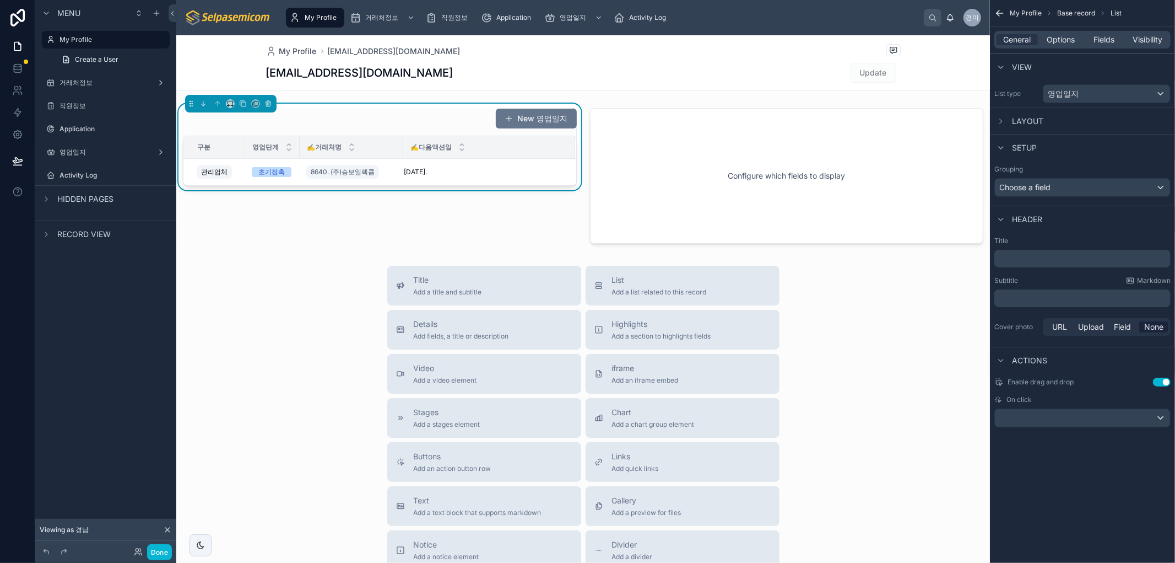
drag, startPoint x: 203, startPoint y: 373, endPoint x: 244, endPoint y: 345, distance: 49.2
click at [208, 368] on div "Title Add a title and subtitle List Add a list related to this record Details A…" at bounding box center [583, 462] width 814 height 392
click at [240, 306] on div "Title Add a title and subtitle List Add a list related to this record Details A…" at bounding box center [583, 462] width 814 height 392
drag, startPoint x: 281, startPoint y: 270, endPoint x: 289, endPoint y: 322, distance: 52.9
click at [282, 271] on div "Title Add a title and subtitle List Add a list related to this record Details A…" at bounding box center [583, 462] width 814 height 392
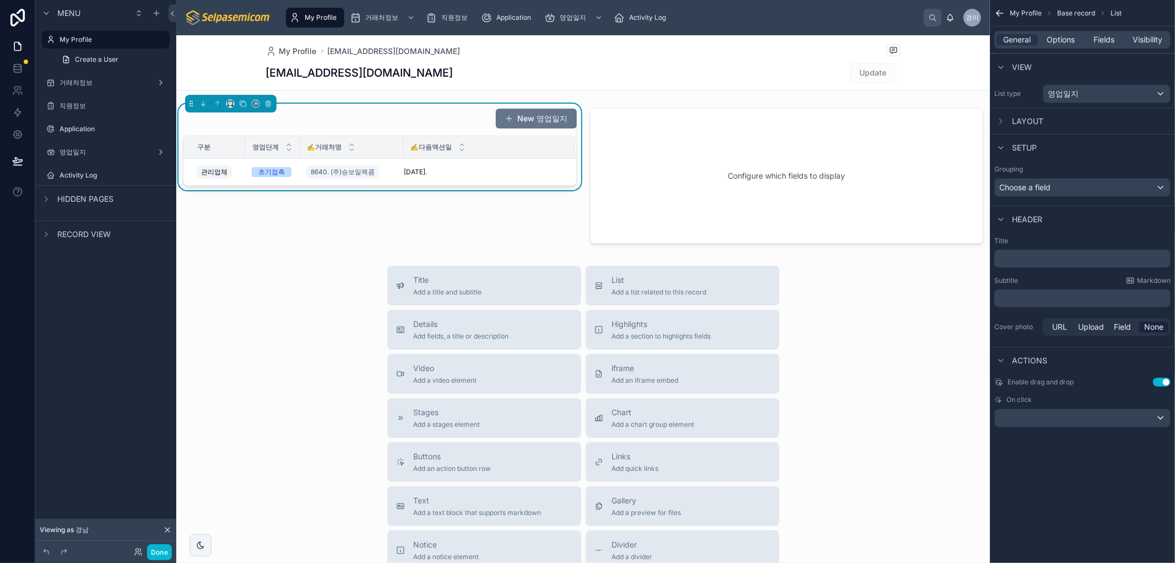
click at [330, 123] on div "New 영업일지" at bounding box center [380, 118] width 394 height 21
click at [1011, 36] on span "General" at bounding box center [1018, 39] width 28 height 11
click at [1058, 34] on span "Options" at bounding box center [1061, 39] width 28 height 11
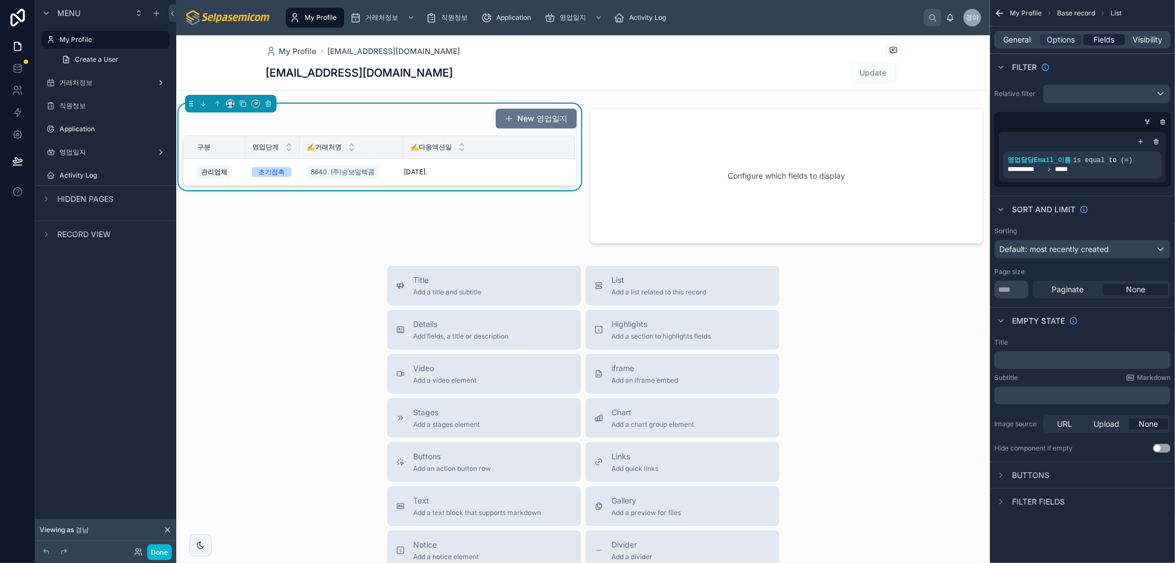
click at [1111, 35] on span "Fields" at bounding box center [1104, 39] width 21 height 11
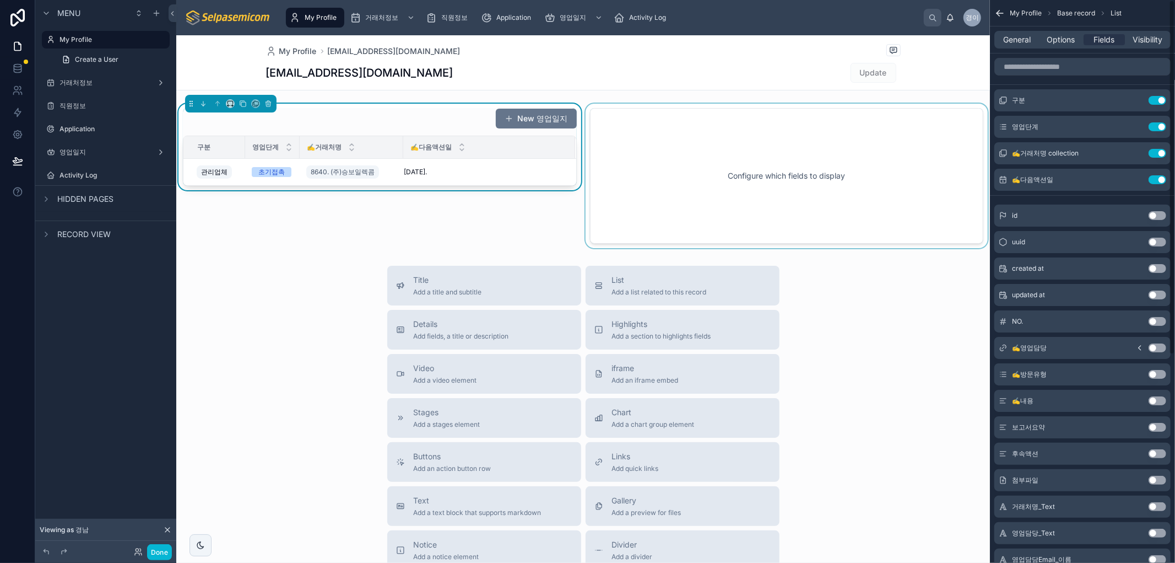
click at [698, 135] on div at bounding box center [787, 176] width 407 height 144
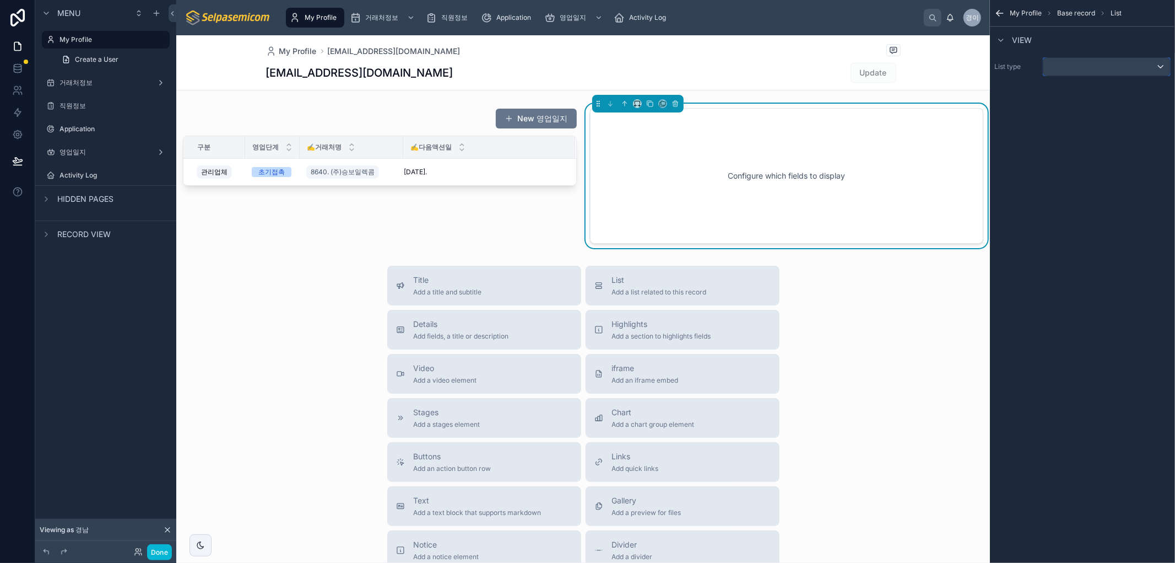
click at [1076, 60] on div "scrollable content" at bounding box center [1107, 67] width 127 height 18
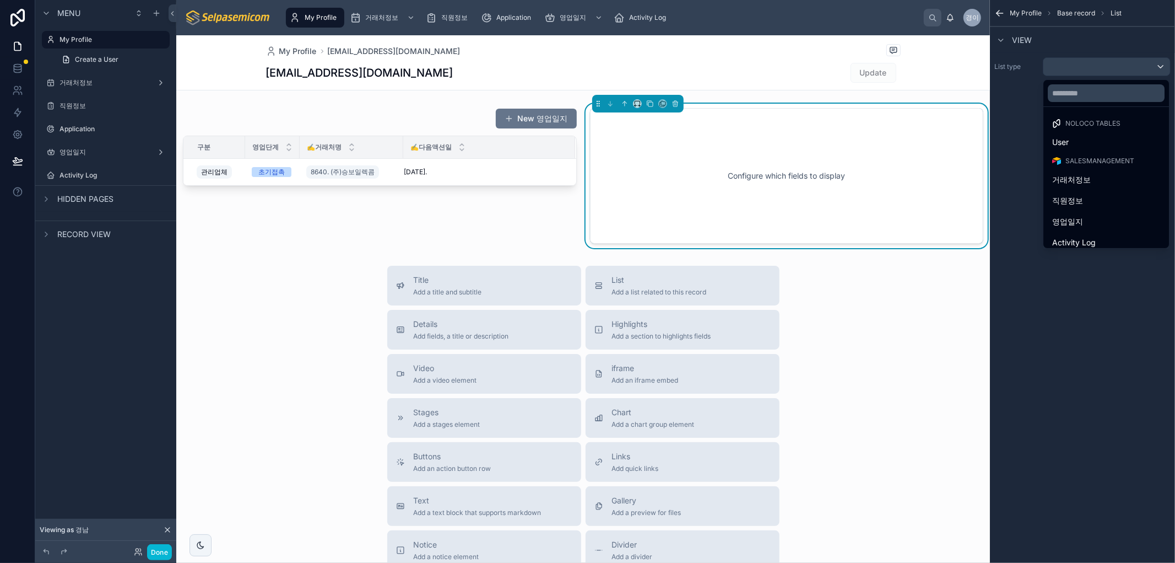
drag, startPoint x: 1049, startPoint y: 360, endPoint x: 1094, endPoint y: 345, distance: 47.6
click at [1049, 360] on div "scrollable content" at bounding box center [587, 281] width 1175 height 563
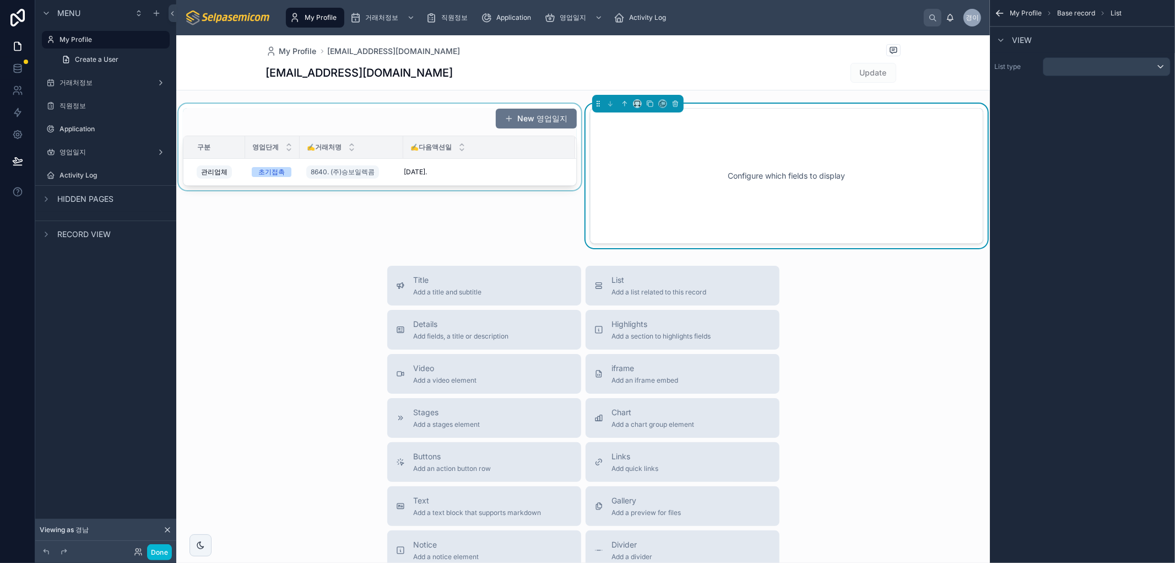
click at [423, 138] on div "✍️다음액션일" at bounding box center [489, 147] width 171 height 21
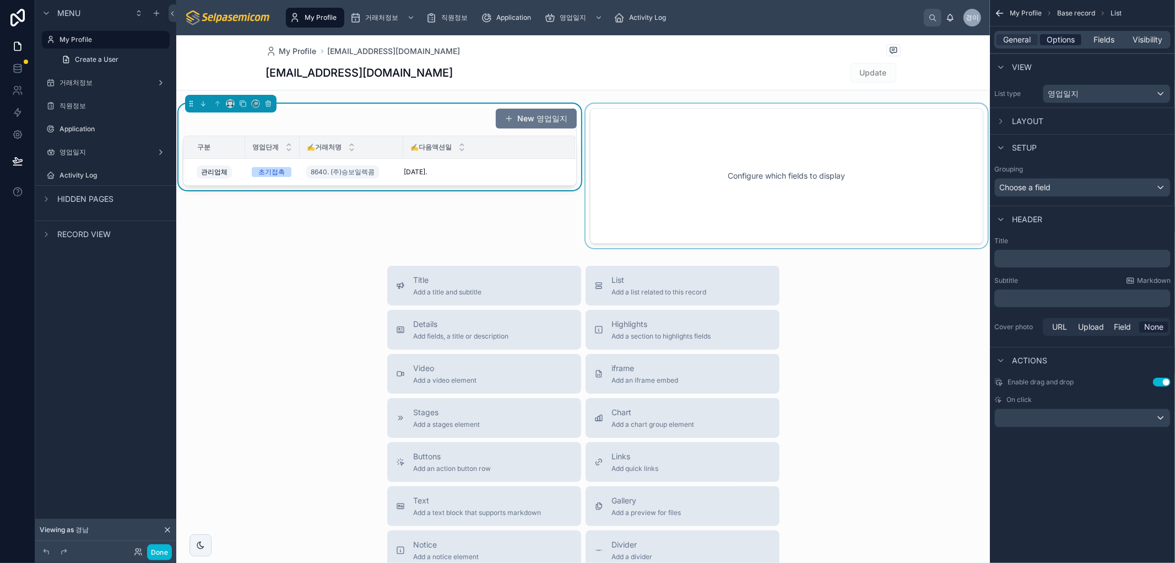
click at [1053, 41] on span "Options" at bounding box center [1061, 39] width 28 height 11
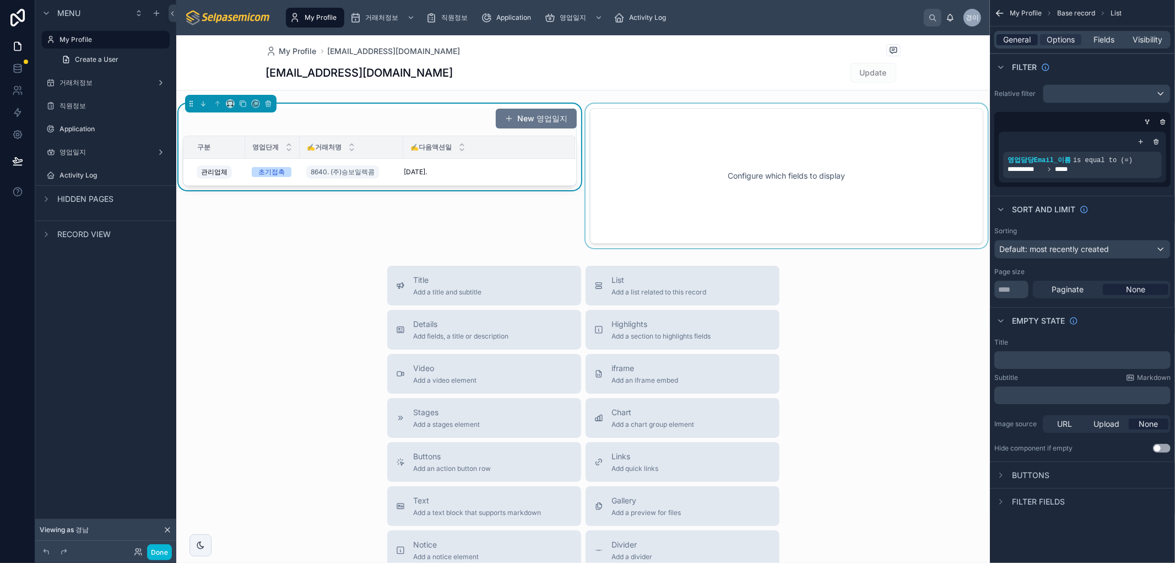
click at [1007, 41] on span "General" at bounding box center [1018, 39] width 28 height 11
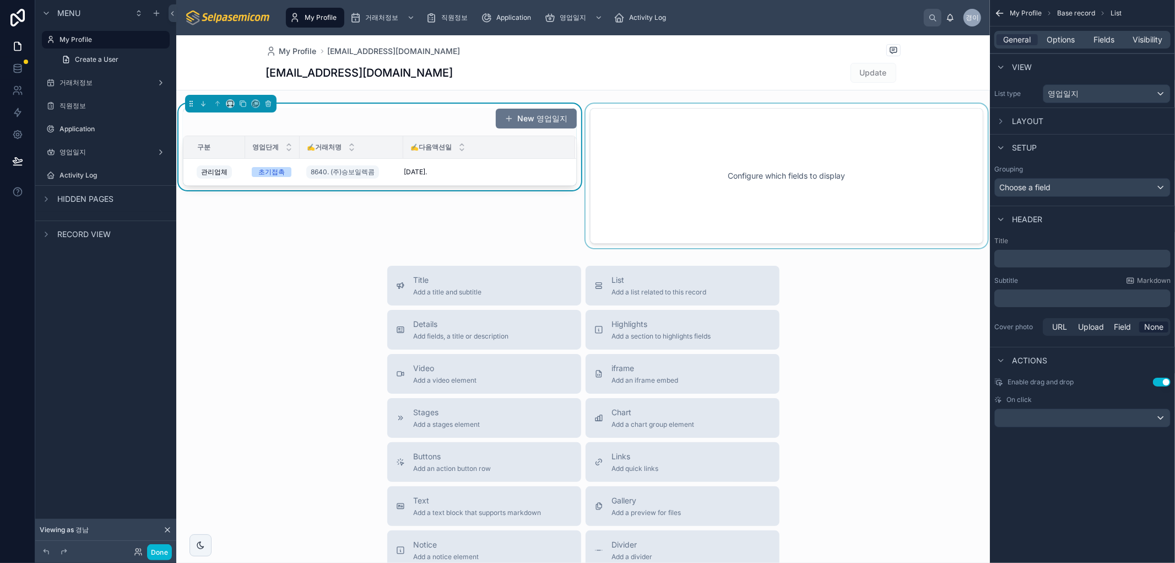
click at [306, 128] on div "New 영업일지" at bounding box center [380, 118] width 394 height 21
drag, startPoint x: 1067, startPoint y: 36, endPoint x: 1082, endPoint y: 42, distance: 15.6
click at [1067, 37] on span "Options" at bounding box center [1061, 39] width 28 height 11
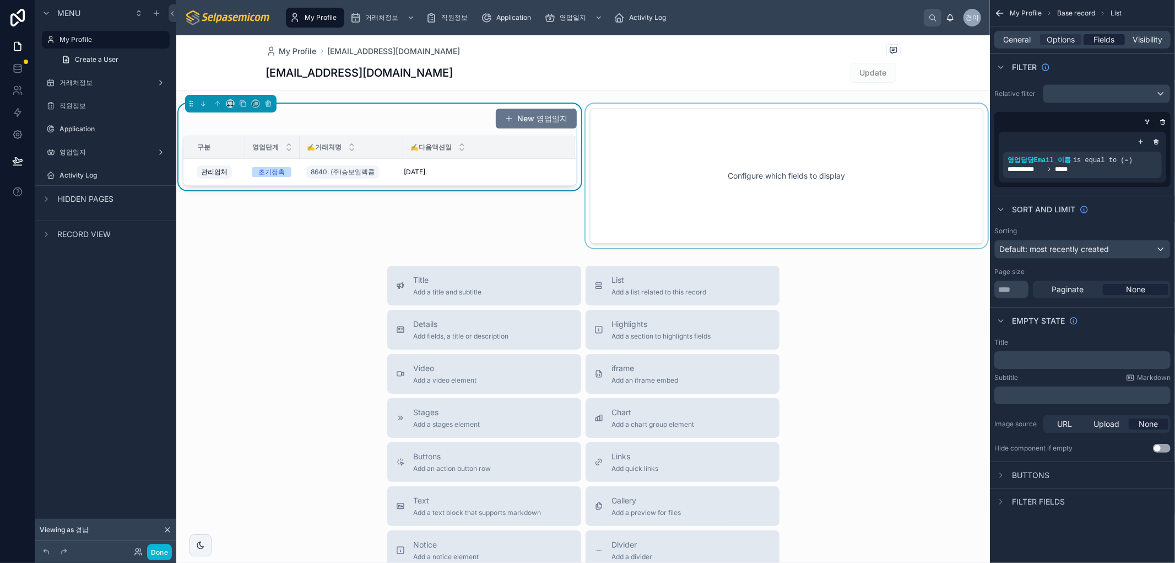
click at [1109, 37] on span "Fields" at bounding box center [1104, 39] width 21 height 11
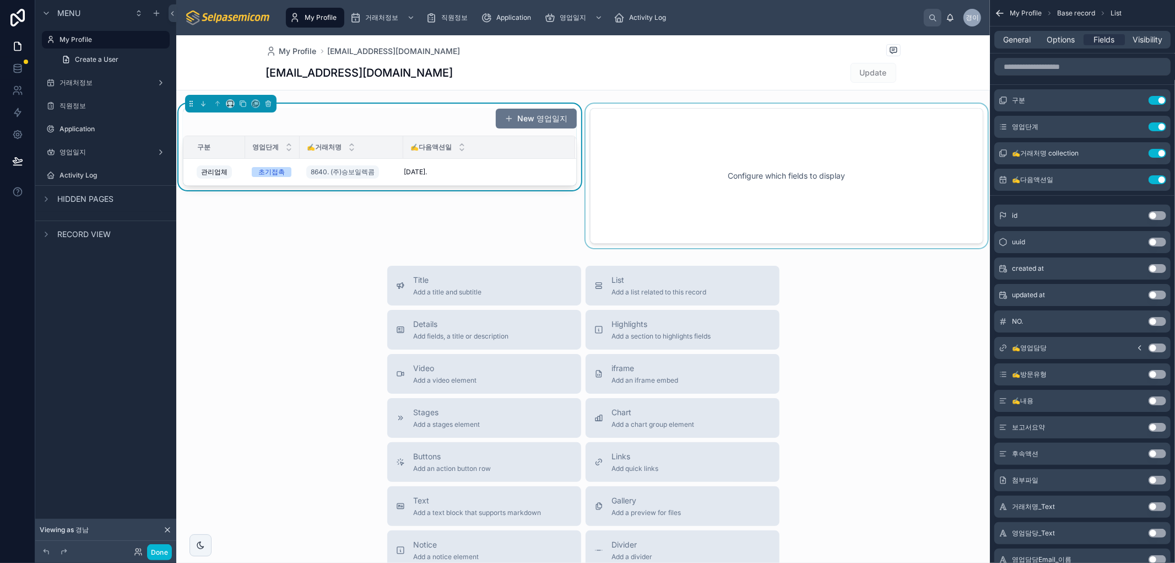
click at [1063, 48] on div "General Options Fields Visibility" at bounding box center [1083, 40] width 176 height 18
click at [1062, 42] on span "Options" at bounding box center [1061, 39] width 28 height 11
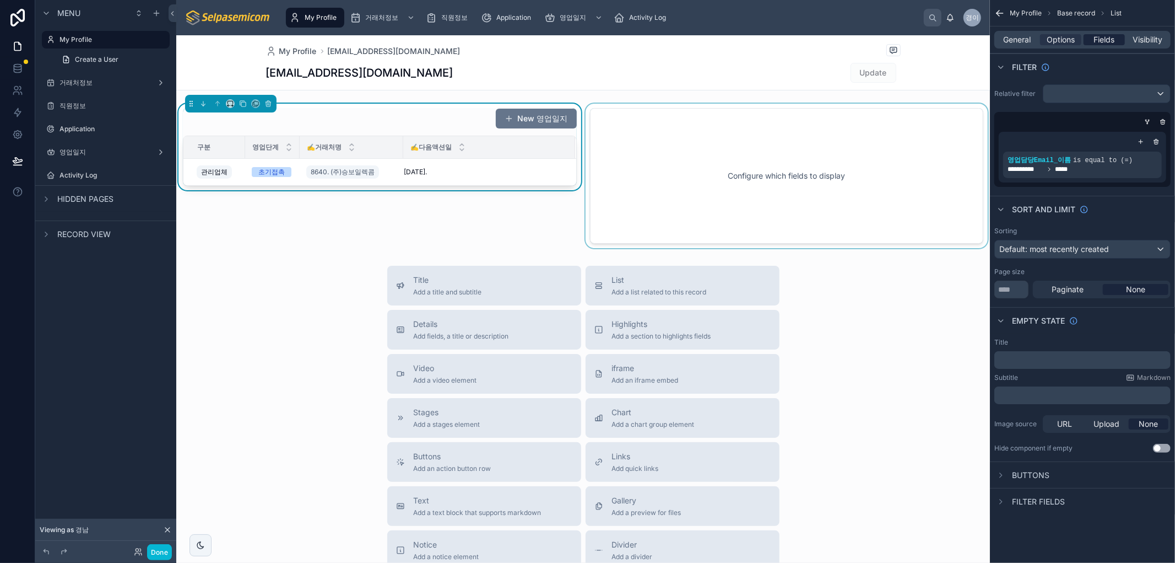
click at [1094, 41] on span "Fields" at bounding box center [1104, 39] width 21 height 11
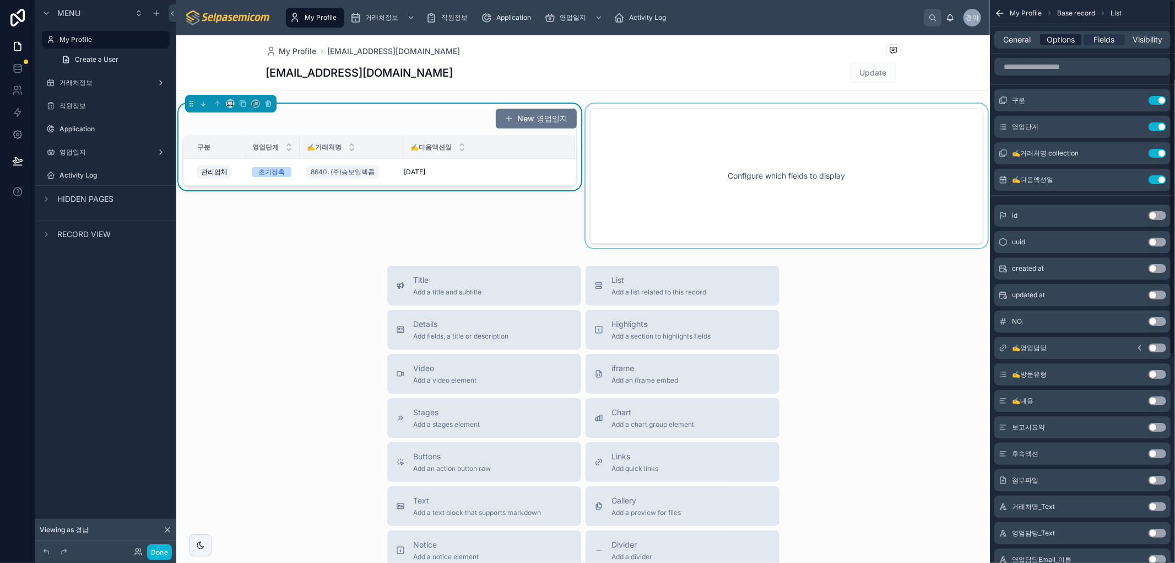
click at [1057, 43] on span "Options" at bounding box center [1061, 39] width 28 height 11
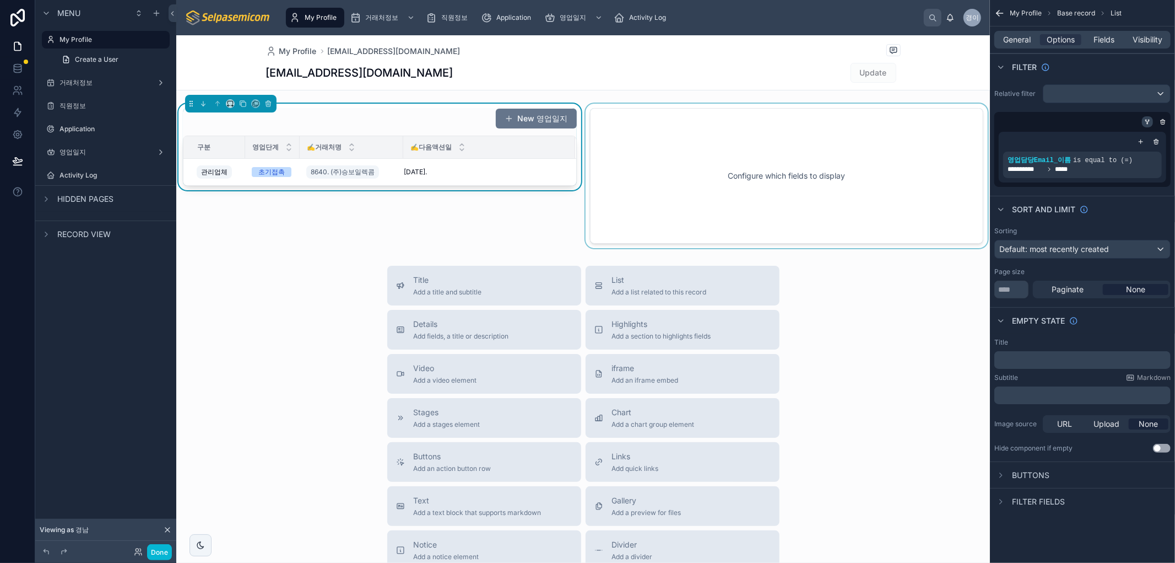
click at [1147, 118] on icon "scrollable content" at bounding box center [1147, 121] width 7 height 7
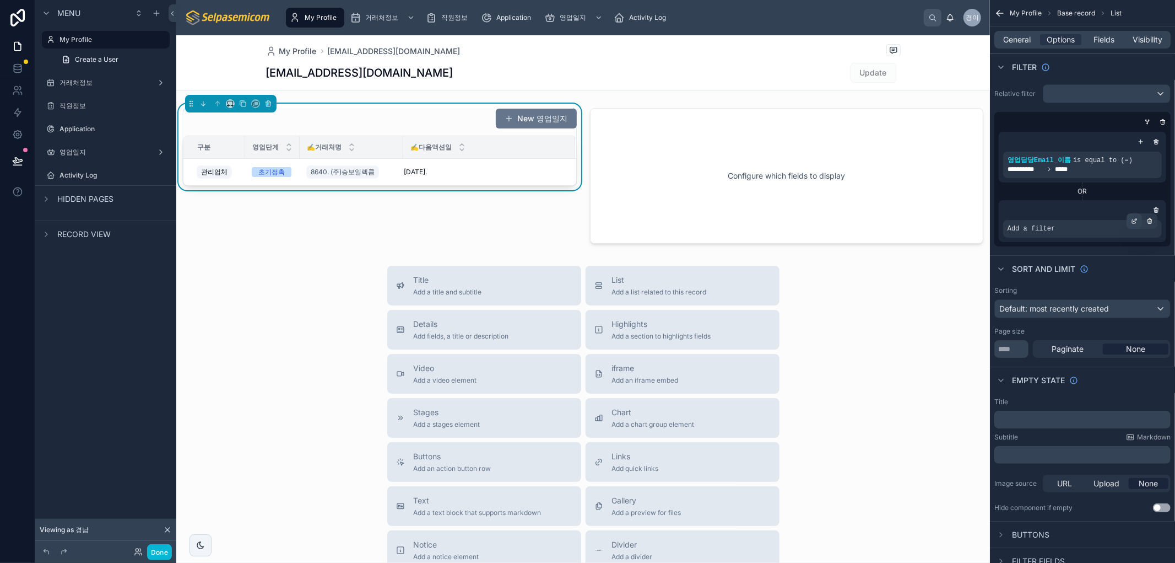
click at [1135, 220] on icon "scrollable content" at bounding box center [1134, 221] width 7 height 7
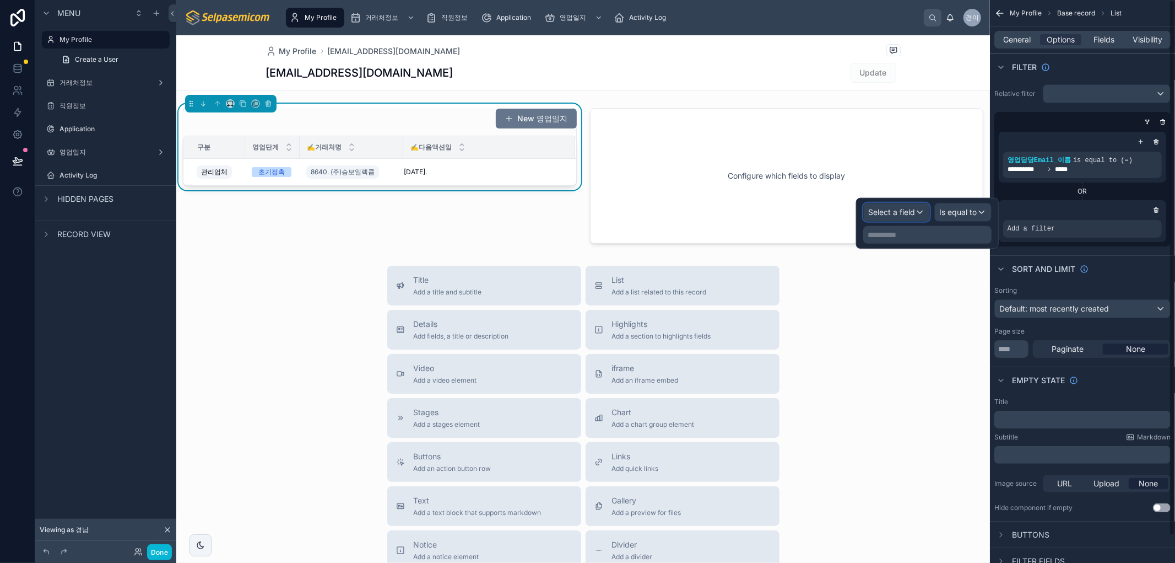
click at [901, 210] on span "Select a field" at bounding box center [891, 211] width 47 height 9
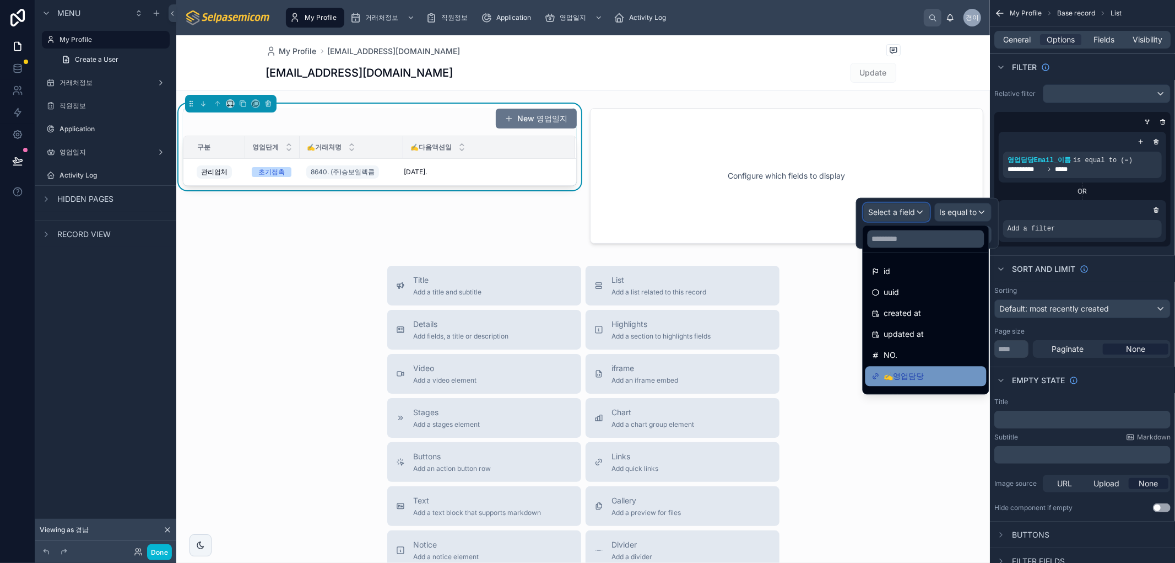
scroll to position [61, 0]
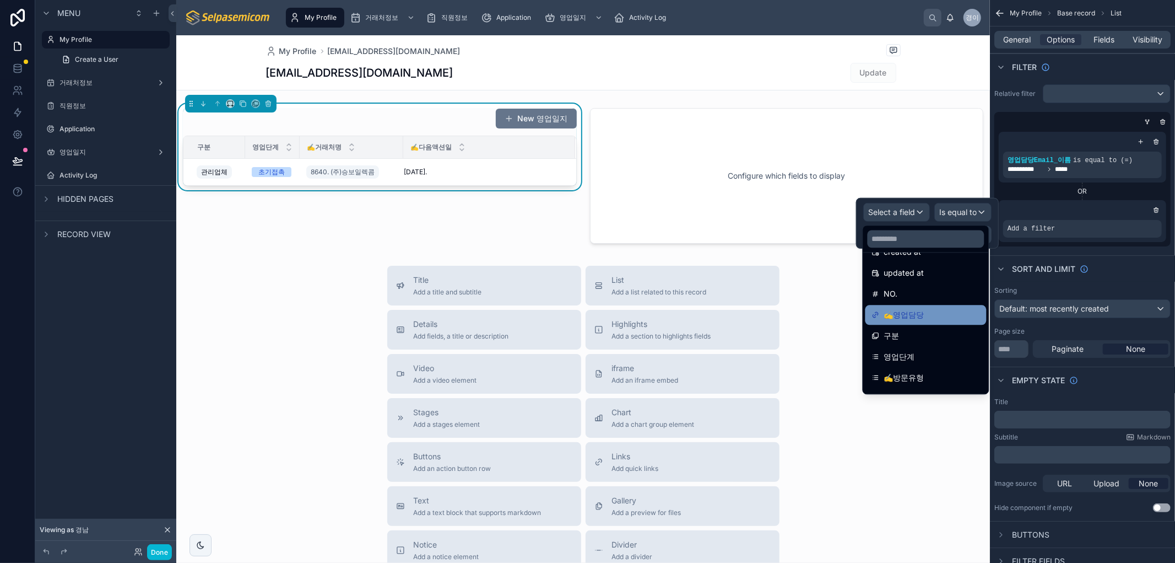
click at [935, 312] on div "✍️영업담당" at bounding box center [926, 314] width 108 height 13
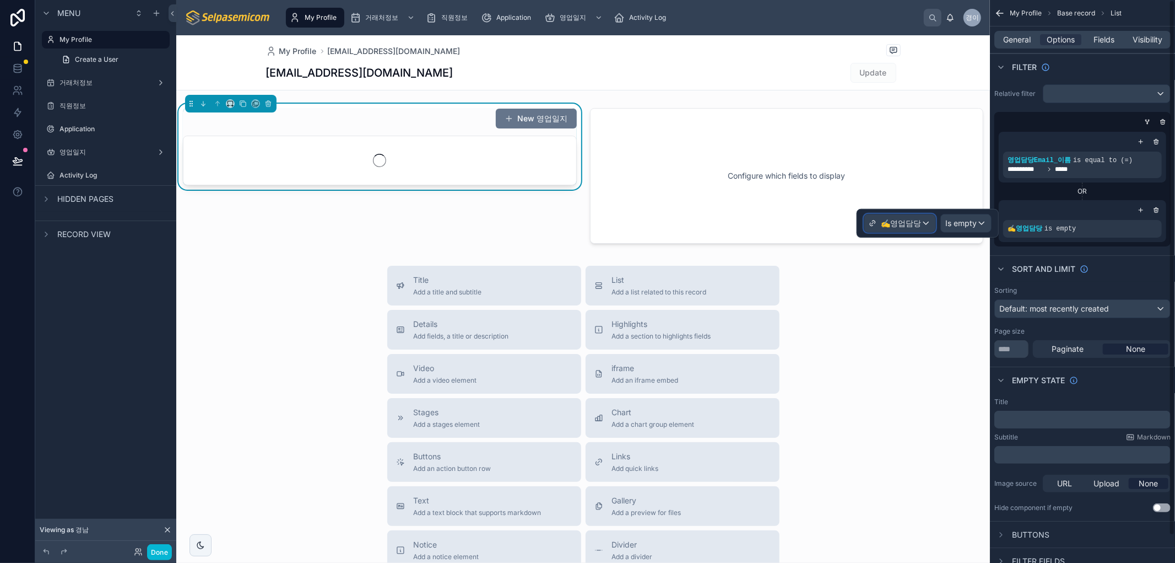
click at [911, 224] on span "✍️영업담당" at bounding box center [901, 223] width 40 height 11
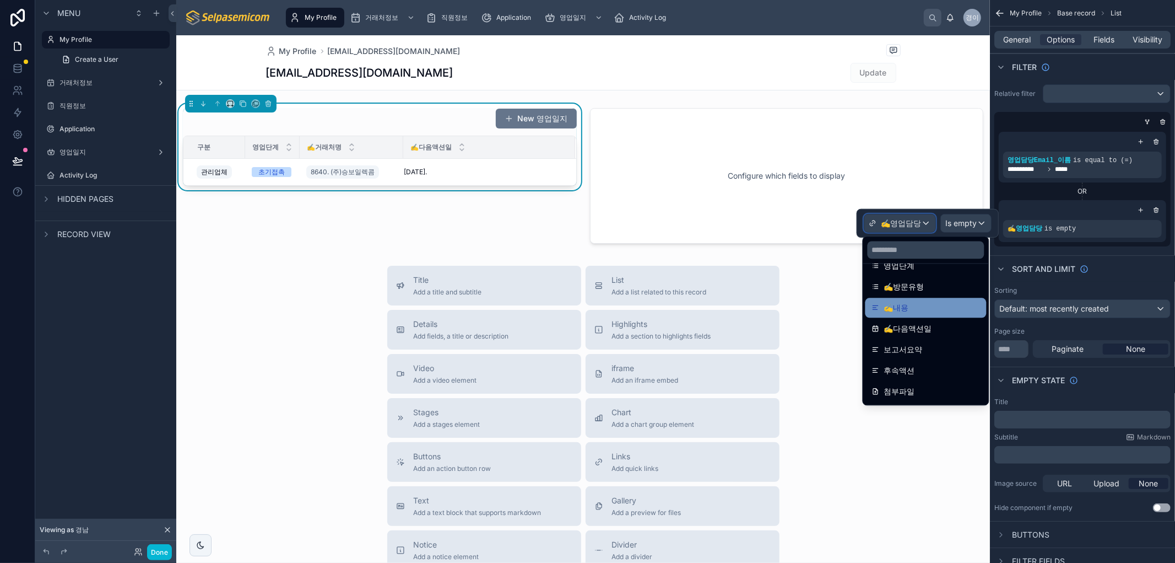
scroll to position [245, 0]
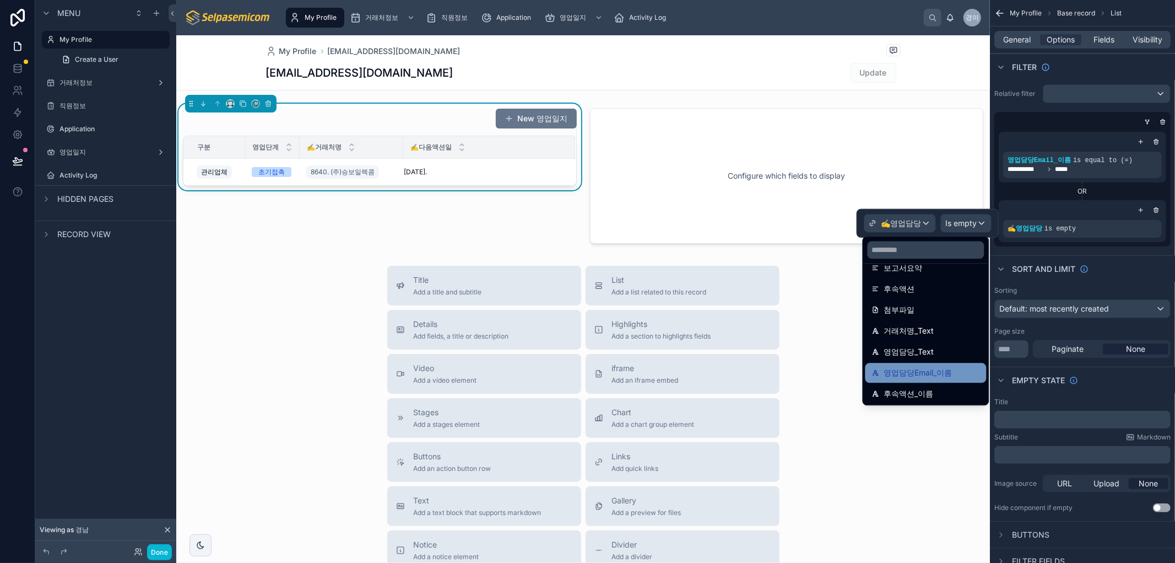
click at [960, 371] on div "영업담당Email_이름" at bounding box center [926, 372] width 108 height 13
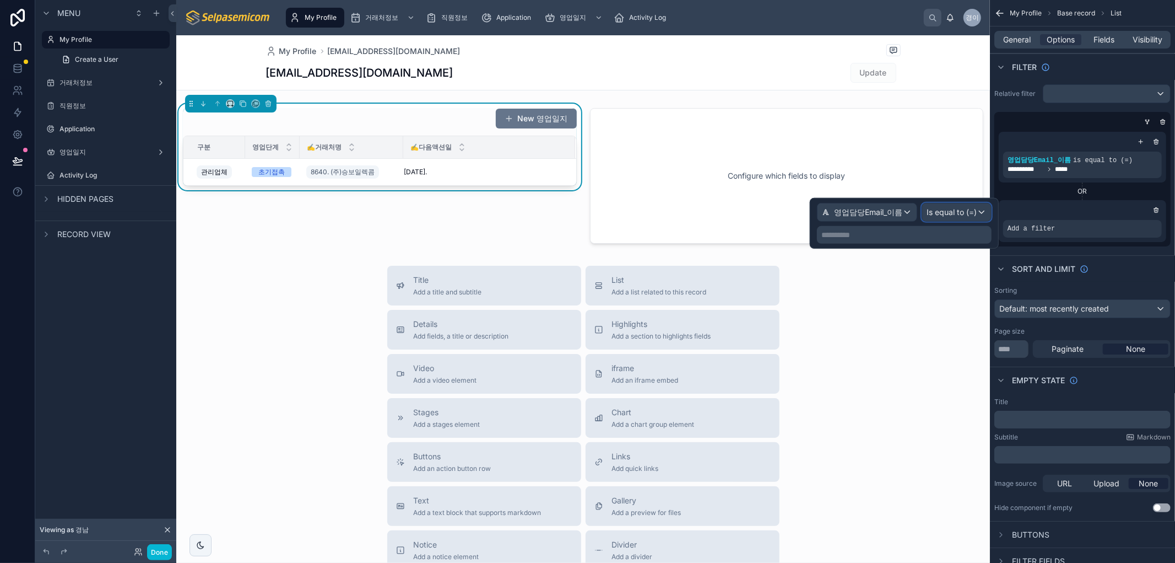
click at [940, 211] on span "Is equal to (=)" at bounding box center [952, 212] width 50 height 11
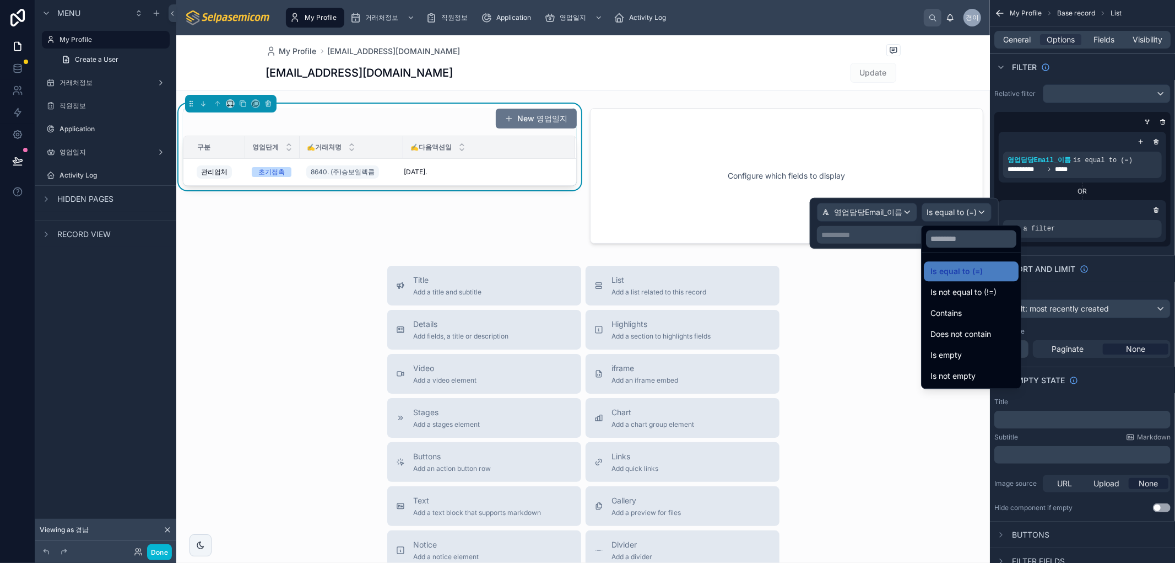
click at [940, 211] on div at bounding box center [904, 223] width 189 height 51
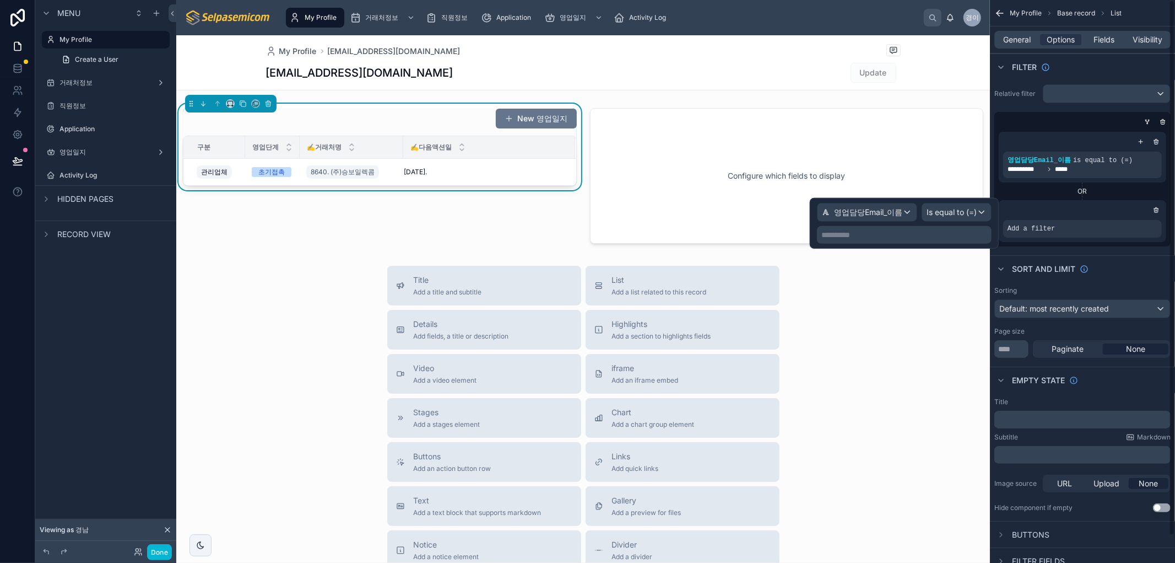
click at [926, 236] on p "**********" at bounding box center [906, 234] width 168 height 11
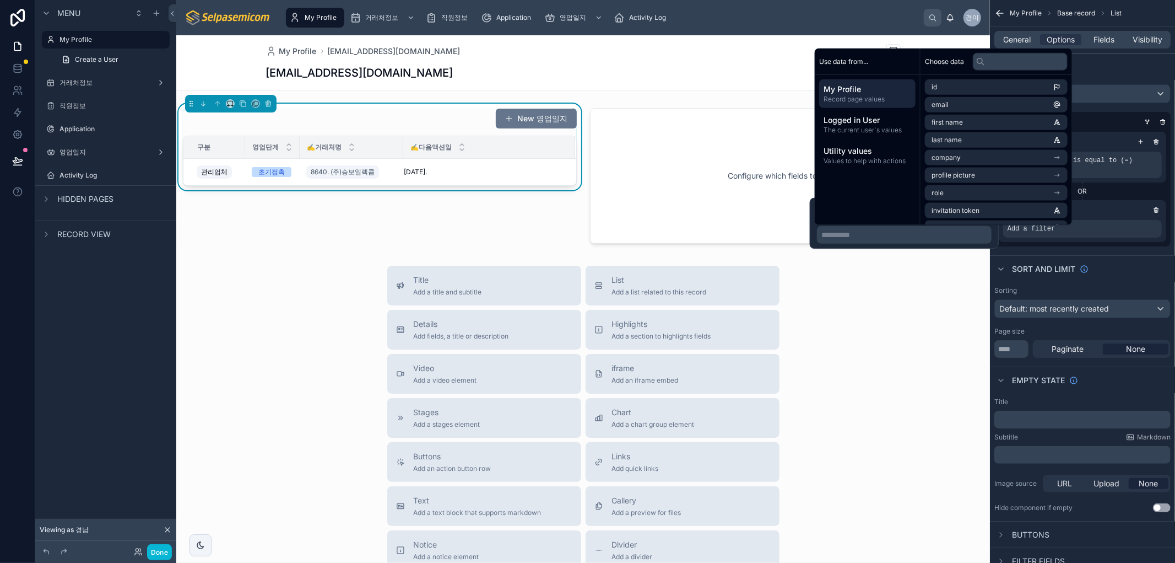
click at [926, 237] on p "**********" at bounding box center [906, 234] width 168 height 11
click at [1120, 256] on div "Sort And Limit" at bounding box center [1082, 268] width 185 height 26
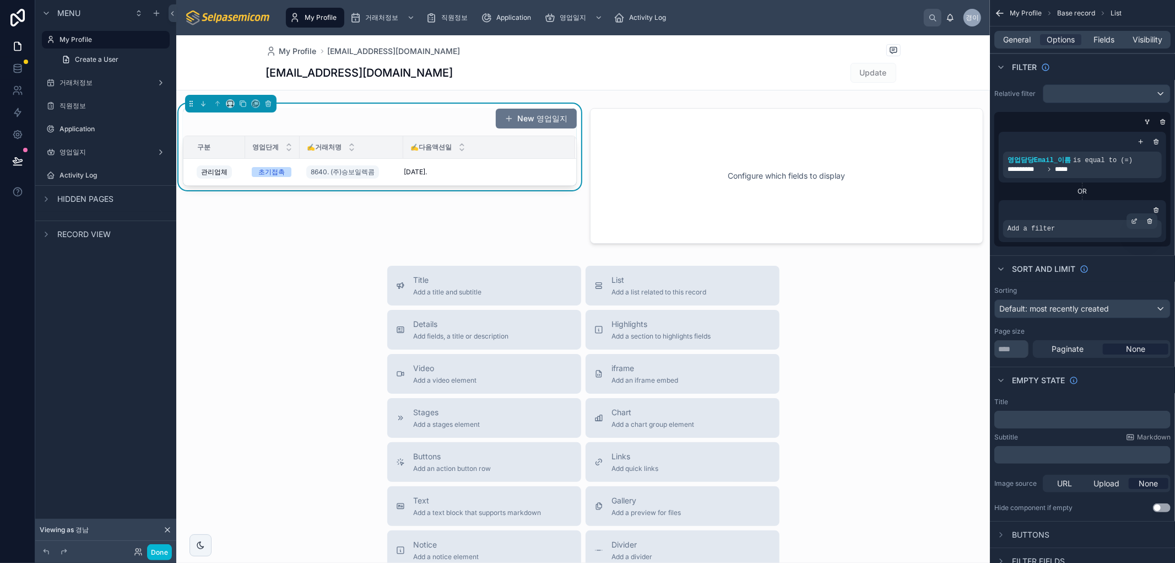
click at [1031, 231] on span "Add a filter" at bounding box center [1031, 228] width 47 height 9
click at [1056, 223] on div "Add a filter" at bounding box center [1082, 229] width 159 height 18
click at [1134, 217] on div "scrollable content" at bounding box center [1134, 220] width 15 height 15
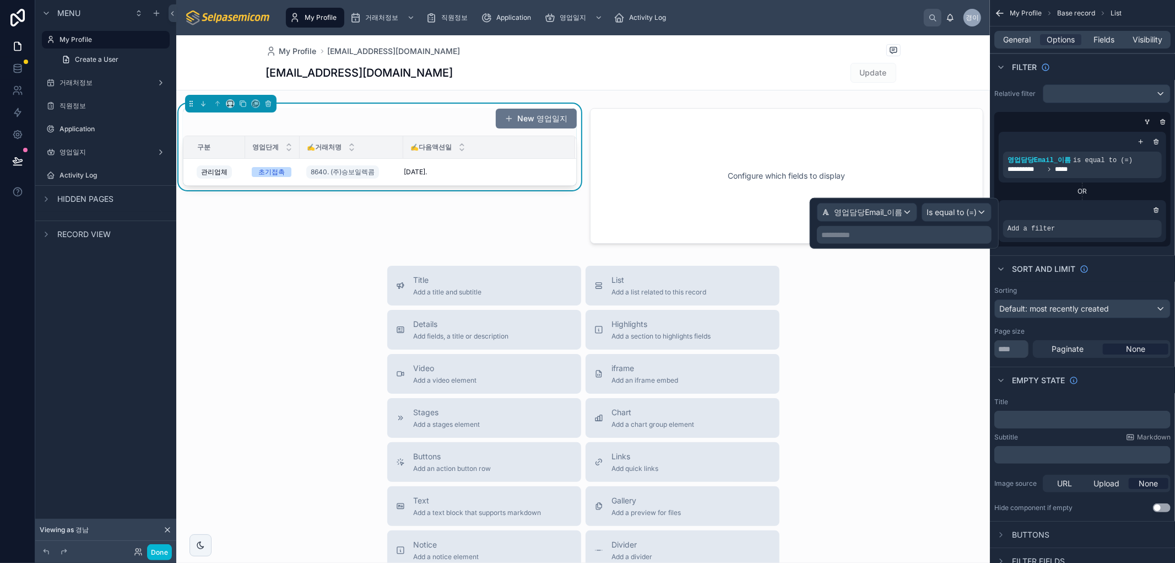
click at [908, 241] on div "**********" at bounding box center [904, 235] width 175 height 18
click at [855, 233] on p "**********" at bounding box center [906, 234] width 168 height 11
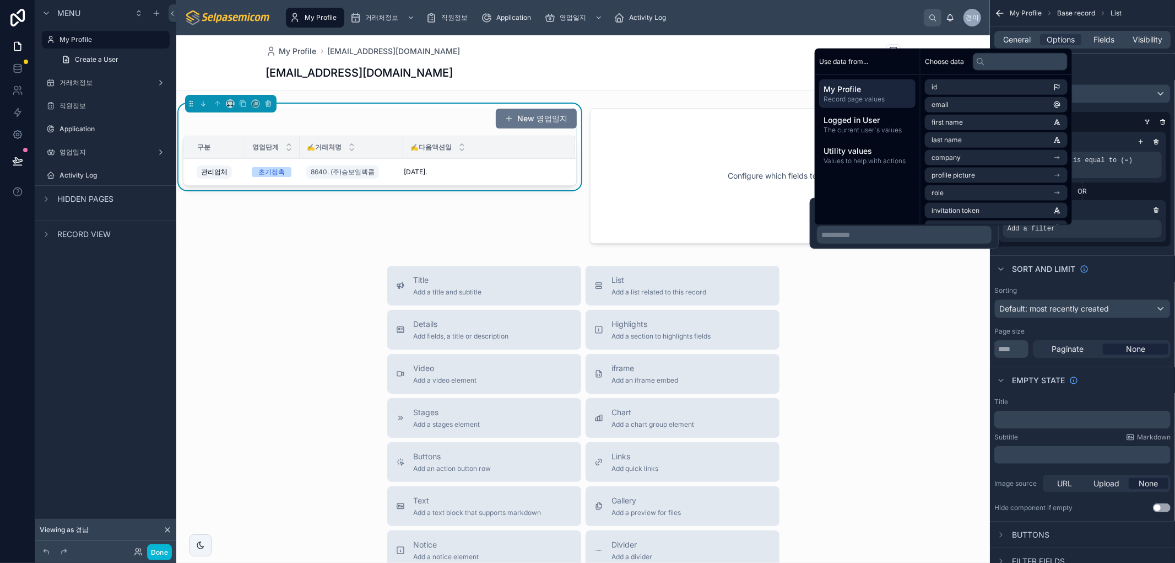
click at [878, 92] on span "My Profile" at bounding box center [868, 89] width 88 height 11
click at [974, 101] on li "email" at bounding box center [996, 104] width 143 height 15
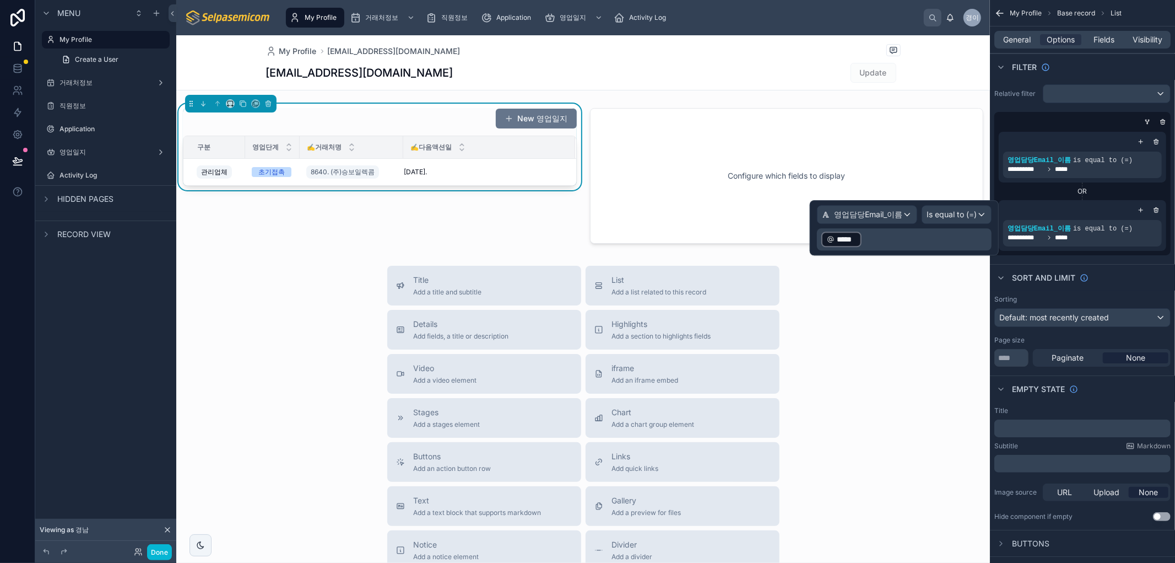
click at [897, 249] on div "﻿ ***** ﻿ ﻿" at bounding box center [904, 239] width 175 height 22
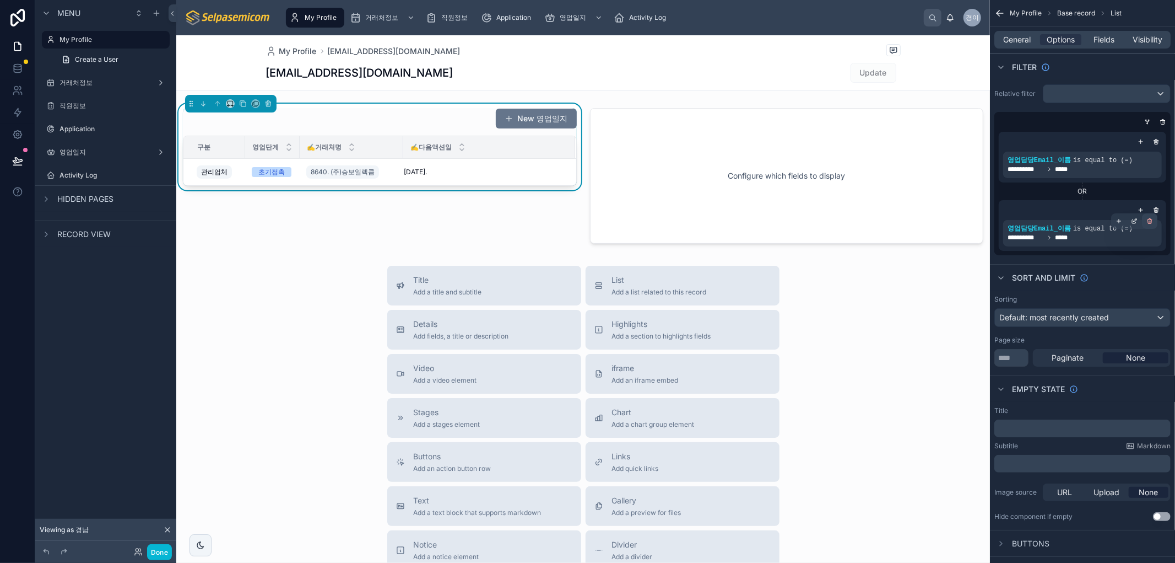
click at [1149, 220] on icon "scrollable content" at bounding box center [1150, 221] width 7 height 7
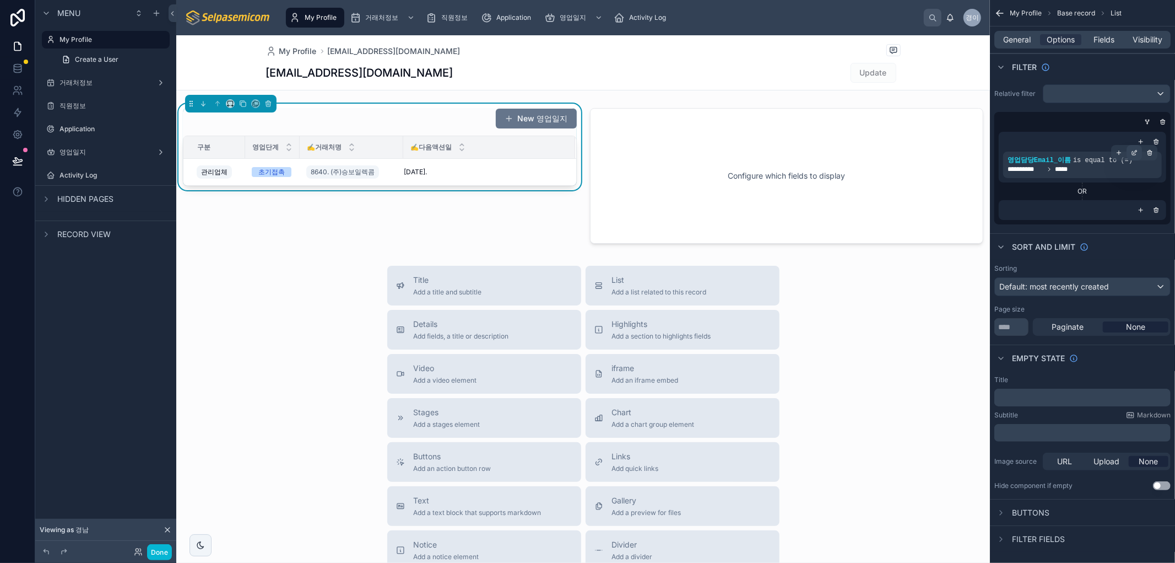
click at [1138, 150] on div "scrollable content" at bounding box center [1134, 152] width 15 height 15
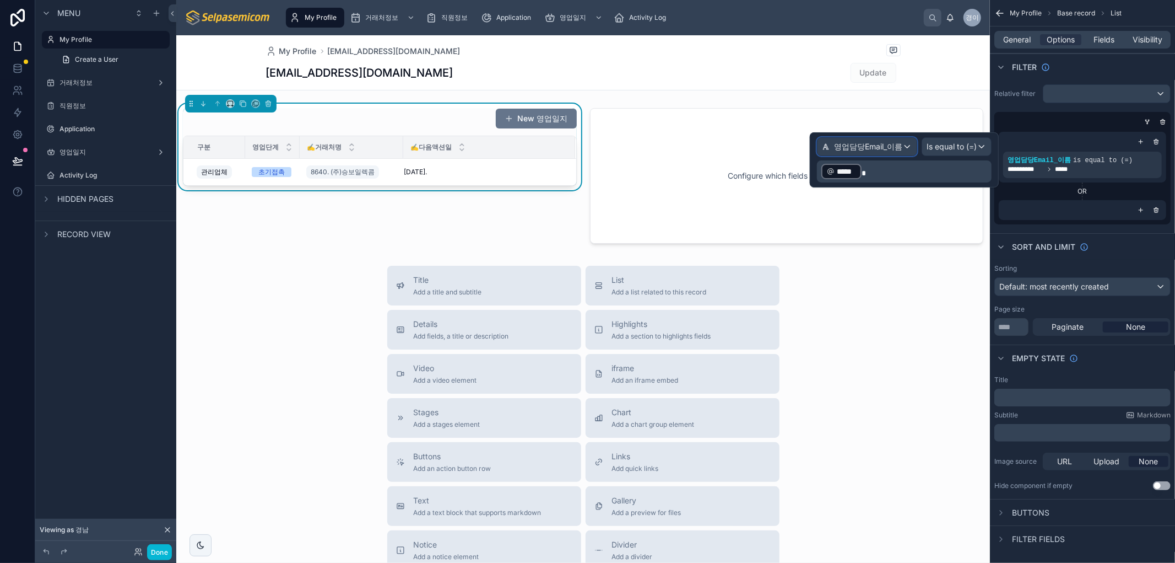
click at [895, 146] on span "영업담당Email_이름" at bounding box center [868, 146] width 68 height 11
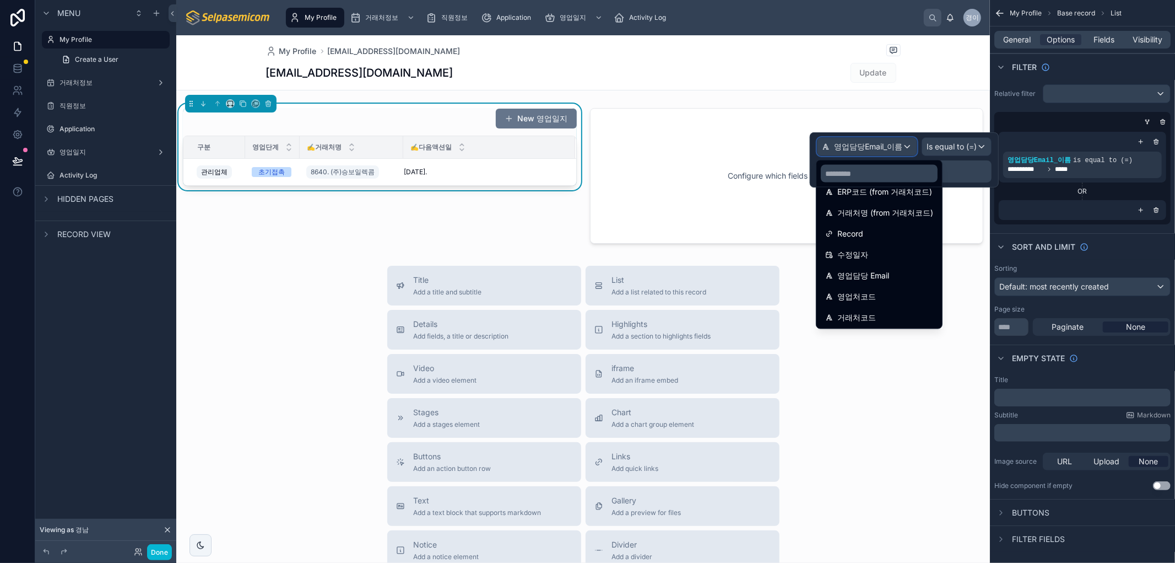
scroll to position [476, 0]
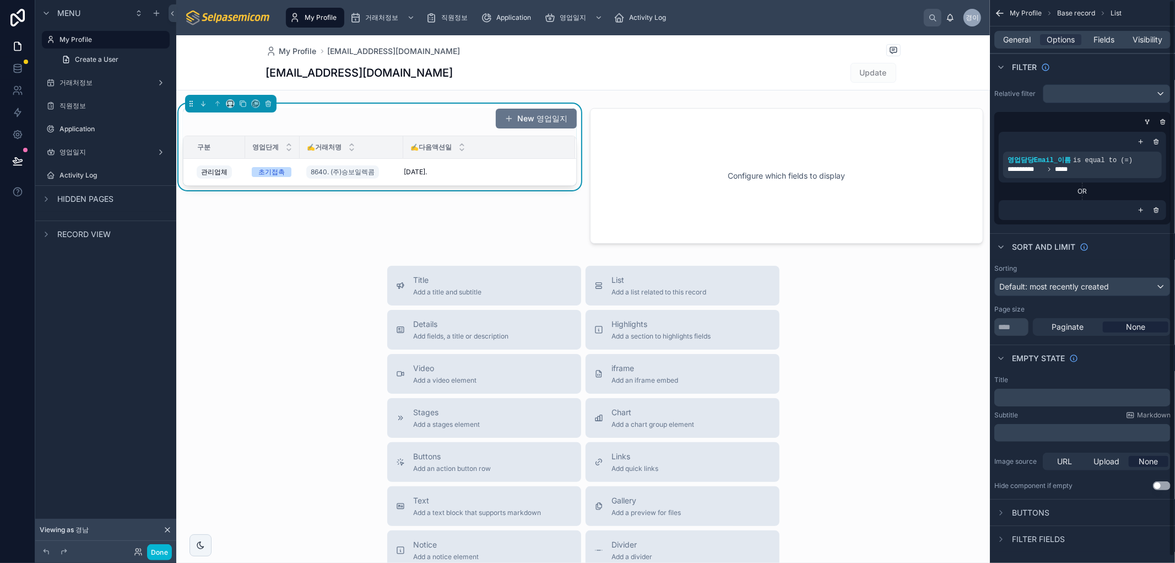
click at [1059, 116] on div "scrollable content" at bounding box center [1080, 121] width 176 height 11
drag, startPoint x: 277, startPoint y: 281, endPoint x: 298, endPoint y: 262, distance: 28.1
click at [277, 280] on div "Title Add a title and subtitle List Add a list related to this record Details A…" at bounding box center [583, 462] width 814 height 392
click at [156, 550] on button "Done" at bounding box center [159, 552] width 25 height 16
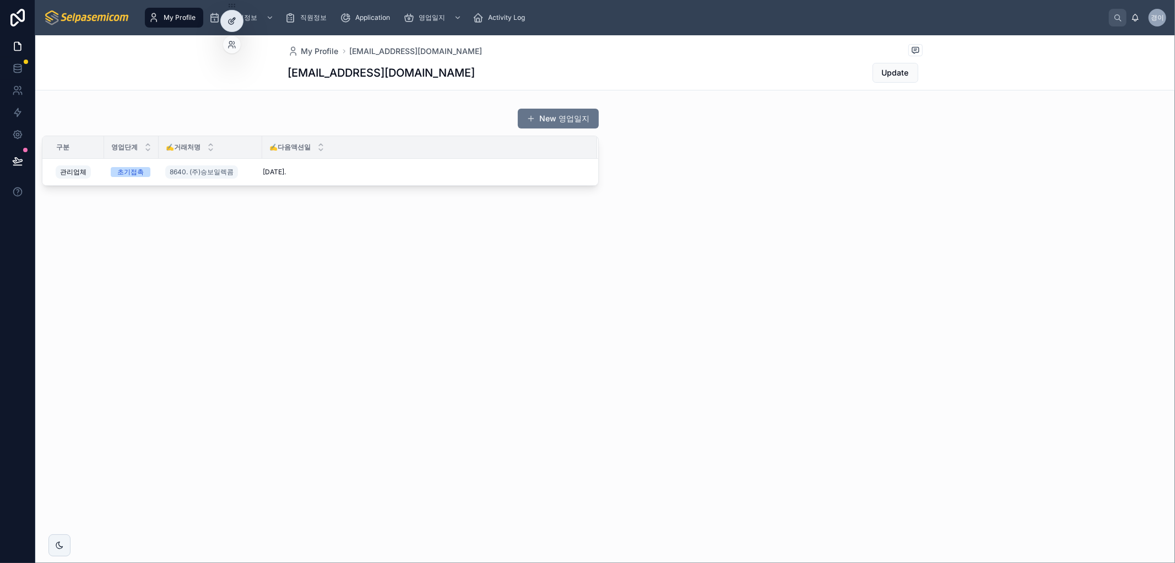
click at [230, 19] on icon at bounding box center [231, 21] width 5 height 5
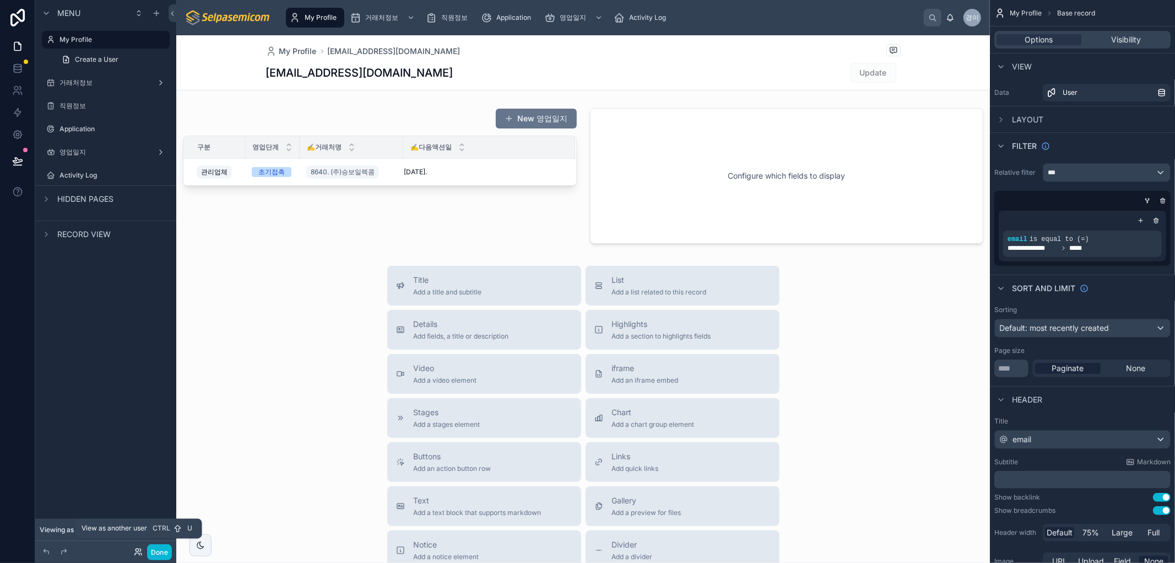
click at [136, 552] on icon at bounding box center [138, 551] width 9 height 9
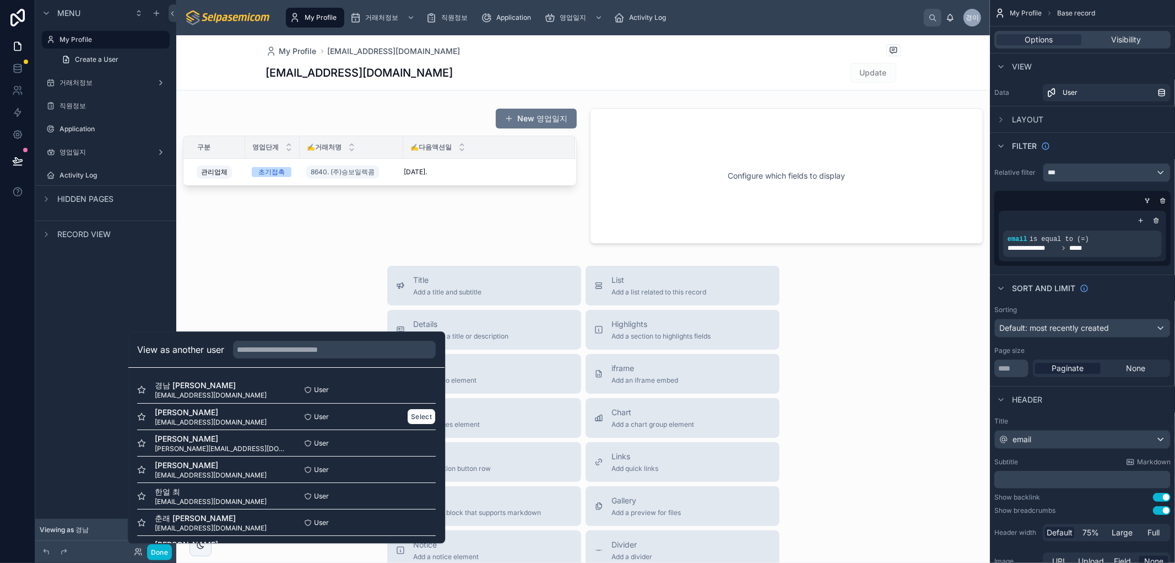
click at [169, 421] on span "[EMAIL_ADDRESS][DOMAIN_NAME]" at bounding box center [211, 422] width 112 height 9
click at [412, 417] on button "Select" at bounding box center [421, 416] width 29 height 16
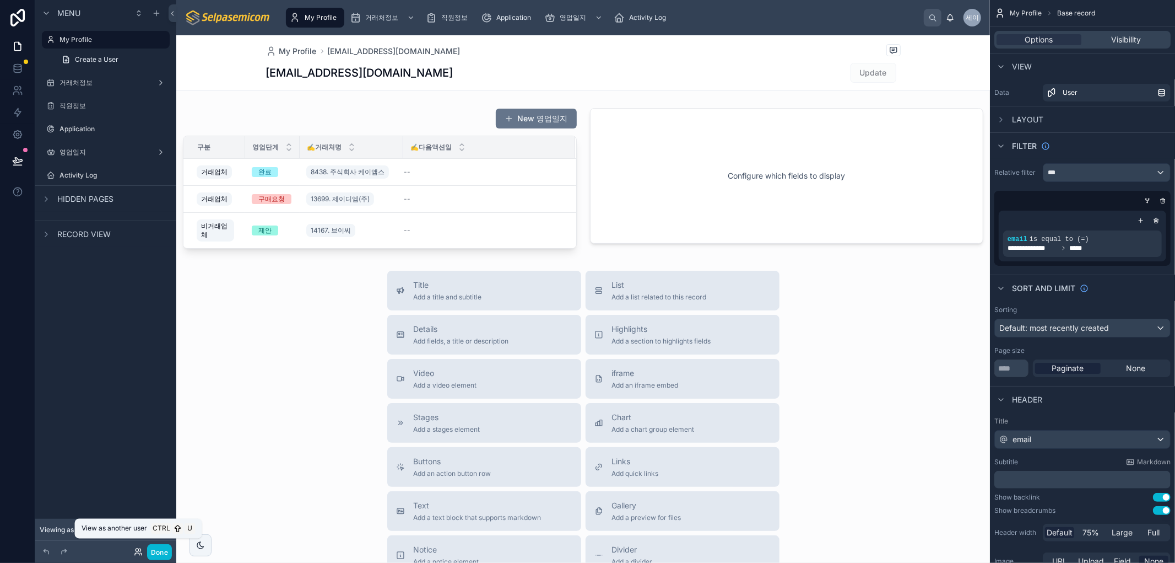
click at [136, 550] on icon at bounding box center [137, 549] width 3 height 3
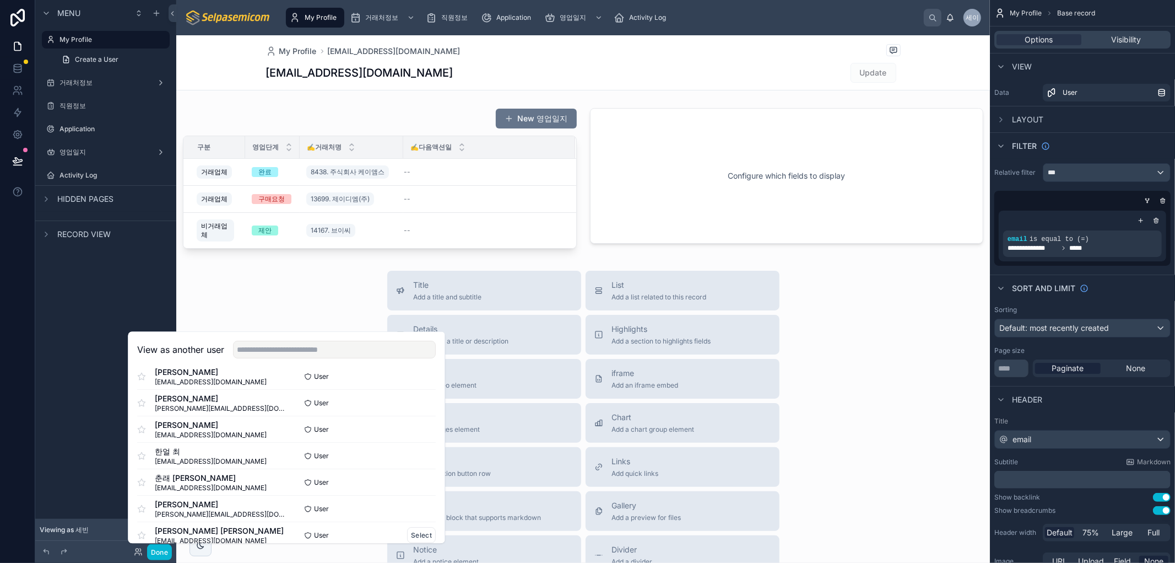
scroll to position [80, 0]
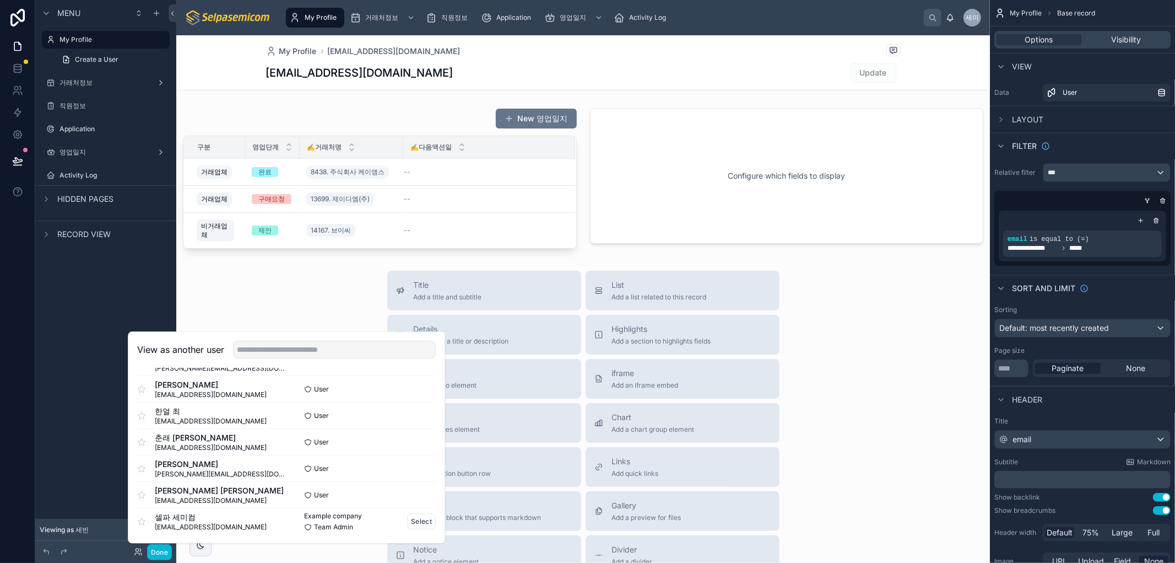
click at [210, 516] on span "셀파 세미컴" at bounding box center [211, 516] width 112 height 11
click at [407, 522] on button "Select" at bounding box center [421, 521] width 29 height 16
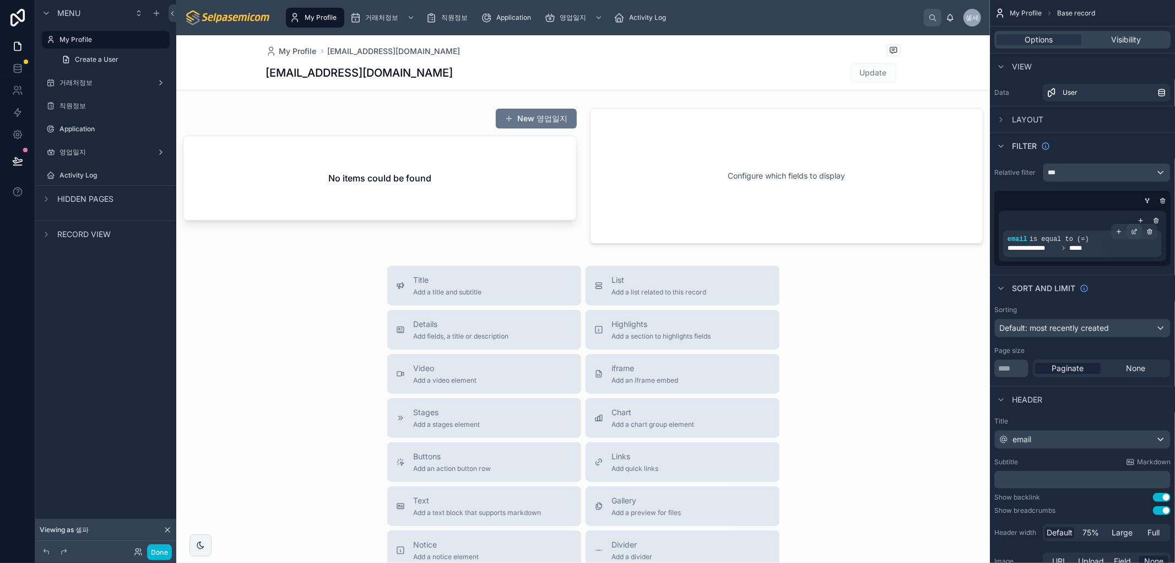
click at [1134, 229] on icon "scrollable content" at bounding box center [1134, 231] width 7 height 7
click at [892, 225] on span "email" at bounding box center [893, 224] width 19 height 11
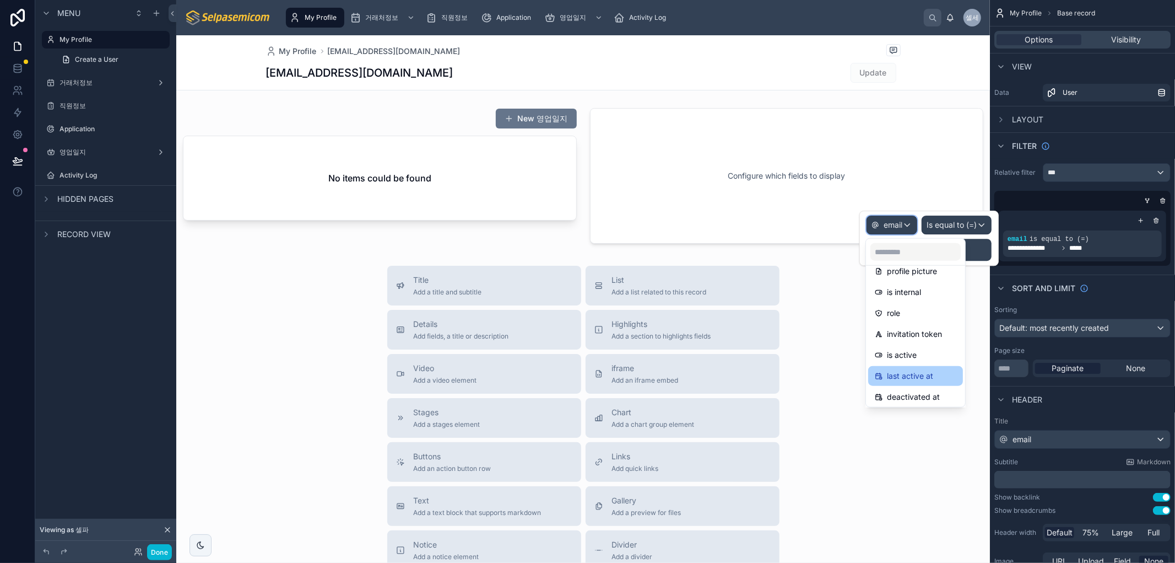
scroll to position [183, 0]
click at [916, 458] on div at bounding box center [583, 390] width 814 height 711
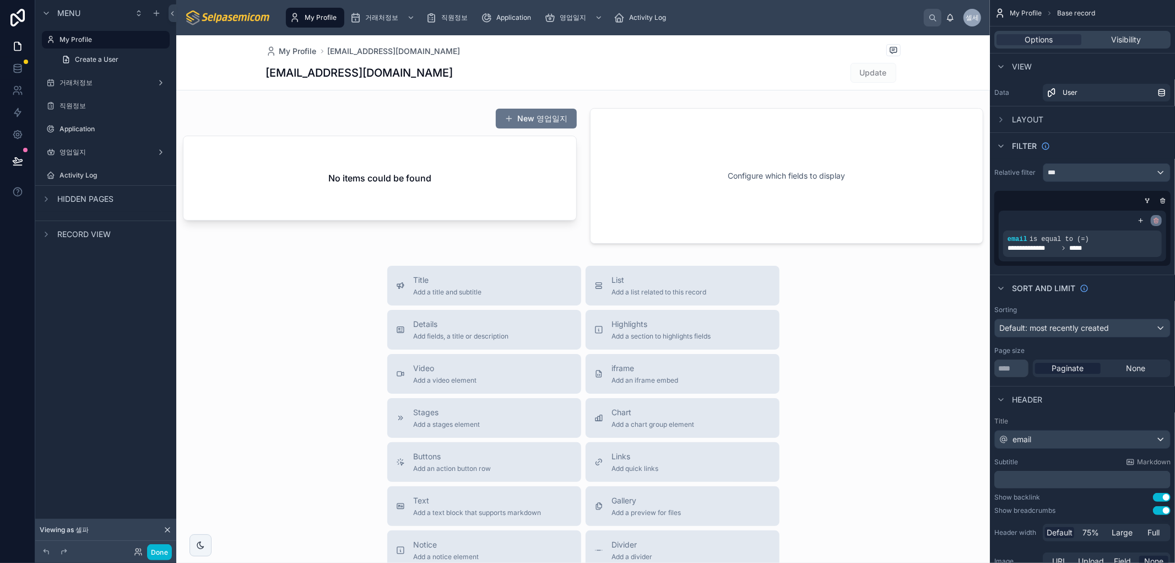
click at [1158, 218] on icon "scrollable content" at bounding box center [1156, 220] width 7 height 7
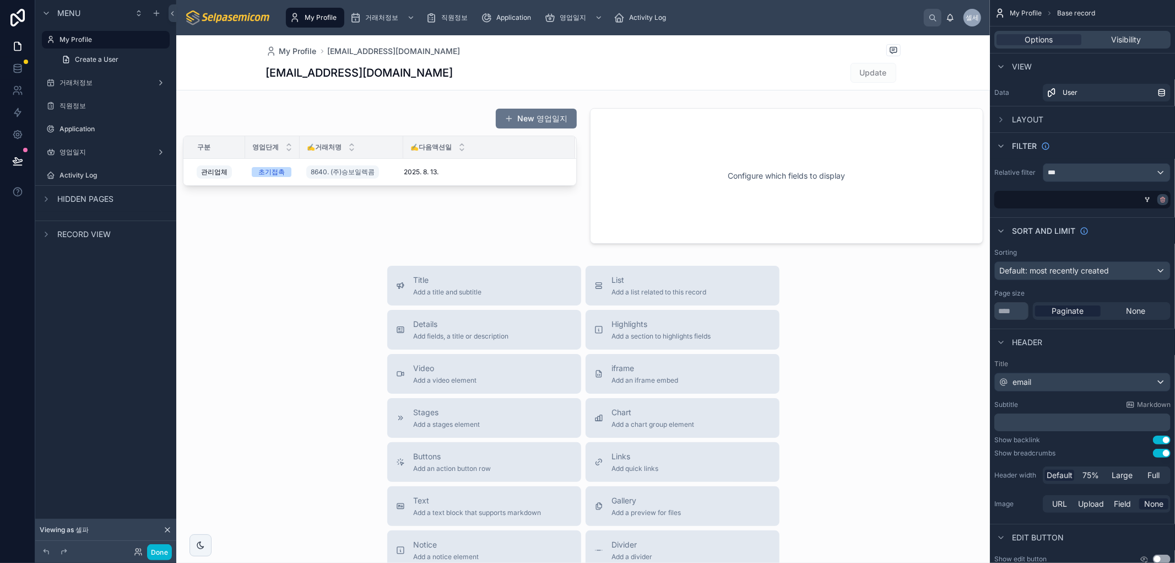
click at [1164, 199] on icon "scrollable content" at bounding box center [1163, 199] width 7 height 7
click at [1073, 172] on div "***" at bounding box center [1107, 173] width 127 height 18
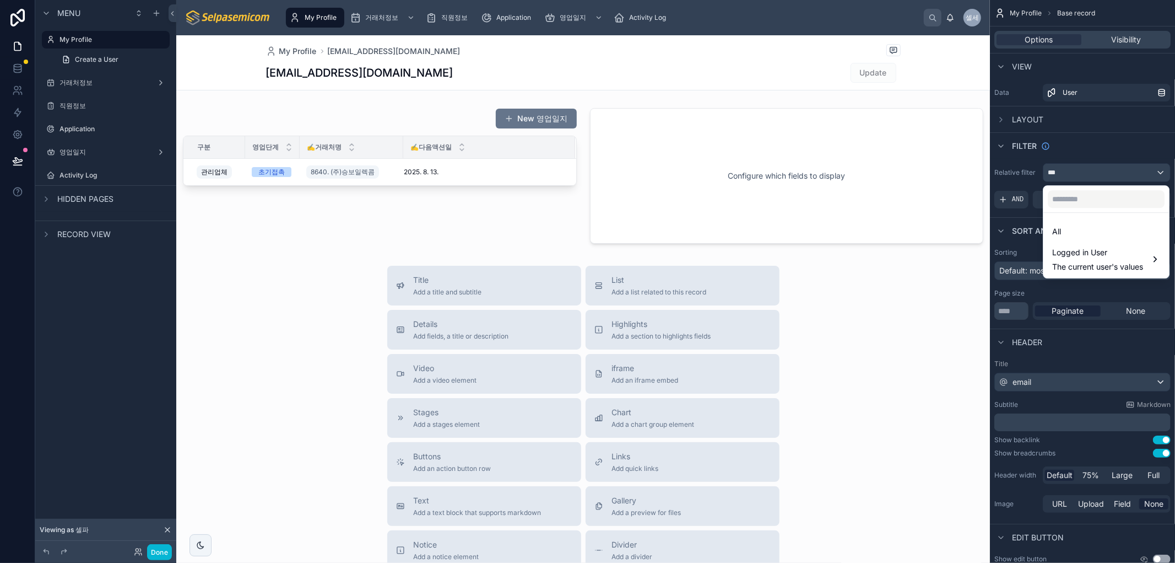
click at [1073, 172] on div "scrollable content" at bounding box center [587, 281] width 1175 height 563
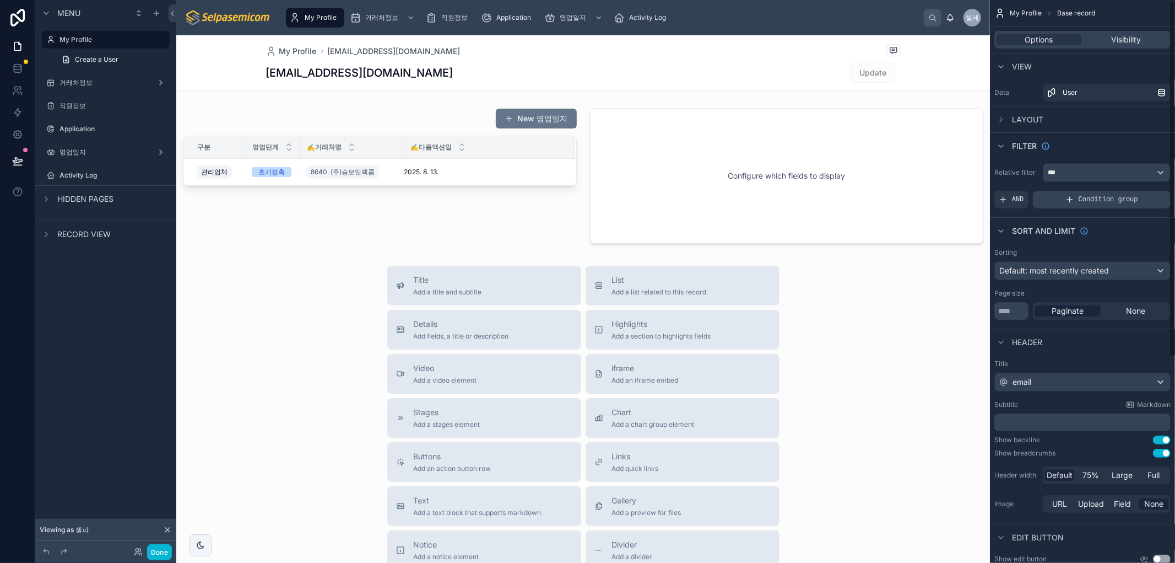
click at [1038, 199] on div "Condition group" at bounding box center [1102, 200] width 138 height 18
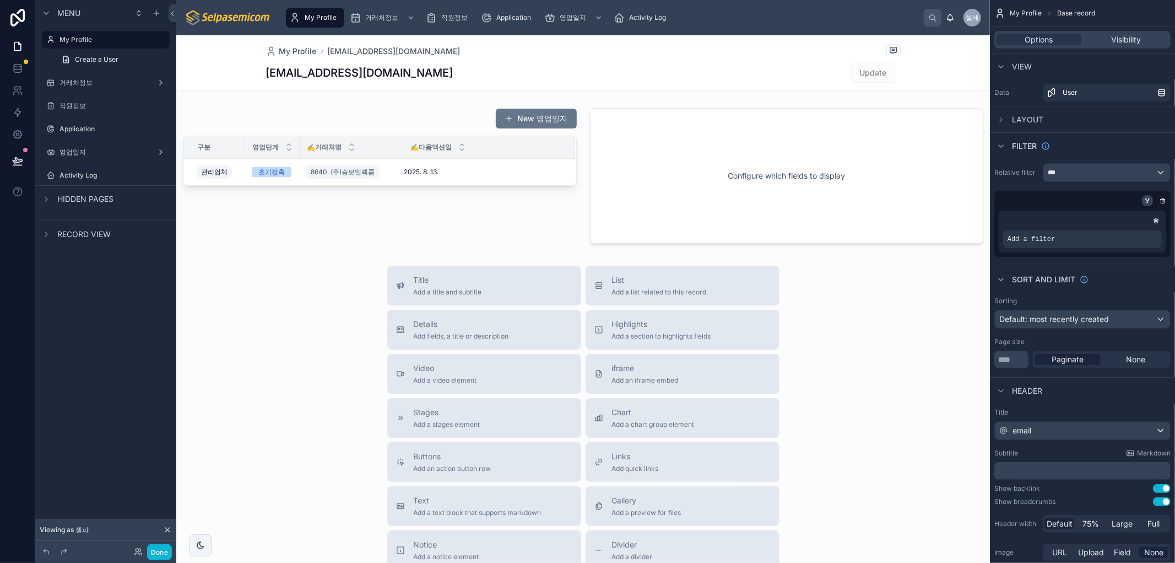
click at [1146, 202] on icon "scrollable content" at bounding box center [1147, 200] width 7 height 7
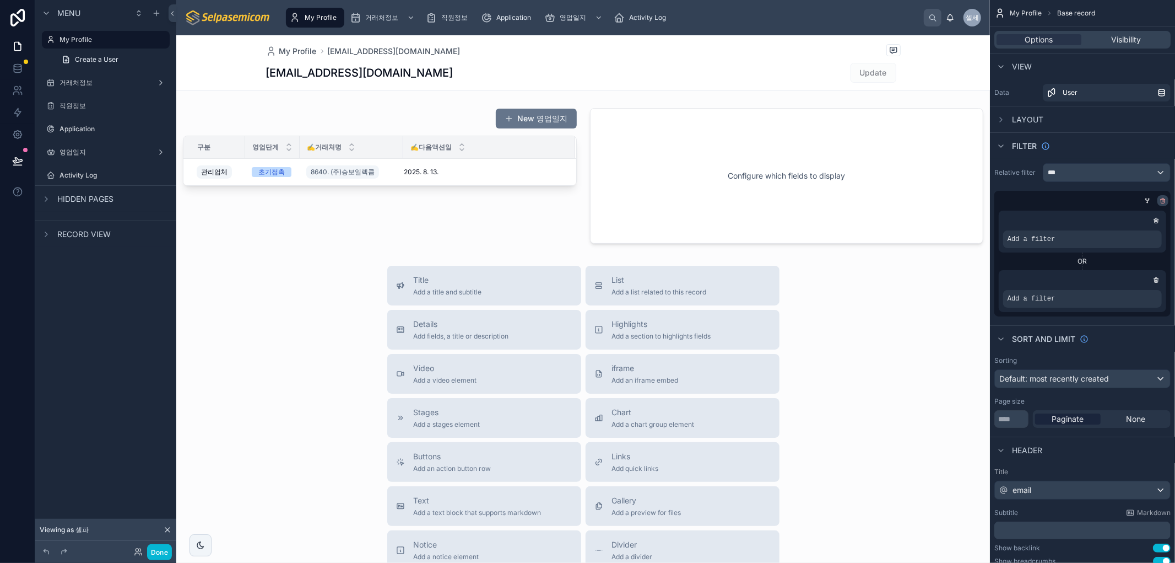
click at [1161, 197] on icon "scrollable content" at bounding box center [1163, 200] width 7 height 7
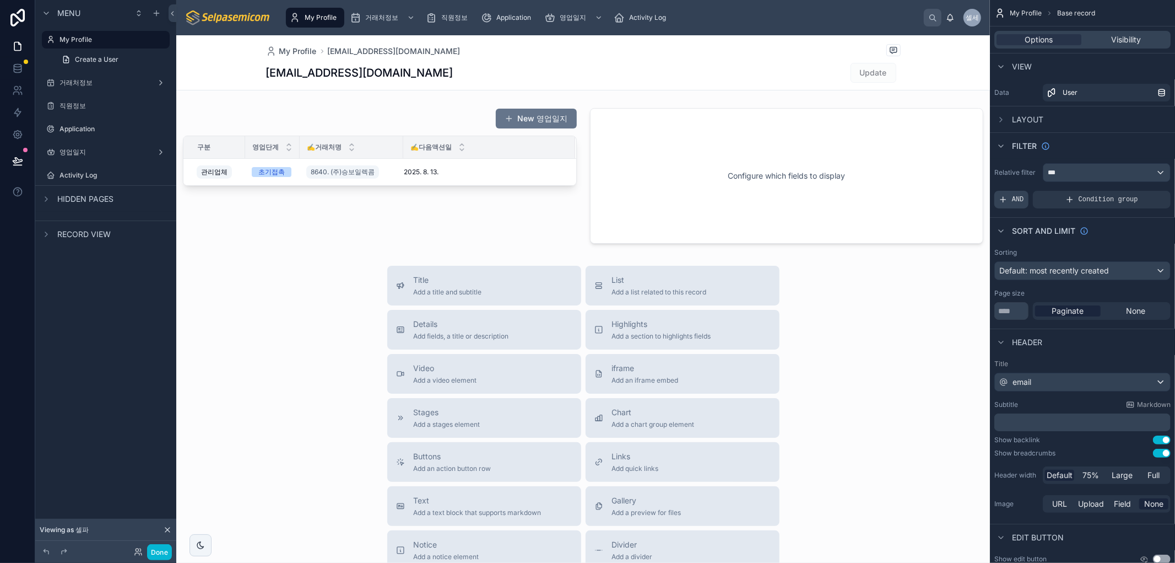
click at [1010, 196] on div "AND" at bounding box center [1012, 200] width 34 height 18
click at [1143, 191] on icon "scrollable content" at bounding box center [1144, 190] width 3 height 3
click at [910, 179] on div "Select a field" at bounding box center [888, 183] width 66 height 18
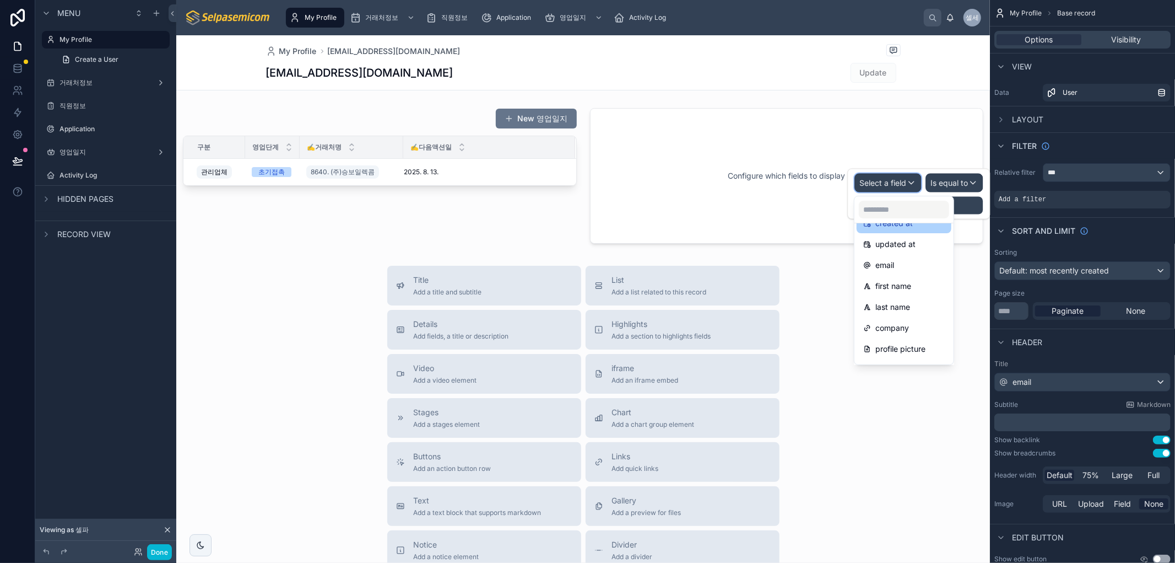
scroll to position [0, 0]
drag, startPoint x: 918, startPoint y: 438, endPoint x: 909, endPoint y: 410, distance: 28.9
click at [916, 433] on div "Title Add a title and subtitle List Add a list related to this record Details A…" at bounding box center [583, 462] width 814 height 392
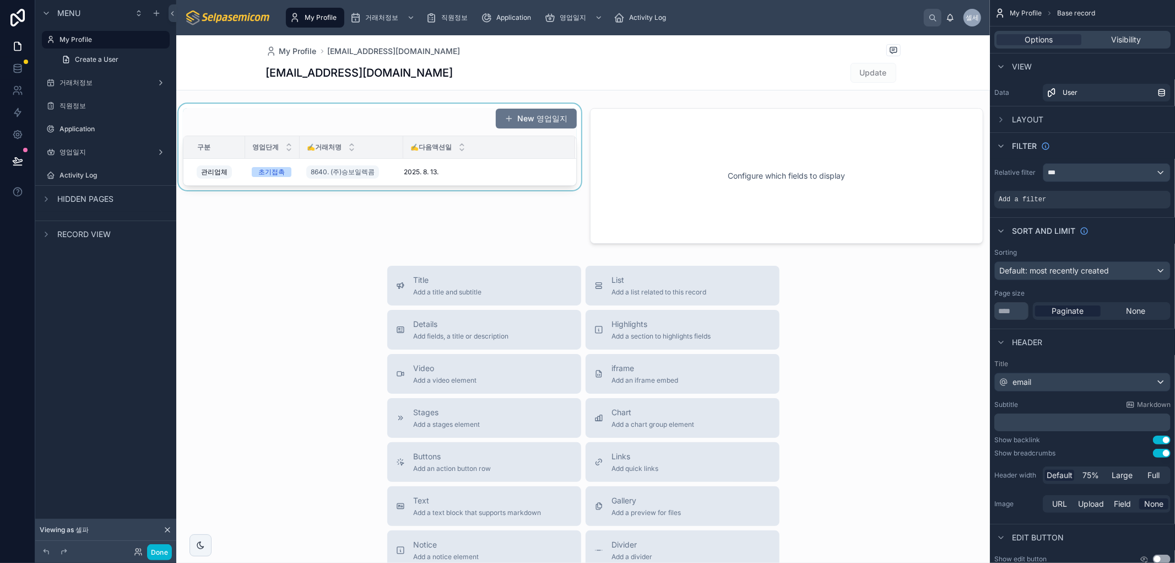
click at [468, 162] on div at bounding box center [379, 176] width 407 height 144
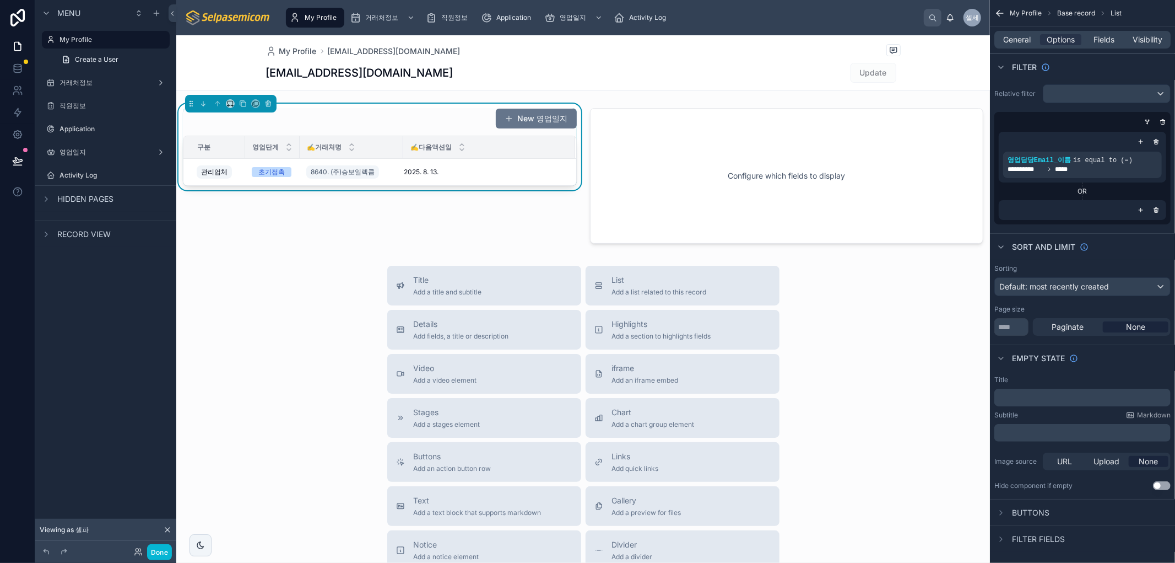
click at [233, 371] on div "Title Add a title and subtitle List Add a list related to this record Details A…" at bounding box center [583, 462] width 814 height 392
click at [136, 553] on icon at bounding box center [138, 551] width 9 height 9
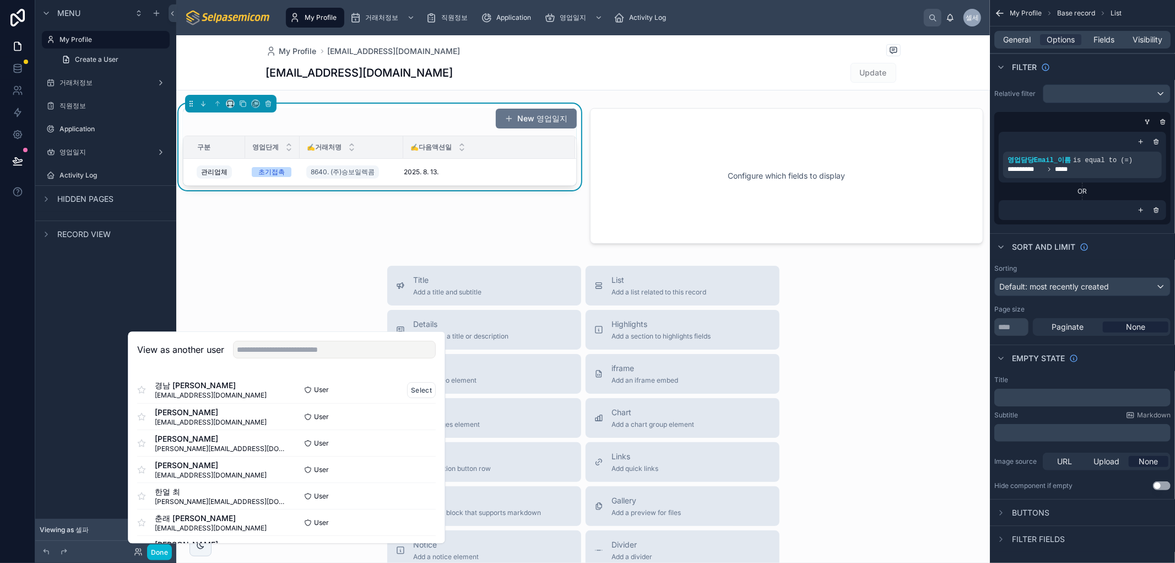
click at [206, 401] on div "경남 이 [EMAIL_ADDRESS][DOMAIN_NAME] User Select" at bounding box center [286, 389] width 299 height 26
click at [417, 386] on button "Select" at bounding box center [421, 390] width 29 height 16
click at [410, 387] on button "Select" at bounding box center [421, 390] width 29 height 16
click at [414, 415] on button "Select" at bounding box center [421, 416] width 29 height 16
click at [407, 441] on button "Select" at bounding box center [421, 443] width 29 height 16
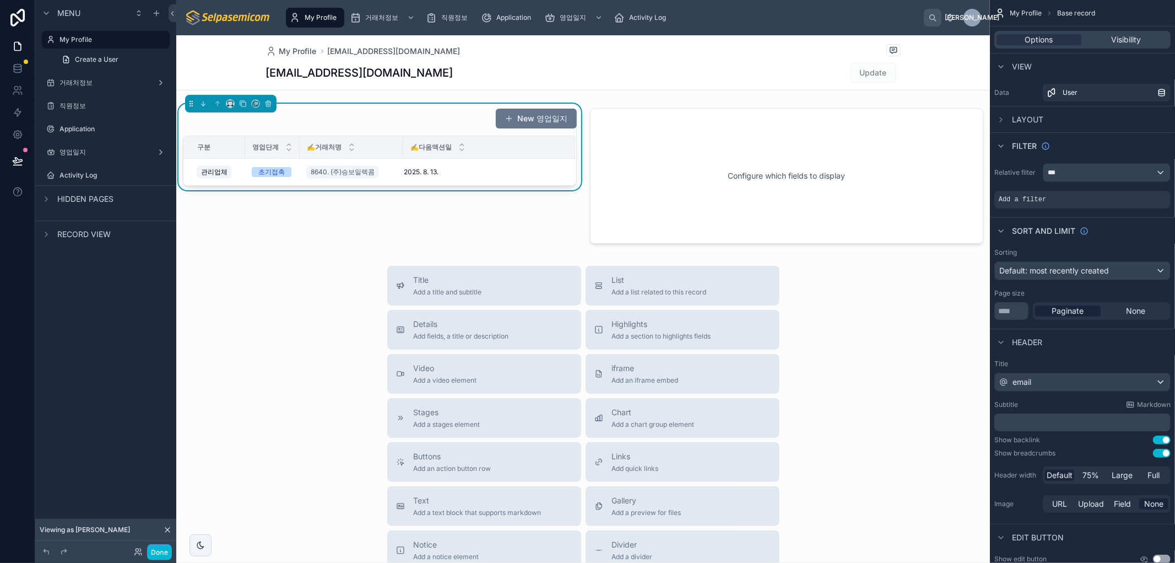
click at [299, 323] on div "Title Add a title and subtitle List Add a list related to this record Details A…" at bounding box center [583, 462] width 814 height 392
click at [136, 549] on icon at bounding box center [138, 551] width 9 height 9
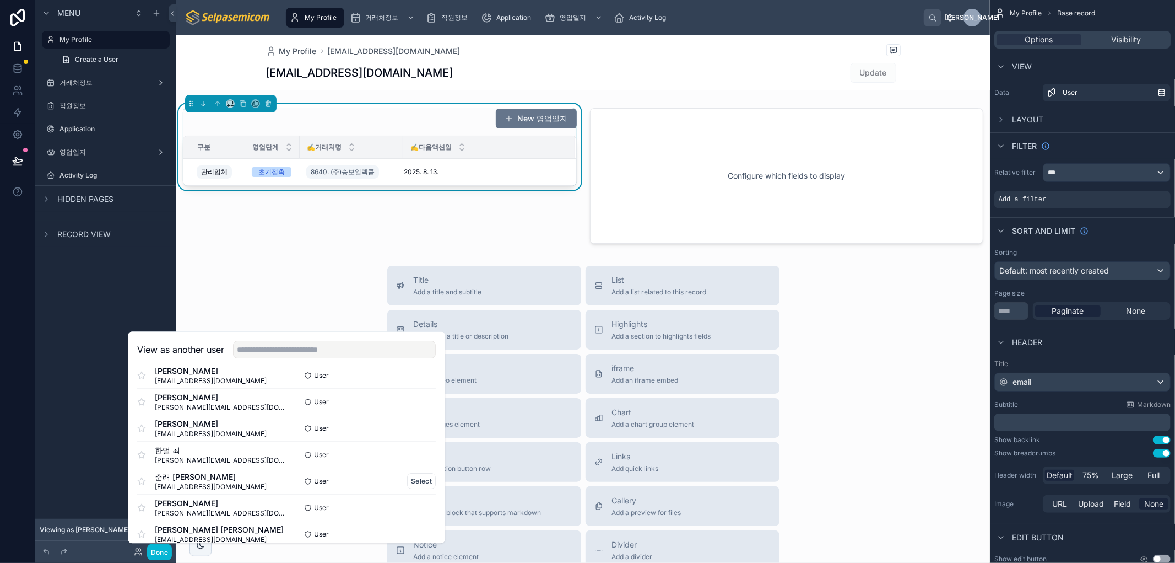
scroll to position [80, 0]
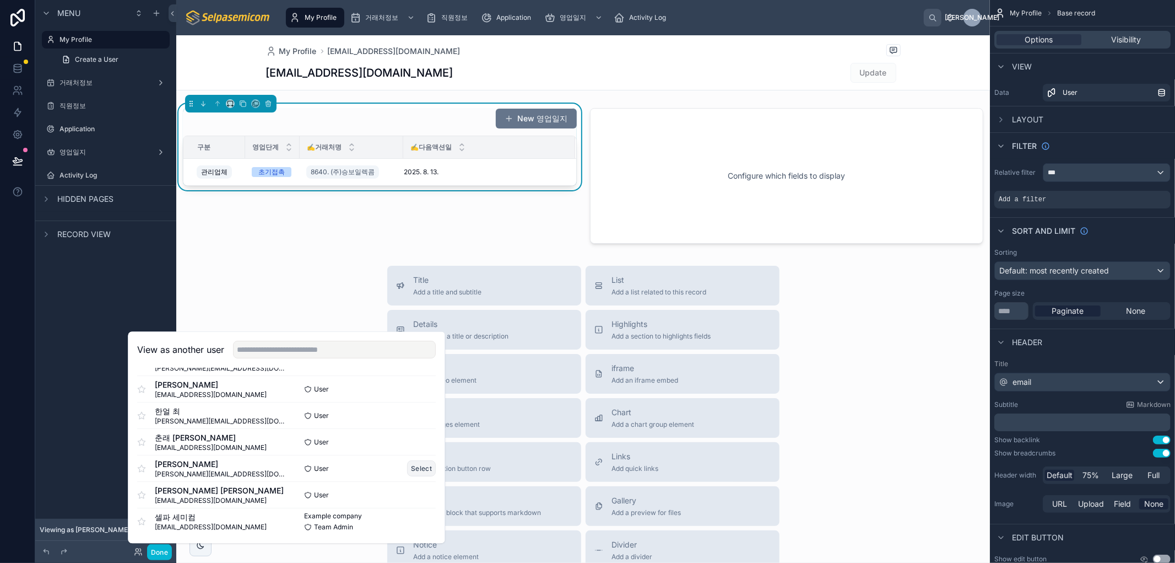
click at [415, 465] on button "Select" at bounding box center [421, 468] width 29 height 16
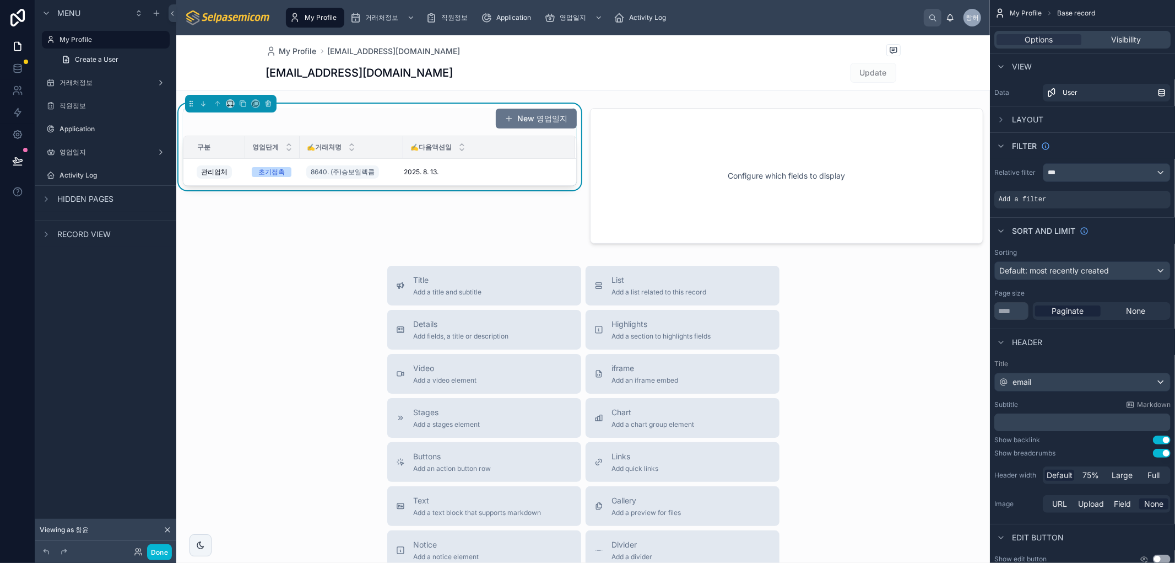
click at [267, 305] on div "Title Add a title and subtitle List Add a list related to this record Details A…" at bounding box center [583, 462] width 814 height 392
click at [424, 109] on div "New 영업일지" at bounding box center [380, 118] width 394 height 21
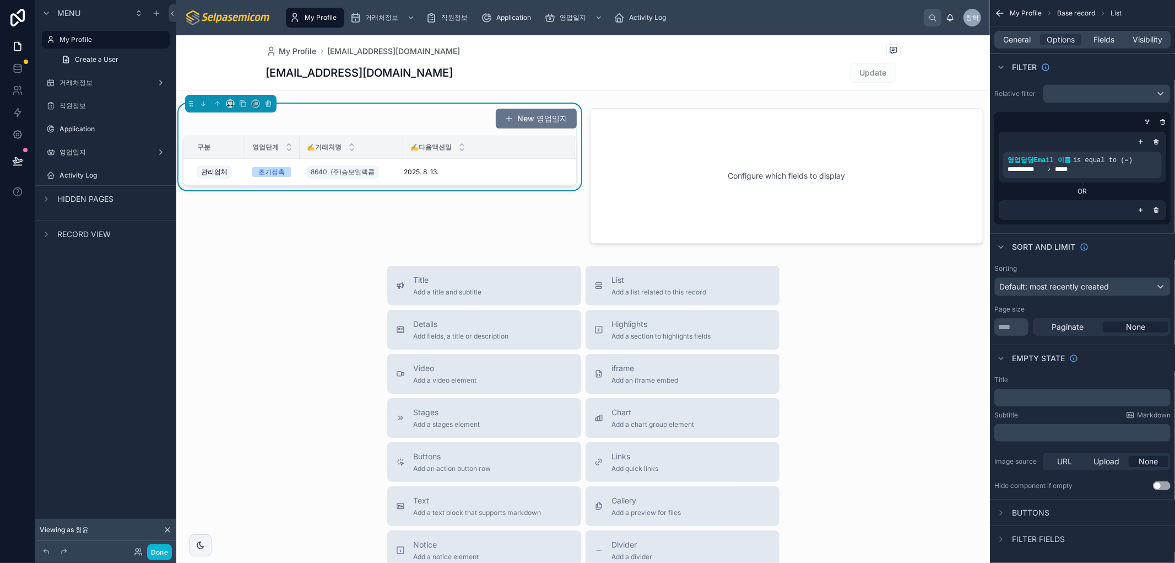
click at [324, 75] on h1 "[EMAIL_ADDRESS][DOMAIN_NAME]" at bounding box center [359, 72] width 187 height 15
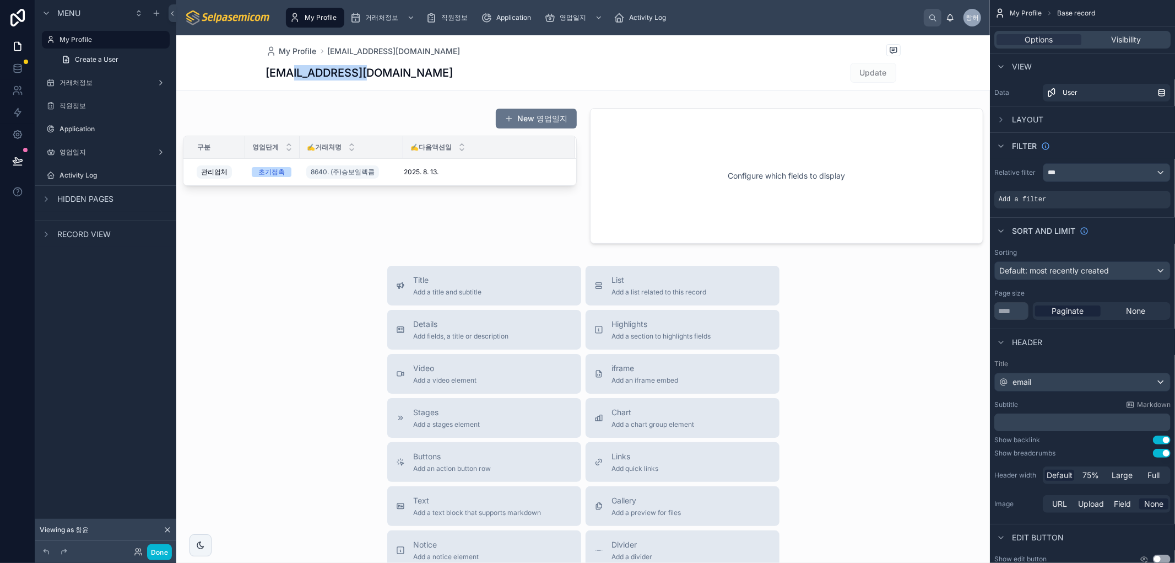
click at [324, 75] on h1 "[EMAIL_ADDRESS][DOMAIN_NAME]" at bounding box center [359, 72] width 187 height 15
click at [348, 51] on span "[EMAIL_ADDRESS][DOMAIN_NAME]" at bounding box center [394, 51] width 133 height 11
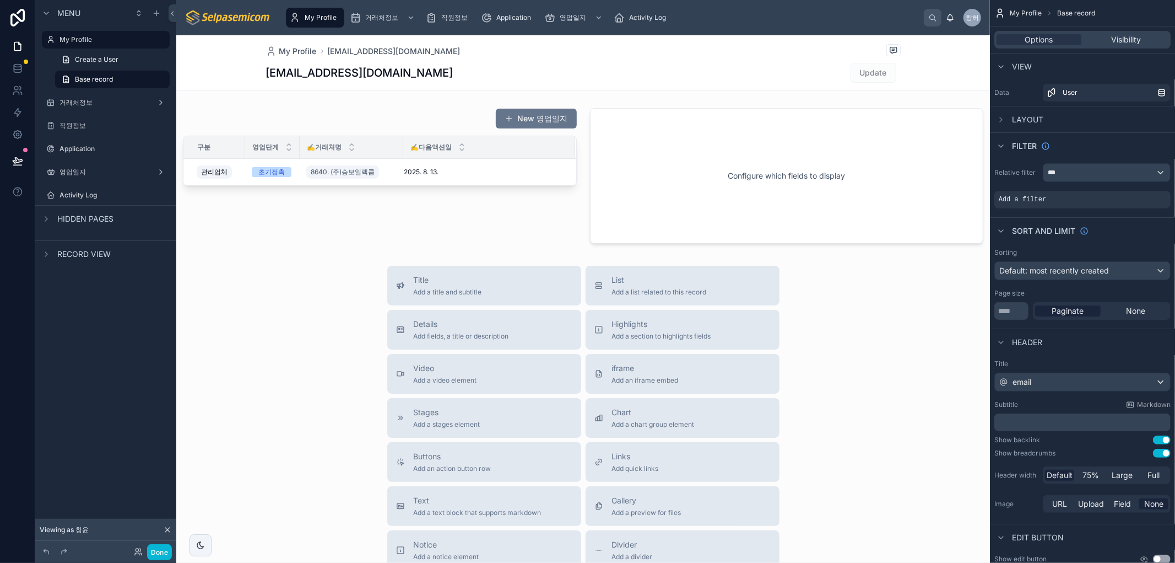
click at [348, 51] on span "[EMAIL_ADDRESS][DOMAIN_NAME]" at bounding box center [394, 51] width 133 height 11
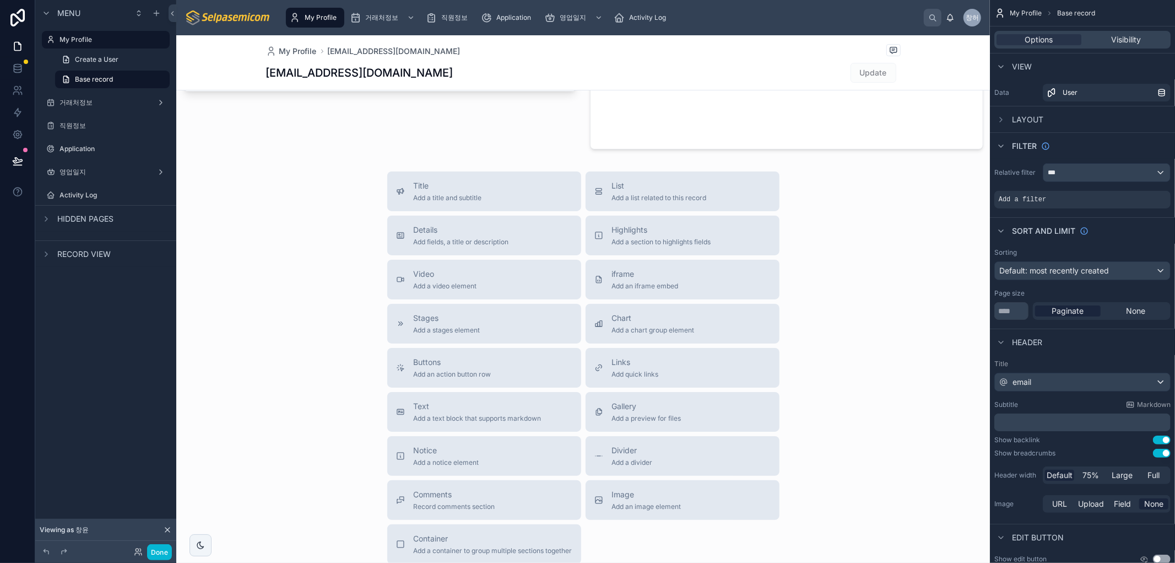
scroll to position [183, 0]
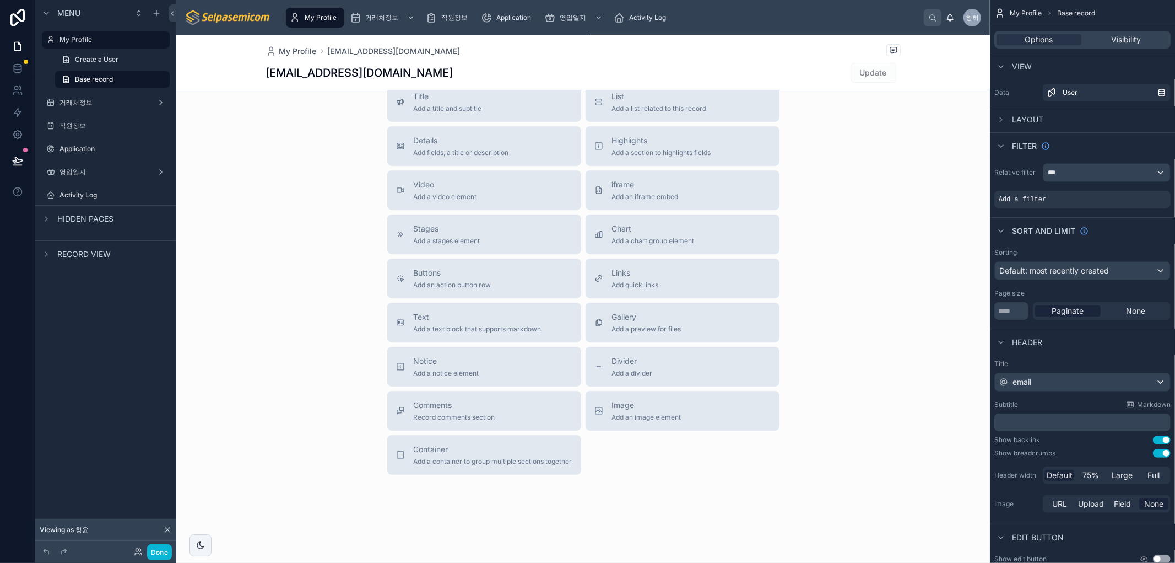
click at [67, 529] on span "Viewing as 창윤" at bounding box center [64, 529] width 49 height 9
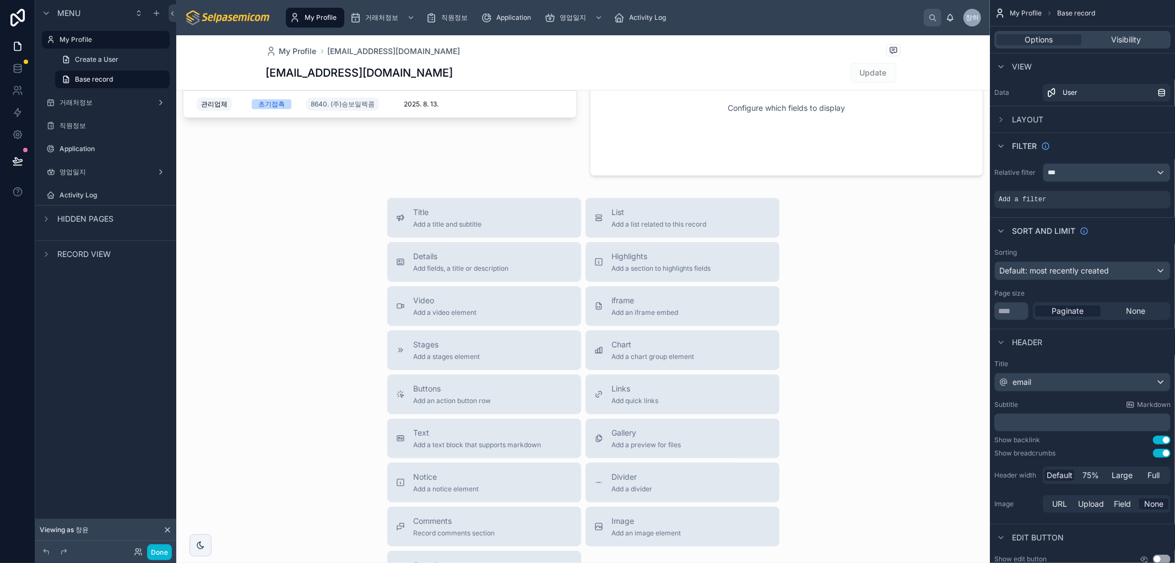
scroll to position [0, 0]
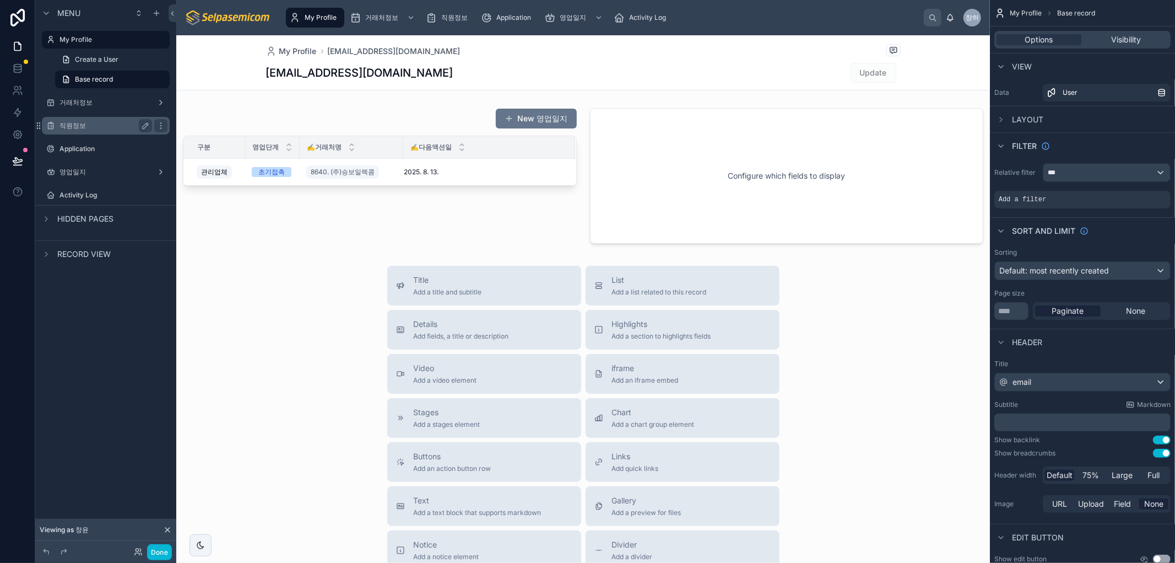
click at [77, 125] on label "직원정보" at bounding box center [104, 125] width 88 height 9
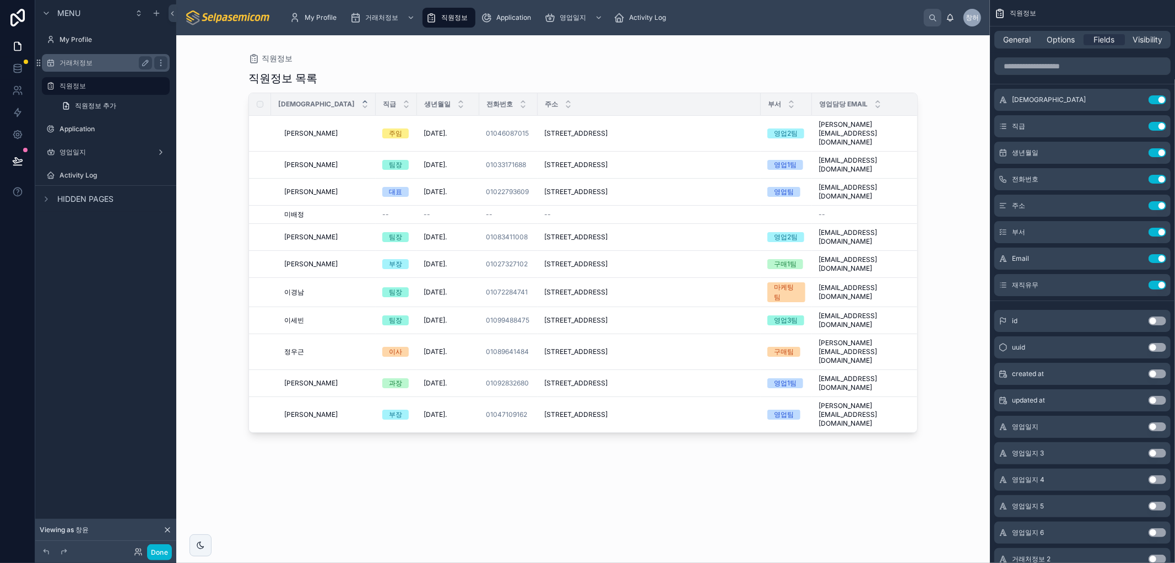
click at [84, 69] on div "거래처정보" at bounding box center [105, 63] width 123 height 18
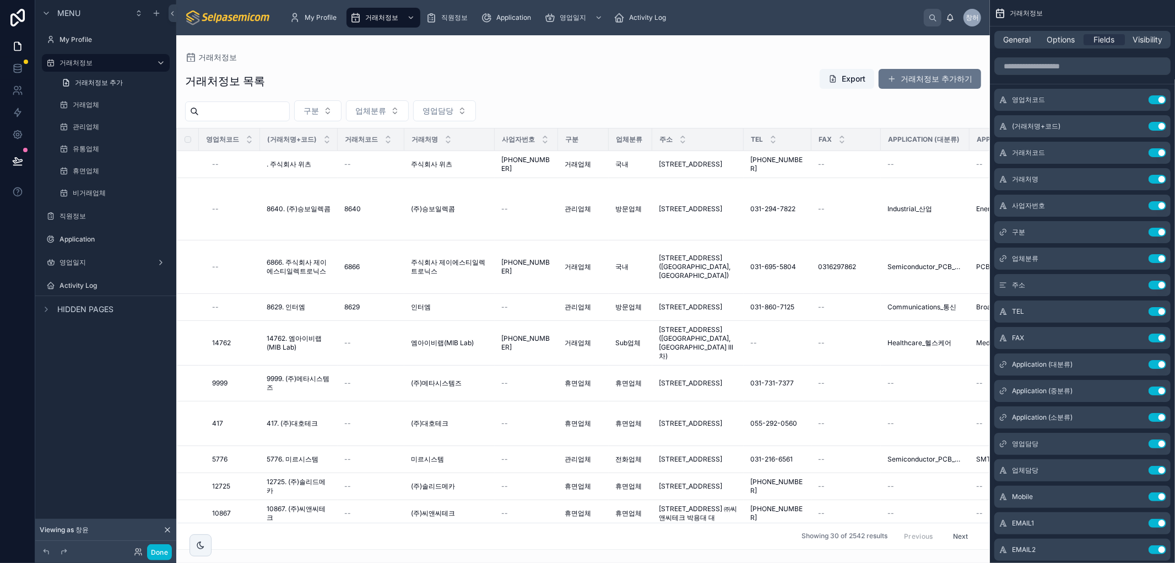
click at [212, 14] on img at bounding box center [228, 18] width 87 height 18
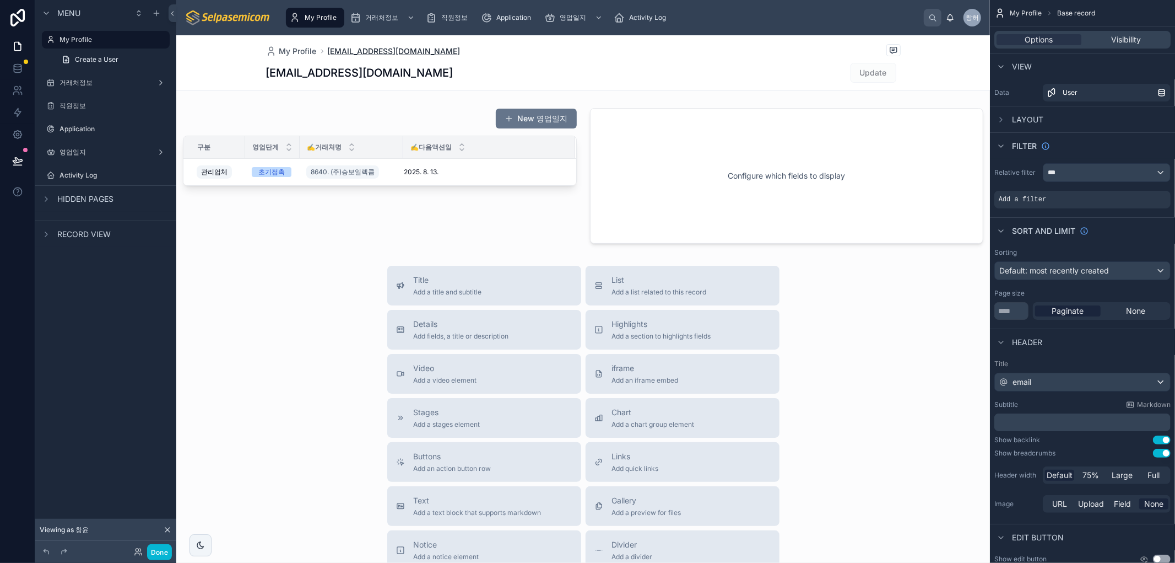
click at [368, 52] on span "[EMAIL_ADDRESS][DOMAIN_NAME]" at bounding box center [394, 51] width 133 height 11
drag, startPoint x: 276, startPoint y: 269, endPoint x: 194, endPoint y: 163, distance: 134.4
click at [272, 261] on div "My Profile [EMAIL_ADDRESS][DOMAIN_NAME] [EMAIL_ADDRESS][DOMAIN_NAME] Update New…" at bounding box center [583, 390] width 814 height 711
click at [84, 36] on label "My Profile" at bounding box center [104, 39] width 88 height 9
click at [1023, 12] on span "My Profile" at bounding box center [1026, 13] width 32 height 9
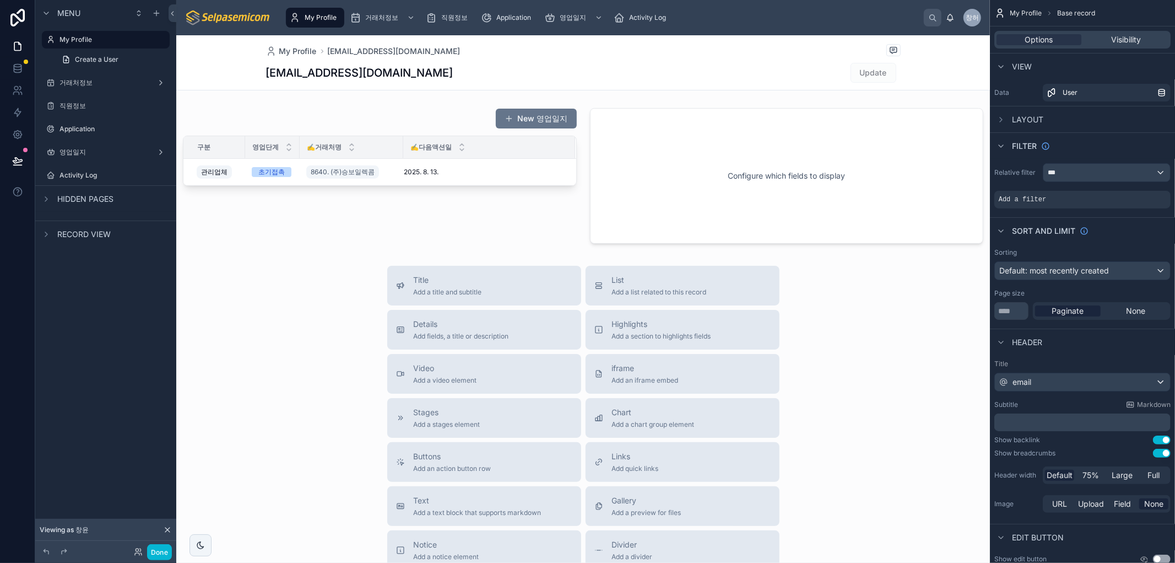
click at [333, 77] on h1 "[EMAIL_ADDRESS][DOMAIN_NAME]" at bounding box center [359, 72] width 187 height 15
drag, startPoint x: 271, startPoint y: 68, endPoint x: 422, endPoint y: 75, distance: 151.7
click at [398, 63] on div "[EMAIL_ADDRESS][DOMAIN_NAME] Update" at bounding box center [583, 72] width 635 height 21
click at [423, 75] on div "[EMAIL_ADDRESS][DOMAIN_NAME] Update" at bounding box center [583, 72] width 635 height 21
click at [299, 53] on span "My Profile" at bounding box center [297, 51] width 37 height 11
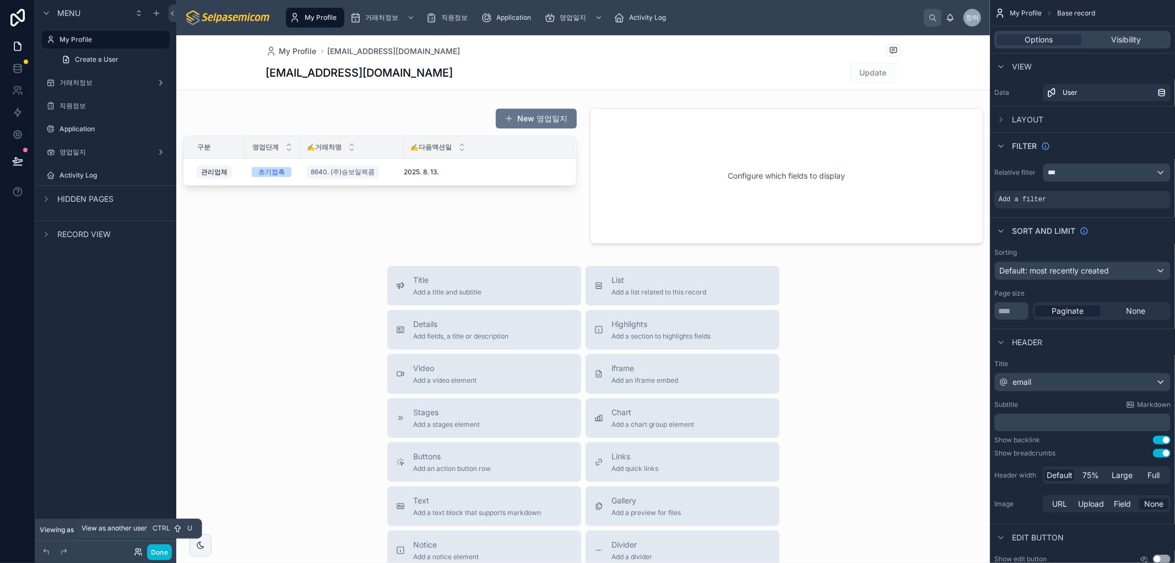
click at [138, 553] on icon at bounding box center [137, 554] width 4 height 2
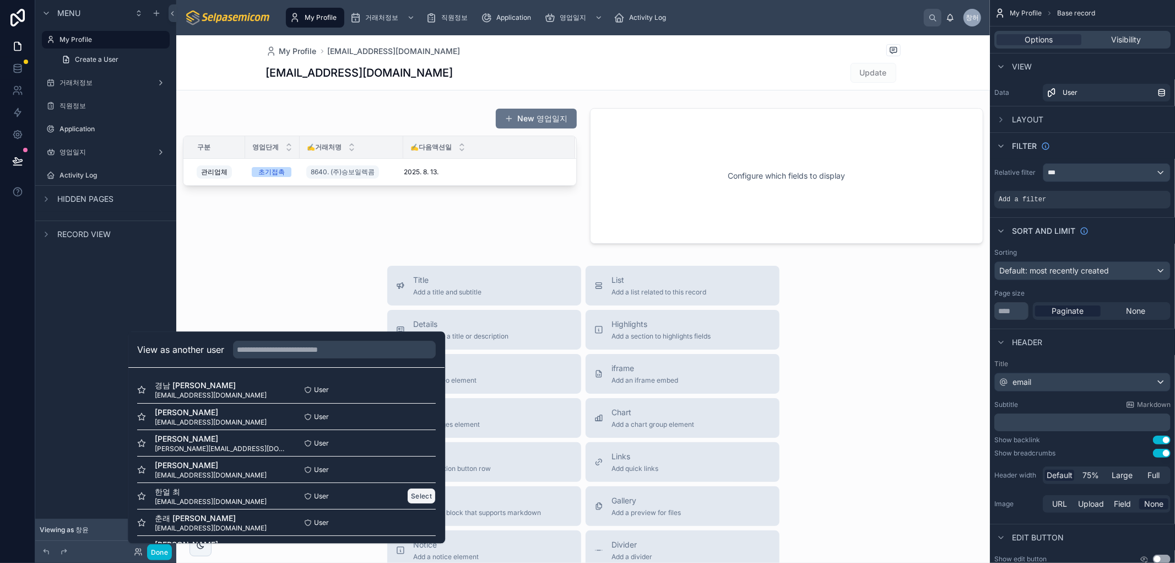
click at [407, 494] on button "Select" at bounding box center [421, 496] width 29 height 16
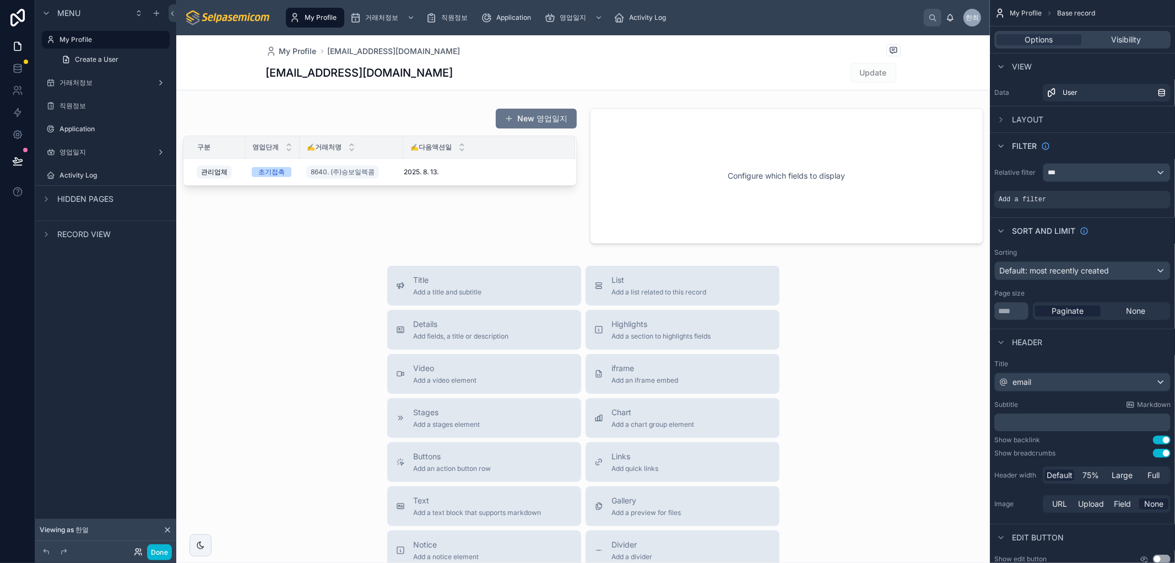
click at [136, 549] on icon at bounding box center [138, 551] width 9 height 9
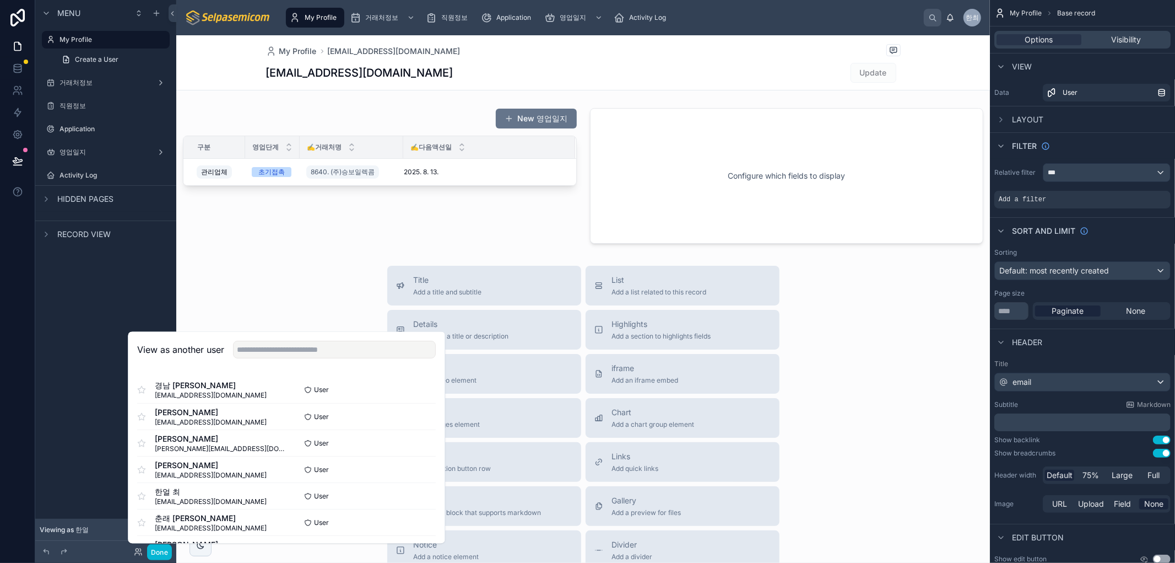
drag, startPoint x: 145, startPoint y: 336, endPoint x: 311, endPoint y: 370, distance: 169.8
click at [145, 336] on div "View as another user" at bounding box center [286, 350] width 316 height 36
click at [156, 338] on div "View as another user" at bounding box center [286, 350] width 316 height 36
drag, startPoint x: 229, startPoint y: 175, endPoint x: 232, endPoint y: 242, distance: 67.9
click at [226, 186] on div at bounding box center [379, 176] width 407 height 144
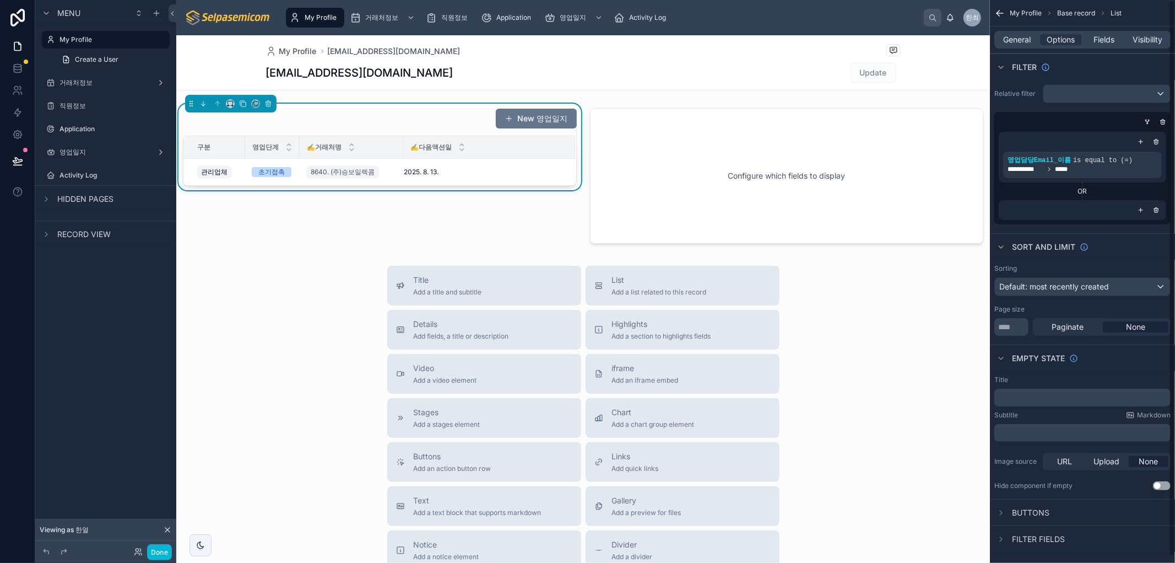
click at [252, 262] on div "My Profile [EMAIL_ADDRESS][DOMAIN_NAME] [EMAIL_ADDRESS][DOMAIN_NAME] Update New…" at bounding box center [583, 390] width 814 height 711
click at [288, 245] on div "New 영업일지 구분 영업단계 ✍️거래처명 ✍️다음액션일 관리업체 초기접촉 8640. (주)승보일렉콤 [DATE]. [DATE]." at bounding box center [379, 176] width 407 height 144
click at [719, 39] on div "My Profile [EMAIL_ADDRESS][DOMAIN_NAME] [EMAIL_ADDRESS][DOMAIN_NAME] Update" at bounding box center [583, 62] width 635 height 55
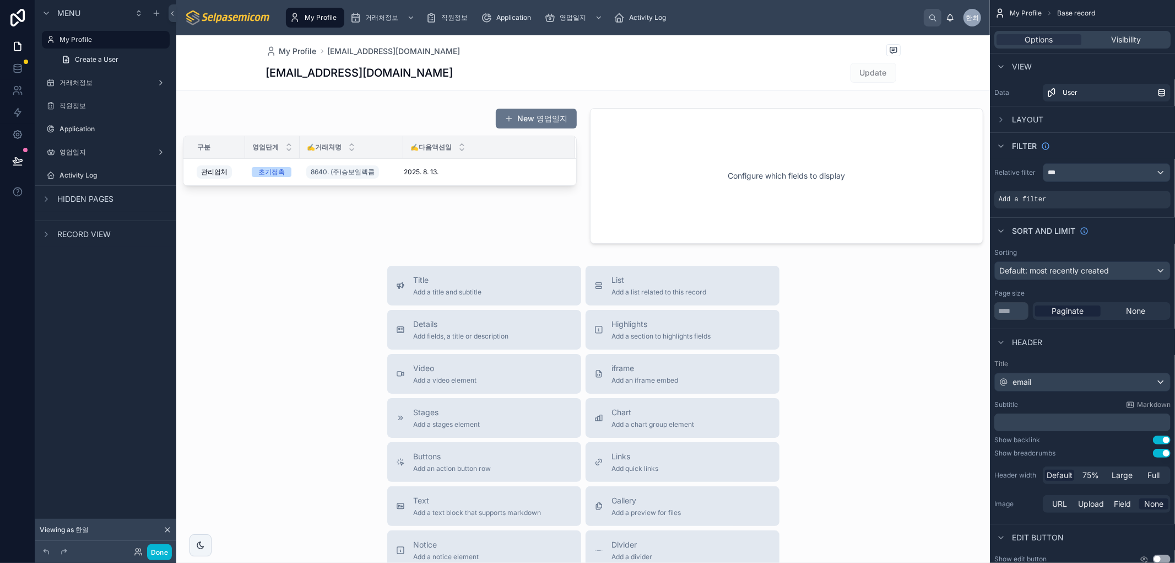
click at [702, 58] on div "My Profile [EMAIL_ADDRESS][DOMAIN_NAME] [EMAIL_ADDRESS][DOMAIN_NAME] Update" at bounding box center [583, 62] width 635 height 55
click at [139, 550] on icon at bounding box center [138, 551] width 9 height 9
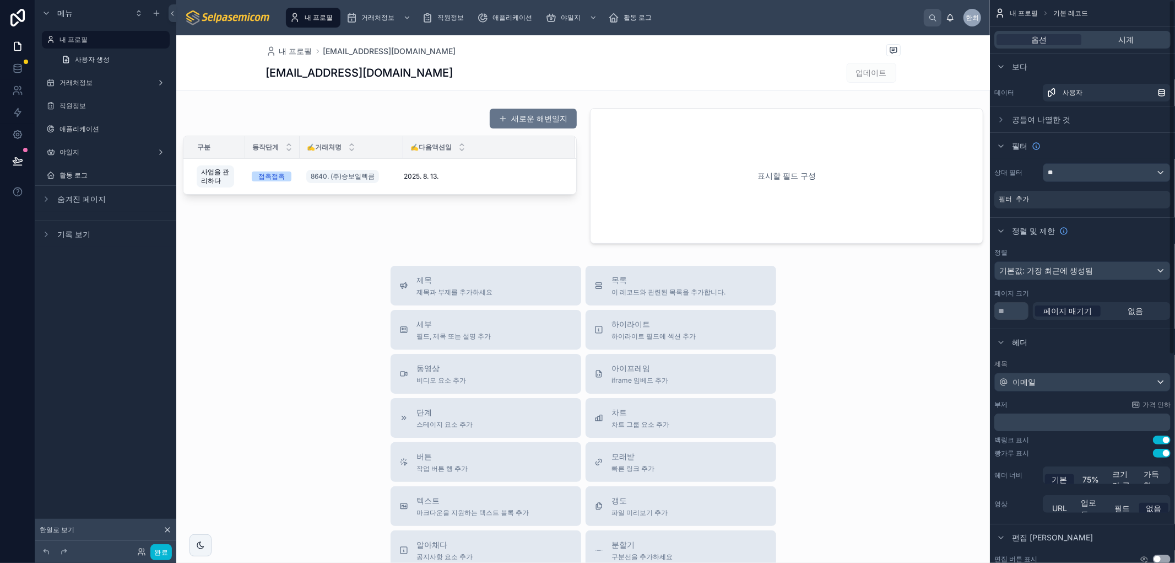
click at [298, 265] on div "내 프로필 [EMAIL_ADDRESS][DOMAIN_NAME] [EMAIL_ADDRESS][DOMAIN_NAME] 업데이트 새로운 해변일지 구…" at bounding box center [583, 390] width 814 height 711
click at [8, 156] on button at bounding box center [18, 160] width 24 height 31
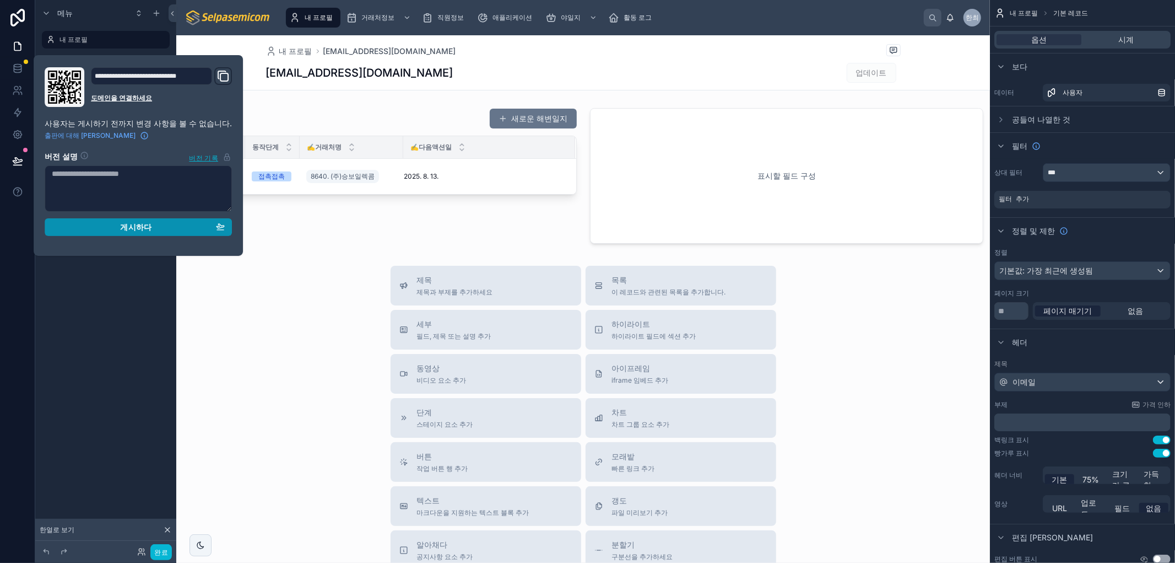
click at [126, 227] on font "게시하다" at bounding box center [135, 226] width 31 height 9
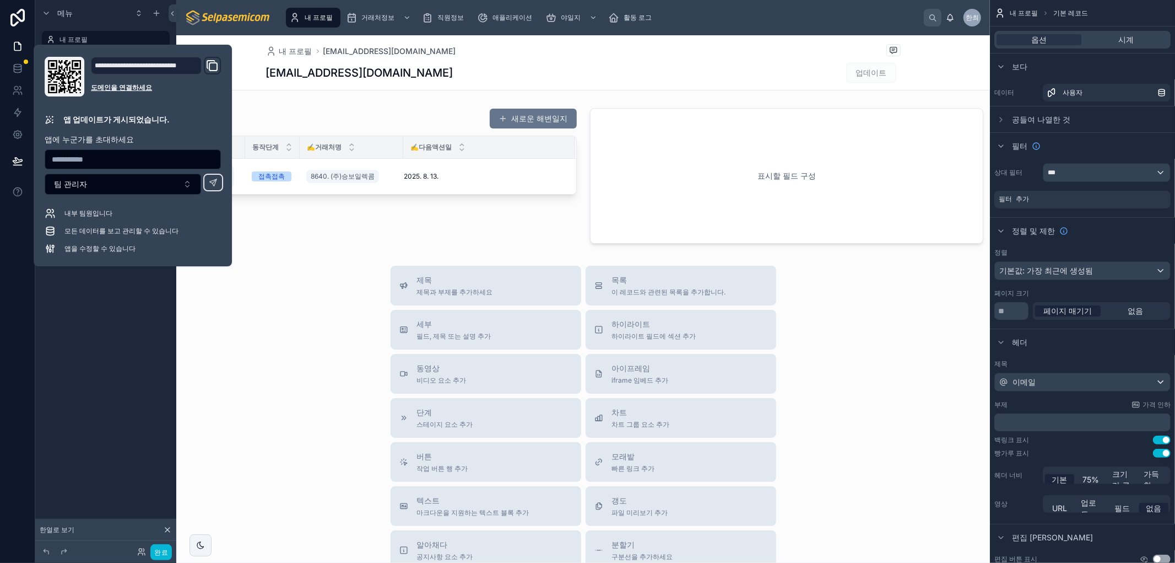
click at [251, 320] on div "제목 제목과 부제를 추가하세요 목록 이 레코드와 관련된 목록을 추가합니다. 세부 필드, 제목 또는 설명 추가 하이라이트 하이라이트 필드에 섹션…" at bounding box center [583, 462] width 814 height 392
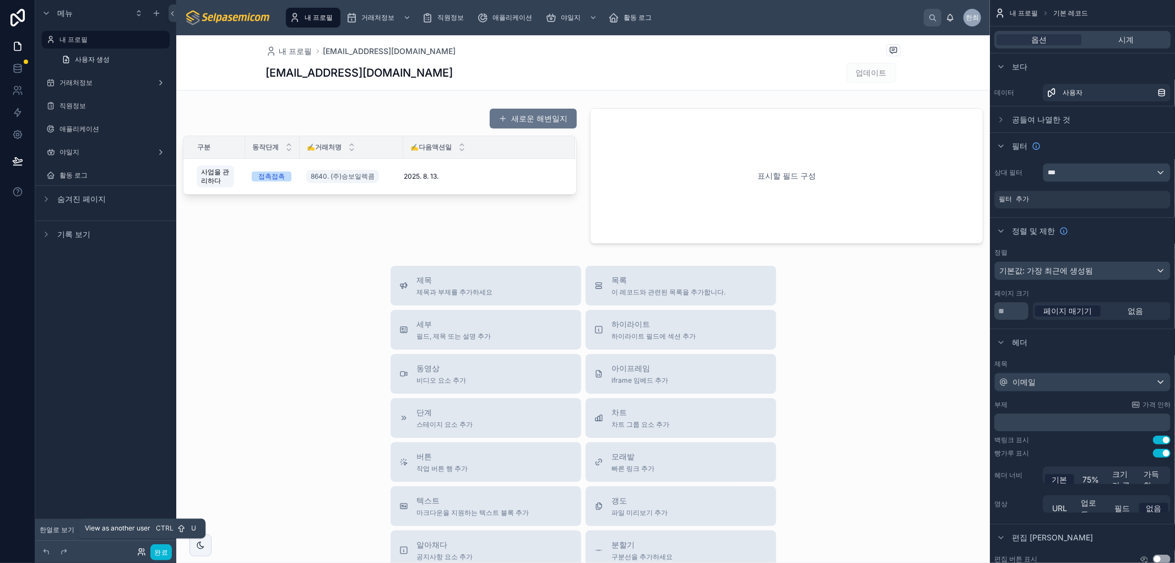
click at [141, 553] on icon at bounding box center [140, 554] width 4 height 2
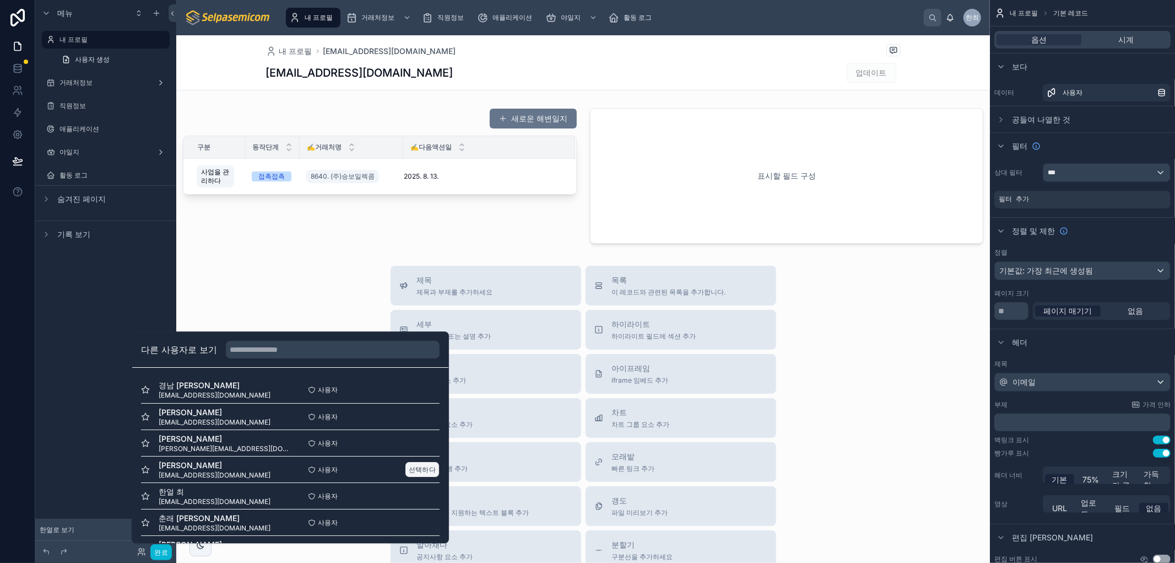
click at [417, 471] on font "선택하다" at bounding box center [422, 469] width 27 height 8
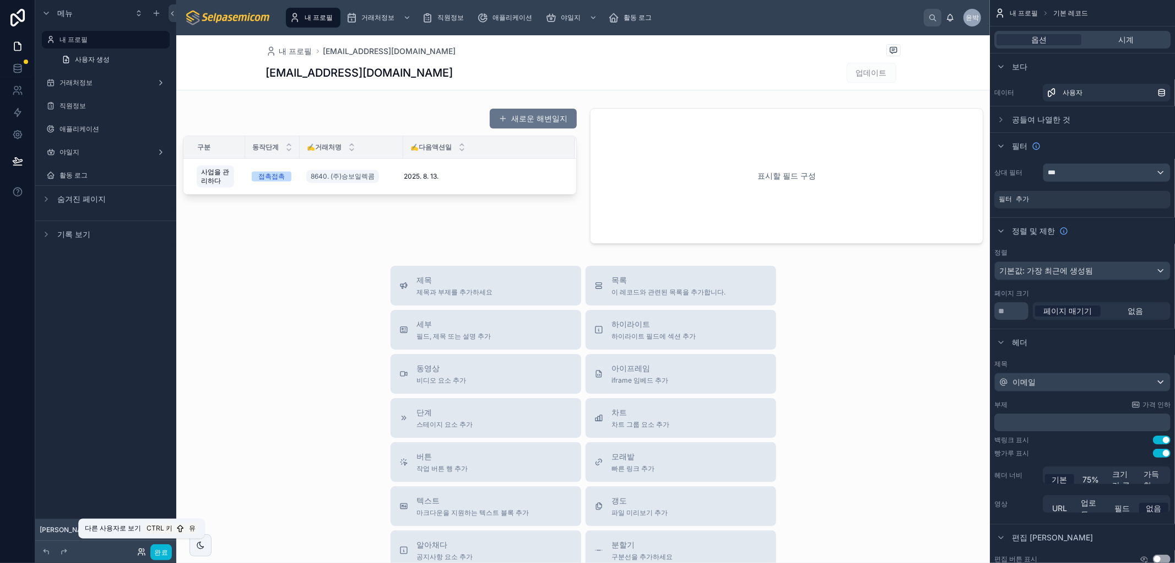
click at [138, 552] on icon at bounding box center [141, 551] width 9 height 9
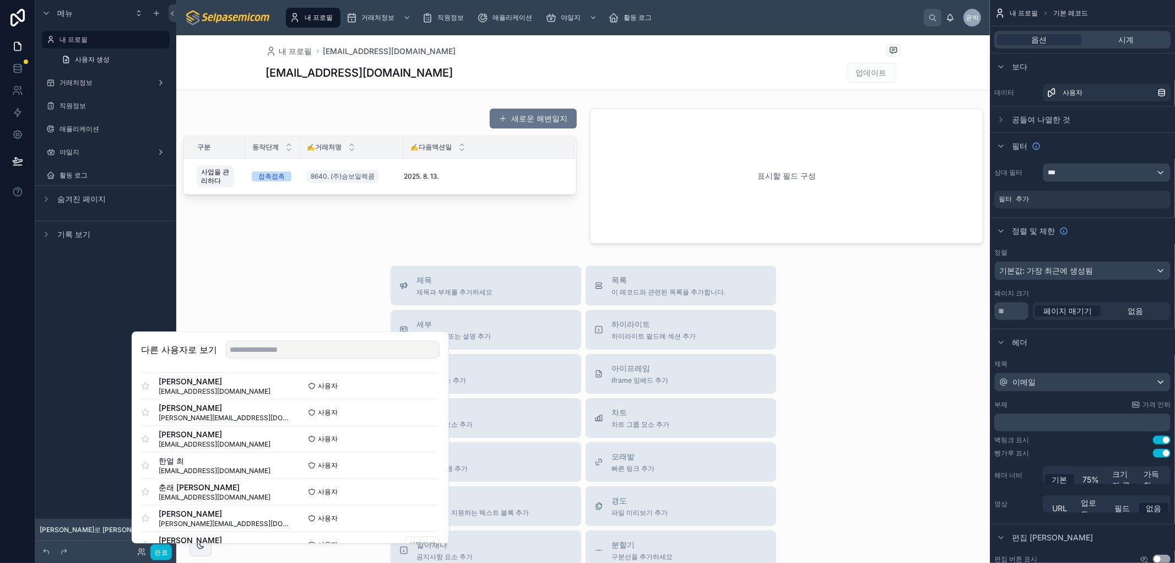
scroll to position [80, 0]
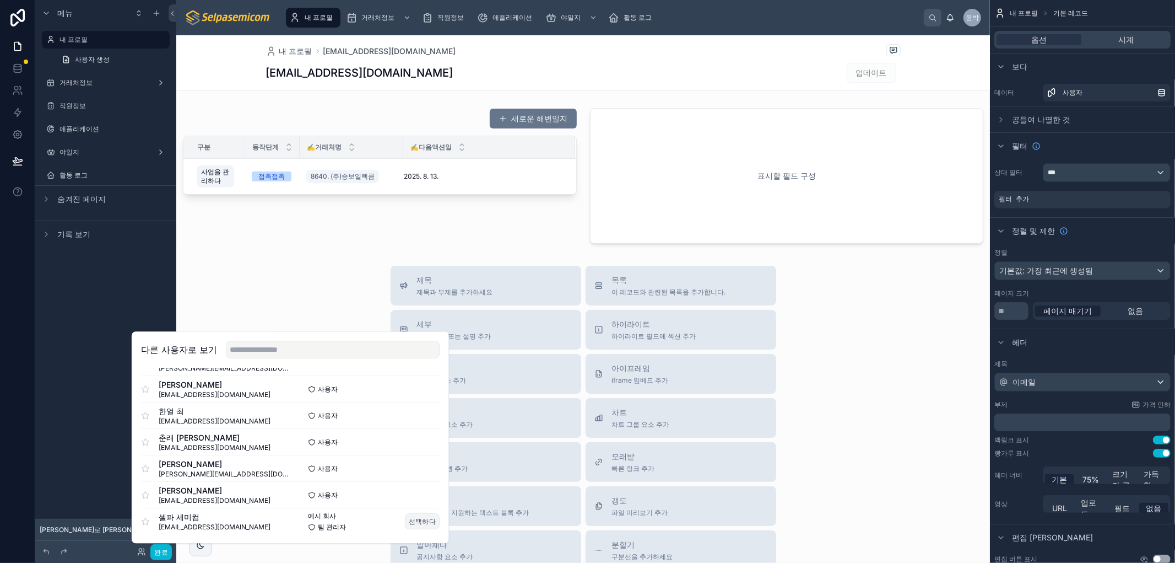
click at [409, 525] on font "선택하다" at bounding box center [422, 521] width 27 height 8
click at [418, 522] on font "선택하다" at bounding box center [422, 521] width 27 height 8
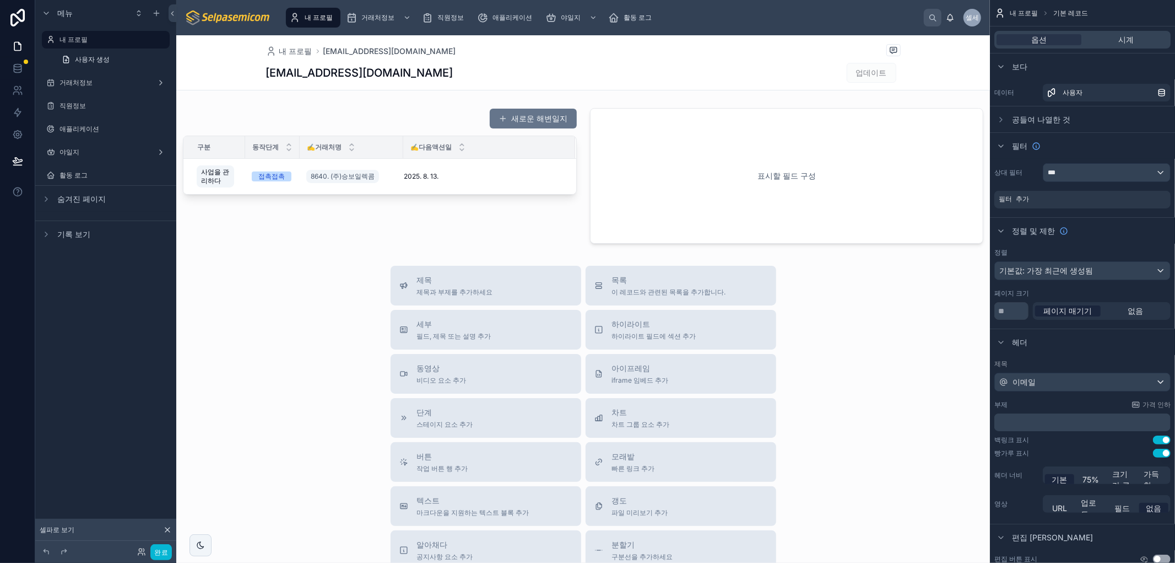
click at [290, 284] on div "제목 제목과 부제를 추가하세요 목록 이 레코드와 관련된 목록을 추가합니다. 세부 필드, 제목 또는 설명 추가 하이라이트 하이라이트 필드에 섹션…" at bounding box center [583, 462] width 814 height 392
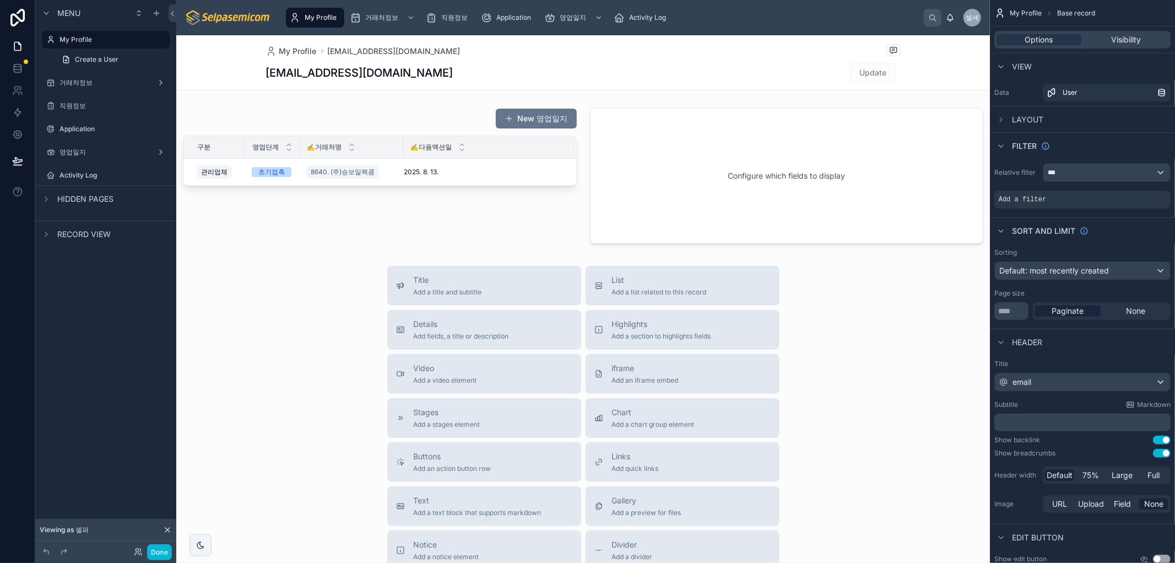
click at [317, 453] on div "Title Add a title and subtitle List Add a list related to this record Details A…" at bounding box center [583, 462] width 814 height 392
click at [123, 496] on div "Menu My Profile Create a User 거래처정보 직원정보 Application 영업일지 Activity Log Hidden p…" at bounding box center [105, 274] width 141 height 549
click at [131, 553] on div "Done" at bounding box center [150, 552] width 44 height 16
click at [136, 555] on icon at bounding box center [138, 551] width 9 height 9
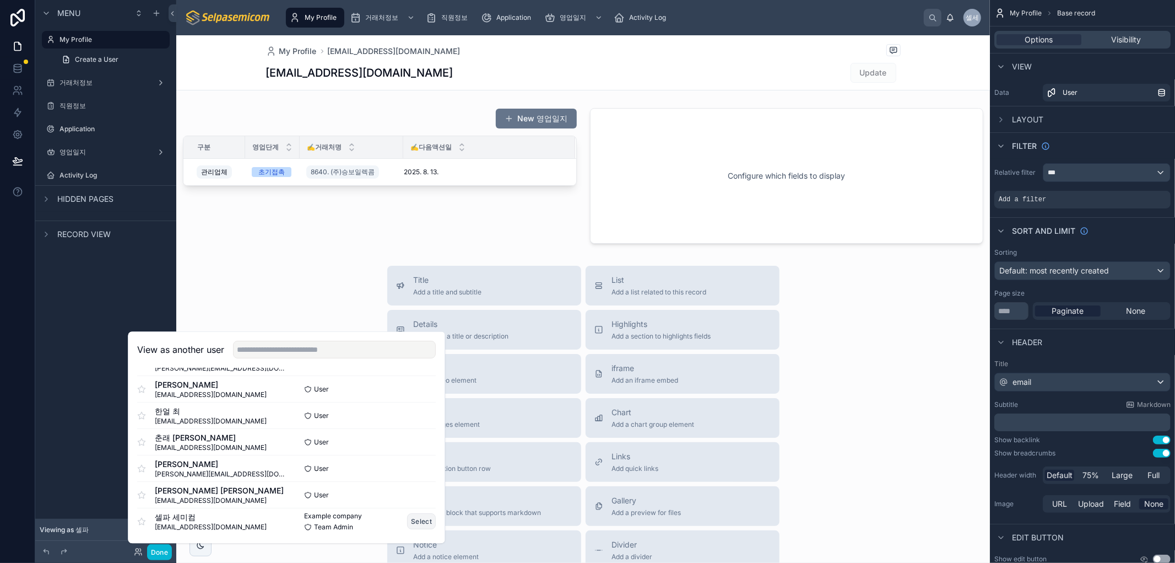
click at [414, 525] on button "Select" at bounding box center [421, 521] width 29 height 16
click at [420, 492] on button "Select" at bounding box center [421, 495] width 29 height 16
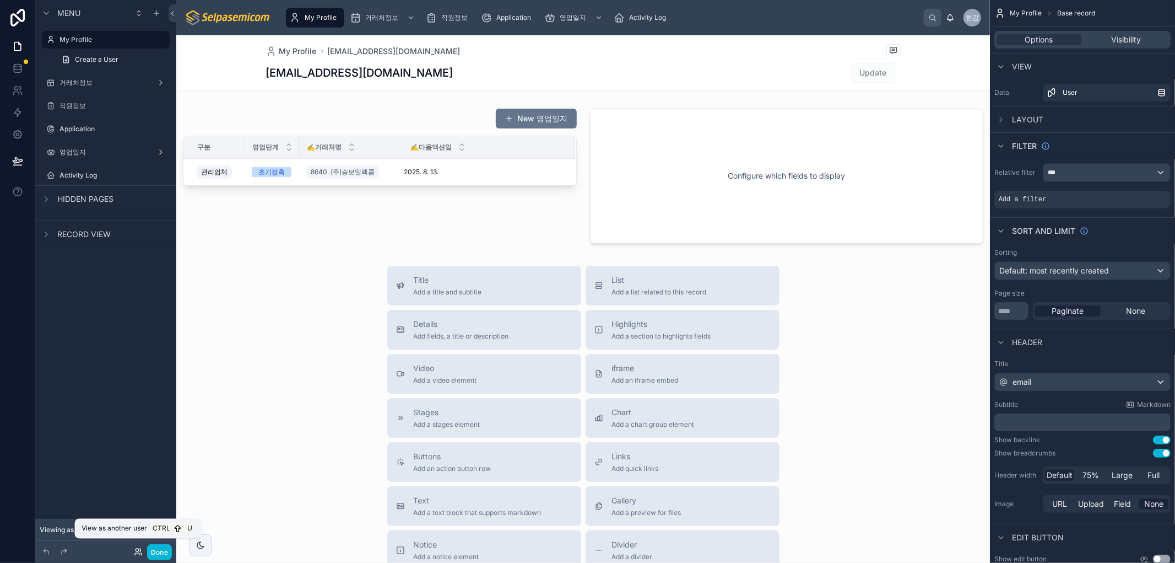
click at [137, 552] on icon at bounding box center [138, 551] width 9 height 9
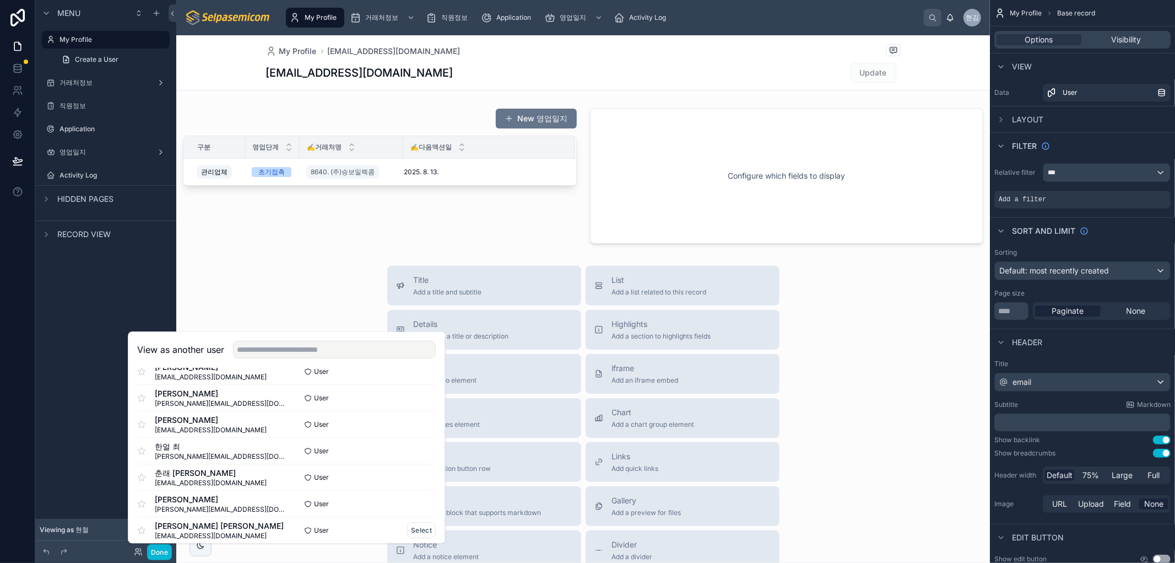
scroll to position [80, 0]
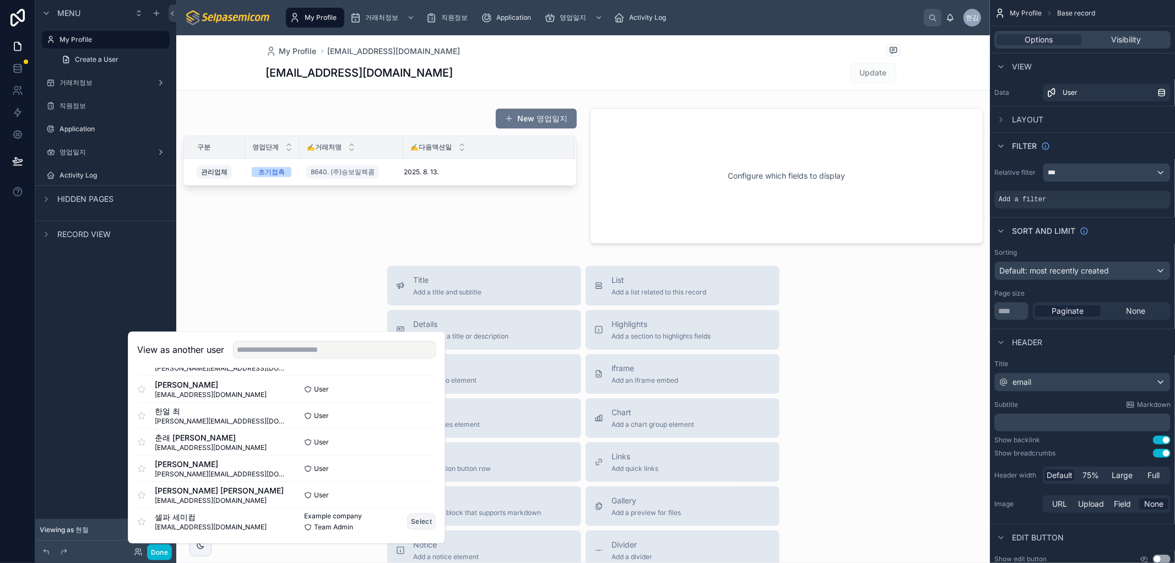
click at [407, 518] on button "Select" at bounding box center [421, 521] width 29 height 16
click at [410, 522] on button "Select" at bounding box center [421, 521] width 29 height 16
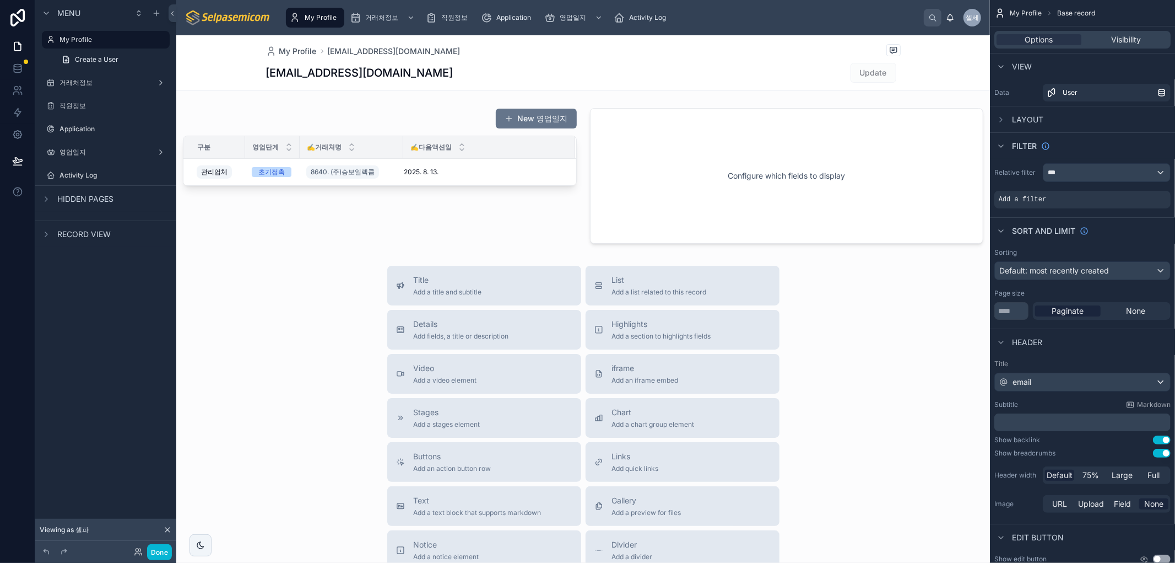
click at [303, 256] on div "My Profile [EMAIL_ADDRESS][DOMAIN_NAME] [EMAIL_ADDRESS][DOMAIN_NAME] Update New…" at bounding box center [583, 390] width 814 height 711
click at [302, 368] on div "Title Add a title and subtitle List Add a list related to this record Details A…" at bounding box center [583, 462] width 814 height 392
click at [389, 78] on h1 "[EMAIL_ADDRESS][DOMAIN_NAME]" at bounding box center [359, 72] width 187 height 15
click at [448, 20] on span "직원정보" at bounding box center [454, 17] width 26 height 9
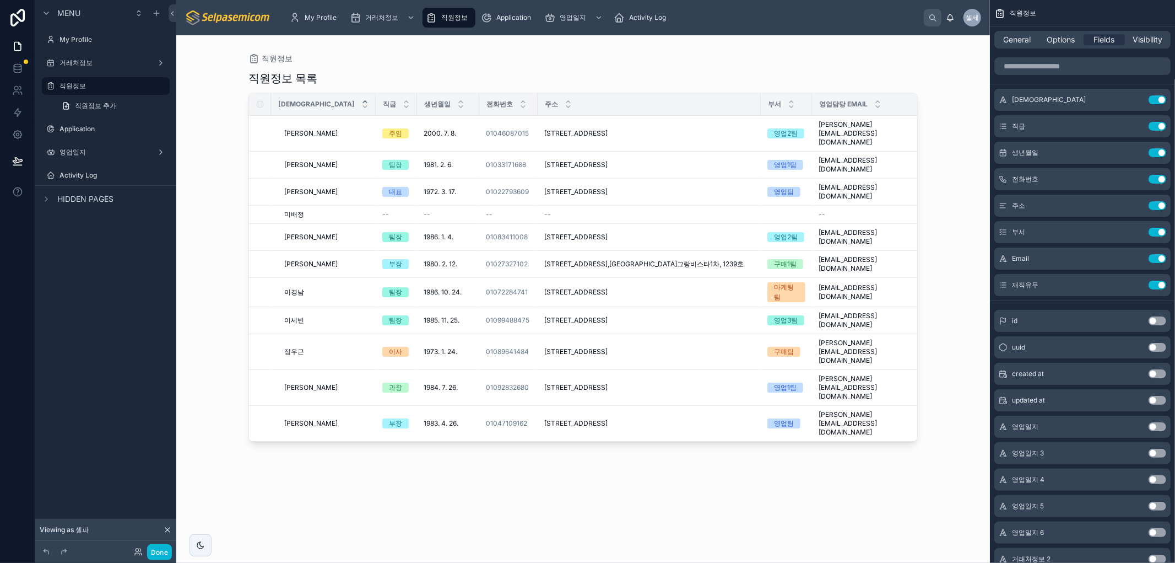
drag, startPoint x: 118, startPoint y: 273, endPoint x: 119, endPoint y: 215, distance: 57.9
click at [118, 273] on div "Menu My Profile 거래처정보 직원정보 직원정보 추가 Application 영업일지 Activity Log Hidden pages" at bounding box center [105, 274] width 141 height 549
click at [115, 155] on label "영업일지" at bounding box center [104, 152] width 88 height 9
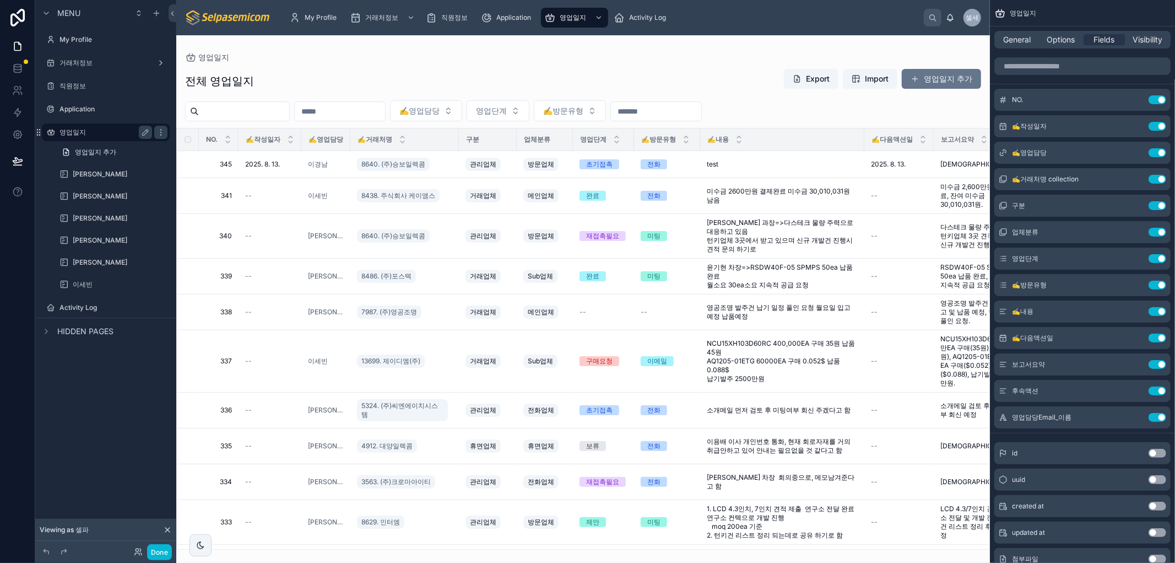
click at [80, 131] on label "영업일지" at bounding box center [104, 132] width 88 height 9
click at [75, 56] on div "거래처정보" at bounding box center [106, 62] width 93 height 13
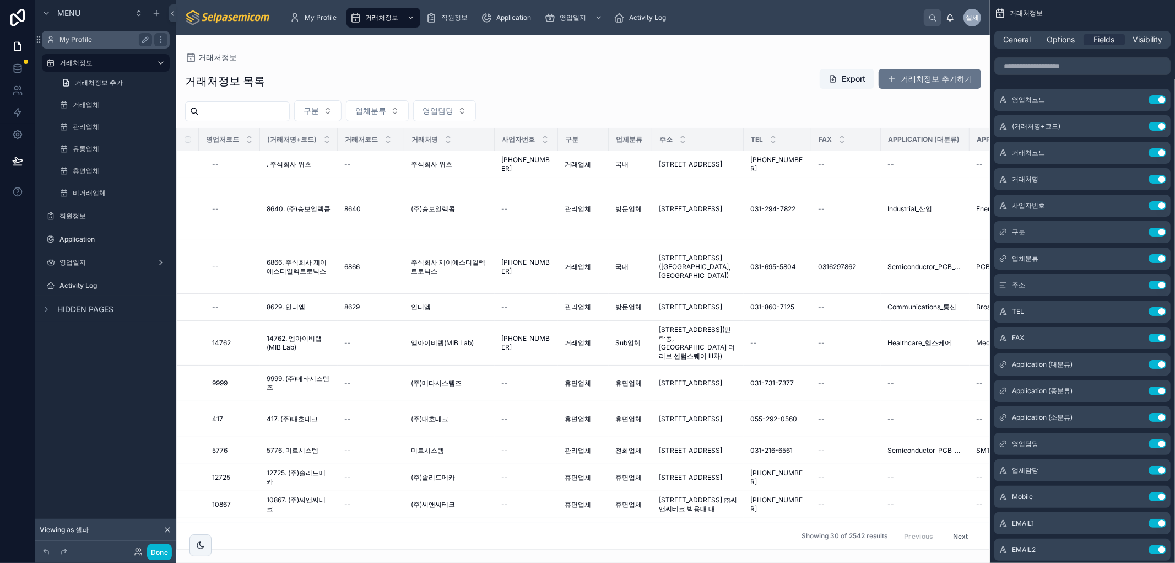
click at [86, 37] on label "My Profile" at bounding box center [104, 39] width 88 height 9
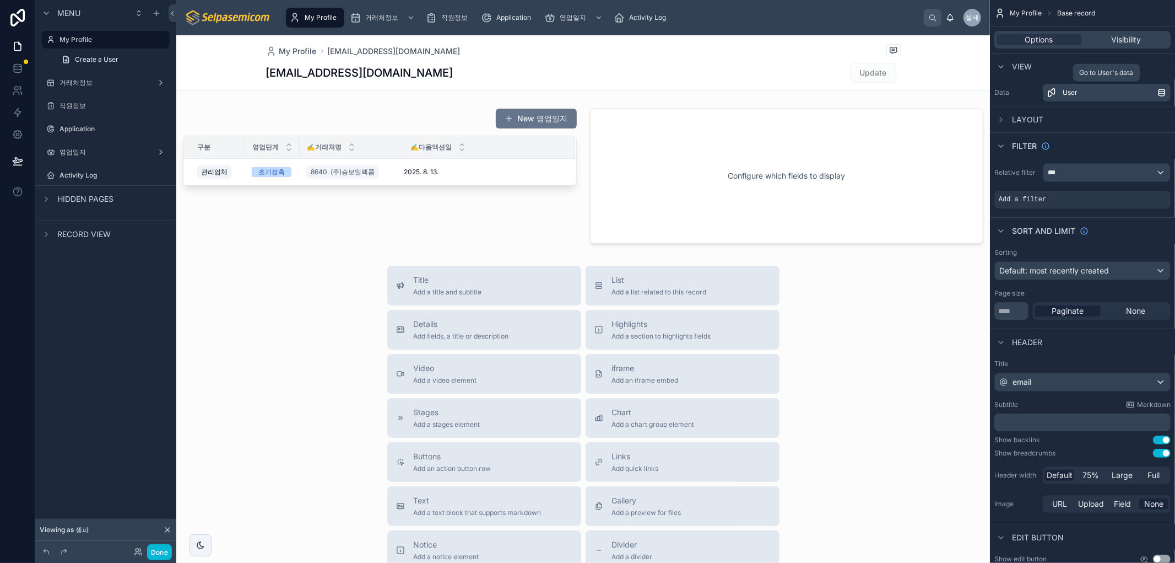
click at [1125, 98] on link "User" at bounding box center [1107, 93] width 128 height 18
click at [1054, 100] on link "User" at bounding box center [1107, 93] width 128 height 18
click at [125, 315] on div "Menu My Profile Create a User 거래처정보 직원정보 Application 영업일지 Activity Log Hidden p…" at bounding box center [105, 274] width 141 height 549
click at [328, 278] on div "Title Add a title and subtitle List Add a list related to this record Details A…" at bounding box center [583, 462] width 814 height 392
click at [282, 73] on h1 "[EMAIL_ADDRESS][DOMAIN_NAME]" at bounding box center [359, 72] width 187 height 15
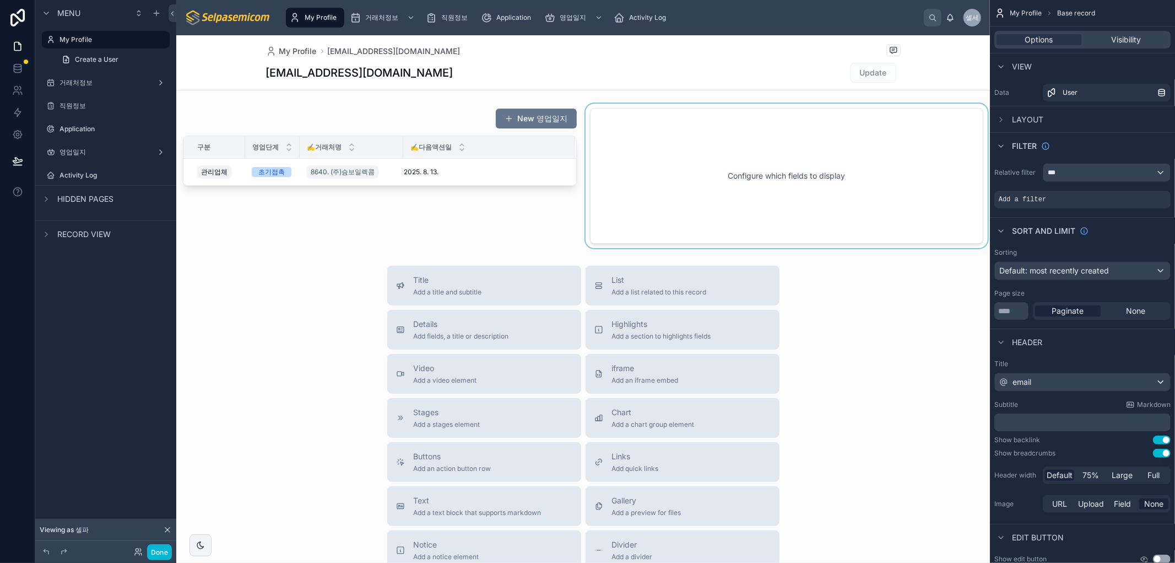
click at [645, 104] on div at bounding box center [787, 176] width 407 height 144
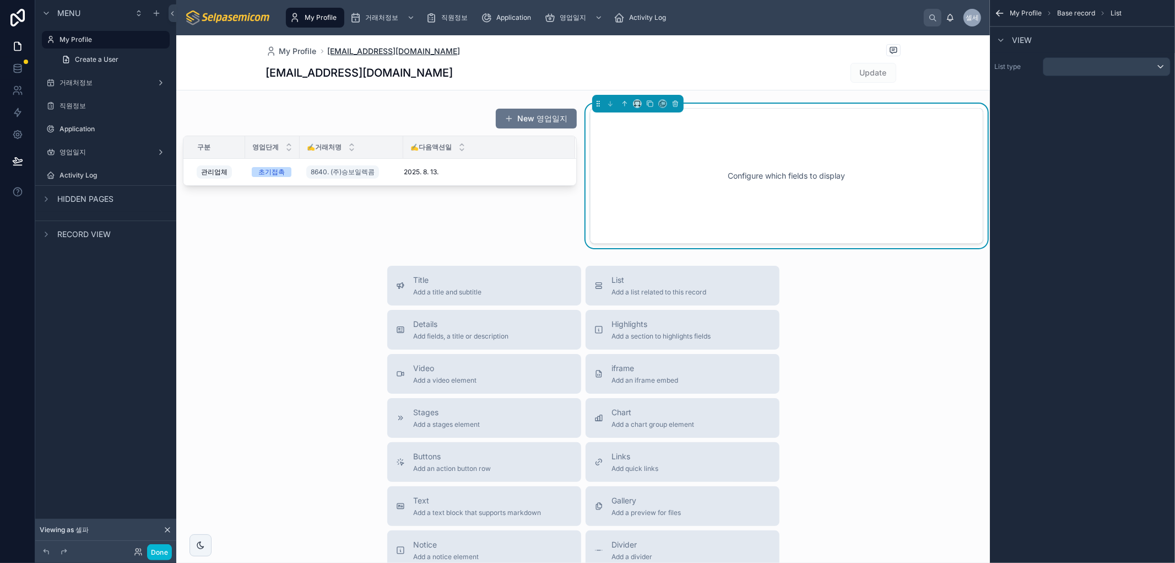
click at [338, 53] on span "[EMAIL_ADDRESS][DOMAIN_NAME]" at bounding box center [394, 51] width 133 height 11
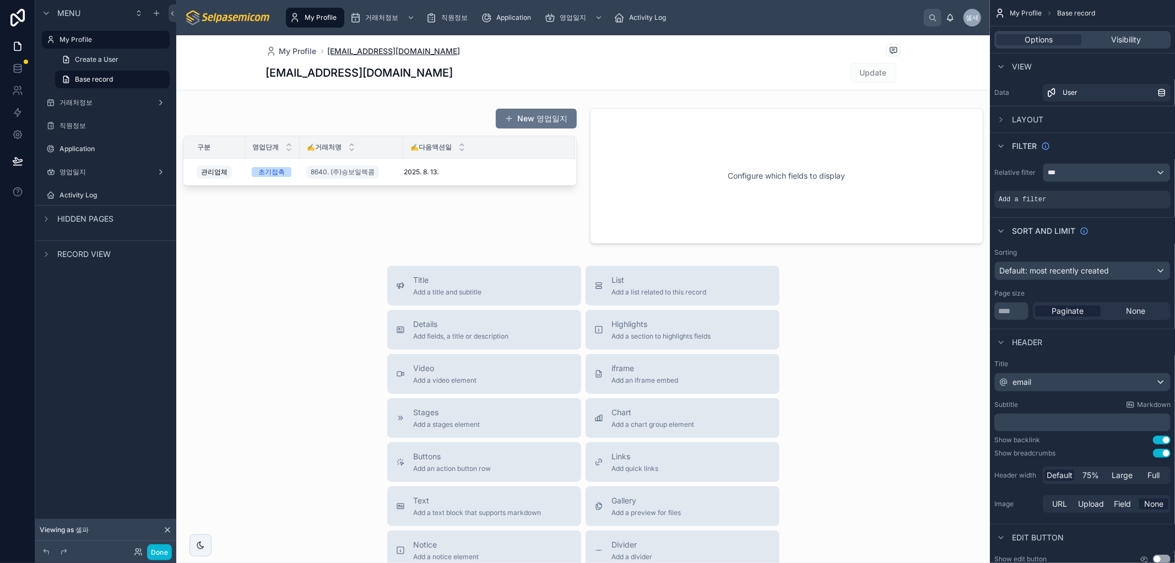
click at [344, 51] on span "[EMAIL_ADDRESS][DOMAIN_NAME]" at bounding box center [394, 51] width 133 height 11
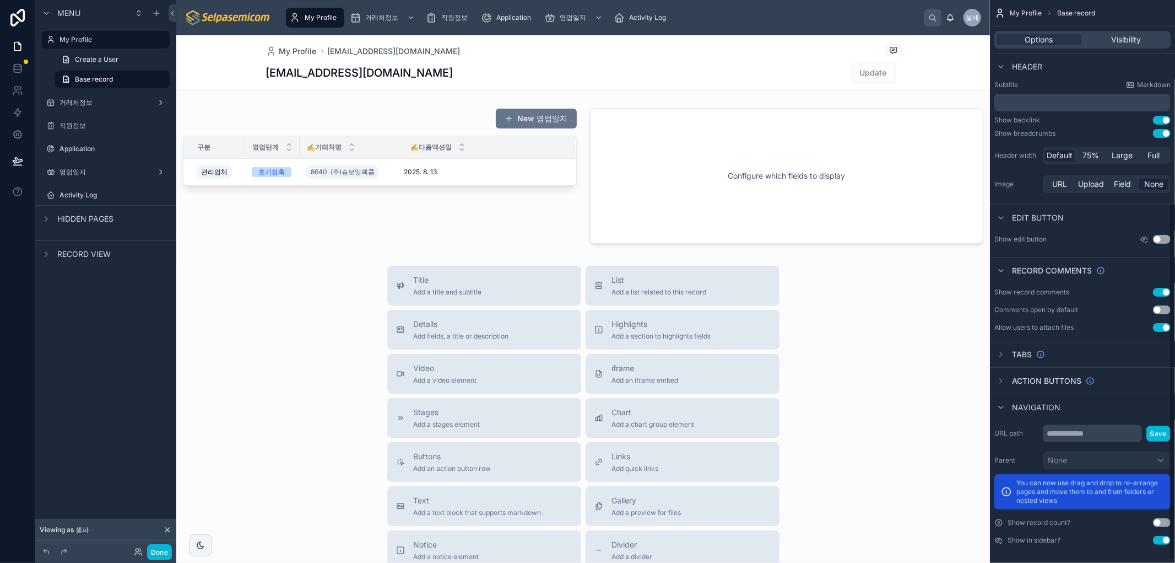
scroll to position [323, 0]
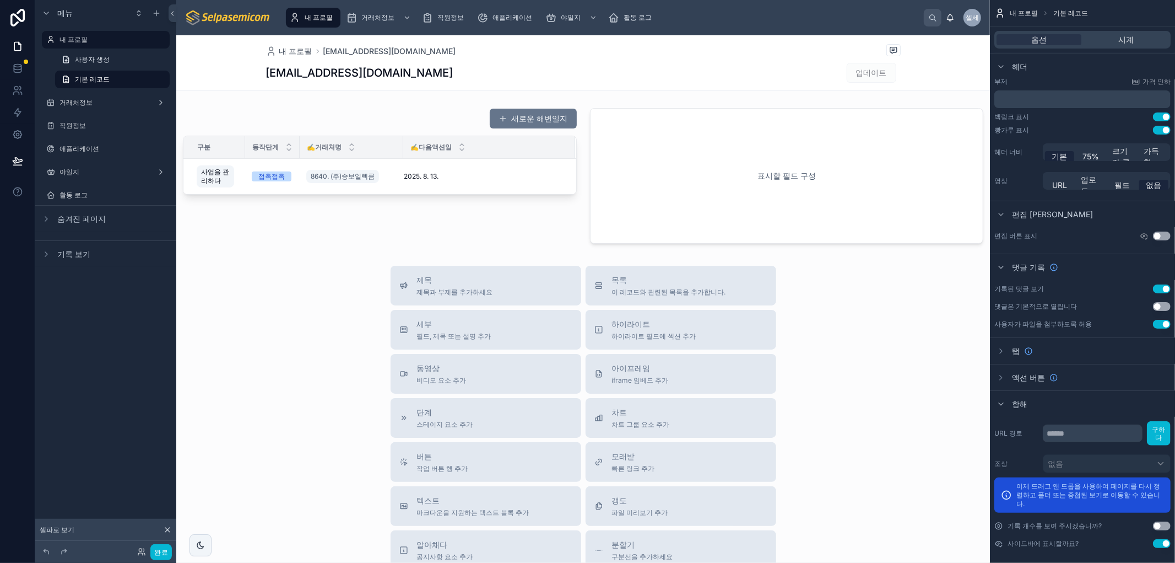
click at [208, 392] on div "제목 제목과 부제를 추가하세요 목록 이 레코드와 관련된 목록을 추가합니다. 세부 필드, 제목 또는 설명 추가 하이라이트 하이라이트 필드에 섹션…" at bounding box center [583, 462] width 814 height 392
click at [138, 552] on icon at bounding box center [141, 551] width 9 height 9
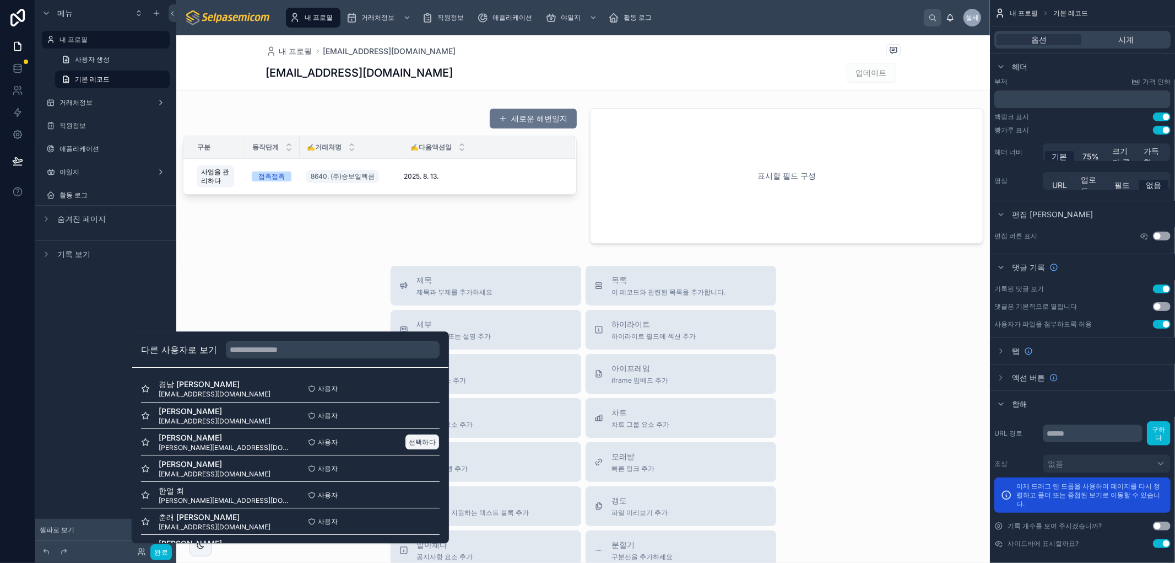
scroll to position [0, 0]
click at [416, 417] on font "선택하다" at bounding box center [422, 416] width 27 height 8
click at [414, 384] on button "선택하다" at bounding box center [422, 390] width 35 height 16
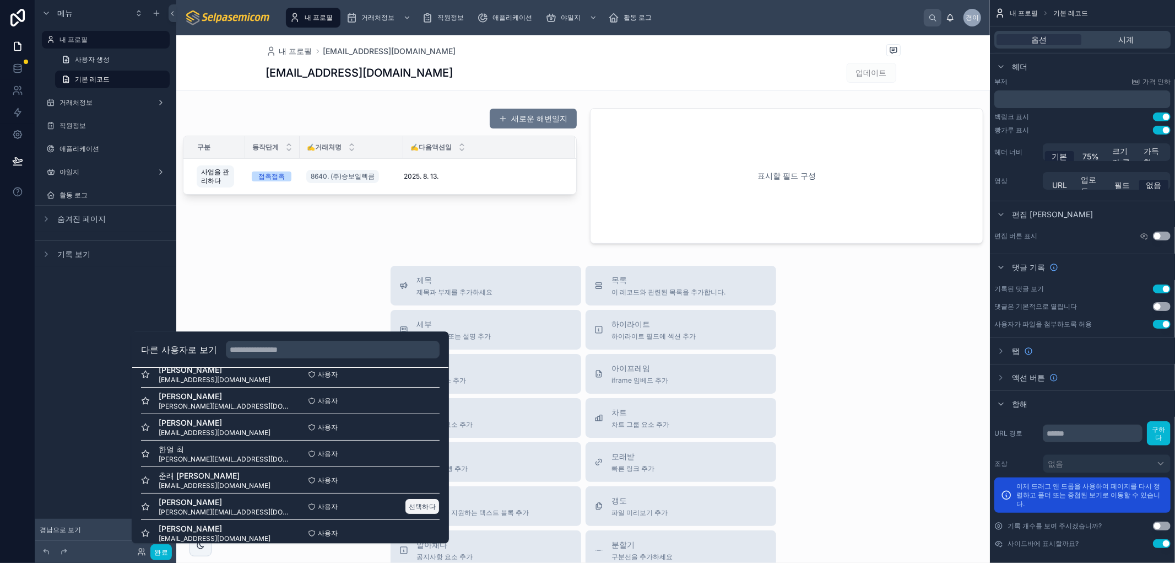
scroll to position [80, 0]
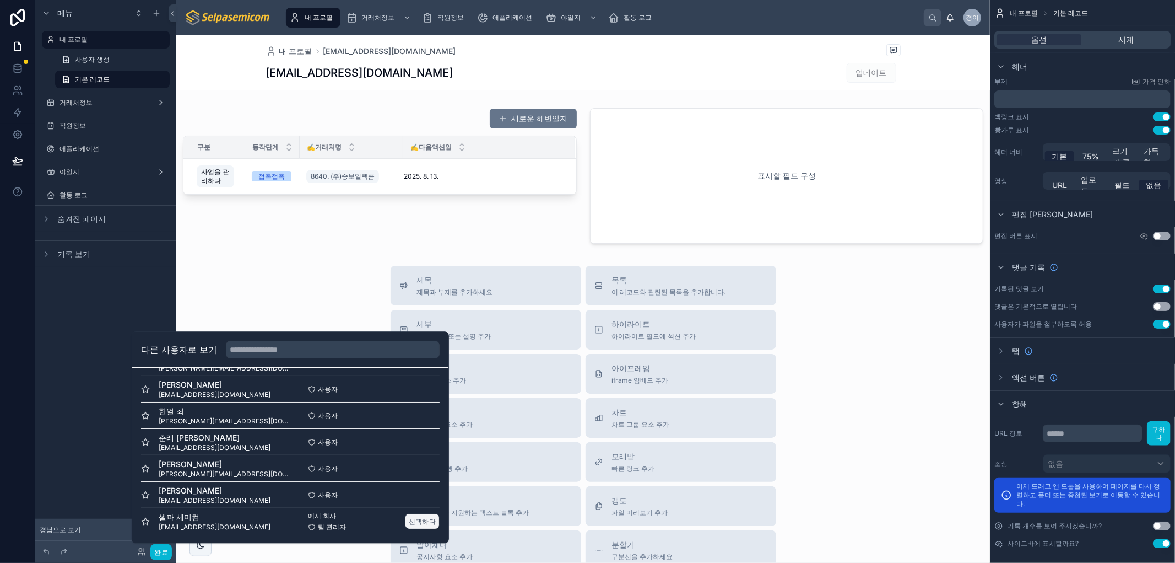
click at [411, 518] on font "선택하다" at bounding box center [422, 521] width 27 height 8
click at [98, 423] on div "메뉴 내 프로필 사용자 생성 기본 레코드 거래처정보 직원정보 애플리케이션 야일지 활동 로그 숨겨진 페이지 기록 보기" at bounding box center [105, 274] width 141 height 549
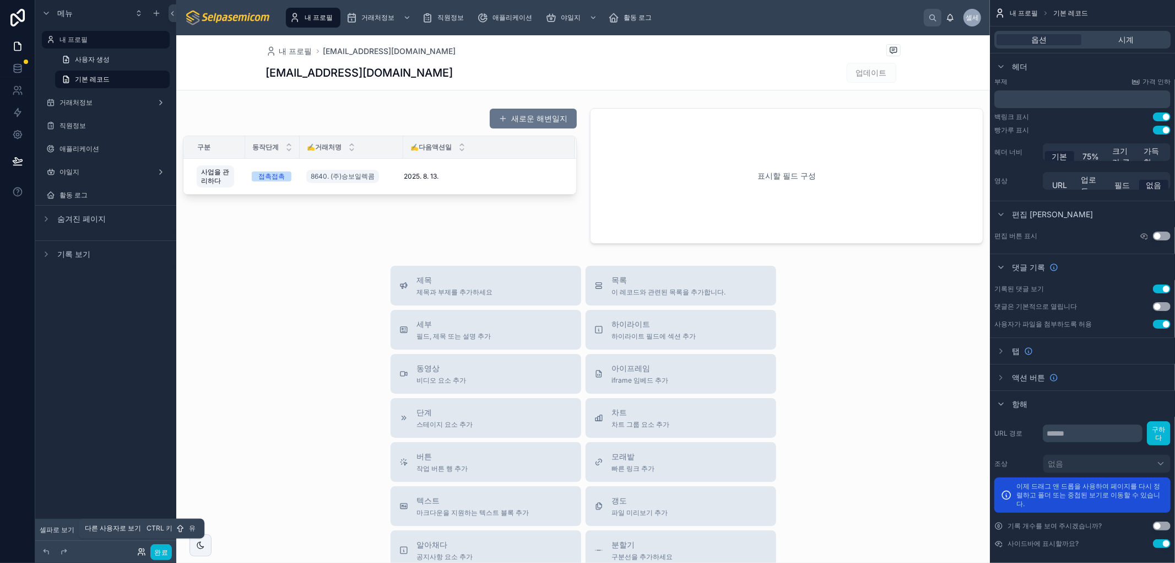
click at [142, 554] on icon at bounding box center [141, 551] width 9 height 9
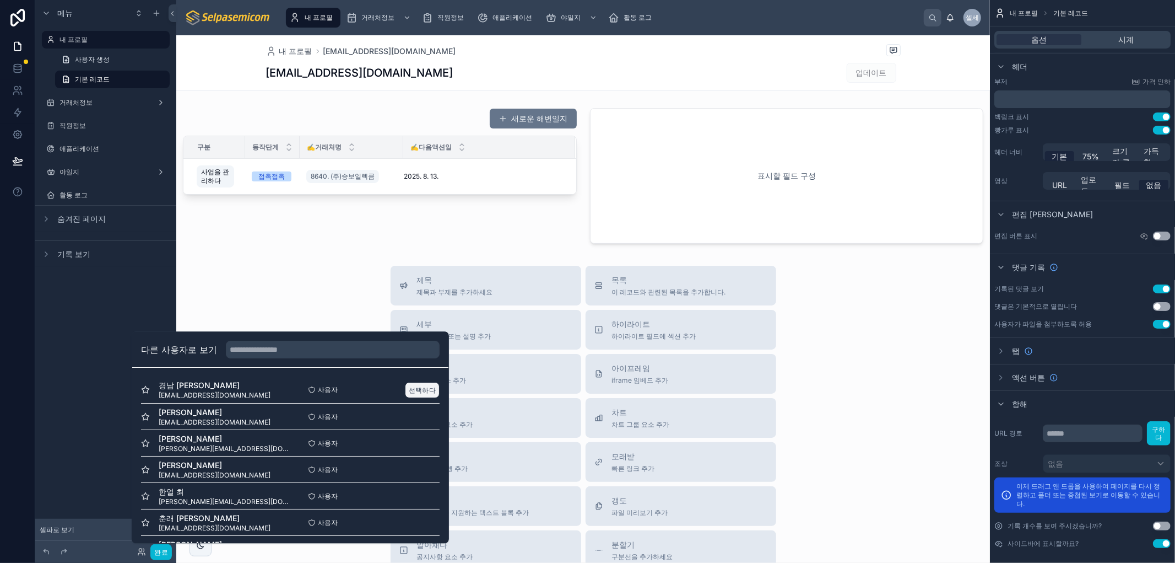
click at [409, 387] on font "선택하다" at bounding box center [422, 390] width 27 height 8
click at [952, 395] on div "제목 제목과 부제를 추가하세요 목록 이 레코드와 관련된 목록을 추가합니다. 세부 필드, 제목 또는 설명 추가 하이라이트 하이라이트 필드에 섹션…" at bounding box center [583, 462] width 814 height 392
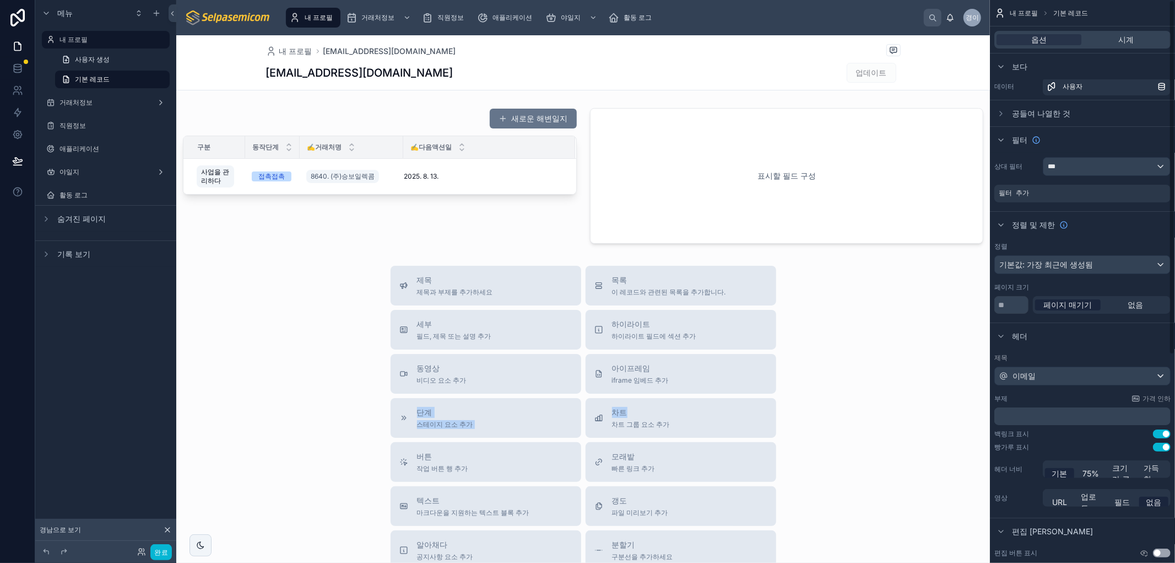
scroll to position [0, 0]
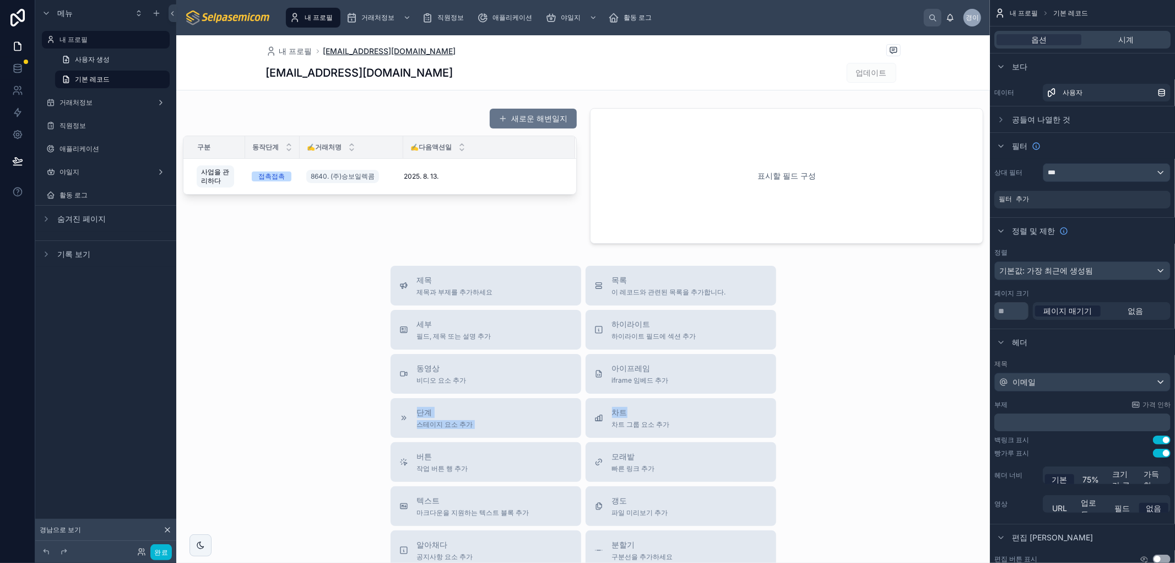
click at [391, 50] on font "[EMAIL_ADDRESS][DOMAIN_NAME]" at bounding box center [389, 50] width 133 height 9
click at [287, 51] on font "내 프로필" at bounding box center [295, 50] width 33 height 9
click at [1026, 9] on span "My Profile" at bounding box center [1026, 13] width 32 height 9
click at [1027, 12] on span "My Profile" at bounding box center [1026, 13] width 32 height 9
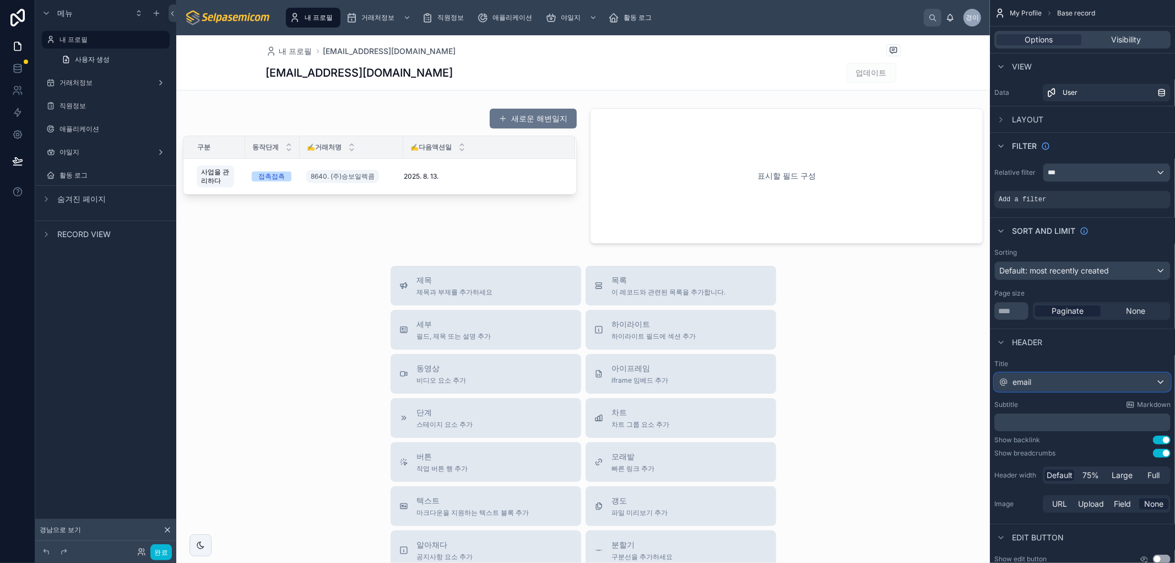
click at [1087, 388] on div "email" at bounding box center [1082, 382] width 175 height 18
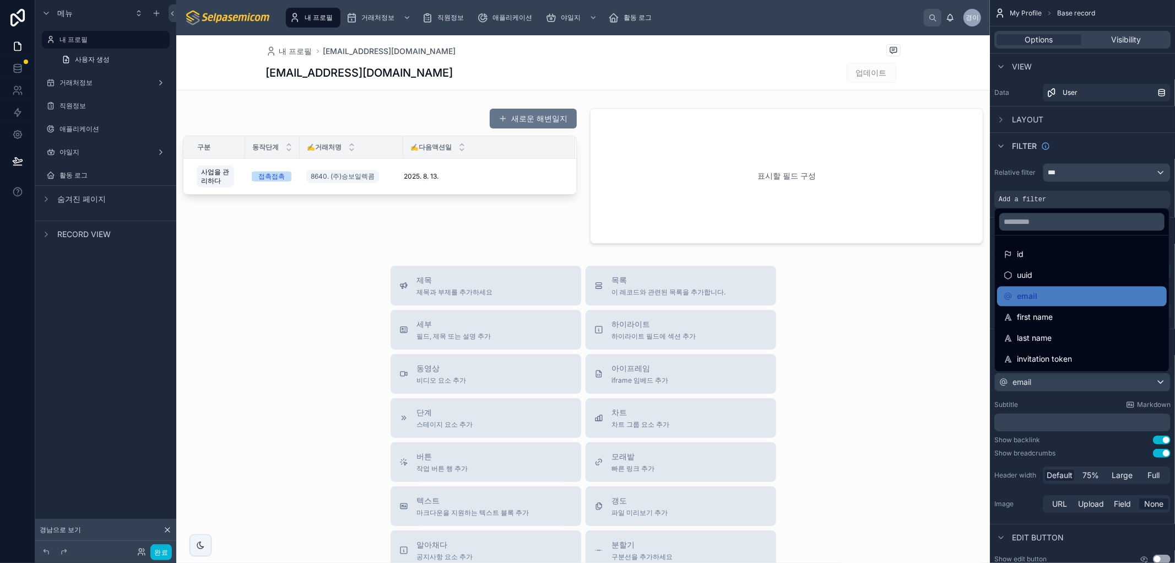
click at [1086, 386] on div "스크롤 가능한 콘텐츠" at bounding box center [587, 281] width 1175 height 563
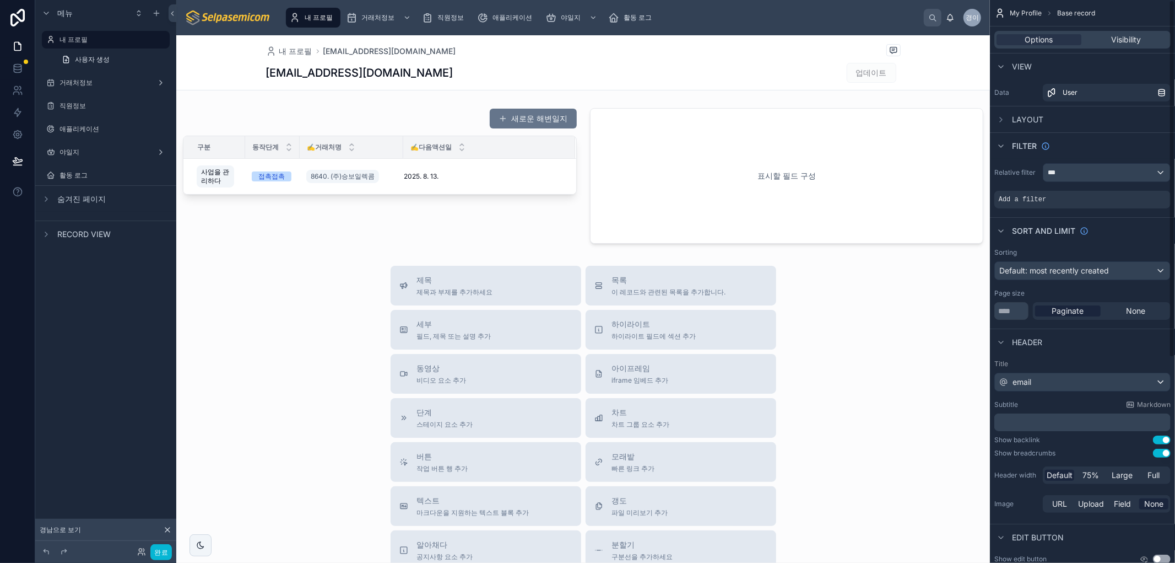
click at [1033, 399] on div "Title email Subtitle Markdown ﻿ Show backlink Use setting Show breadcrumbs Use …" at bounding box center [1082, 437] width 185 height 164
drag, startPoint x: 863, startPoint y: 328, endPoint x: 869, endPoint y: 324, distance: 7.1
click at [864, 327] on div "제목 제목과 부제를 추가하세요 목록 이 레코드와 관련된 목록을 추가합니다. 세부 필드, 제목 또는 설명 추가 하이라이트 하이라이트 필드에 섹션…" at bounding box center [583, 462] width 814 height 392
click at [1154, 8] on div "My Profile Base record" at bounding box center [1082, 13] width 185 height 26
click at [1126, 32] on div "Options Visibility" at bounding box center [1083, 40] width 176 height 18
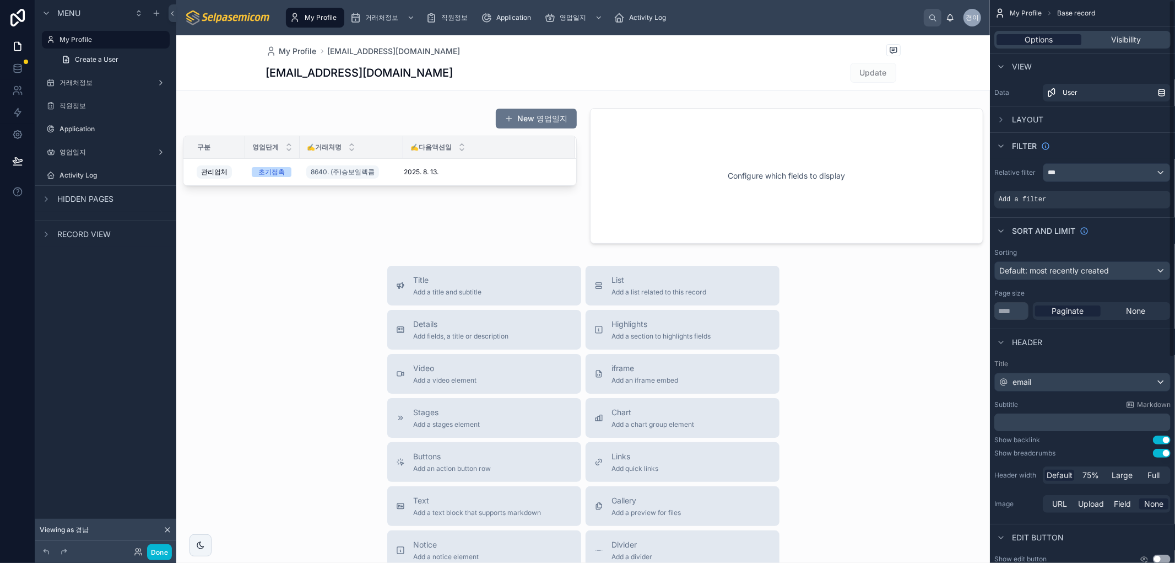
drag, startPoint x: 1120, startPoint y: 39, endPoint x: 1081, endPoint y: 37, distance: 38.6
click at [1119, 39] on span "Visibility" at bounding box center [1126, 39] width 30 height 11
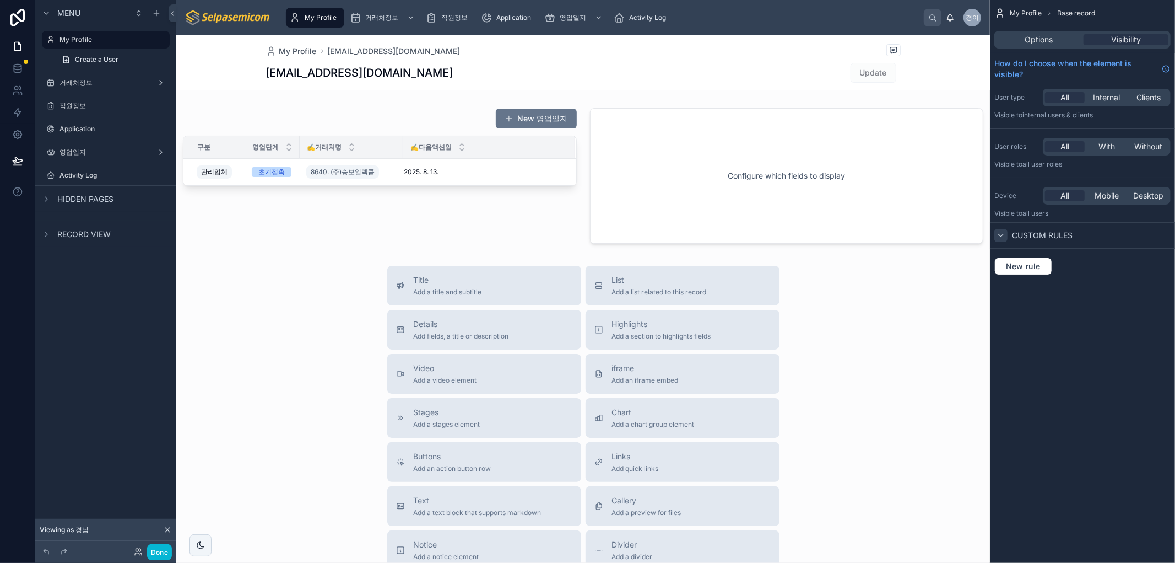
click at [1007, 237] on div "scrollable content" at bounding box center [1001, 235] width 13 height 13
click at [1036, 39] on span "Options" at bounding box center [1039, 39] width 28 height 11
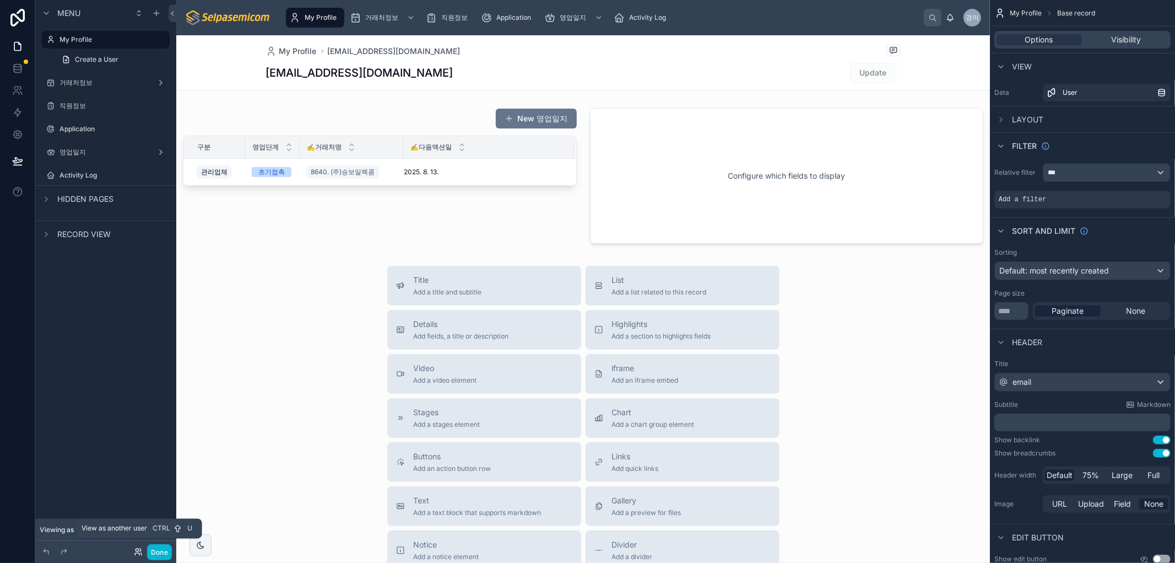
click at [136, 548] on icon at bounding box center [138, 551] width 9 height 9
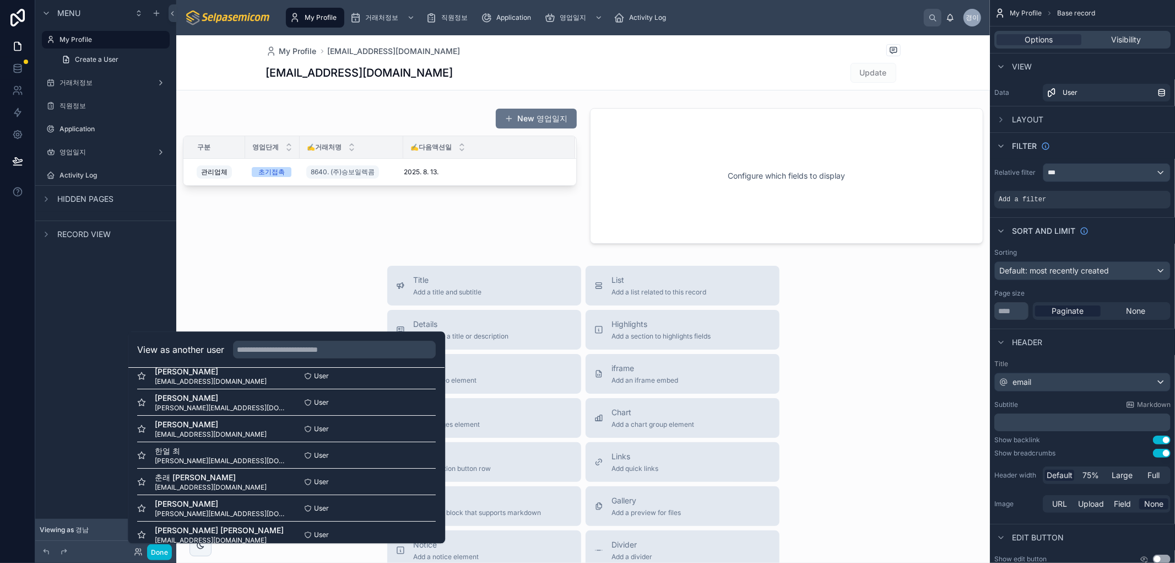
scroll to position [80, 0]
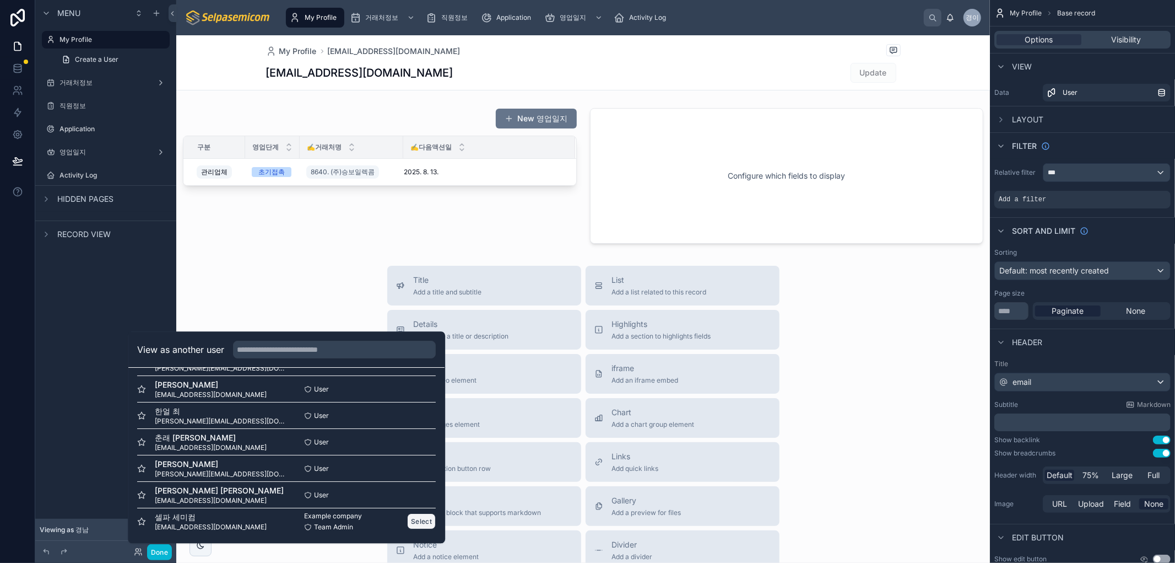
click at [407, 521] on button "Select" at bounding box center [421, 521] width 29 height 16
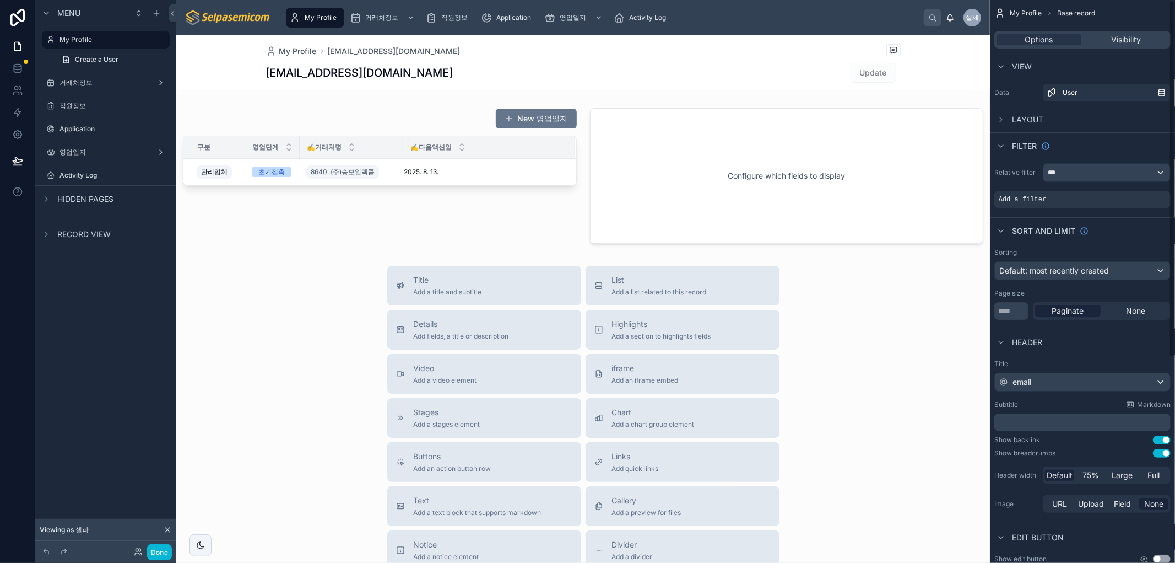
drag, startPoint x: 941, startPoint y: 318, endPoint x: 1168, endPoint y: 345, distance: 228.6
click at [949, 312] on div "Title Add a title and subtitle List Add a list related to this record Details A…" at bounding box center [583, 462] width 814 height 392
click at [283, 54] on span "My Profile" at bounding box center [297, 51] width 37 height 11
click at [280, 54] on span "My Profile" at bounding box center [297, 51] width 37 height 11
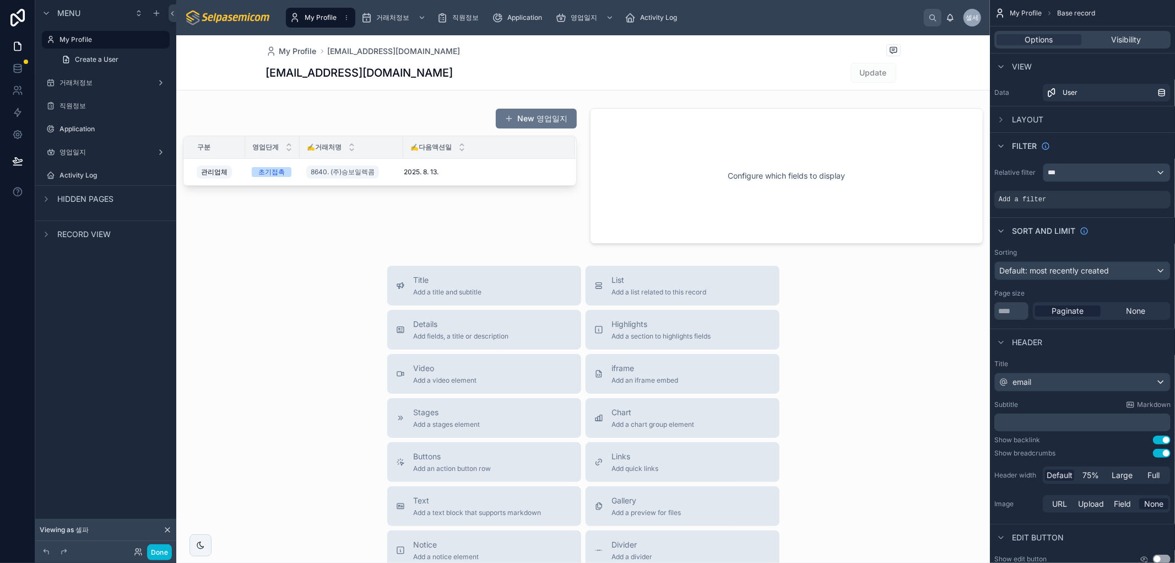
click at [311, 14] on span "My Profile" at bounding box center [321, 17] width 32 height 9
click at [1034, 12] on span "My Profile" at bounding box center [1026, 13] width 32 height 9
click at [1038, 6] on div "My Profile Base record" at bounding box center [1082, 13] width 185 height 26
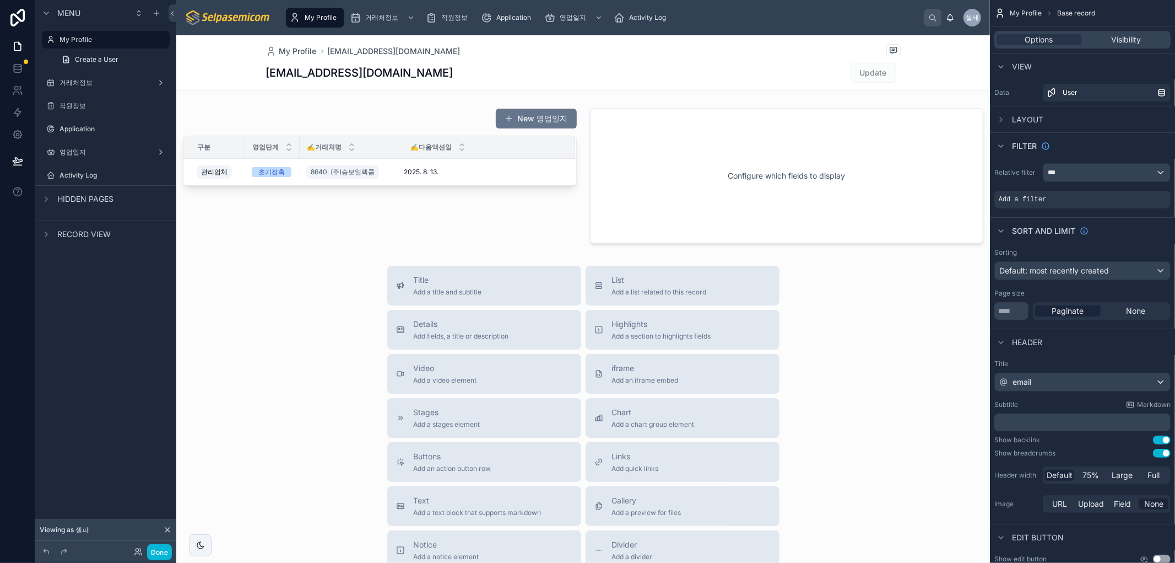
click at [1038, 6] on div "My Profile Base record" at bounding box center [1082, 13] width 185 height 26
click at [361, 52] on span "[EMAIL_ADDRESS][DOMAIN_NAME]" at bounding box center [394, 51] width 133 height 11
click at [361, 51] on span "[EMAIL_ADDRESS][DOMAIN_NAME]" at bounding box center [394, 51] width 133 height 11
click at [306, 51] on span "My Profile" at bounding box center [297, 51] width 37 height 11
click at [368, 50] on span "[EMAIL_ADDRESS][DOMAIN_NAME]" at bounding box center [394, 51] width 133 height 11
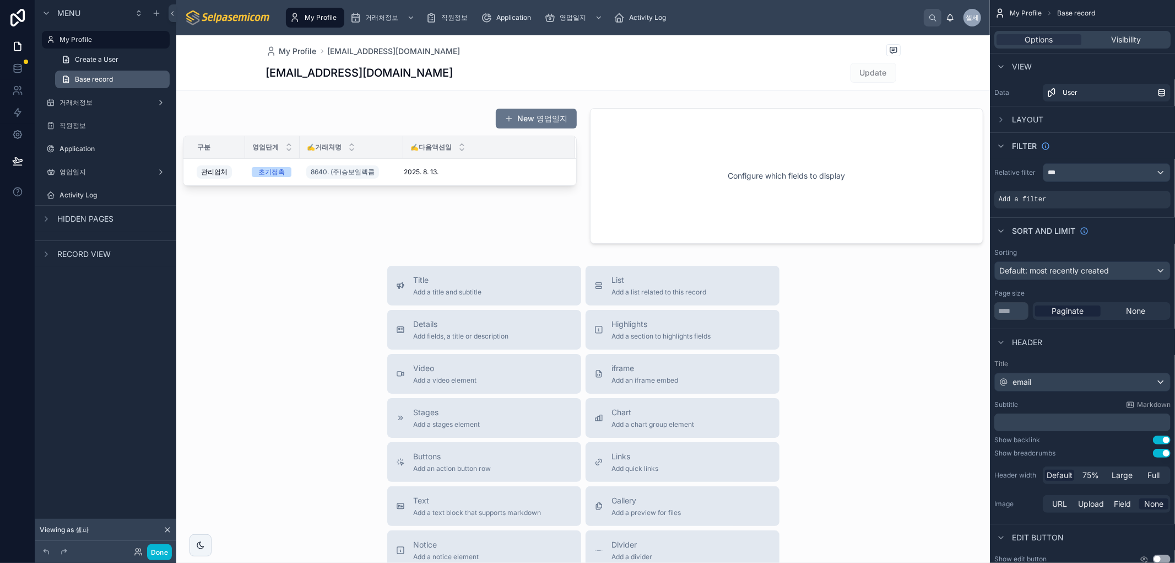
click at [111, 75] on span "Base record" at bounding box center [94, 79] width 38 height 9
click at [353, 52] on span "[EMAIL_ADDRESS][DOMAIN_NAME]" at bounding box center [394, 51] width 133 height 11
click at [84, 60] on span "Create a User" at bounding box center [97, 59] width 44 height 9
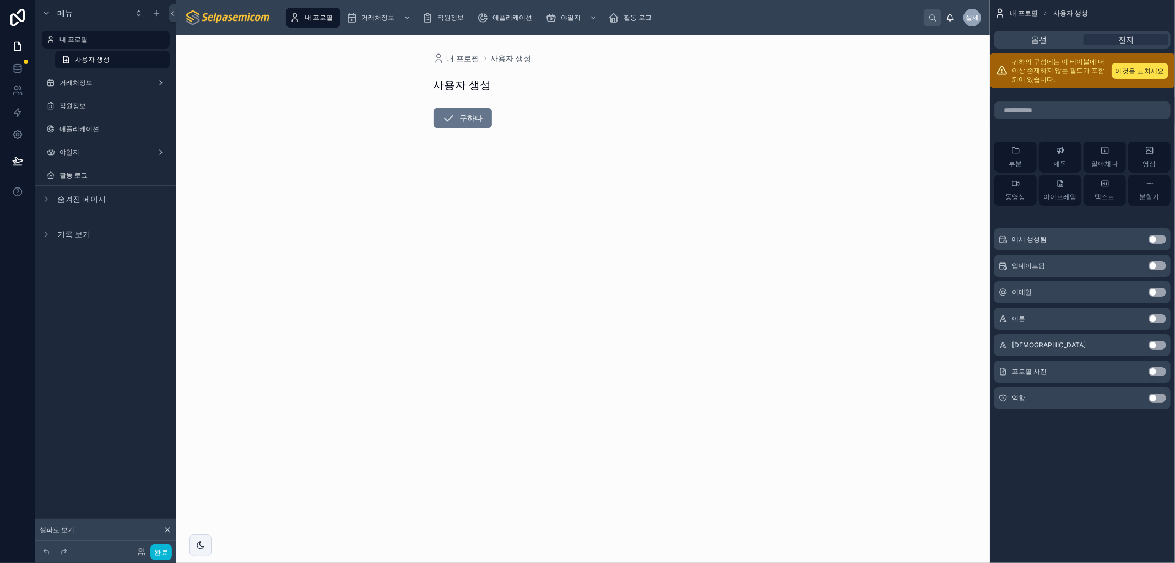
drag, startPoint x: 955, startPoint y: 109, endPoint x: 954, endPoint y: 101, distance: 8.4
click at [955, 109] on div "내 프로필 사용자 생성 사용자 생성 구하다" at bounding box center [583, 298] width 814 height 527
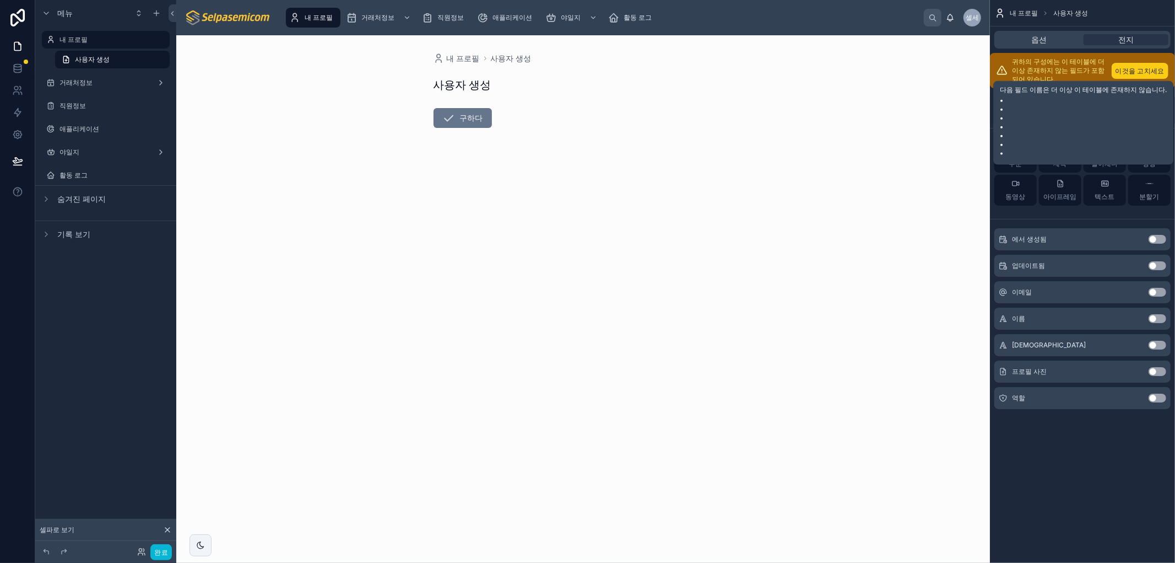
click at [1149, 69] on font "이것을 고치세요" at bounding box center [1140, 71] width 49 height 8
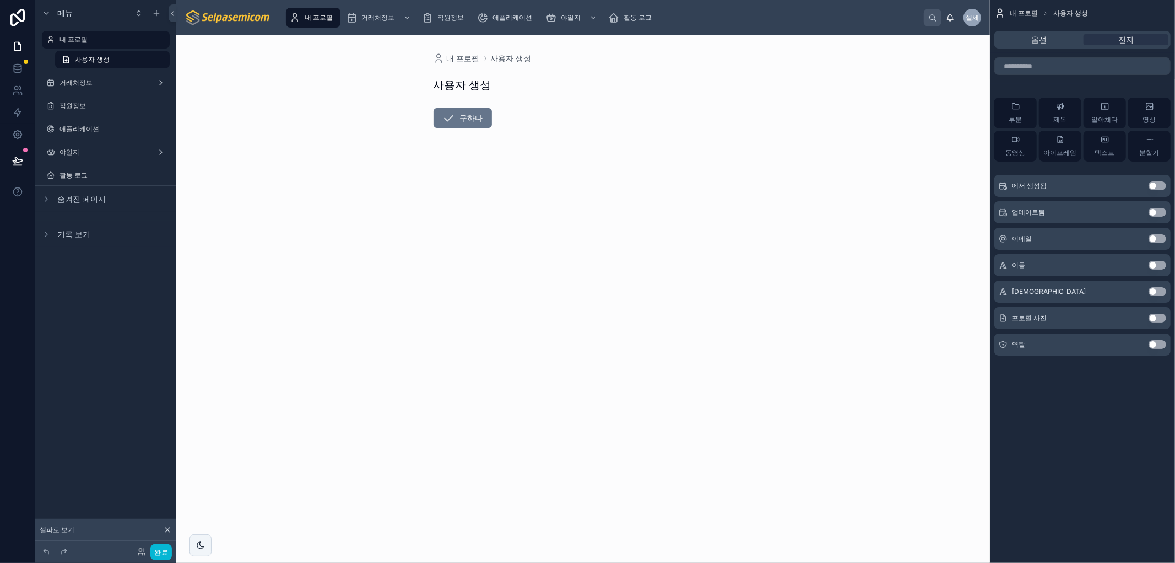
click at [657, 321] on div "내 프로필 사용자 생성 사용자 생성 구하다" at bounding box center [583, 298] width 814 height 527
click at [625, 190] on form "Save" at bounding box center [584, 149] width 300 height 97
click at [454, 118] on icon at bounding box center [448, 117] width 13 height 13
drag, startPoint x: 619, startPoint y: 113, endPoint x: 452, endPoint y: 92, distance: 168.3
click at [615, 112] on form "Save" at bounding box center [584, 149] width 300 height 97
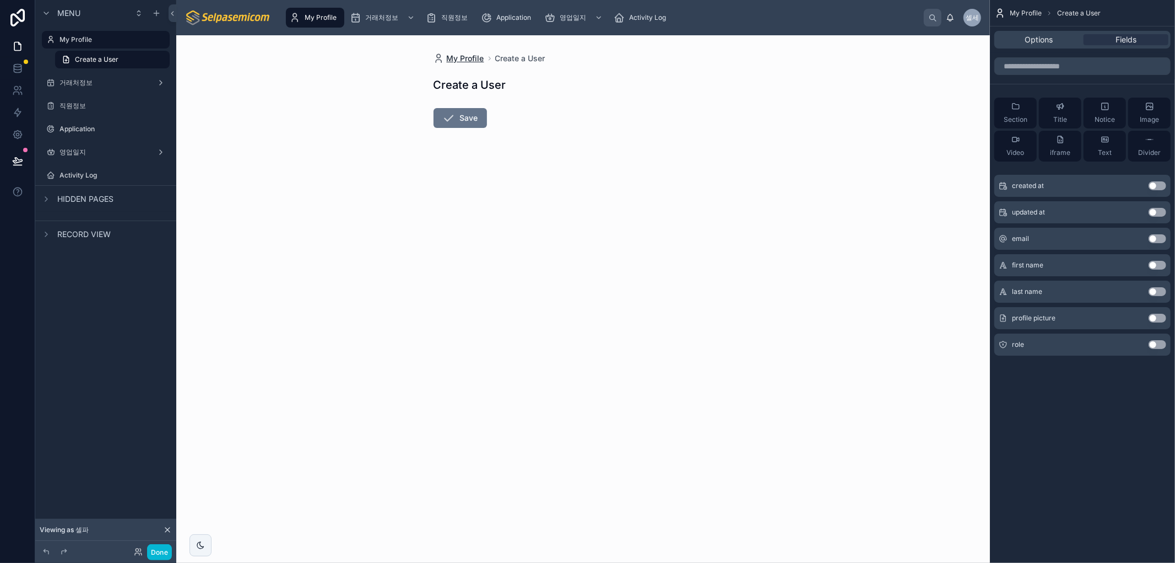
click at [454, 59] on span "My Profile" at bounding box center [465, 58] width 37 height 11
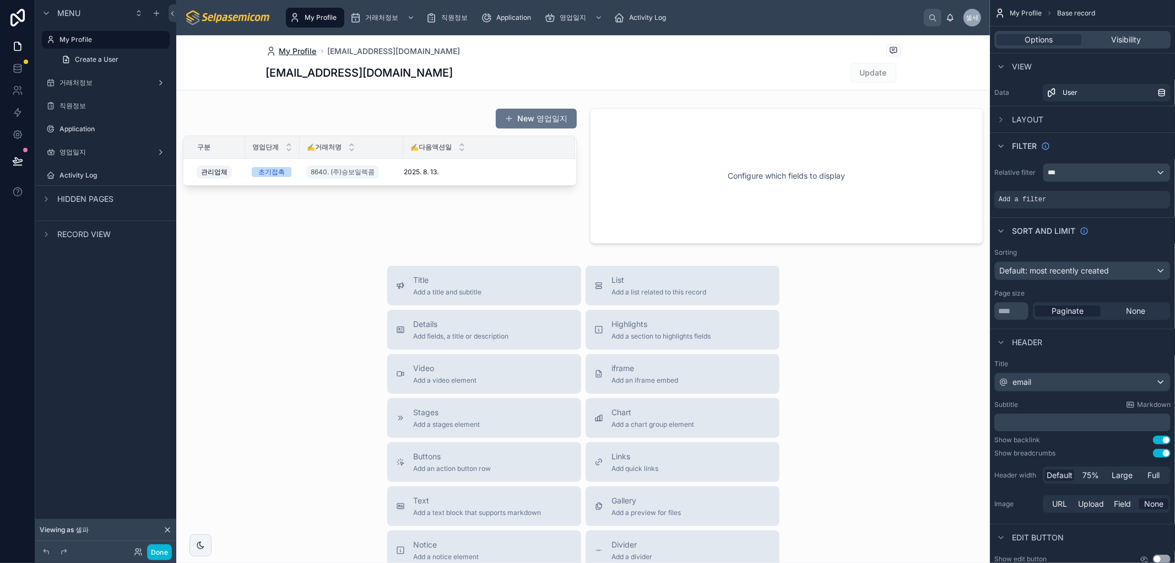
click at [279, 51] on span "My Profile" at bounding box center [297, 51] width 37 height 11
click at [101, 62] on span "Create a User" at bounding box center [97, 59] width 44 height 9
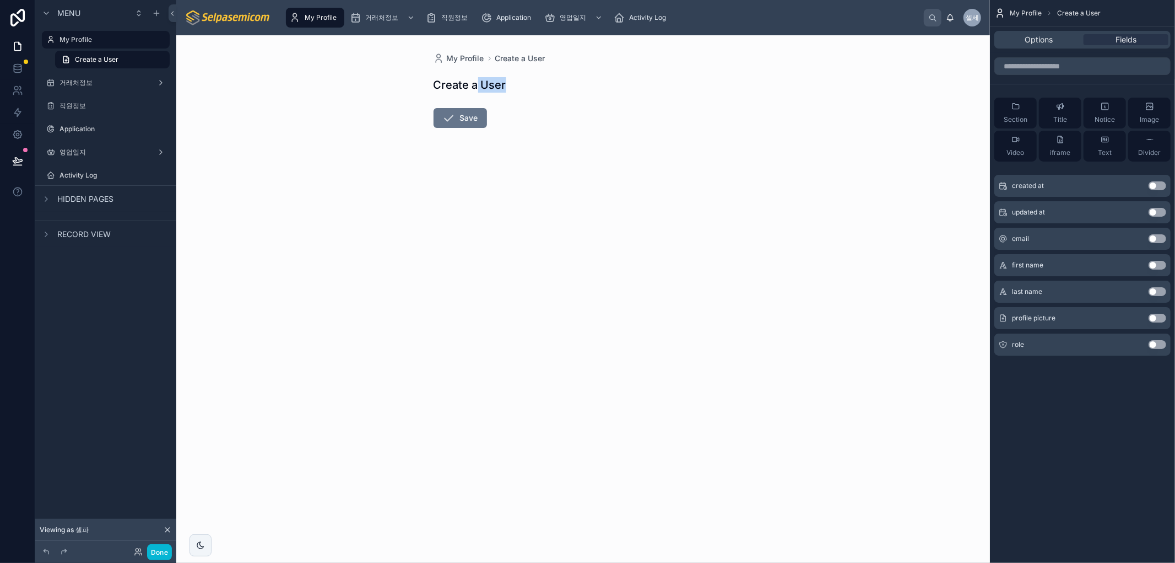
drag, startPoint x: 477, startPoint y: 80, endPoint x: 640, endPoint y: 84, distance: 163.7
click at [639, 83] on div "Create a User" at bounding box center [584, 84] width 300 height 15
drag, startPoint x: 669, startPoint y: 132, endPoint x: 930, endPoint y: 53, distance: 271.9
click at [671, 128] on form "Save" at bounding box center [584, 149] width 300 height 97
drag, startPoint x: 548, startPoint y: 202, endPoint x: 536, endPoint y: 180, distance: 24.9
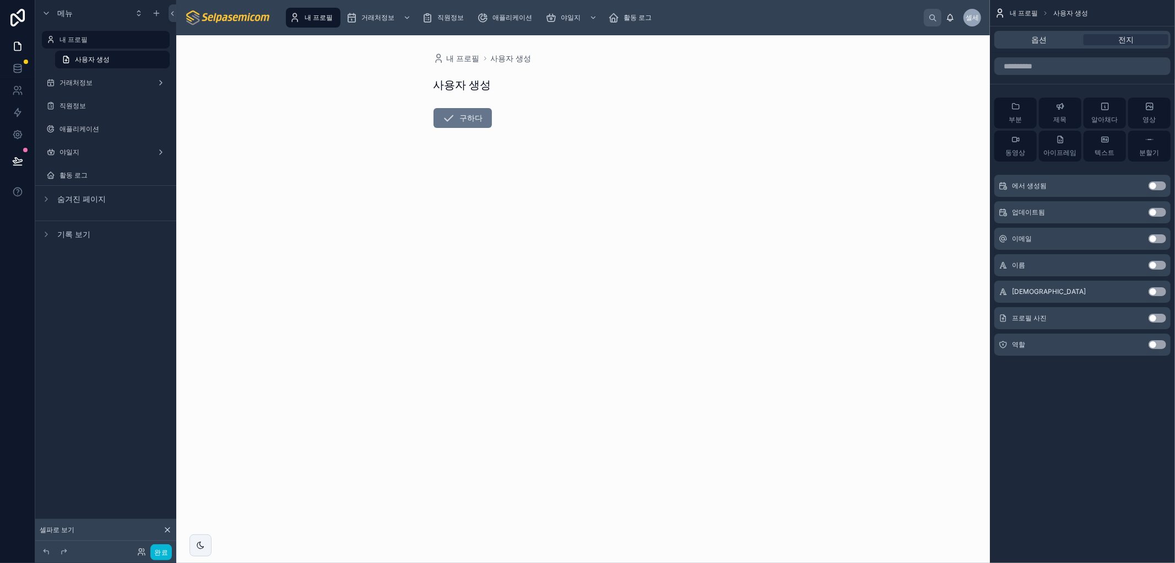
click at [547, 195] on div "내 프로필 사용자 생성 사용자 생성 구하다" at bounding box center [583, 298] width 814 height 527
click at [481, 82] on font "사용자 생성" at bounding box center [463, 84] width 58 height 13
click at [524, 77] on div "사용자 생성" at bounding box center [584, 84] width 300 height 15
click at [505, 57] on font "사용자 생성" at bounding box center [511, 57] width 41 height 9
click at [1042, 44] on span "옵션" at bounding box center [1039, 39] width 15 height 11
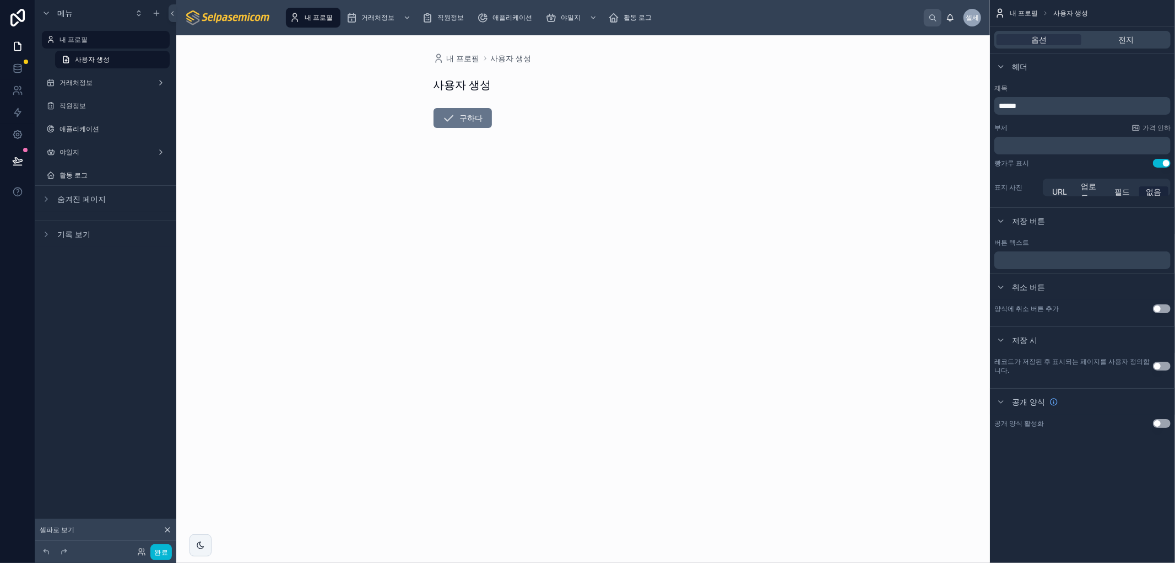
drag, startPoint x: 910, startPoint y: 212, endPoint x: 912, endPoint y: 202, distance: 10.1
click at [910, 209] on div "내 프로필 사용자 생성 사용자 생성 구하다" at bounding box center [583, 298] width 814 height 527
click at [1115, 37] on div "전지" at bounding box center [1126, 39] width 85 height 11
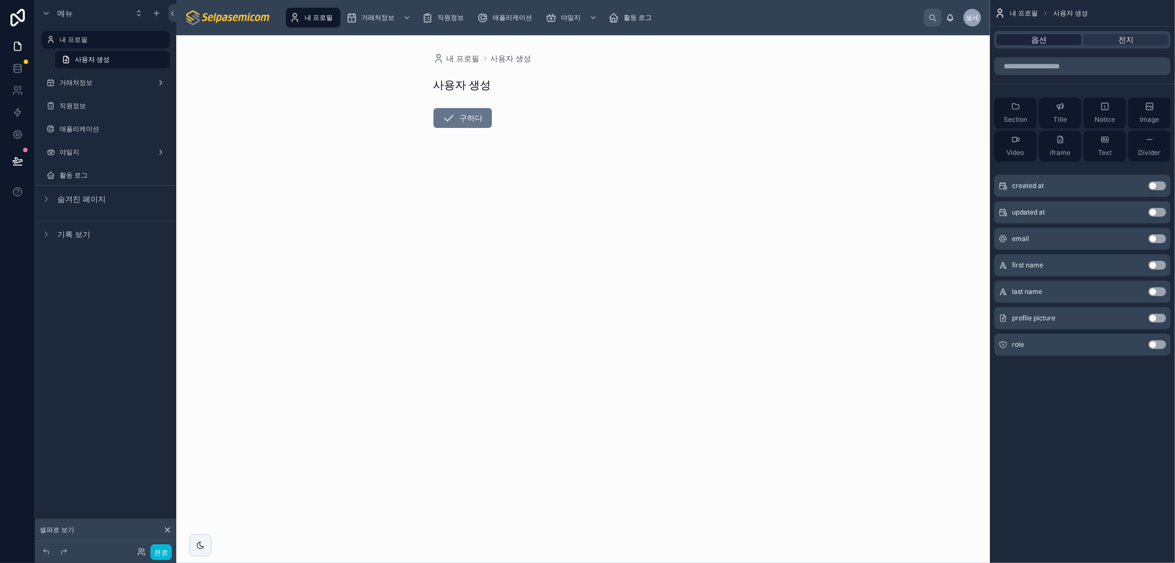
click at [1017, 43] on div "옵션" at bounding box center [1039, 39] width 85 height 11
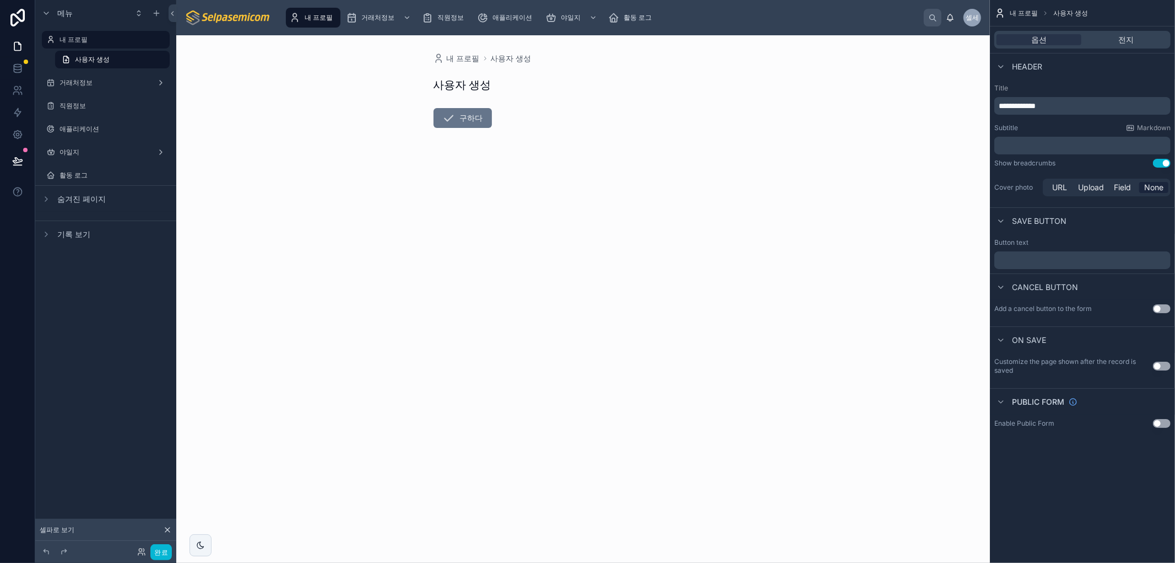
drag, startPoint x: 723, startPoint y: 200, endPoint x: 630, endPoint y: 178, distance: 95.7
click at [719, 199] on div "내 프로필 사용자 생성 사용자 생성 구하다" at bounding box center [583, 298] width 814 height 527
click at [758, 304] on div "내 프로필 사용자 생성 사용자 생성 구하다" at bounding box center [583, 298] width 814 height 527
click at [872, 225] on div "내 프로필 사용자 생성 사용자 생성 구하다" at bounding box center [583, 298] width 814 height 527
click at [307, 17] on font "내 프로필" at bounding box center [319, 17] width 28 height 8
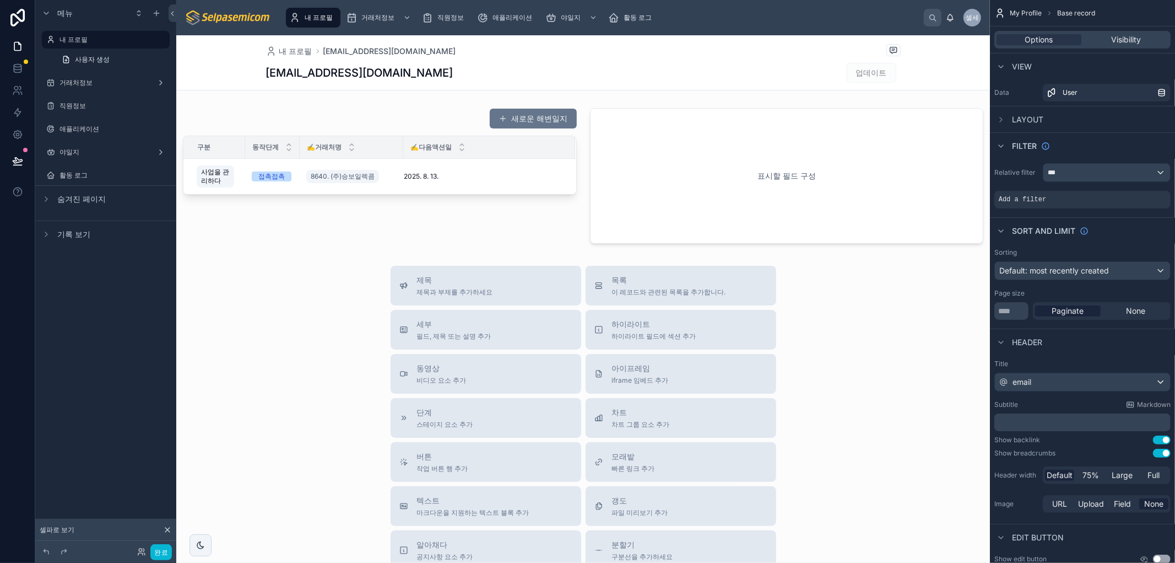
click at [1019, 92] on label "Data" at bounding box center [1017, 92] width 44 height 9
click at [1061, 172] on div "***" at bounding box center [1107, 173] width 127 height 18
click at [1077, 254] on font "로그인한 사용자" at bounding box center [1080, 251] width 56 height 9
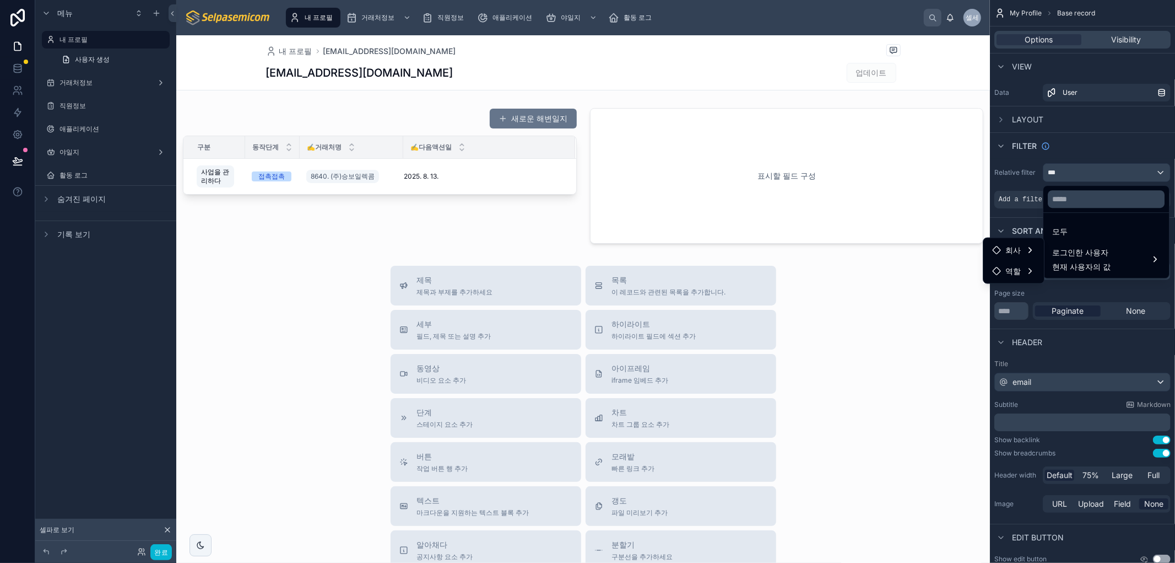
click at [1049, 39] on div "스크롤 가능한 콘텐츠" at bounding box center [587, 281] width 1175 height 563
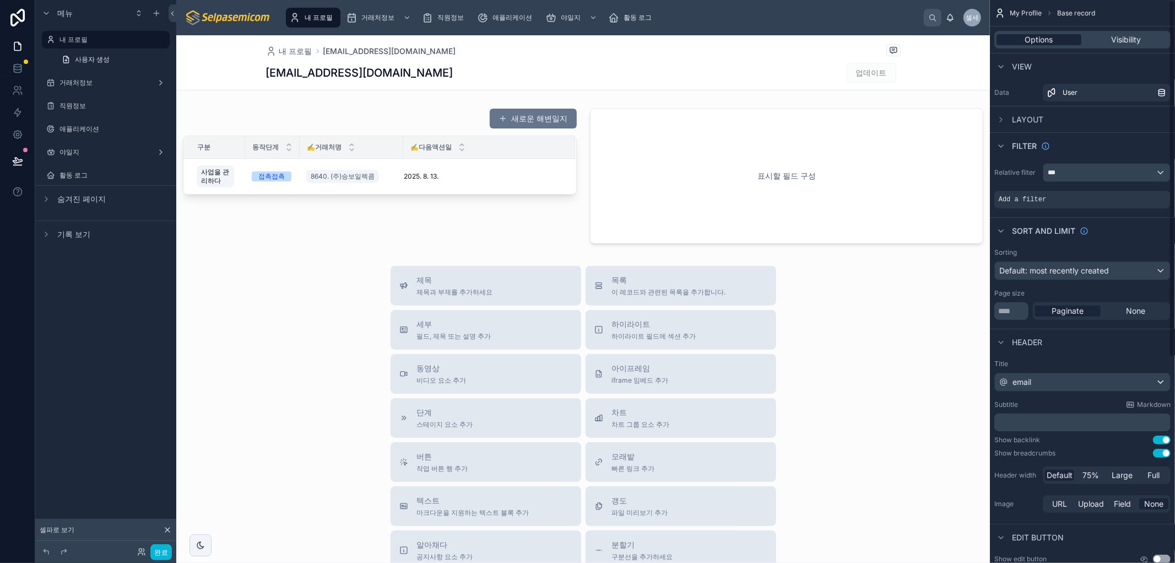
click at [1045, 36] on span "Options" at bounding box center [1039, 39] width 28 height 11
click at [1060, 166] on div "***" at bounding box center [1107, 173] width 127 height 18
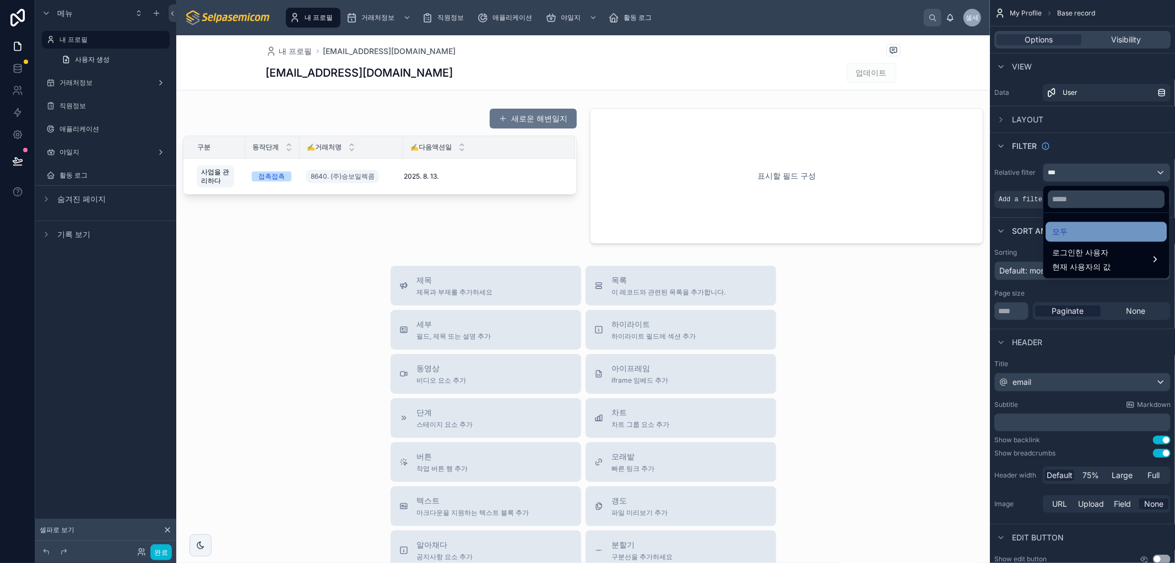
click at [1054, 237] on font "모두" at bounding box center [1059, 231] width 15 height 13
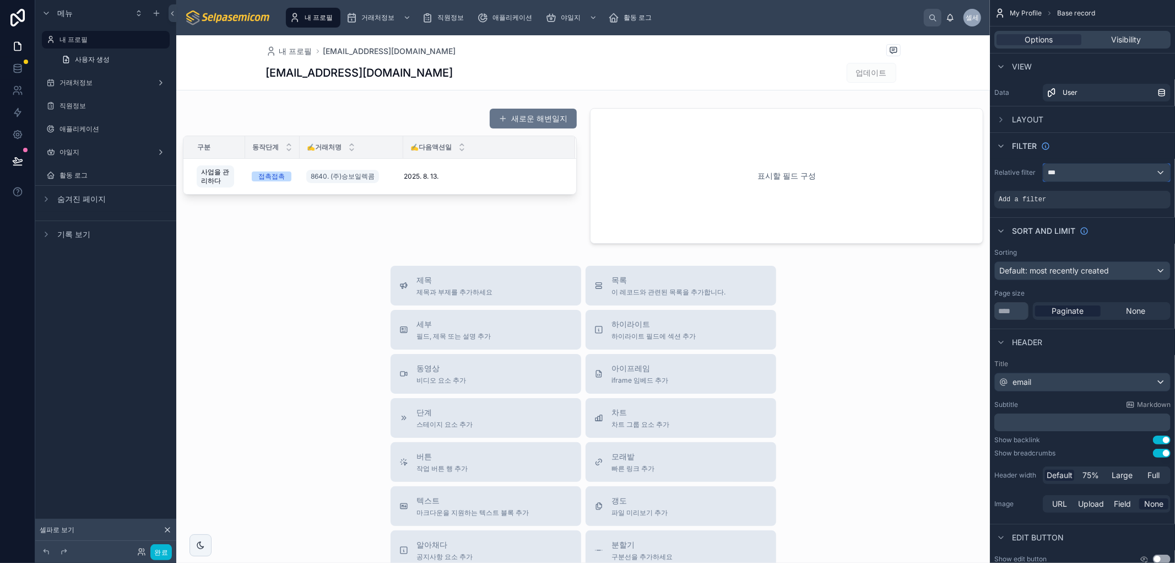
click at [1092, 175] on div "***" at bounding box center [1107, 173] width 127 height 18
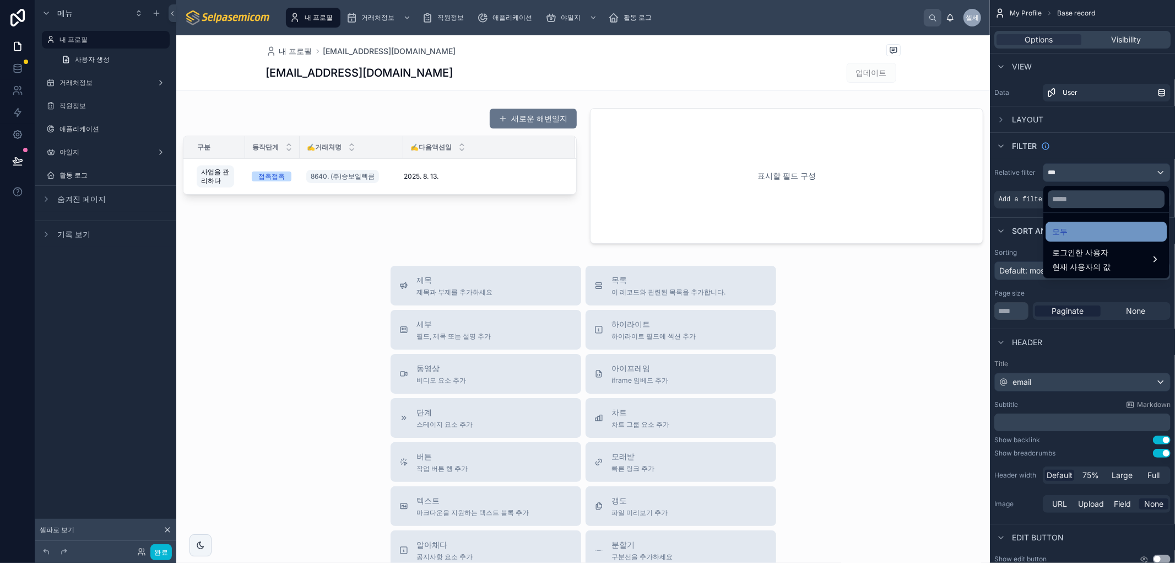
click at [1064, 235] on font "모두" at bounding box center [1059, 230] width 15 height 9
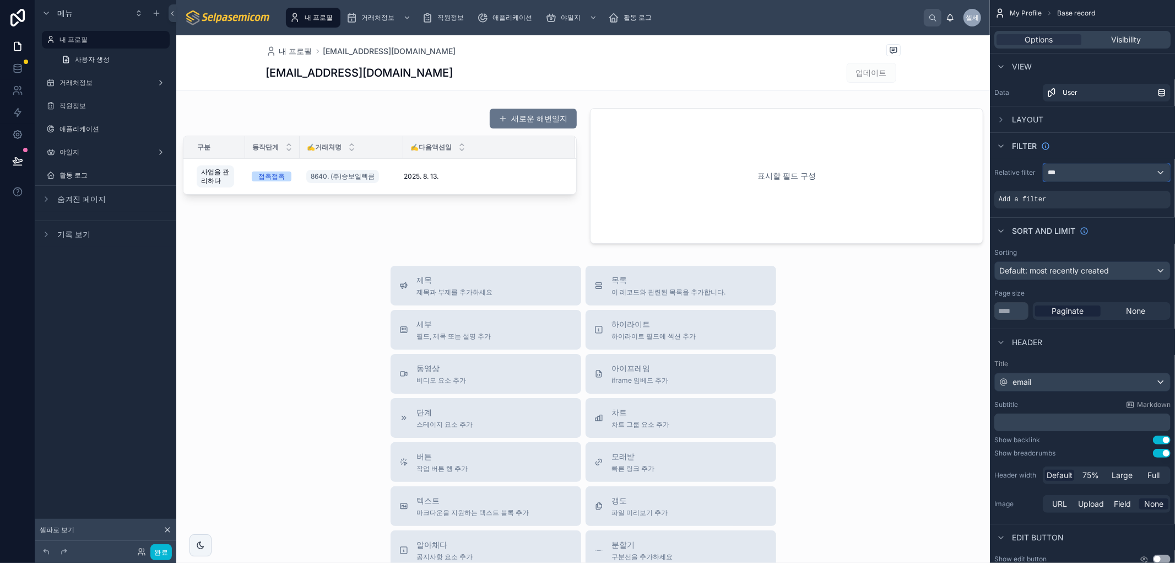
click at [1076, 171] on div "***" at bounding box center [1107, 173] width 127 height 18
click at [1083, 258] on font "로그인한 사용자" at bounding box center [1080, 252] width 56 height 13
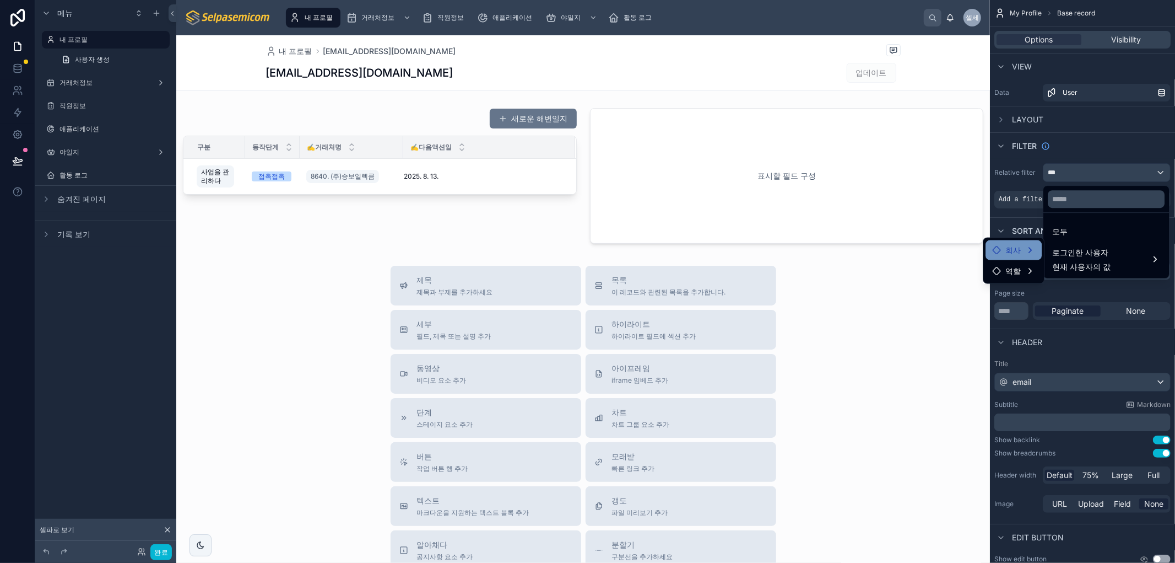
click at [1005, 251] on div "회사" at bounding box center [1006, 250] width 29 height 13
click at [1072, 249] on font "사용자 컬렉션" at bounding box center [1090, 250] width 48 height 9
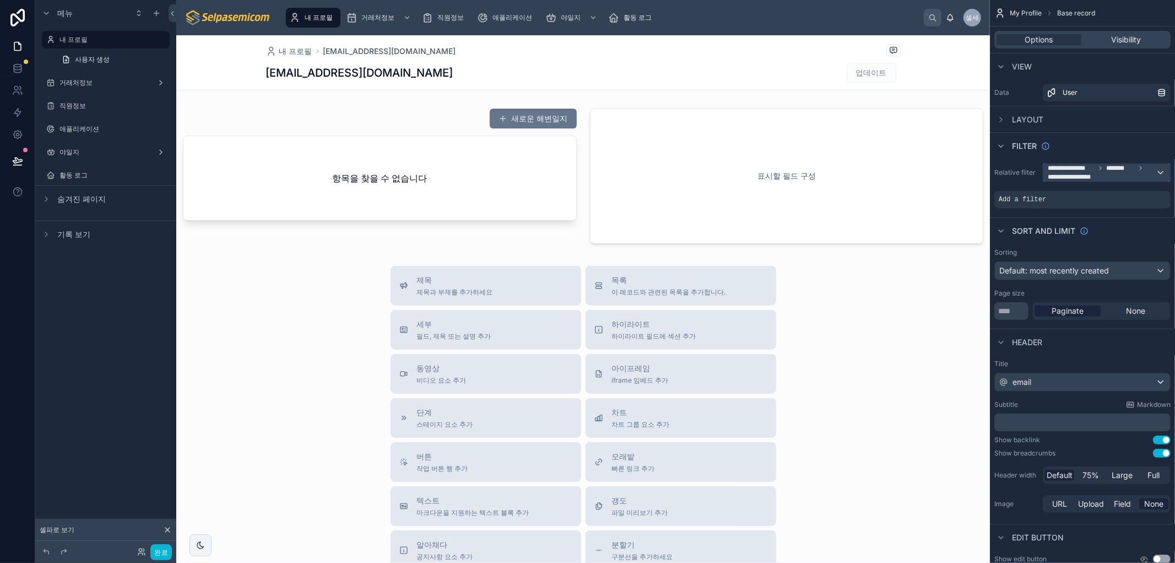
click at [1150, 174] on span "**********" at bounding box center [1102, 173] width 108 height 18
click at [1097, 255] on font "로그인한 사용자" at bounding box center [1080, 251] width 56 height 9
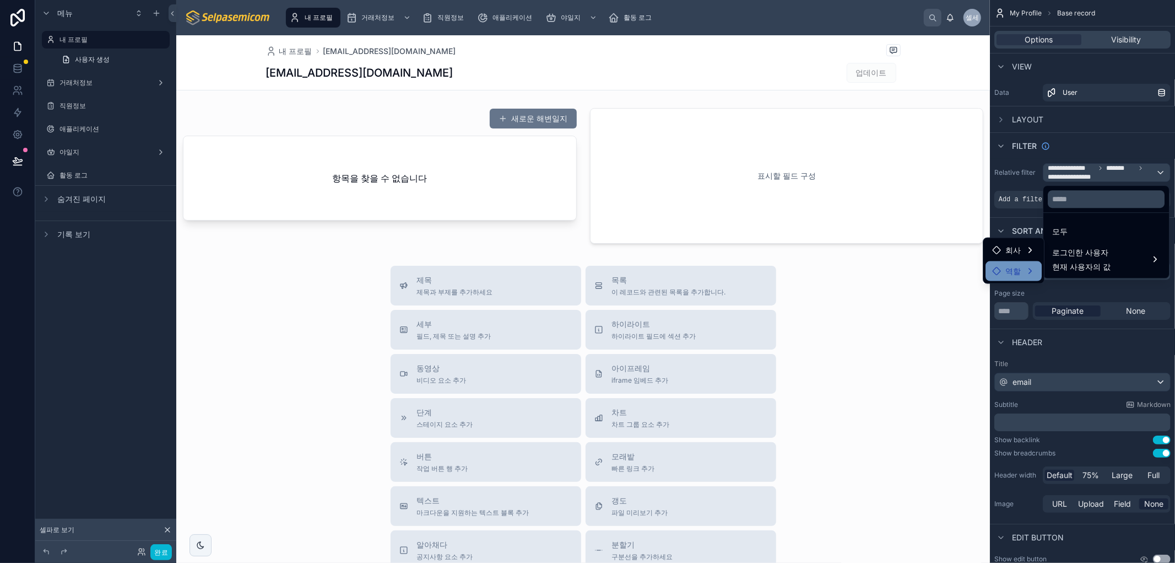
click at [1009, 278] on div "역할" at bounding box center [1014, 271] width 56 height 20
click at [1114, 266] on font "사용자 컬렉션" at bounding box center [1090, 272] width 48 height 13
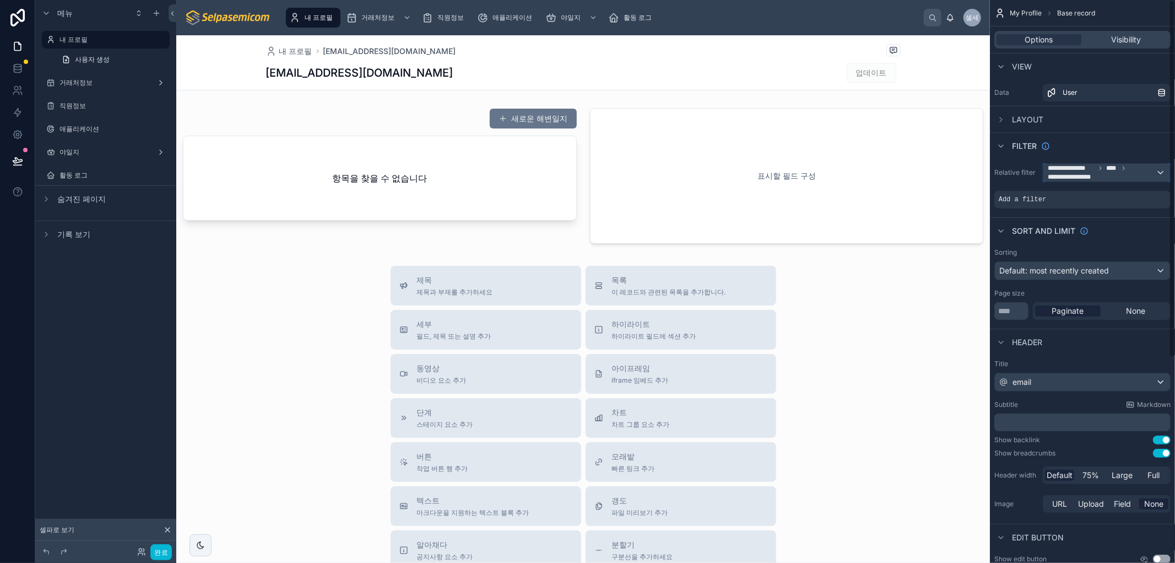
click at [1158, 172] on div "**********" at bounding box center [1107, 173] width 127 height 18
click at [1099, 265] on font "현재 사용자의 값" at bounding box center [1081, 266] width 58 height 9
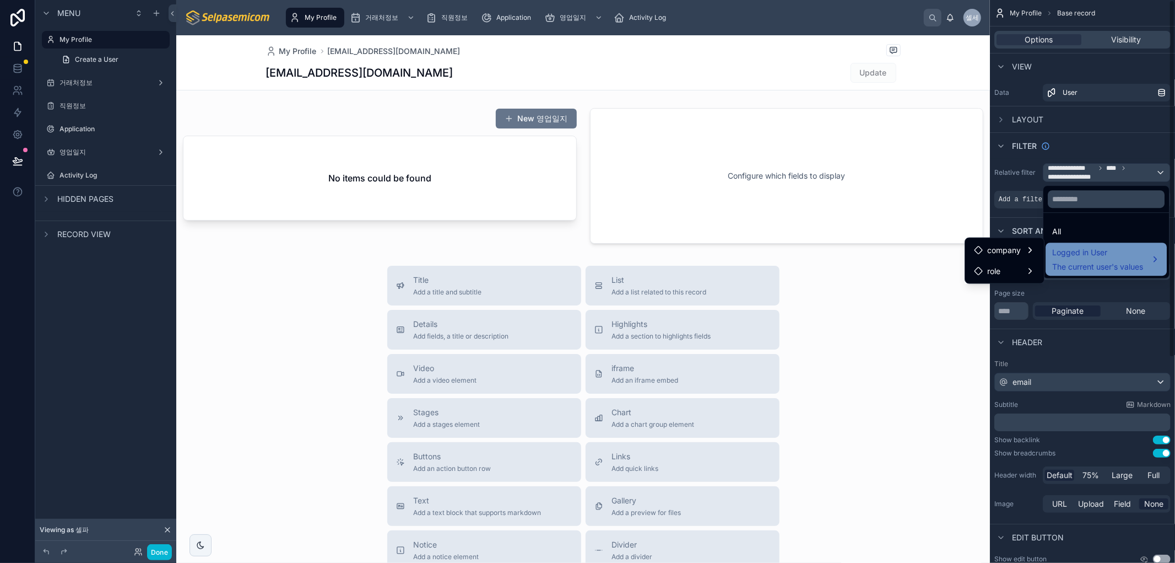
click at [1138, 262] on span "The current user's values" at bounding box center [1097, 266] width 91 height 11
click at [1029, 245] on div "company" at bounding box center [1004, 250] width 61 height 13
click at [1009, 274] on div "role" at bounding box center [1004, 270] width 61 height 13
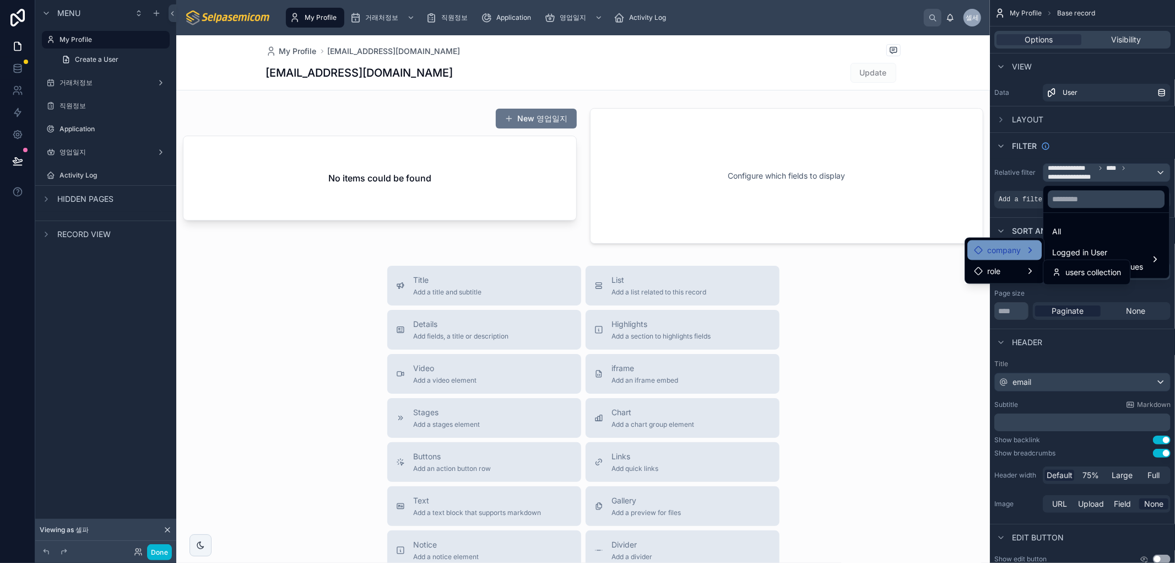
click at [1024, 251] on div "company" at bounding box center [1004, 250] width 61 height 13
click at [1007, 273] on div "role" at bounding box center [1004, 270] width 61 height 13
click at [1002, 267] on div "role" at bounding box center [1004, 270] width 61 height 13
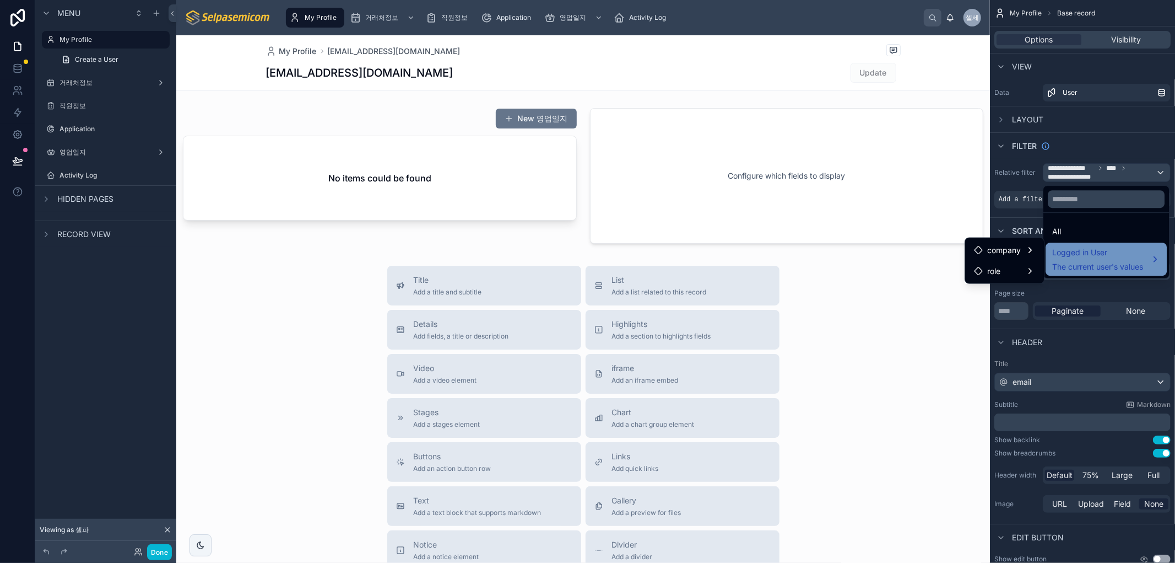
click at [1158, 264] on div "Logged in User The current user's values" at bounding box center [1106, 259] width 108 height 26
click at [1083, 268] on span "The current user's values" at bounding box center [1097, 266] width 91 height 11
click at [1000, 273] on span "role" at bounding box center [993, 270] width 13 height 13
click at [1083, 266] on span "users collection" at bounding box center [1094, 272] width 56 height 13
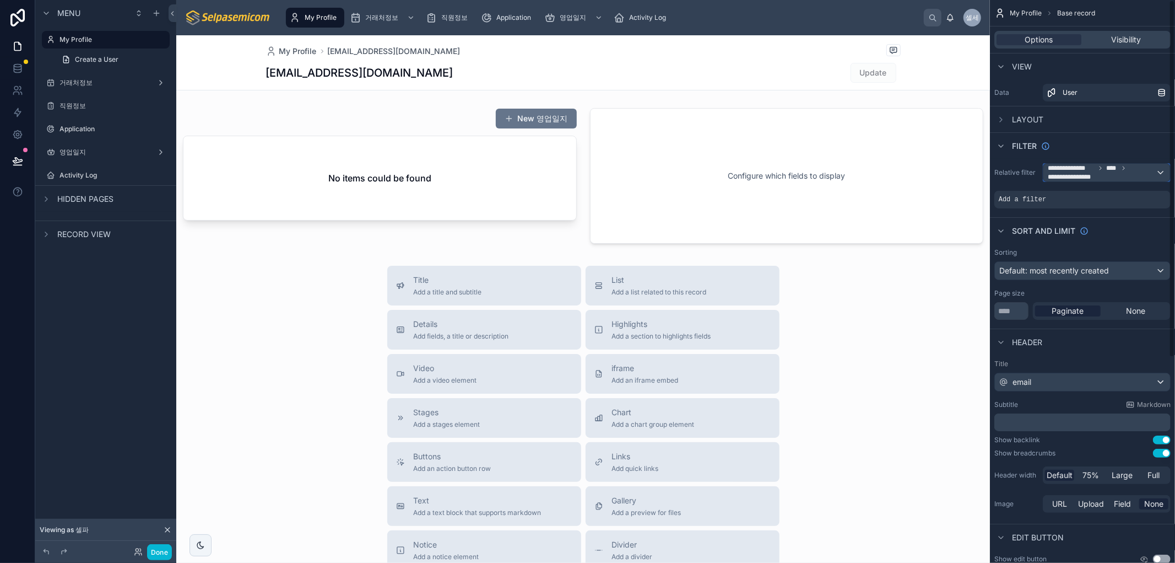
click at [1076, 175] on span "**********" at bounding box center [1072, 176] width 49 height 9
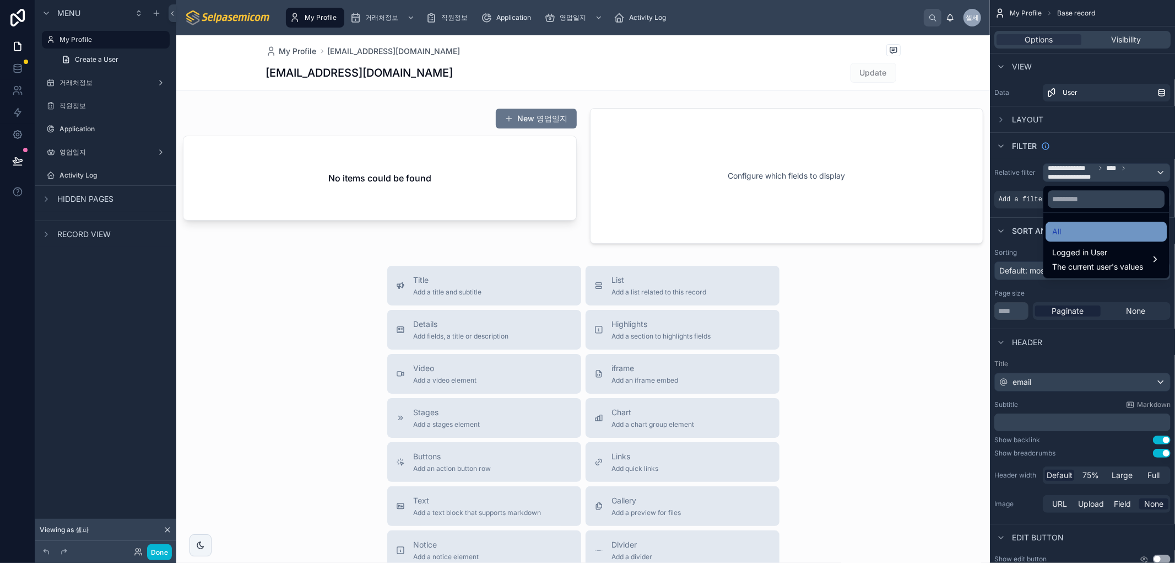
click at [1058, 226] on span "All" at bounding box center [1056, 231] width 9 height 13
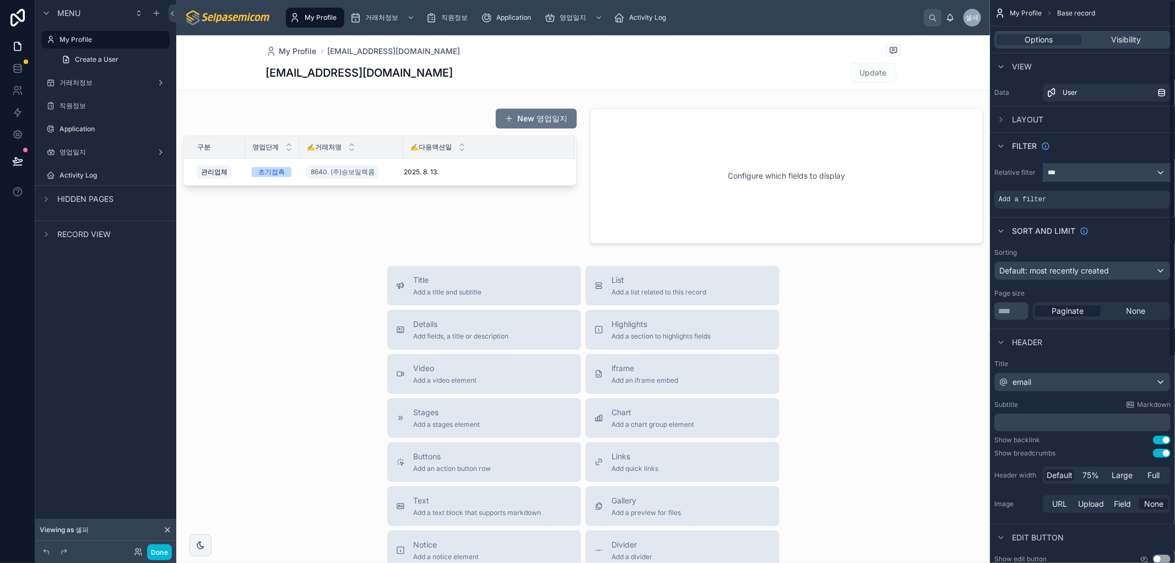
click at [1111, 168] on div "***" at bounding box center [1107, 173] width 127 height 18
click at [1126, 264] on span "The current user's values" at bounding box center [1097, 266] width 91 height 11
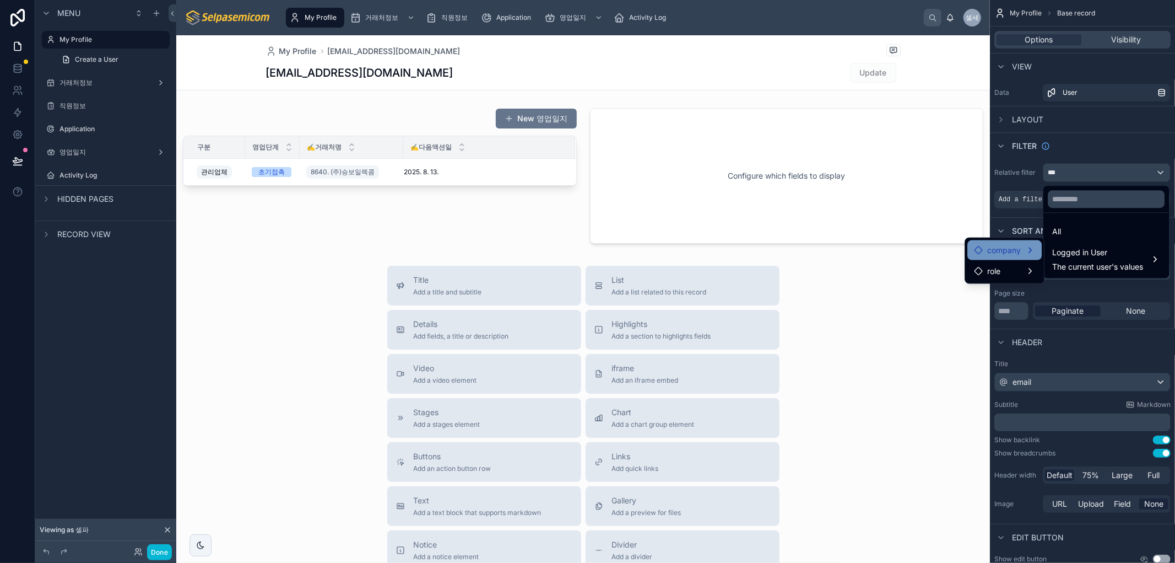
click at [1027, 256] on div "company" at bounding box center [1004, 250] width 61 height 13
click at [1080, 246] on span "users collection" at bounding box center [1094, 251] width 56 height 13
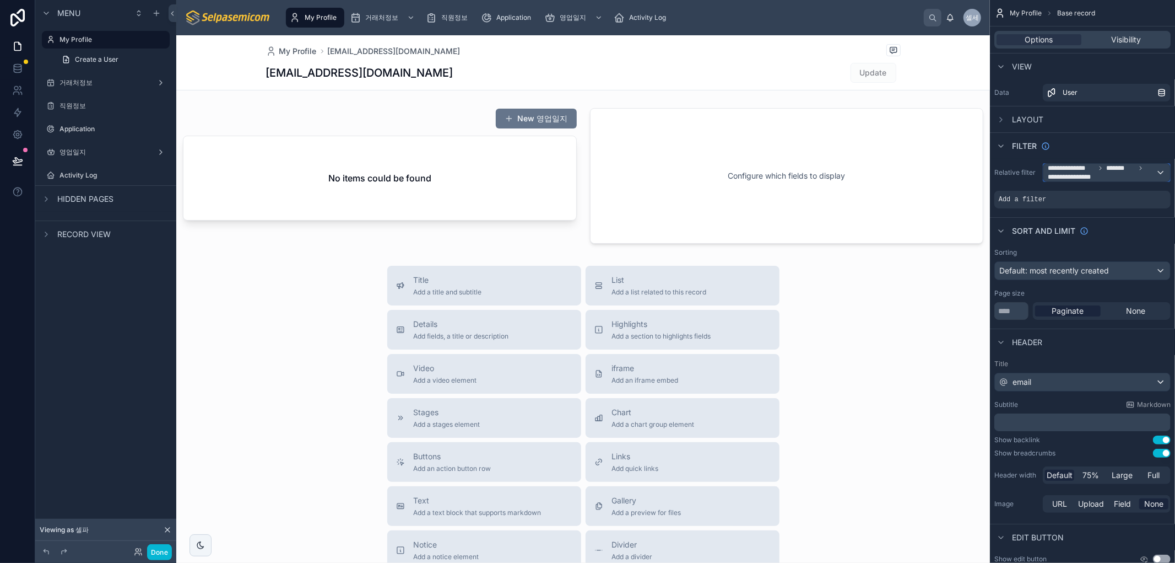
click at [1158, 171] on div "**********" at bounding box center [1107, 173] width 127 height 18
click at [1100, 251] on span "Logged in User" at bounding box center [1097, 252] width 91 height 13
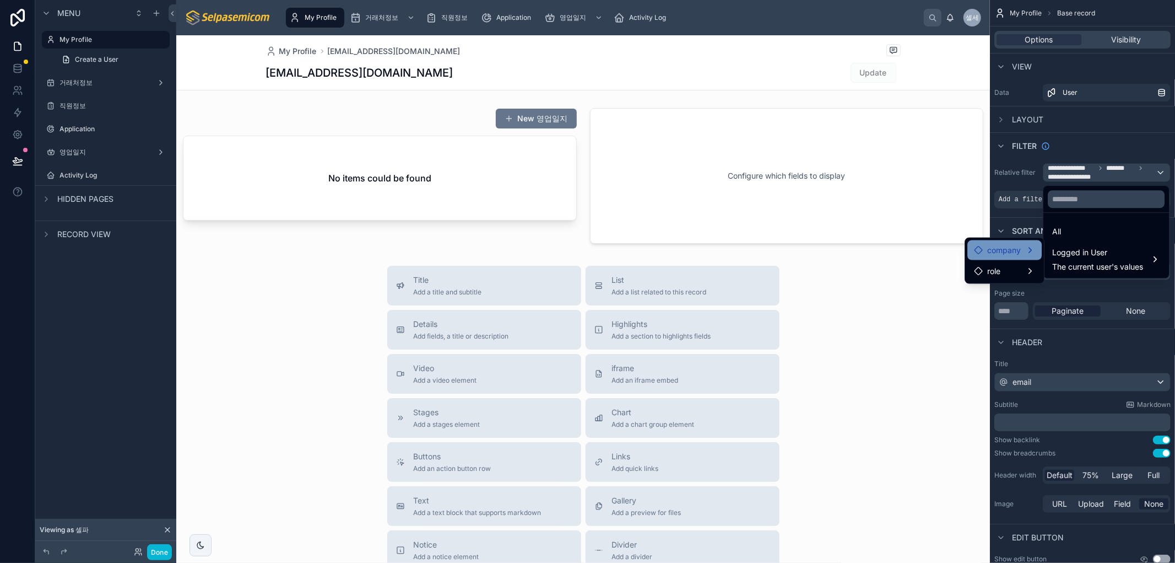
click at [995, 251] on span "company" at bounding box center [1004, 250] width 34 height 13
click at [940, 330] on div "Title Add a title and subtitle List Add a list related to this record Details A…" at bounding box center [583, 462] width 814 height 392
click at [1083, 149] on div "scrollable content" at bounding box center [587, 281] width 1175 height 563
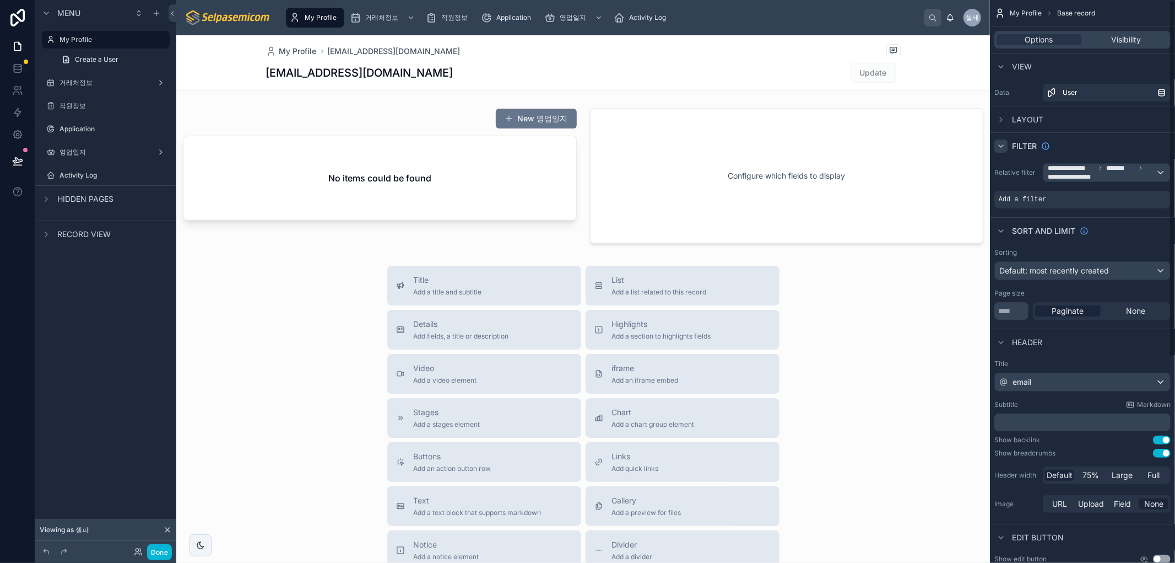
click at [1004, 142] on icon "scrollable content" at bounding box center [1001, 146] width 9 height 9
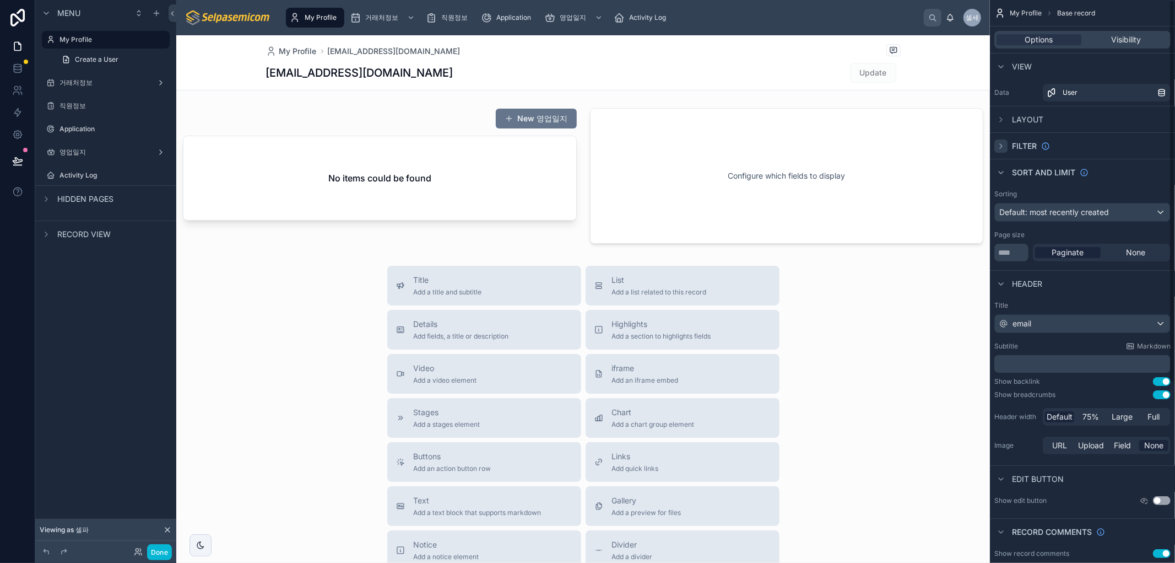
click at [1001, 142] on icon "scrollable content" at bounding box center [1001, 146] width 9 height 9
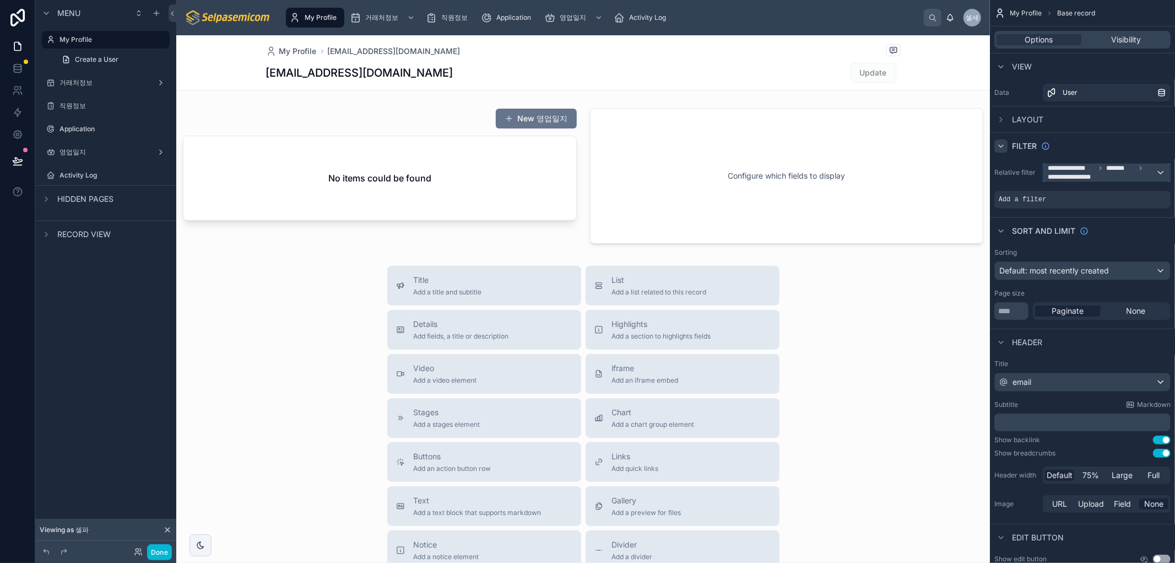
click at [1095, 164] on span "**********" at bounding box center [1071, 168] width 47 height 9
click at [1065, 266] on span "The current user's values" at bounding box center [1097, 266] width 91 height 11
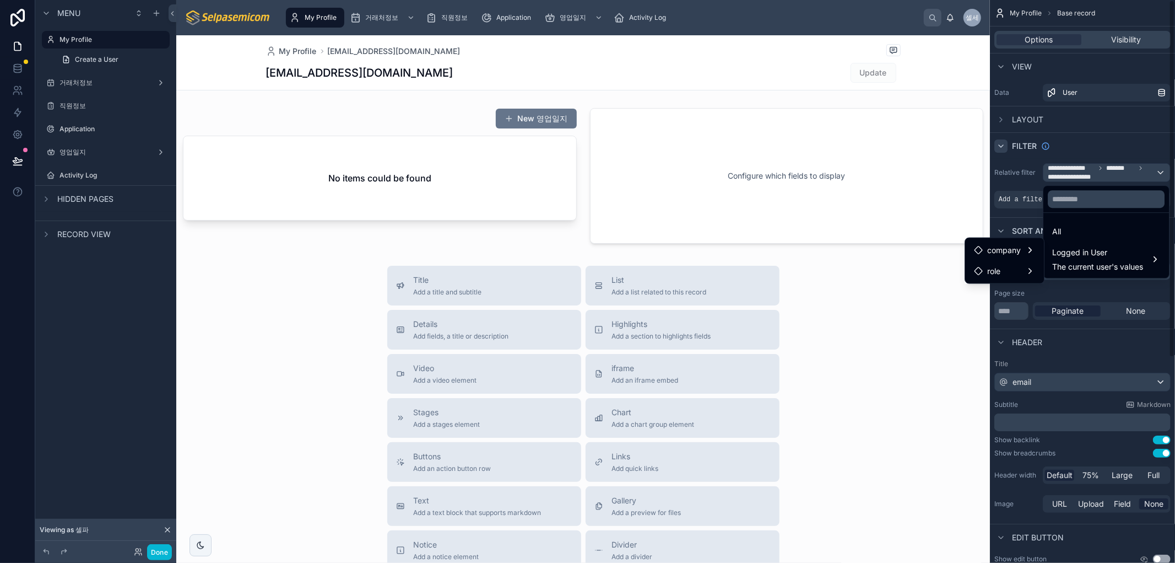
click at [1009, 174] on div "scrollable content" at bounding box center [587, 281] width 1175 height 563
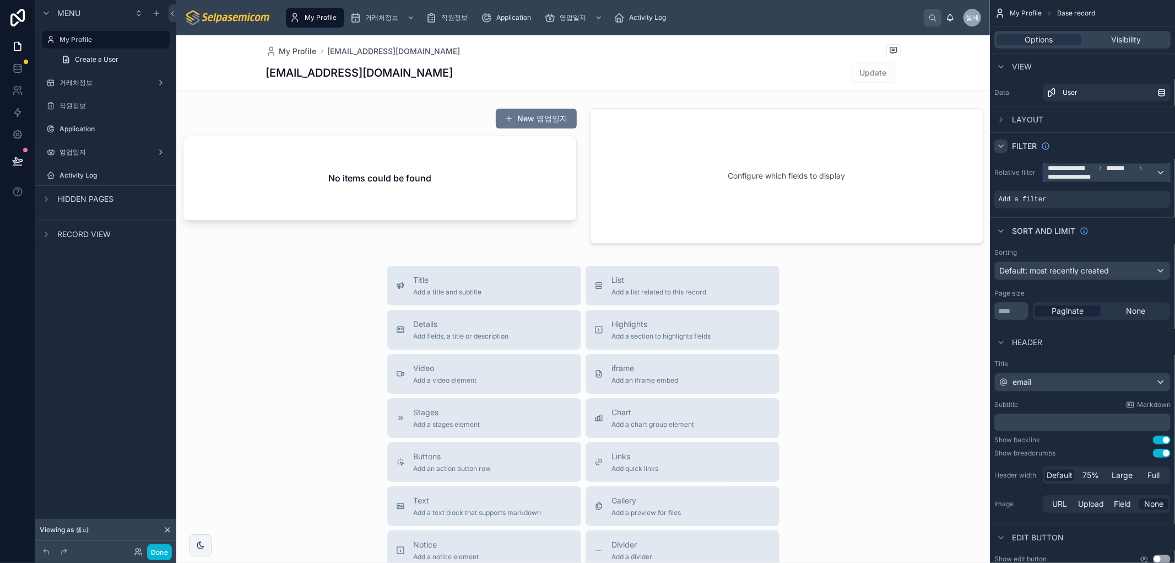
click at [1153, 172] on span "**********" at bounding box center [1102, 173] width 108 height 18
click at [1122, 255] on span "Logged in User" at bounding box center [1097, 252] width 91 height 13
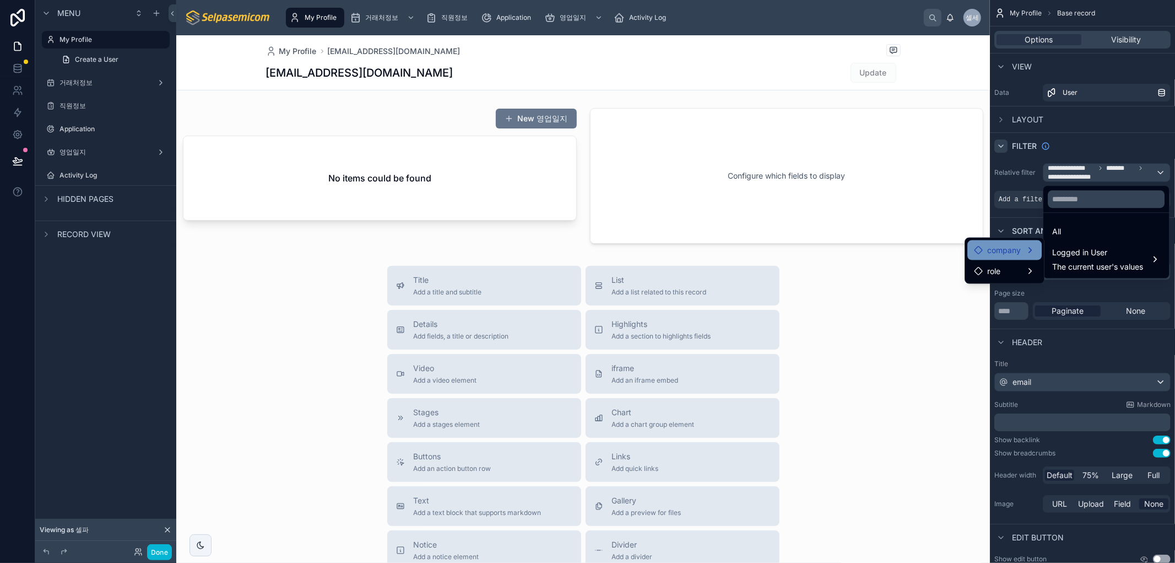
click at [1014, 250] on span "company" at bounding box center [1004, 250] width 34 height 13
click at [1062, 250] on div "users collection" at bounding box center [1086, 251] width 69 height 13
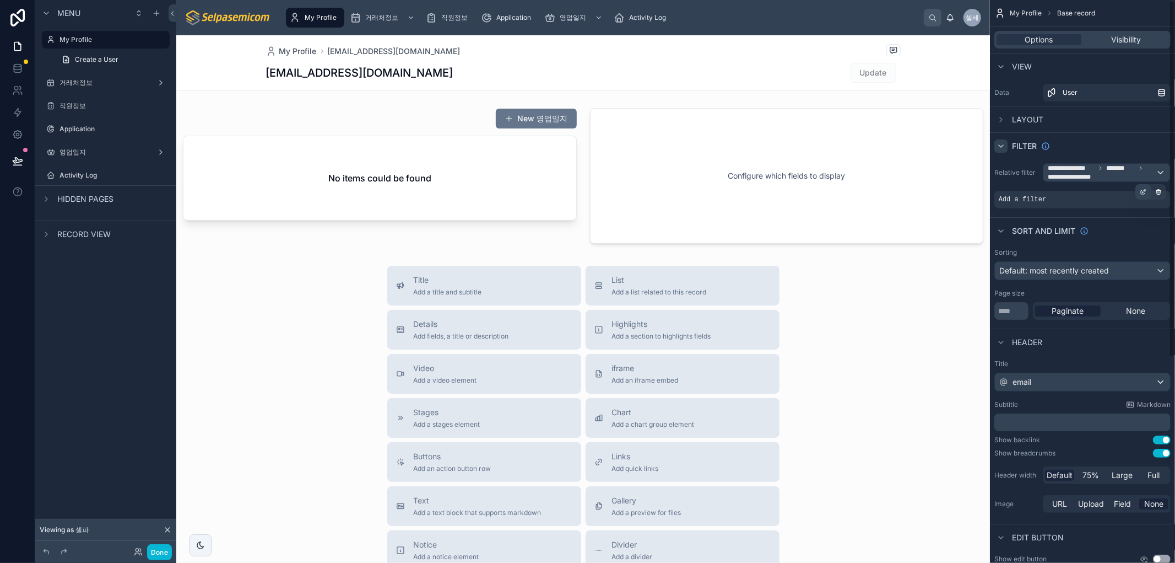
click at [1147, 184] on div "scrollable content" at bounding box center [1143, 191] width 15 height 15
click at [1153, 172] on span "**********" at bounding box center [1102, 173] width 108 height 18
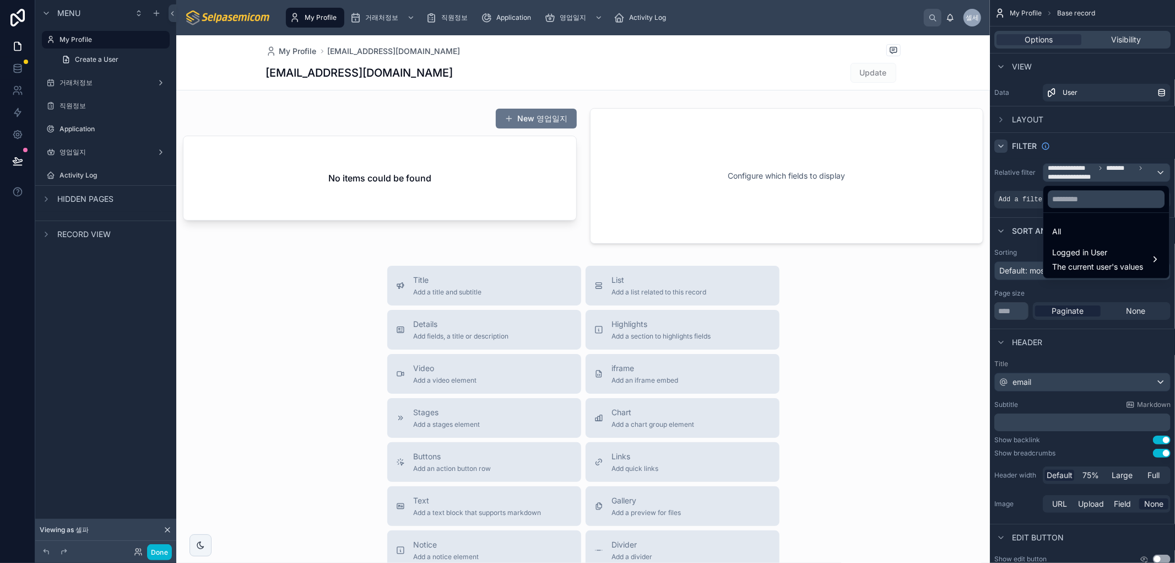
drag, startPoint x: 994, startPoint y: 171, endPoint x: 1035, endPoint y: 172, distance: 40.8
click at [1035, 172] on div "scrollable content" at bounding box center [587, 281] width 1175 height 563
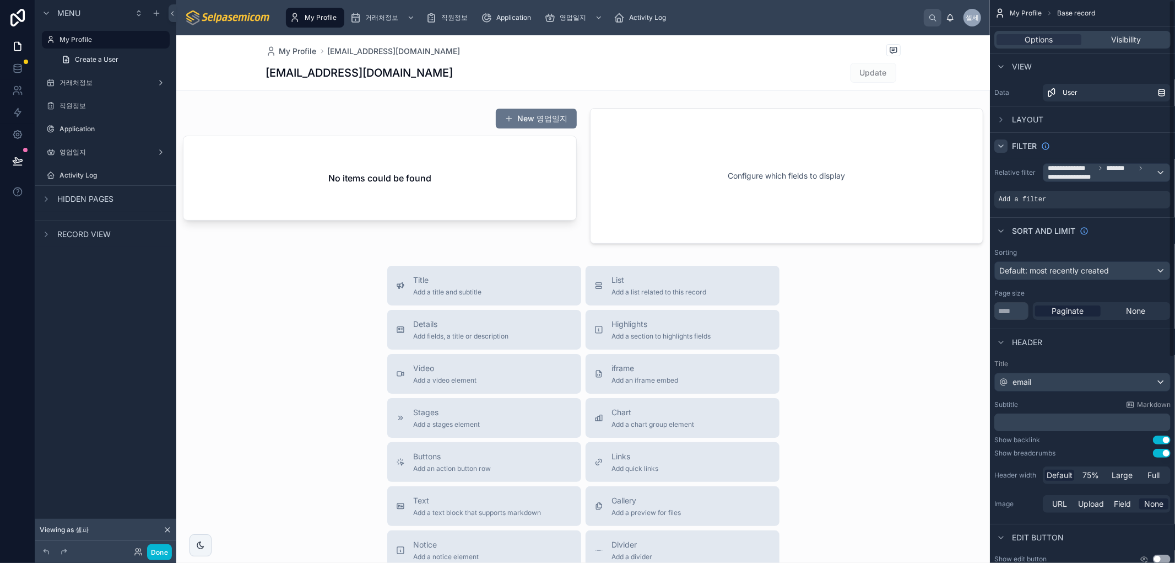
click at [1035, 172] on label "Relative filter" at bounding box center [1017, 172] width 44 height 9
click at [1066, 176] on span "**********" at bounding box center [1072, 176] width 49 height 9
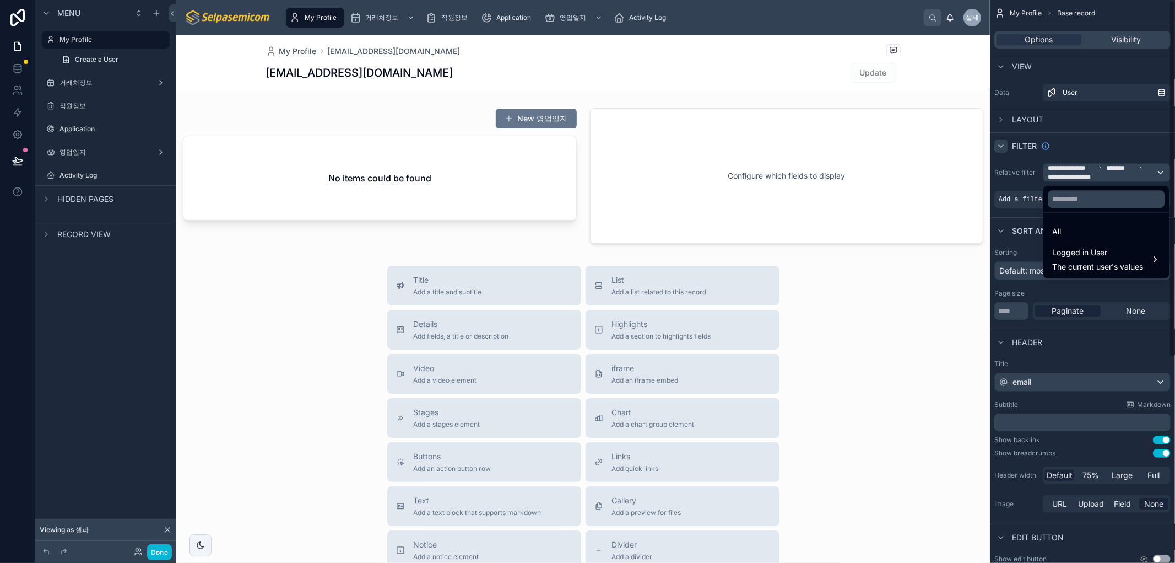
drag, startPoint x: 1104, startPoint y: 150, endPoint x: 1097, endPoint y: 173, distance: 24.2
click at [1104, 151] on div "scrollable content" at bounding box center [587, 281] width 1175 height 563
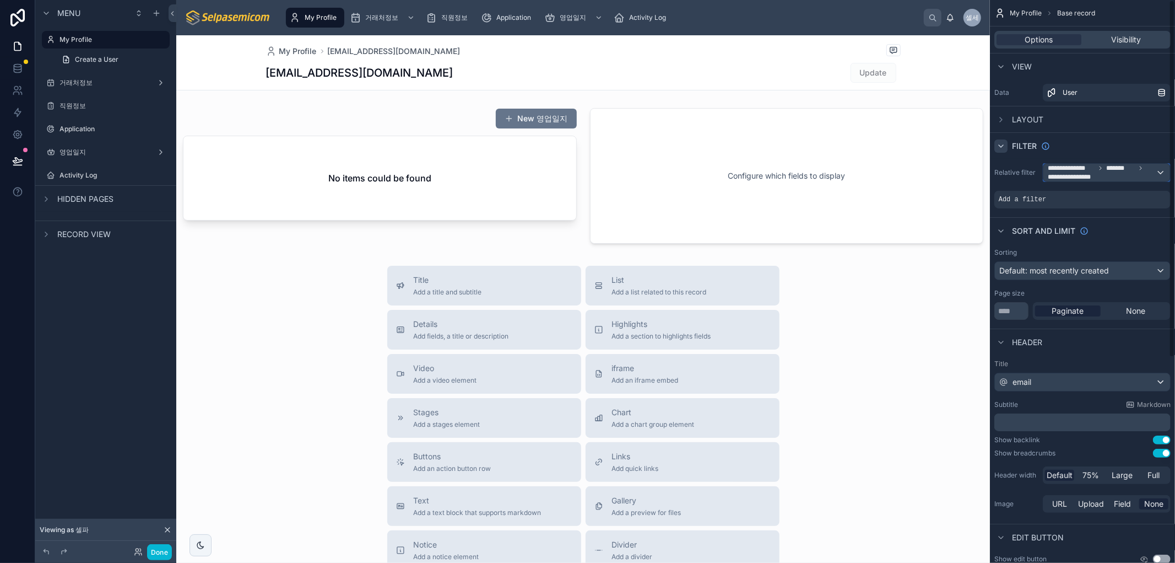
click at [1083, 168] on span "**********" at bounding box center [1071, 168] width 47 height 9
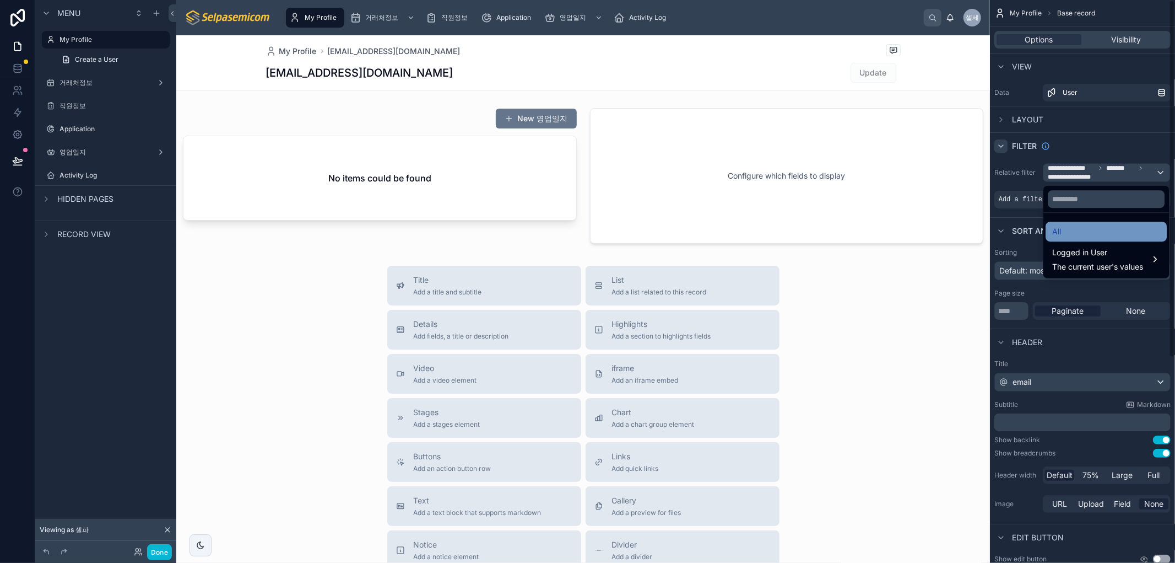
click at [1073, 235] on div "All" at bounding box center [1106, 231] width 108 height 13
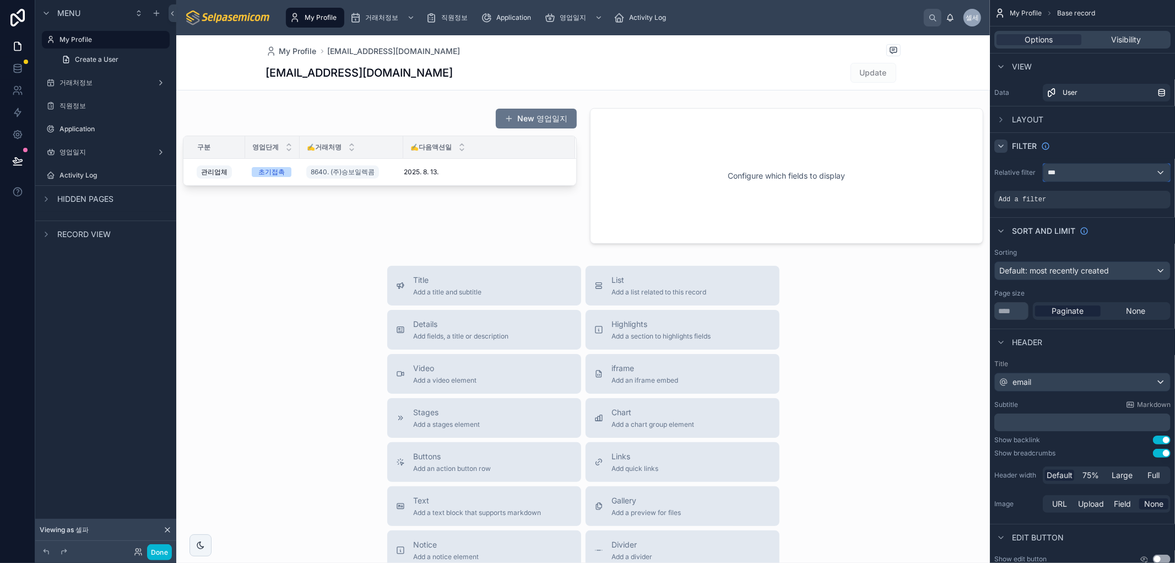
click at [1075, 171] on div "***" at bounding box center [1107, 173] width 127 height 18
click at [1063, 253] on span "Logged in User" at bounding box center [1097, 252] width 91 height 13
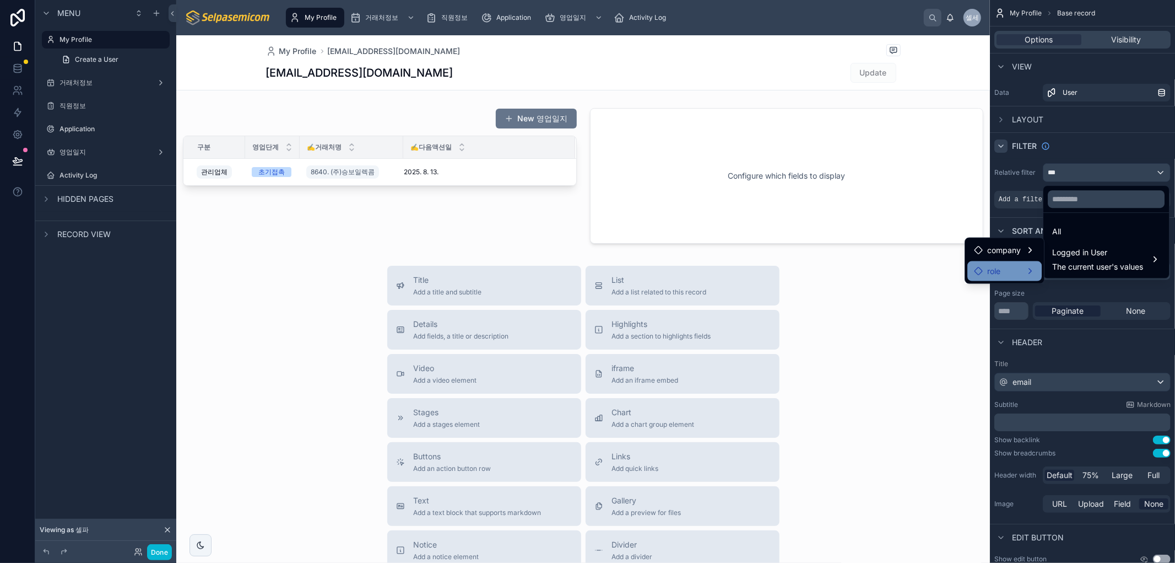
click at [993, 267] on span "role" at bounding box center [993, 270] width 13 height 13
click at [998, 250] on span "company" at bounding box center [1004, 250] width 34 height 13
click at [1063, 246] on div "users collection" at bounding box center [1086, 251] width 69 height 13
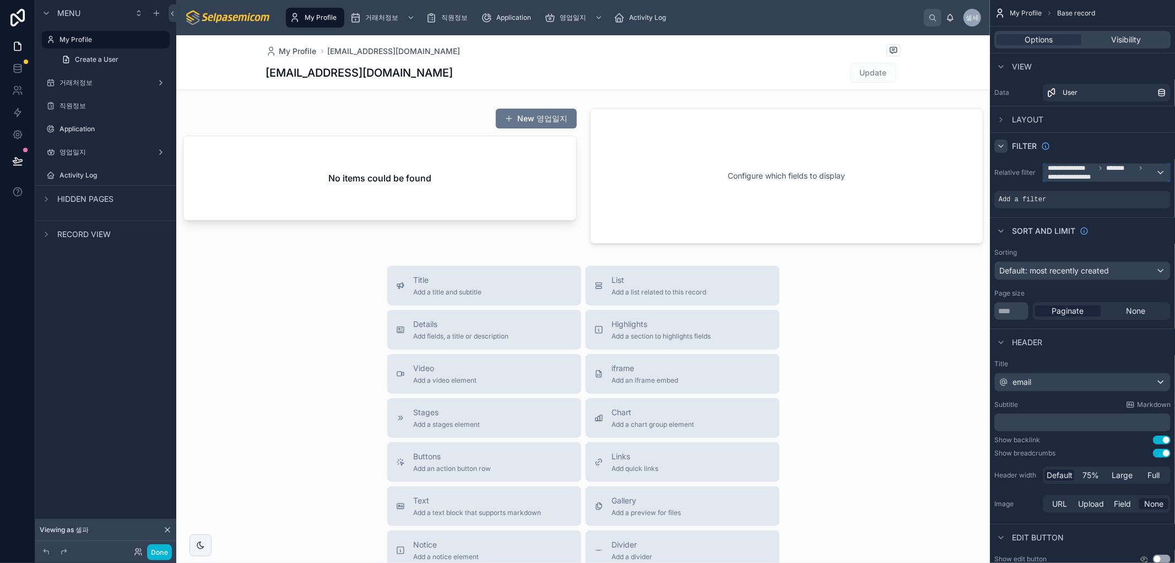
click at [1105, 176] on span "**********" at bounding box center [1102, 173] width 108 height 18
click at [1062, 267] on span "The current user's values" at bounding box center [1097, 266] width 91 height 11
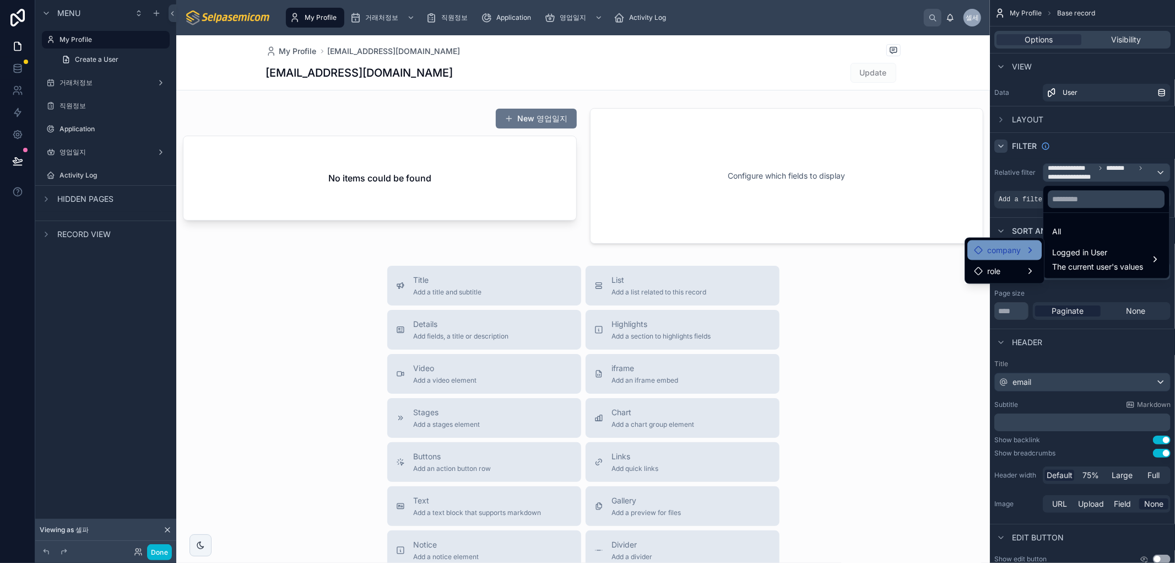
click at [1030, 252] on div "company" at bounding box center [1004, 250] width 61 height 13
click at [1084, 256] on span "users collection" at bounding box center [1094, 251] width 56 height 13
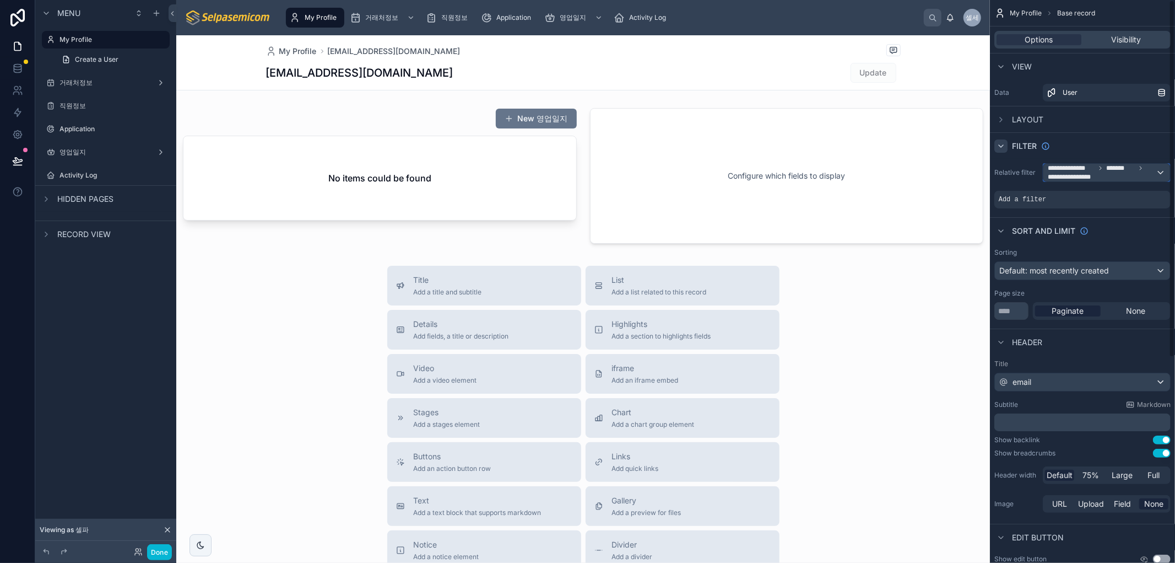
click at [1108, 165] on span "*******" at bounding box center [1120, 168] width 29 height 9
click at [1064, 246] on span "Logged in User" at bounding box center [1097, 252] width 91 height 13
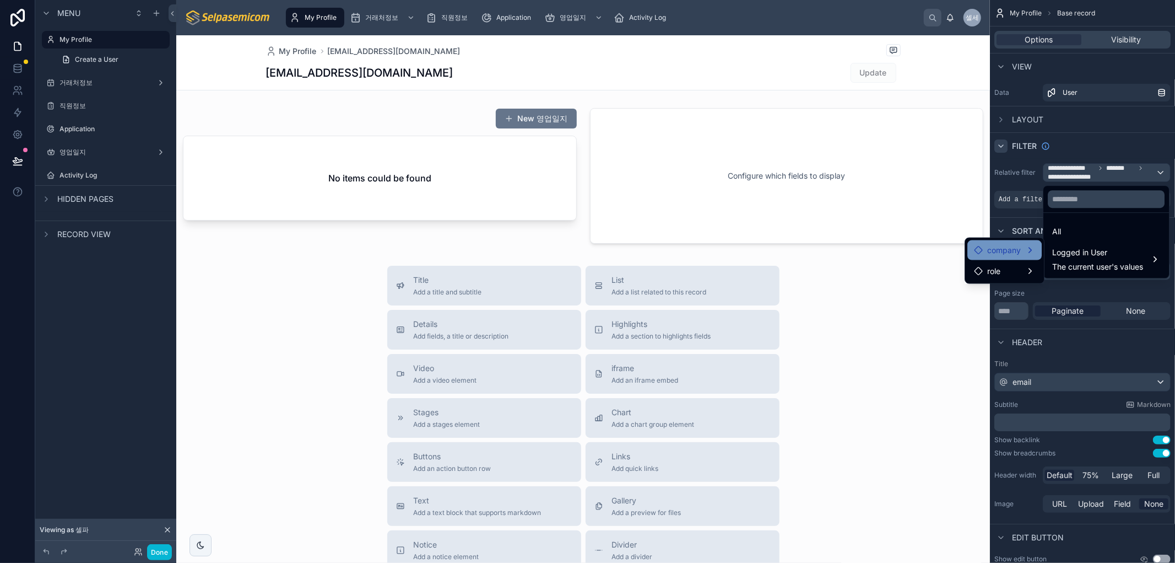
click at [1029, 250] on div "company" at bounding box center [1004, 250] width 61 height 13
click at [1018, 266] on div "role" at bounding box center [1004, 270] width 61 height 13
click at [992, 272] on span "role" at bounding box center [993, 270] width 13 height 13
click at [1012, 272] on div "role" at bounding box center [1004, 270] width 61 height 13
click at [1070, 273] on span "users collection" at bounding box center [1094, 272] width 56 height 13
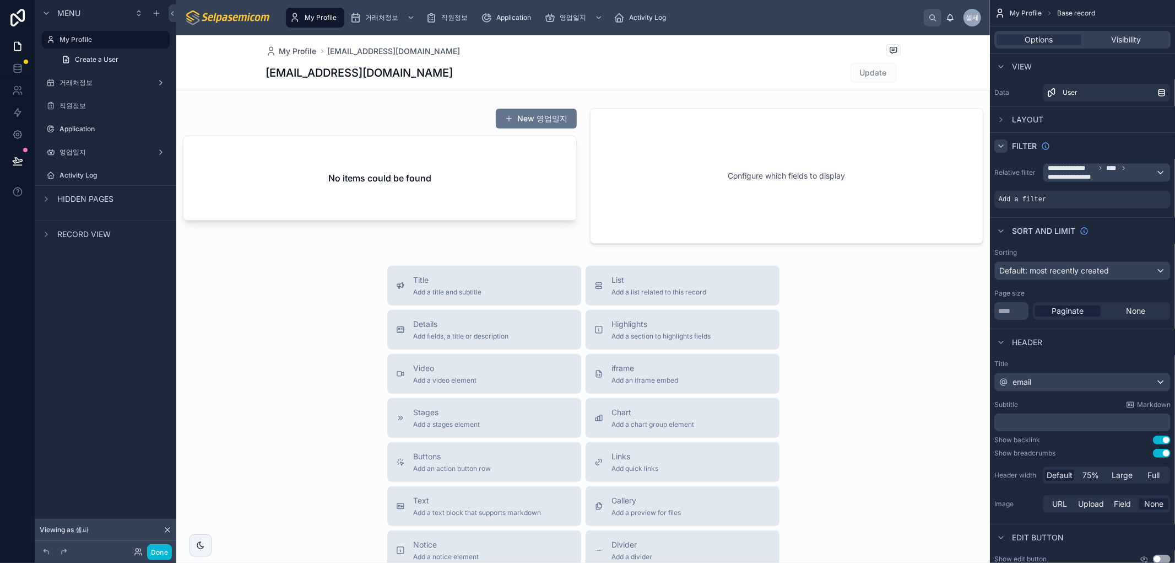
drag, startPoint x: 857, startPoint y: 366, endPoint x: 1039, endPoint y: 171, distance: 266.3
click at [861, 362] on div "Title Add a title and subtitle List Add a list related to this record Details A…" at bounding box center [583, 462] width 814 height 392
click at [1086, 162] on div "**********" at bounding box center [1082, 186] width 185 height 54
click at [1086, 173] on span "**********" at bounding box center [1072, 176] width 49 height 9
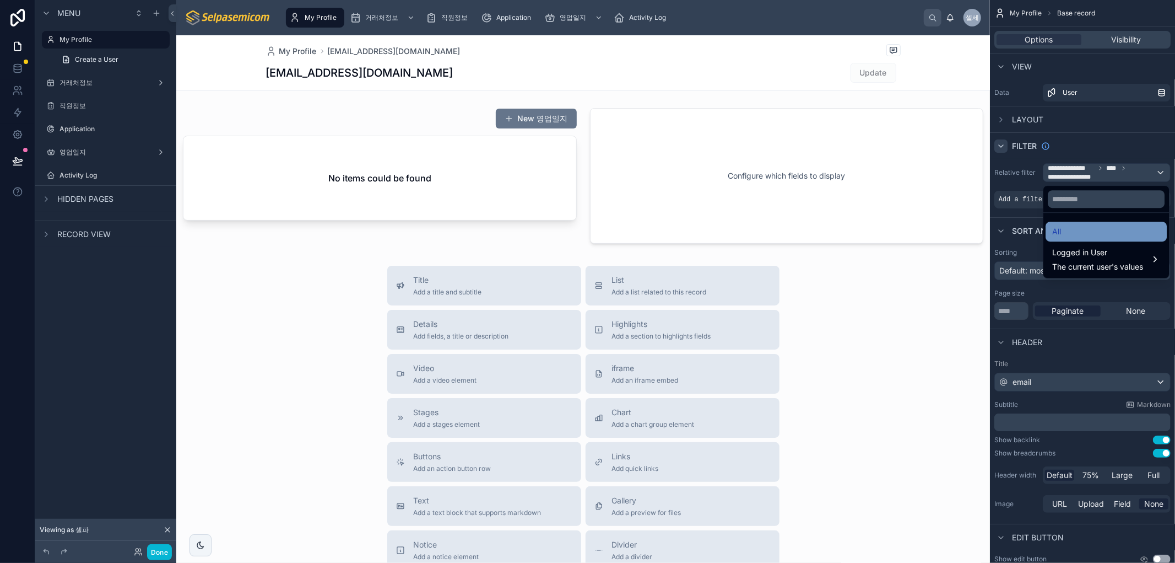
click at [1056, 230] on span "All" at bounding box center [1056, 231] width 9 height 13
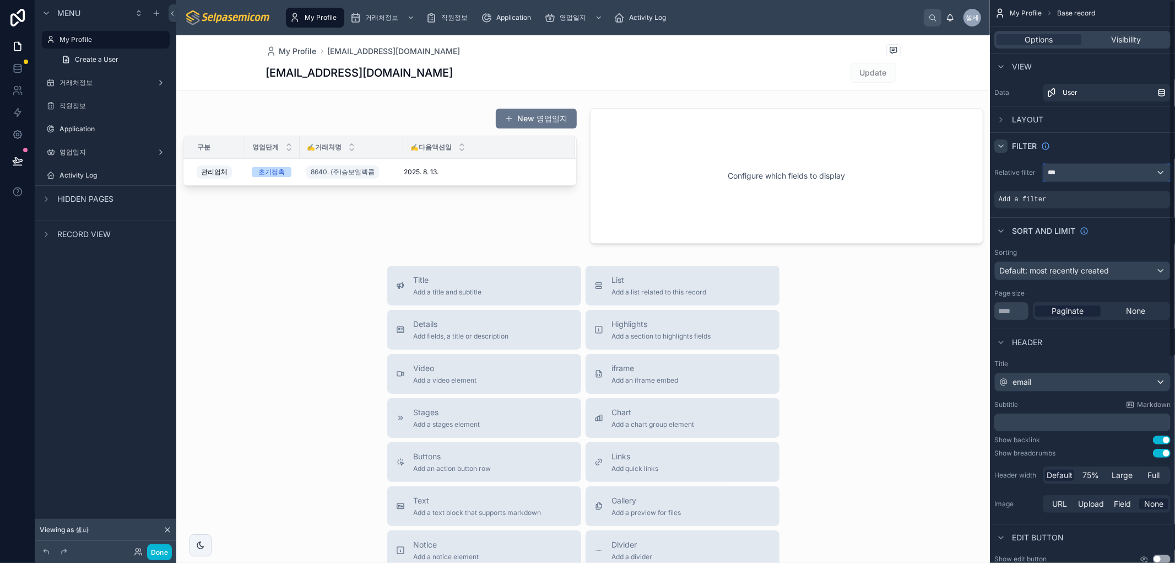
click at [1111, 173] on div "***" at bounding box center [1107, 173] width 127 height 18
click at [1082, 244] on div "Logged in User The current user's values" at bounding box center [1106, 258] width 121 height 33
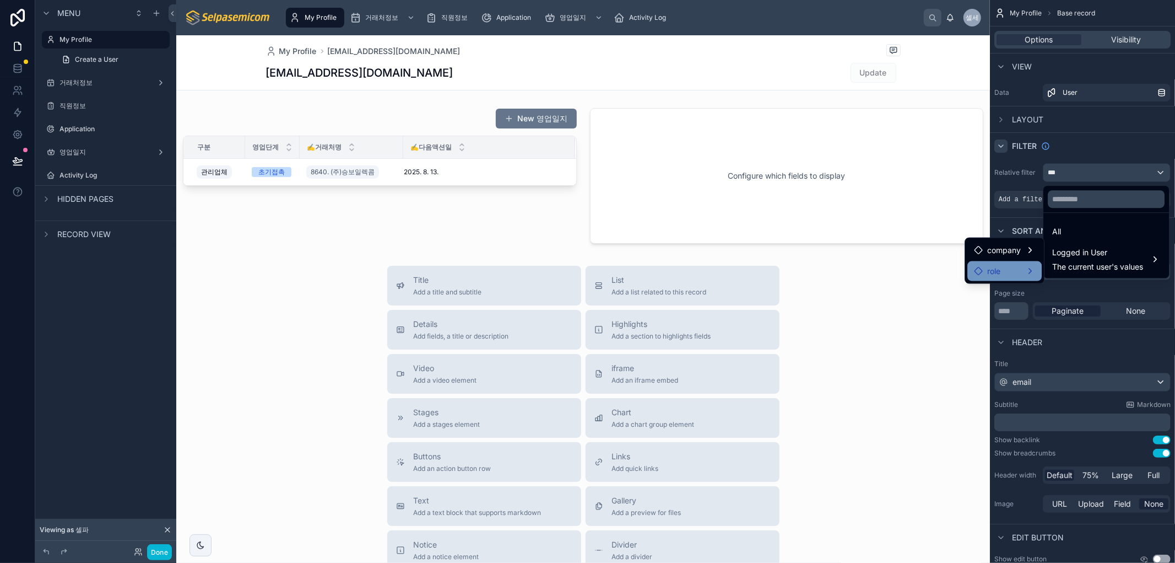
click at [1016, 263] on div "role" at bounding box center [1005, 271] width 74 height 20
click at [992, 271] on span "role" at bounding box center [993, 270] width 13 height 13
click at [1011, 276] on div "role" at bounding box center [1004, 270] width 61 height 13
click at [1080, 274] on span "users collection" at bounding box center [1094, 272] width 56 height 13
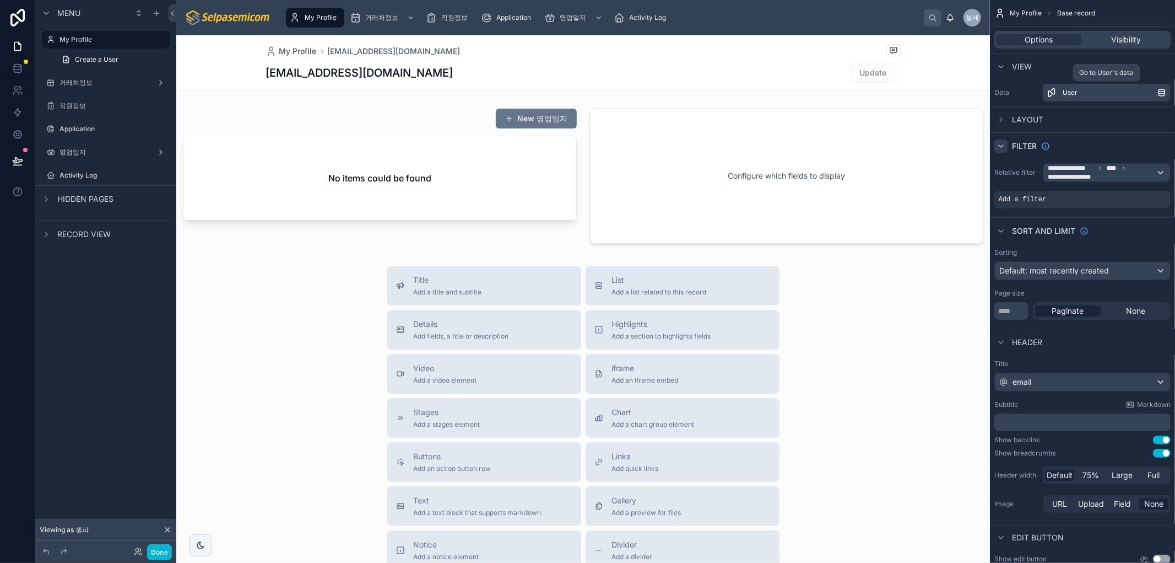
click at [1116, 85] on link "User" at bounding box center [1107, 93] width 128 height 18
drag, startPoint x: 846, startPoint y: 338, endPoint x: 857, endPoint y: 322, distance: 19.0
click at [851, 332] on div "Title Add a title and subtitle List Add a list related to this record Details A…" at bounding box center [583, 462] width 814 height 392
click at [1151, 177] on span "**********" at bounding box center [1102, 173] width 108 height 18
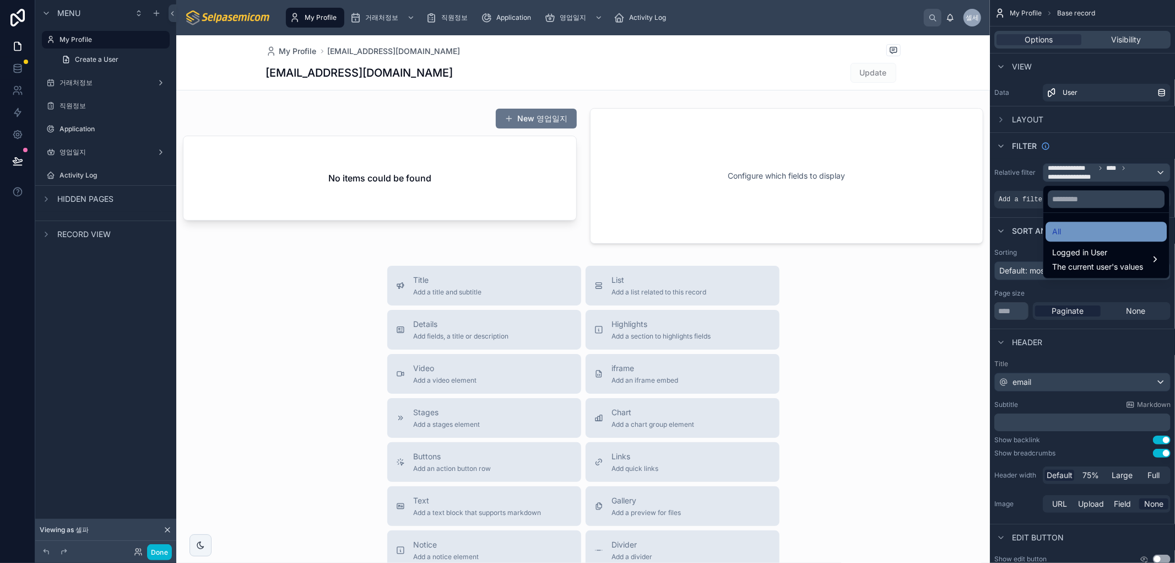
click at [1073, 232] on div "All" at bounding box center [1106, 231] width 108 height 13
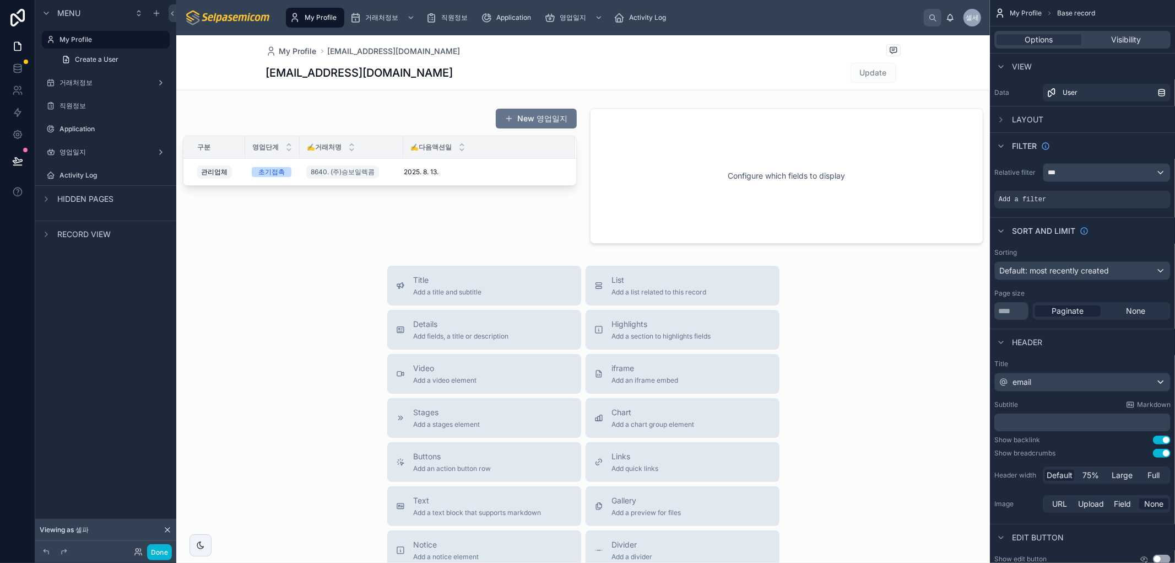
click at [833, 395] on div "Title Add a title and subtitle List Add a list related to this record Details A…" at bounding box center [583, 462] width 814 height 392
click at [1072, 175] on div "***" at bounding box center [1107, 173] width 127 height 18
click at [1061, 261] on span "The current user's values" at bounding box center [1097, 266] width 91 height 11
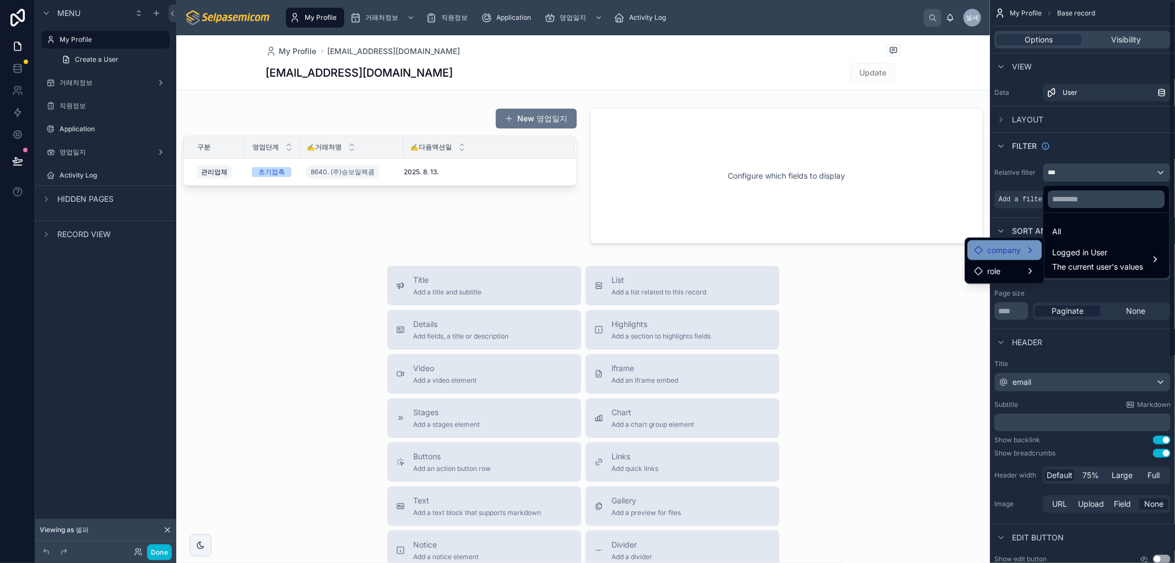
click at [1005, 252] on span "company" at bounding box center [1004, 250] width 34 height 13
click at [1051, 248] on div "users collection" at bounding box center [1087, 251] width 82 height 20
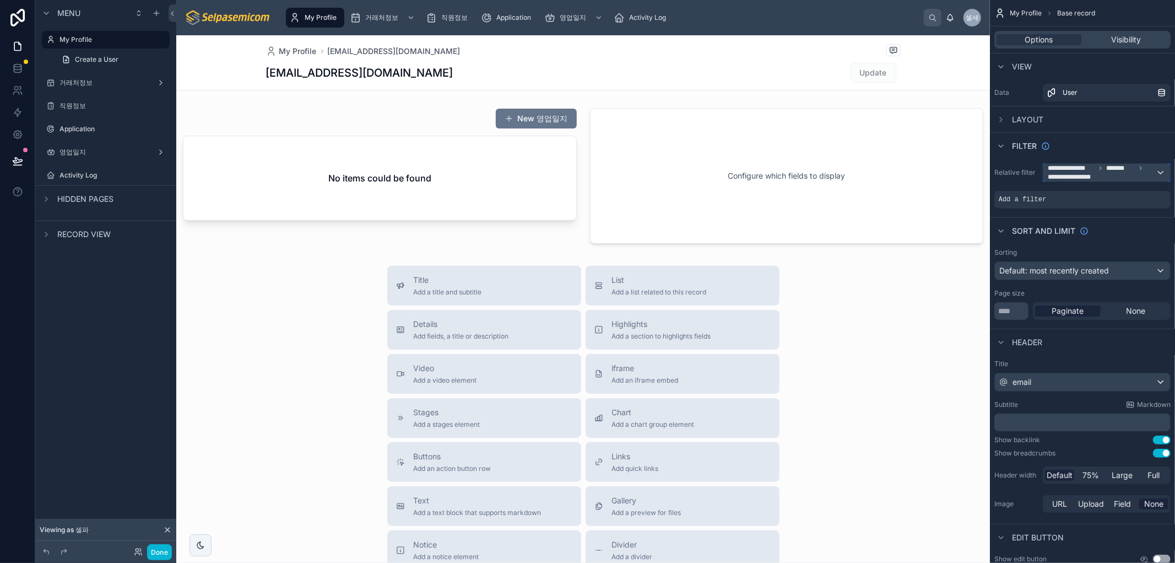
click at [1103, 176] on span "**********" at bounding box center [1102, 173] width 108 height 18
click at [1115, 257] on span "Logged in User" at bounding box center [1097, 252] width 91 height 13
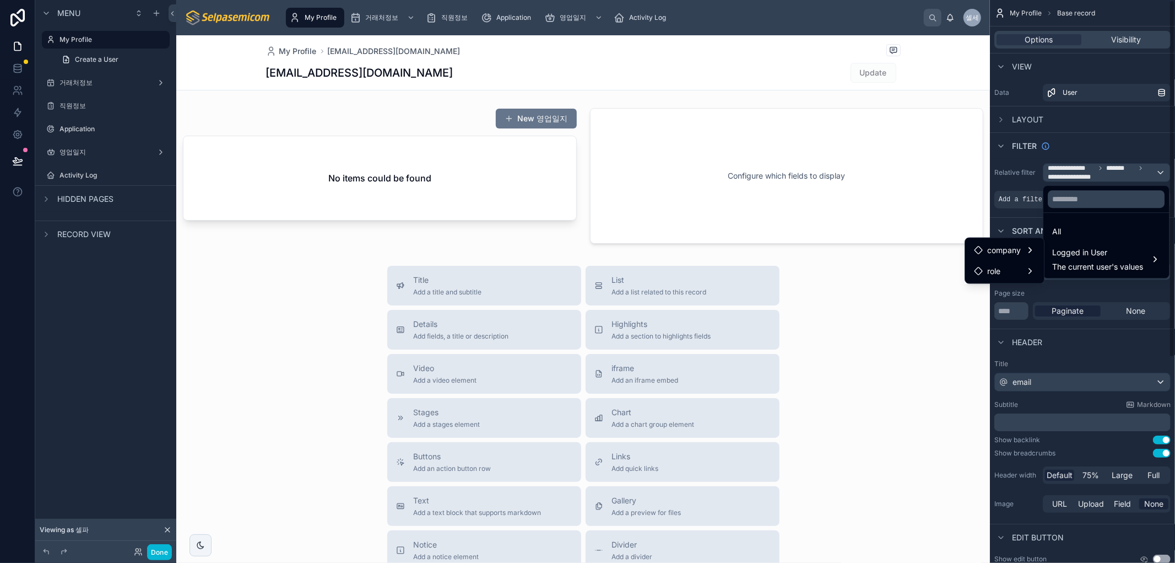
click at [907, 392] on div "Title Add a title and subtitle List Add a list related to this record Details A…" at bounding box center [583, 462] width 814 height 392
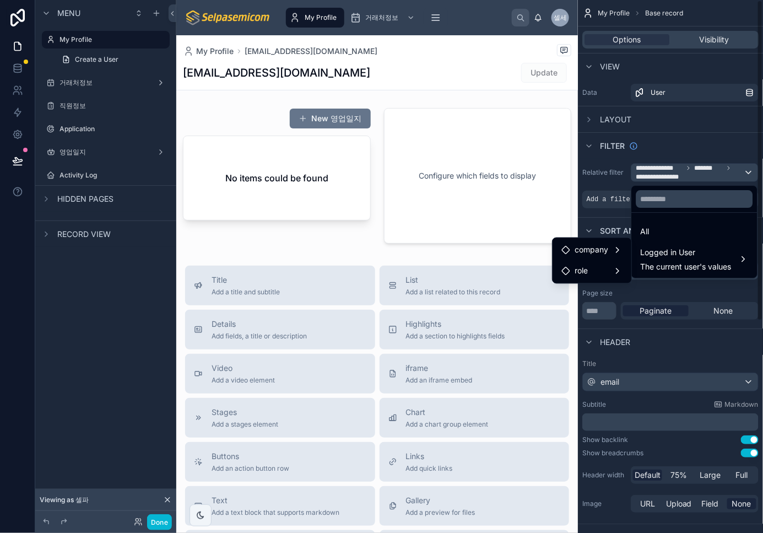
click at [22, 159] on div "scrollable content" at bounding box center [381, 266] width 763 height 533
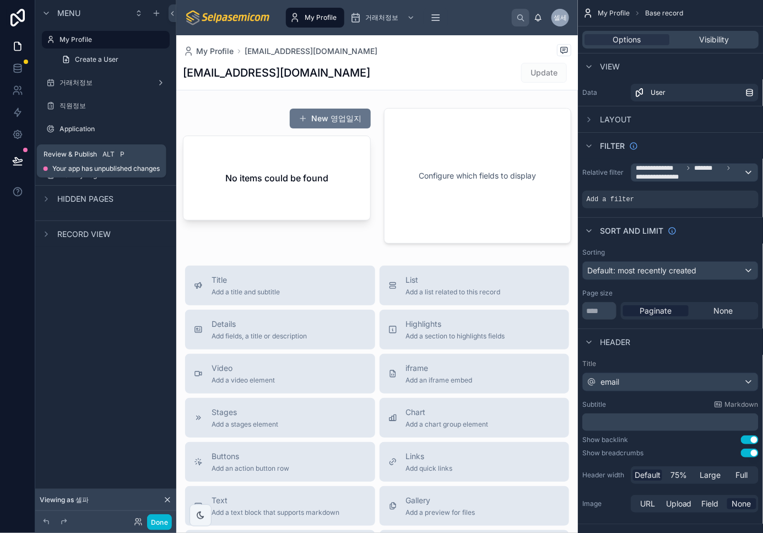
click at [71, 160] on div "Review & Publish Alt P Your app has unpublished changes" at bounding box center [102, 161] width 116 height 24
click at [23, 160] on button at bounding box center [18, 160] width 24 height 31
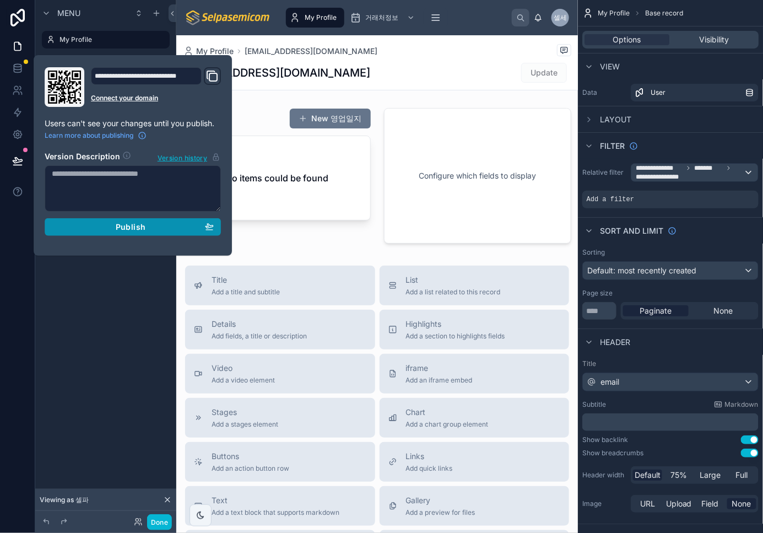
click at [139, 222] on button "Publish" at bounding box center [133, 227] width 176 height 18
